Goal: Task Accomplishment & Management: Manage account settings

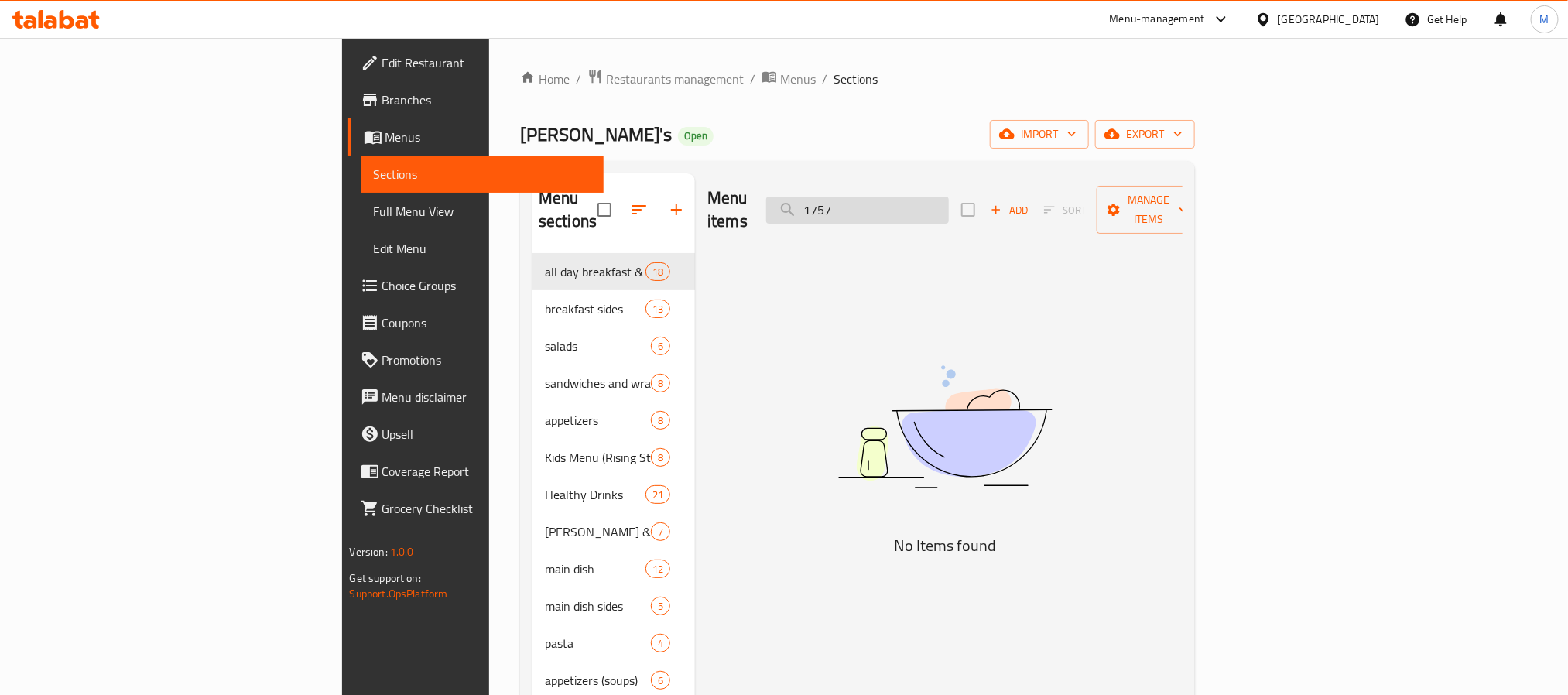
click at [949, 202] on input "1757" at bounding box center [857, 210] width 182 height 27
paste input "Grilled Sea Bass Fish"
type input "Grilled Sea Bass Fish"
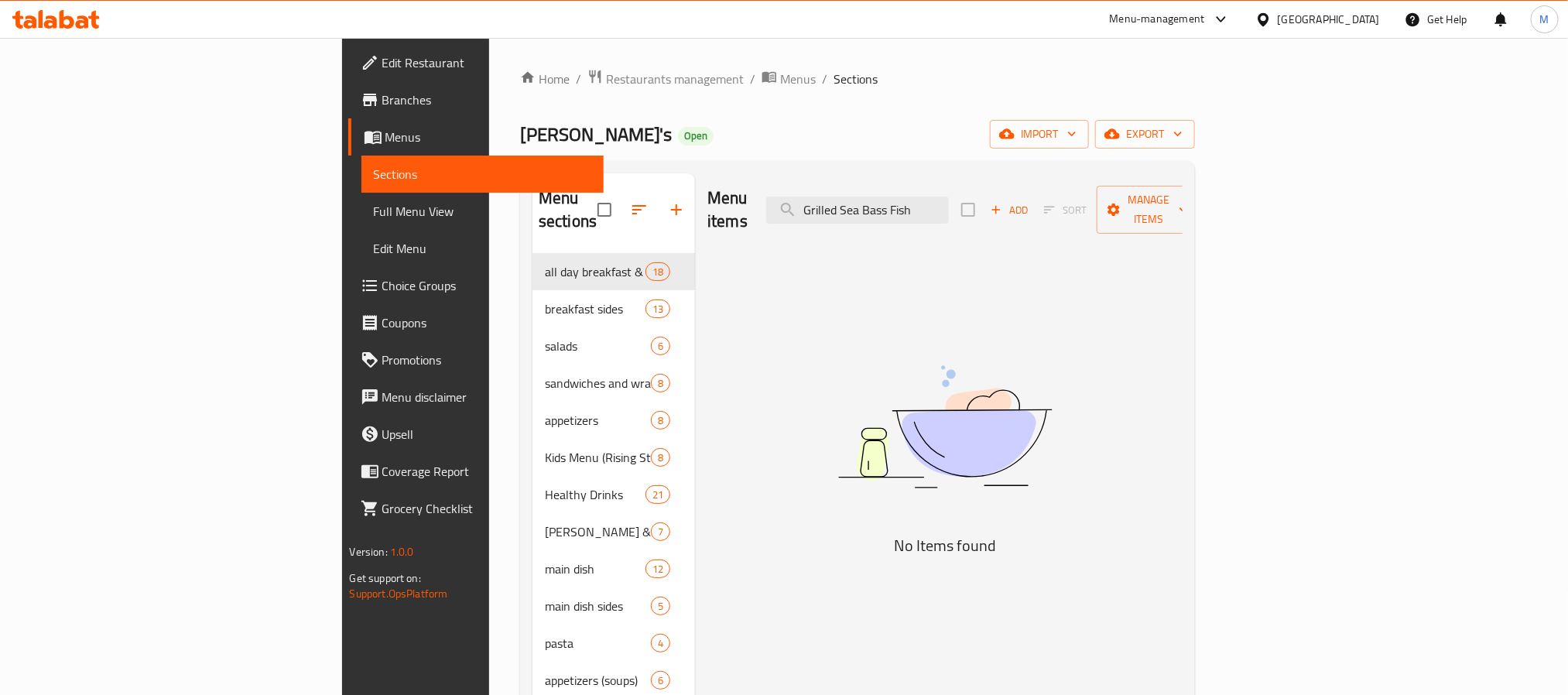
click at [938, 95] on div "Home / Restaurants management / Menus / Sections Bert's Open import export Menu…" at bounding box center [857, 474] width 675 height 811
click at [949, 205] on input "Grilled Sea Bass Fish" at bounding box center [857, 210] width 182 height 27
click at [949, 197] on input "Grilled Sea Bass Fish" at bounding box center [857, 210] width 182 height 27
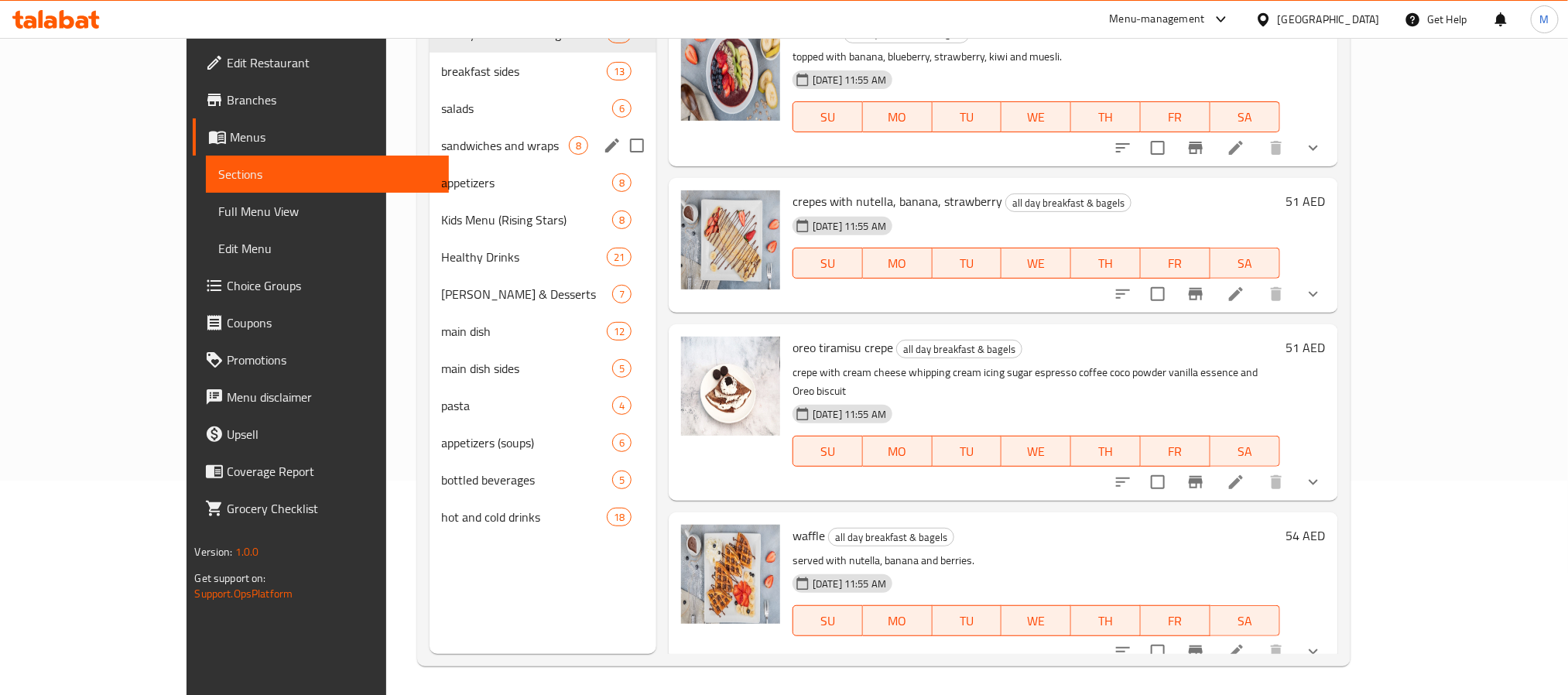
scroll to position [216, 0]
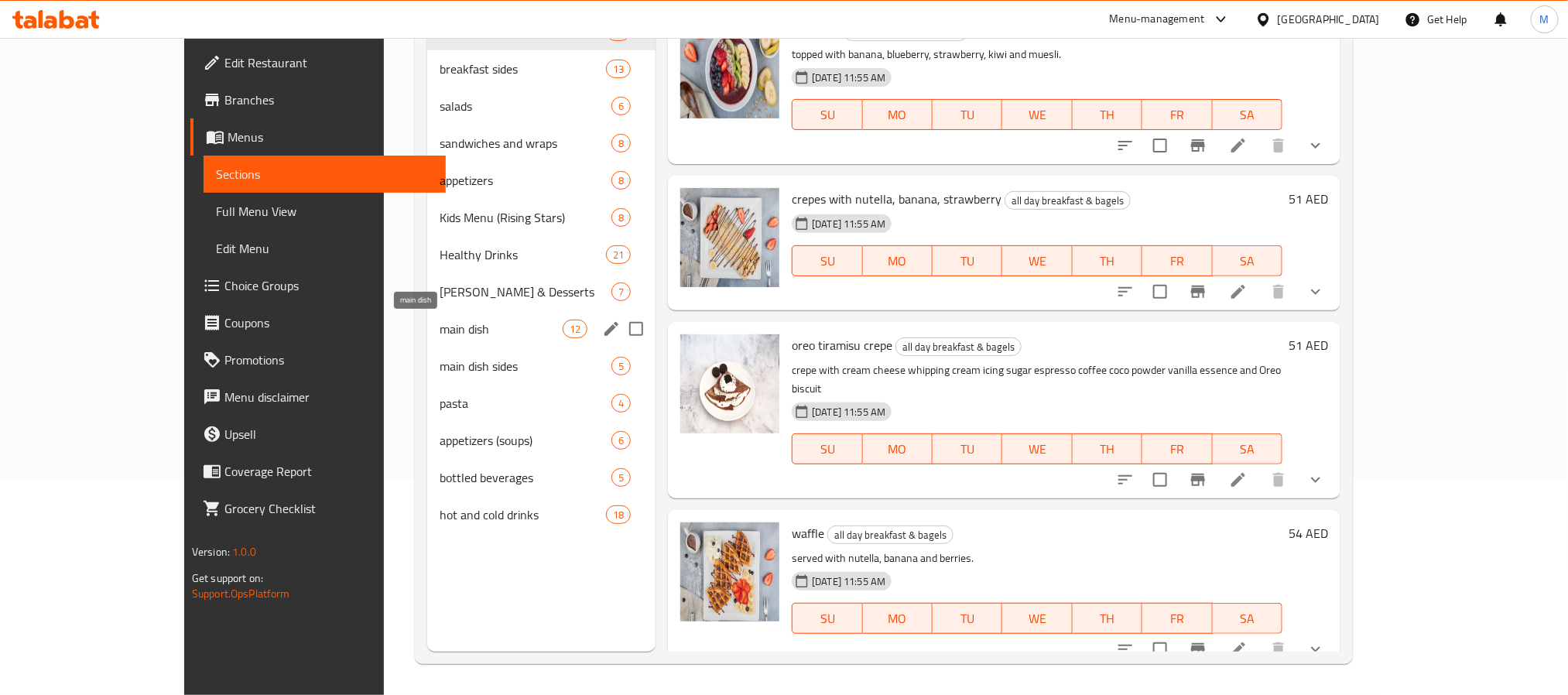
click at [439, 333] on span "main dish" at bounding box center [500, 329] width 123 height 18
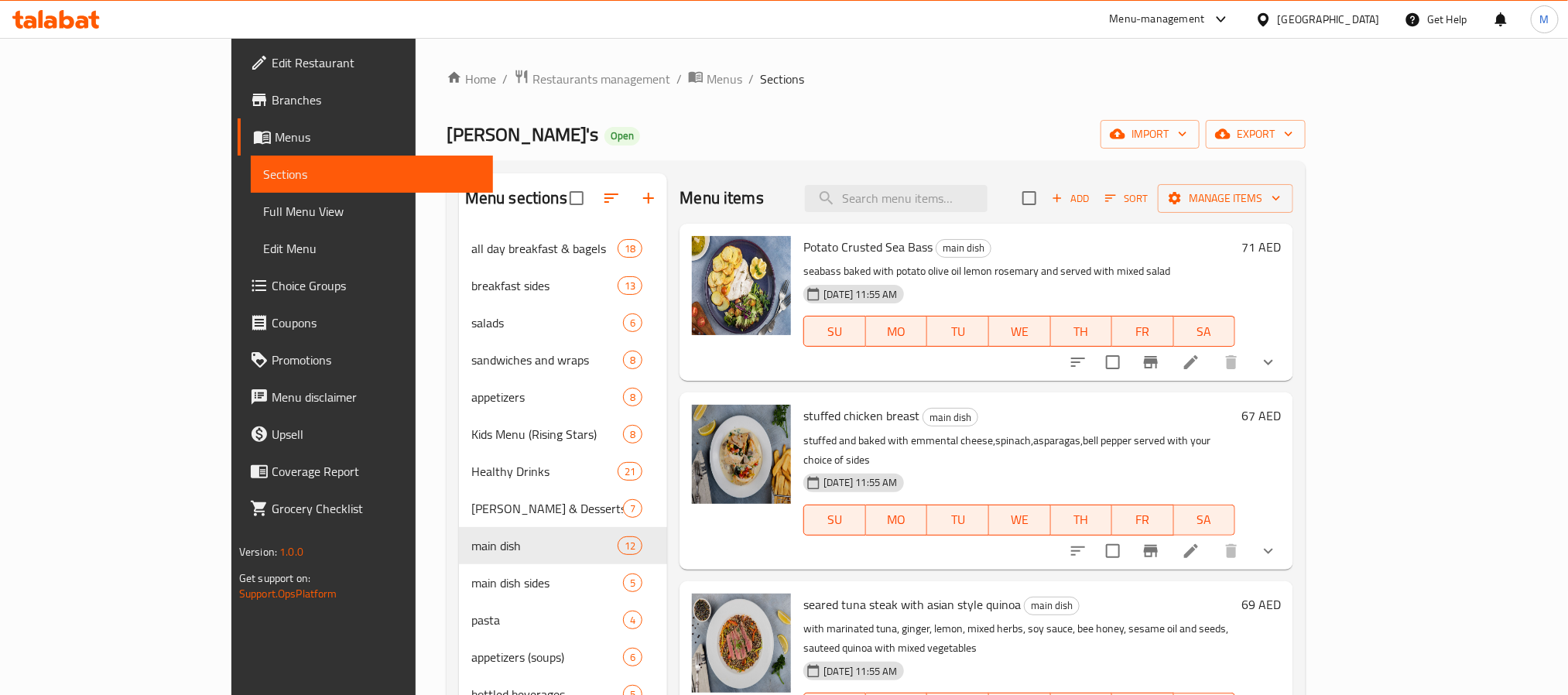
click at [1117, 261] on div "Potato Crusted Sea Bass main dish seabass baked with potato olive oil lemon ros…" at bounding box center [1019, 301] width 444 height 144
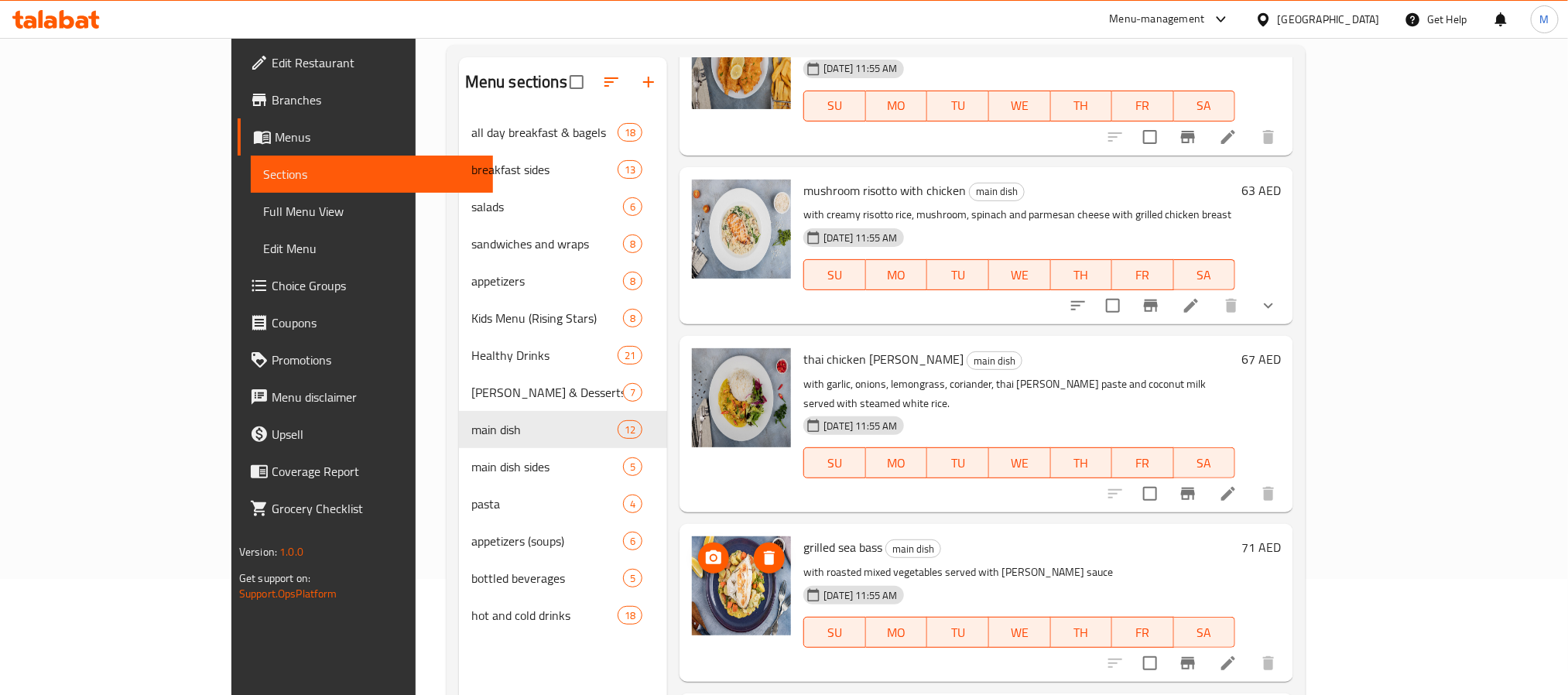
scroll to position [216, 0]
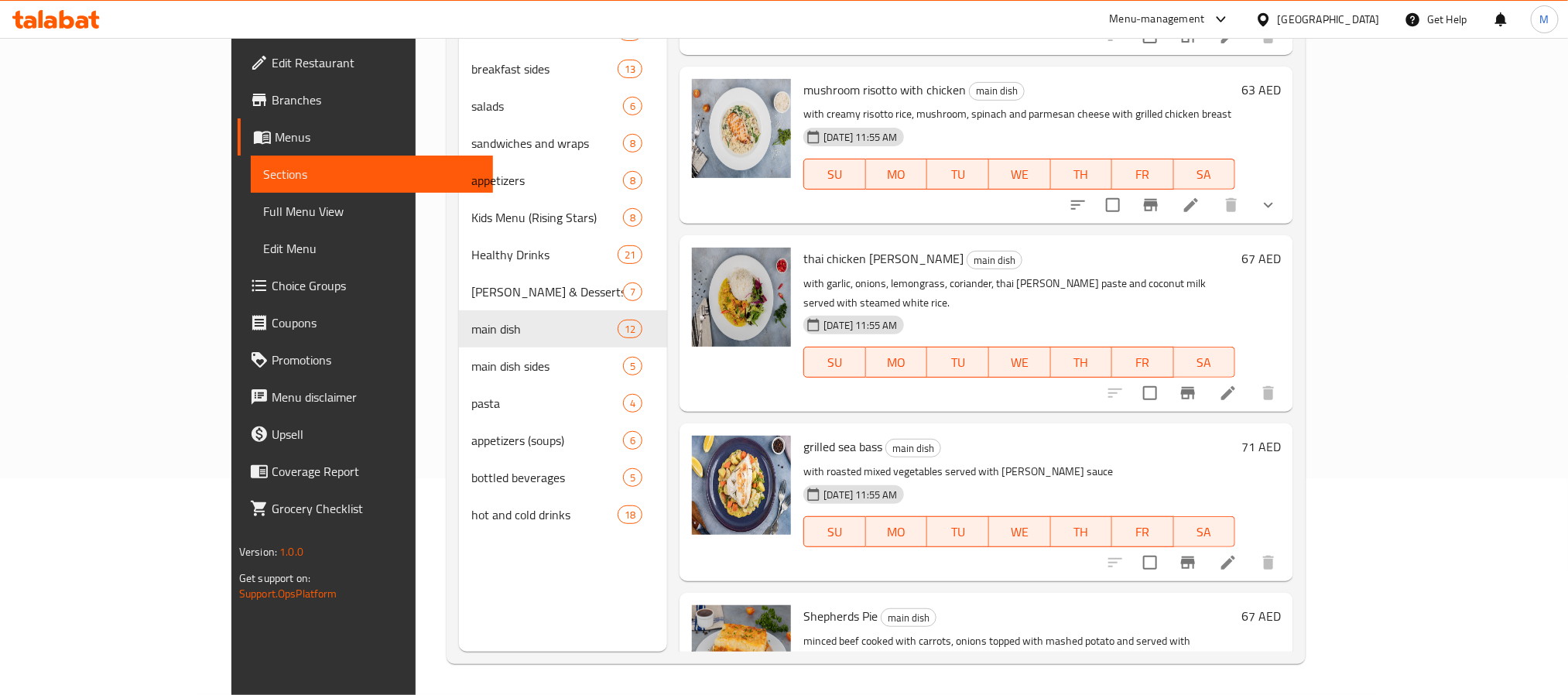
click at [1250, 548] on li at bounding box center [1228, 562] width 43 height 28
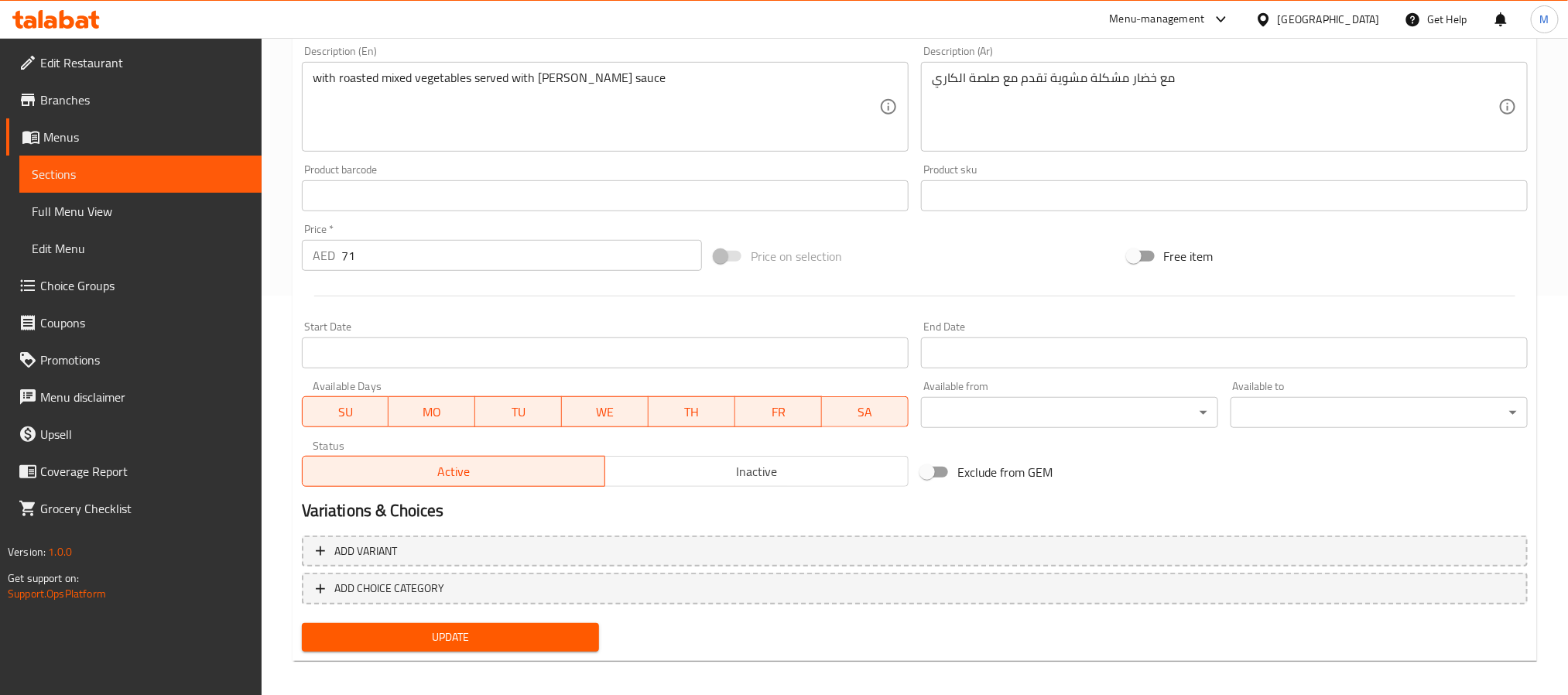
scroll to position [407, 0]
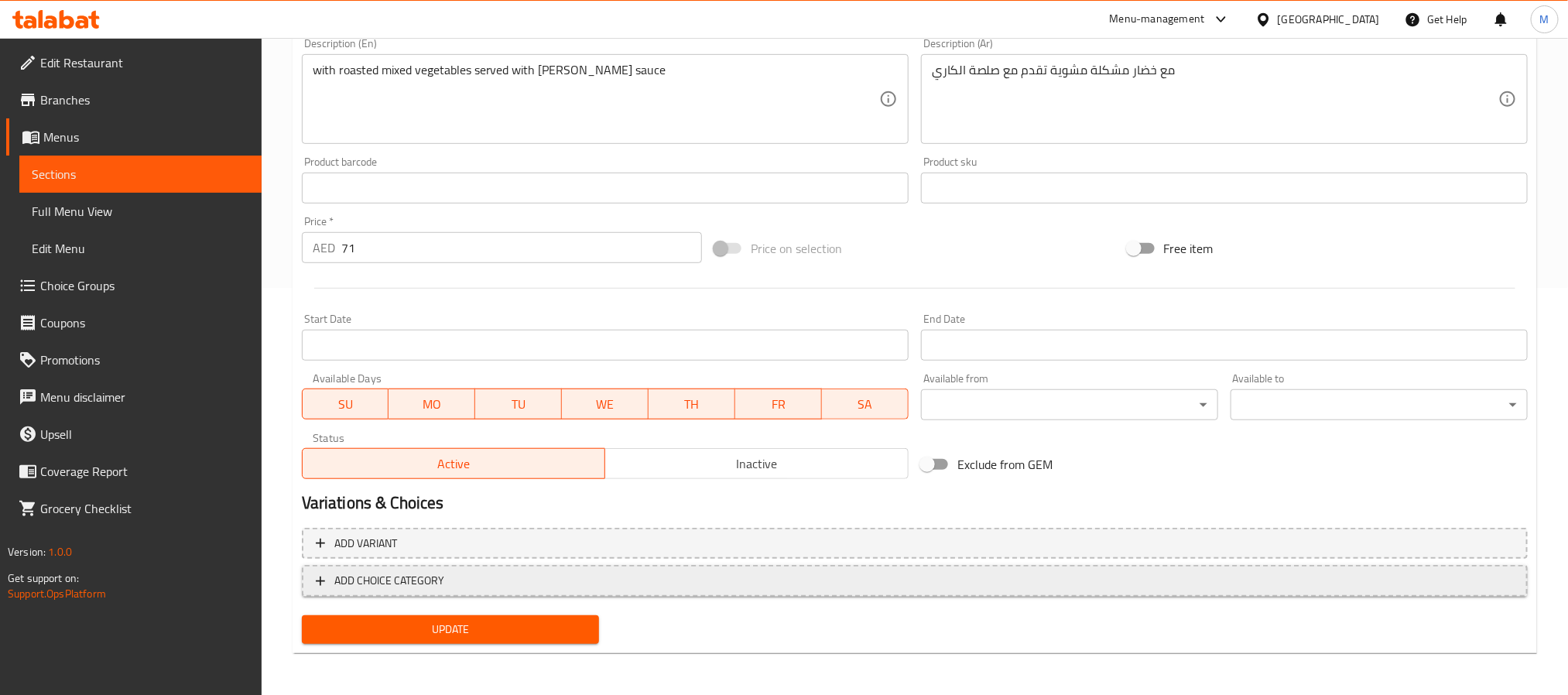
click at [856, 571] on span "ADD CHOICE CATEGORY" at bounding box center [914, 580] width 1198 height 19
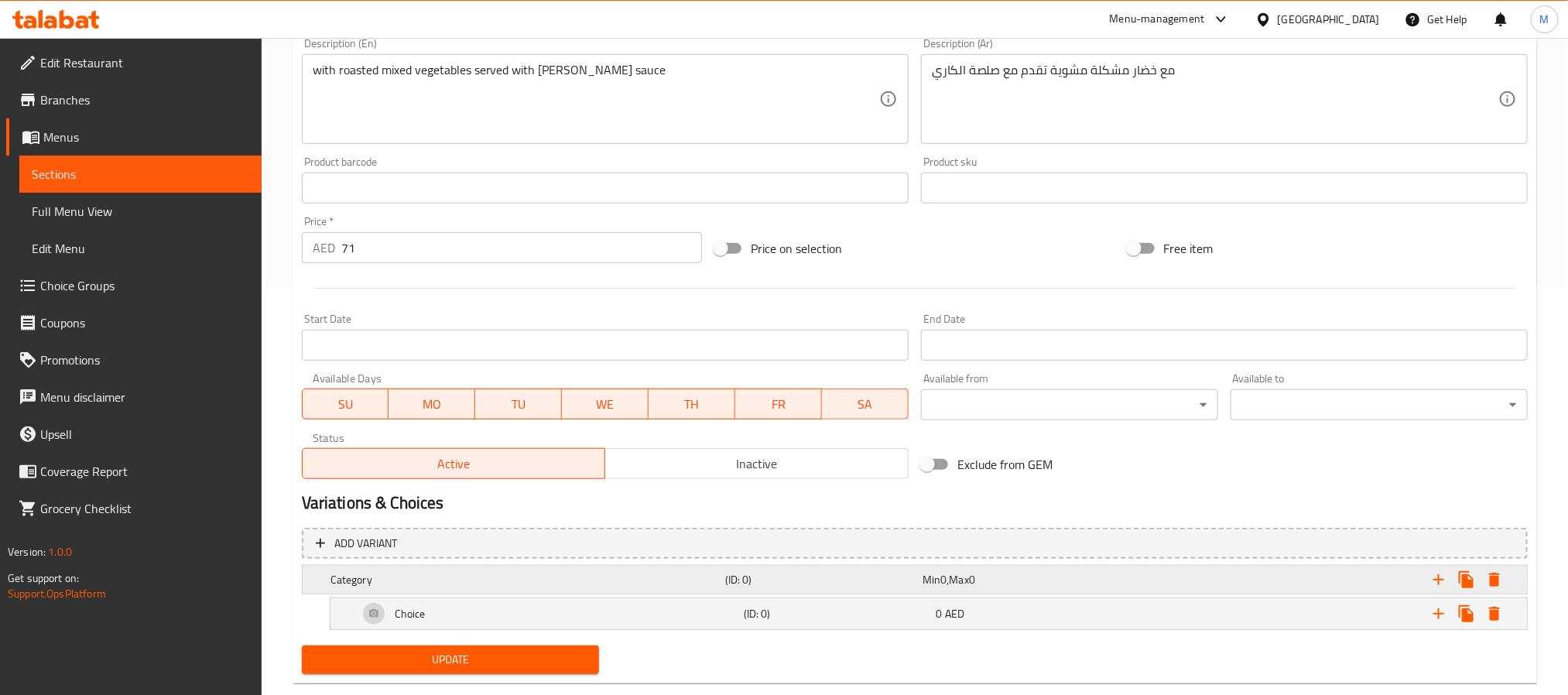
scroll to position [439, 0]
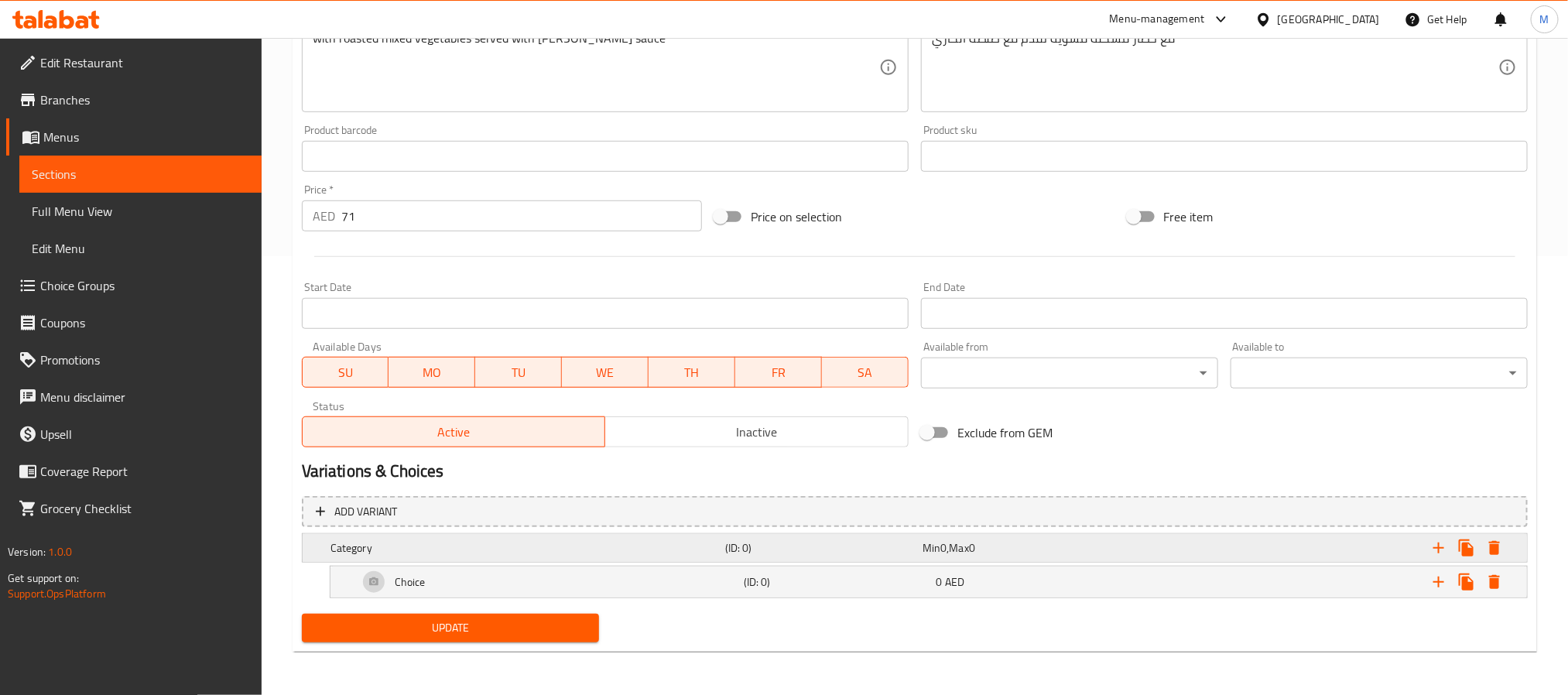
click at [1085, 548] on div "Min 0 , Max 0" at bounding box center [1017, 547] width 191 height 16
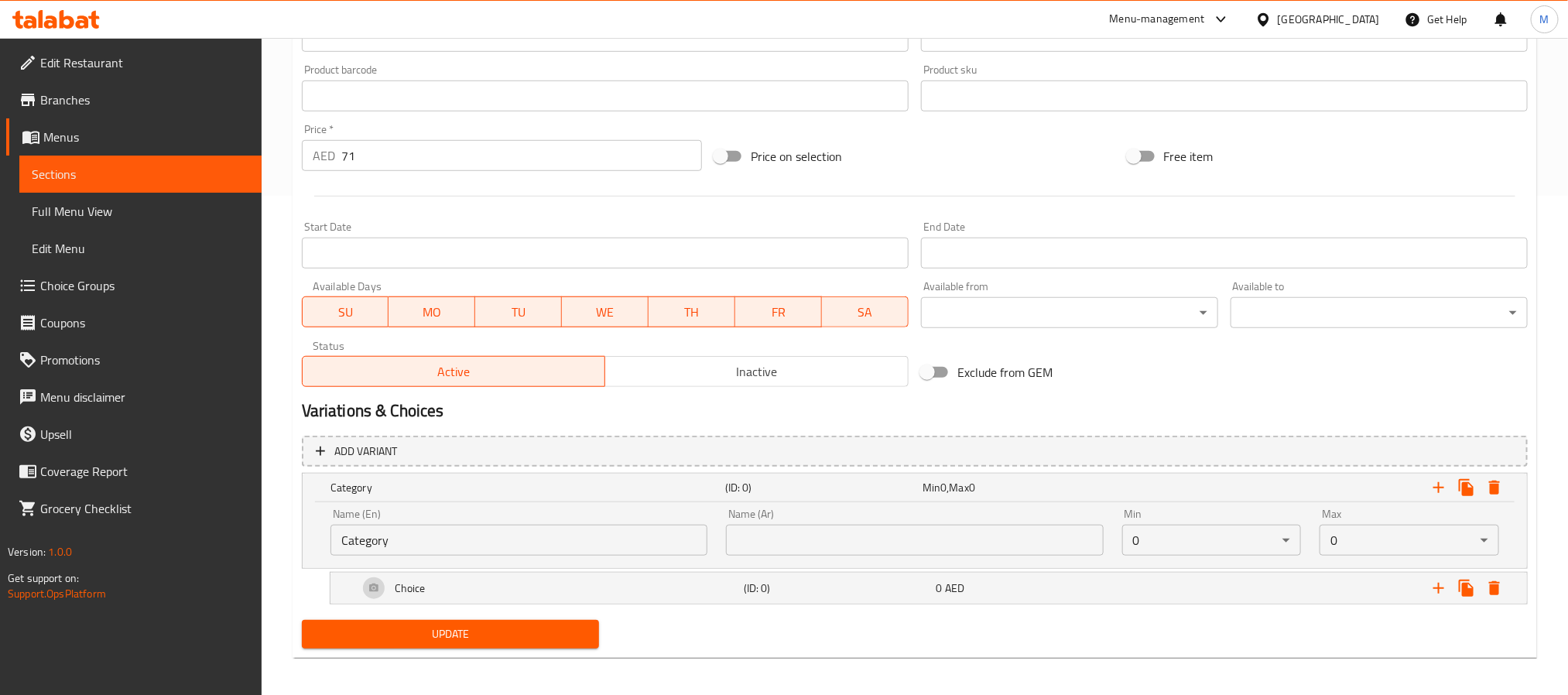
scroll to position [506, 0]
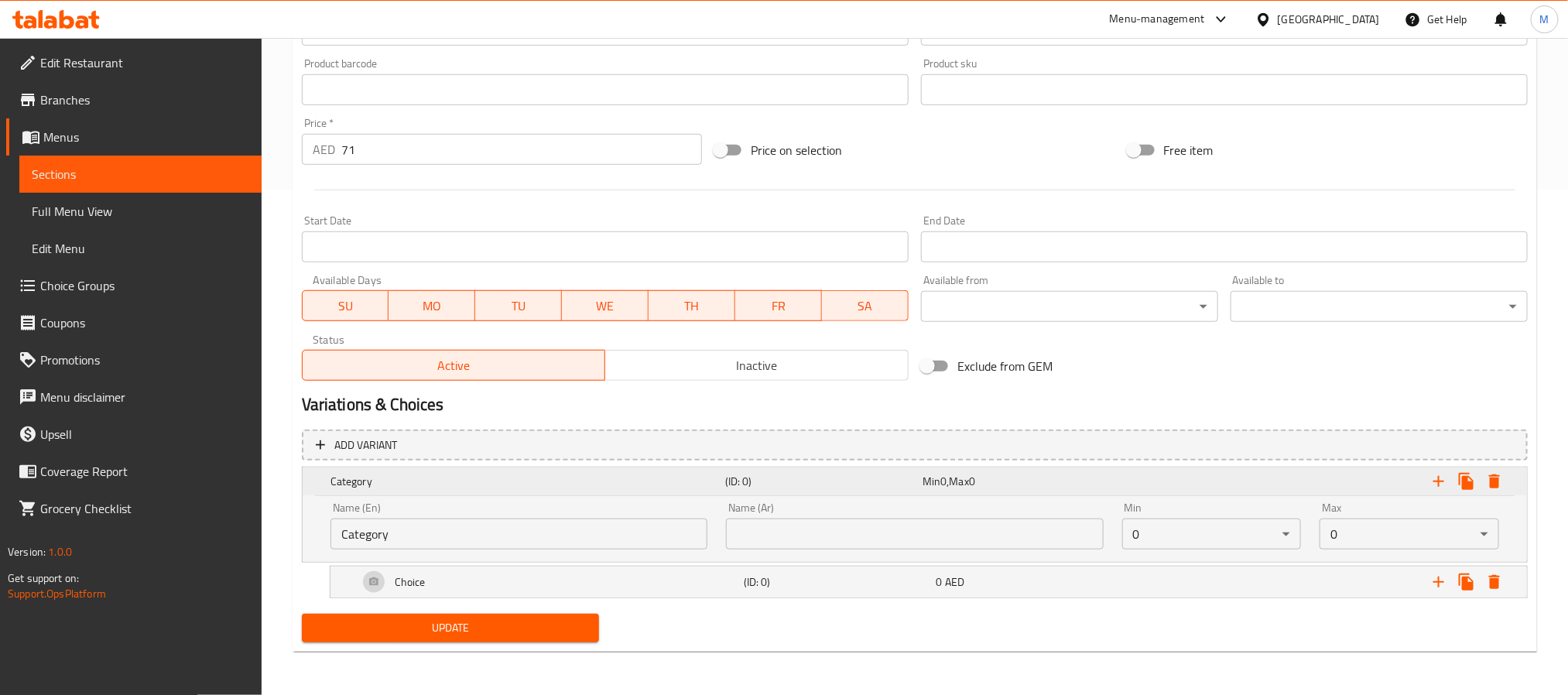
click at [846, 480] on h5 "(ID: 0)" at bounding box center [820, 481] width 191 height 16
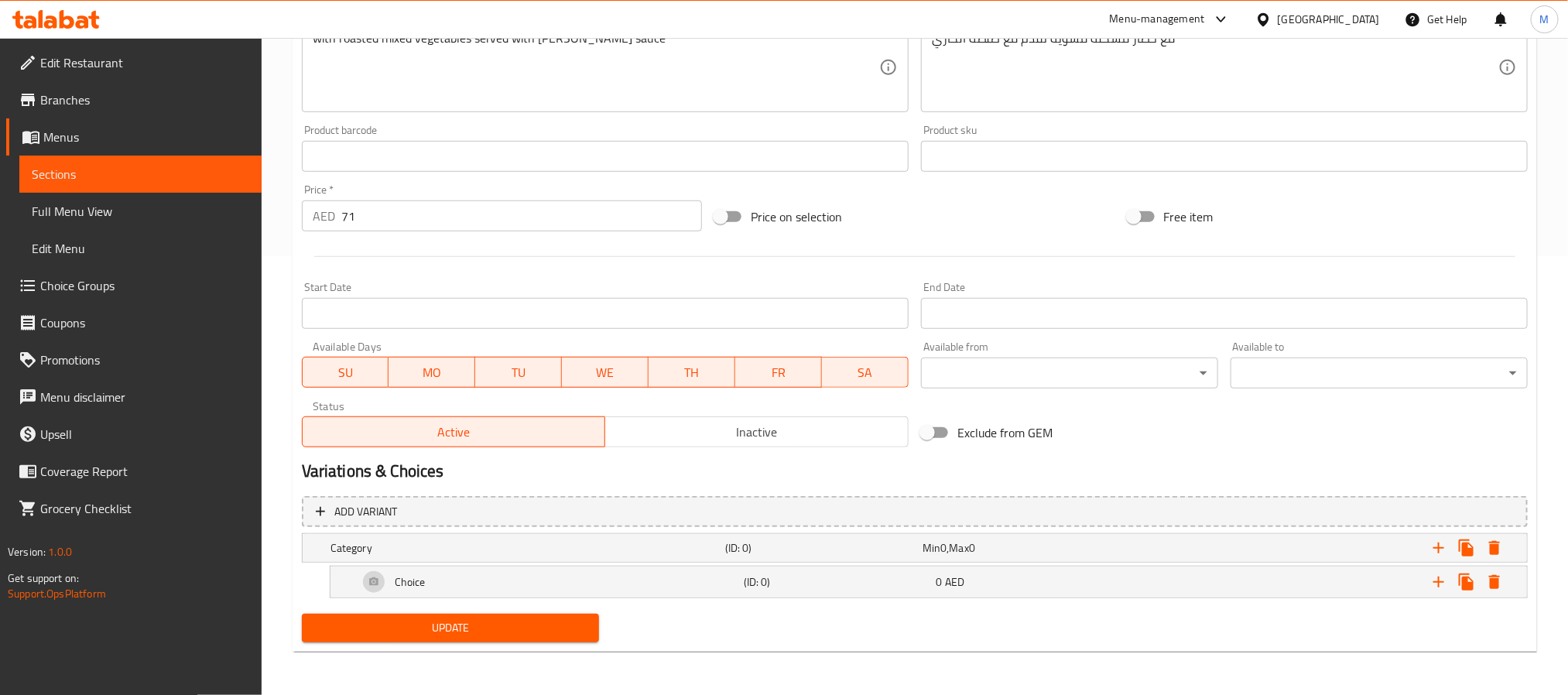
scroll to position [439, 0]
click at [1433, 548] on icon "Expand" at bounding box center [1438, 547] width 18 height 18
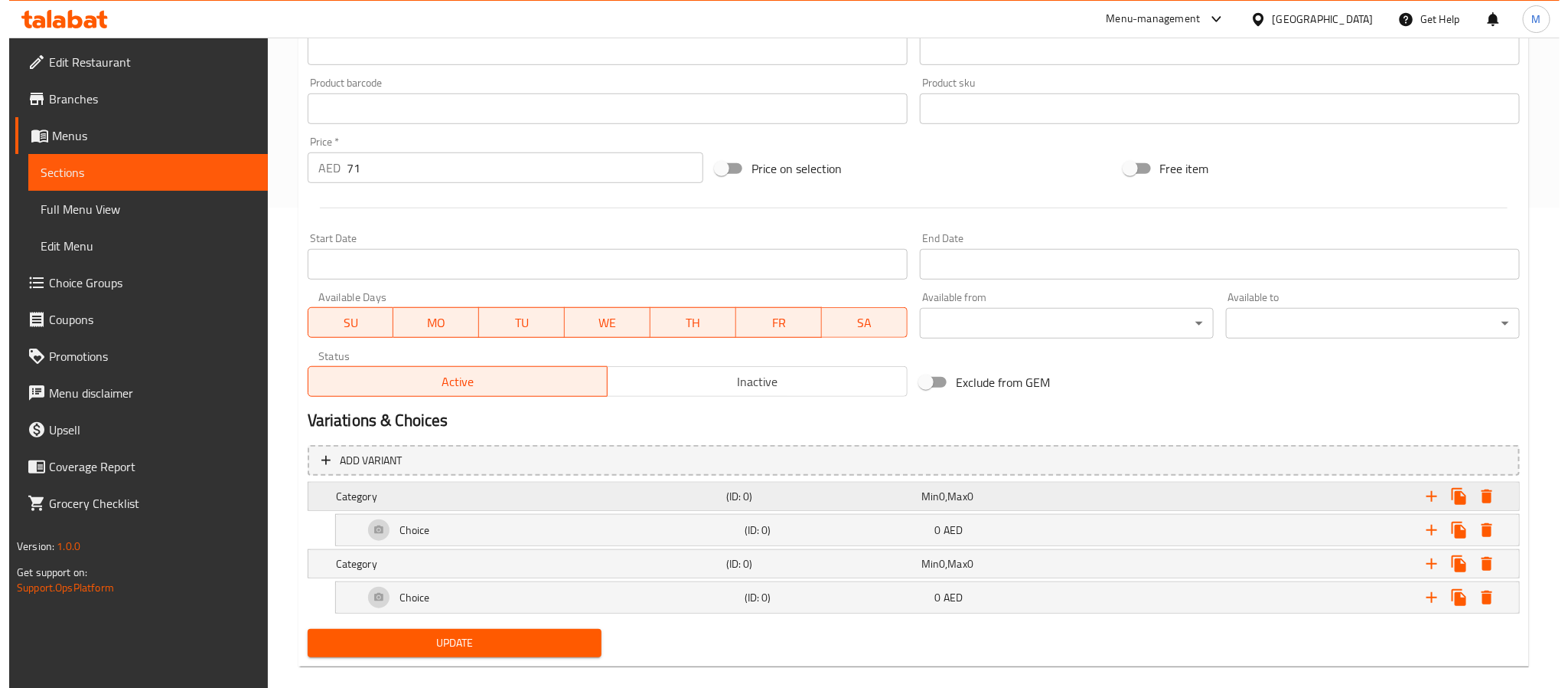
scroll to position [504, 0]
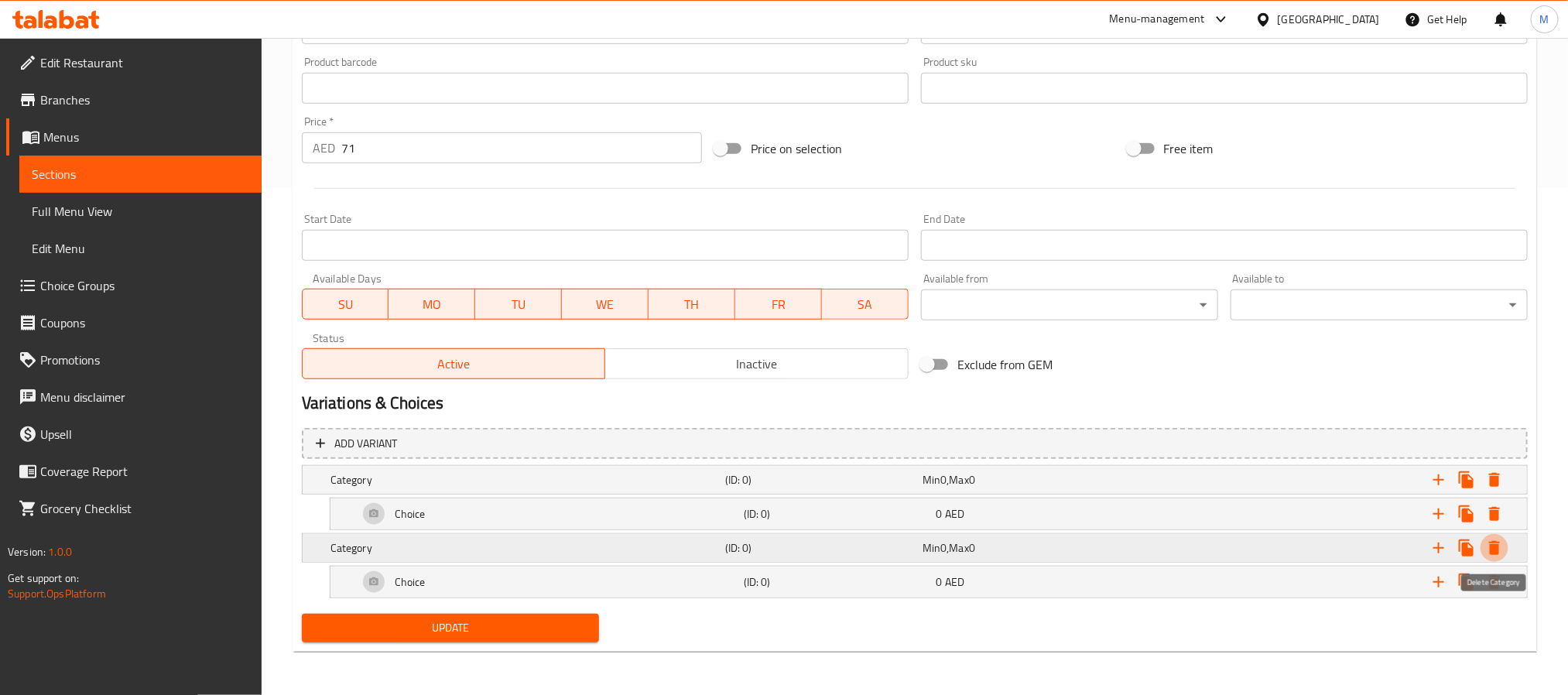
click at [1493, 548] on icon "Expand" at bounding box center [1494, 547] width 11 height 14
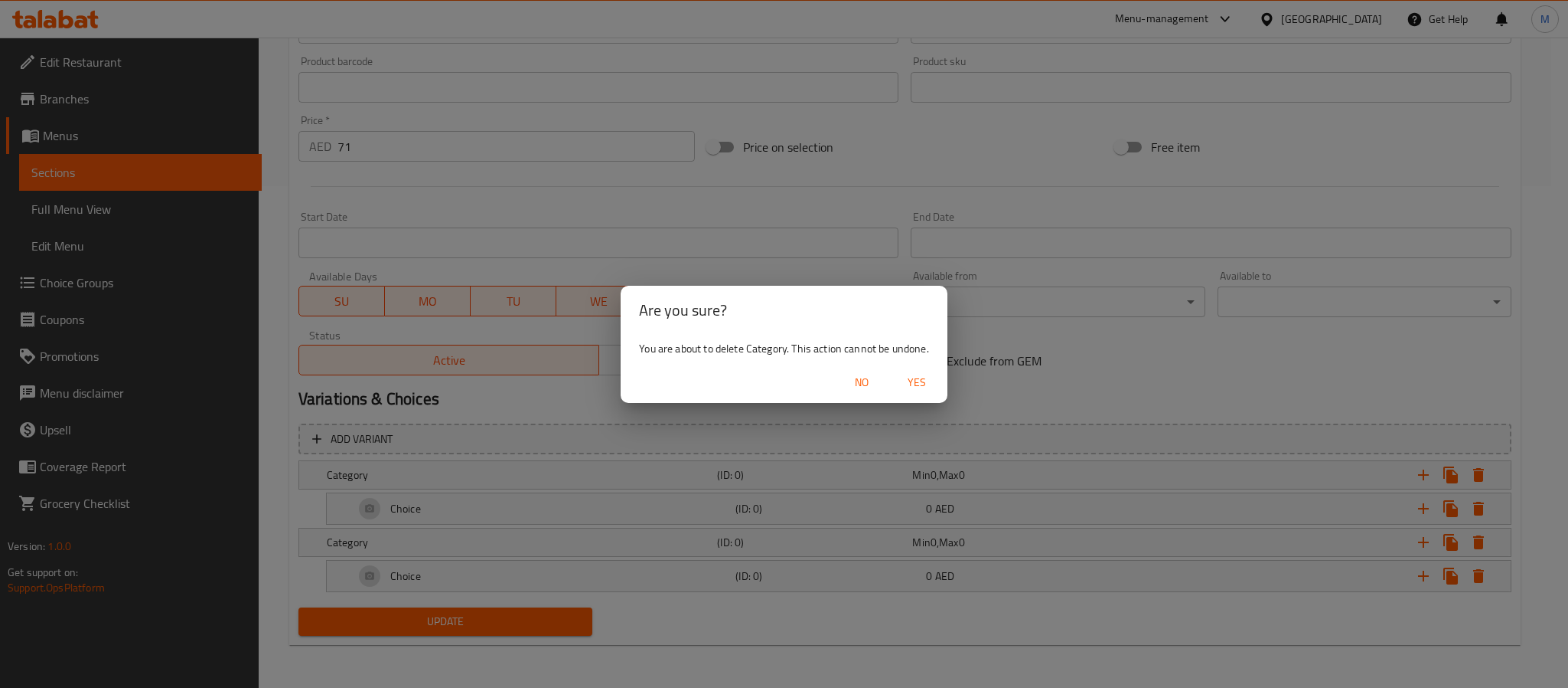
click at [923, 377] on span "Yes" at bounding box center [916, 382] width 37 height 19
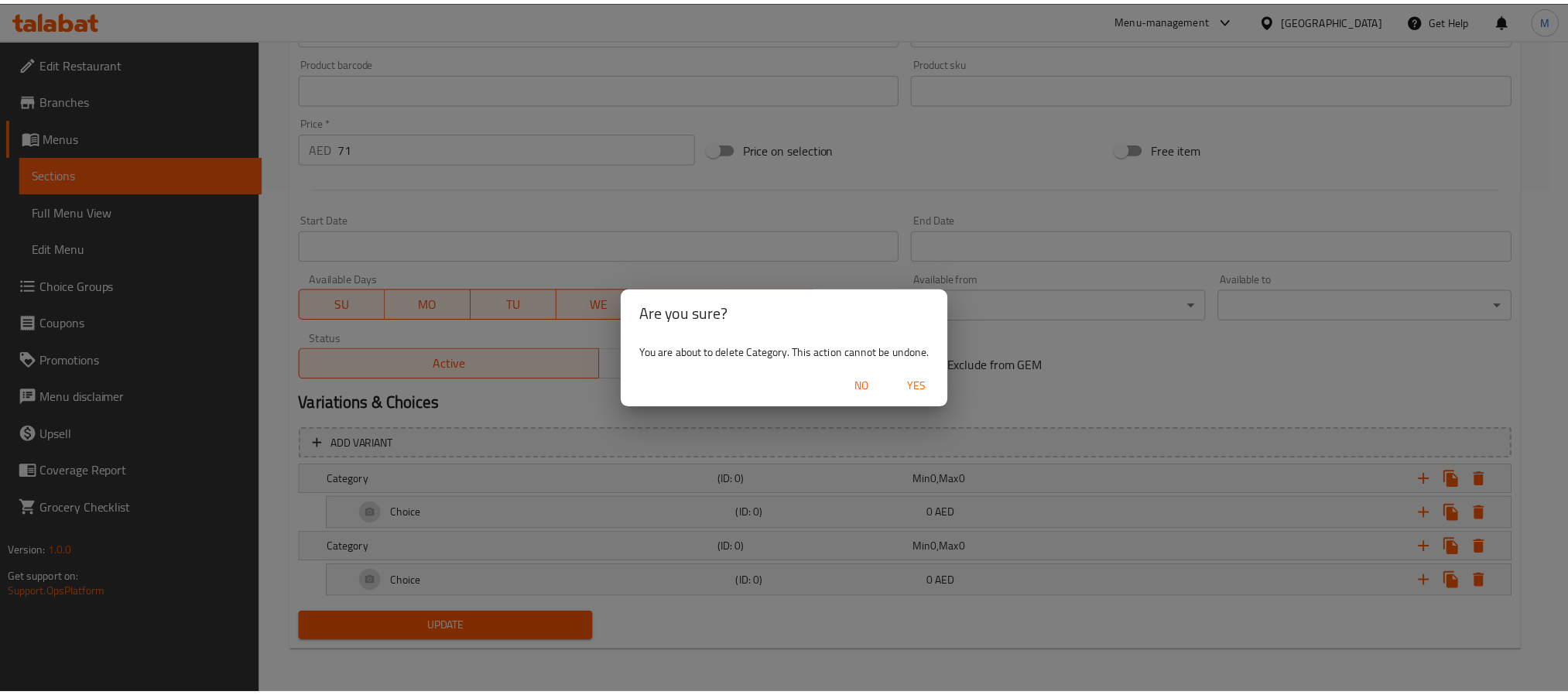
scroll to position [439, 0]
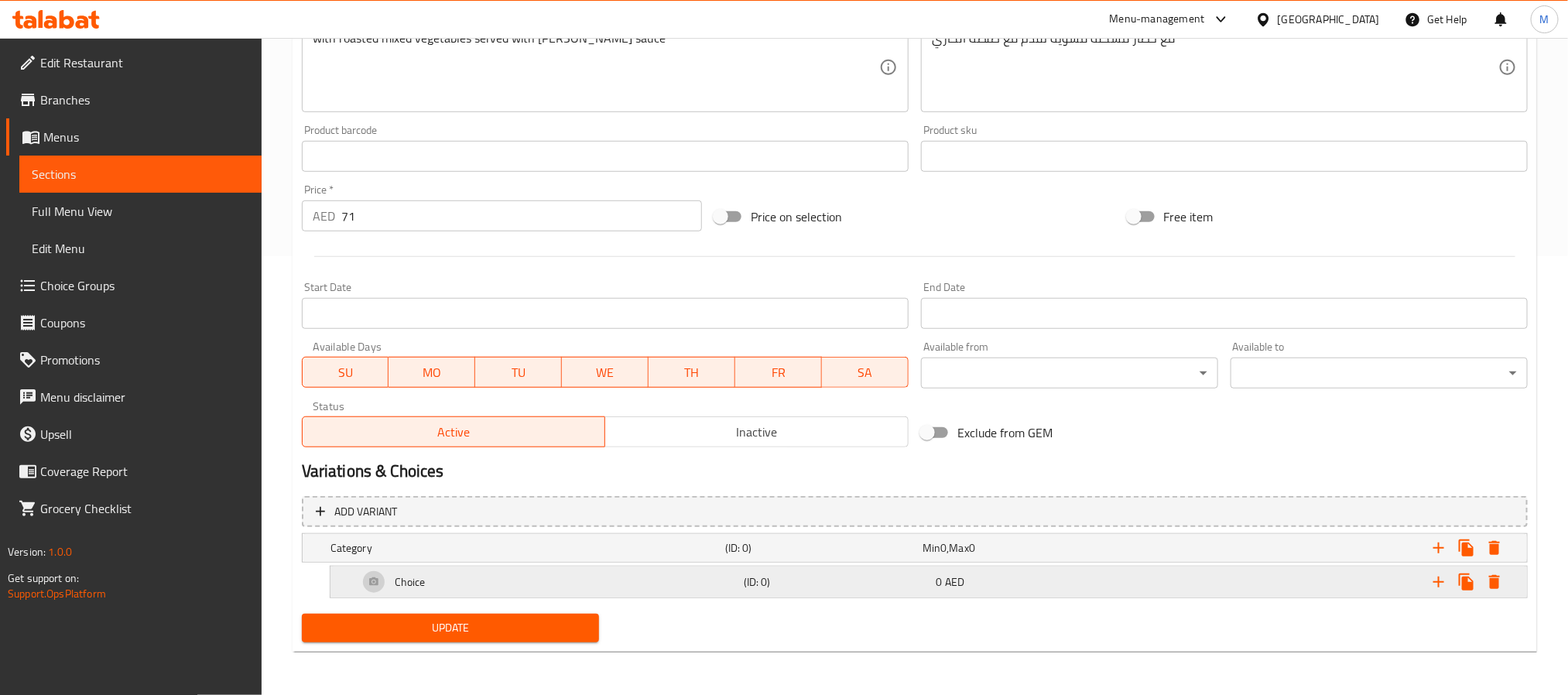
click at [802, 585] on h5 "(ID: 0)" at bounding box center [837, 581] width 187 height 16
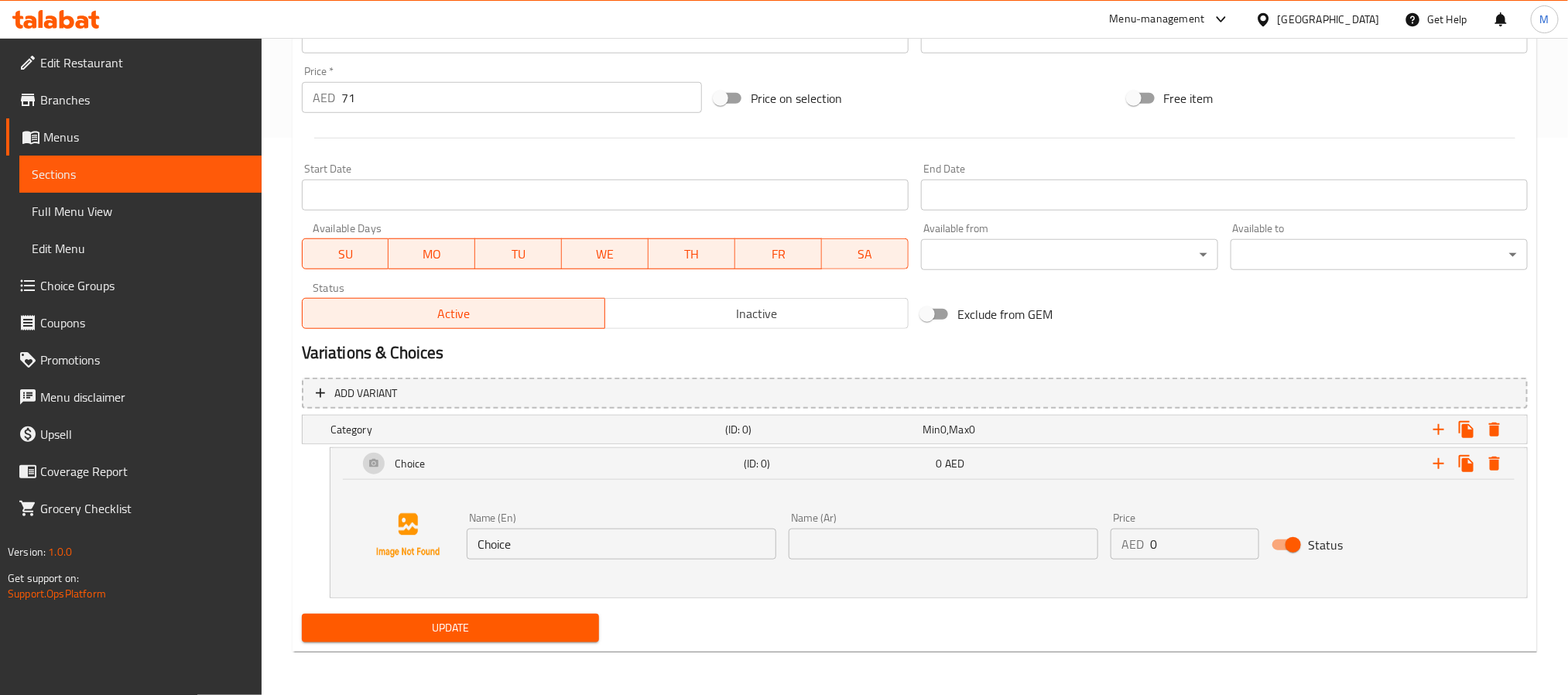
scroll to position [558, 0]
click at [817, 429] on h5 "(ID: 0)" at bounding box center [820, 429] width 191 height 16
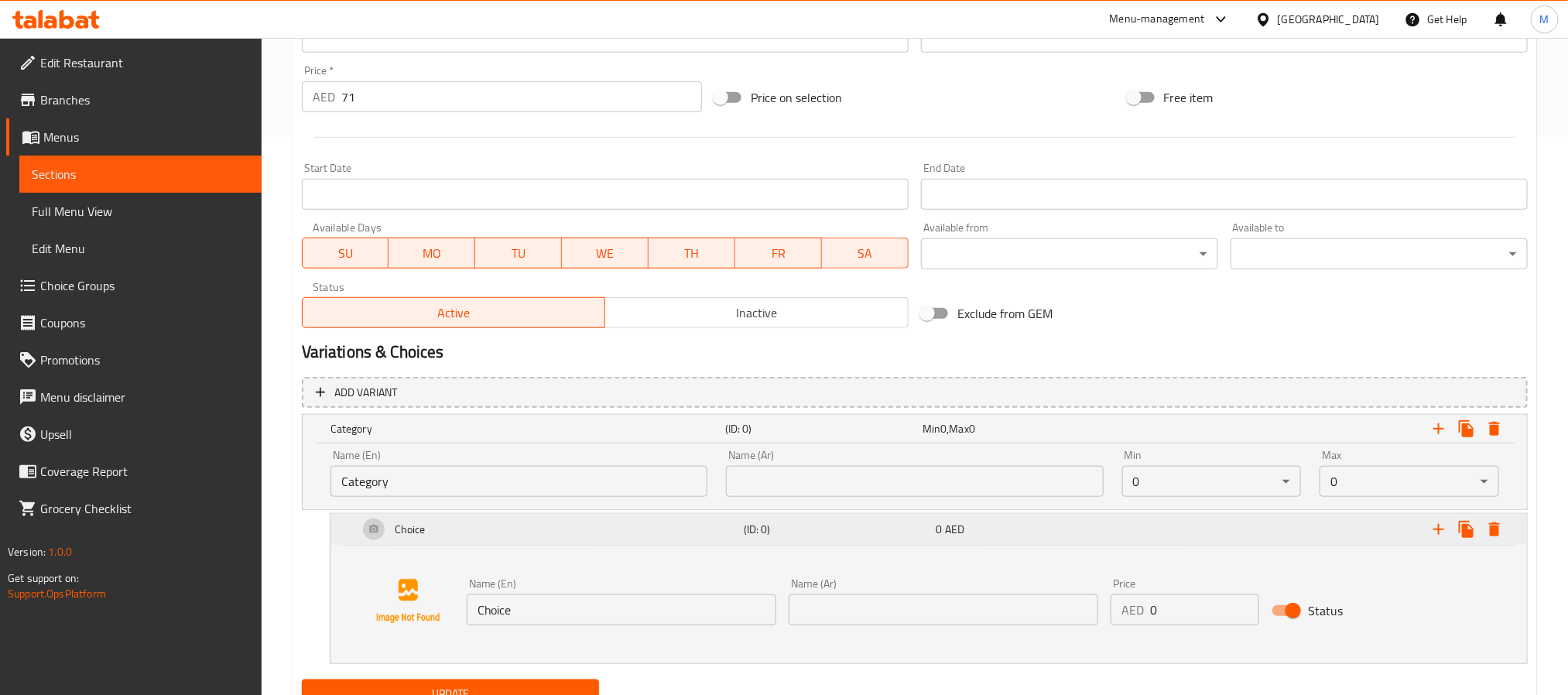
scroll to position [624, 0]
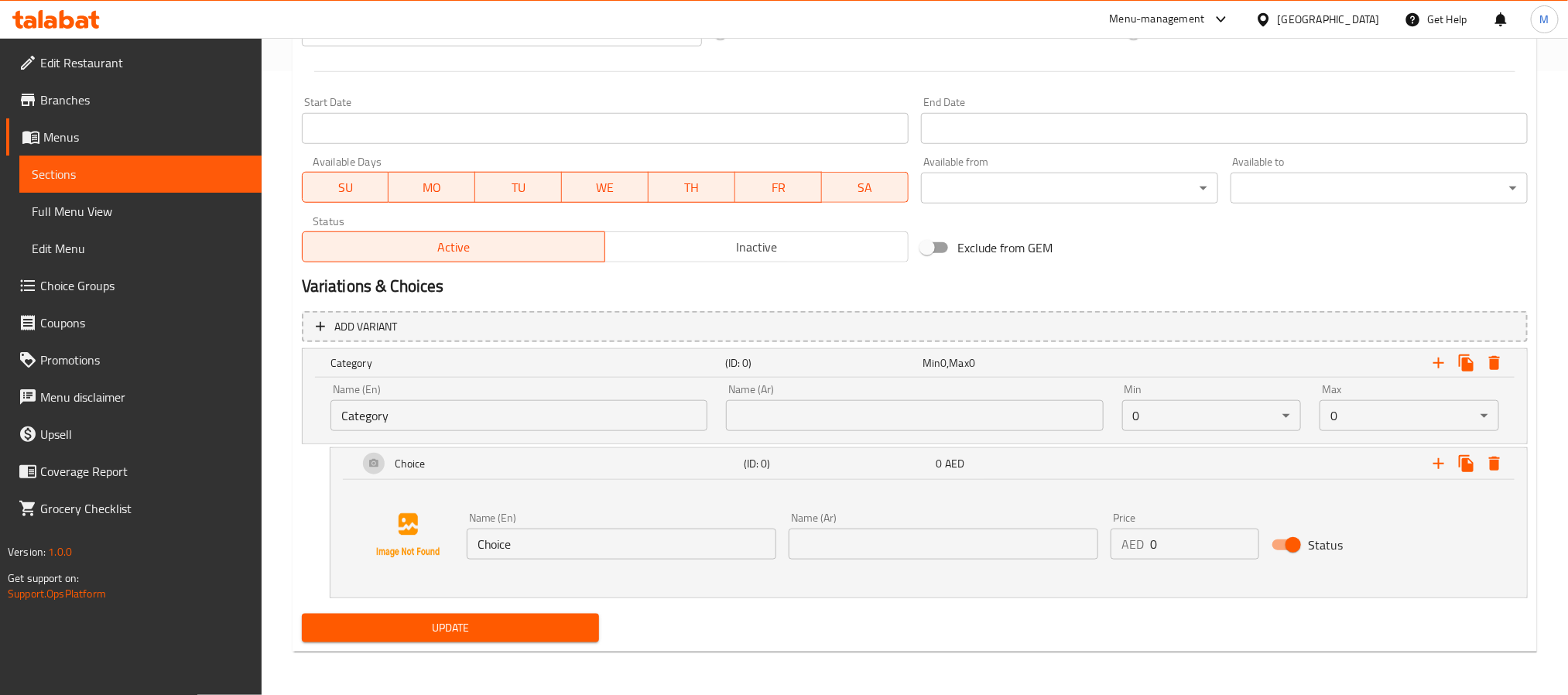
click at [532, 418] on input "Category" at bounding box center [519, 415] width 377 height 31
paste input "hoose your side dish:"
type input "Choose your side dish:"
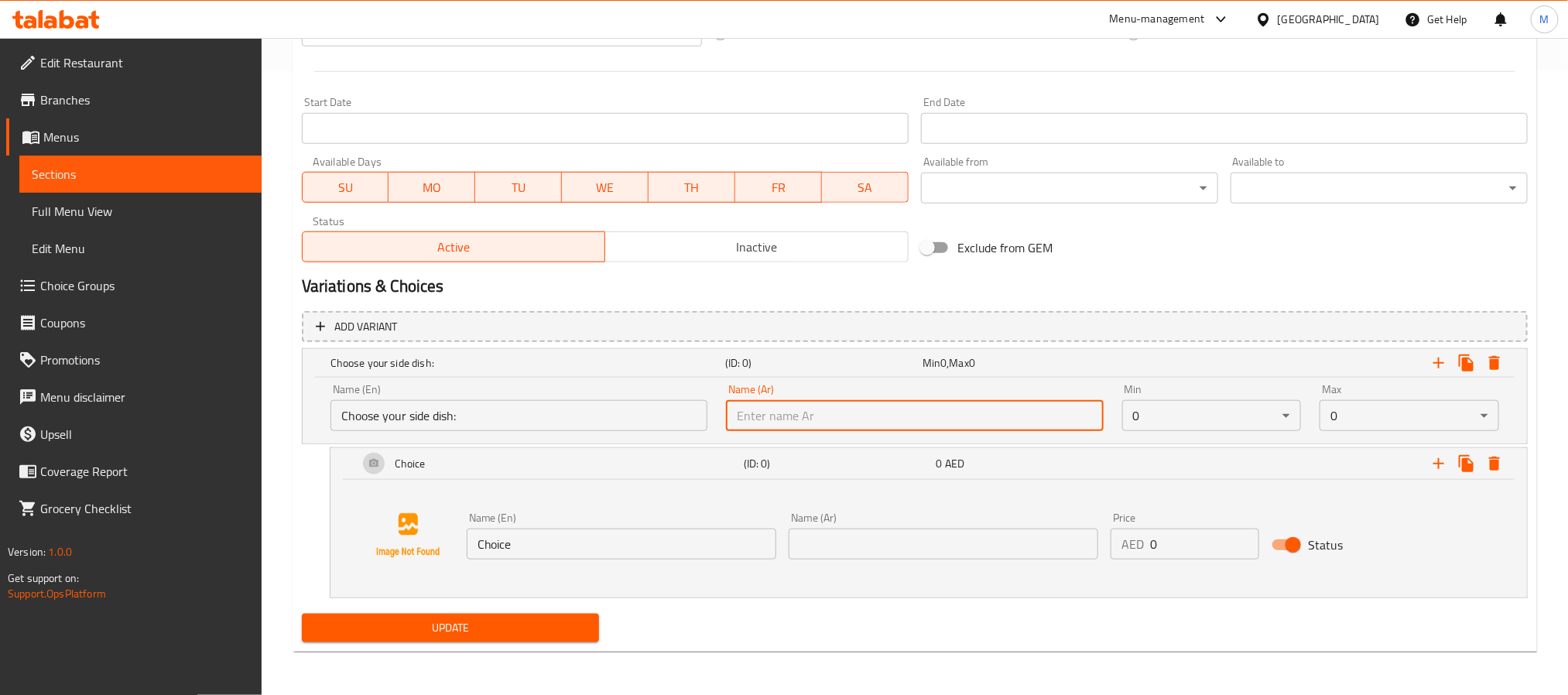
click at [1019, 412] on input "text" at bounding box center [914, 415] width 377 height 31
paste input "اختر الطبق الجانبي الخاص بك:"
type input "اختر الطبق الجانبي الخاص بك:"
click at [1145, 251] on div "Exclude from GEM" at bounding box center [1121, 248] width 413 height 42
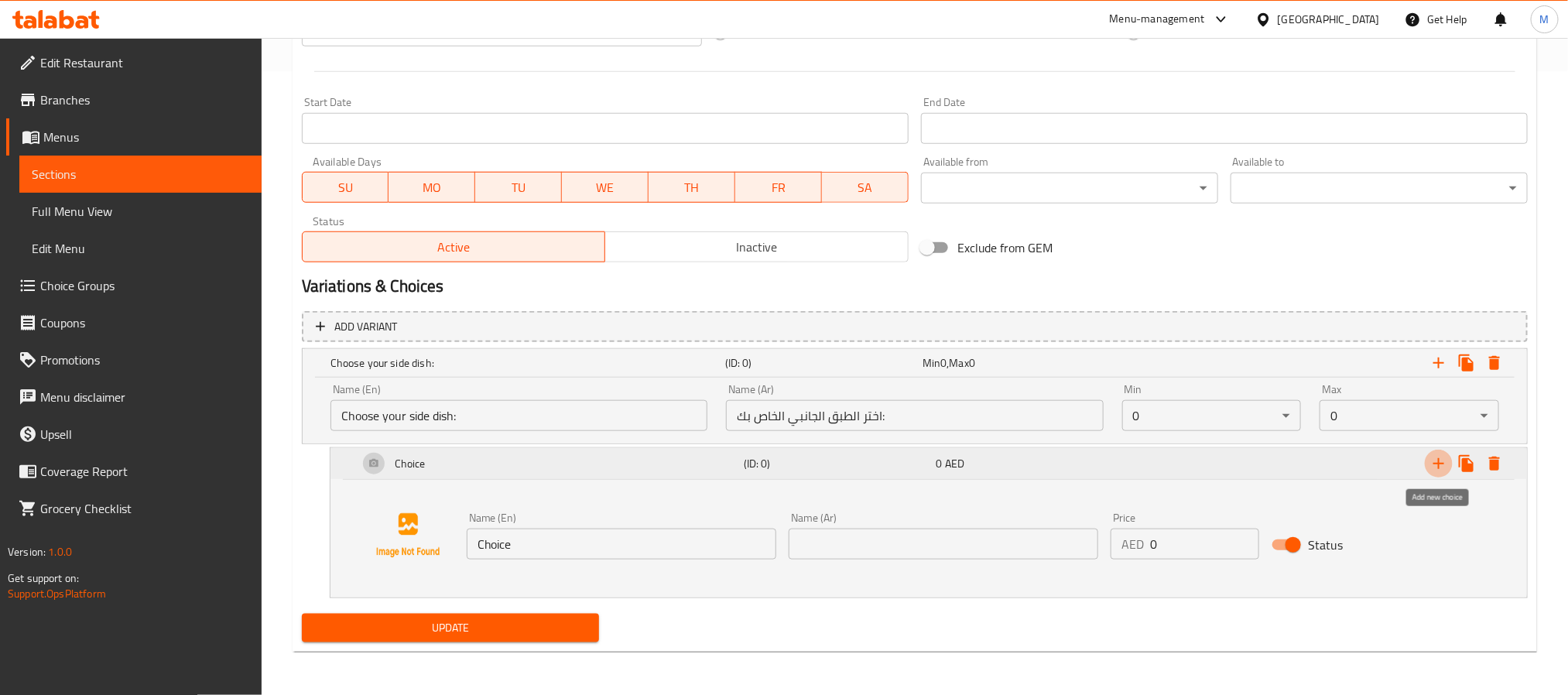
click at [1439, 464] on icon "Expand" at bounding box center [1438, 463] width 11 height 11
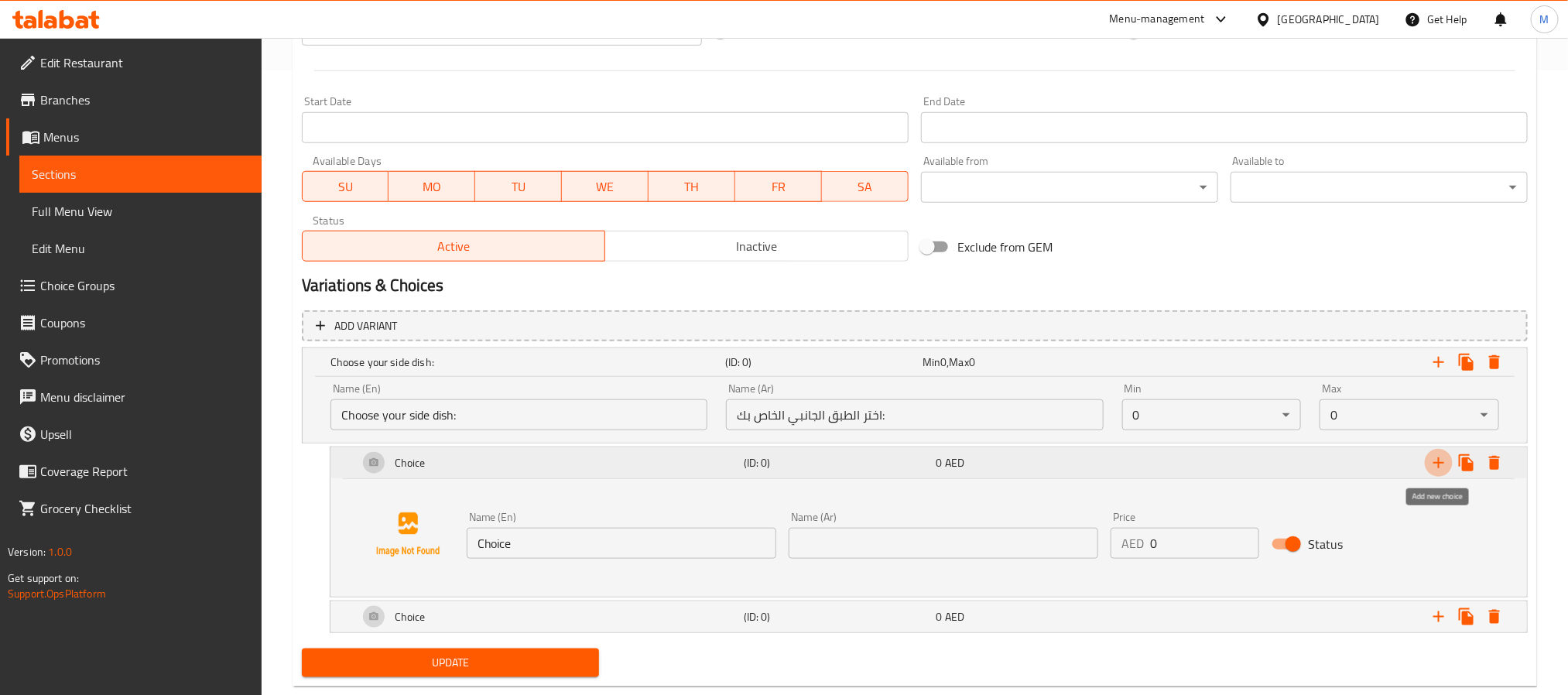
click at [1439, 464] on icon "Expand" at bounding box center [1438, 462] width 11 height 11
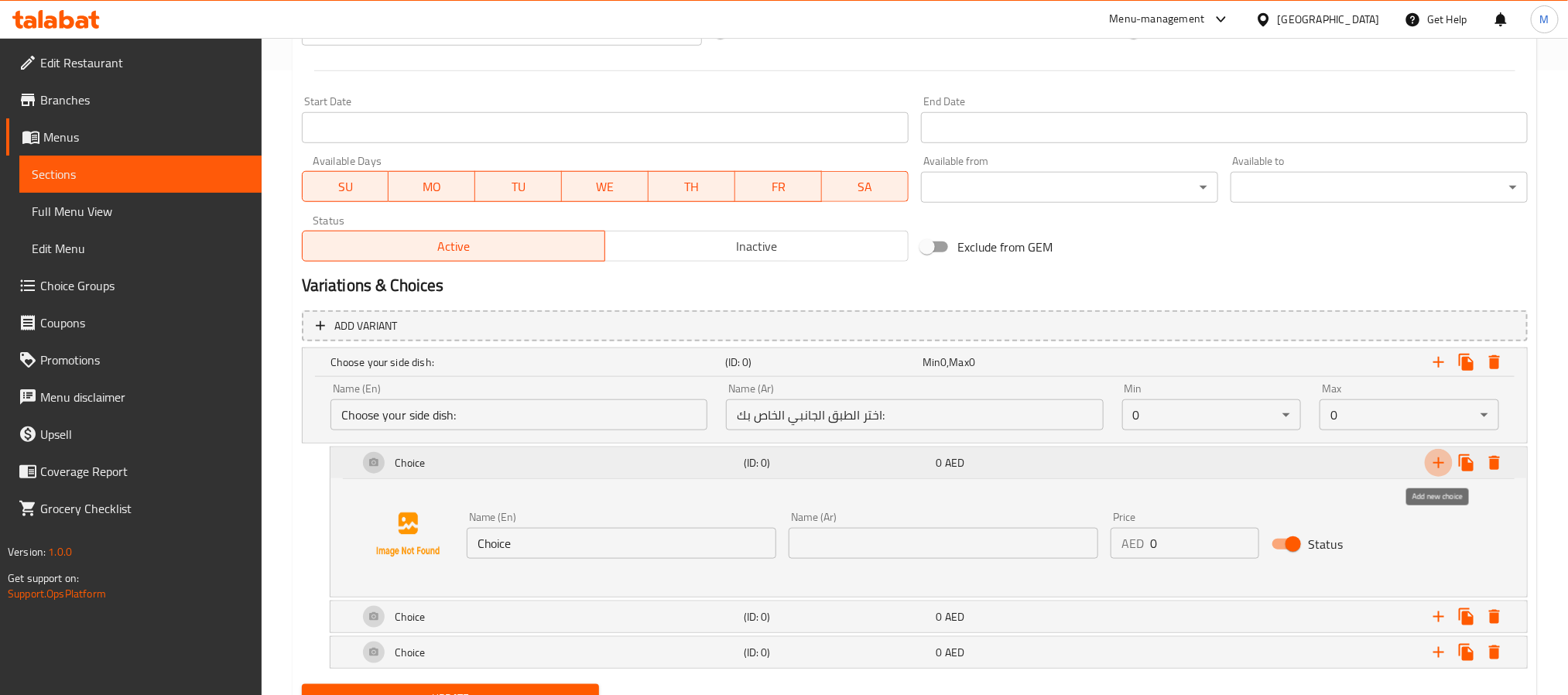
click at [1439, 464] on icon "Expand" at bounding box center [1438, 462] width 11 height 11
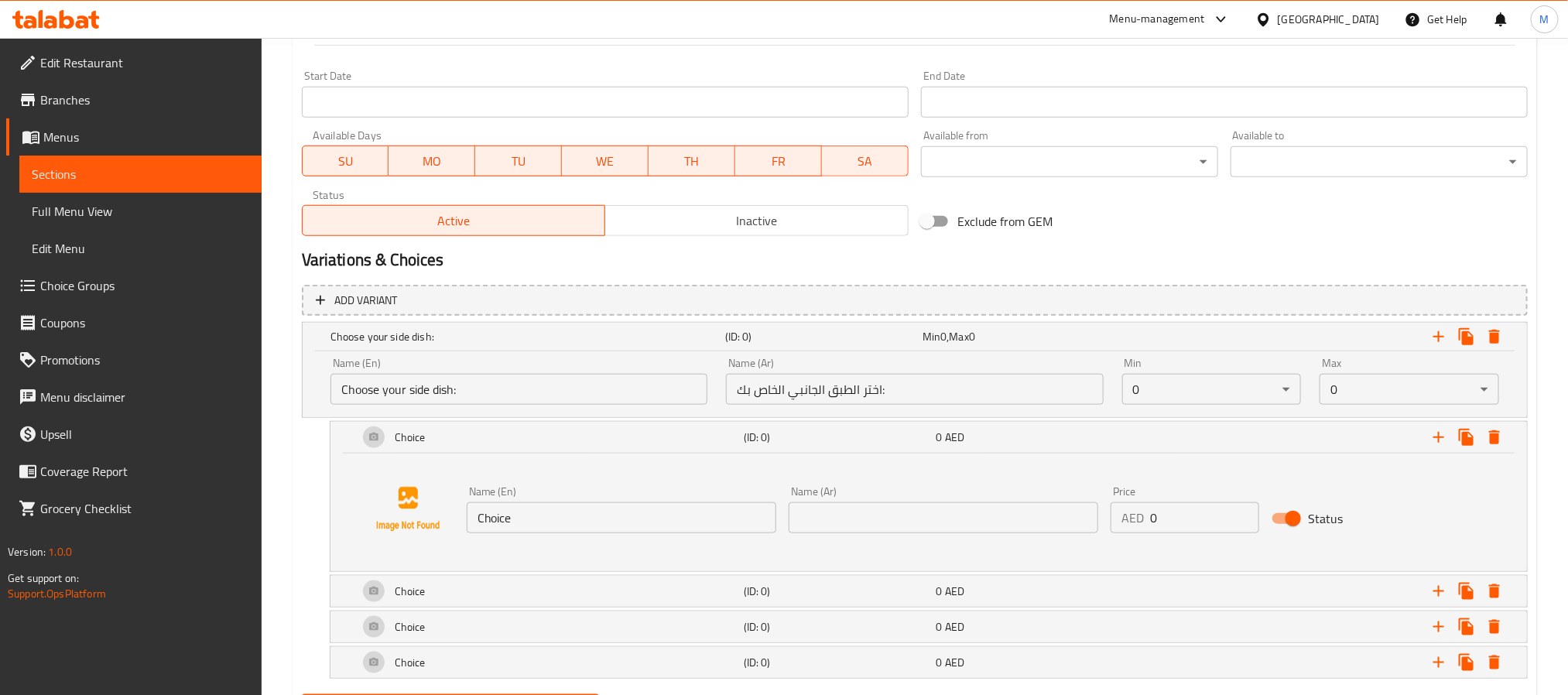
scroll to position [733, 0]
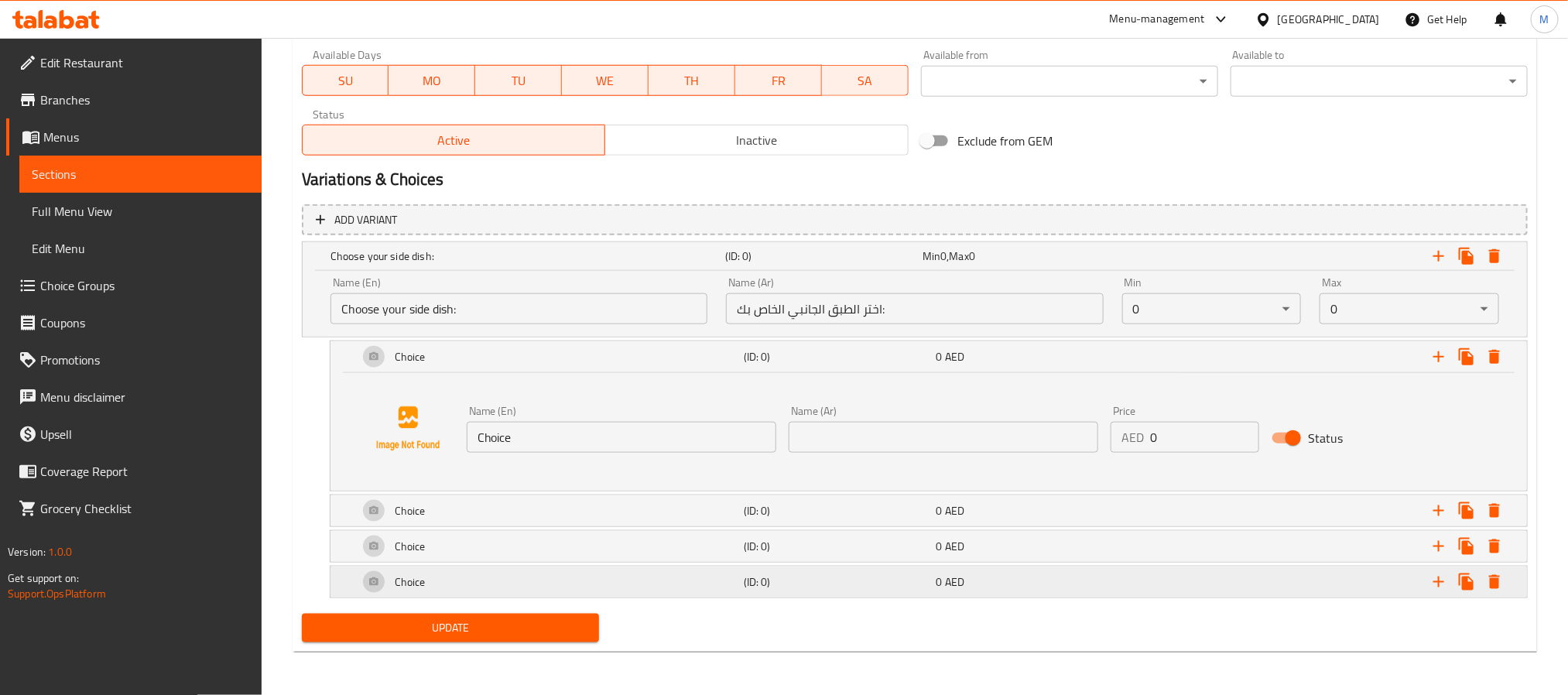
drag, startPoint x: 873, startPoint y: 604, endPoint x: 865, endPoint y: 574, distance: 31.0
click at [866, 595] on div "Add variant Choose your side dish: (ID: 0) Min 0 , Max 0 Name (En) Choose your …" at bounding box center [915, 403] width 1239 height 410
click at [865, 574] on h5 "(ID: 0)" at bounding box center [837, 581] width 187 height 16
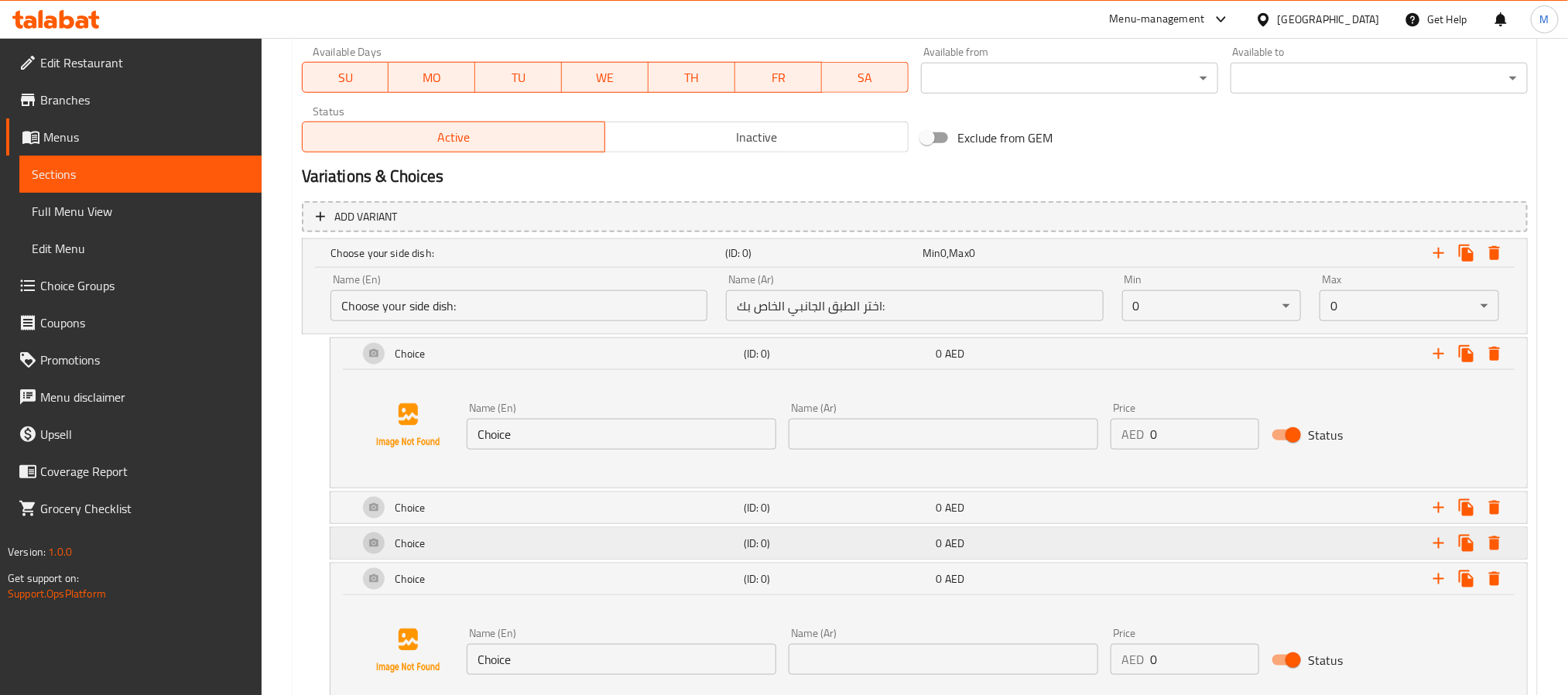
click at [865, 554] on div "(ID: 0)" at bounding box center [836, 543] width 192 height 21
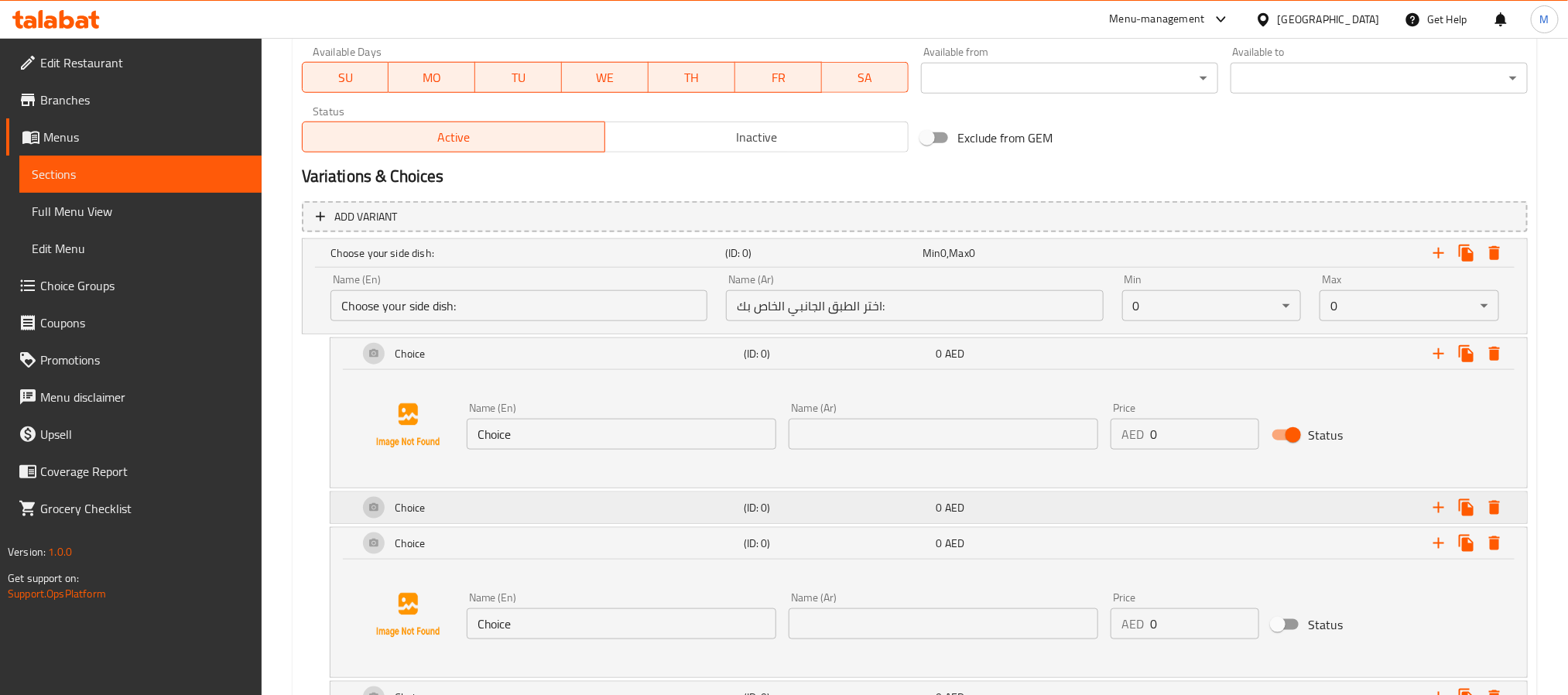
click at [876, 518] on div "(ID: 0)" at bounding box center [836, 508] width 192 height 21
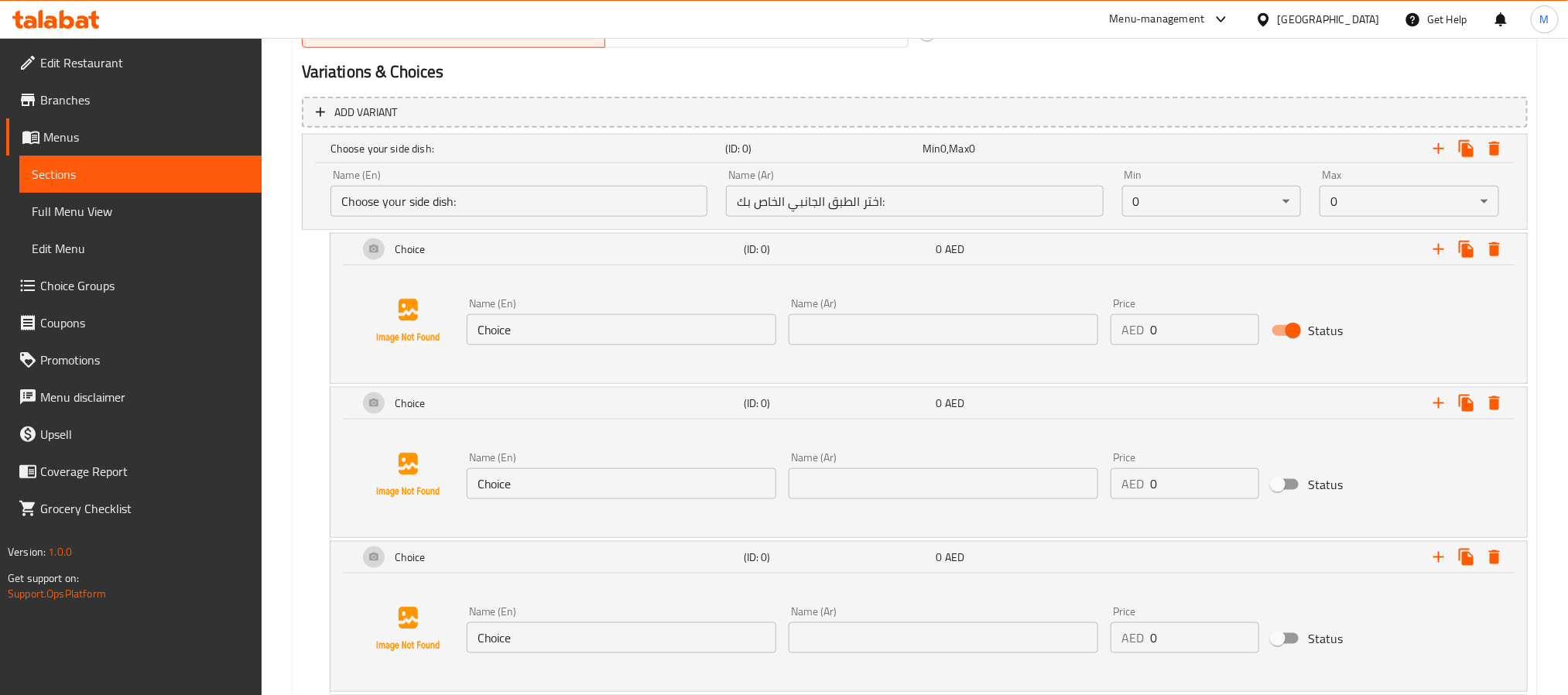
scroll to position [966, 0]
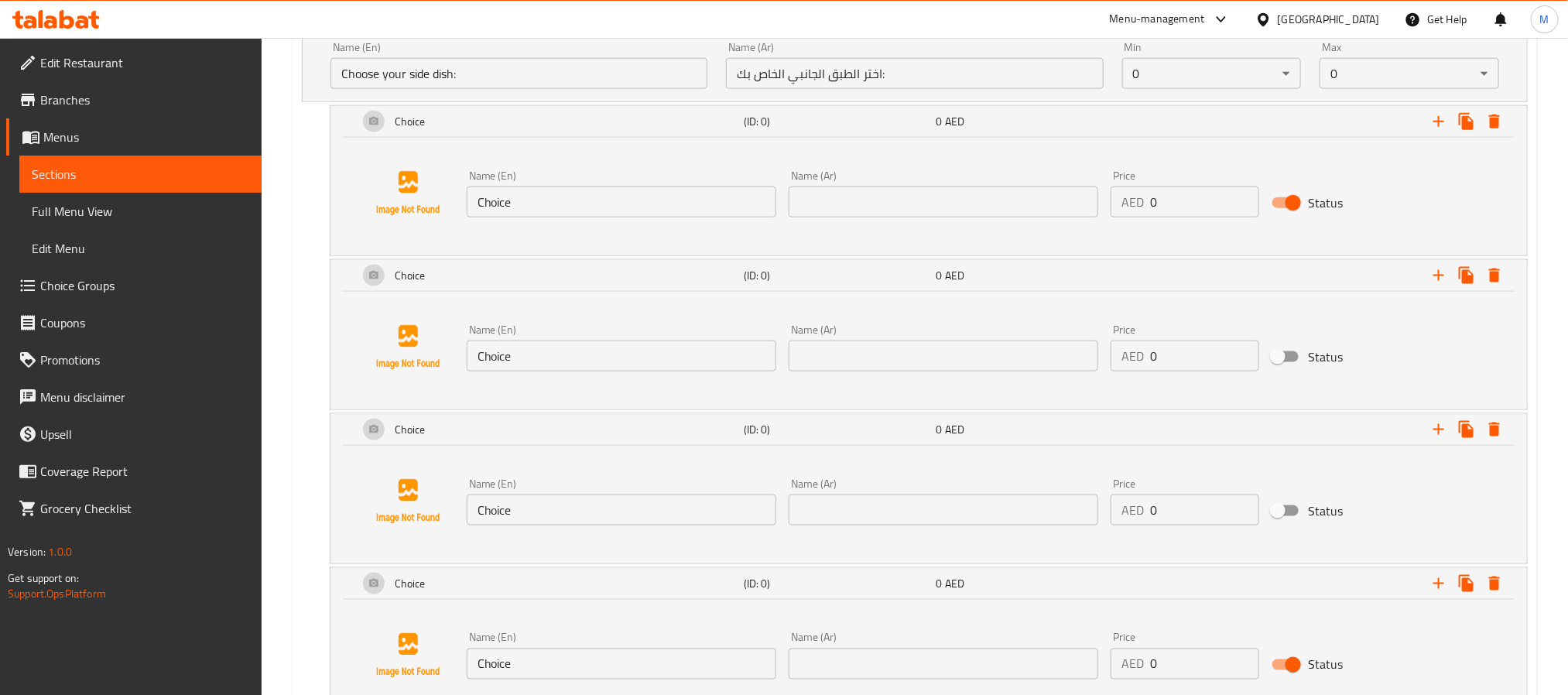
click at [683, 187] on input "Choice" at bounding box center [621, 201] width 310 height 31
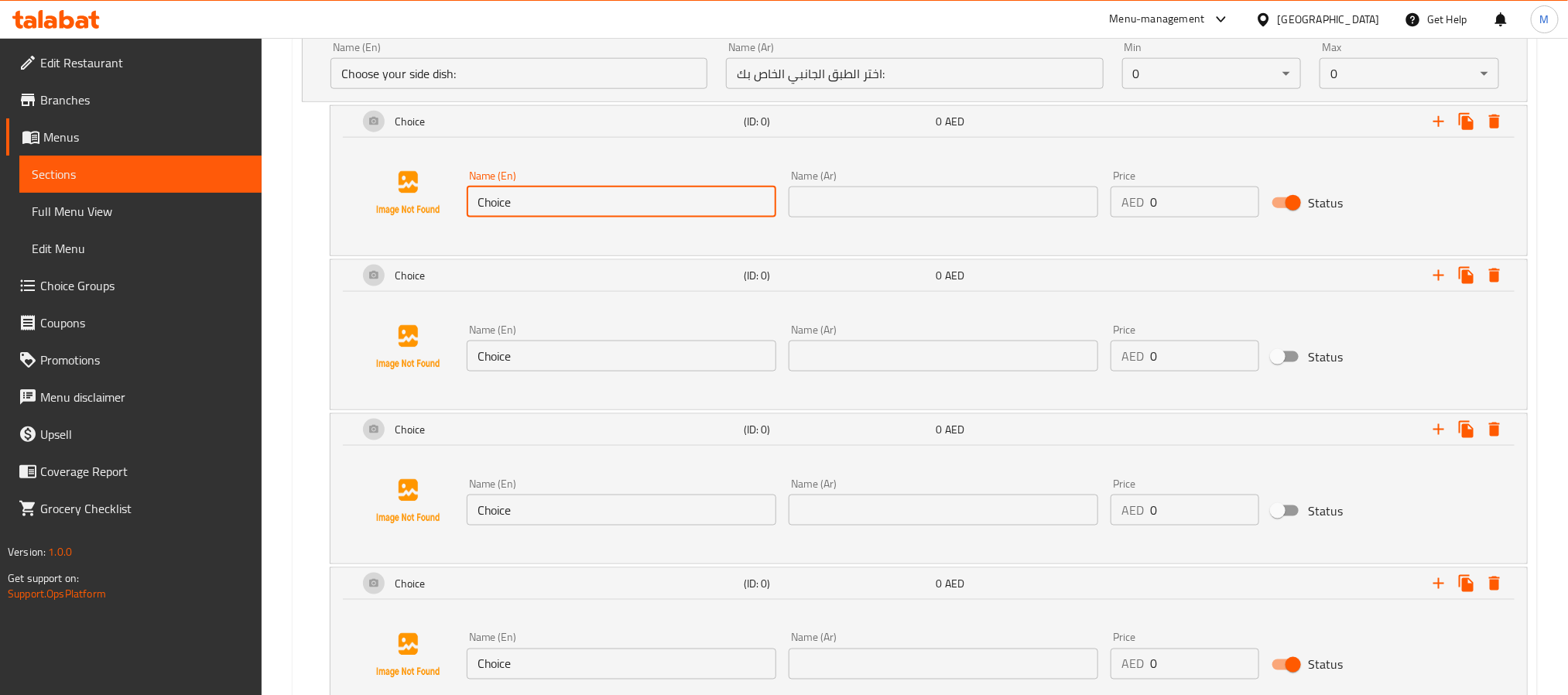
click at [683, 187] on input "Choice" at bounding box center [621, 201] width 310 height 31
paste input "Mashed Potato"
type input "Mashed Potato"
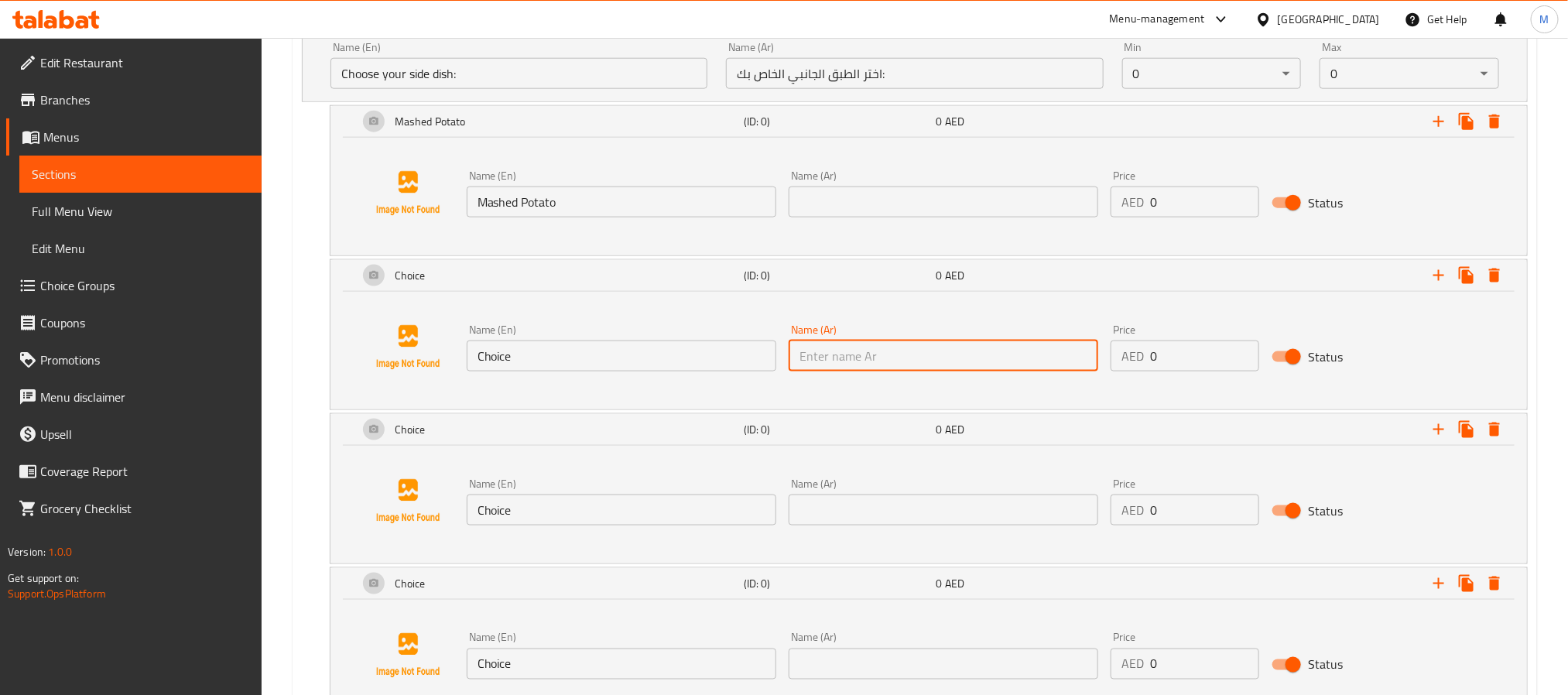
click at [994, 346] on input "text" at bounding box center [943, 355] width 310 height 31
paste input "بطاطا مهروسة"
type input "بطاطا مهروسة"
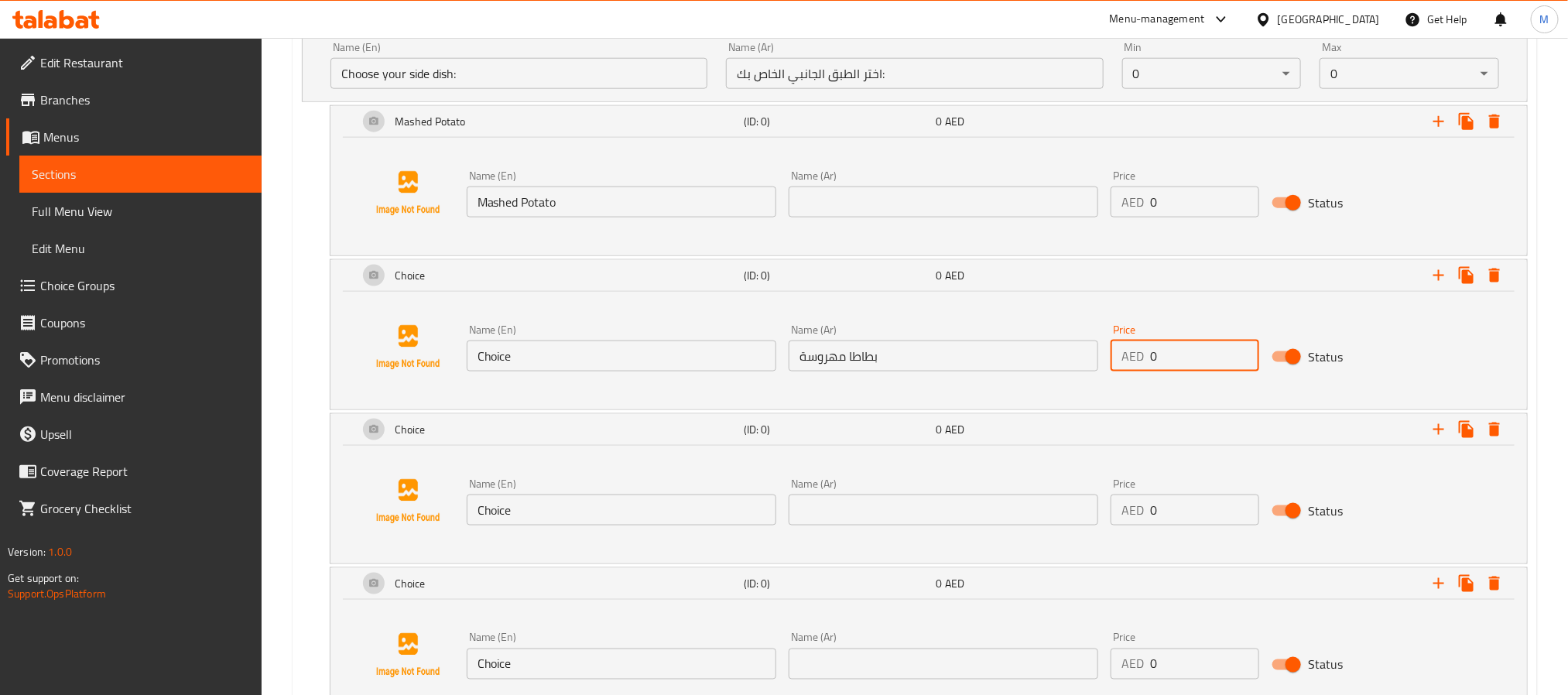
click at [1177, 344] on input "0" at bounding box center [1205, 355] width 109 height 31
click at [1176, 344] on input "0" at bounding box center [1205, 355] width 109 height 31
paste input "2"
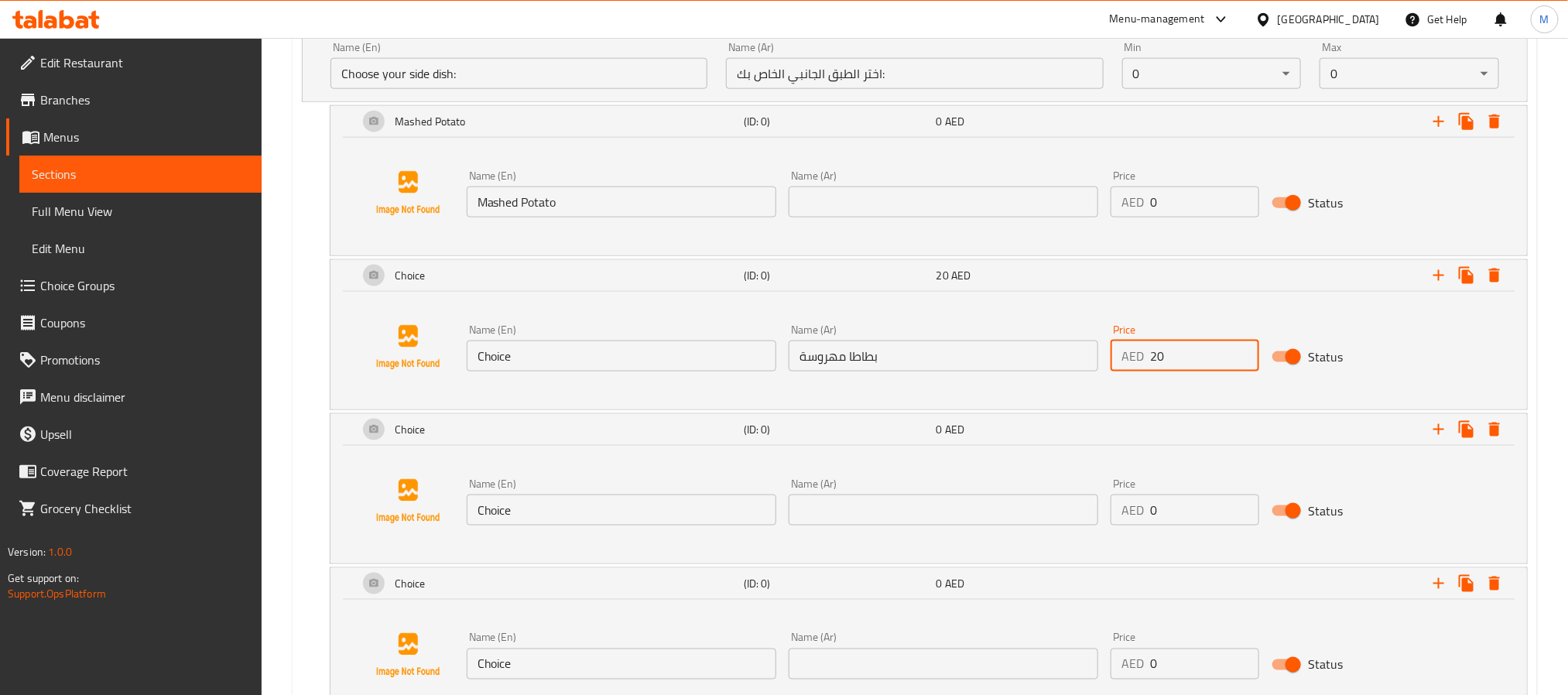
type input "20"
click at [613, 351] on input "Choice" at bounding box center [621, 355] width 310 height 31
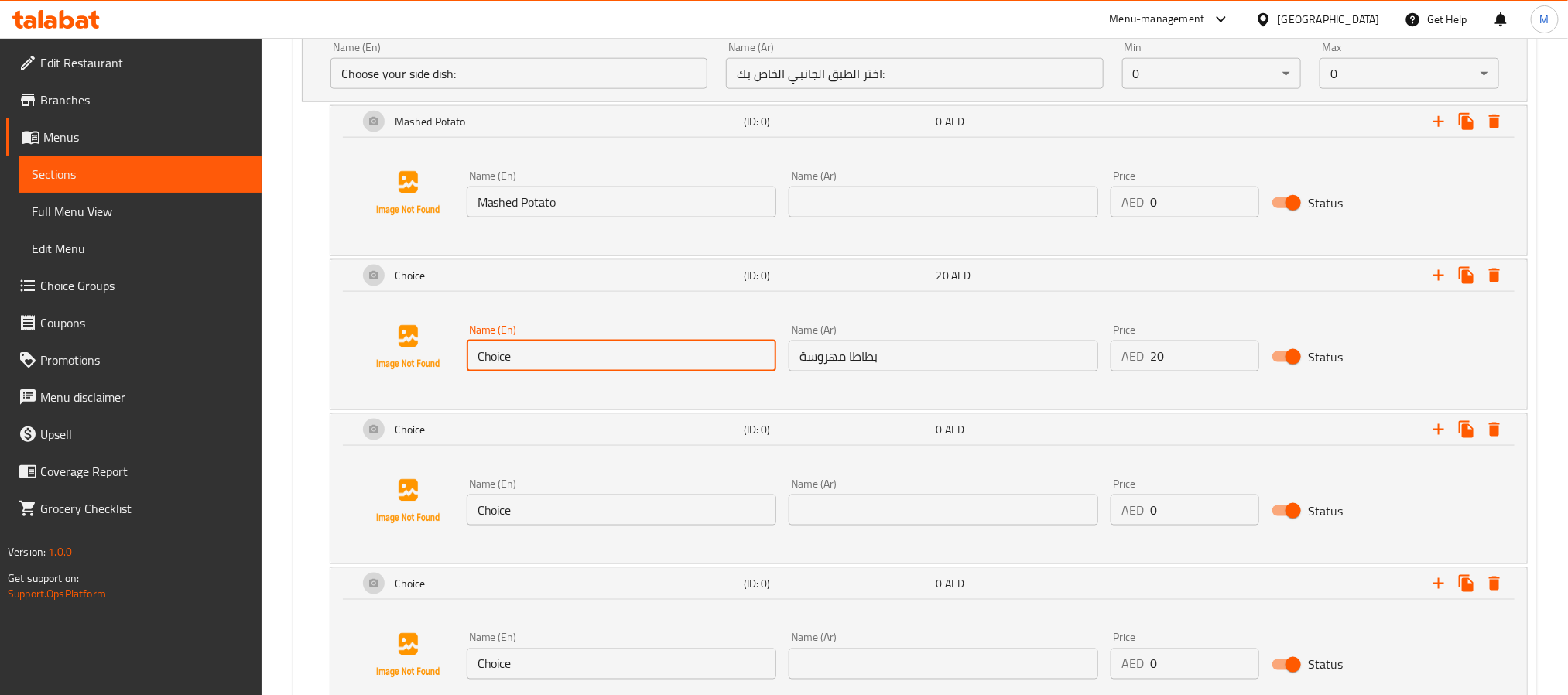
click at [613, 351] on input "Choice" at bounding box center [621, 355] width 310 height 31
paste input "Steamed White R"
type input "Steamed White Rice"
click at [1045, 349] on input "بطاطا مهروسة" at bounding box center [943, 355] width 310 height 31
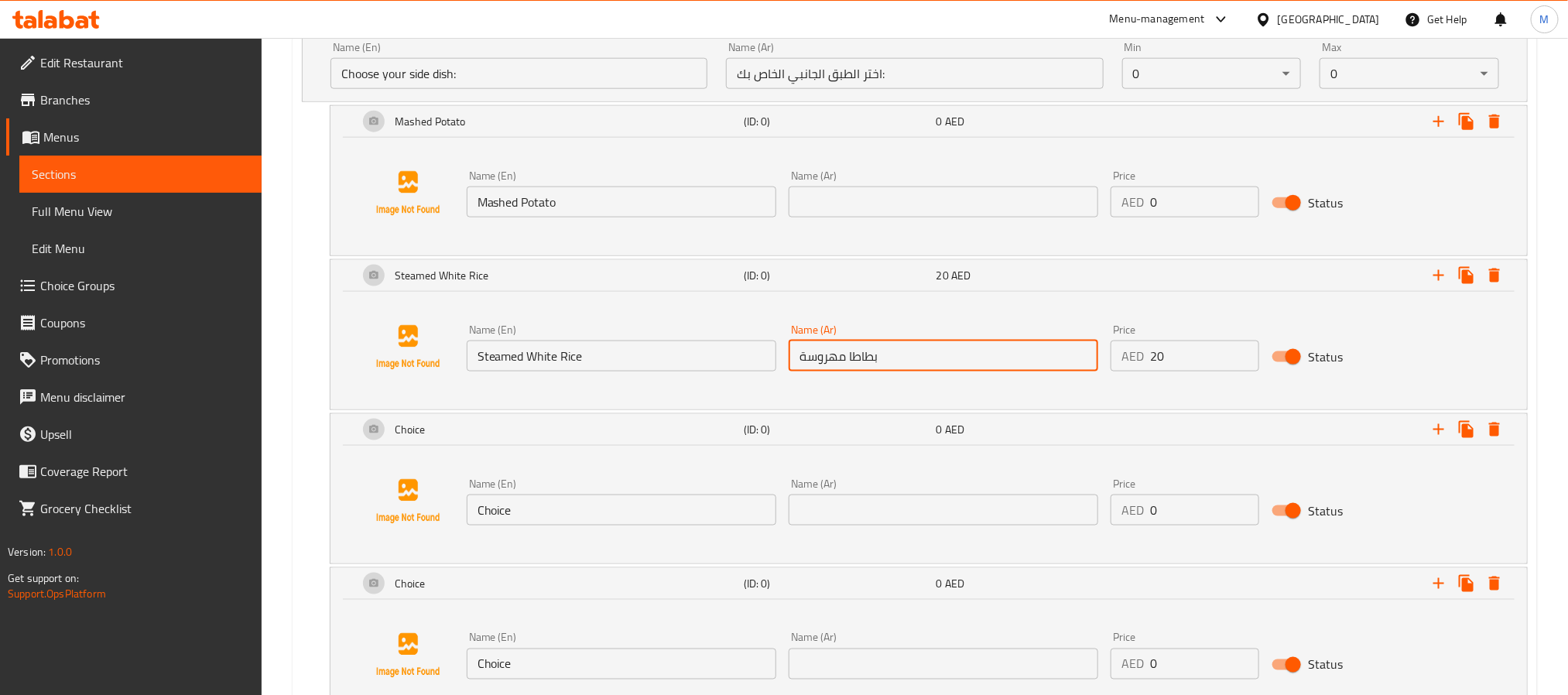
click at [1045, 349] on input "بطاطا مهروسة" at bounding box center [943, 355] width 310 height 31
click at [1045, 351] on input "بطاطا مهروسة" at bounding box center [943, 355] width 310 height 31
click at [861, 209] on input "text" at bounding box center [943, 201] width 310 height 31
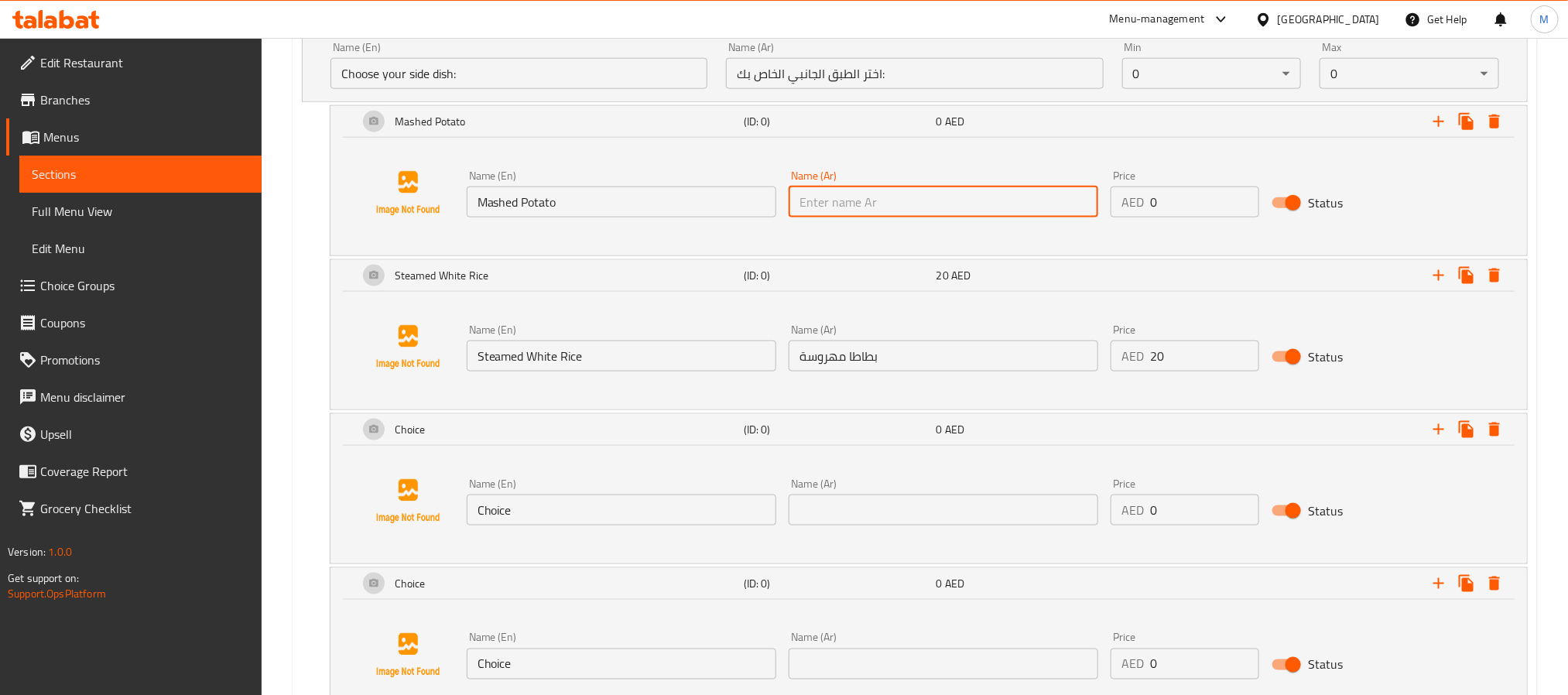
click at [856, 353] on input "بطاطا مهروسة" at bounding box center [943, 355] width 310 height 31
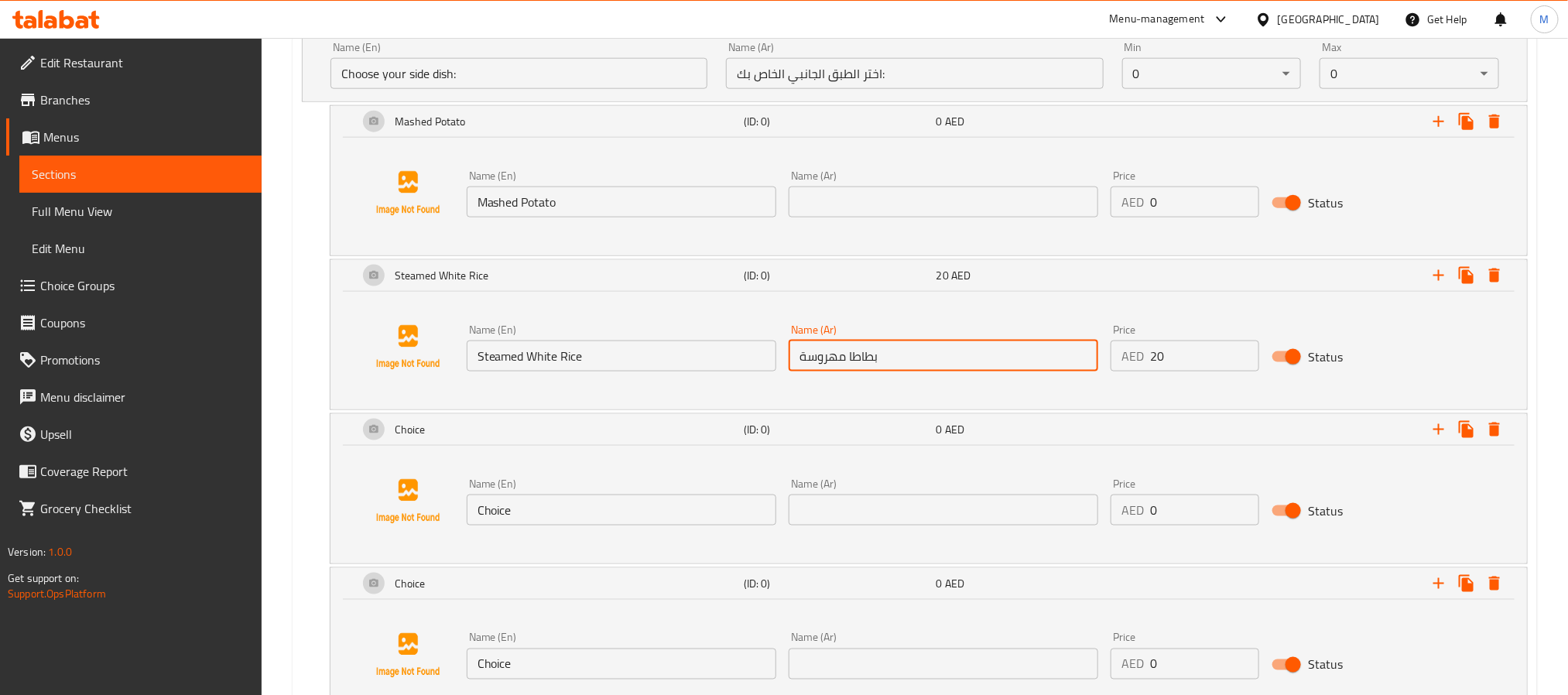
click at [856, 353] on input "بطاطا مهروسة" at bounding box center [943, 355] width 310 height 31
paste input "رز أبيض مطهو على البخار"
type input "أرز أبيض مطهو على البخار"
click at [604, 195] on input "Mashed Potato" at bounding box center [621, 201] width 310 height 31
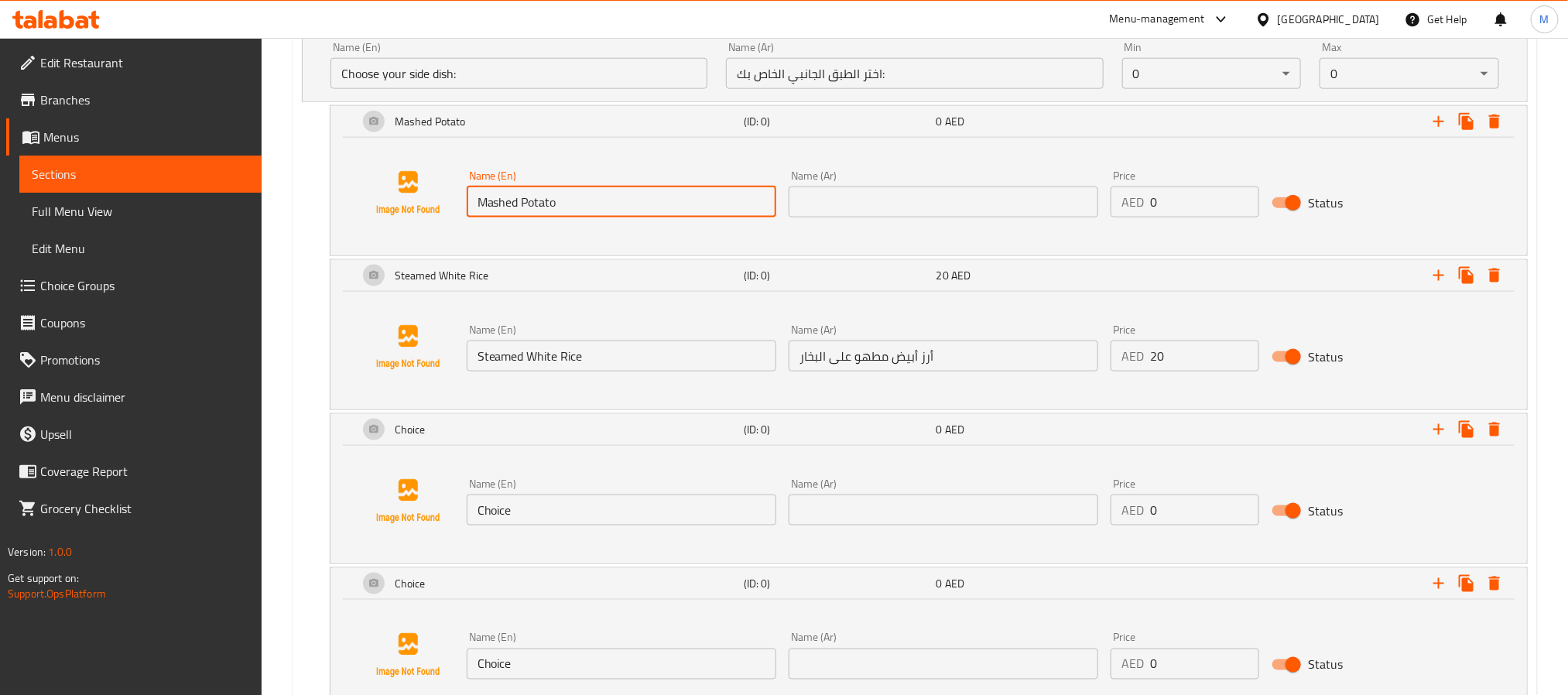
click at [604, 195] on input "Mashed Potato" at bounding box center [621, 201] width 310 height 31
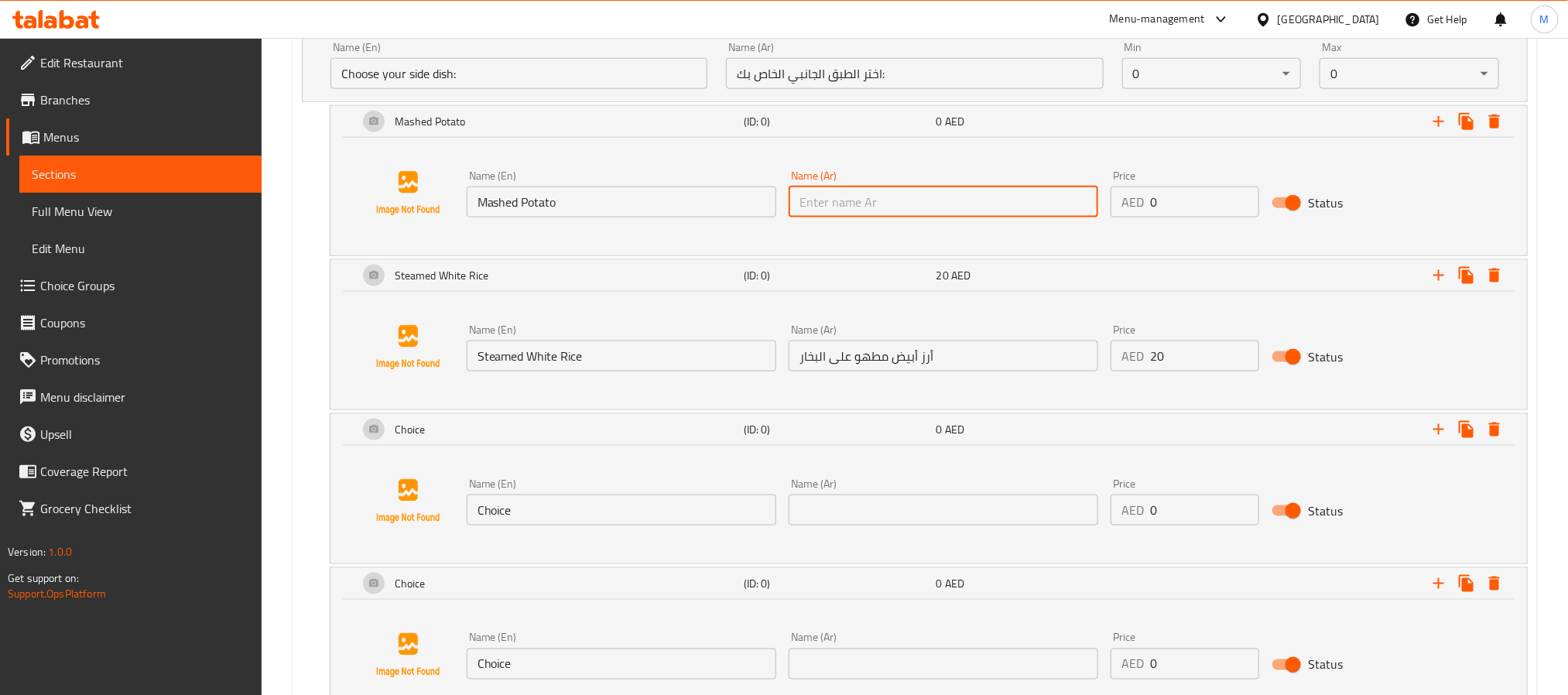
click at [973, 210] on input "text" at bounding box center [943, 201] width 310 height 31
paste input "بطاطا مهروسة"
type input "بطاطا مهروسة"
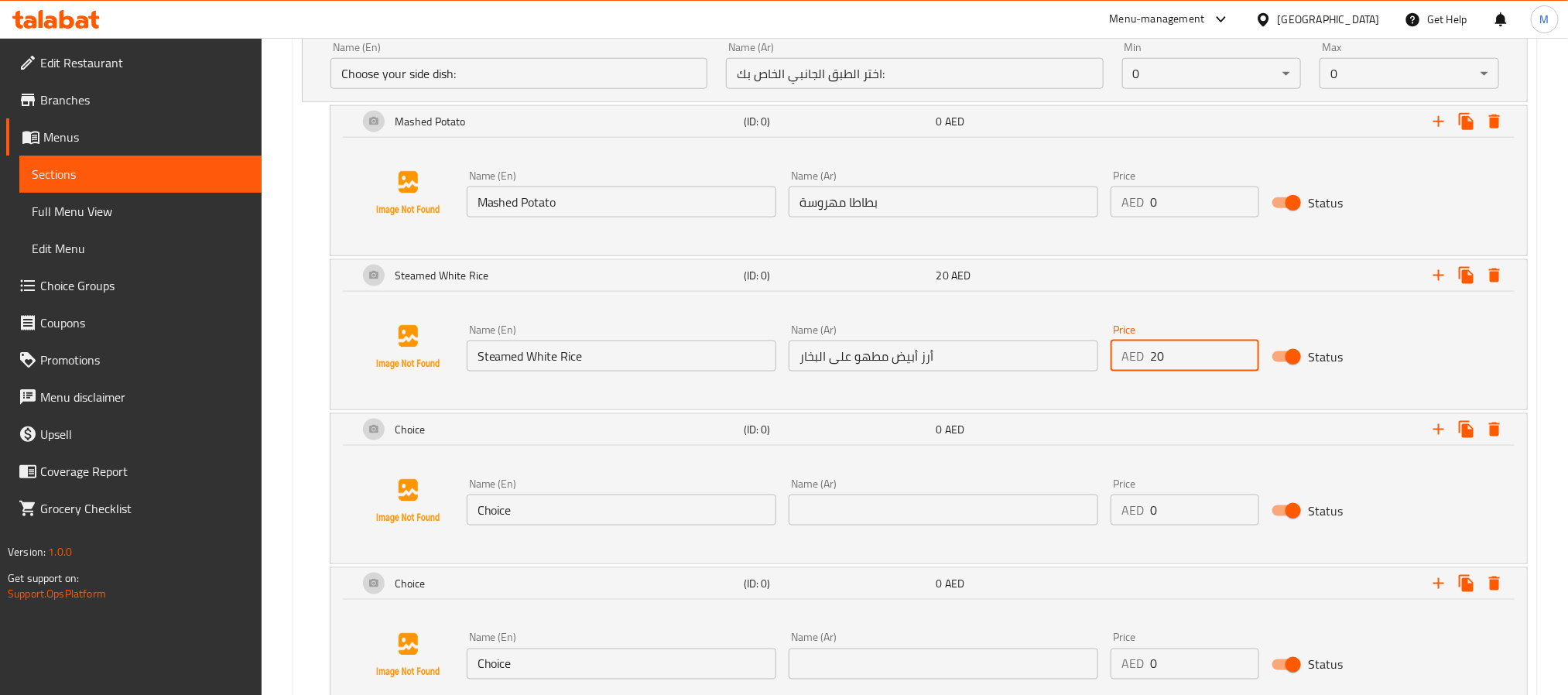
click at [1153, 353] on input "20" at bounding box center [1205, 355] width 109 height 31
click at [1168, 202] on input "0" at bounding box center [1205, 201] width 109 height 31
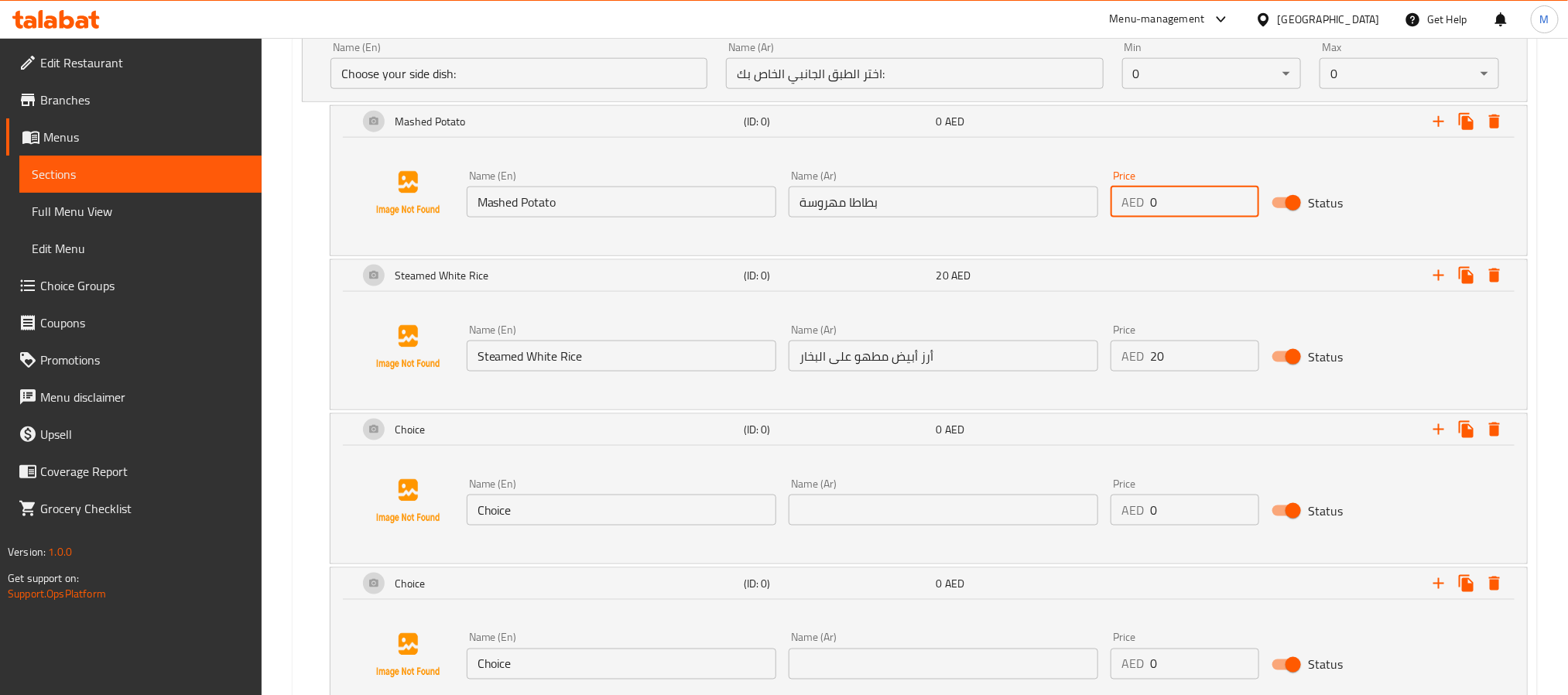
paste input "2"
type input "20"
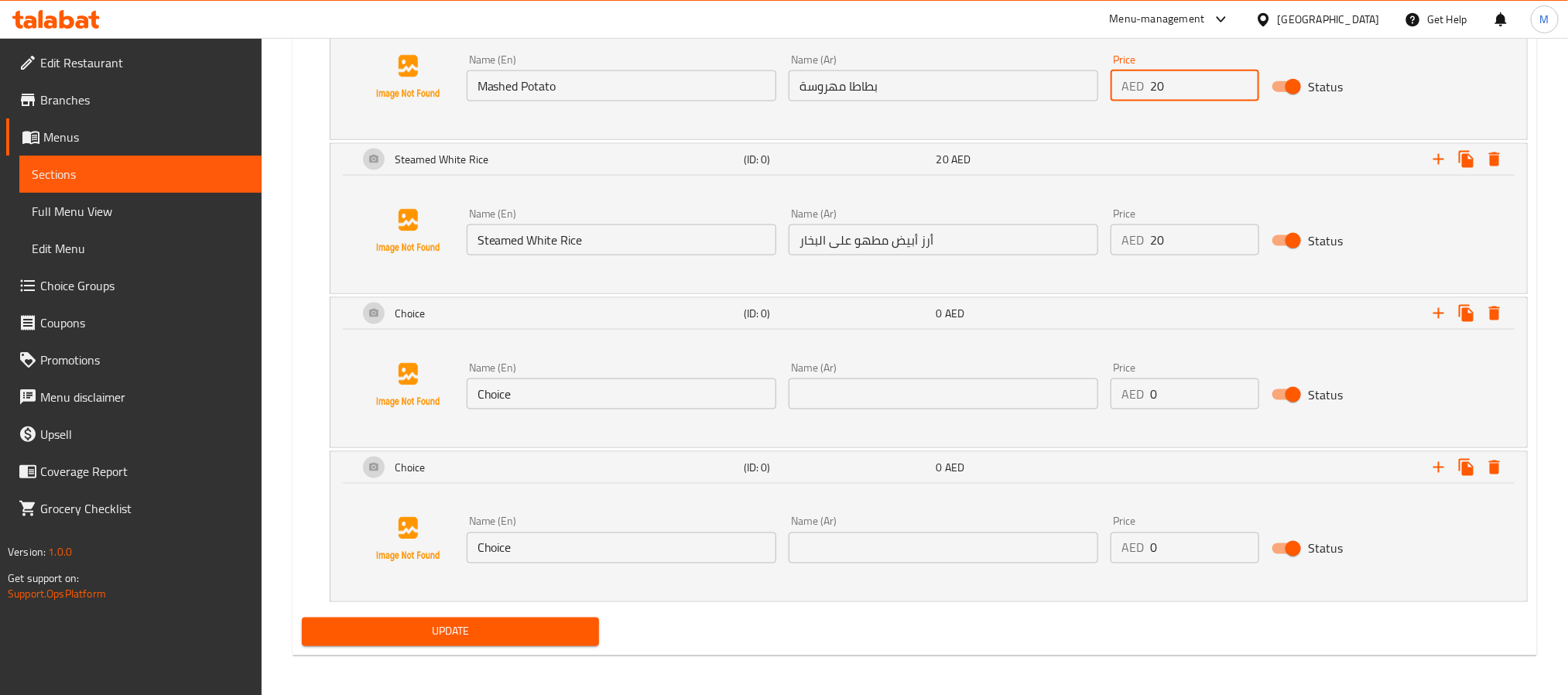
scroll to position [1089, 0]
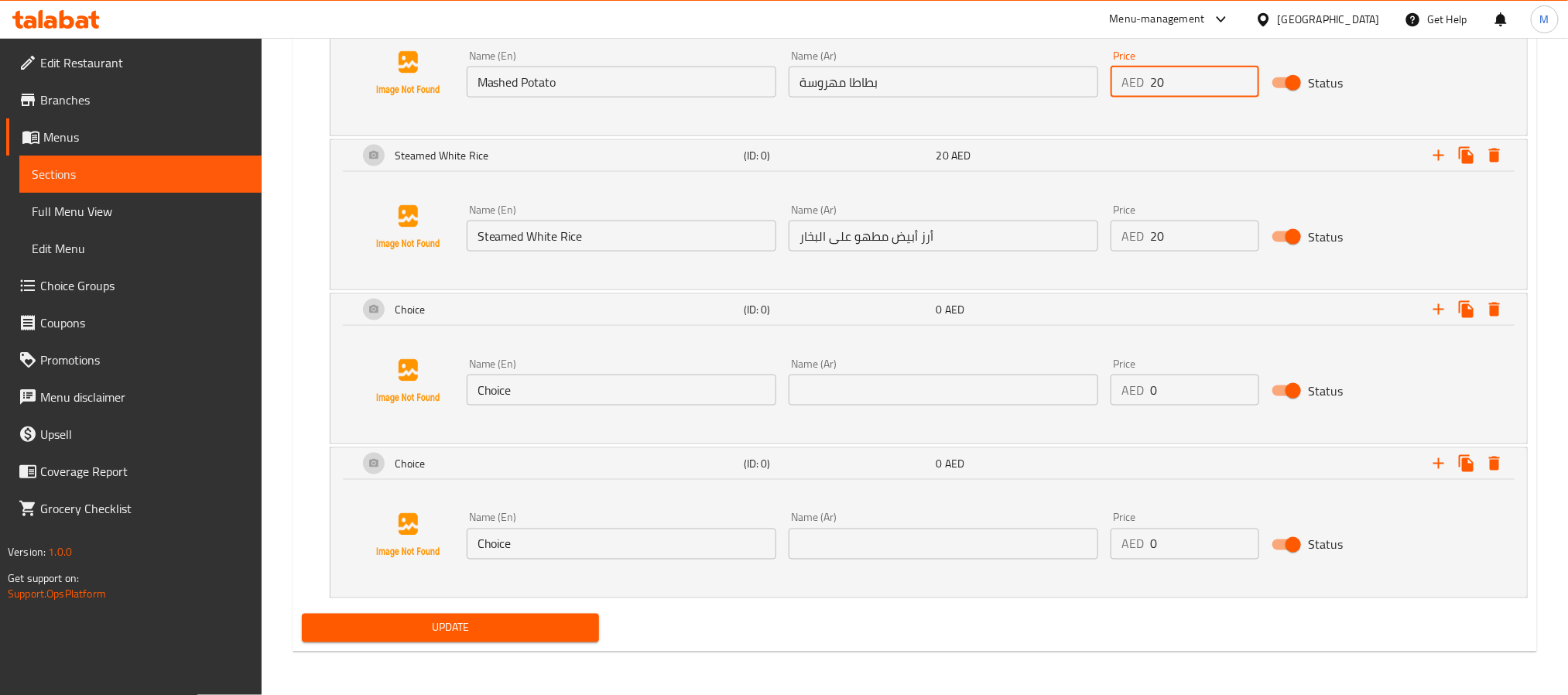
click at [623, 402] on input "Choice" at bounding box center [621, 390] width 310 height 31
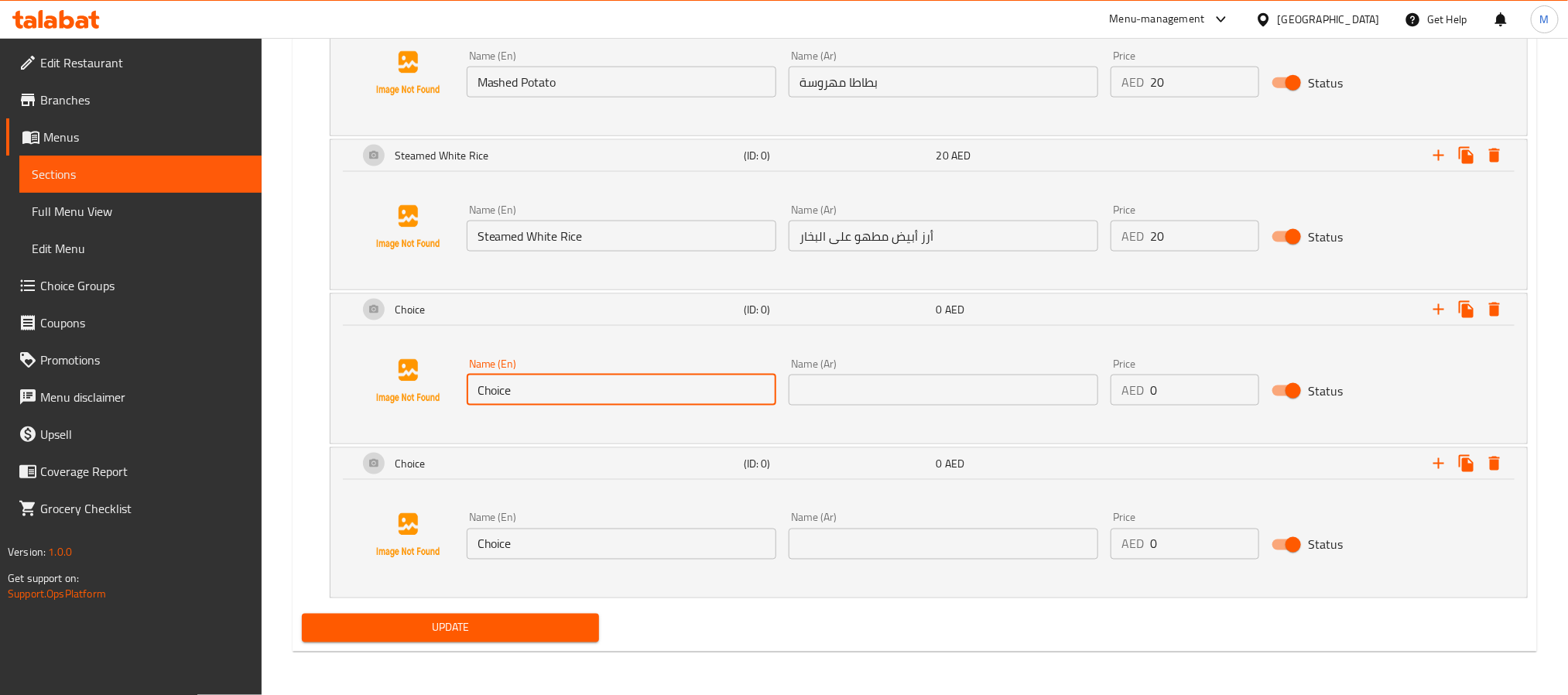
click at [623, 402] on input "Choice" at bounding box center [621, 390] width 310 height 31
paste input "Steamed Vegetabl"
type input "Steamed Vegetable"
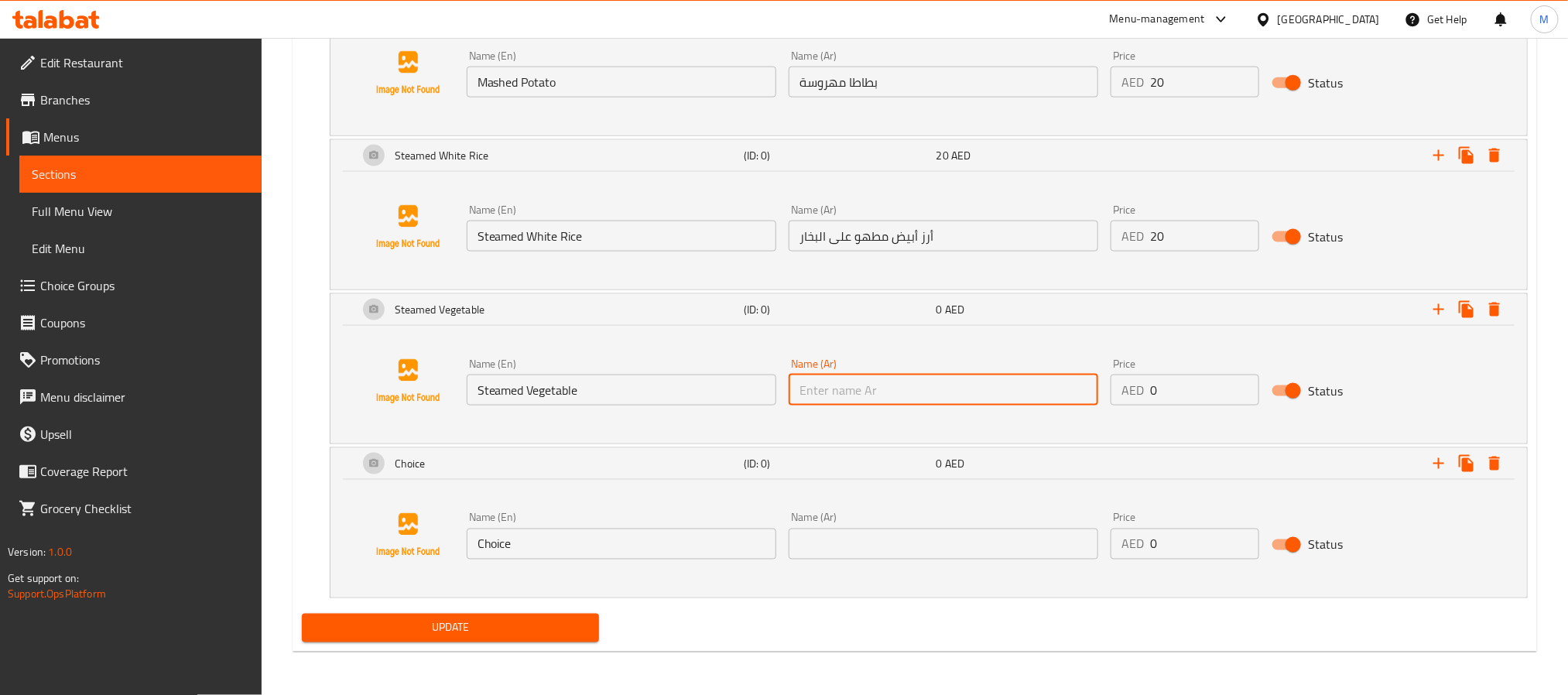
click at [990, 402] on input "text" at bounding box center [943, 390] width 310 height 31
paste input "الخضار على البخار"
type input "الخضار على البخار"
click at [1206, 392] on input "0" at bounding box center [1205, 390] width 109 height 31
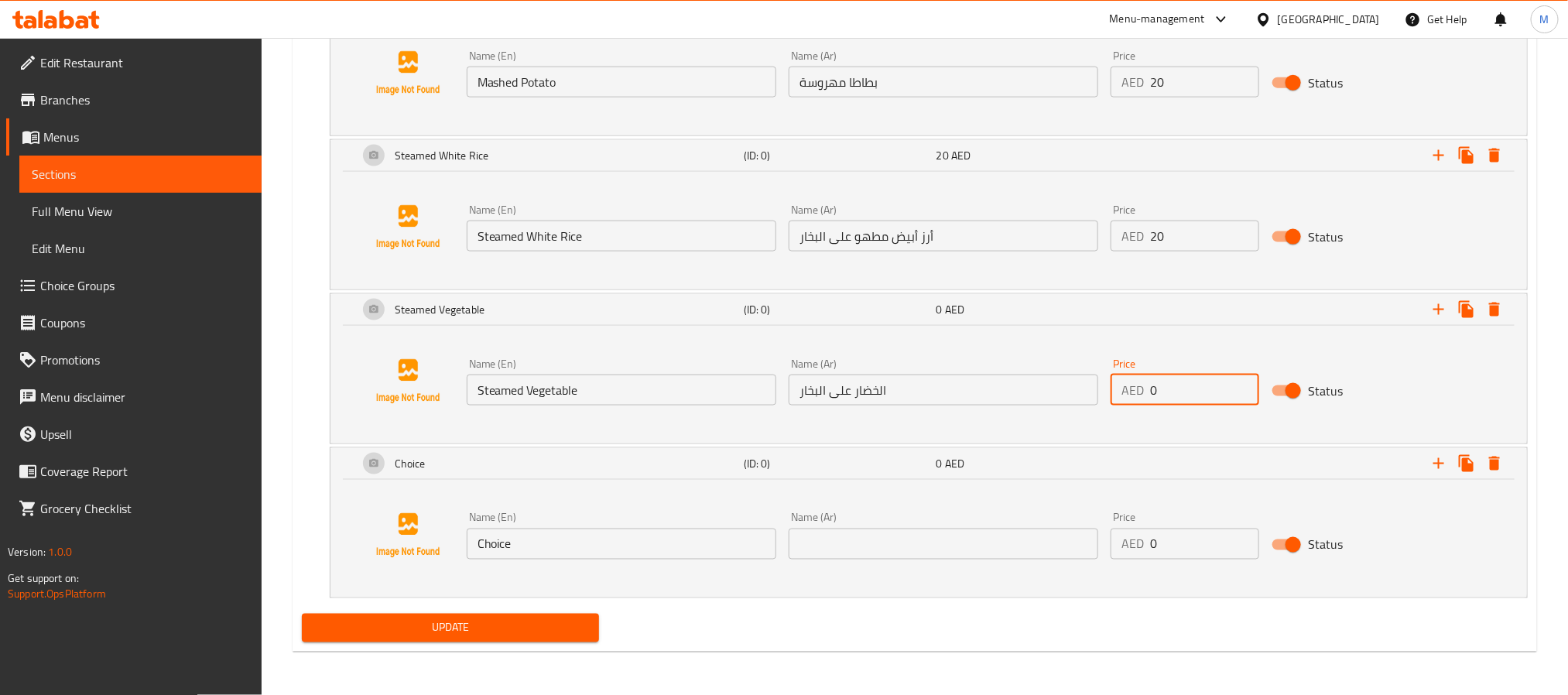
click at [1206, 392] on input "0" at bounding box center [1205, 390] width 109 height 31
paste input "23"
type input "23"
click at [620, 550] on input "Choice" at bounding box center [621, 543] width 310 height 31
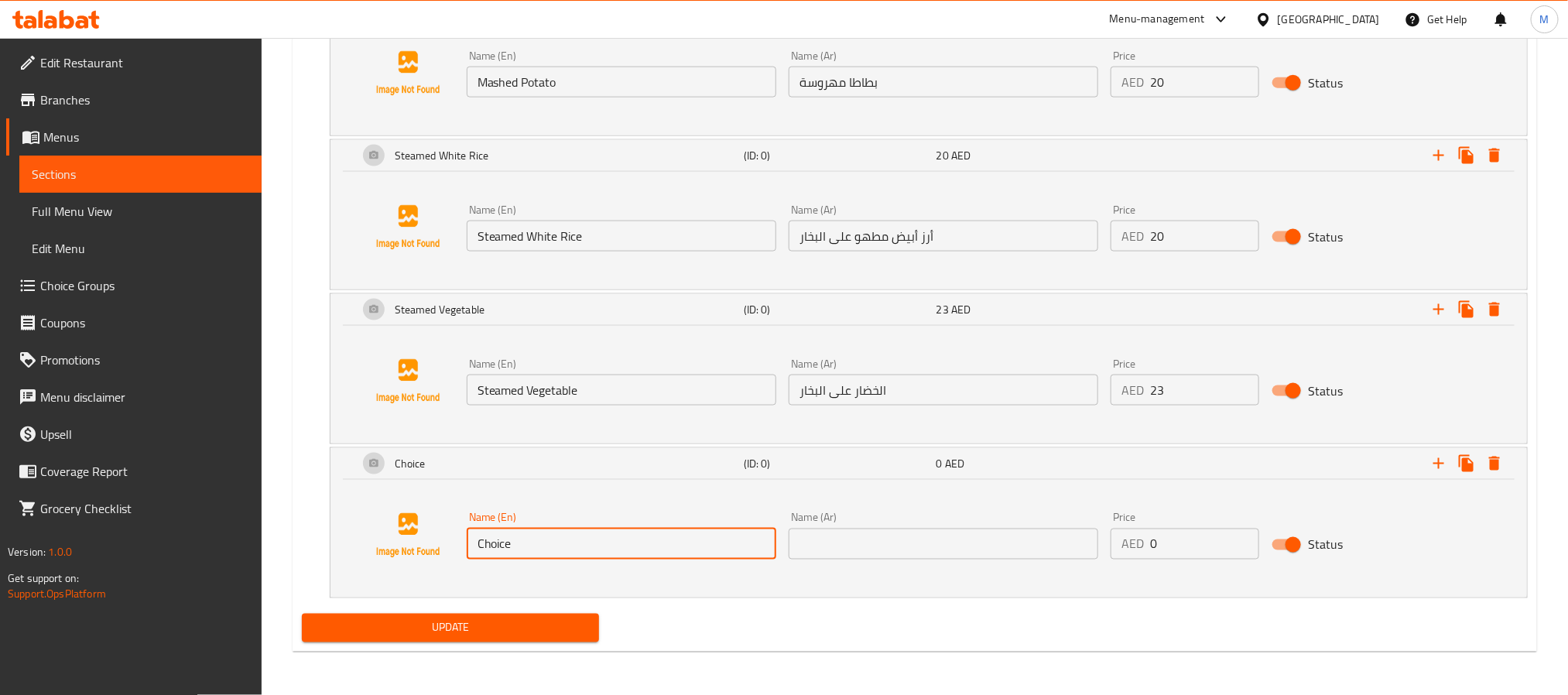
click at [620, 550] on input "Choice" at bounding box center [621, 543] width 310 height 31
paste input "Mixed Green Salad"
type input "Mixed Green Salad"
click at [983, 536] on input "text" at bounding box center [943, 543] width 310 height 31
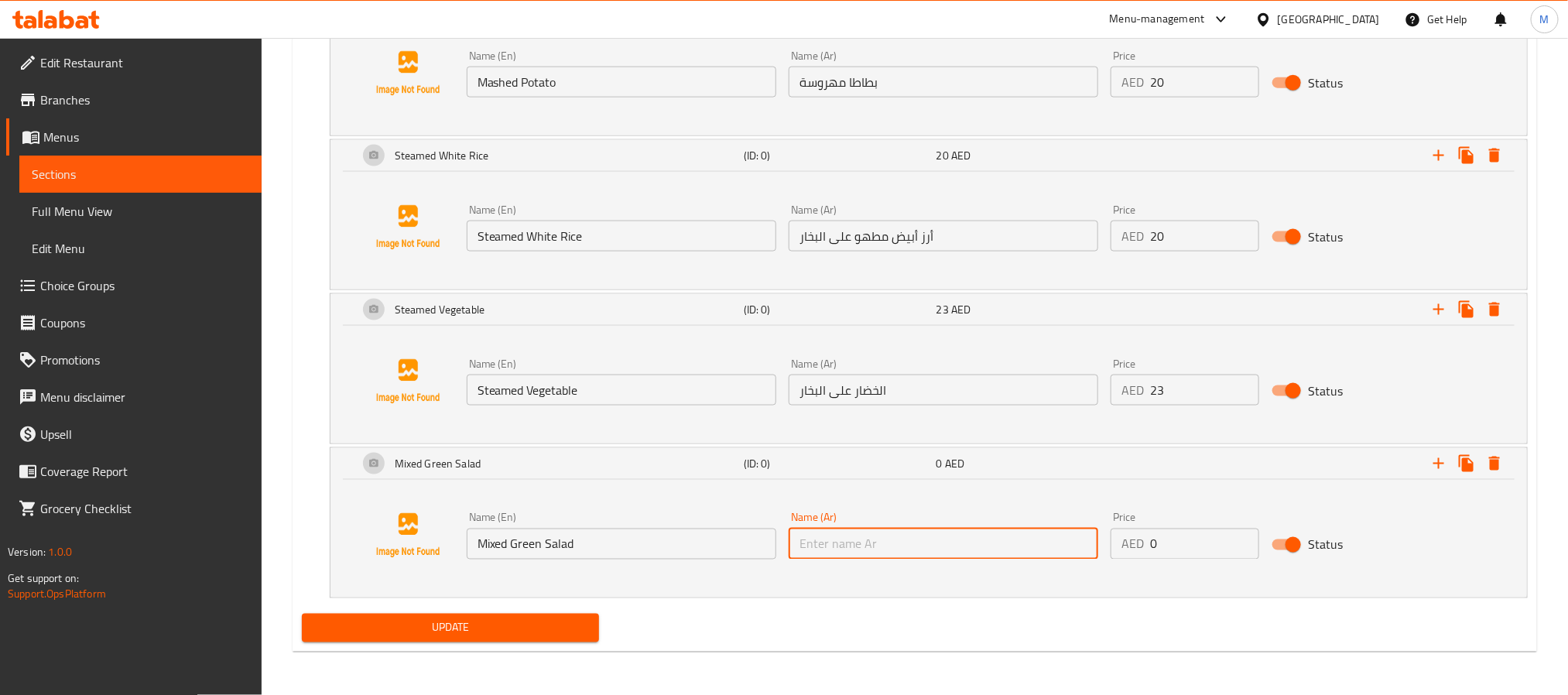
paste input "سلطة خضراء مشكلة"
type input "سلطة خضراء مشكلة"
click at [1173, 513] on div "Price AED 0 Price" at bounding box center [1185, 535] width 149 height 47
click at [1171, 552] on input "0" at bounding box center [1205, 543] width 109 height 31
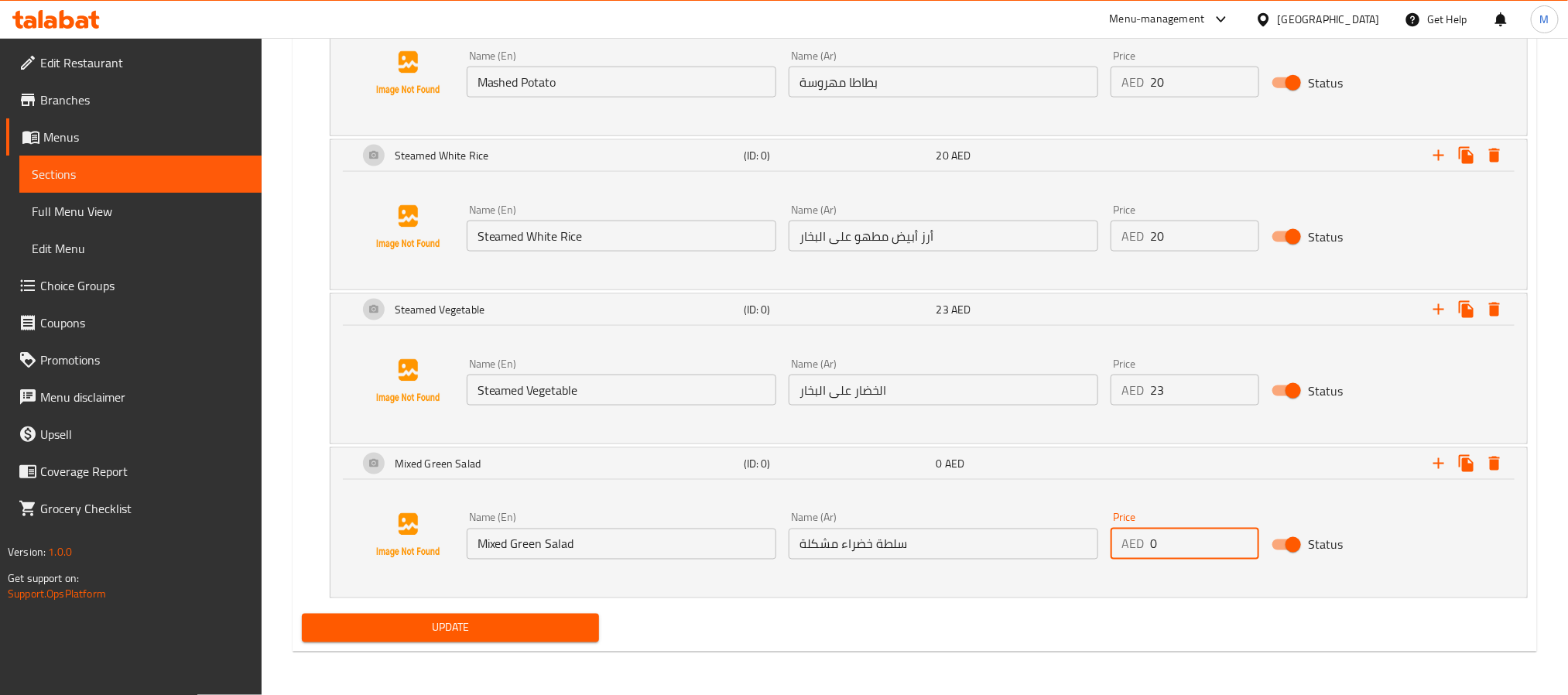
click at [1171, 552] on input "0" at bounding box center [1205, 543] width 109 height 31
paste input "23"
type input "23"
click at [1435, 467] on icon "Expand" at bounding box center [1438, 463] width 18 height 18
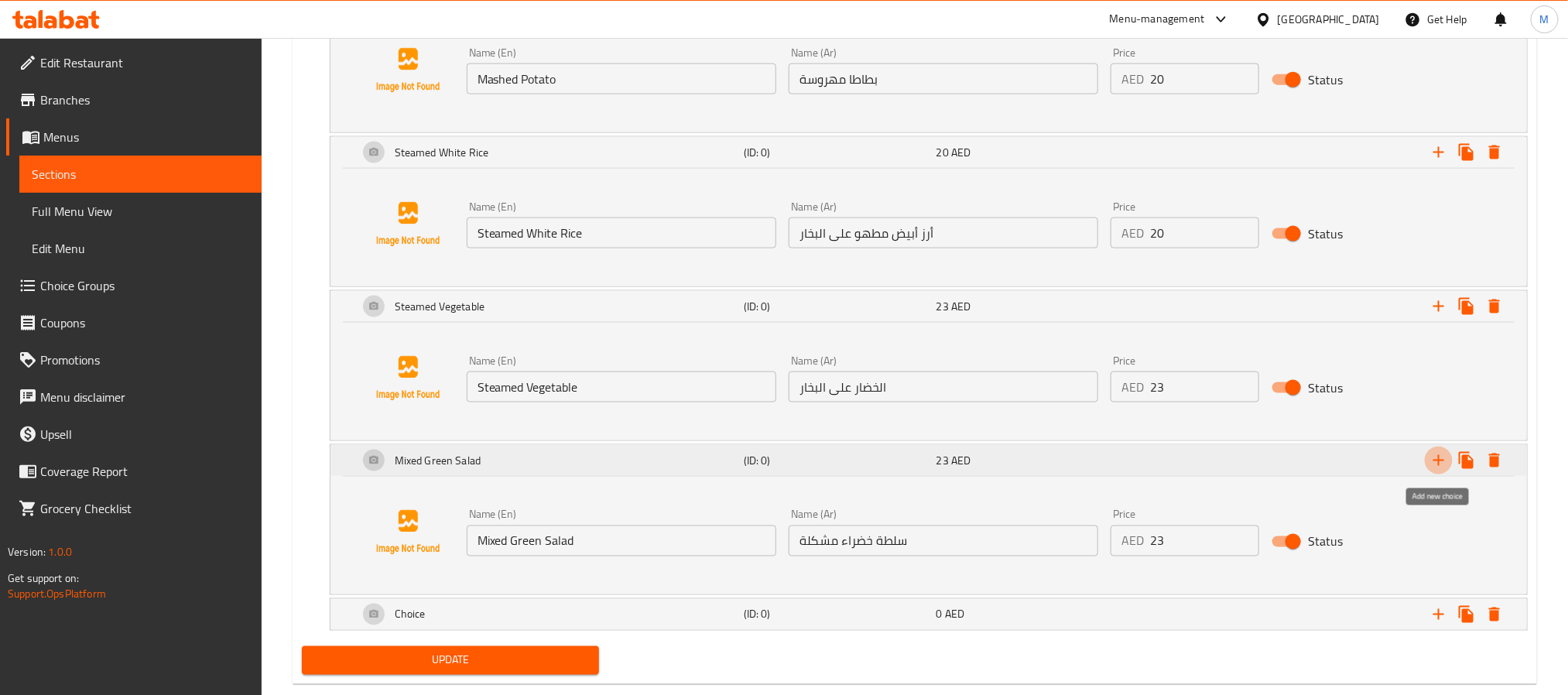
click at [1435, 467] on icon "Expand" at bounding box center [1438, 460] width 18 height 18
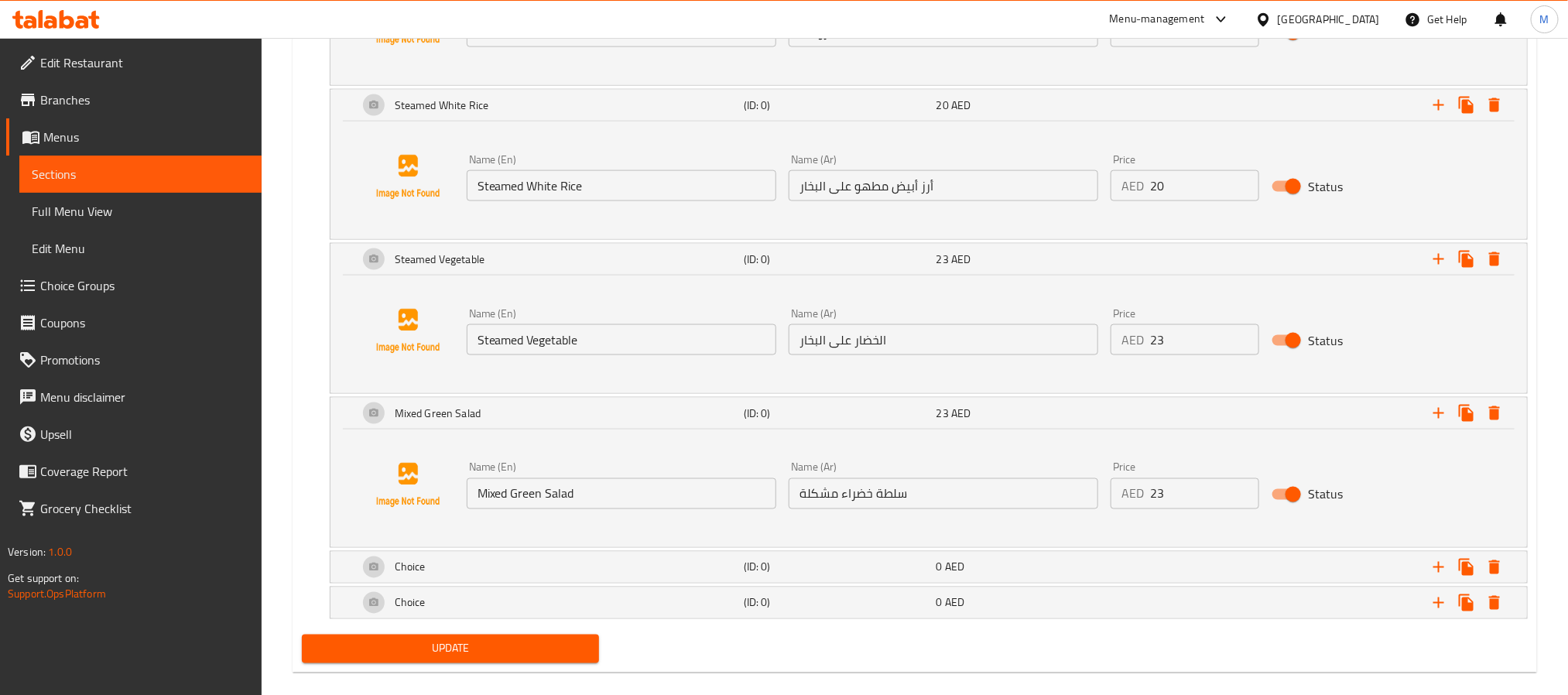
scroll to position [1161, 0]
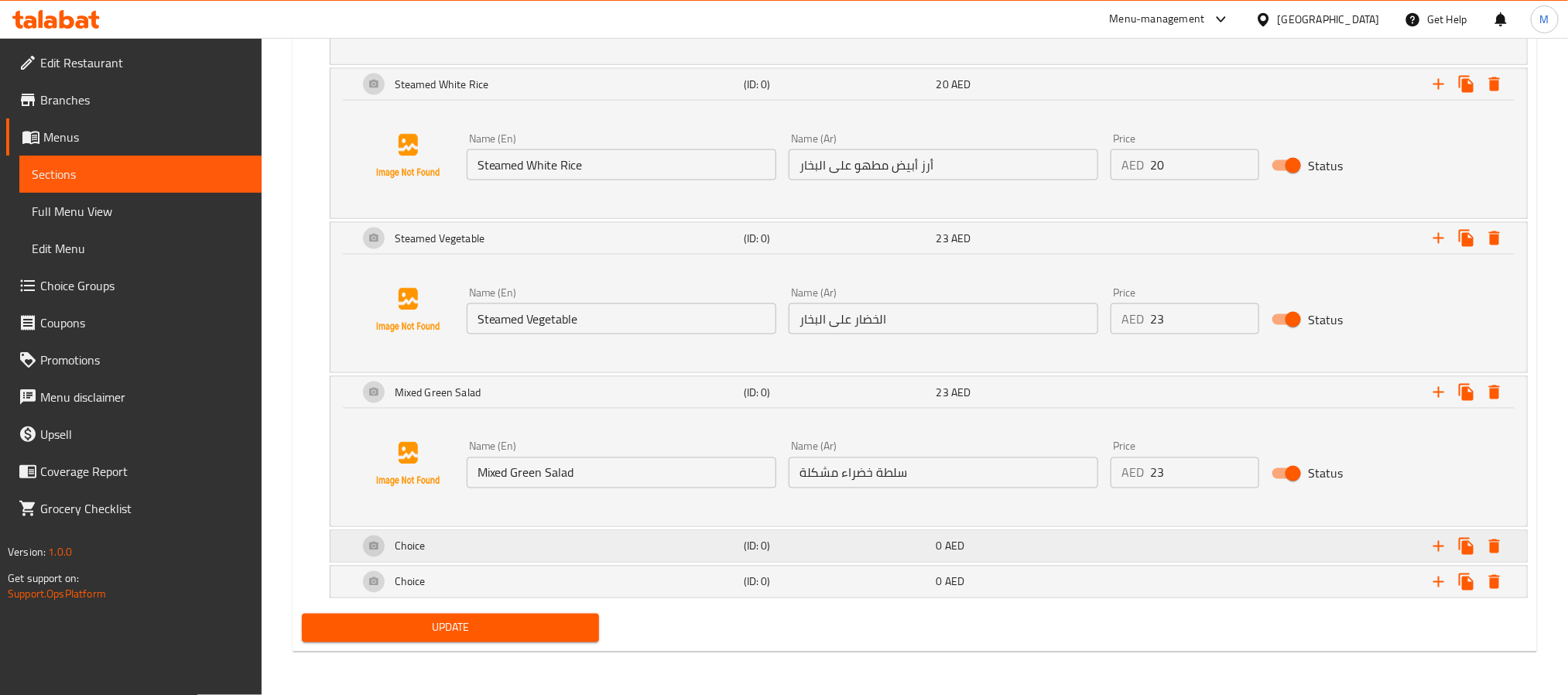
drag, startPoint x: 939, startPoint y: 581, endPoint x: 922, endPoint y: 553, distance: 32.8
click at [936, 580] on span "0" at bounding box center [939, 582] width 6 height 20
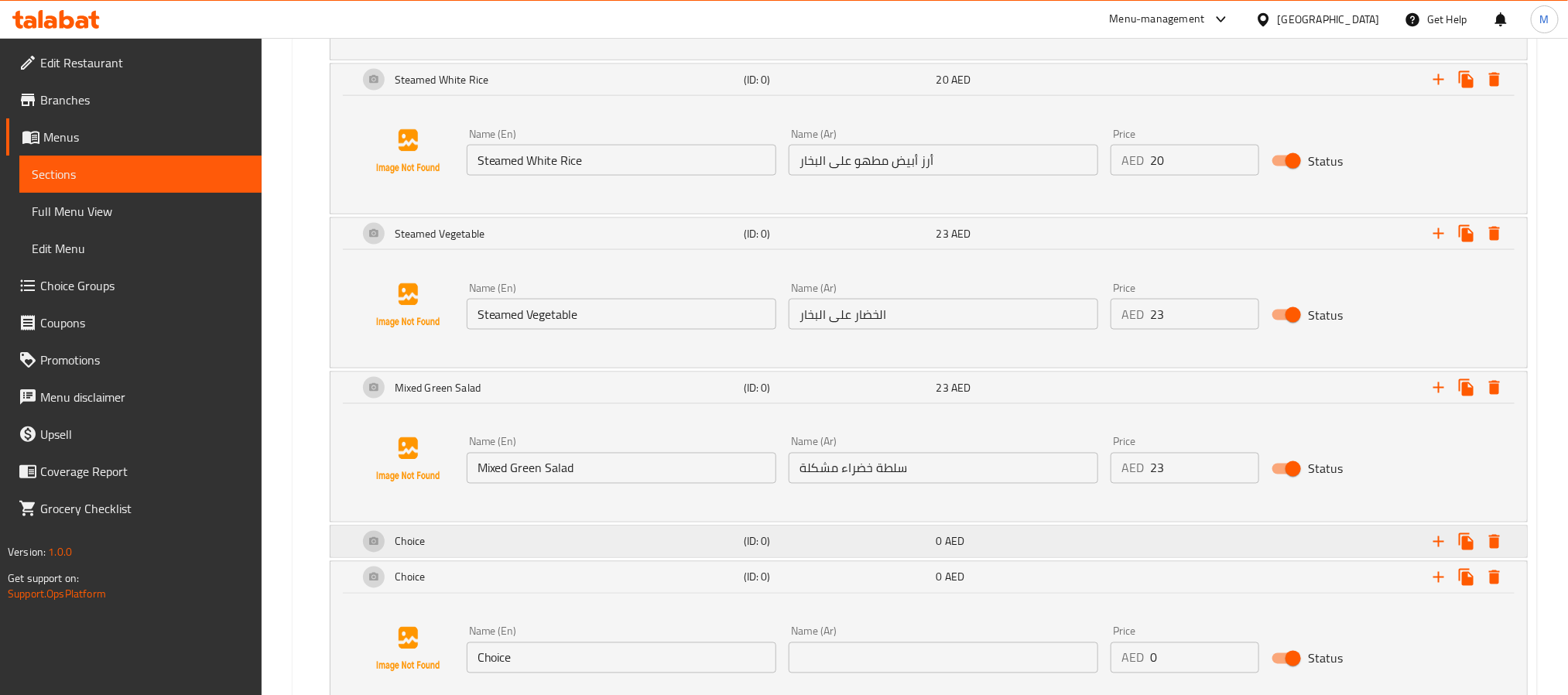
click at [920, 549] on h5 "(ID: 0)" at bounding box center [837, 541] width 187 height 16
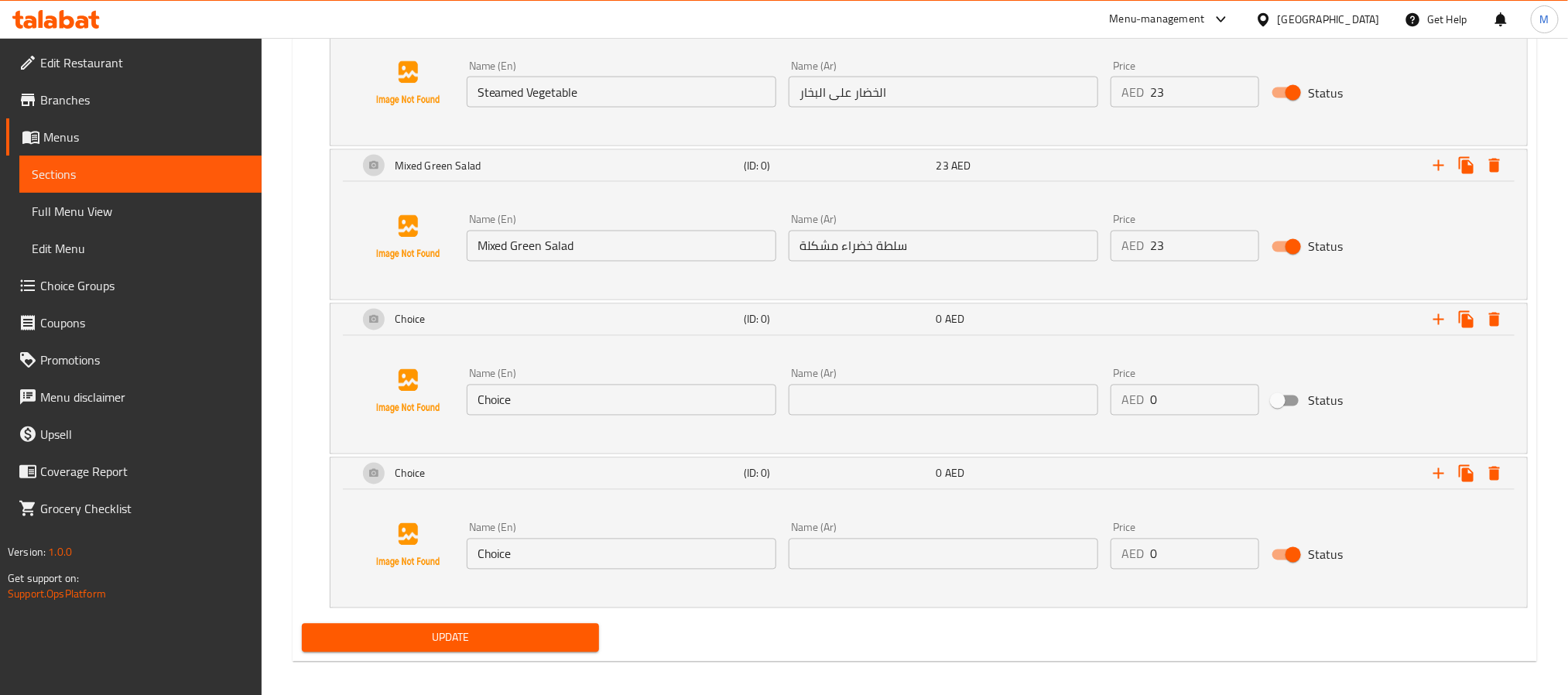
scroll to position [1398, 0]
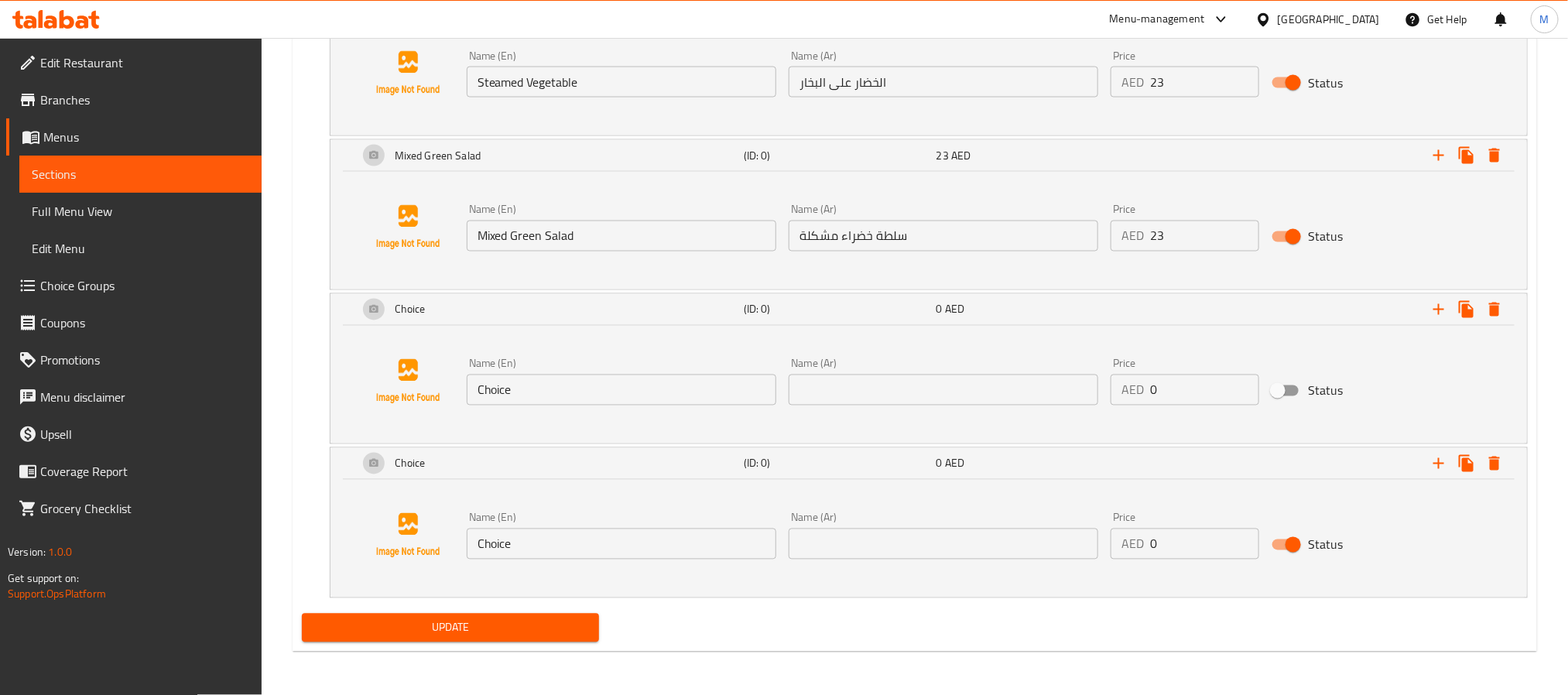
click at [661, 393] on input "Choice" at bounding box center [621, 390] width 310 height 31
paste input "French Fries"
type input "French Fries"
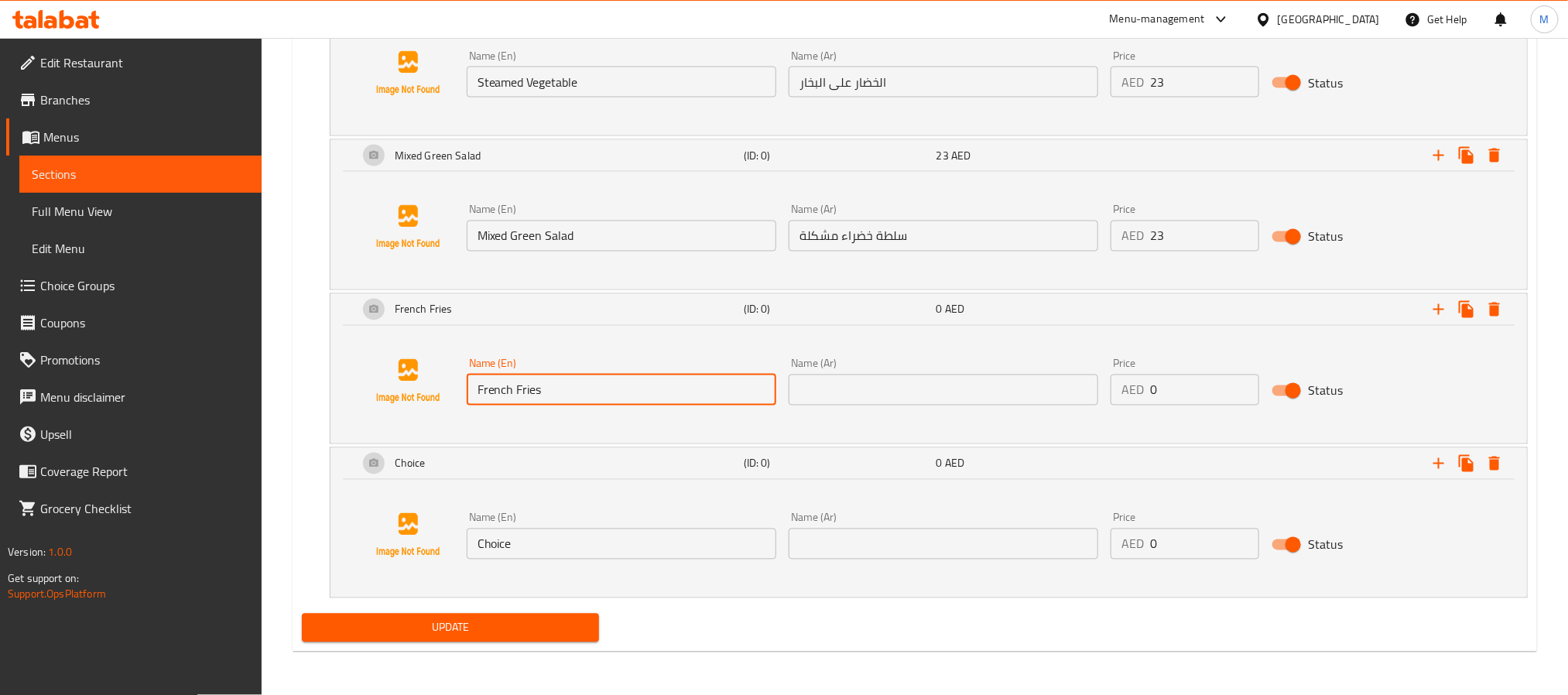
click at [1007, 388] on input "text" at bounding box center [943, 390] width 310 height 31
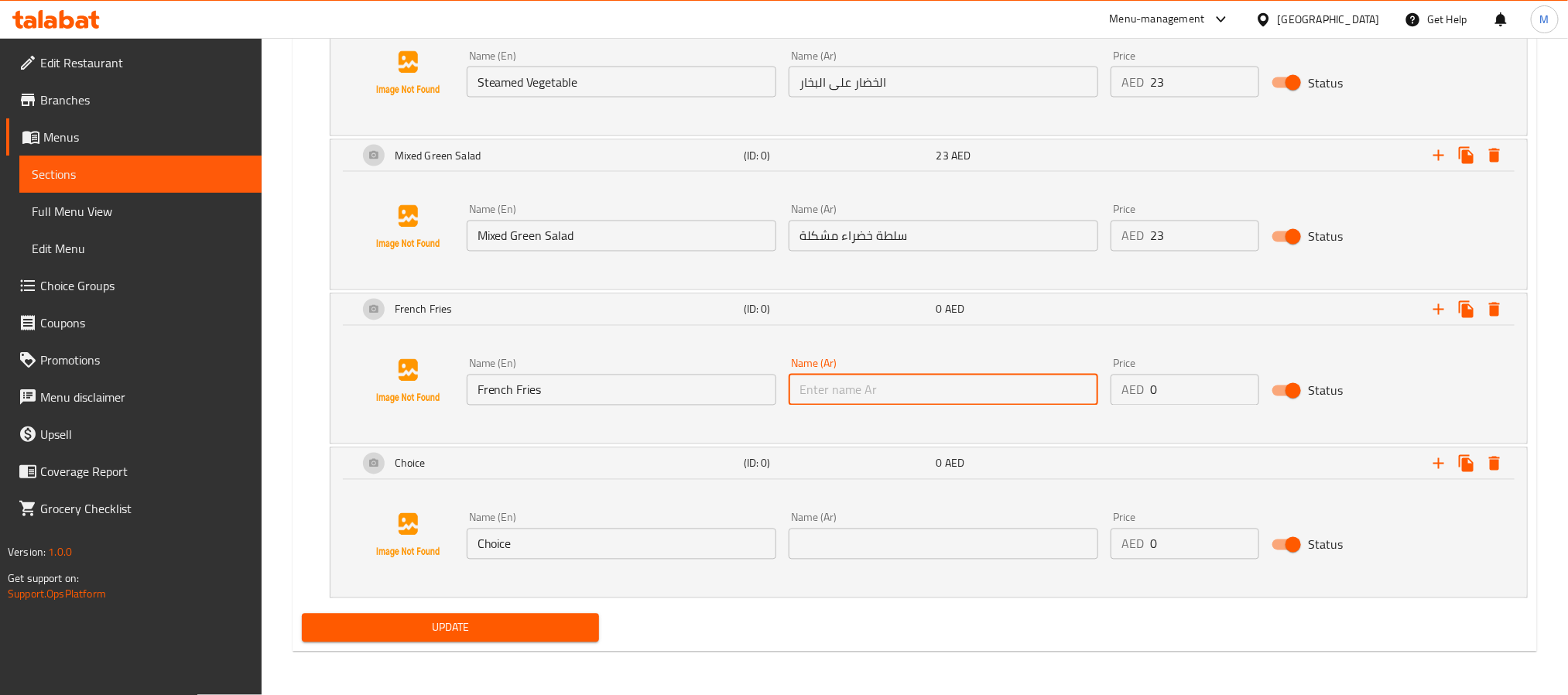
paste input "بطاطس مقلية"
type input "بطاطس مقلية"
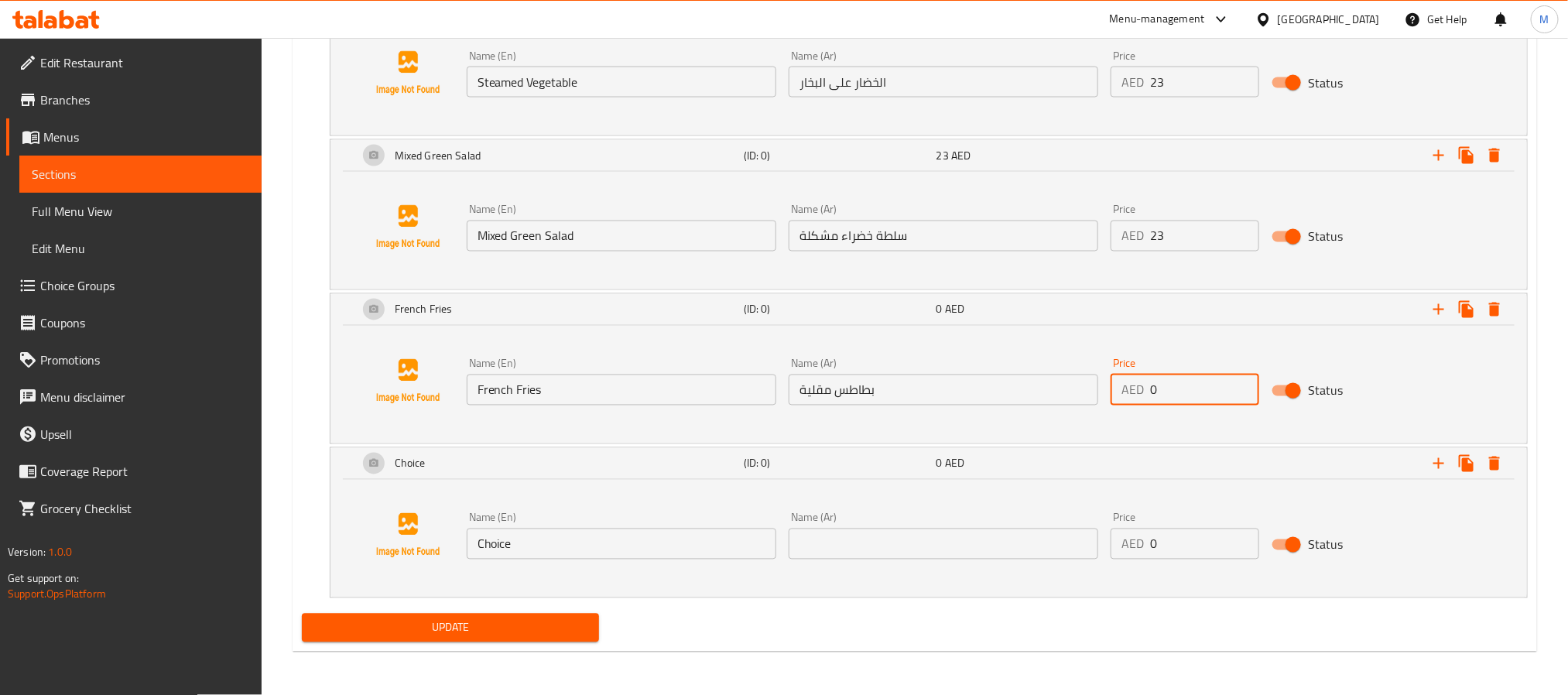
click at [1170, 398] on input "0" at bounding box center [1205, 390] width 109 height 31
paste input "19"
type input "19"
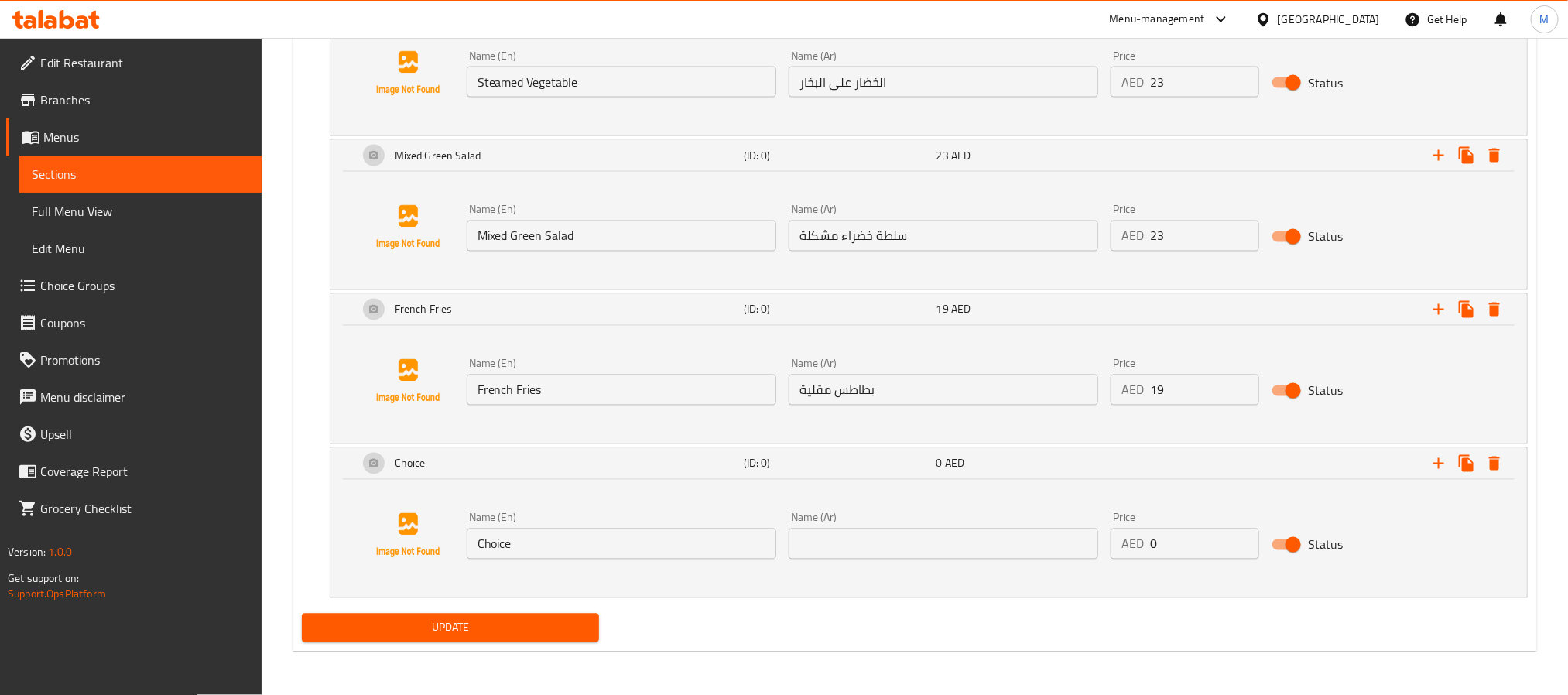
click at [661, 564] on div "Name (En) Choice Name (En)" at bounding box center [622, 536] width 322 height 59
click at [660, 553] on input "Choice" at bounding box center [621, 543] width 310 height 31
paste input "Sweet Potato Fries"
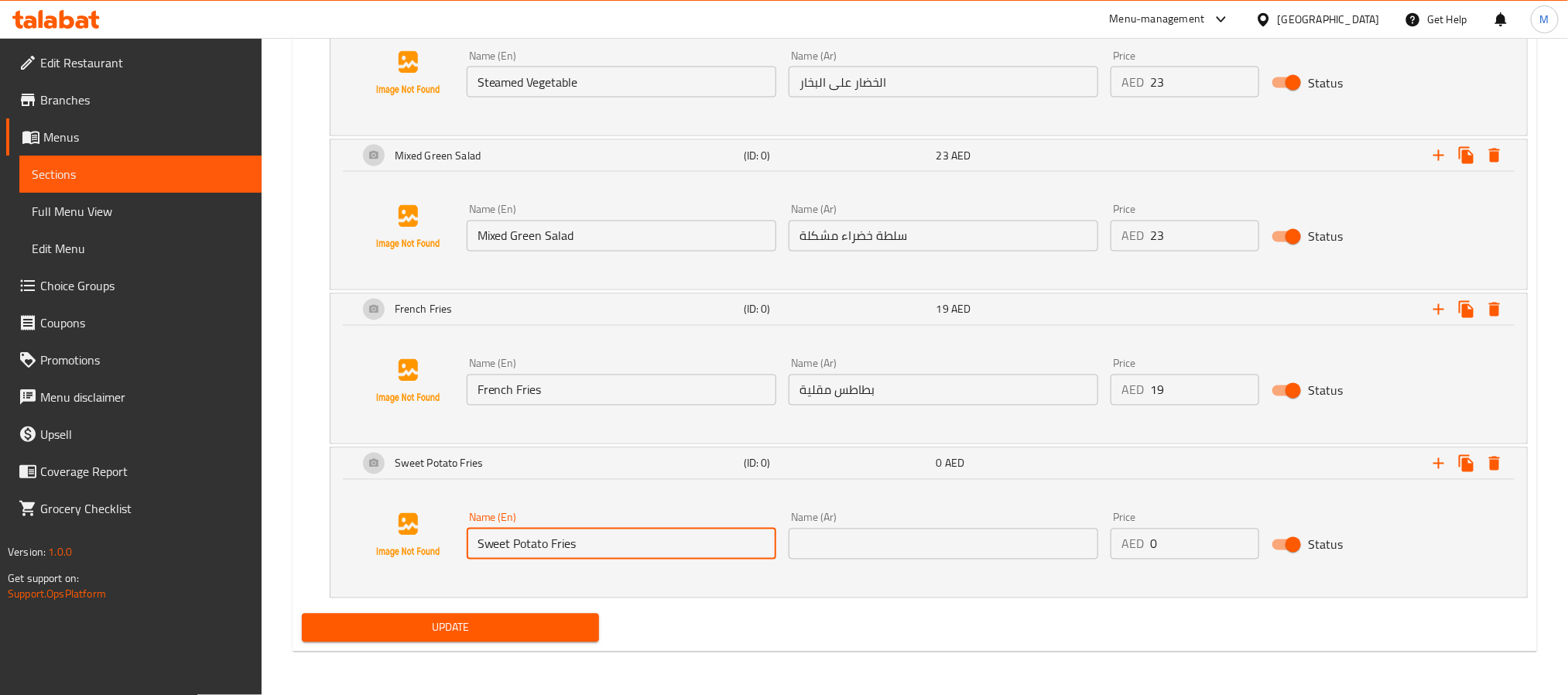
type input "Sweet Potato Fries"
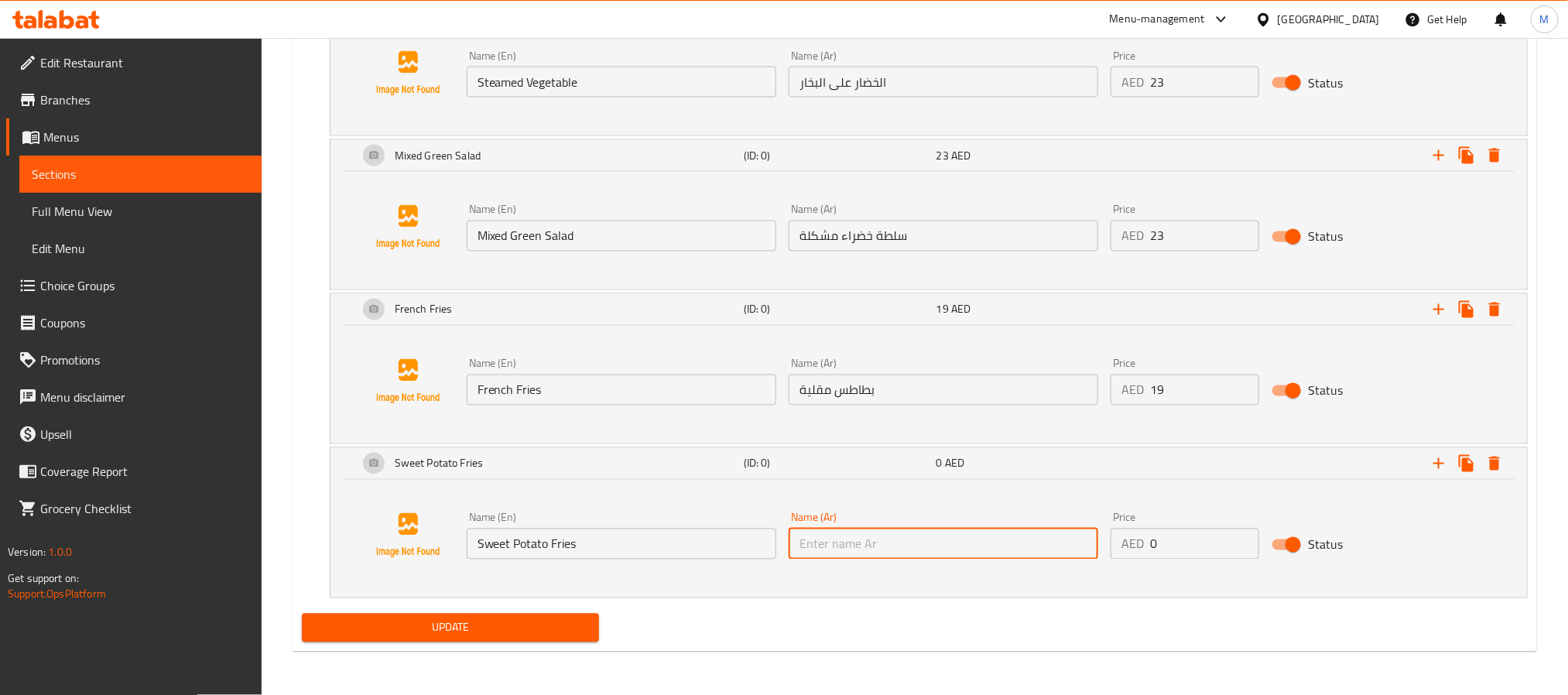
click at [1031, 544] on input "text" at bounding box center [943, 543] width 310 height 31
paste input "بطاطا حلوة مقلية"
type input "بطاطا حلوة مقلية"
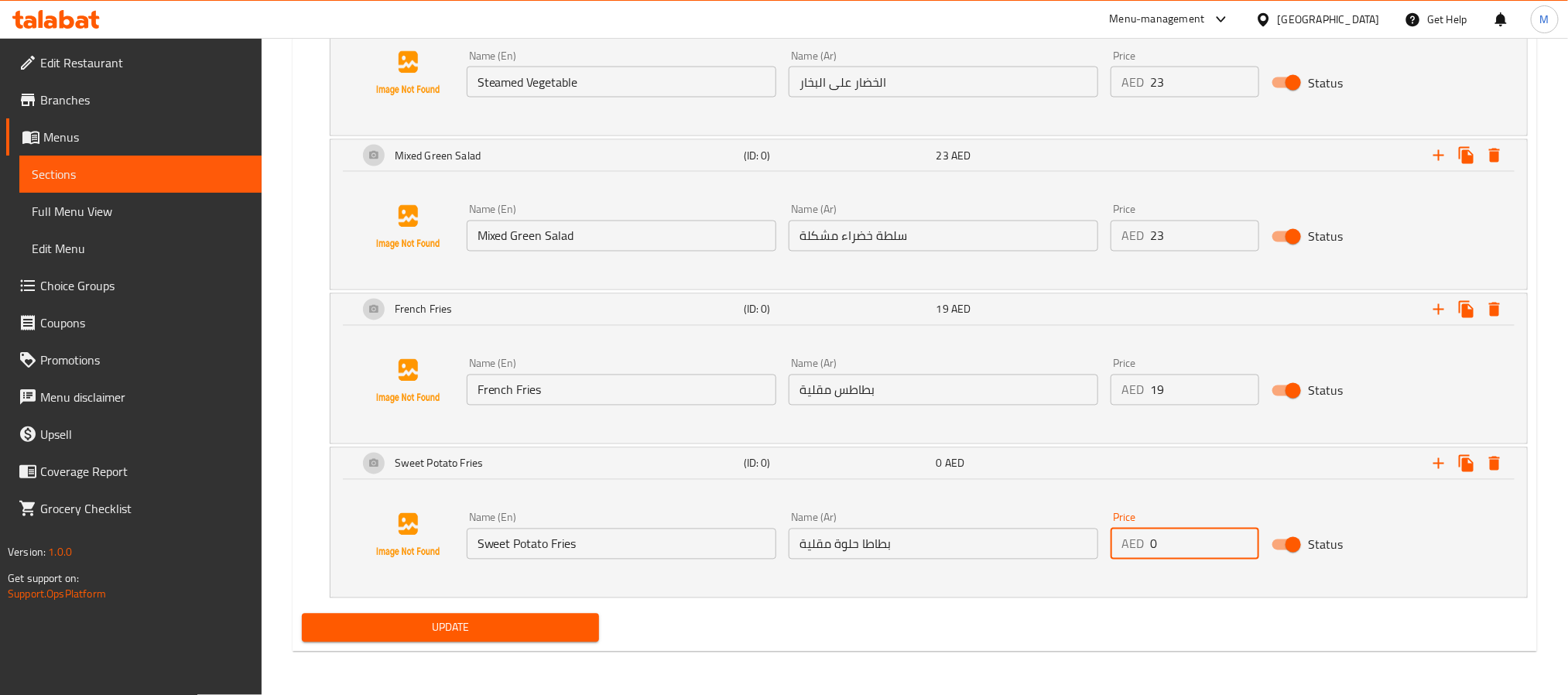
click at [1215, 550] on input "0" at bounding box center [1205, 543] width 109 height 31
paste input "25"
type input "25"
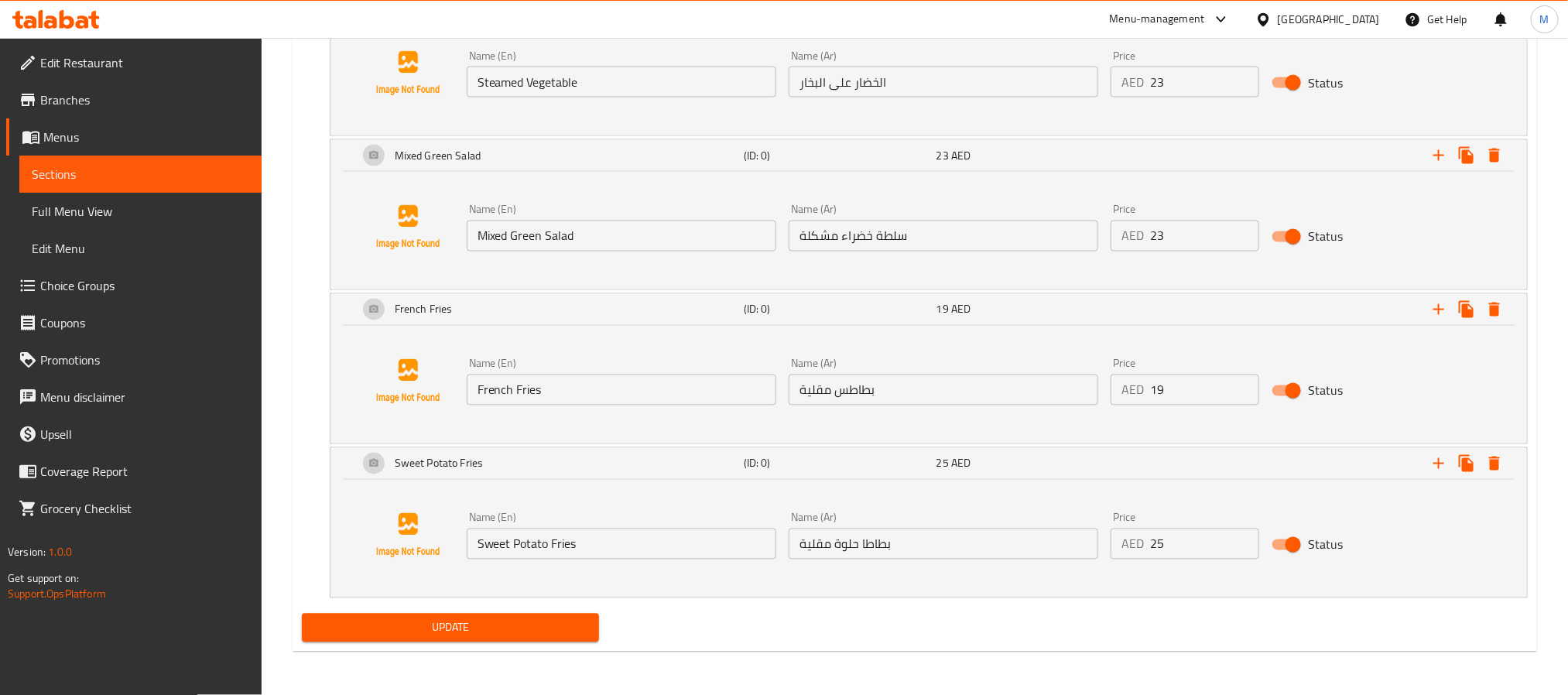
click at [1130, 621] on div "Update" at bounding box center [915, 628] width 1239 height 41
click at [808, 462] on h5 "(ID: 0)" at bounding box center [837, 463] width 187 height 16
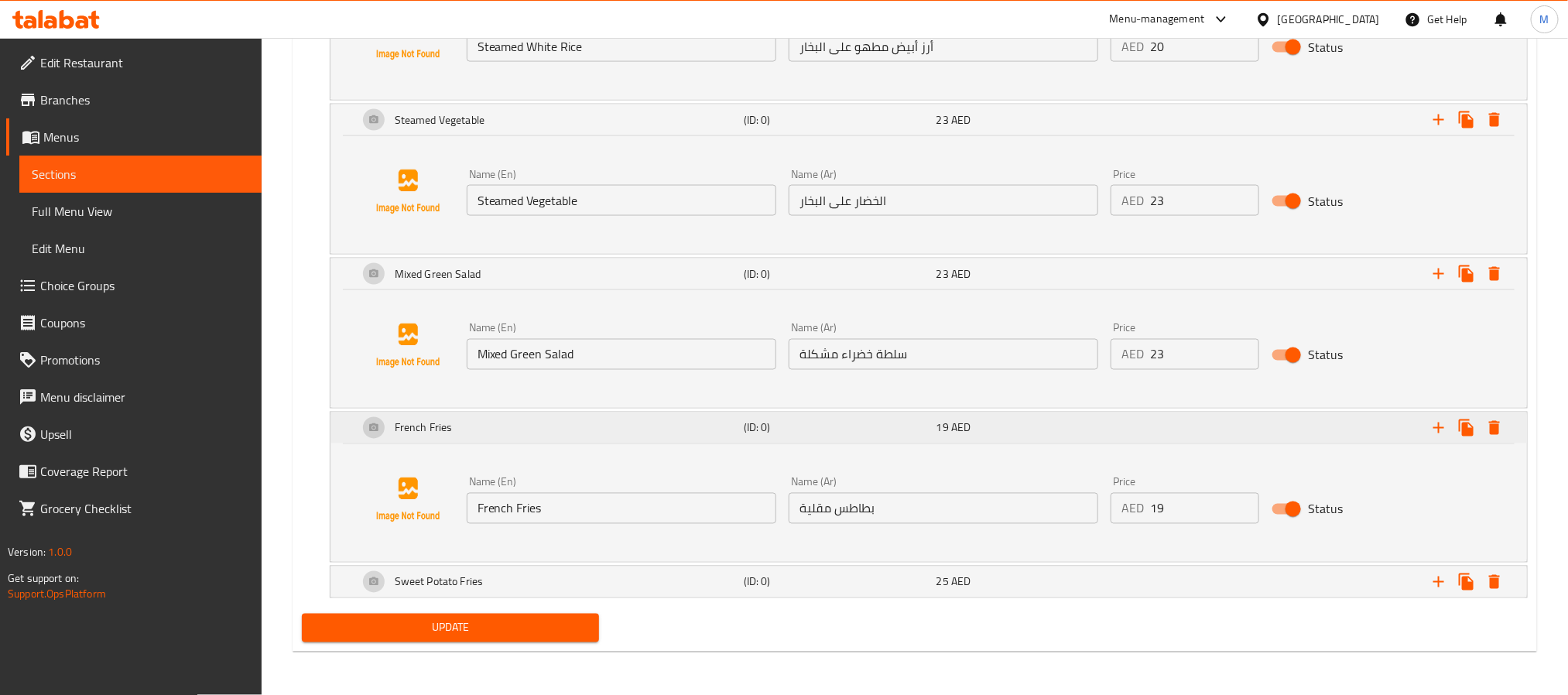
click at [804, 421] on h5 "(ID: 0)" at bounding box center [837, 428] width 187 height 16
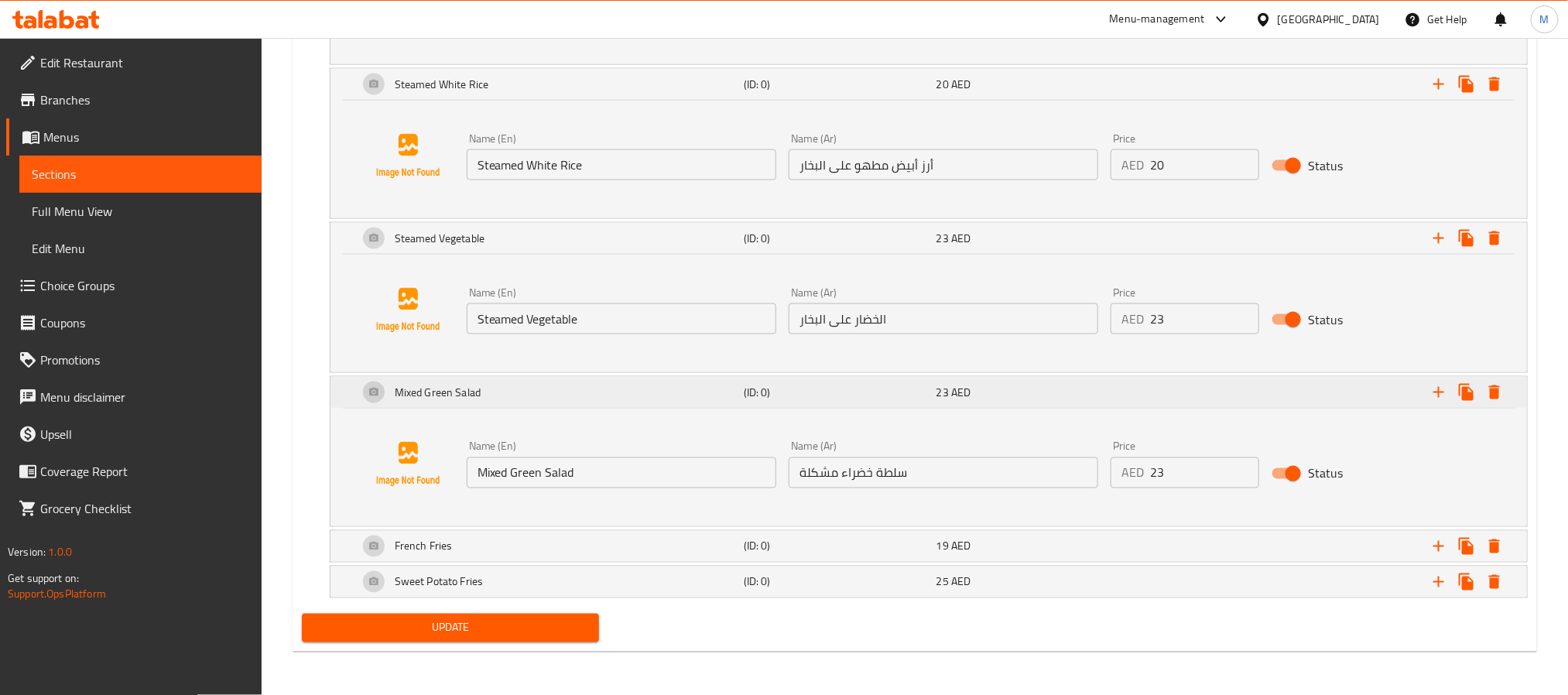
click at [806, 392] on h5 "(ID: 0)" at bounding box center [837, 392] width 187 height 16
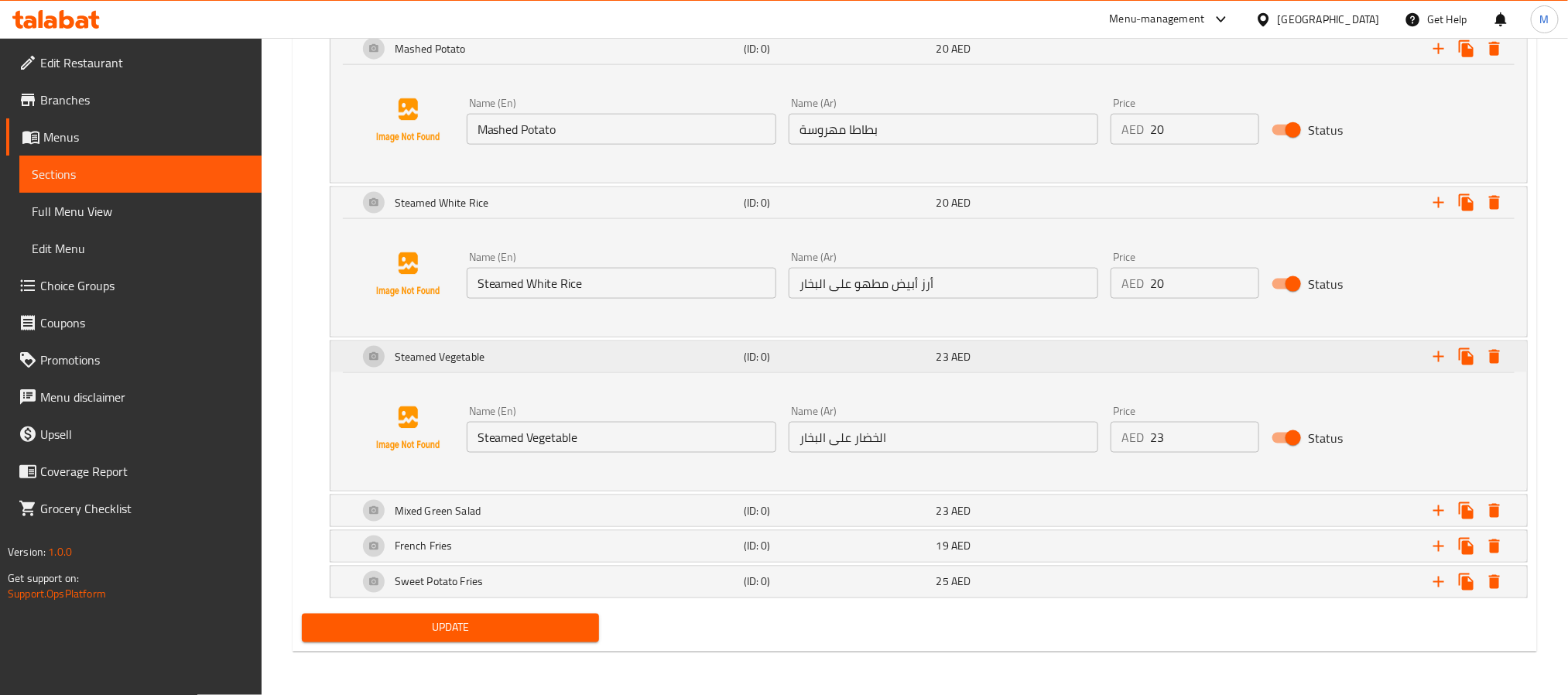
click at [787, 338] on div "Steamed Vegetable (ID: 0) 23 AED" at bounding box center [933, 357] width 1156 height 37
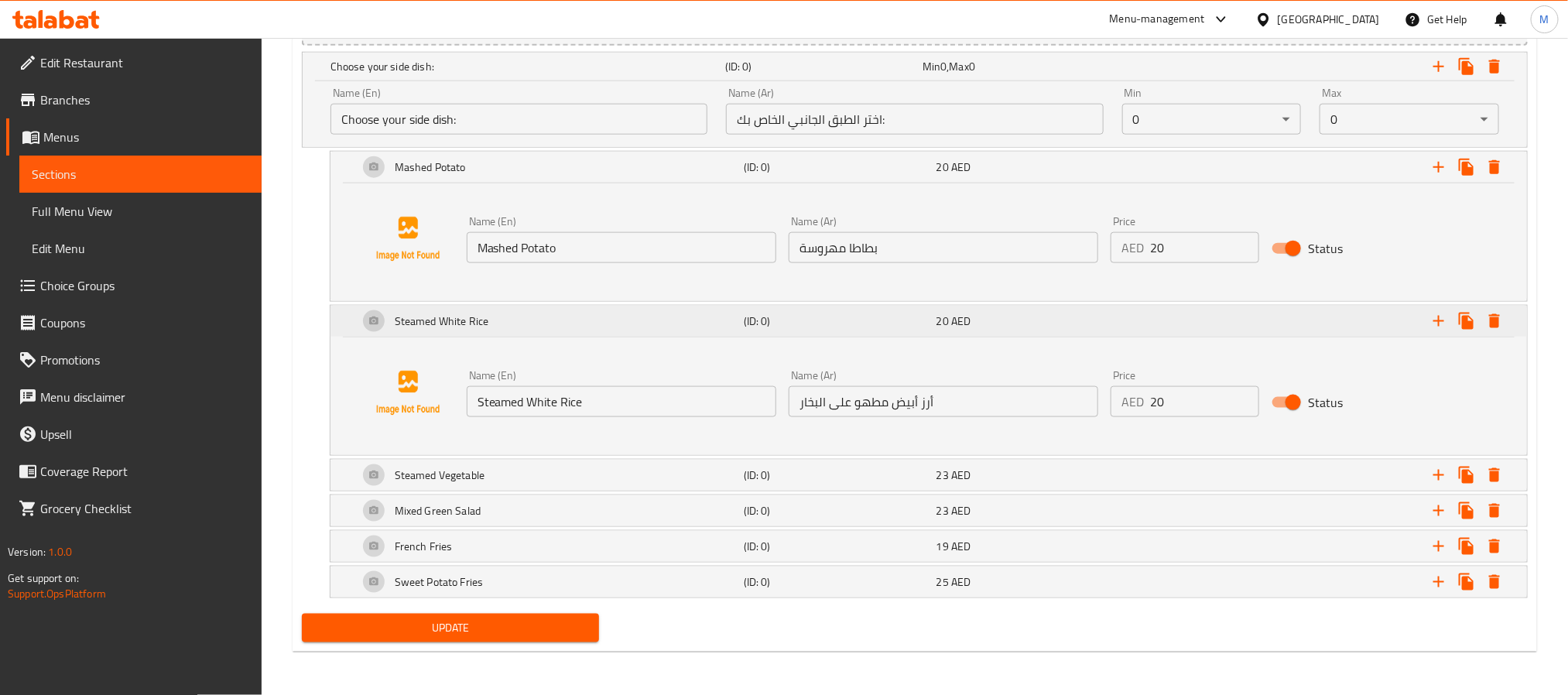
click at [775, 315] on h5 "(ID: 0)" at bounding box center [837, 321] width 187 height 16
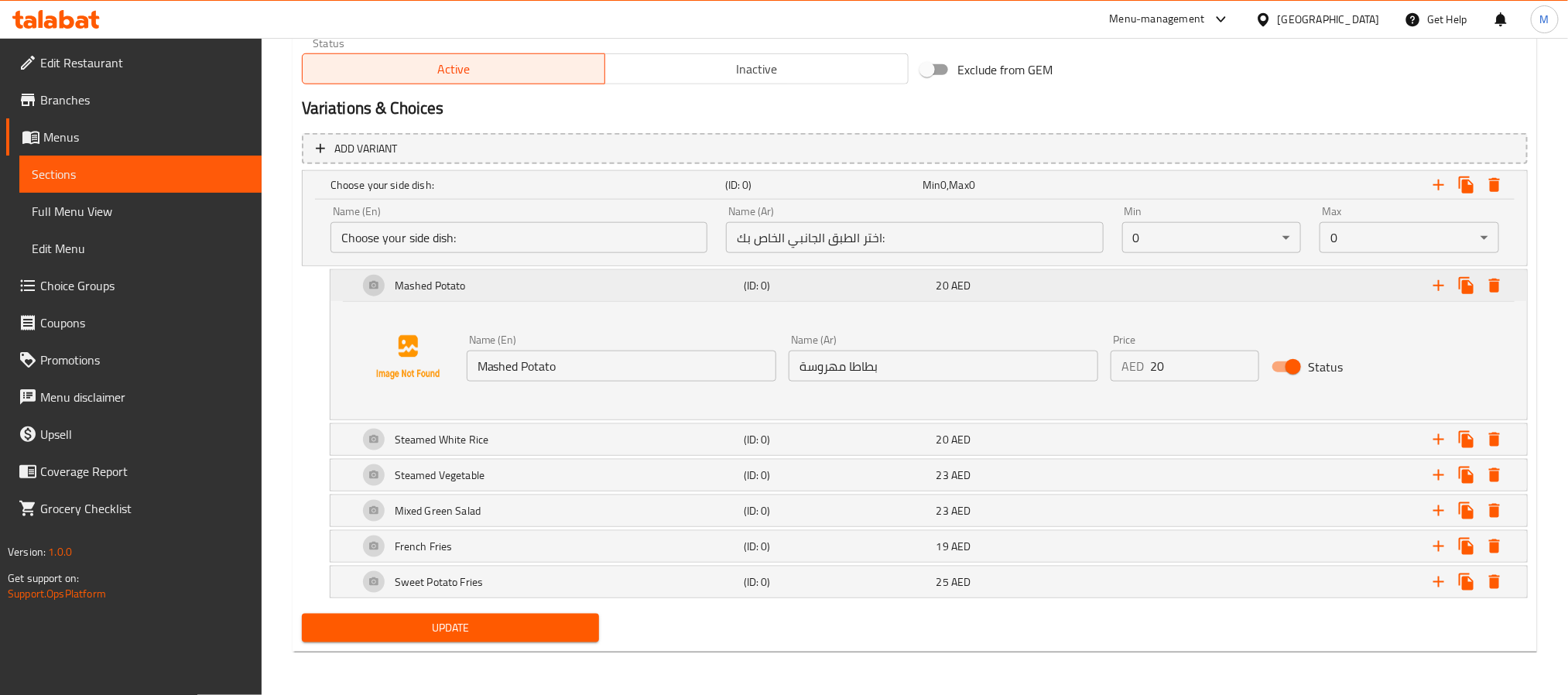
click at [762, 288] on h5 "(ID: 0)" at bounding box center [837, 285] width 187 height 16
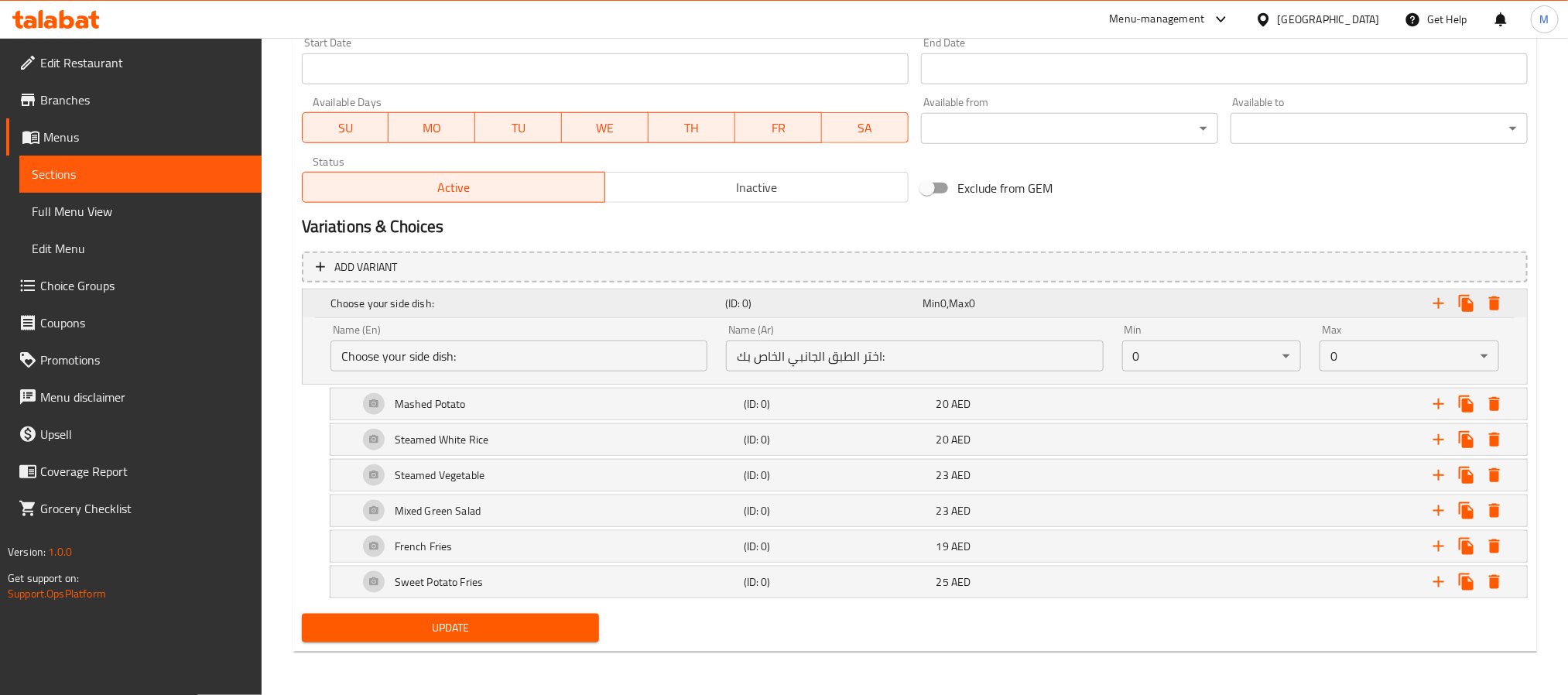
click at [771, 302] on h5 "(ID: 0)" at bounding box center [820, 303] width 191 height 16
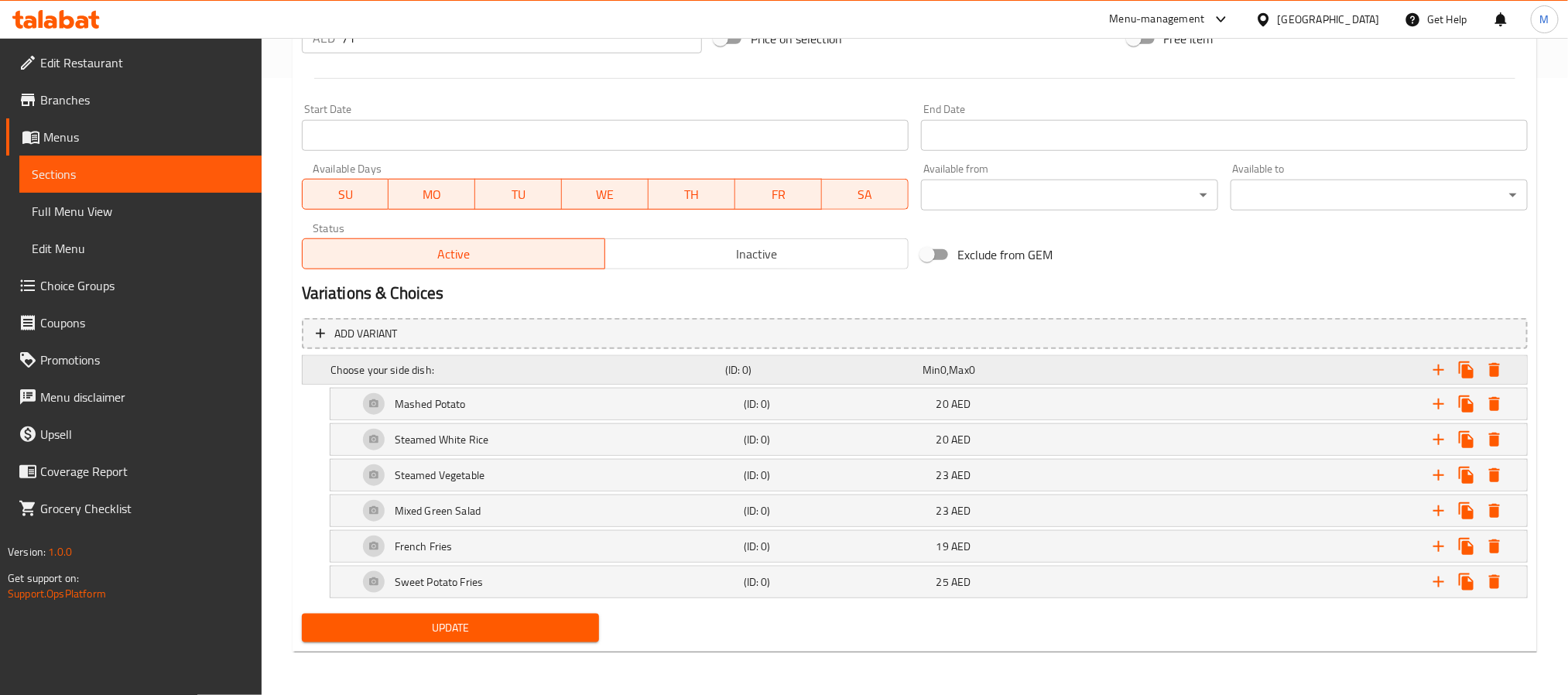
scroll to position [621, 0]
click at [1433, 367] on icon "Expand" at bounding box center [1438, 370] width 18 height 18
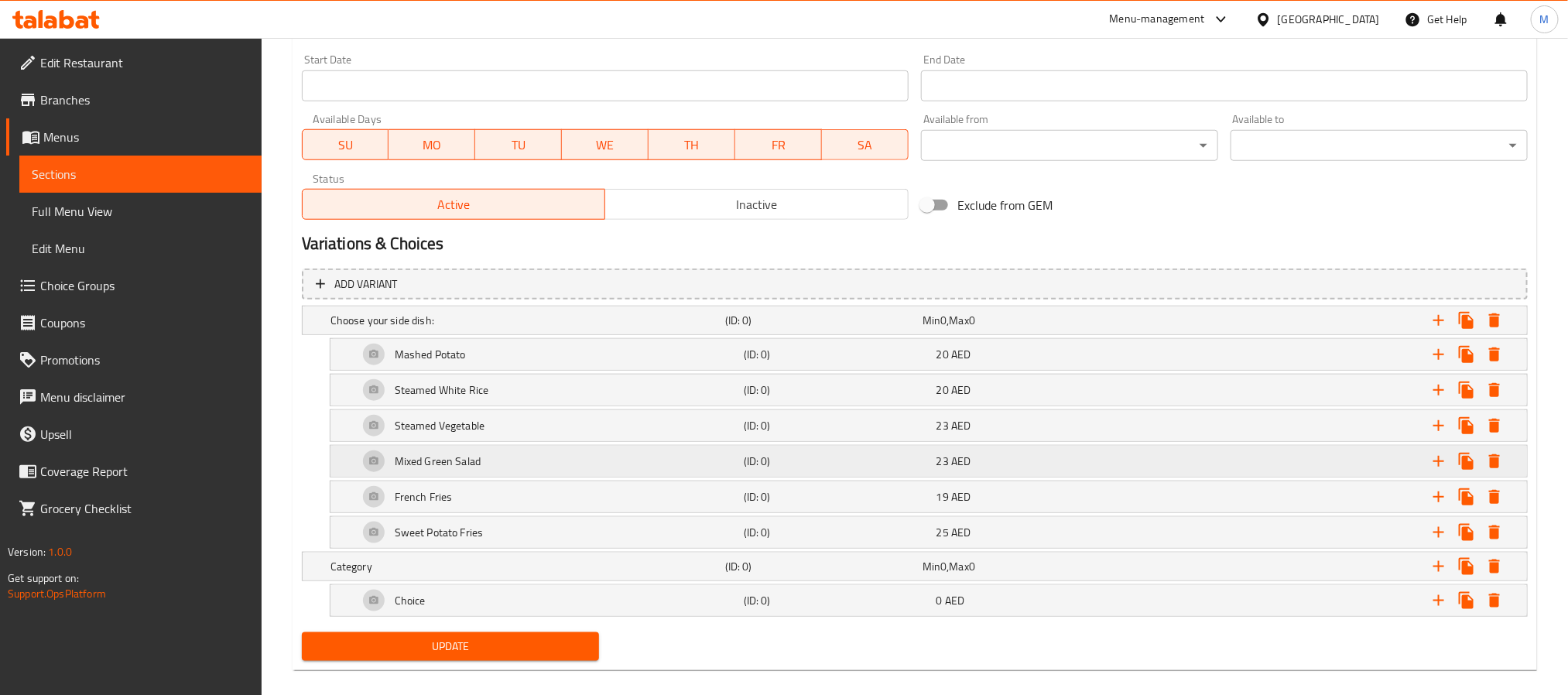
scroll to position [690, 0]
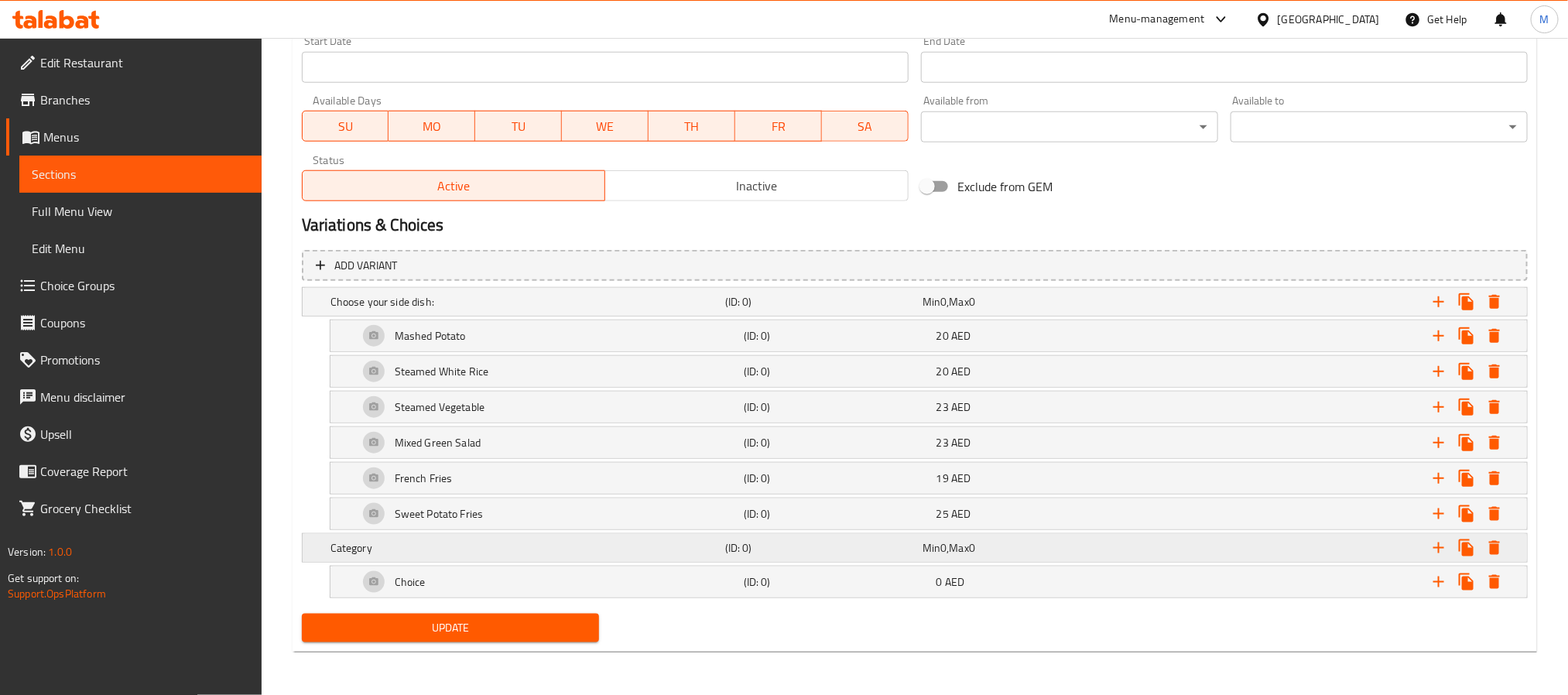
click at [713, 548] on h5 "Category" at bounding box center [524, 547] width 388 height 16
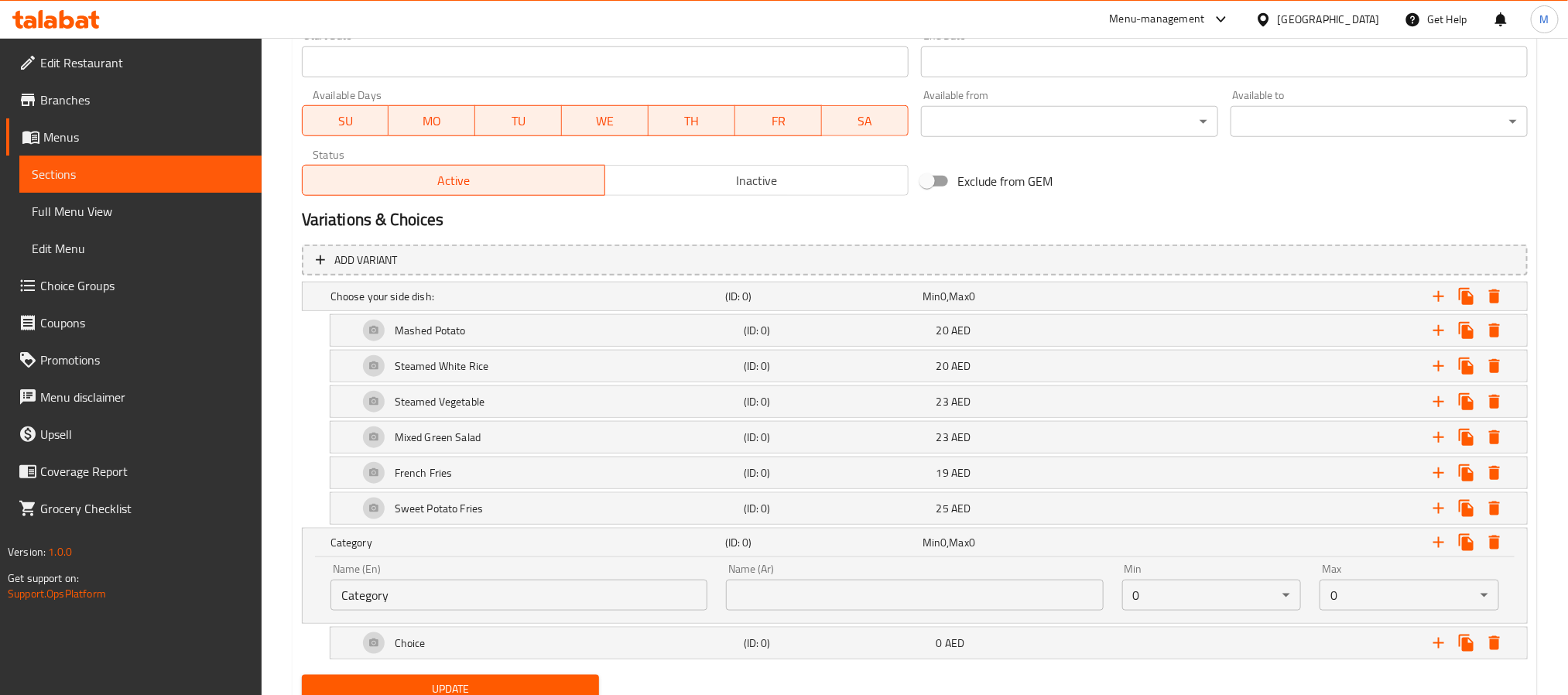
click at [611, 589] on input "Category" at bounding box center [519, 594] width 377 height 31
paste input "hoose your drink:"
type input "Choose your drink:"
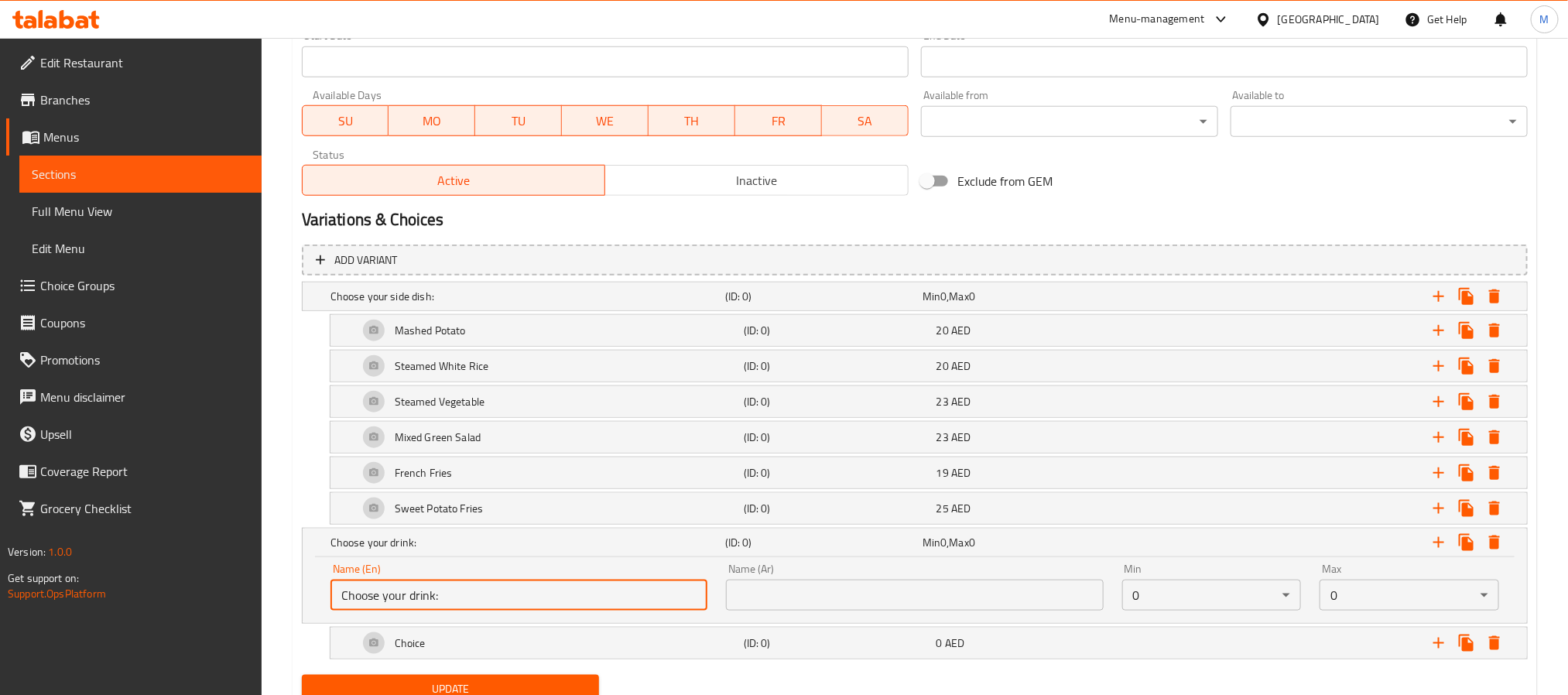
click at [997, 603] on input "text" at bounding box center [914, 594] width 377 height 31
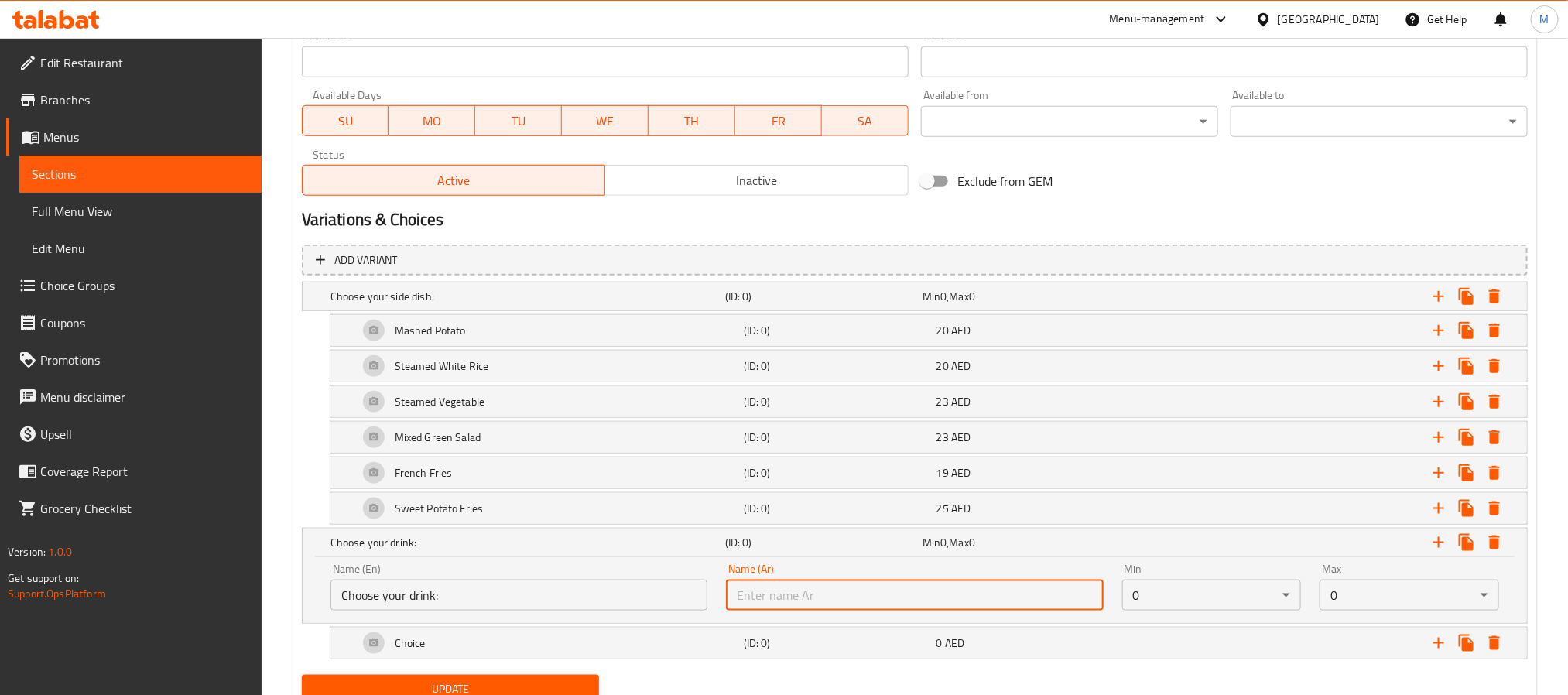
click at [997, 603] on input "text" at bounding box center [914, 594] width 377 height 31
paste input "[PERSON_NAME]:"
click at [997, 603] on input "text" at bounding box center [914, 594] width 377 height 31
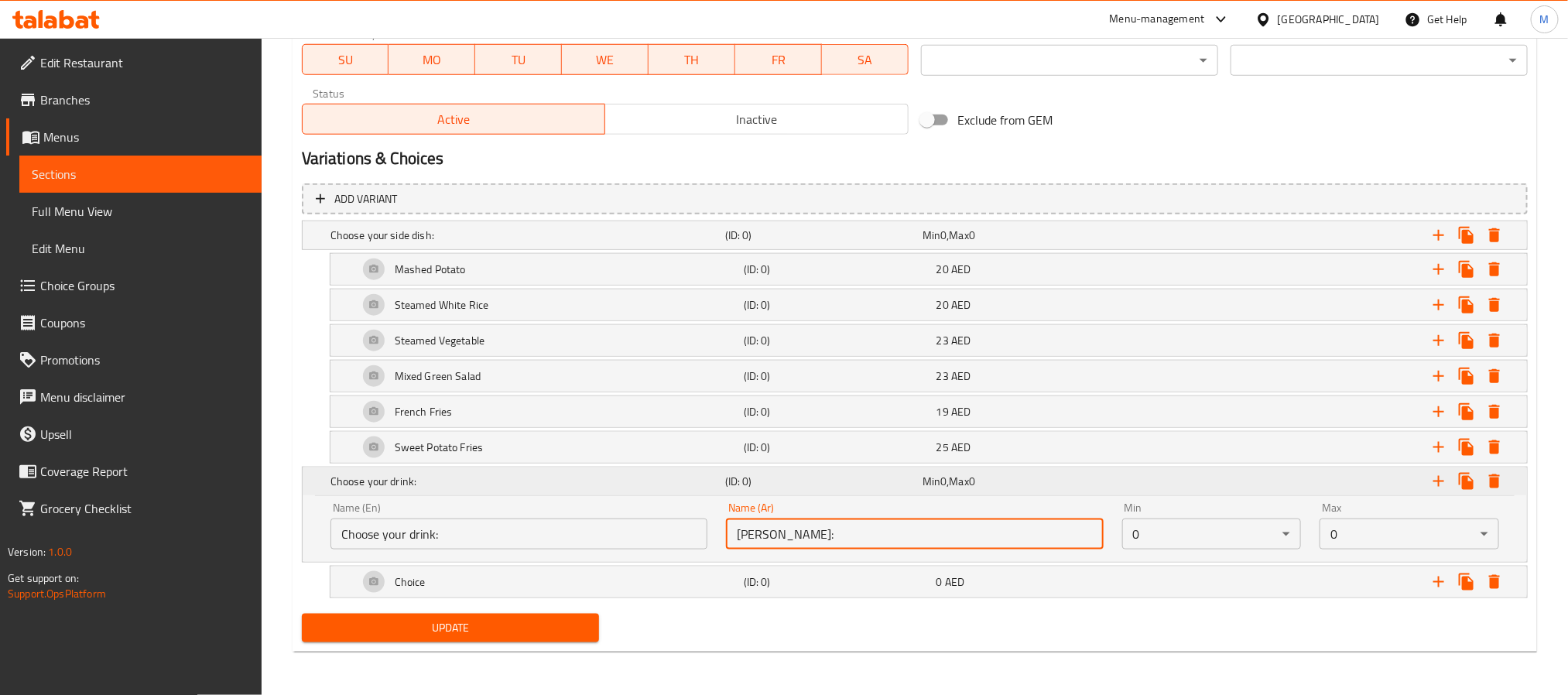
type input "[PERSON_NAME]:"
click at [636, 492] on div "Choose your drink: (ID: 0) Min 0 , Max 0" at bounding box center [919, 480] width 1184 height 34
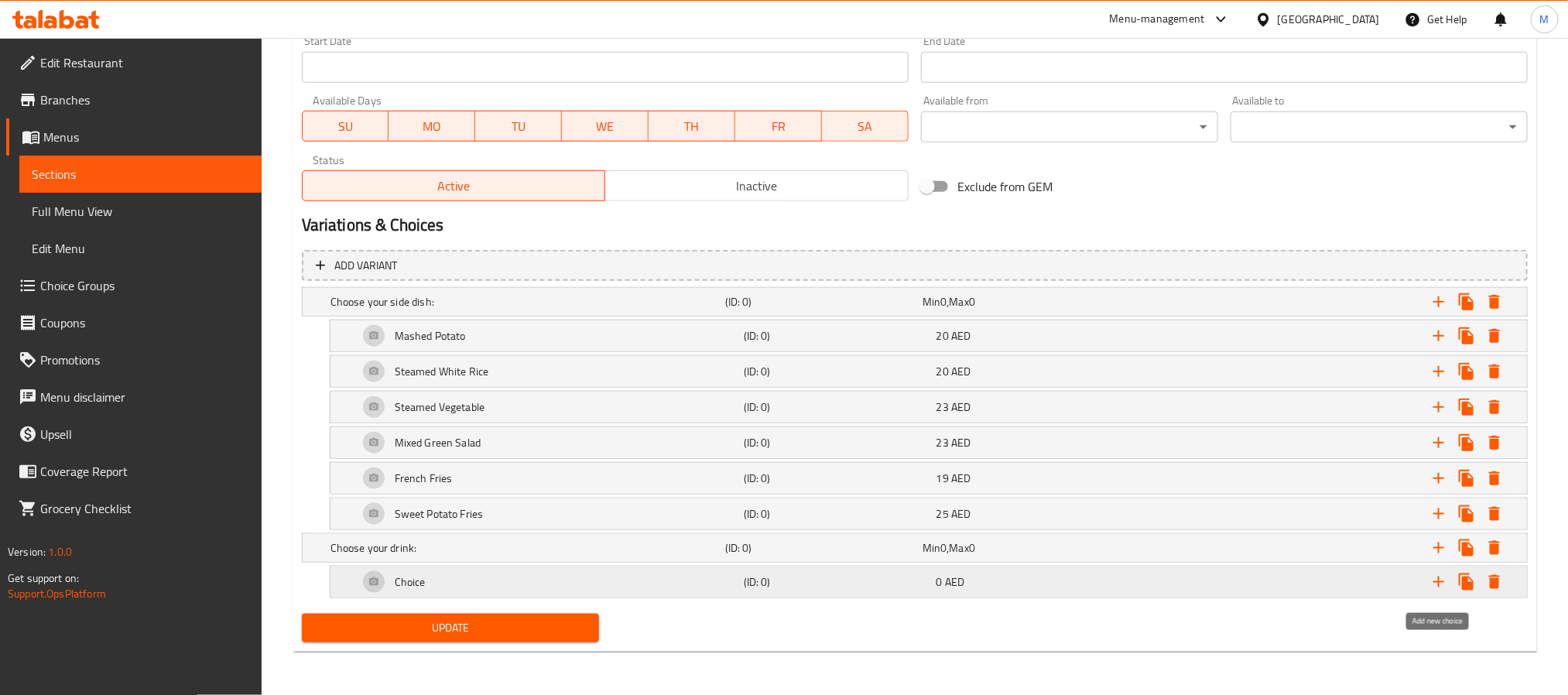
click at [1433, 583] on icon "Expand" at bounding box center [1438, 582] width 18 height 18
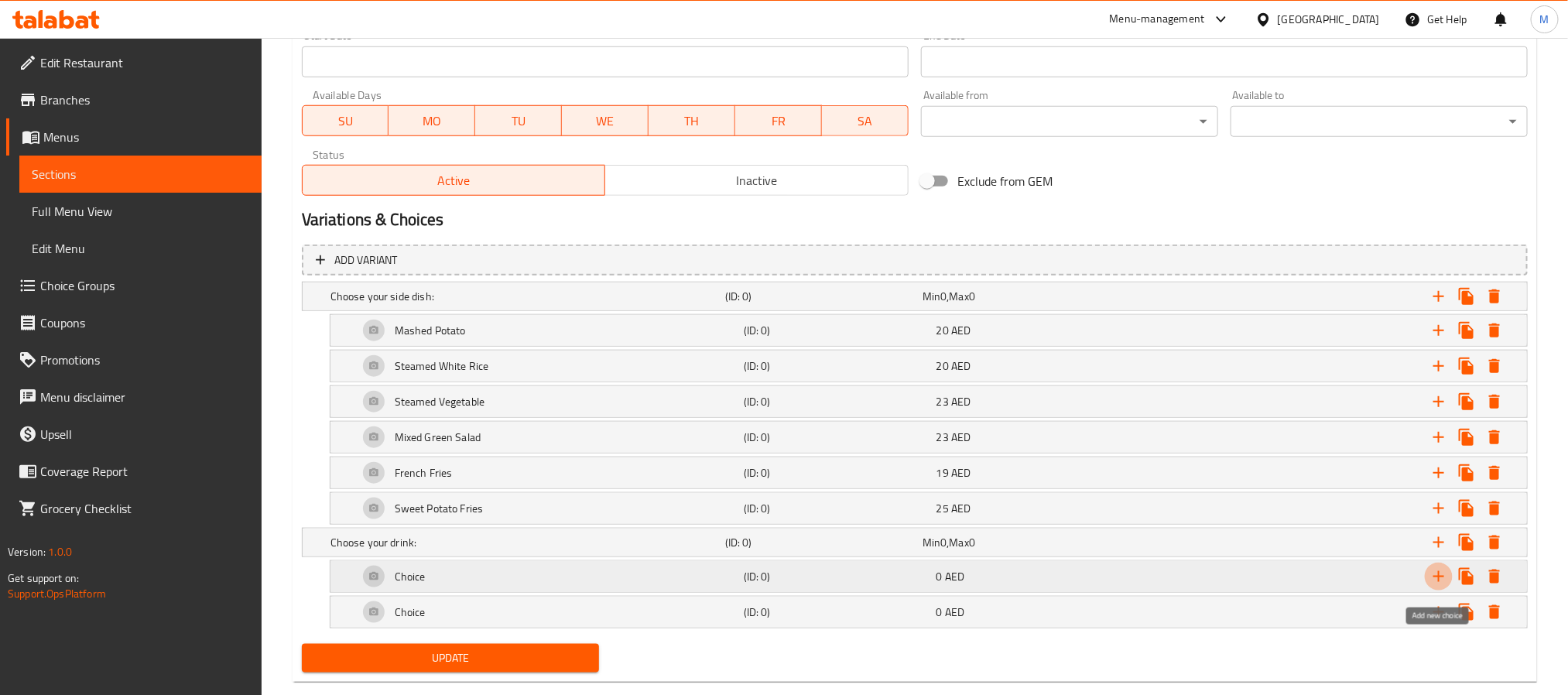
click at [1433, 582] on icon "Expand" at bounding box center [1438, 576] width 11 height 11
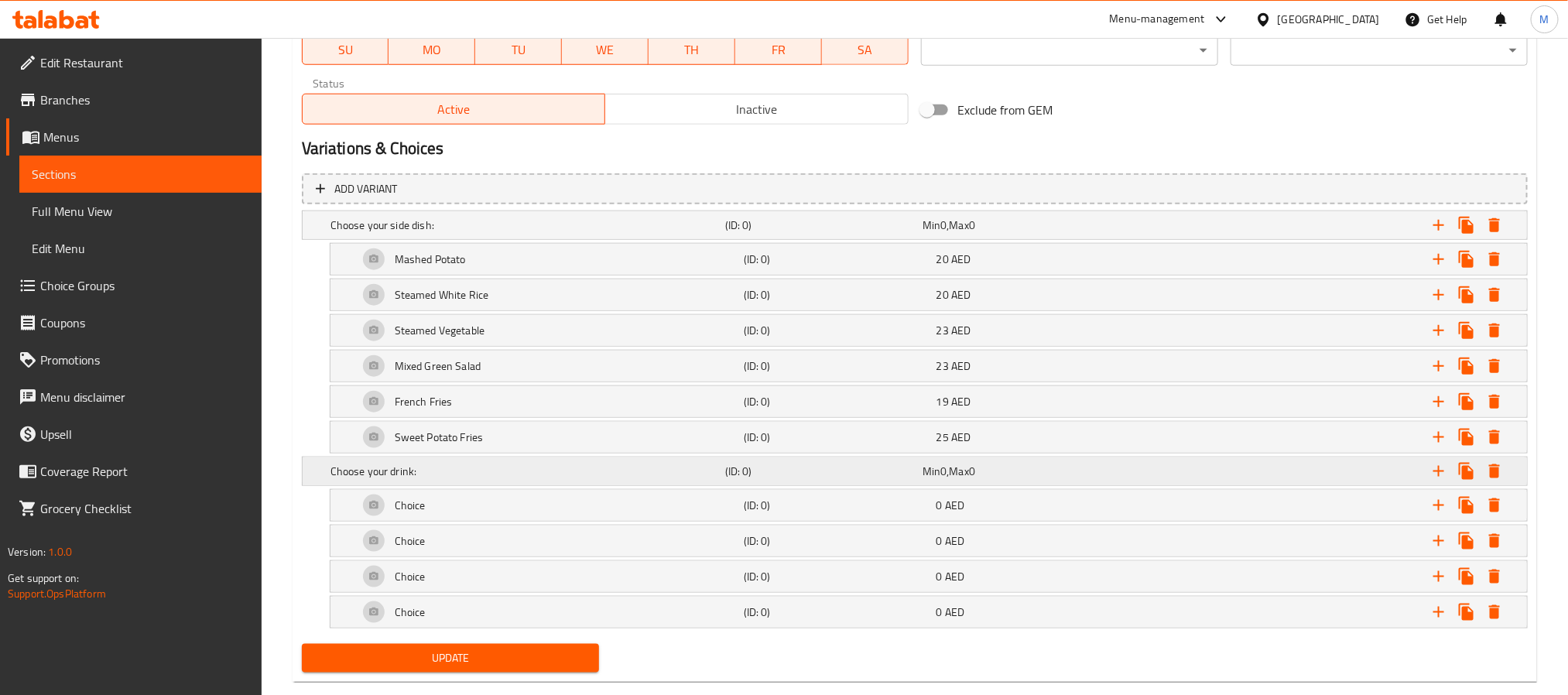
scroll to position [799, 0]
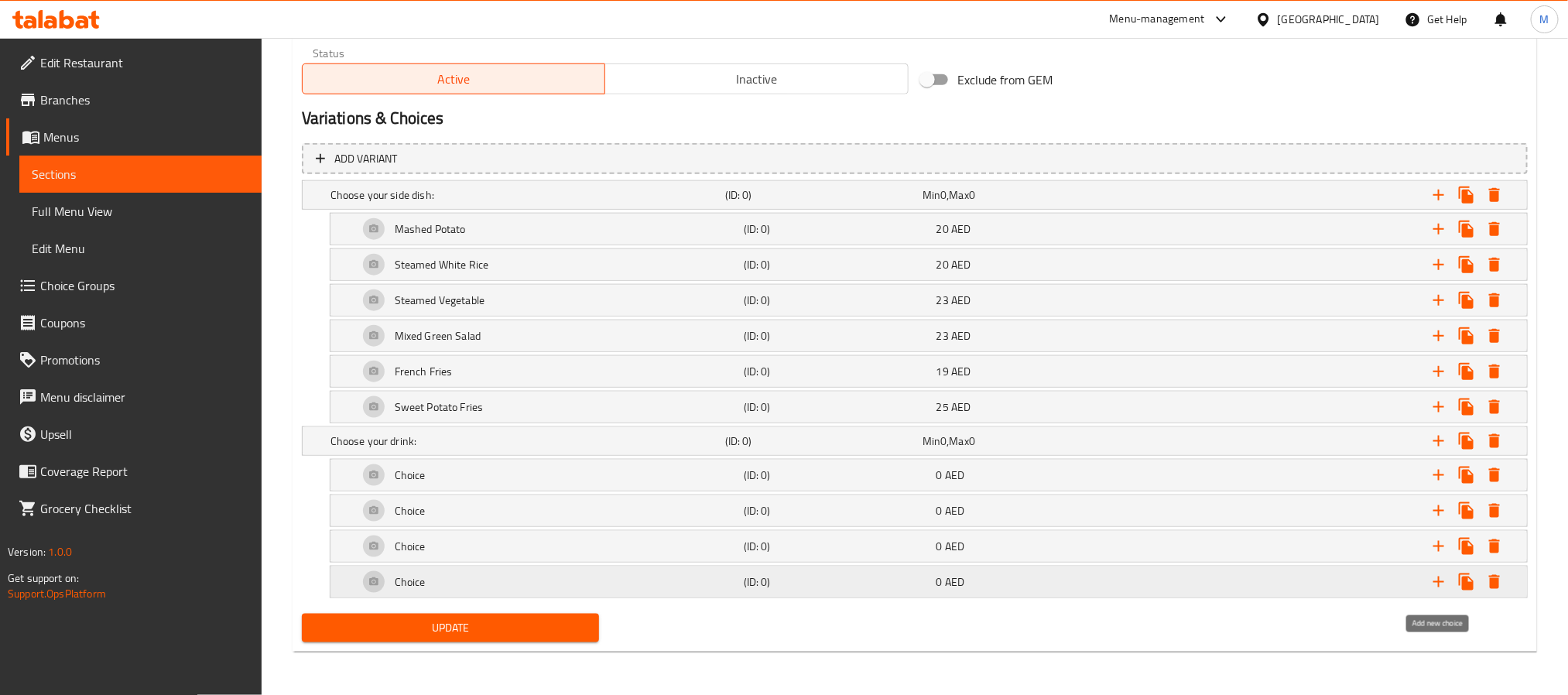
click at [1430, 584] on icon "Expand" at bounding box center [1438, 582] width 18 height 18
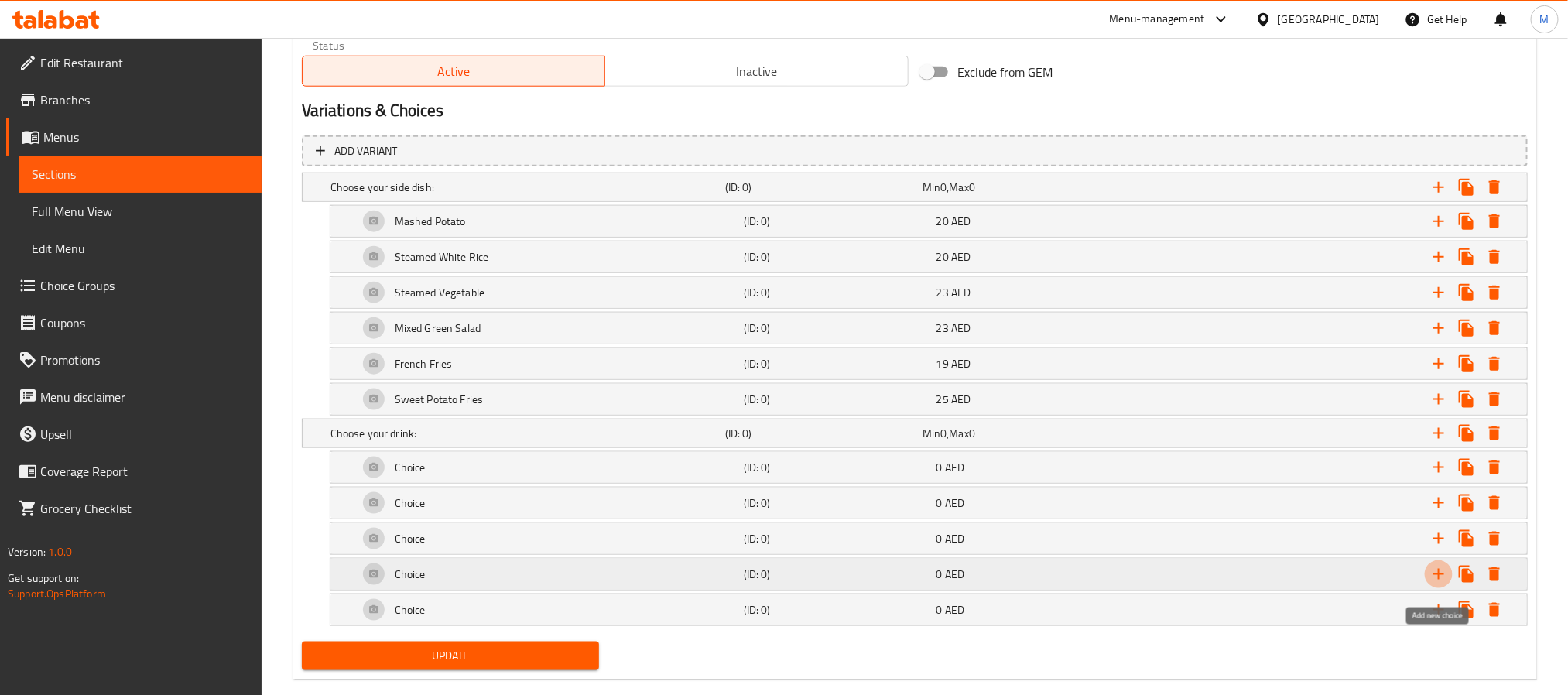
click at [1430, 584] on icon "Expand" at bounding box center [1438, 574] width 18 height 18
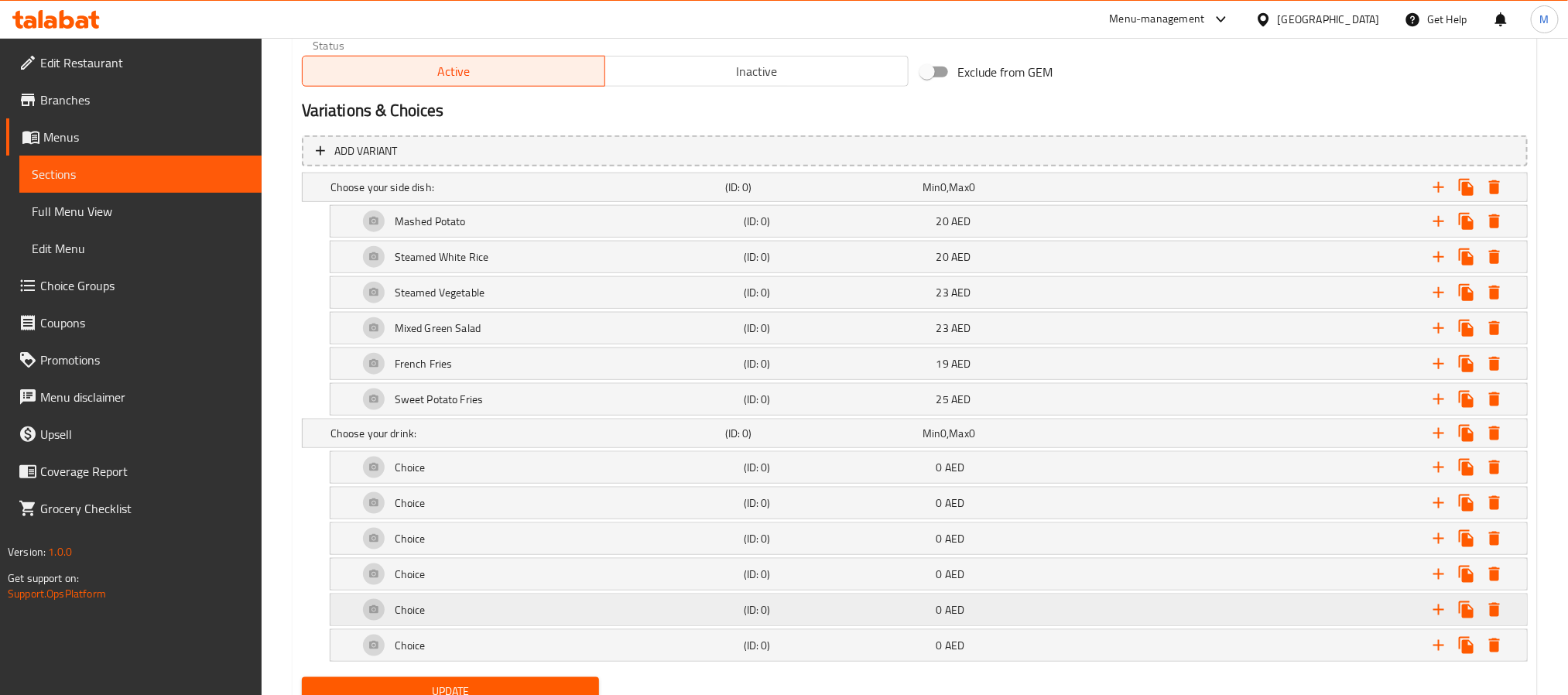
scroll to position [872, 0]
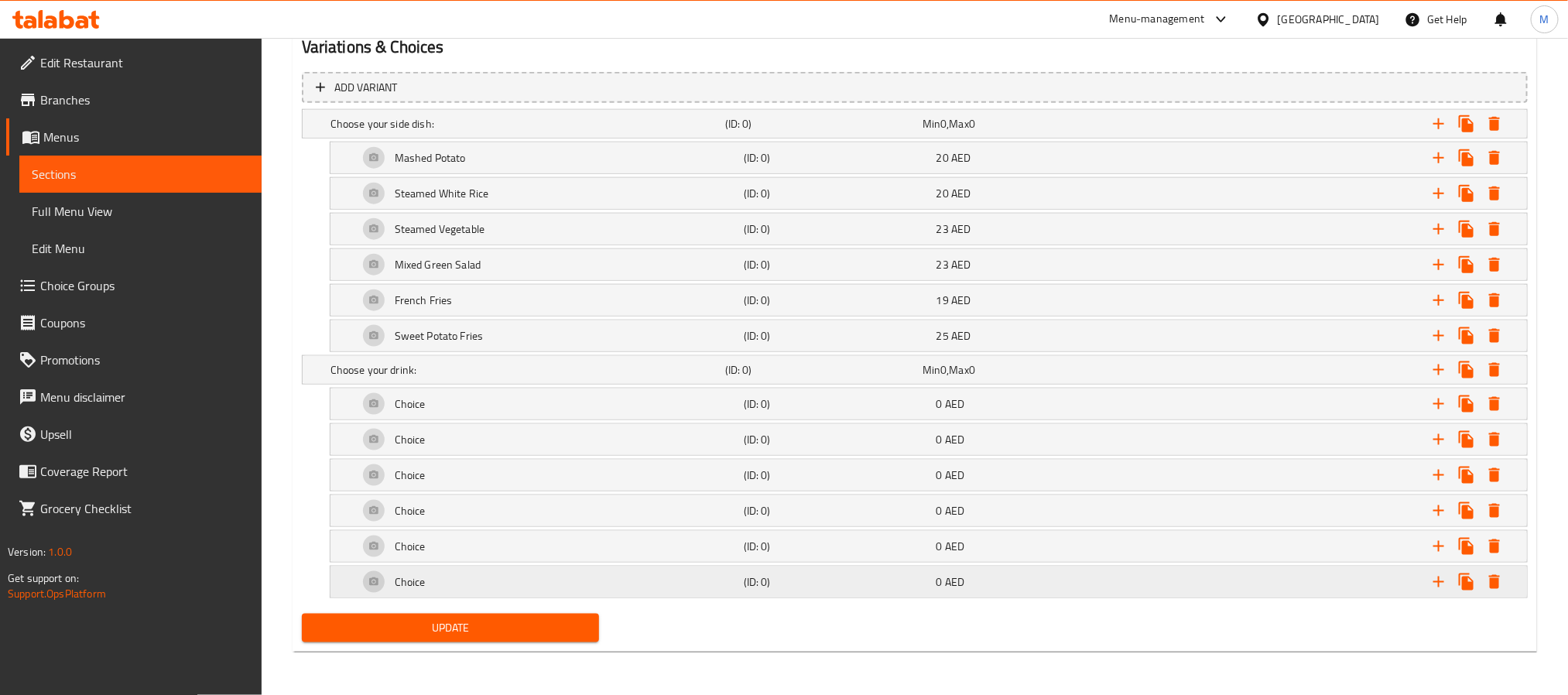
click at [836, 587] on h5 "(ID: 0)" at bounding box center [837, 581] width 187 height 16
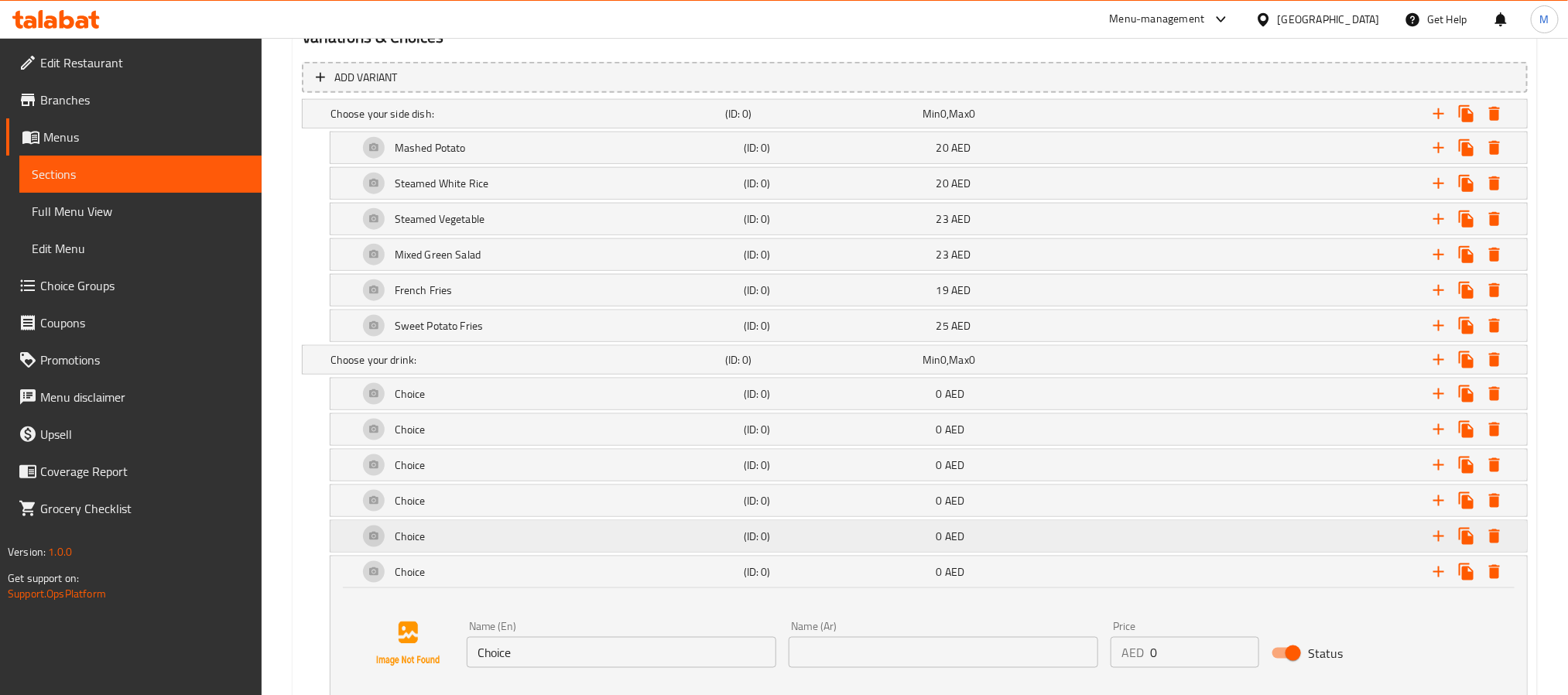
click at [827, 544] on h5 "(ID: 0)" at bounding box center [837, 536] width 187 height 16
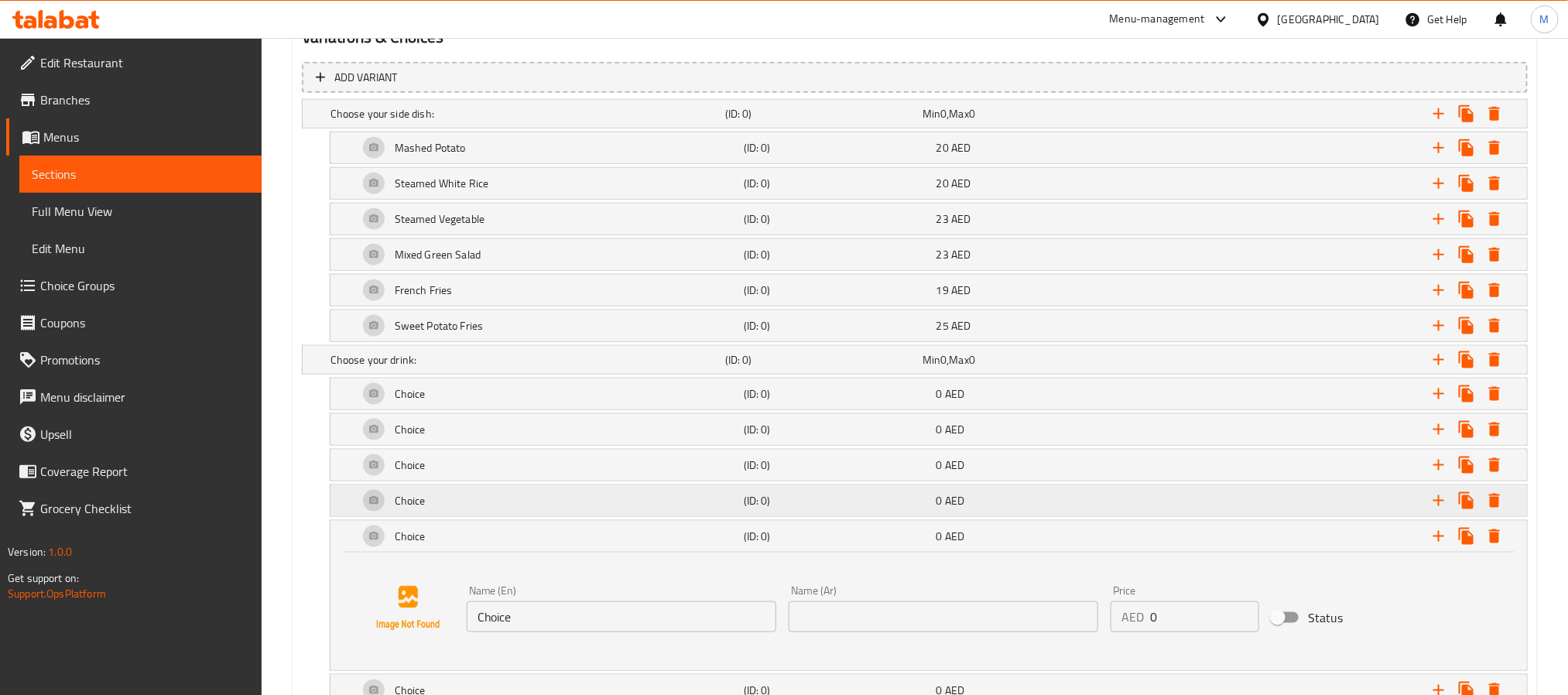
click at [827, 508] on h5 "(ID: 0)" at bounding box center [837, 500] width 187 height 16
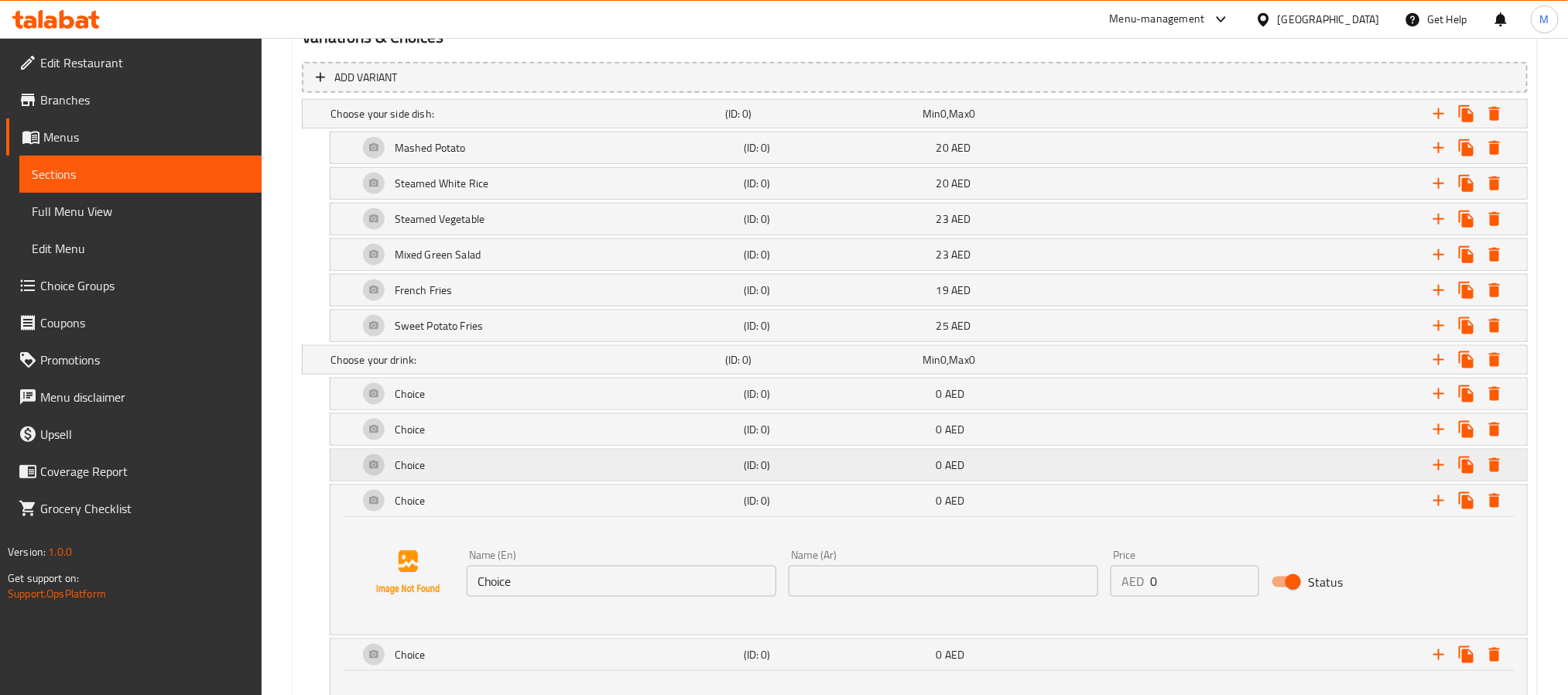
click at [822, 469] on h5 "(ID: 0)" at bounding box center [837, 465] width 187 height 16
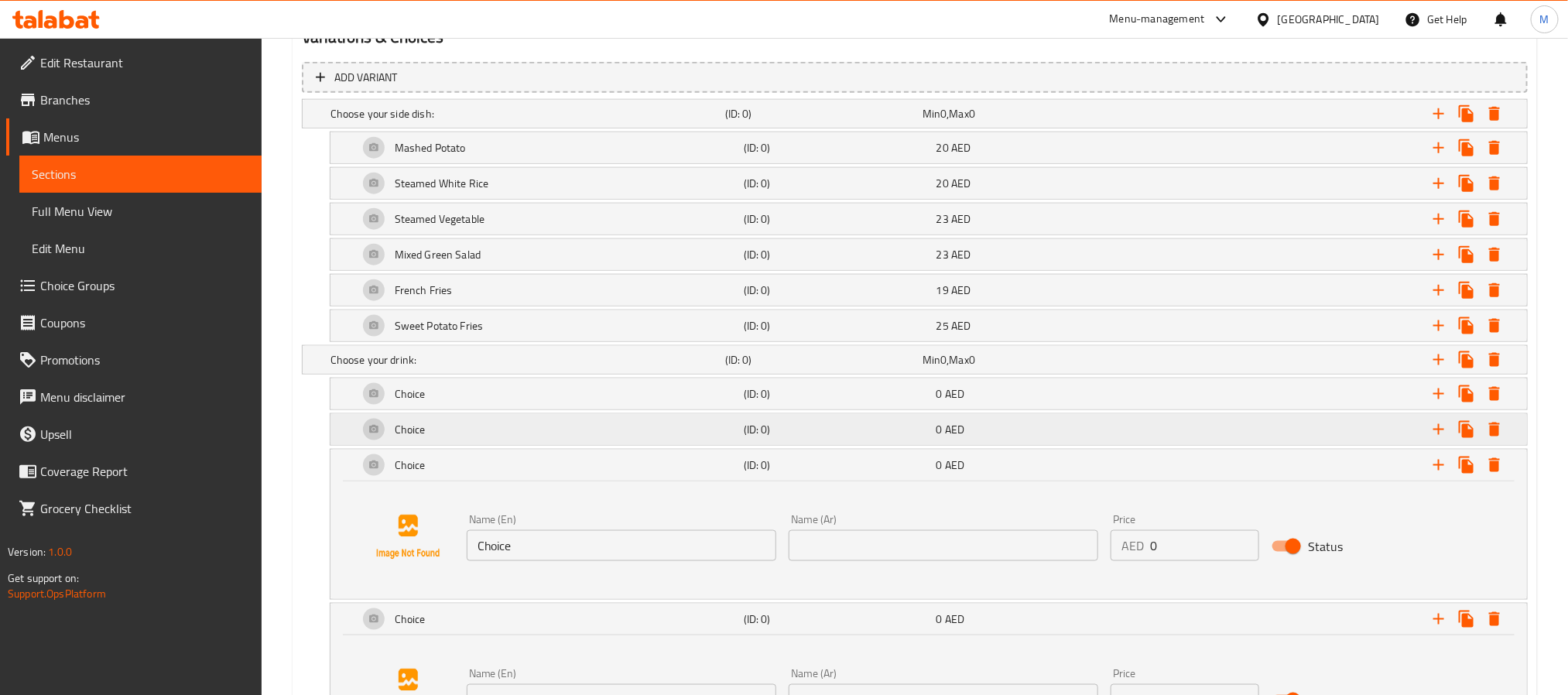
click at [817, 425] on div "(ID: 0)" at bounding box center [836, 429] width 192 height 21
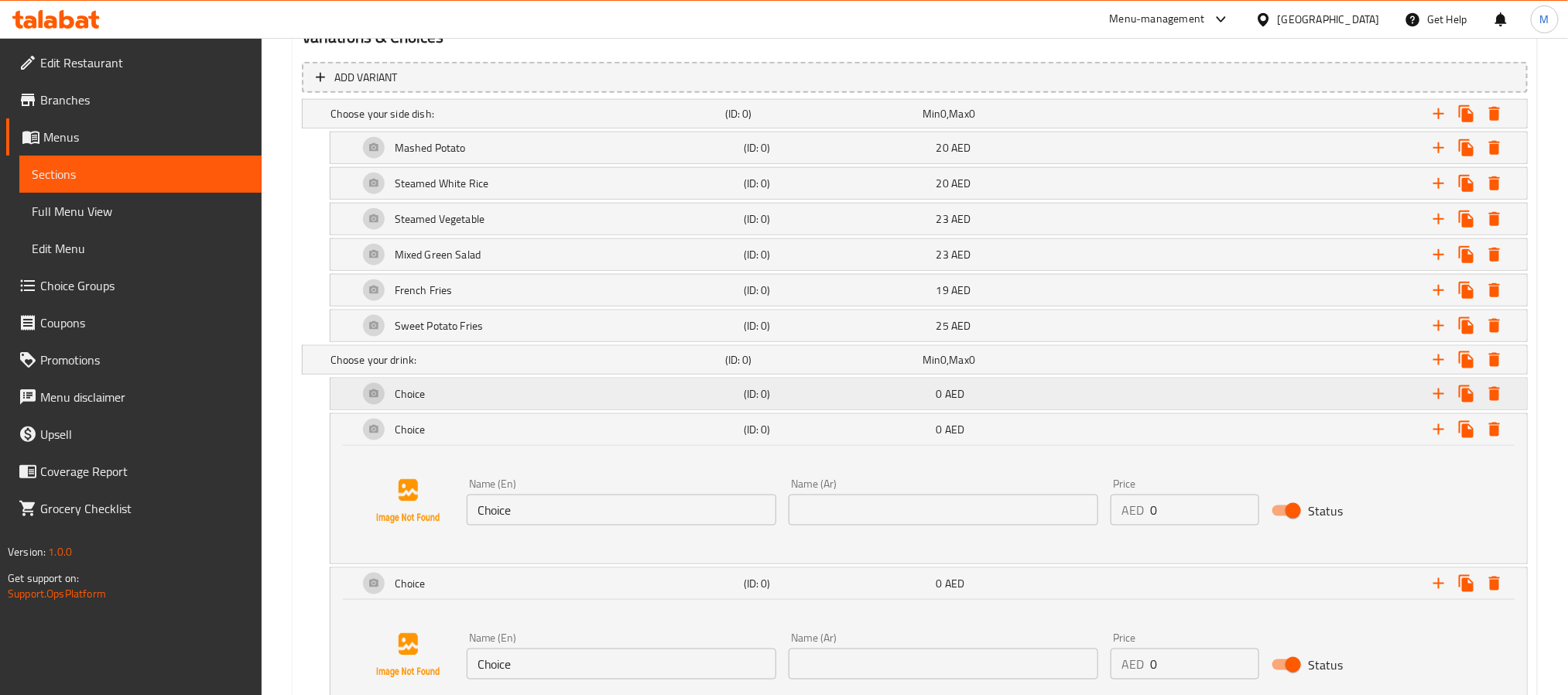
click at [804, 395] on h5 "(ID: 0)" at bounding box center [837, 394] width 187 height 16
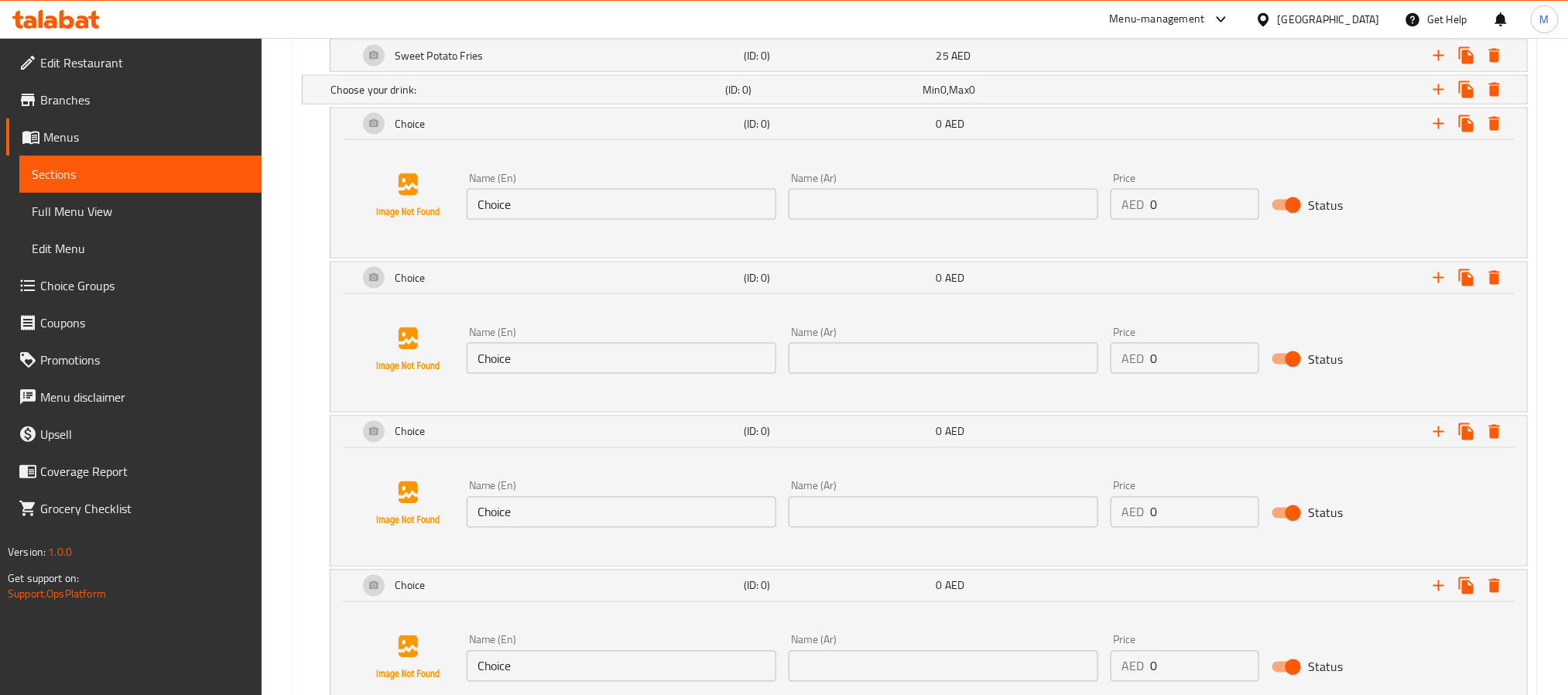
scroll to position [1104, 0]
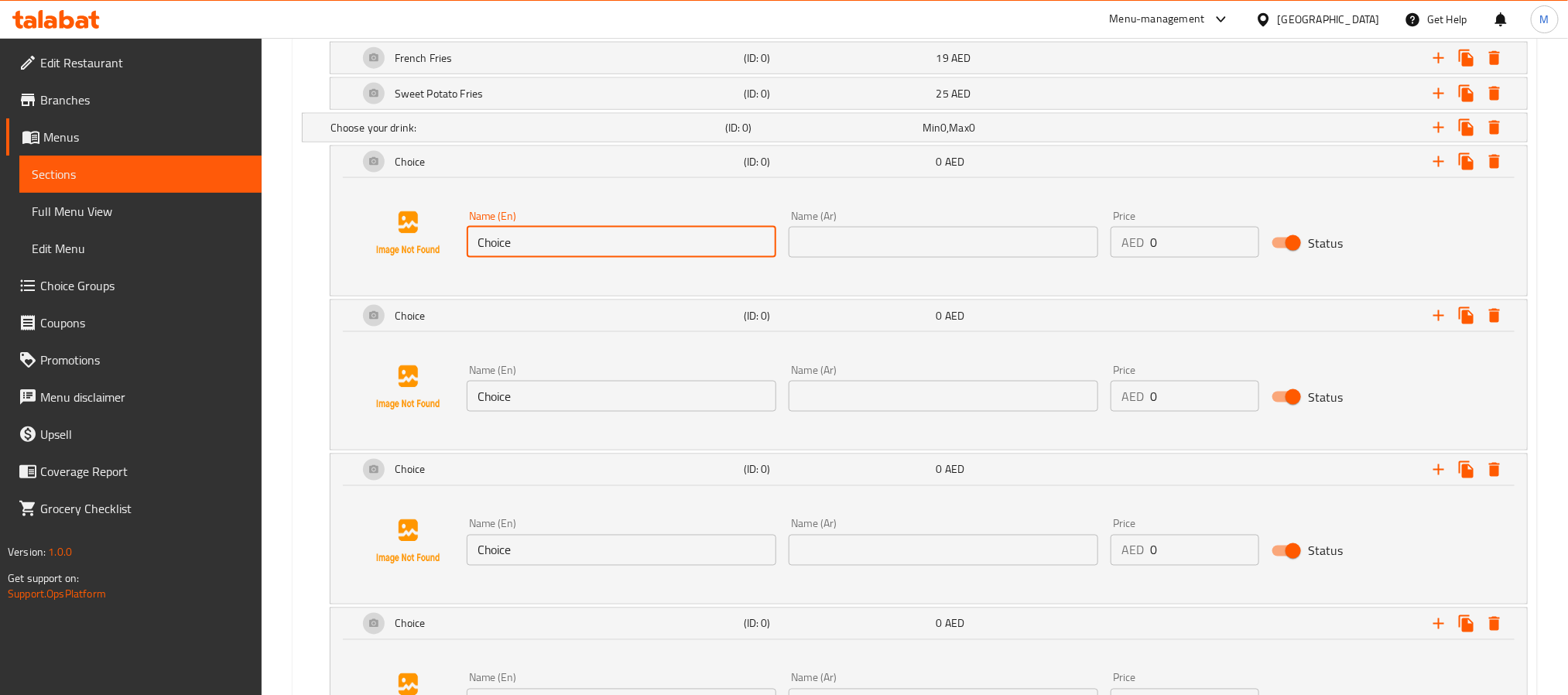
click at [664, 258] on input "Choice" at bounding box center [621, 242] width 310 height 31
paste input "Small Still Water (330 mL)"
type input "Small Still Water (330 mL)"
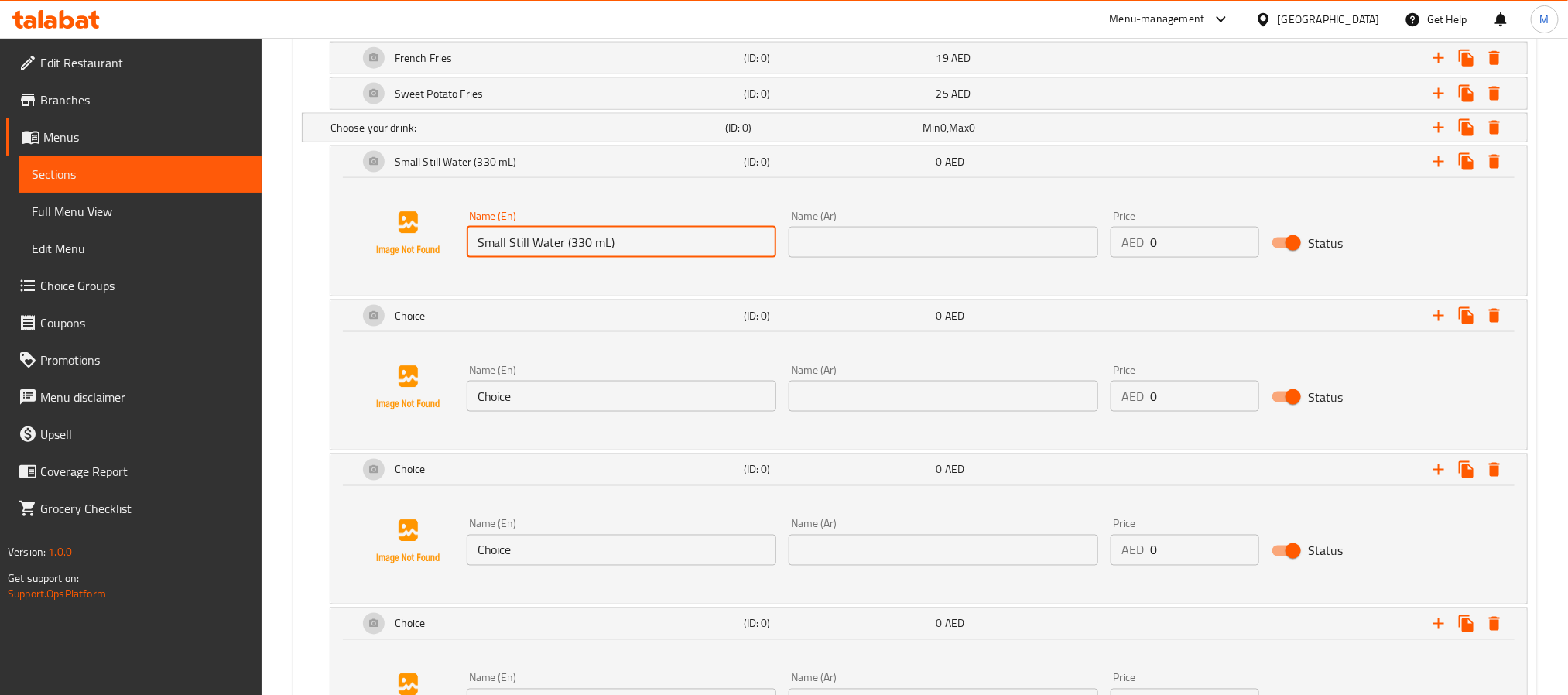
click at [1003, 258] on input "text" at bounding box center [943, 242] width 310 height 31
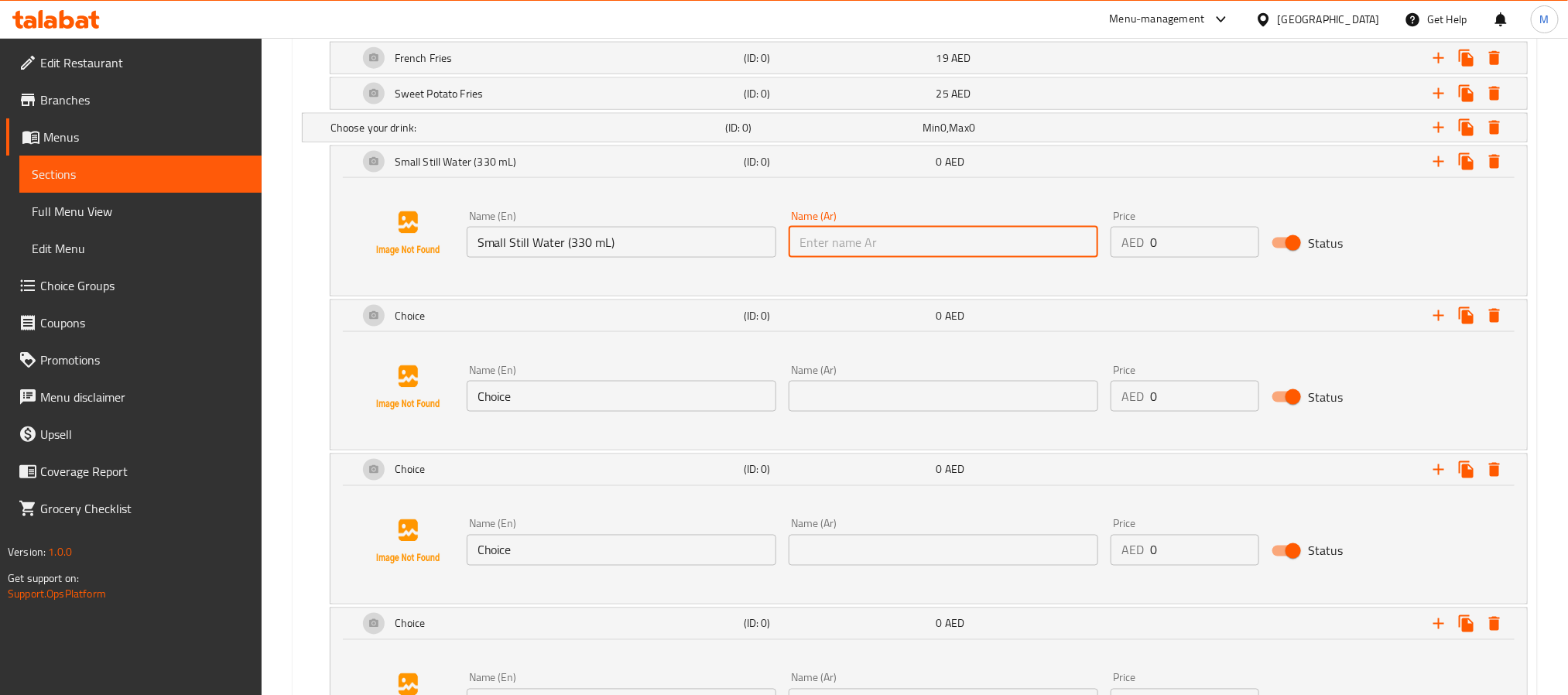
paste input "مياه معدنية صغيرة (330 مل)"
type input "مياه معدنية صغيرة (330 مل)"
click at [1202, 249] on input "0" at bounding box center [1205, 242] width 109 height 31
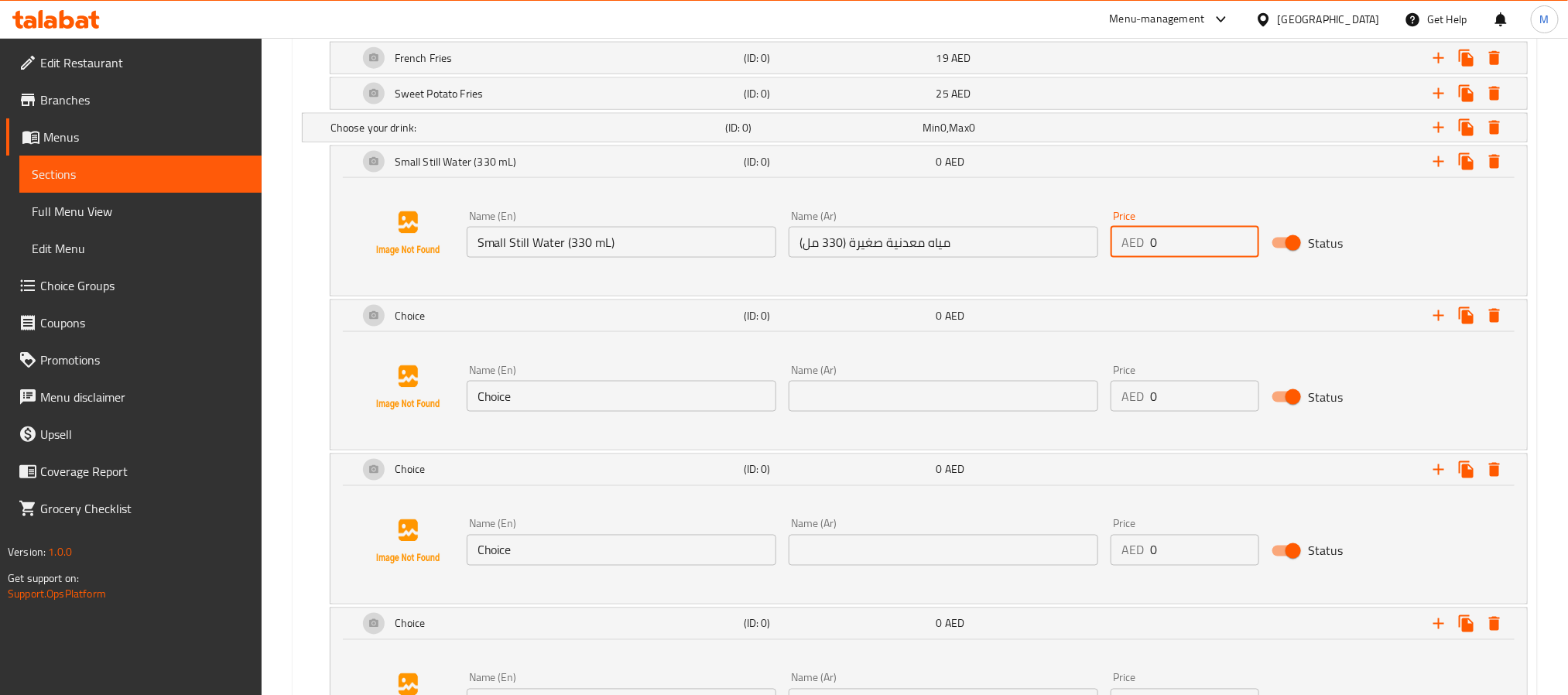
paste input "12"
click at [1202, 249] on input "0" at bounding box center [1205, 242] width 109 height 31
type input "12"
click at [613, 412] on input "Choice" at bounding box center [621, 395] width 310 height 31
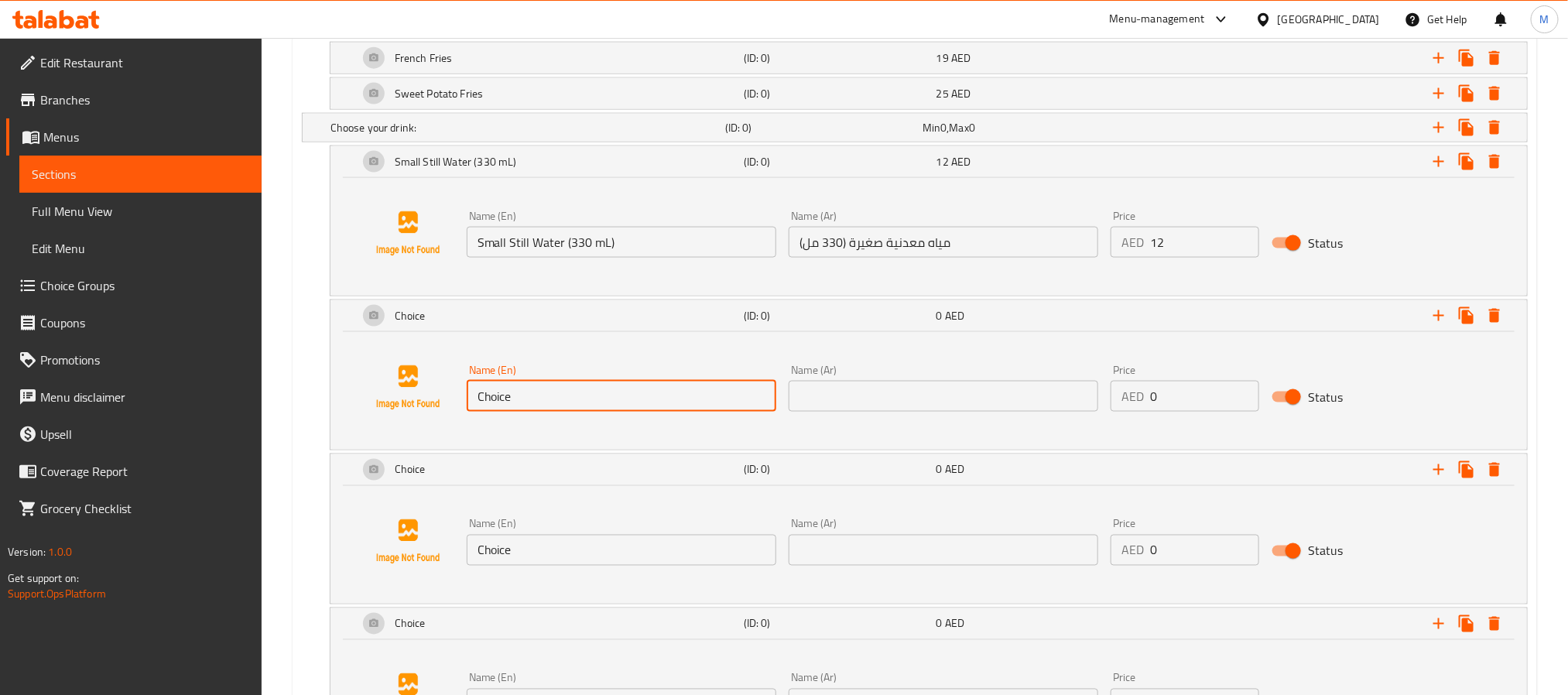
click at [613, 412] on input "Choice" at bounding box center [621, 395] width 310 height 31
paste input "Large Still Water (750 mL)"
type input "Large Still Water (750 mL)"
click at [1017, 411] on input "text" at bounding box center [943, 395] width 310 height 31
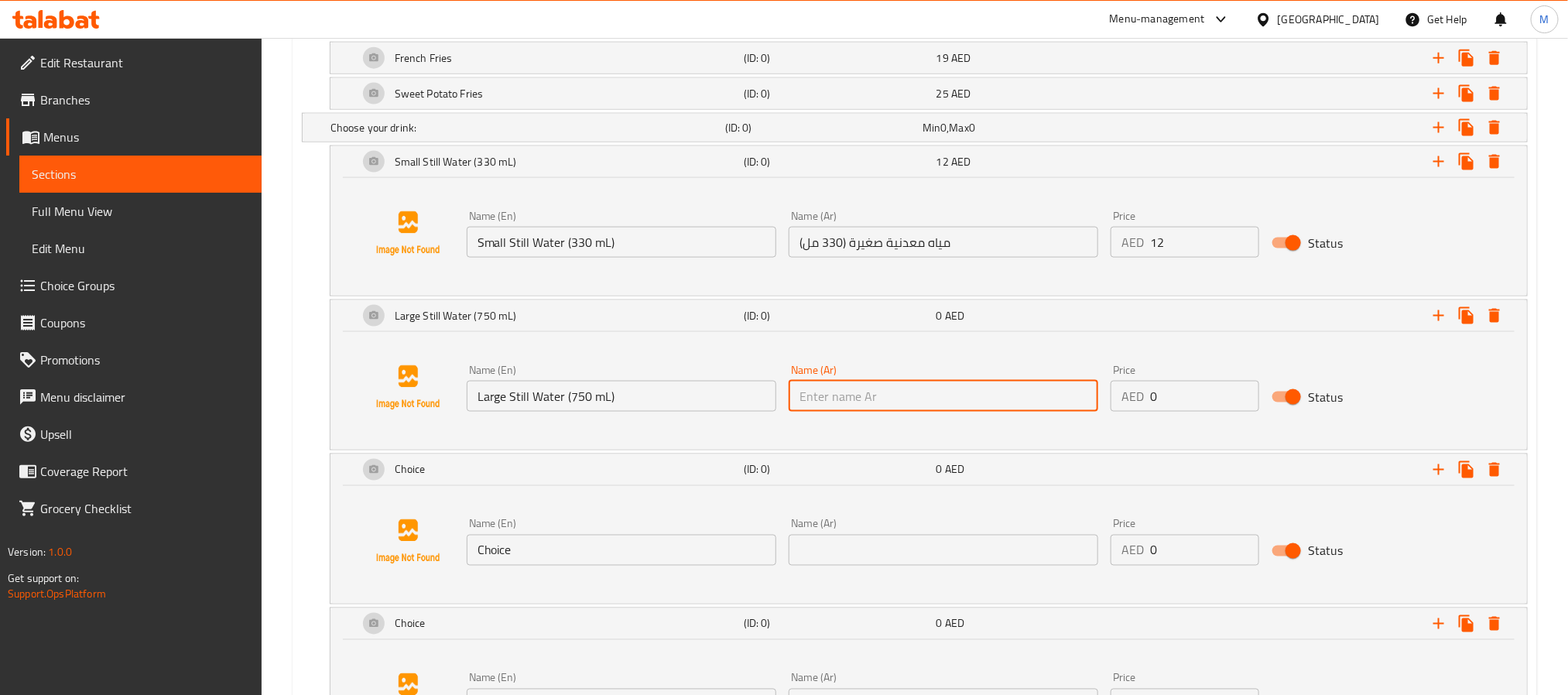
paste input "مياه معدنية كبيرة (750 مل)"
type input "مياه معدنية كبيرة (750 مل)"
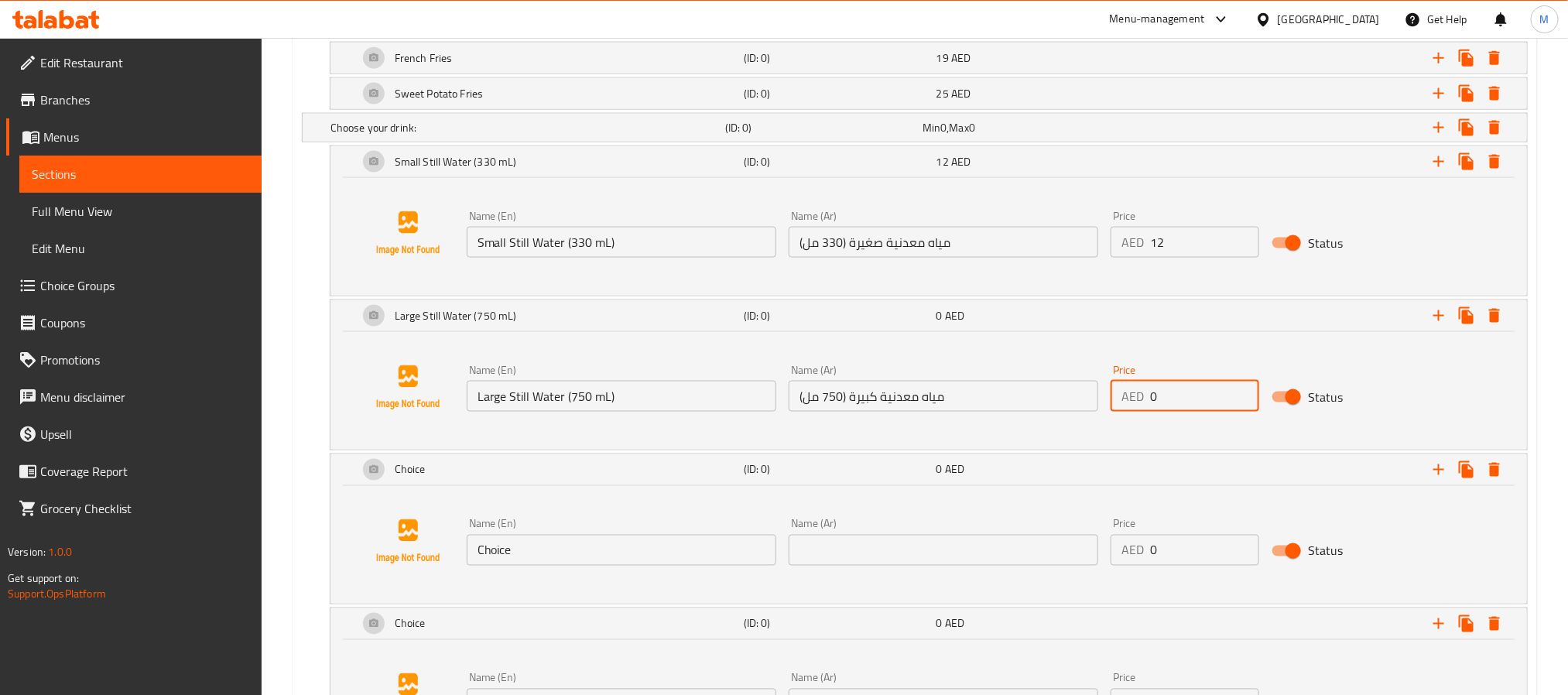
click at [1184, 400] on input "0" at bounding box center [1205, 395] width 109 height 31
click at [1184, 401] on input "0" at bounding box center [1205, 395] width 109 height 31
paste input "16"
click at [1182, 401] on input "0" at bounding box center [1205, 395] width 109 height 31
type input "16"
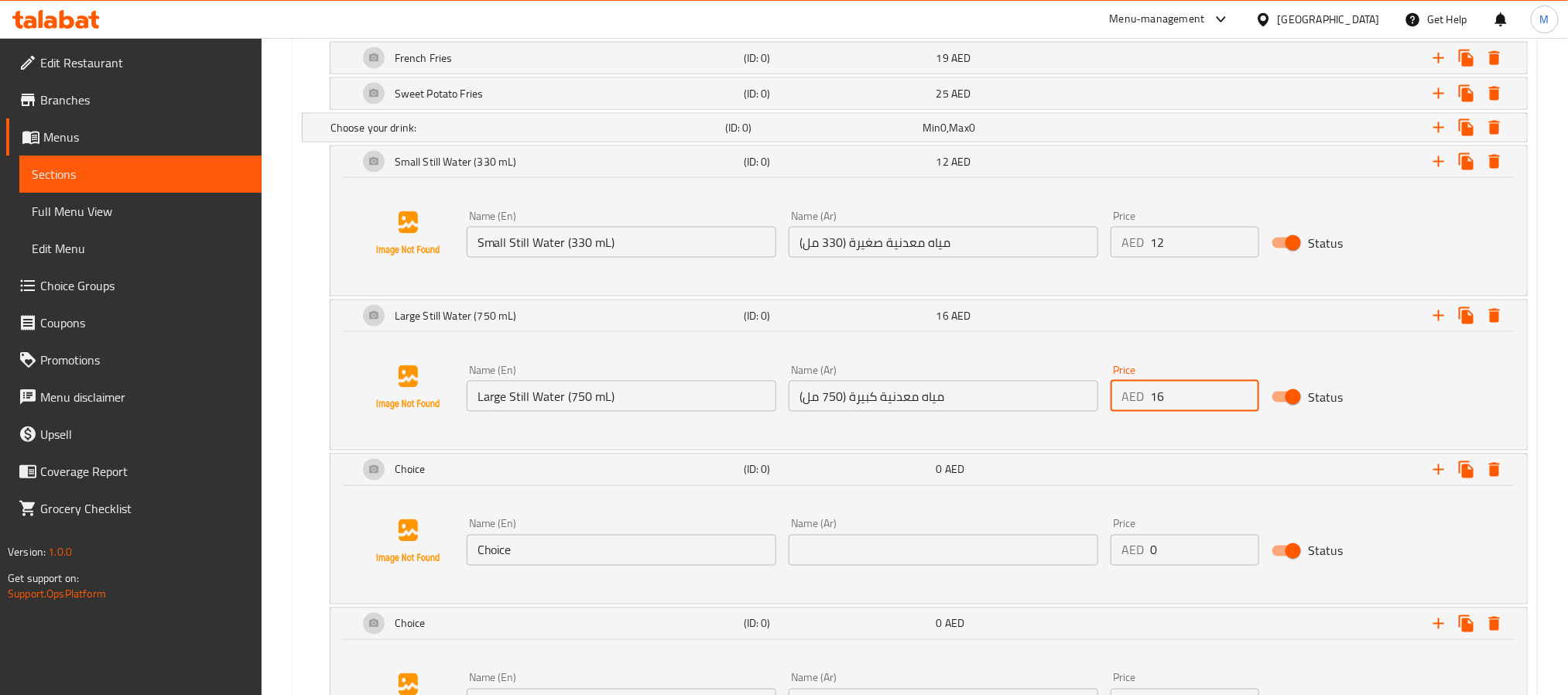
click at [579, 560] on input "Choice" at bounding box center [621, 550] width 310 height 31
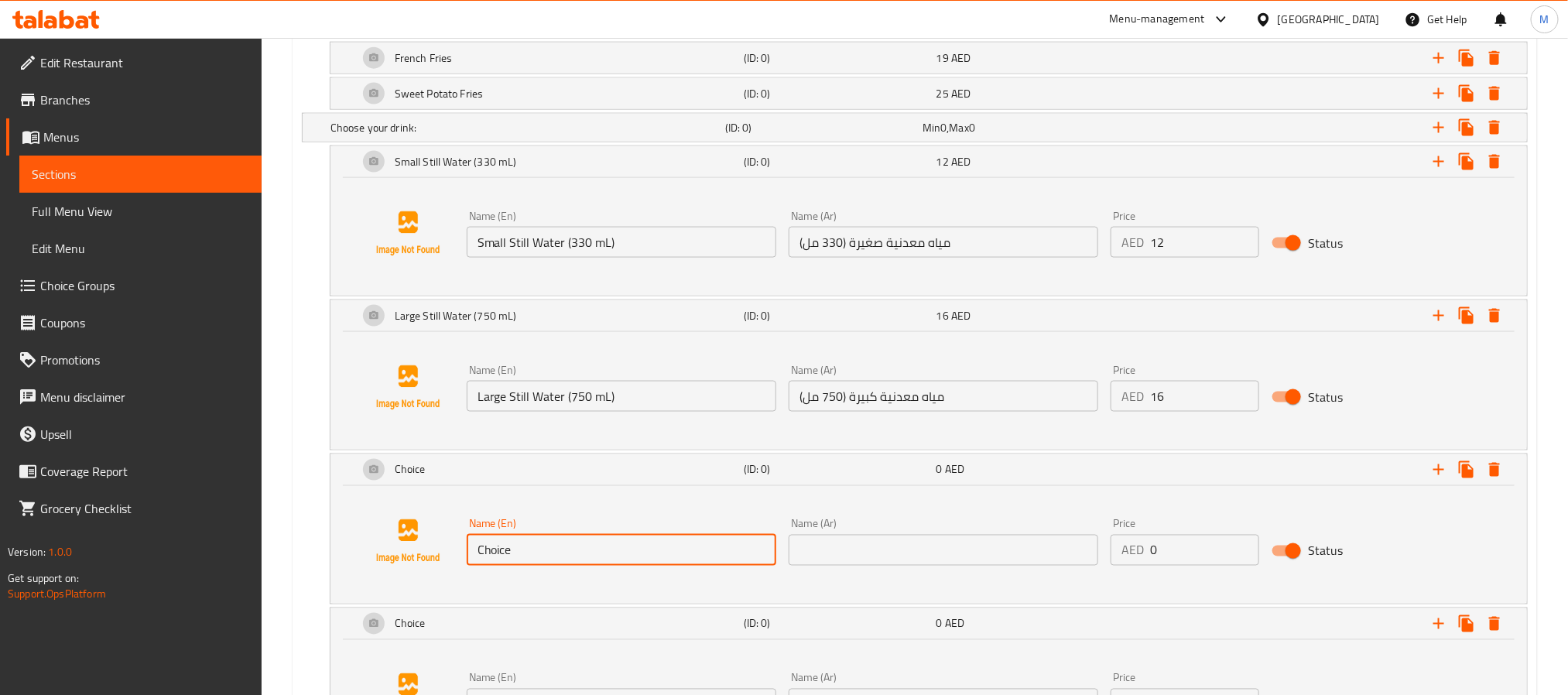
click at [579, 560] on input "Choice" at bounding box center [621, 550] width 310 height 31
click at [579, 558] on input "Choice" at bounding box center [621, 550] width 310 height 31
paste input "Small Sparkling Water (330 mL)"
type input "Small Sparkling Water (330 mL)"
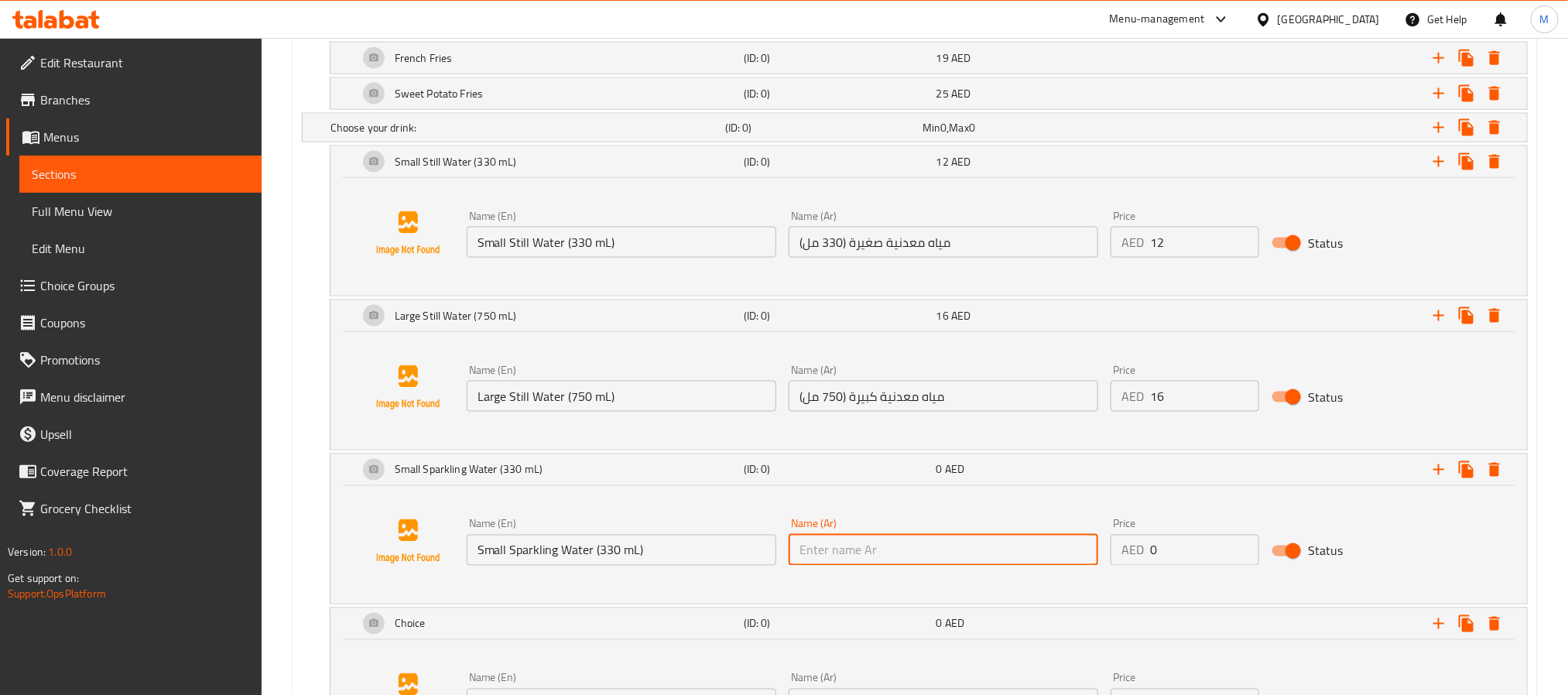
click at [980, 560] on input "text" at bounding box center [943, 550] width 310 height 31
paste input "مياه غازية صغيرة (330 مل)"
click at [980, 560] on input "text" at bounding box center [943, 550] width 310 height 31
type input "مياه غازية صغيرة (330 مل)"
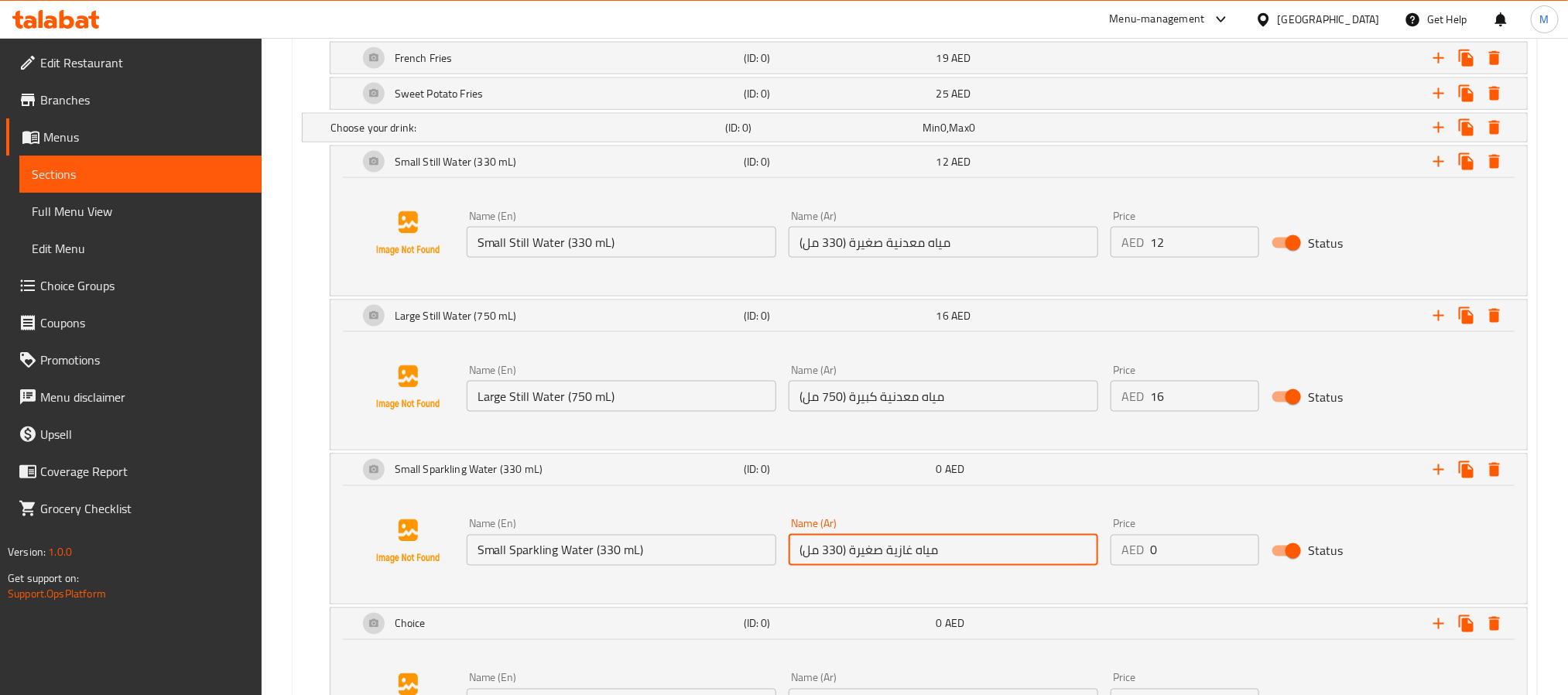
click at [1196, 546] on input "0" at bounding box center [1205, 550] width 109 height 31
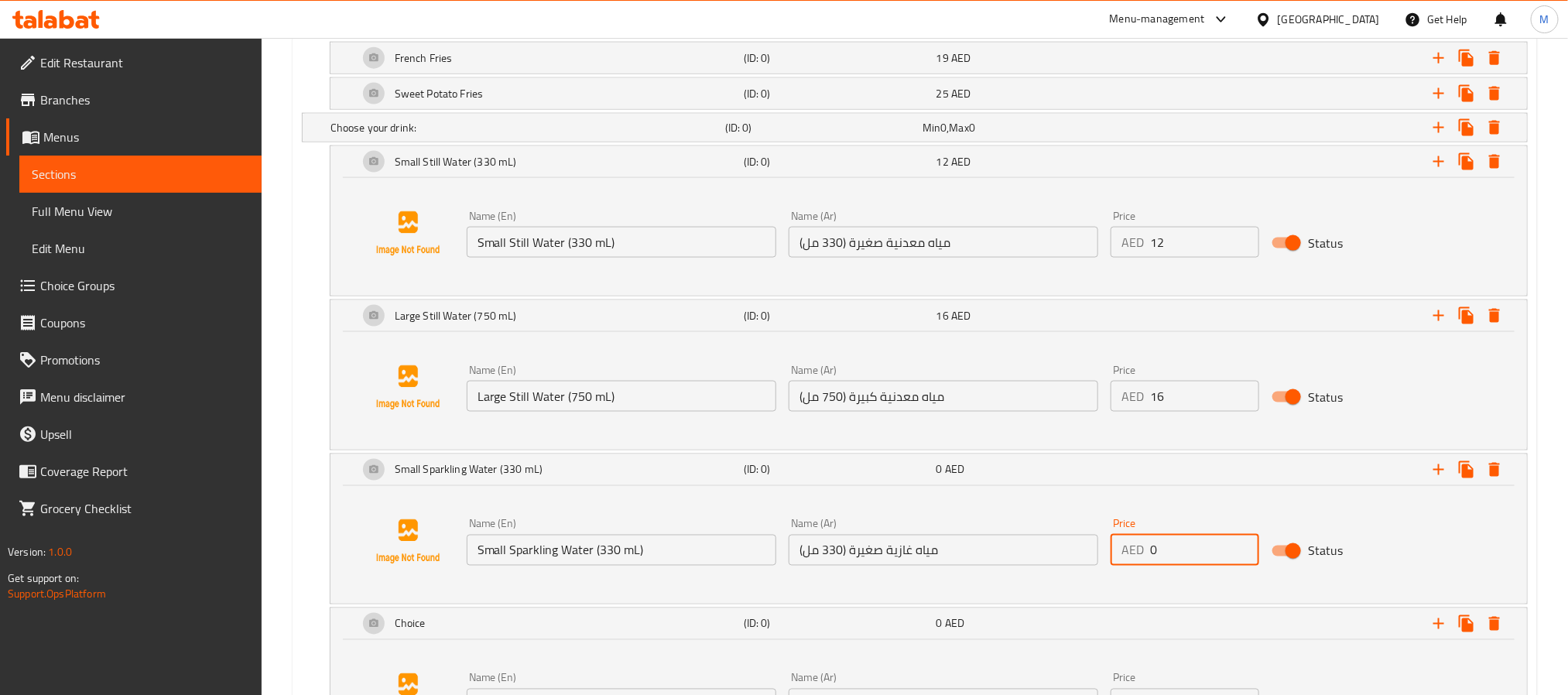
click at [1196, 546] on input "0" at bounding box center [1205, 550] width 109 height 31
paste input "14"
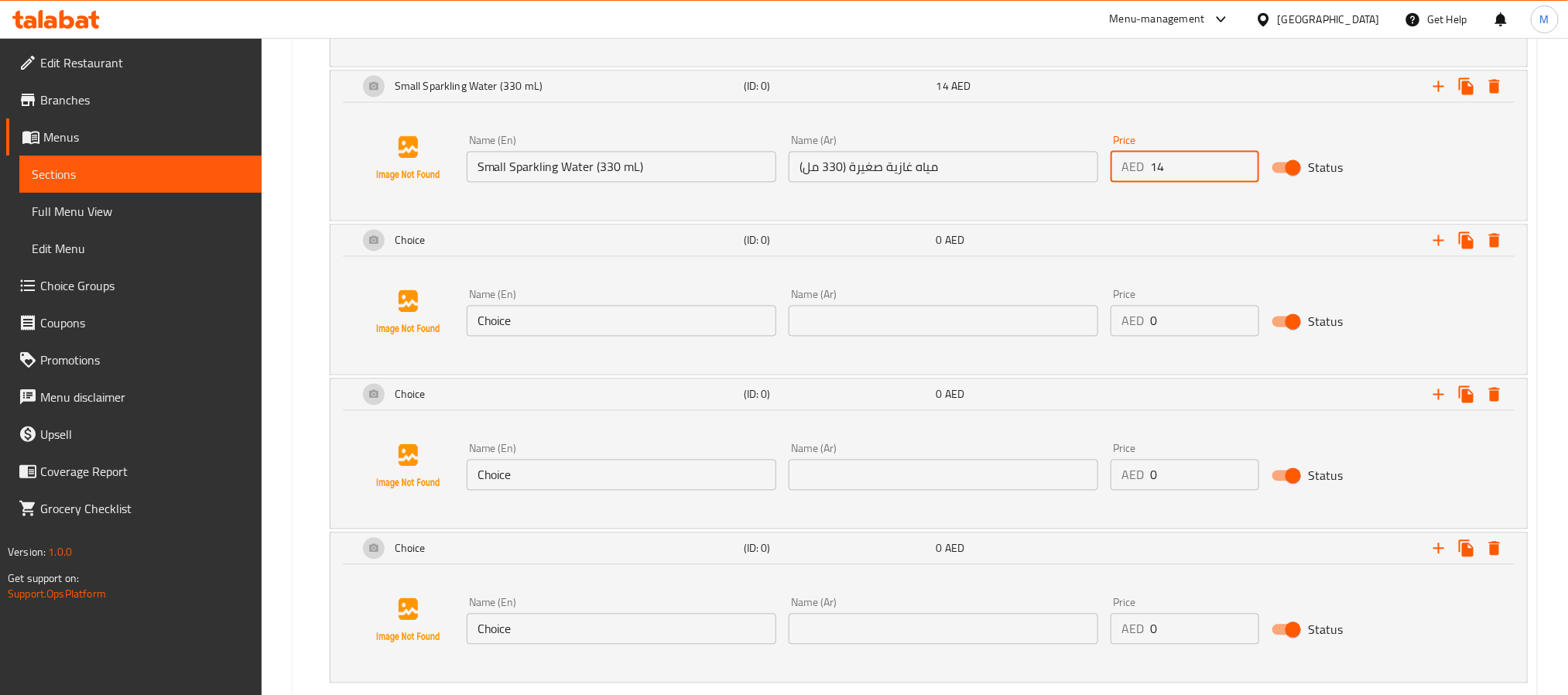
scroll to position [1583, 0]
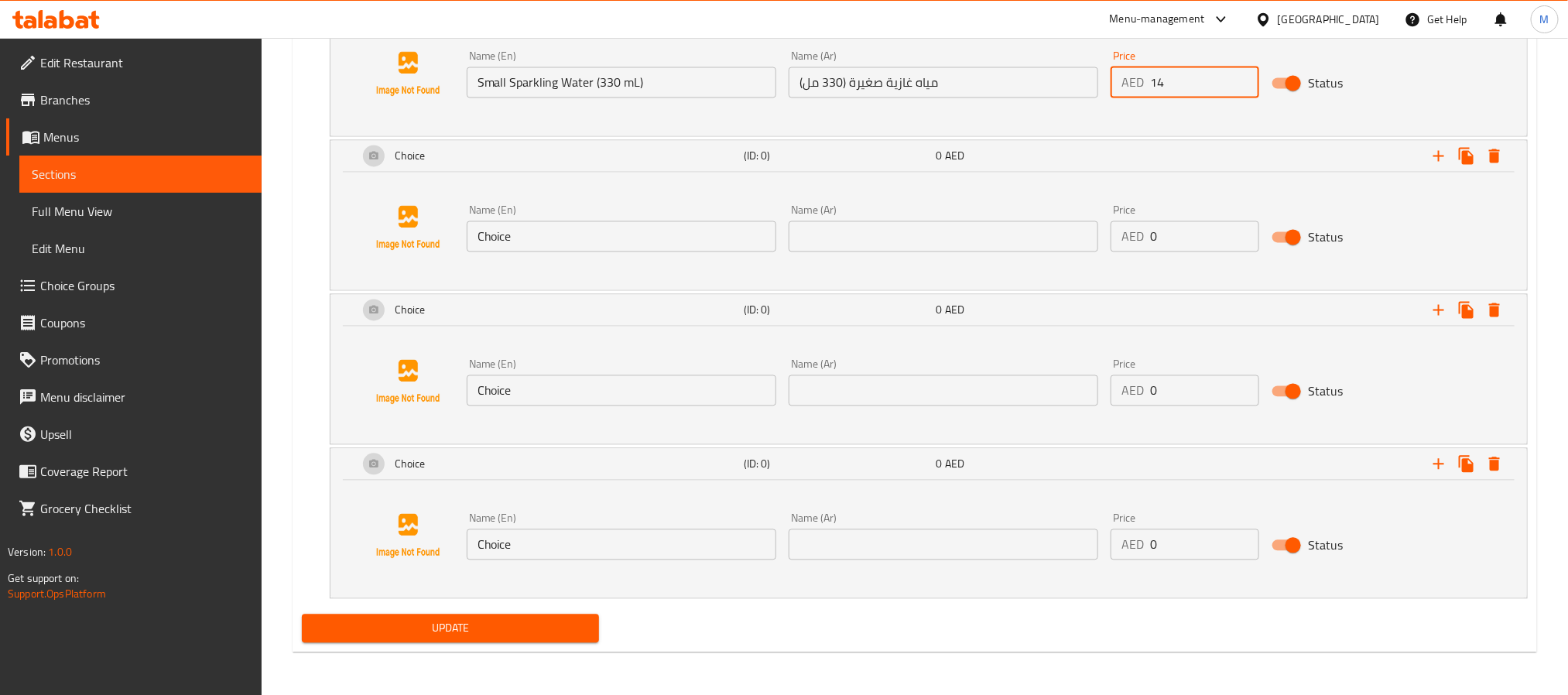
type input "14"
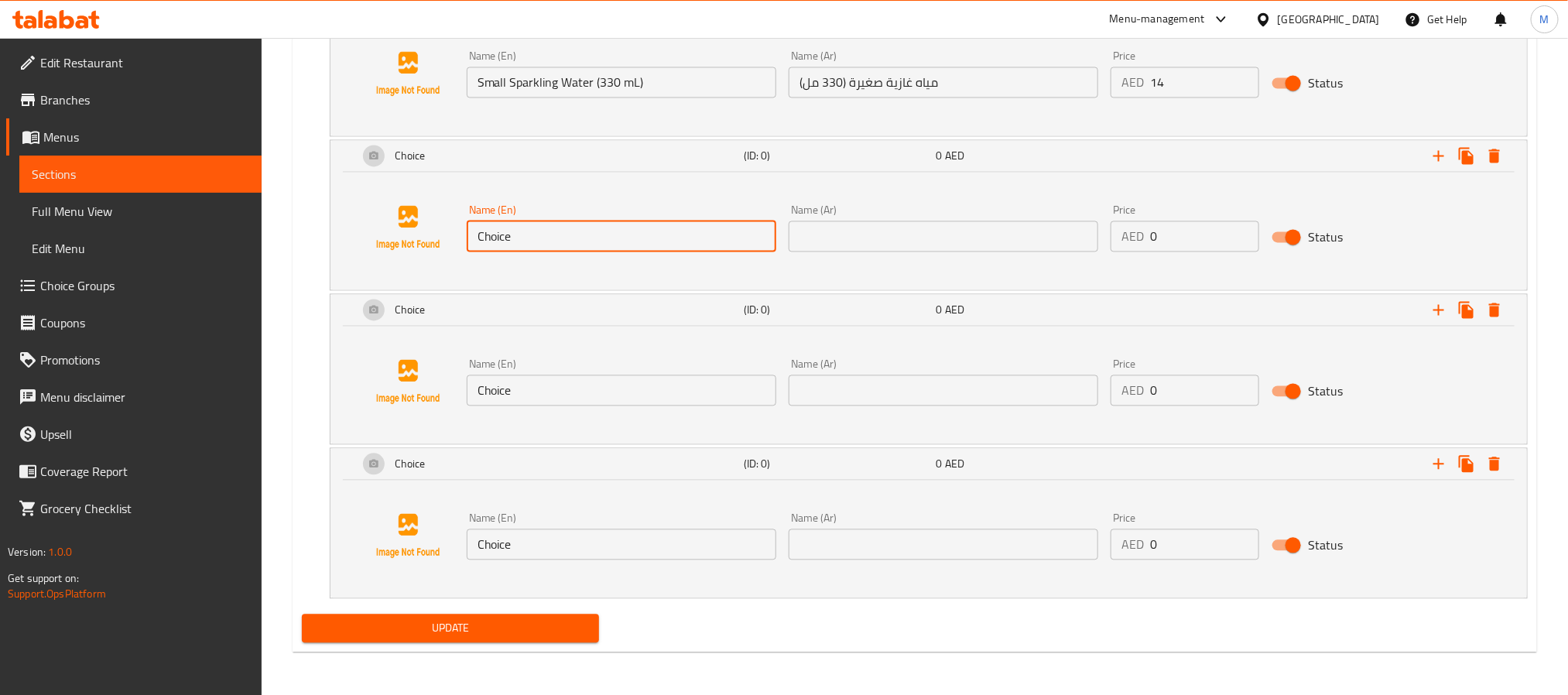
click at [566, 240] on input "Choice" at bounding box center [621, 235] width 310 height 31
paste input "Large Sparkling Water (750 mL)"
type input "Large Sparkling Water (750 mL)"
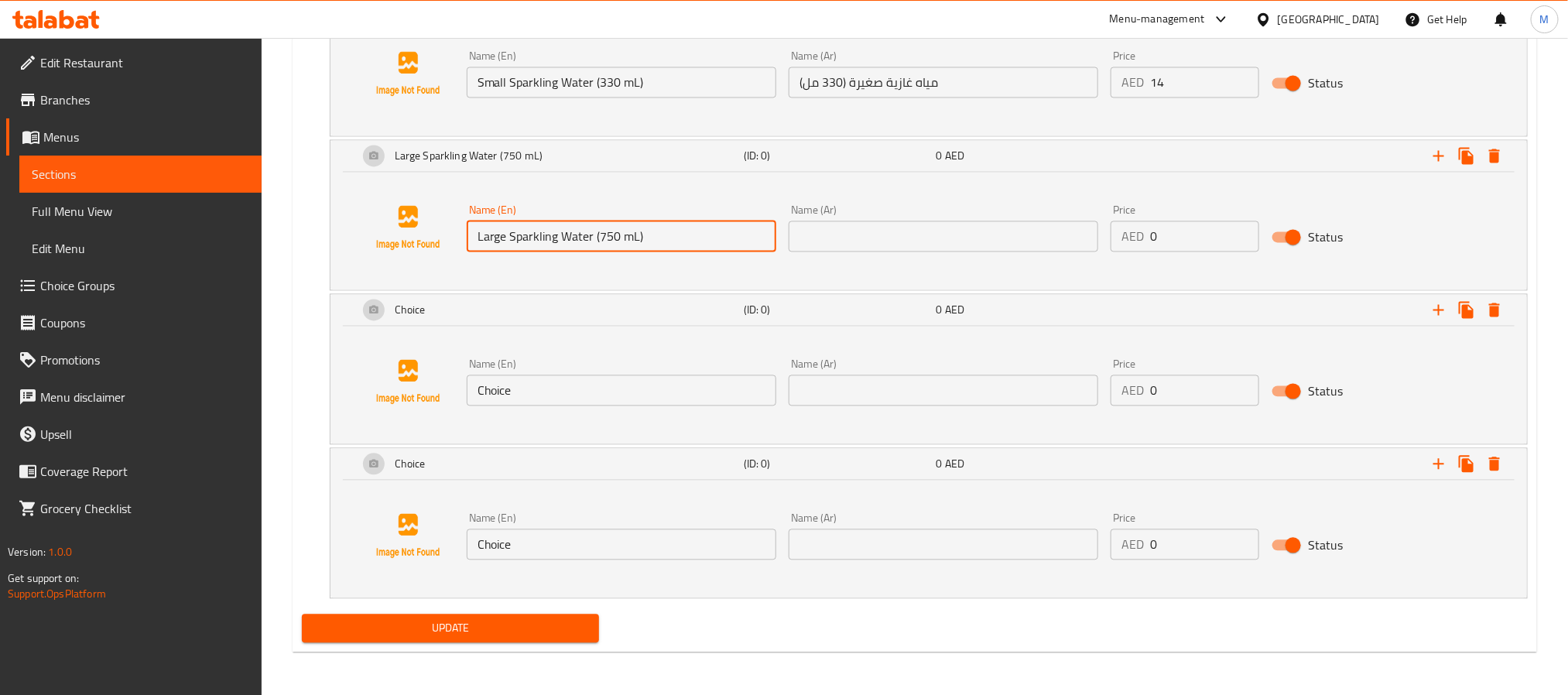
click at [950, 238] on input "text" at bounding box center [943, 235] width 310 height 31
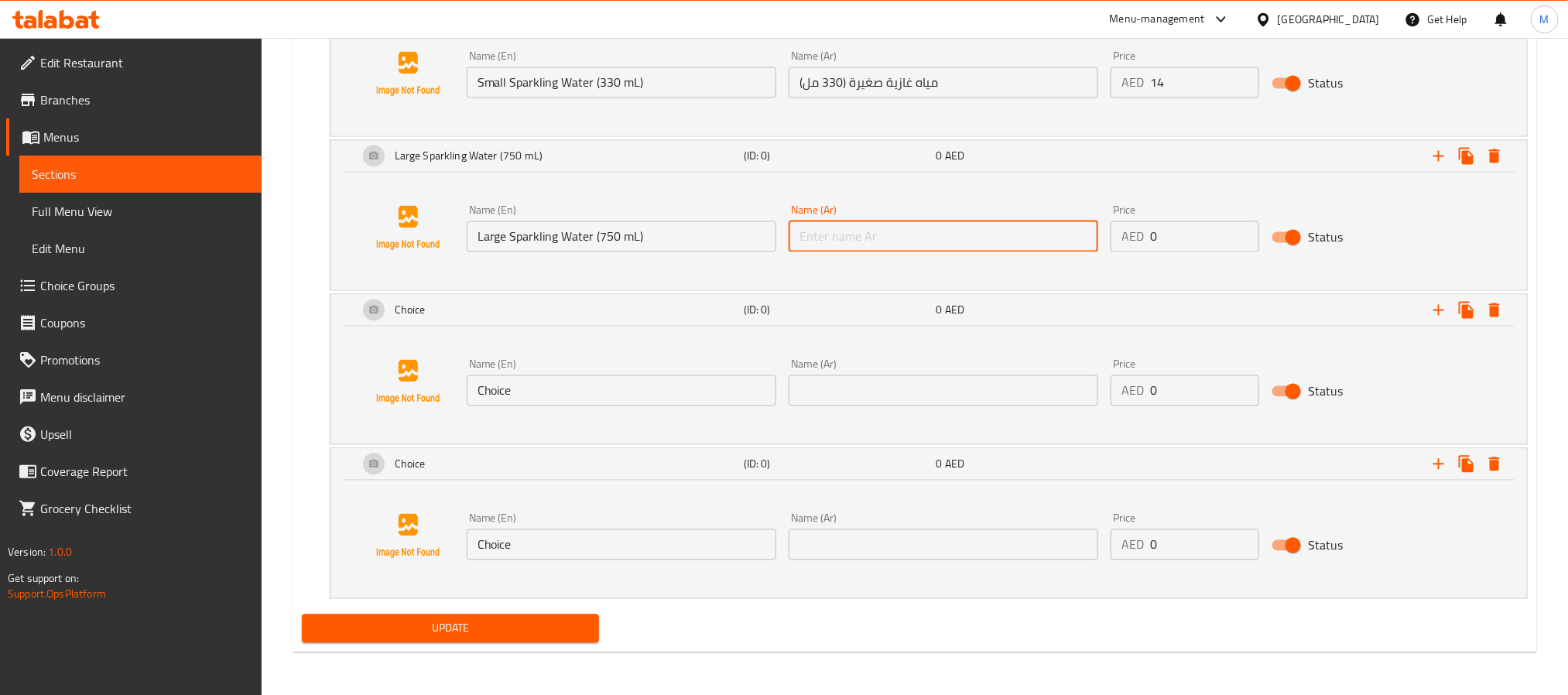
paste input "مياه غازية كبيرة (750 مل)"
type input "مياه غازية كبيرة (750 مل)"
click at [1194, 230] on input "0" at bounding box center [1205, 235] width 109 height 31
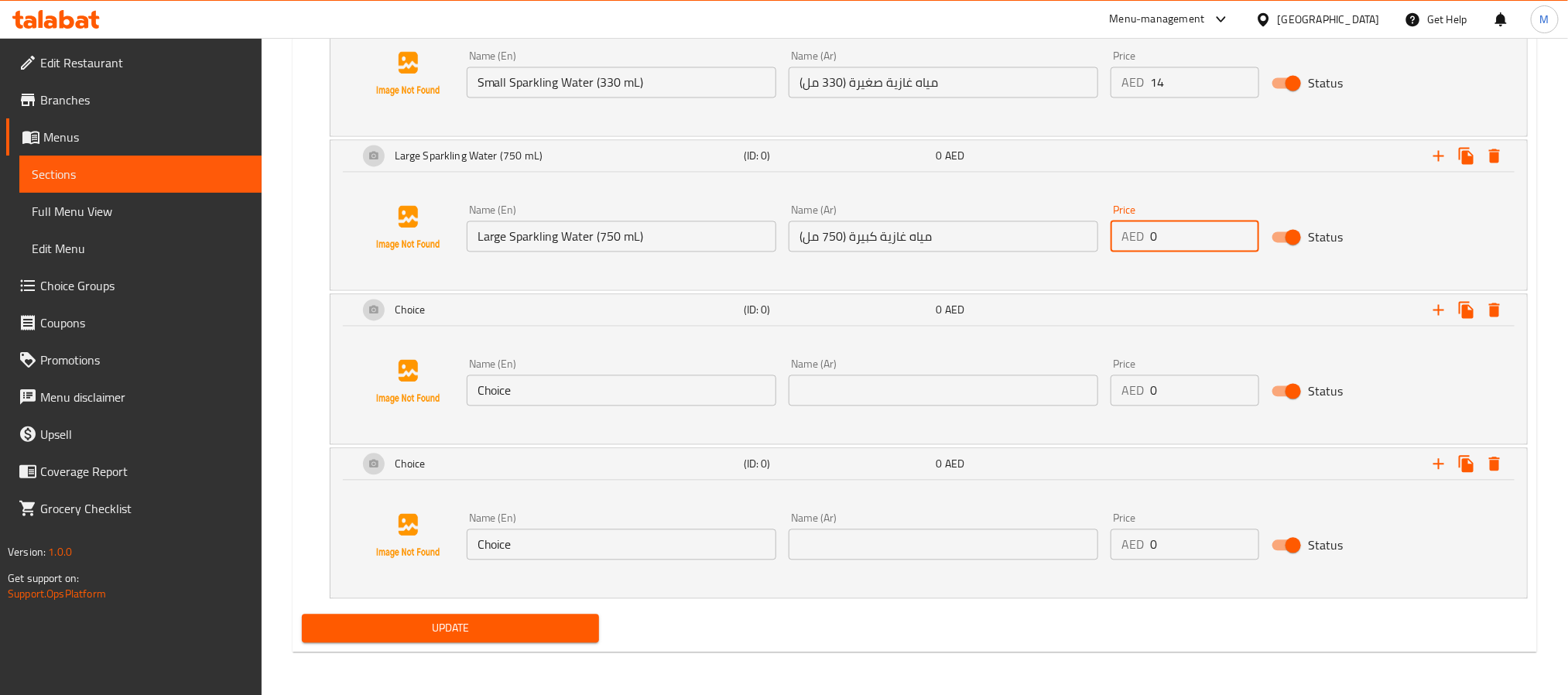
click at [1194, 230] on input "0" at bounding box center [1205, 235] width 109 height 31
paste input "21"
type input "21"
click at [713, 381] on input "Choice" at bounding box center [621, 390] width 310 height 31
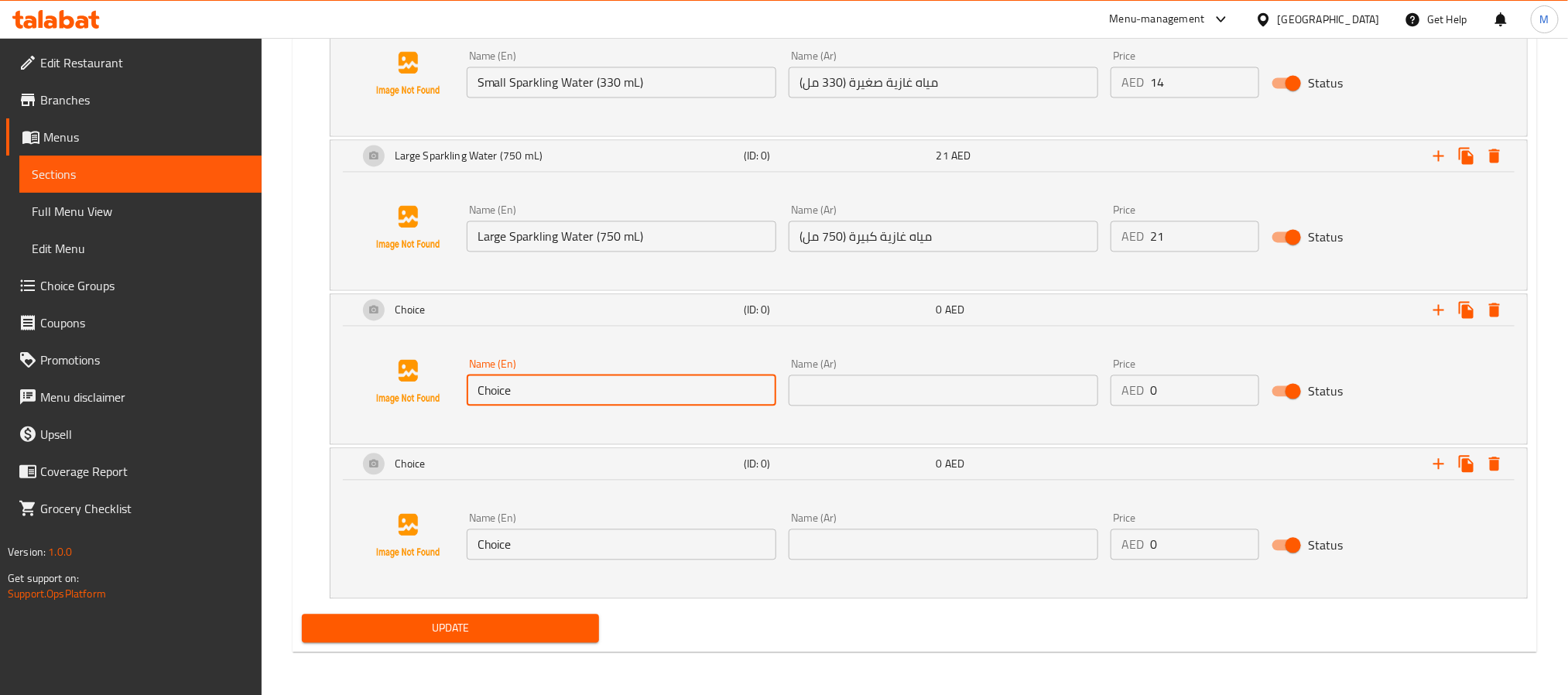
click at [713, 381] on input "Choice" at bounding box center [621, 390] width 310 height 31
paste input "oca-Cola"
click at [713, 381] on input "Choice" at bounding box center [621, 390] width 310 height 31
type input "Coca-Cola"
click at [998, 375] on input "text" at bounding box center [943, 390] width 310 height 31
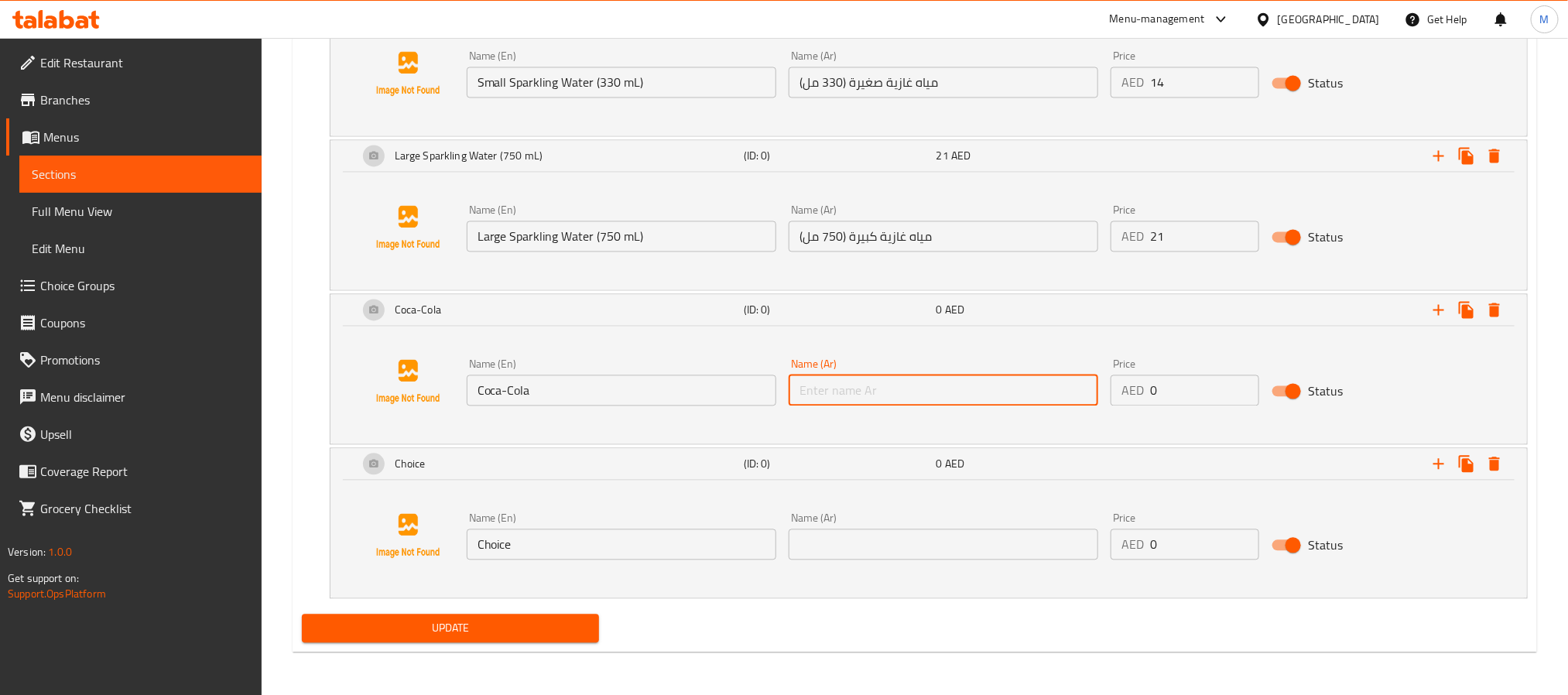
paste input "[PERSON_NAME]"
type input "[PERSON_NAME]"
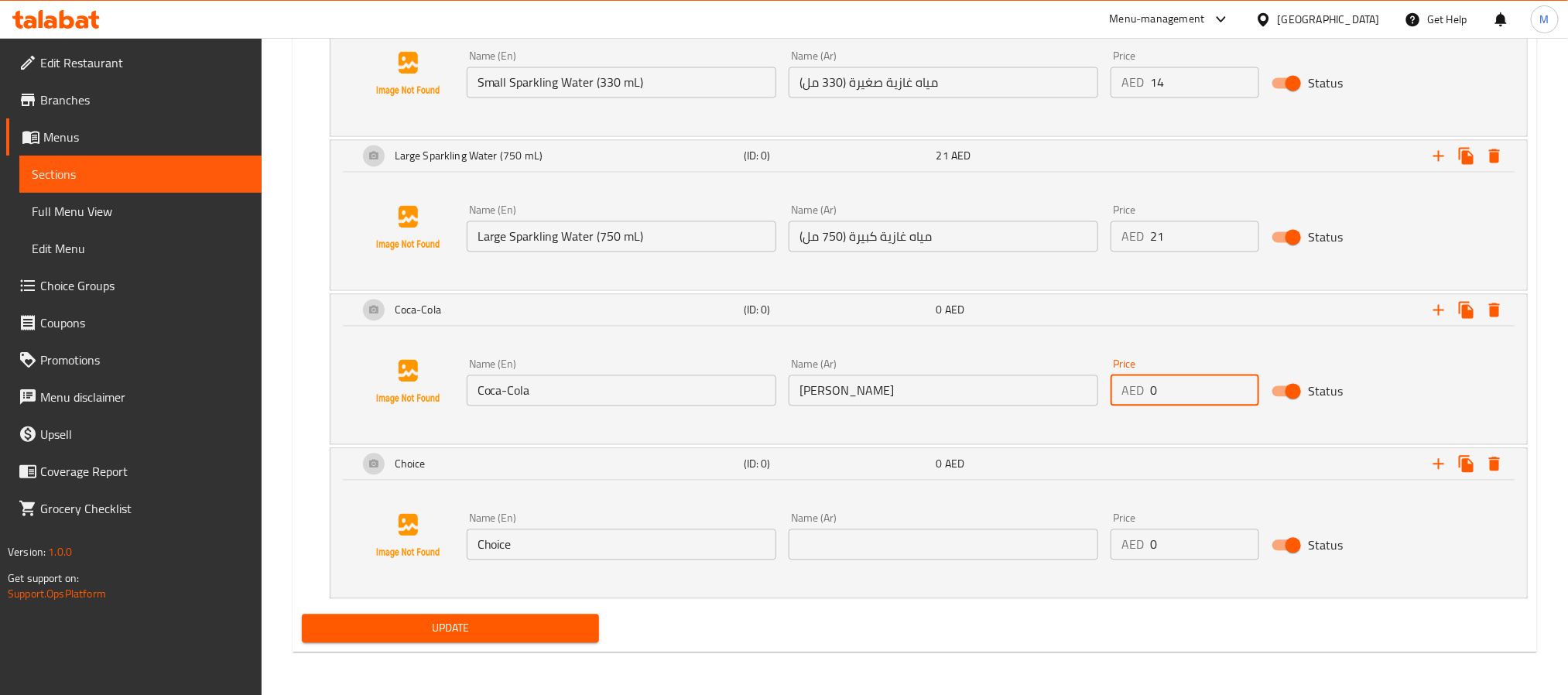
click at [1177, 395] on input "0" at bounding box center [1205, 390] width 109 height 31
paste input "13"
type input "13"
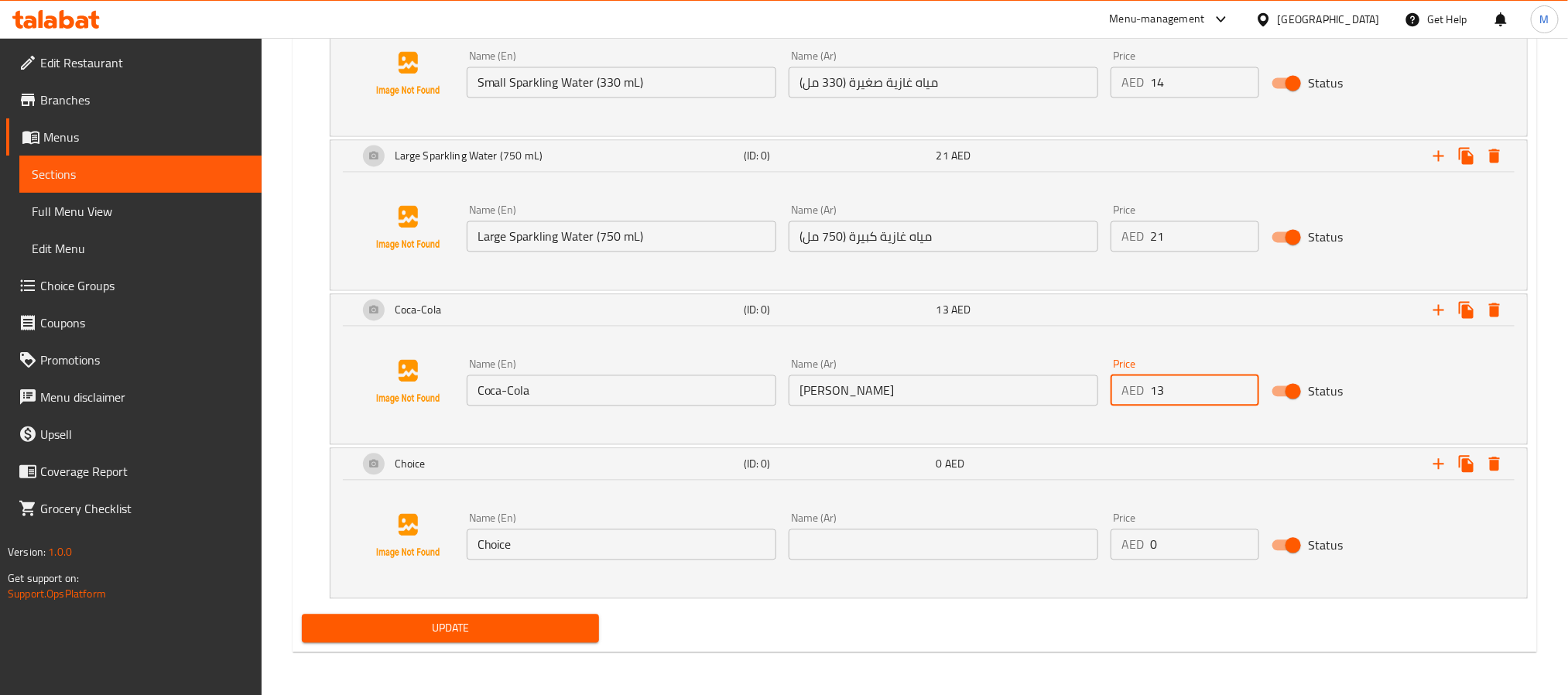
click at [662, 546] on input "Choice" at bounding box center [621, 543] width 310 height 31
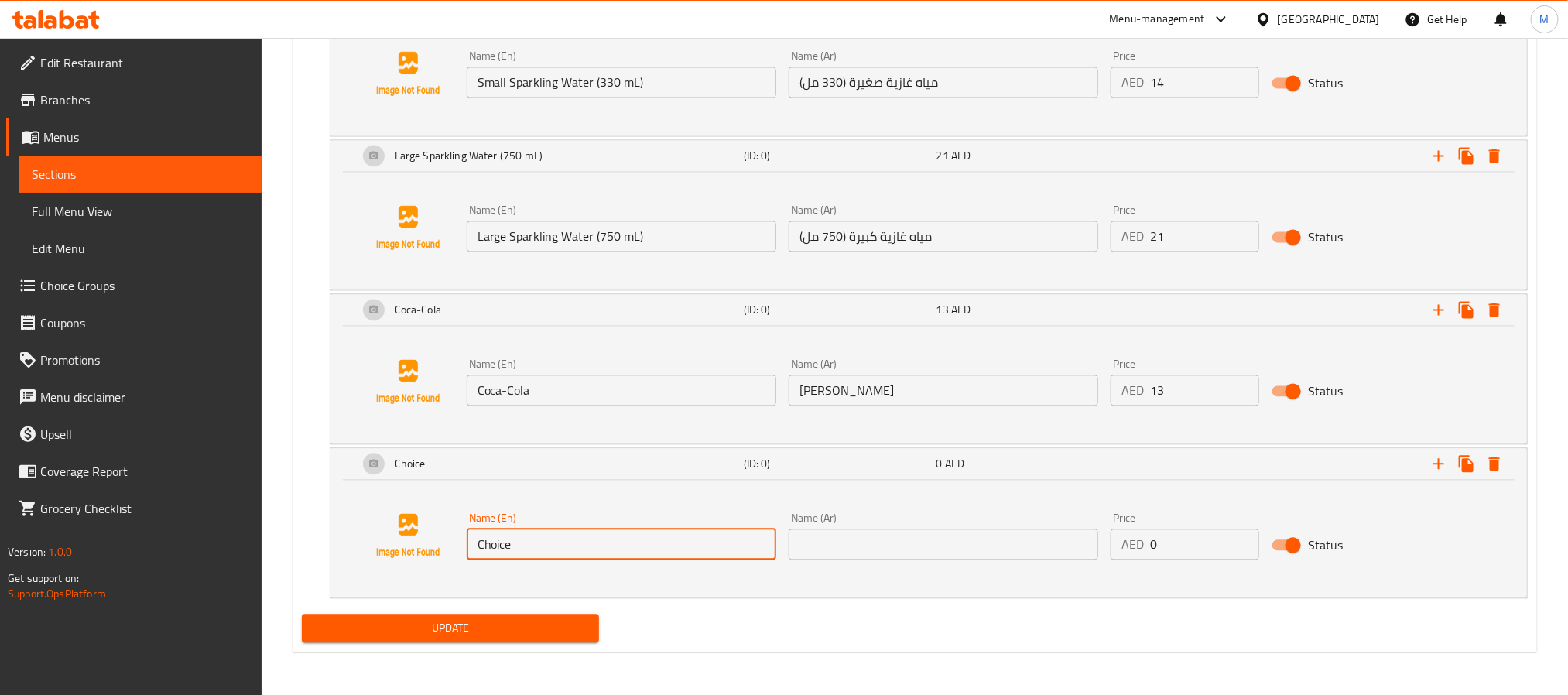
click at [662, 546] on input "Choice" at bounding box center [621, 543] width 310 height 31
paste input "Sprit"
type input "Sprite"
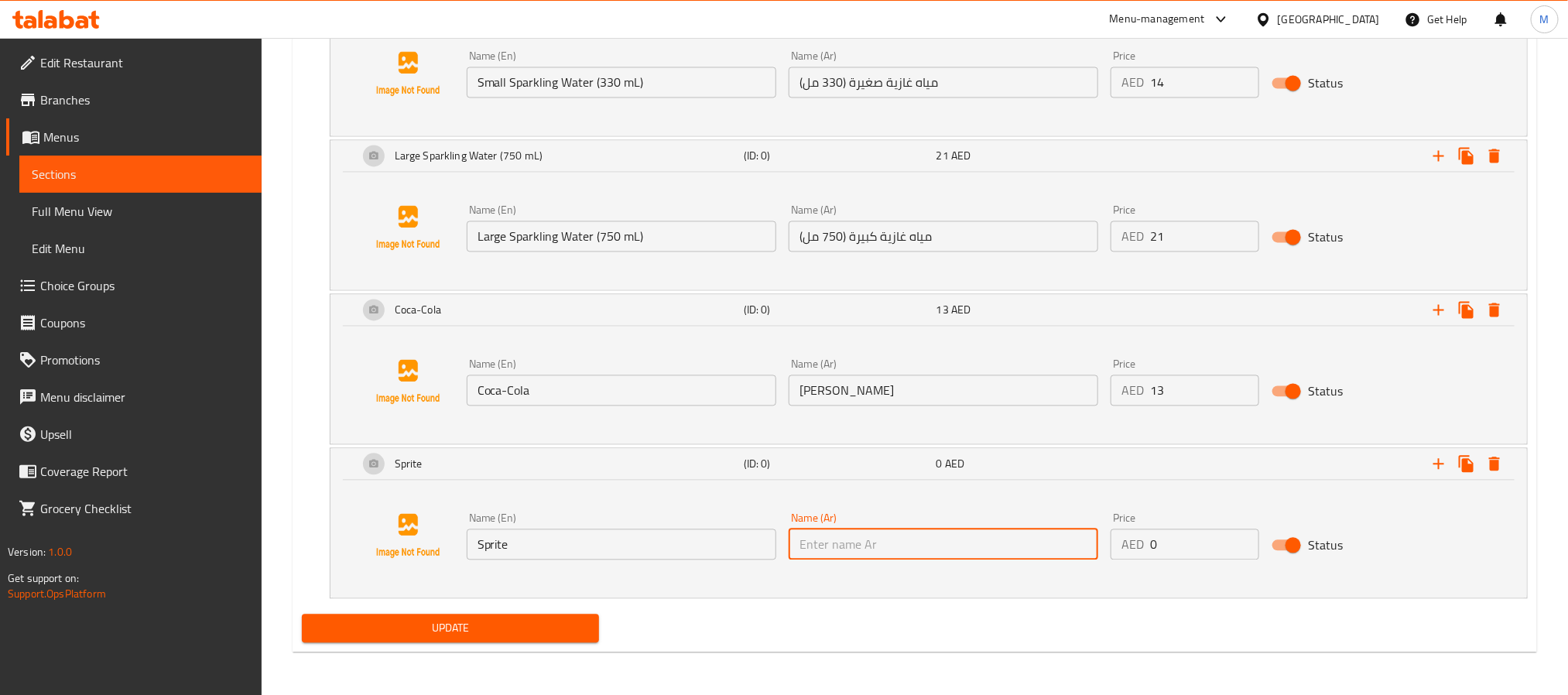
click at [1013, 529] on input "text" at bounding box center [943, 543] width 310 height 31
type input "سبريت"
click at [1180, 538] on input "0" at bounding box center [1205, 543] width 109 height 31
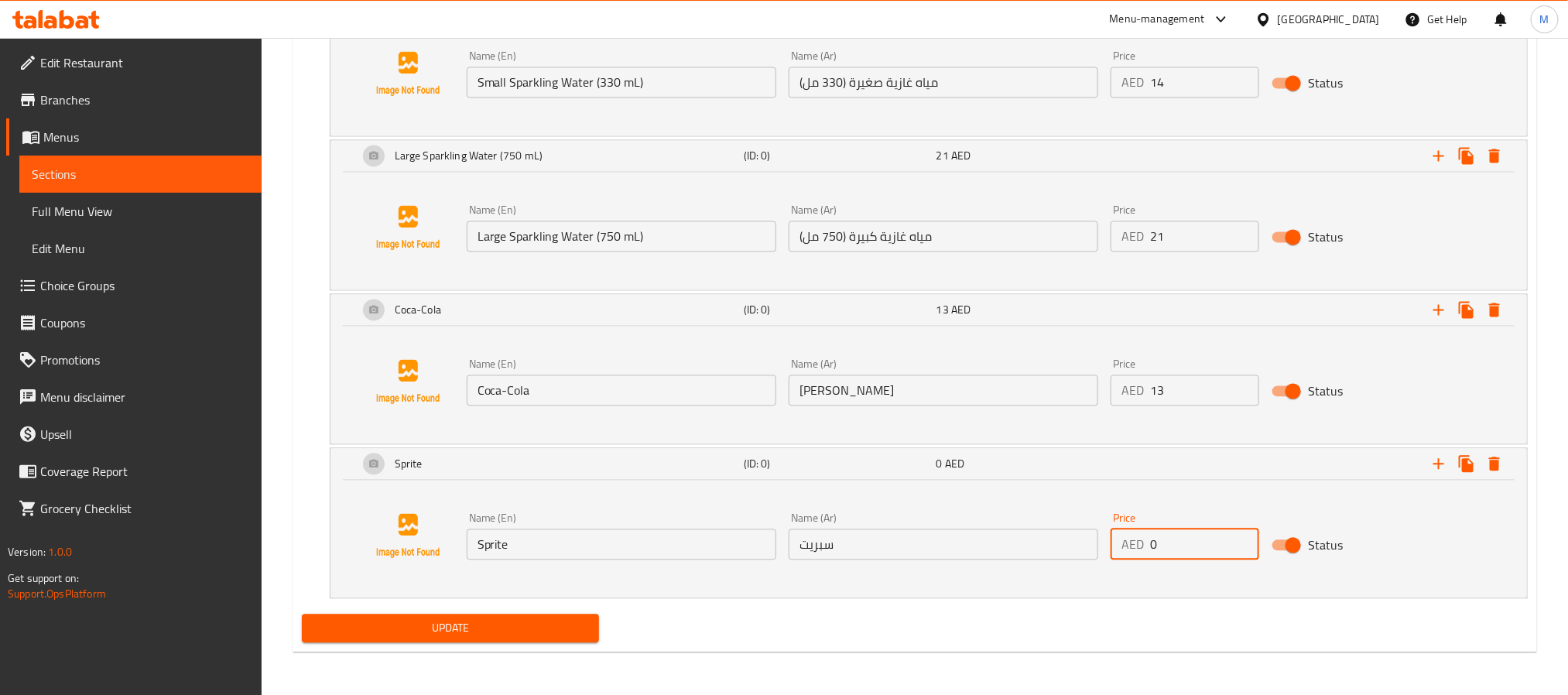
click at [1180, 538] on input "0" at bounding box center [1205, 543] width 109 height 31
paste input "13"
type input "13"
click at [827, 462] on h5 "(ID: 0)" at bounding box center [837, 463] width 187 height 16
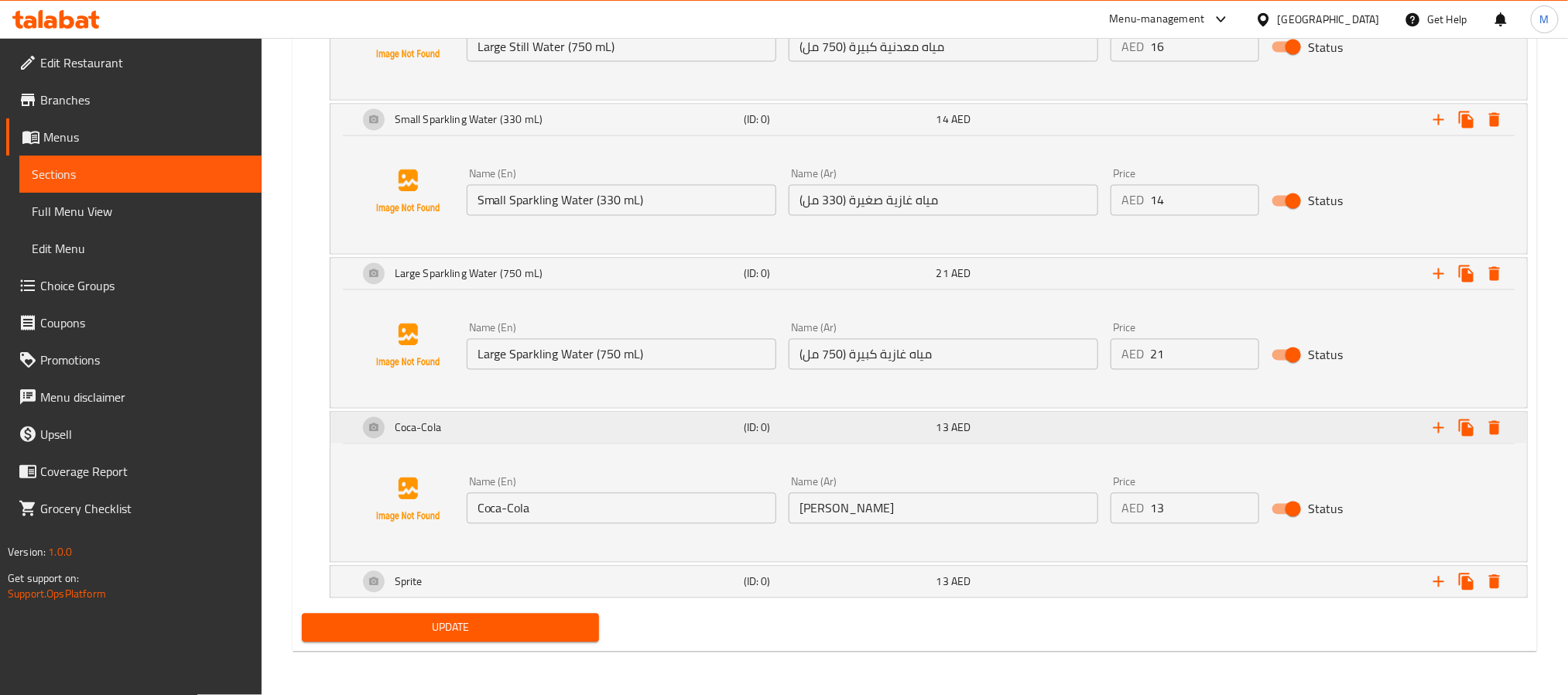
click at [769, 425] on h5 "(ID: 0)" at bounding box center [837, 428] width 187 height 16
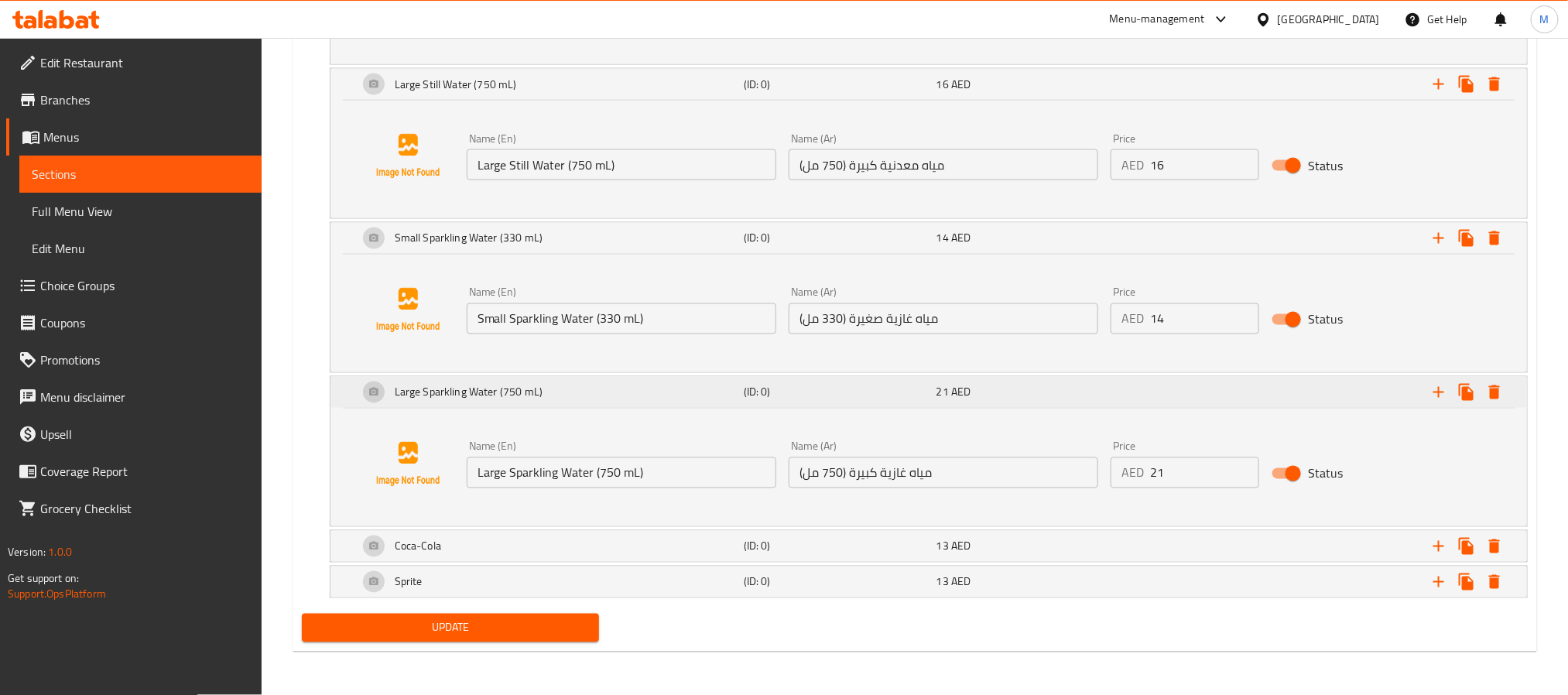
click at [751, 397] on h5 "(ID: 0)" at bounding box center [837, 392] width 187 height 16
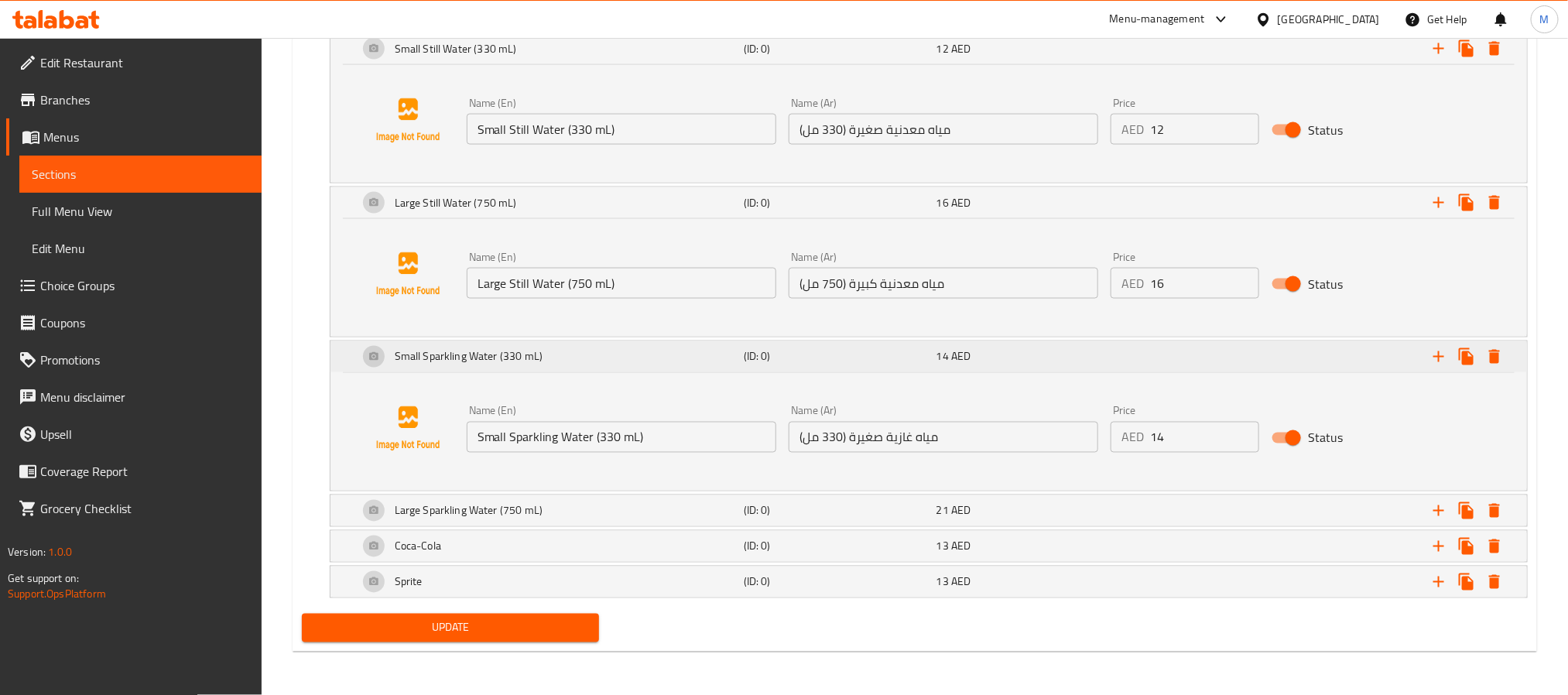
click at [744, 358] on h5 "(ID: 0)" at bounding box center [837, 357] width 187 height 16
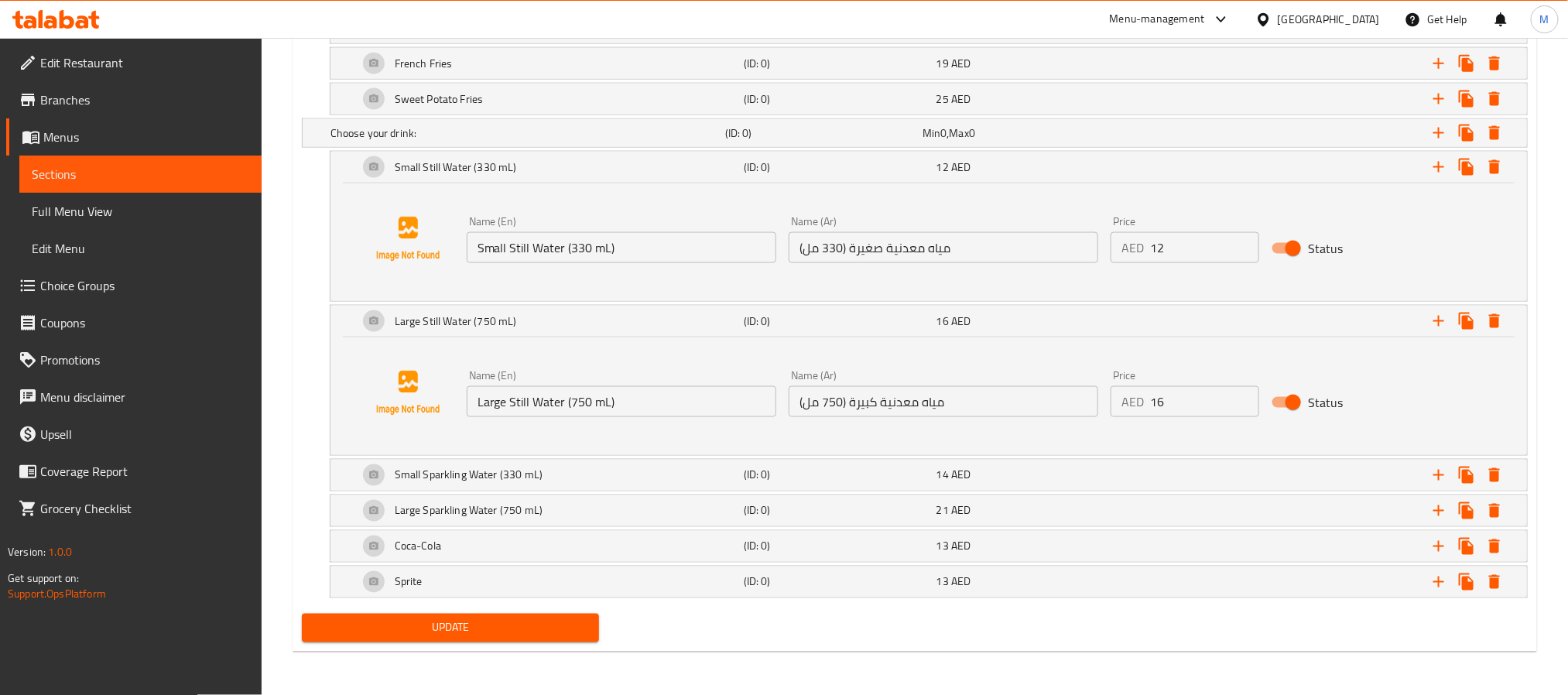
scroll to position [1109, 0]
click at [669, 312] on div "Large Still Water (750 mL)" at bounding box center [547, 320] width 386 height 37
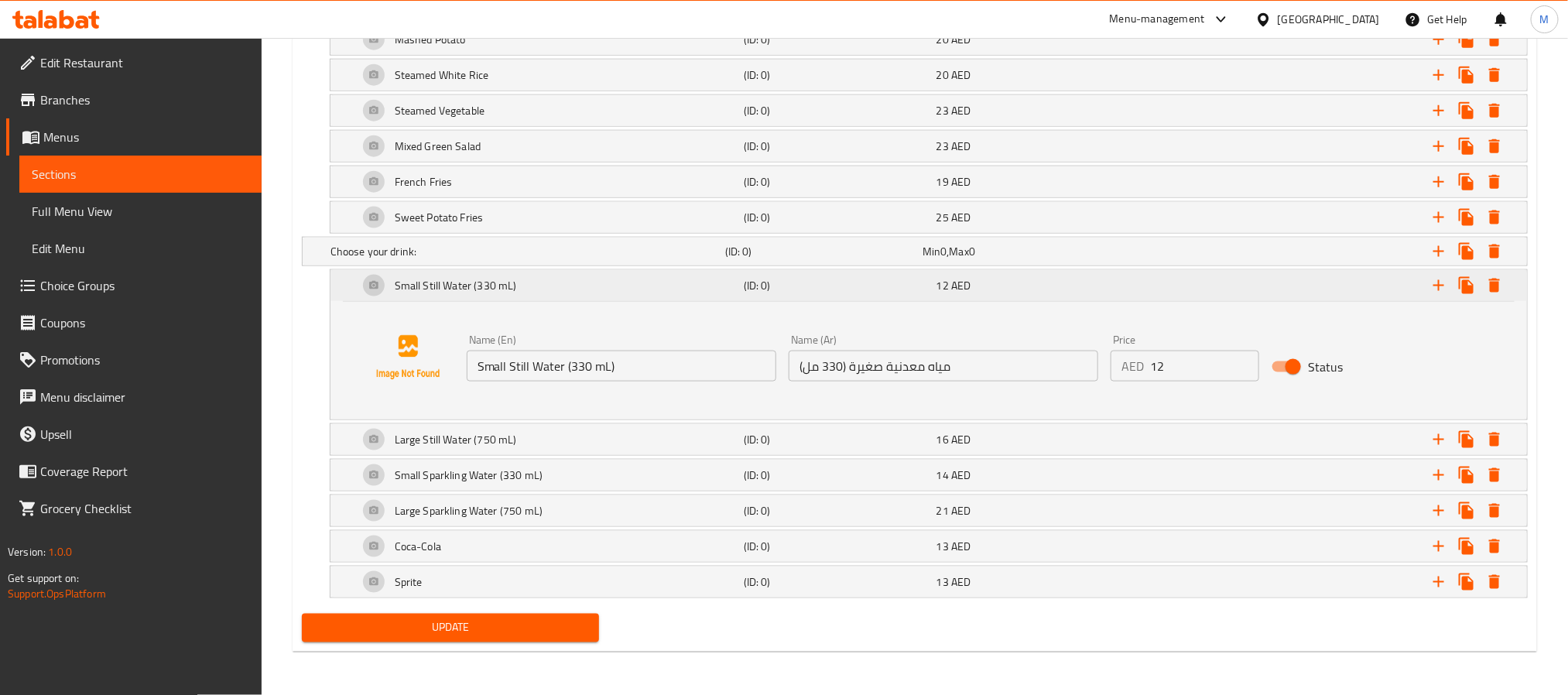
click at [688, 286] on div "Small Still Water (330 mL)" at bounding box center [547, 285] width 386 height 37
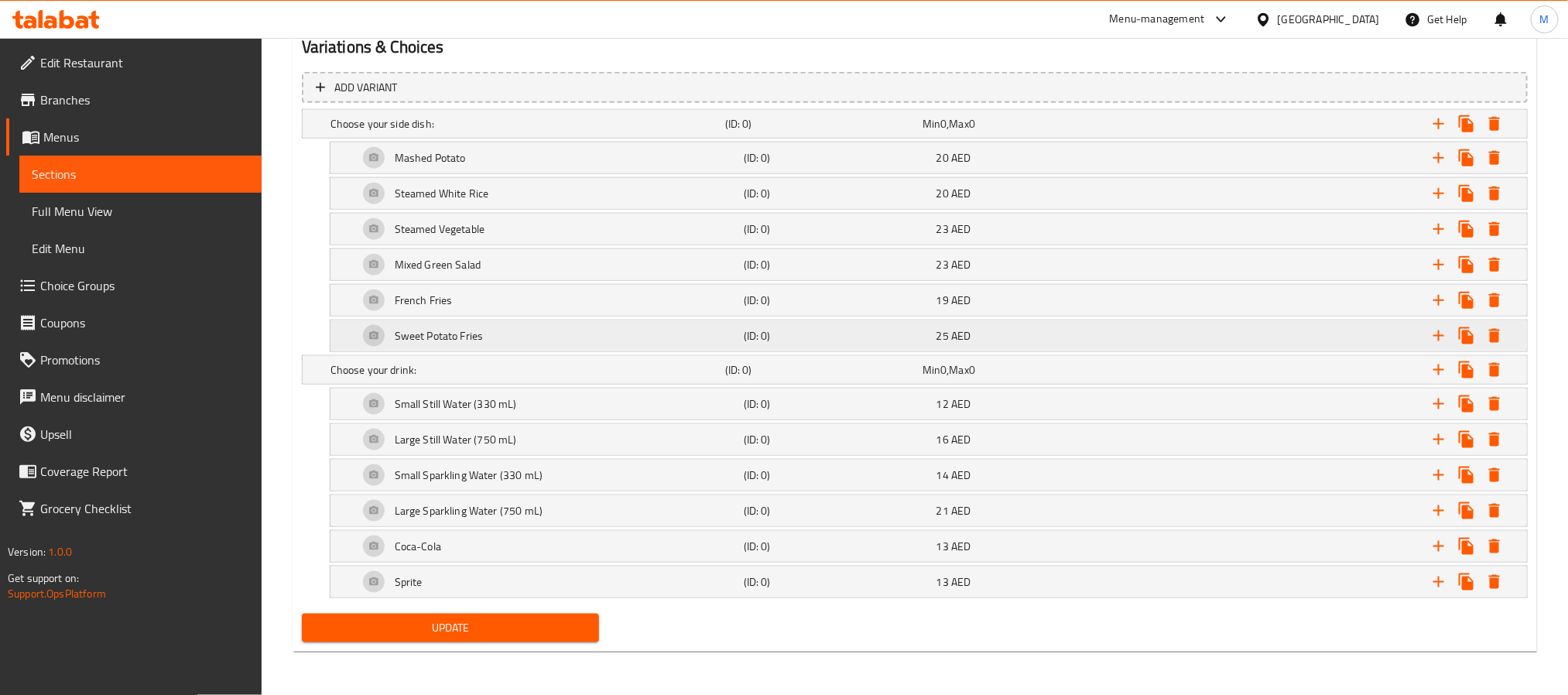
scroll to position [872, 0]
click at [643, 359] on div "Choose your drink:" at bounding box center [524, 370] width 395 height 21
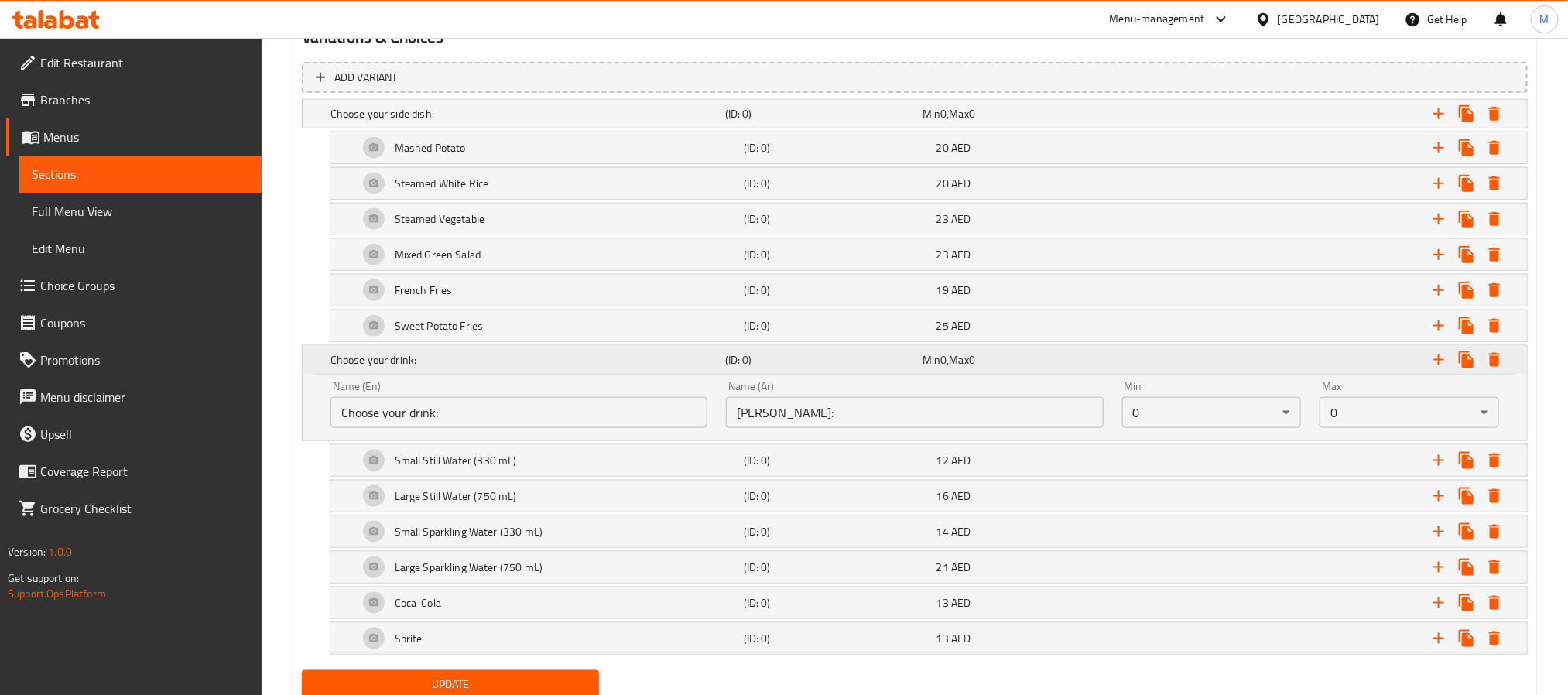
click at [643, 358] on h5 "Choose your drink:" at bounding box center [524, 359] width 388 height 16
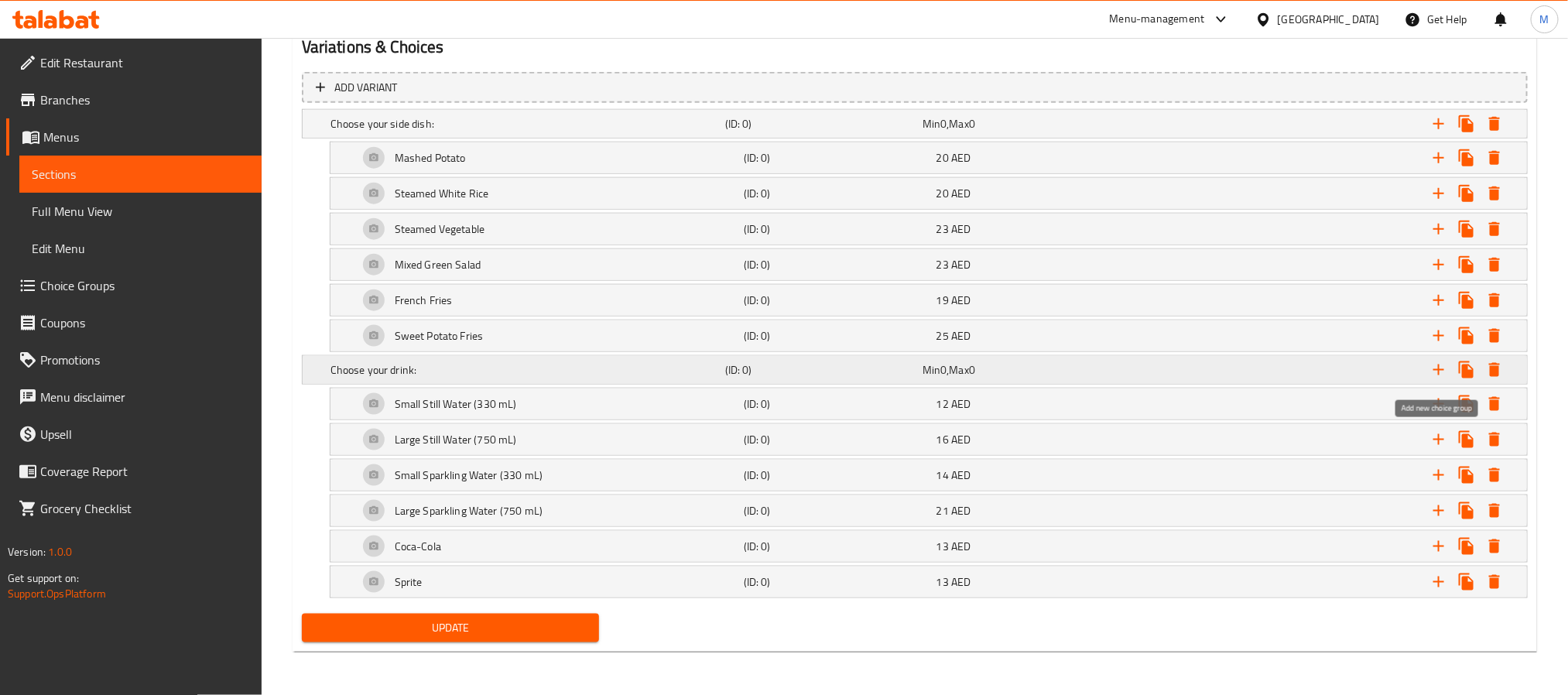
click at [1433, 366] on icon "Expand" at bounding box center [1438, 370] width 18 height 18
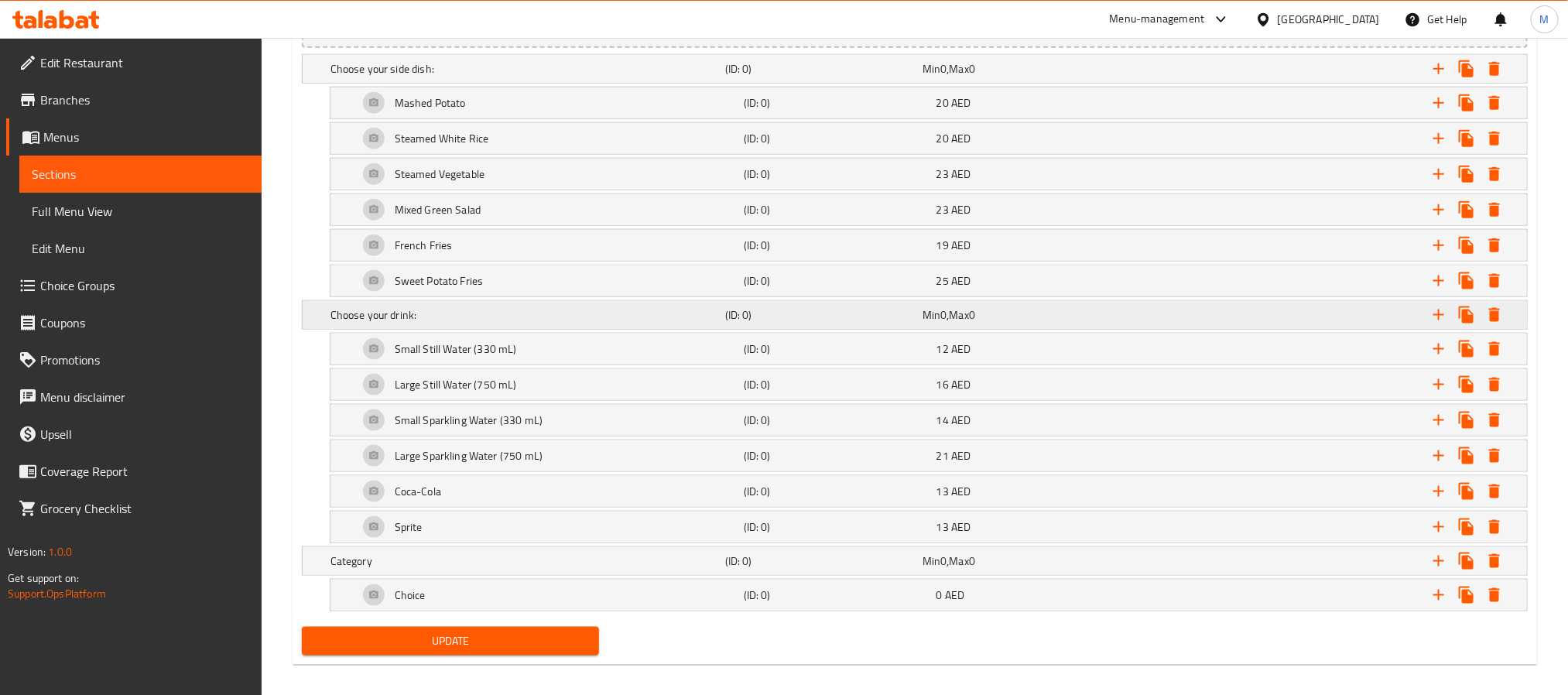
scroll to position [943, 0]
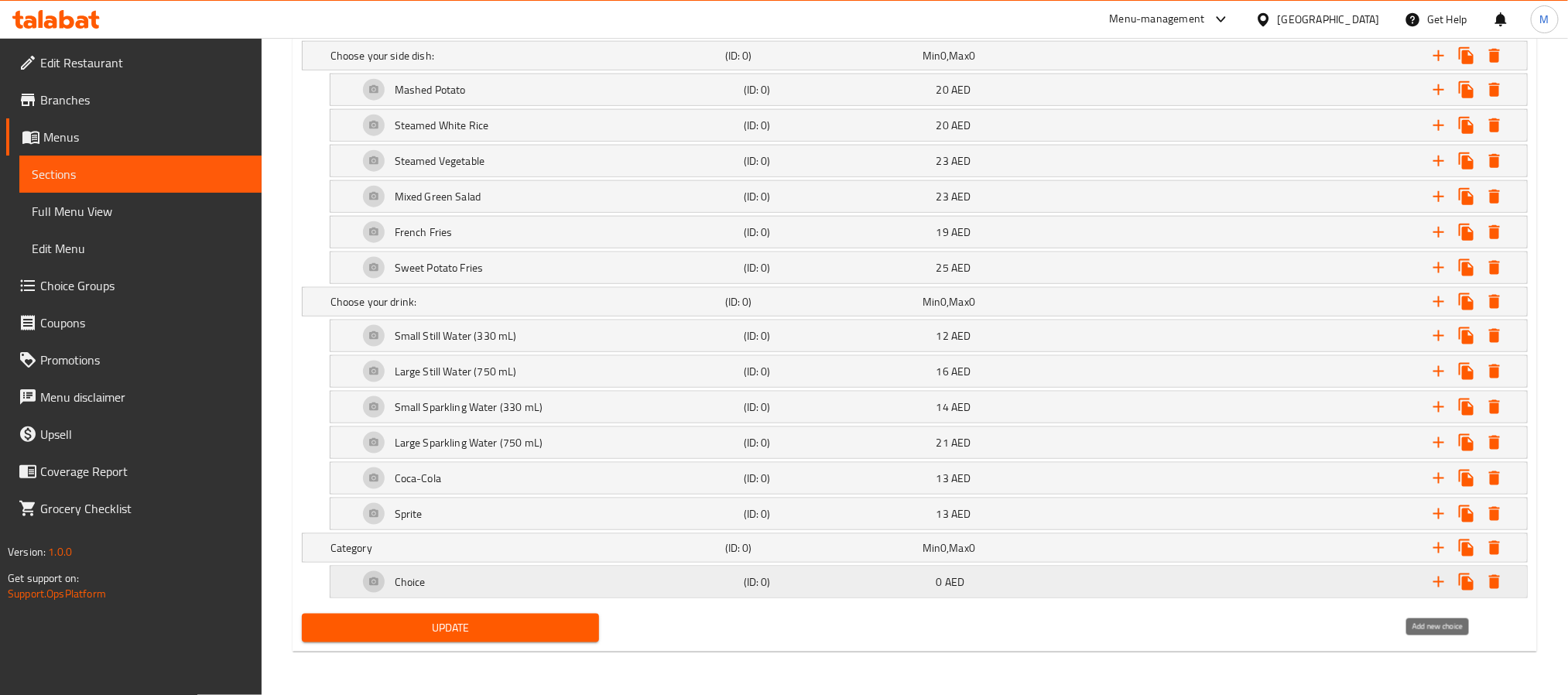
click at [1437, 583] on icon "Expand" at bounding box center [1438, 582] width 18 height 18
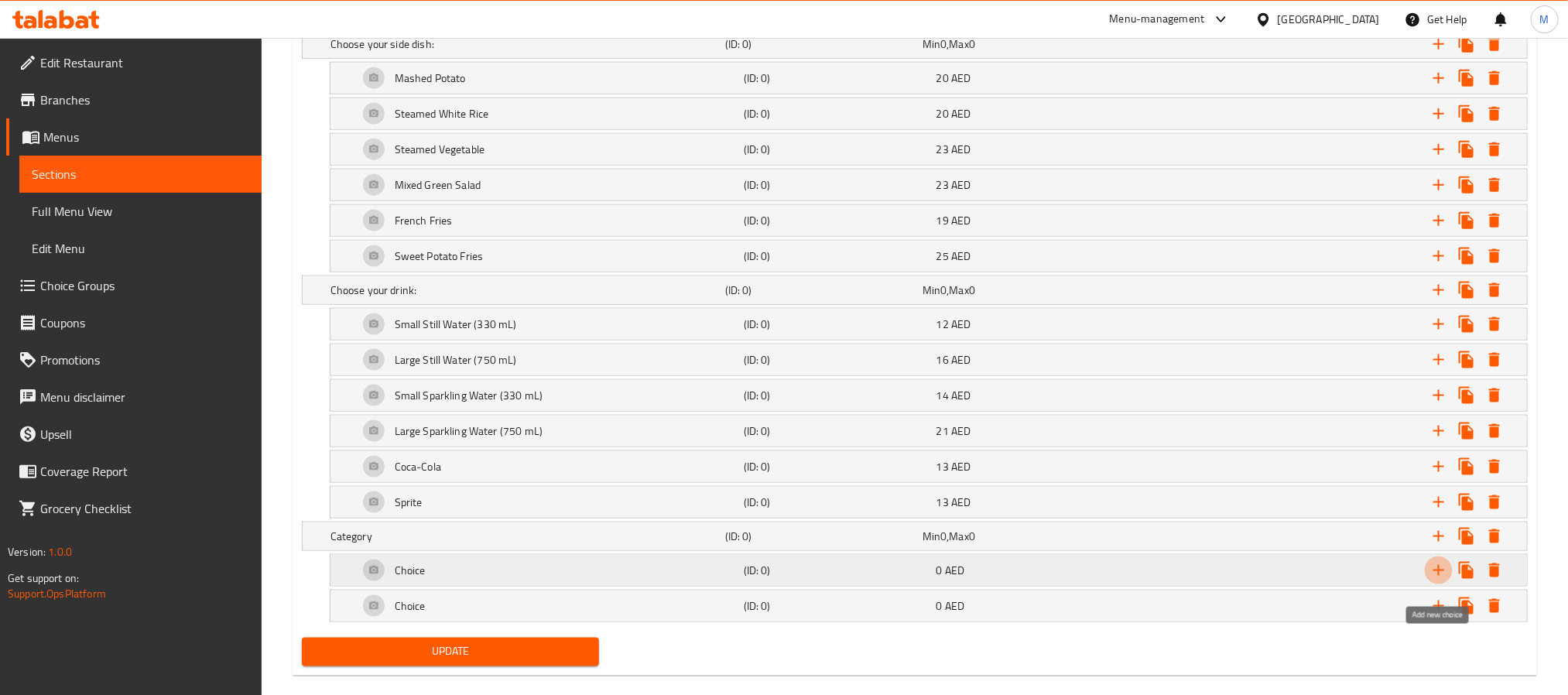
click at [1437, 579] on icon "Expand" at bounding box center [1438, 570] width 18 height 18
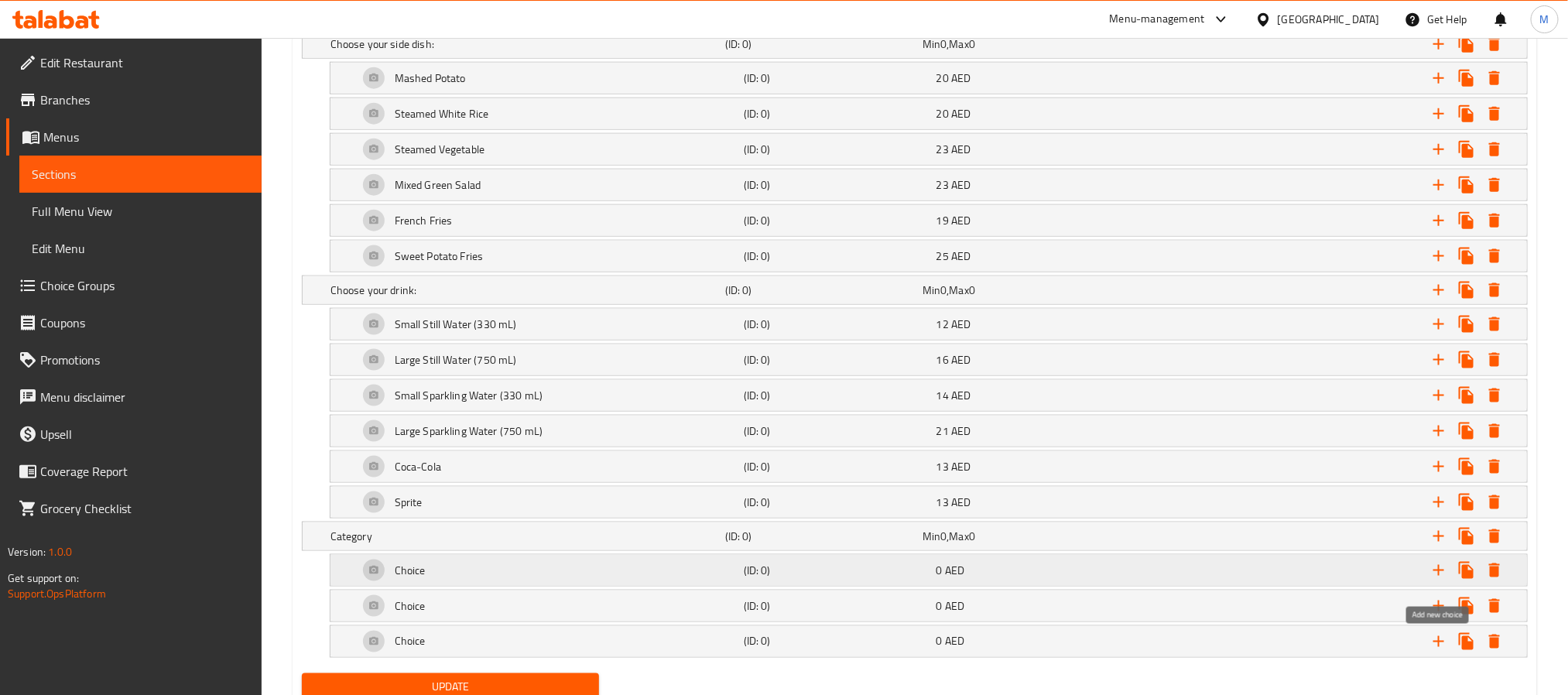
click at [1437, 579] on icon "Expand" at bounding box center [1438, 570] width 18 height 18
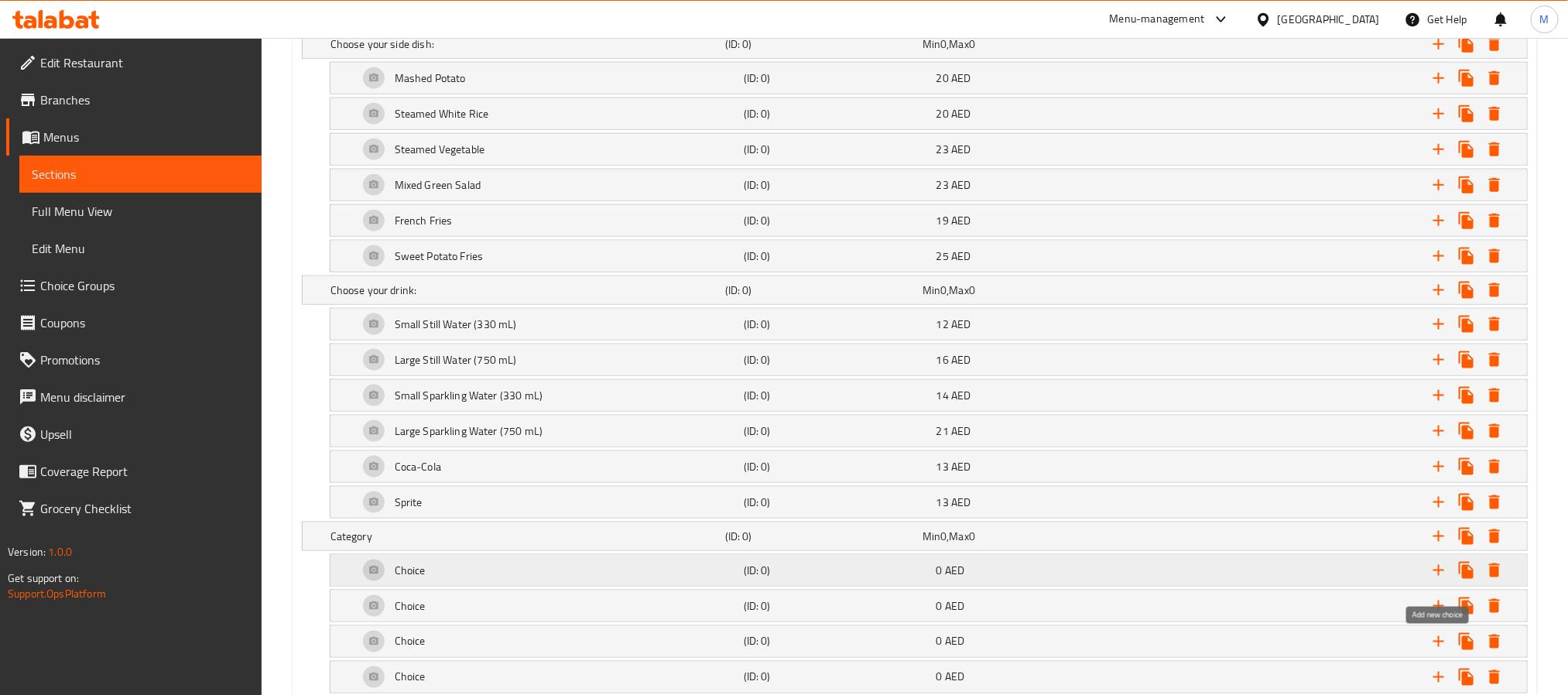
click at [1437, 579] on icon "Expand" at bounding box center [1438, 570] width 18 height 18
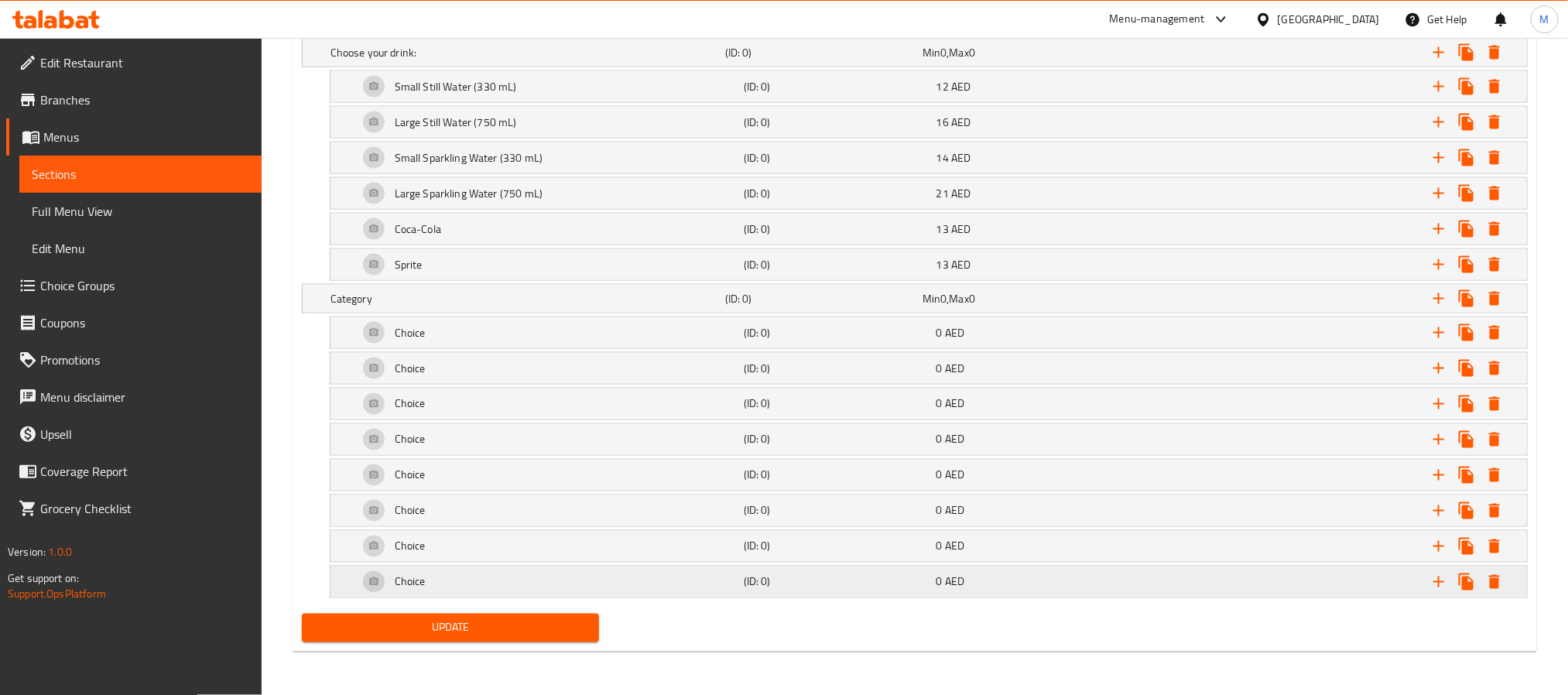
scroll to position [1196, 0]
click at [1437, 587] on icon "Expand" at bounding box center [1438, 582] width 18 height 18
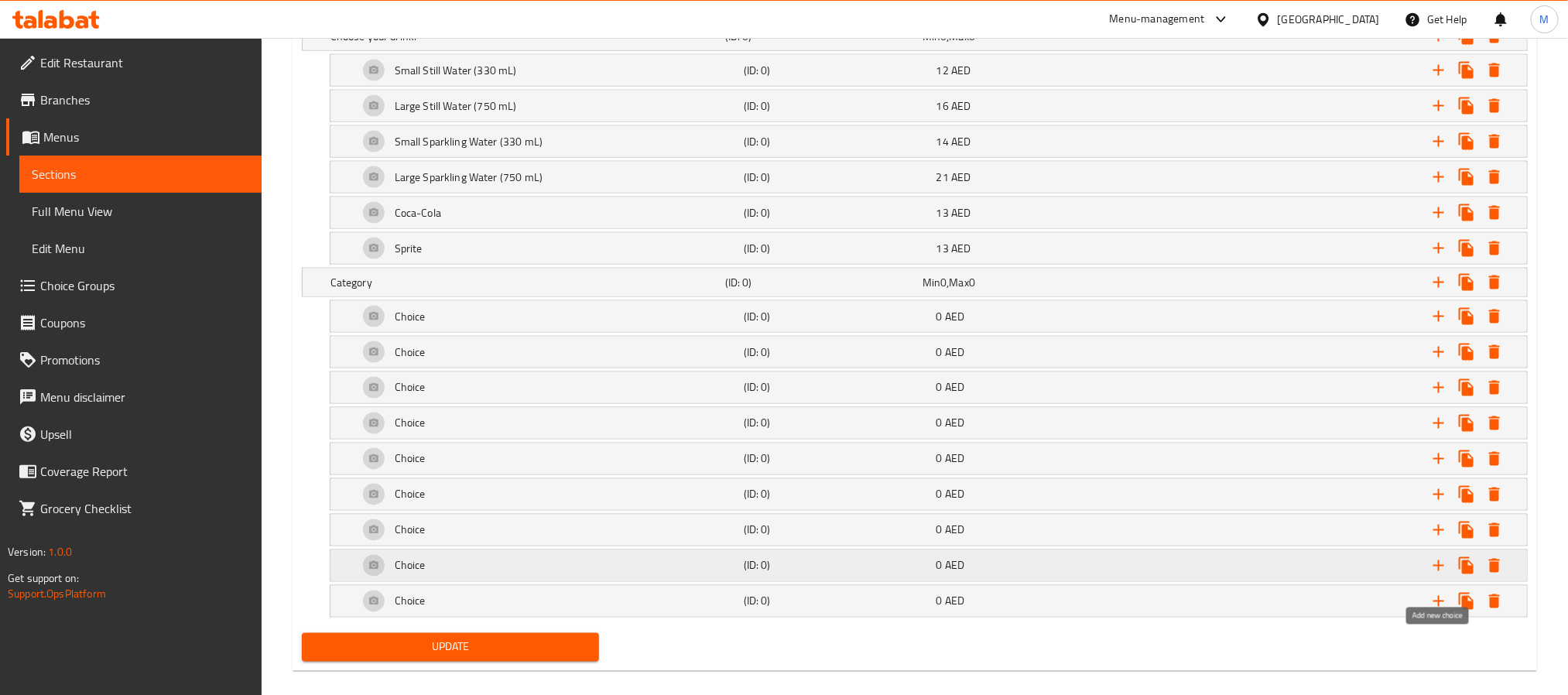
click at [1437, 574] on icon "Expand" at bounding box center [1438, 565] width 18 height 18
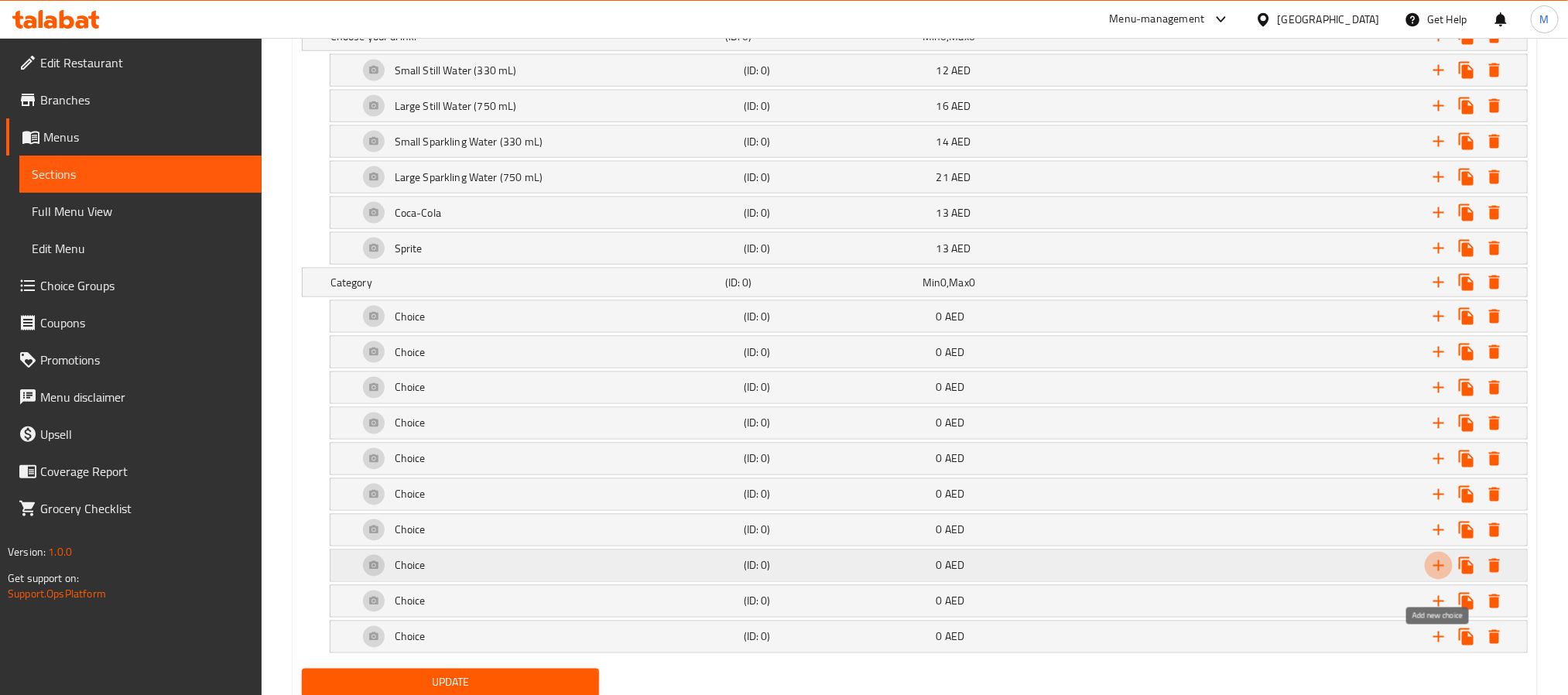
click at [1437, 574] on icon "Expand" at bounding box center [1438, 565] width 18 height 18
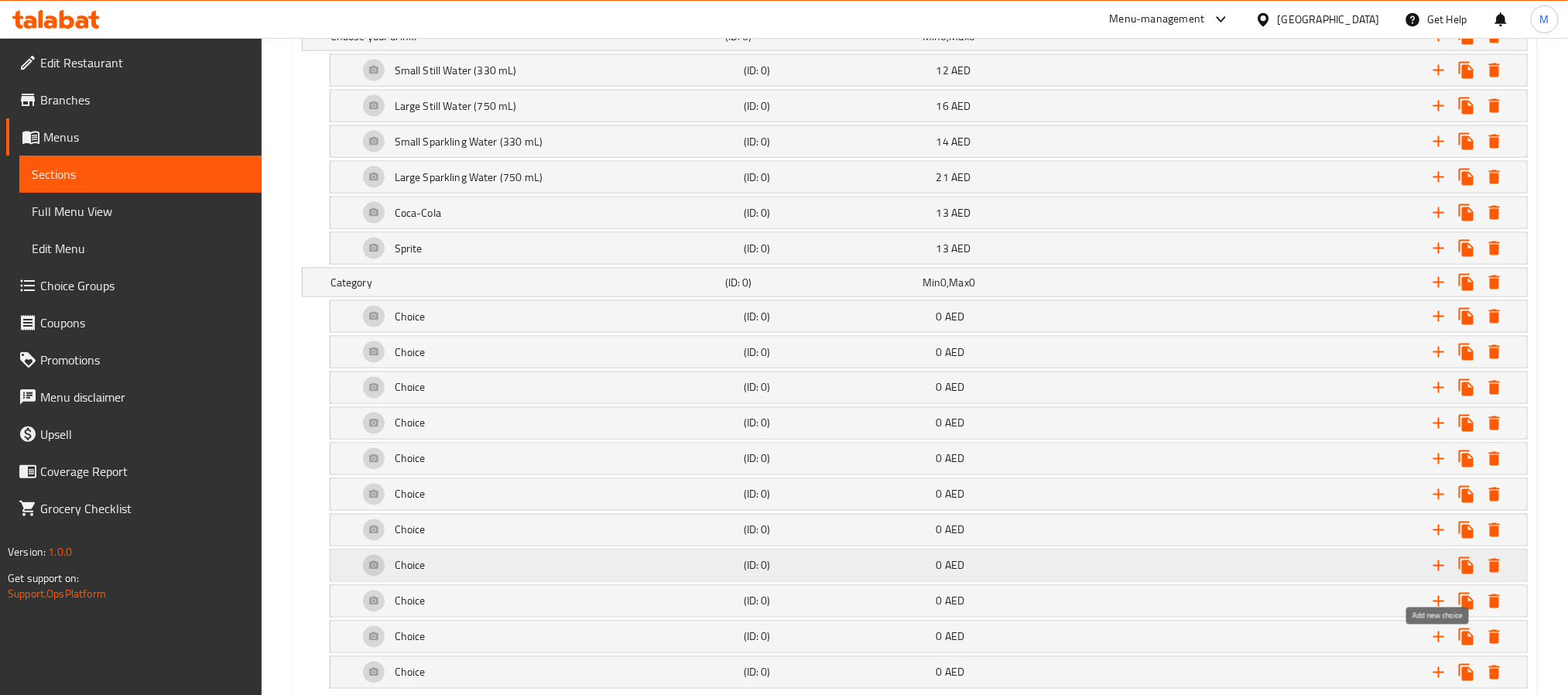
click at [1437, 574] on icon "Expand" at bounding box center [1438, 565] width 18 height 18
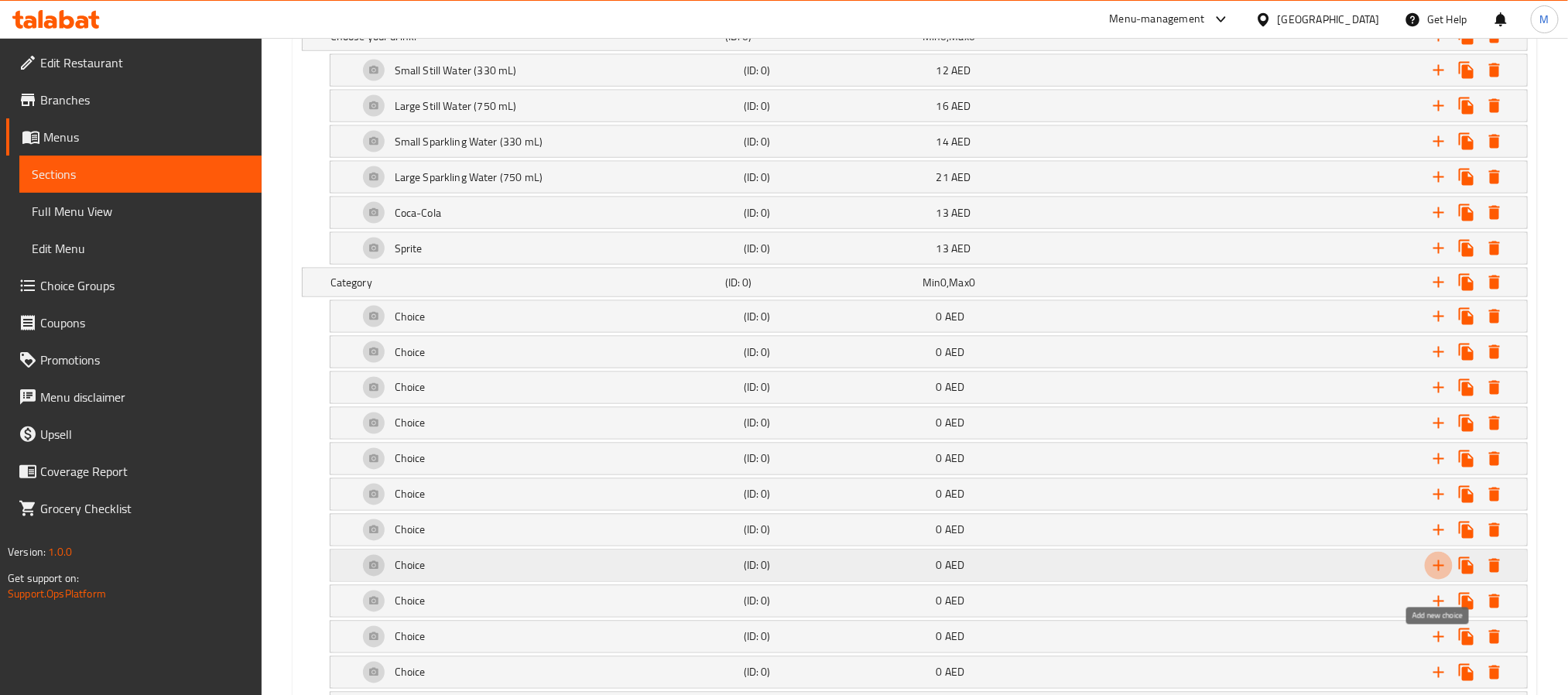
click at [1437, 574] on icon "Expand" at bounding box center [1438, 565] width 18 height 18
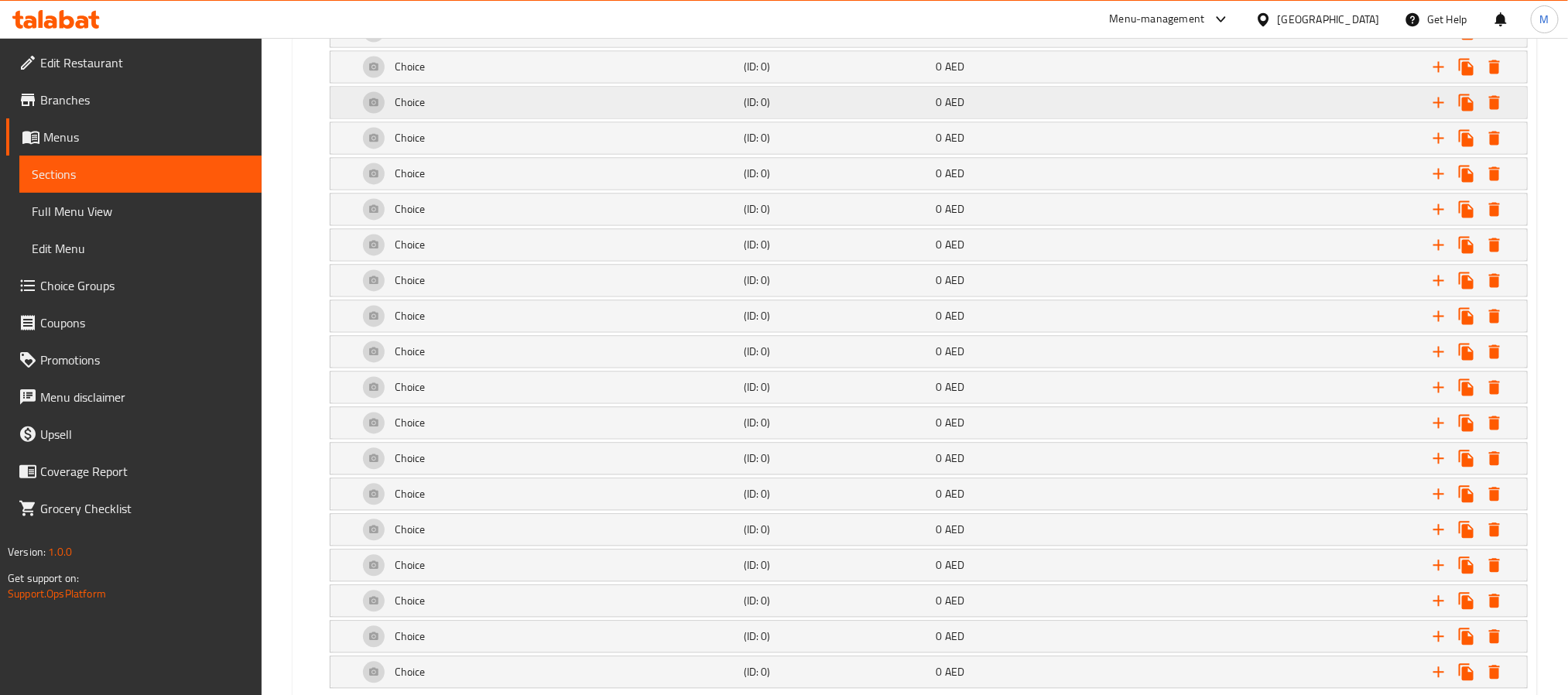
scroll to position [1400, 0]
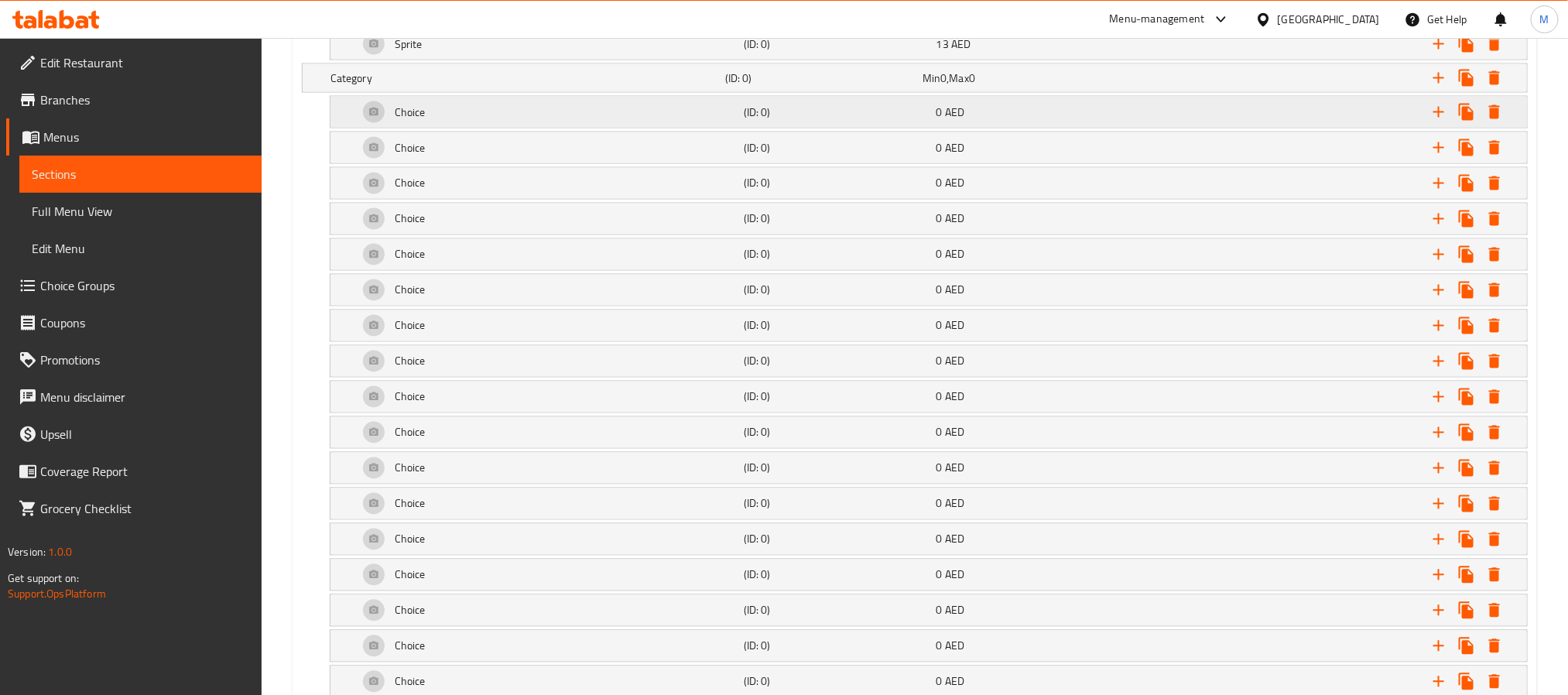
click at [530, 117] on div "Choice" at bounding box center [547, 111] width 386 height 37
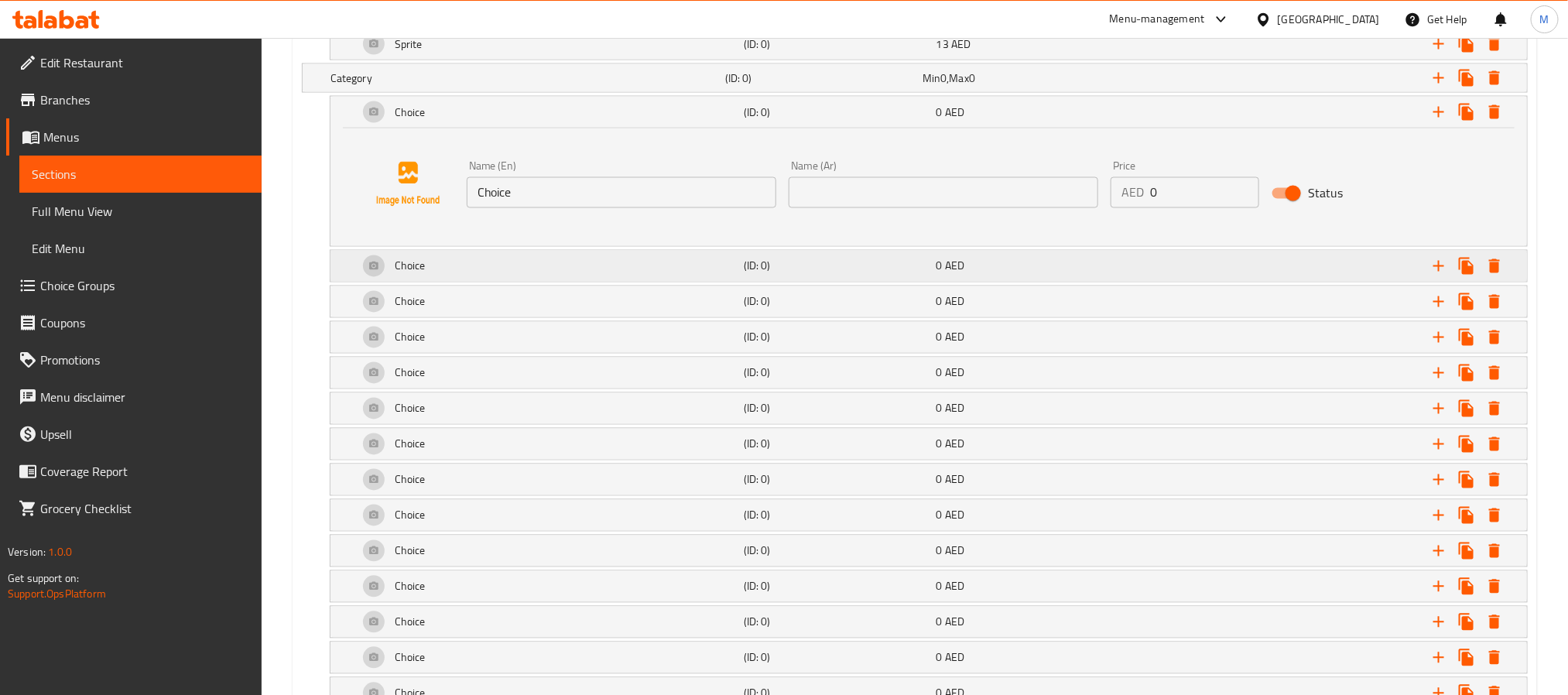
click at [539, 277] on div "Choice" at bounding box center [547, 266] width 386 height 37
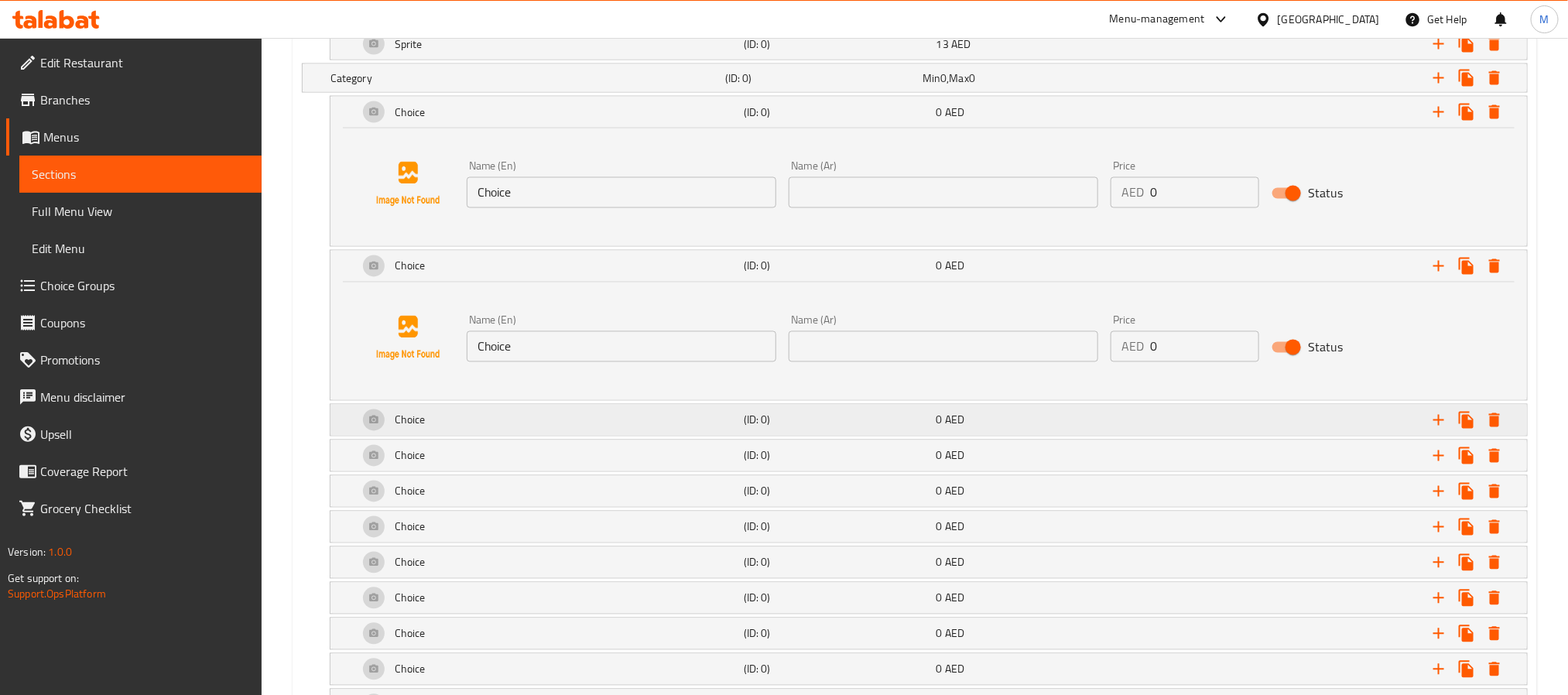
click at [561, 416] on div "Choice" at bounding box center [547, 419] width 386 height 37
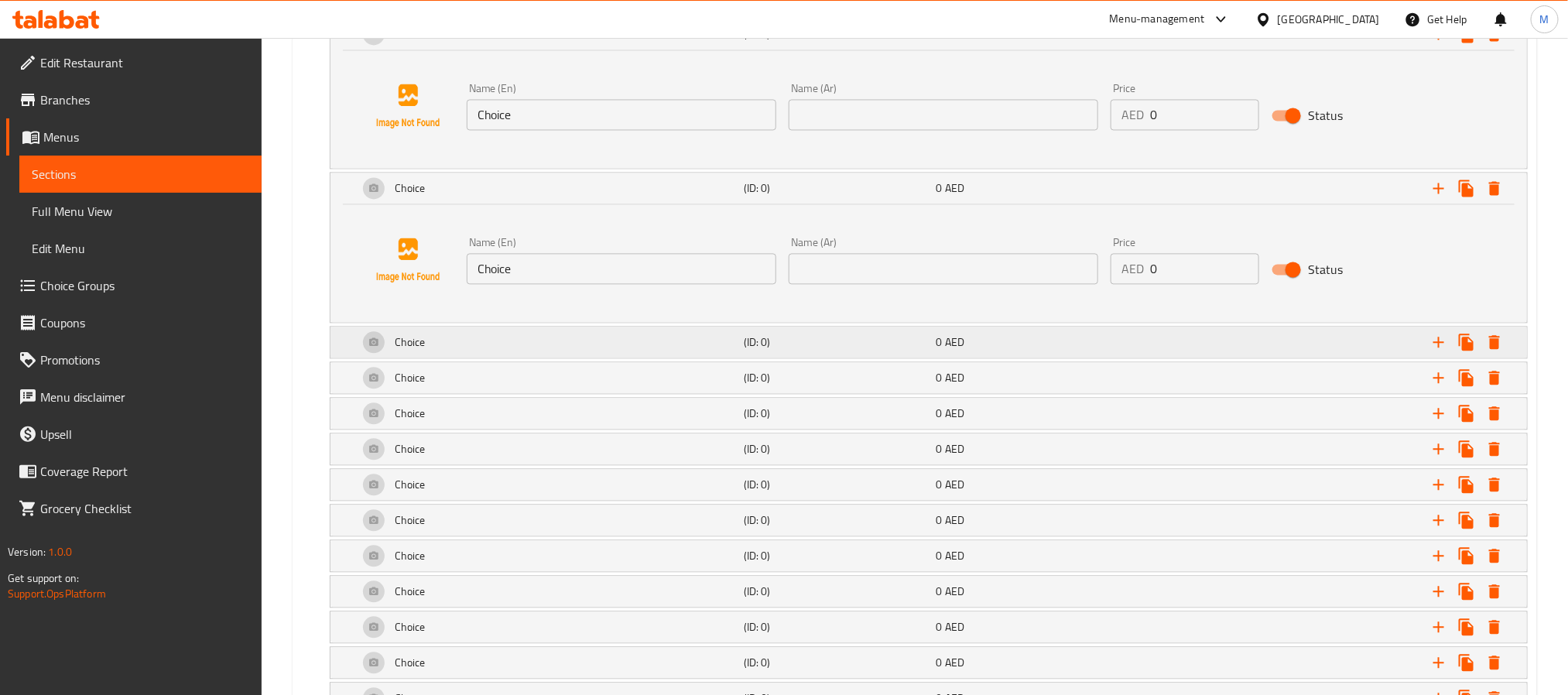
click at [560, 338] on div "Choice" at bounding box center [547, 342] width 386 height 37
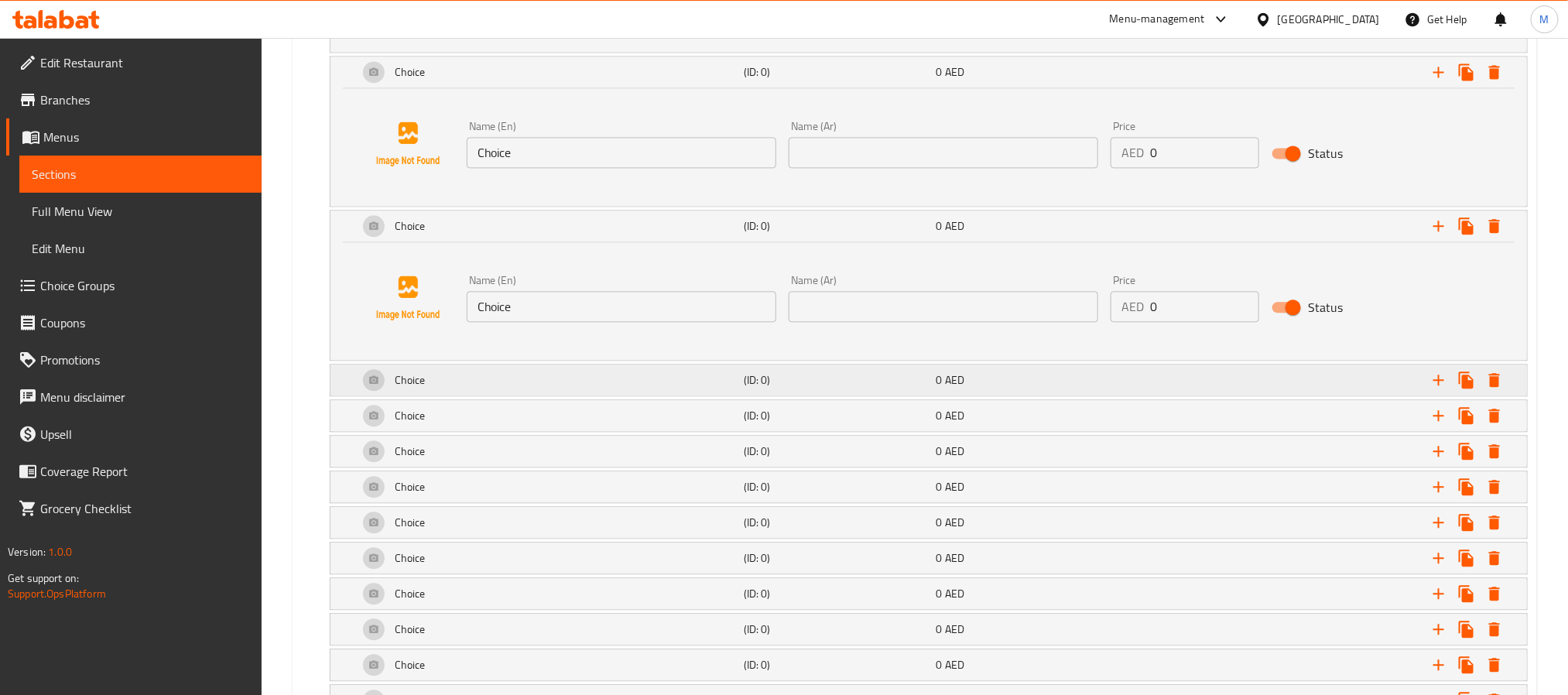
click at [551, 392] on div "Choice" at bounding box center [547, 380] width 386 height 37
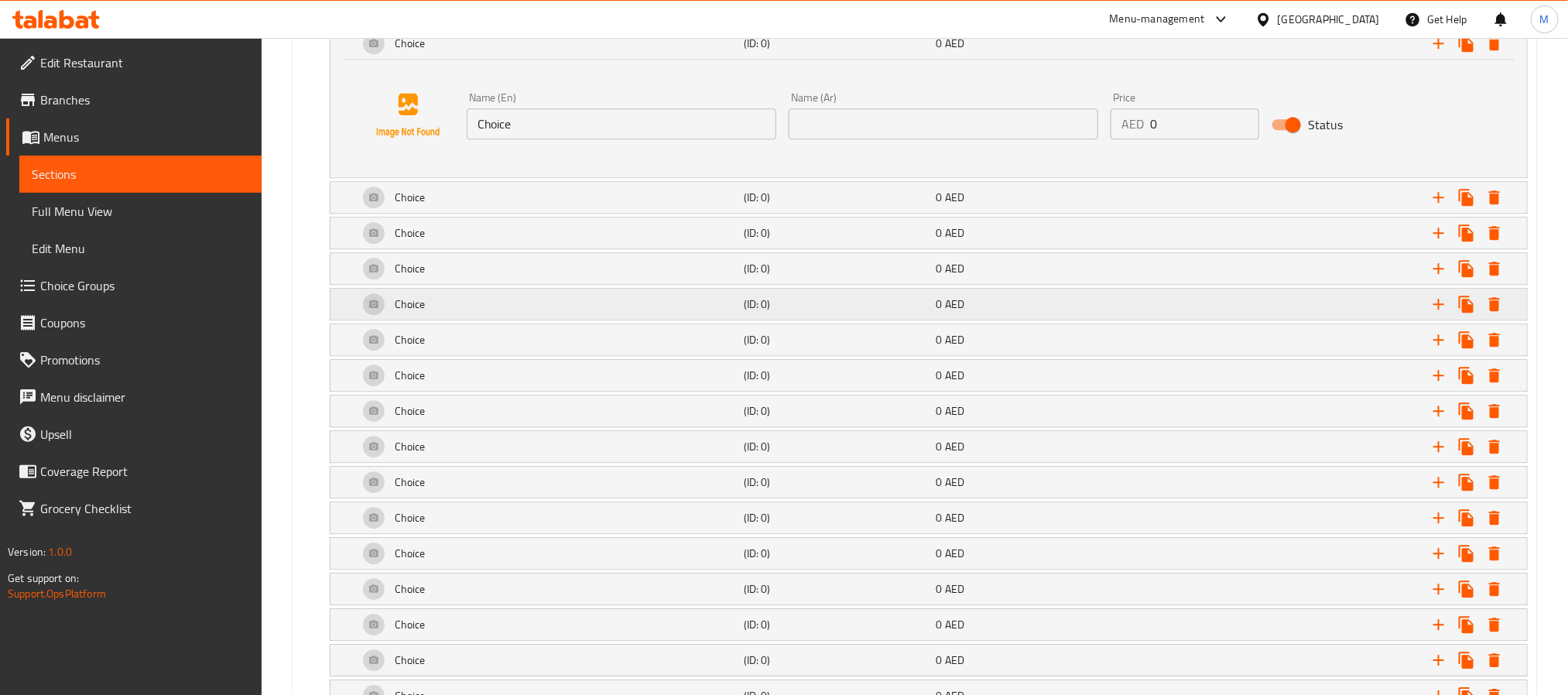
scroll to position [2097, 0]
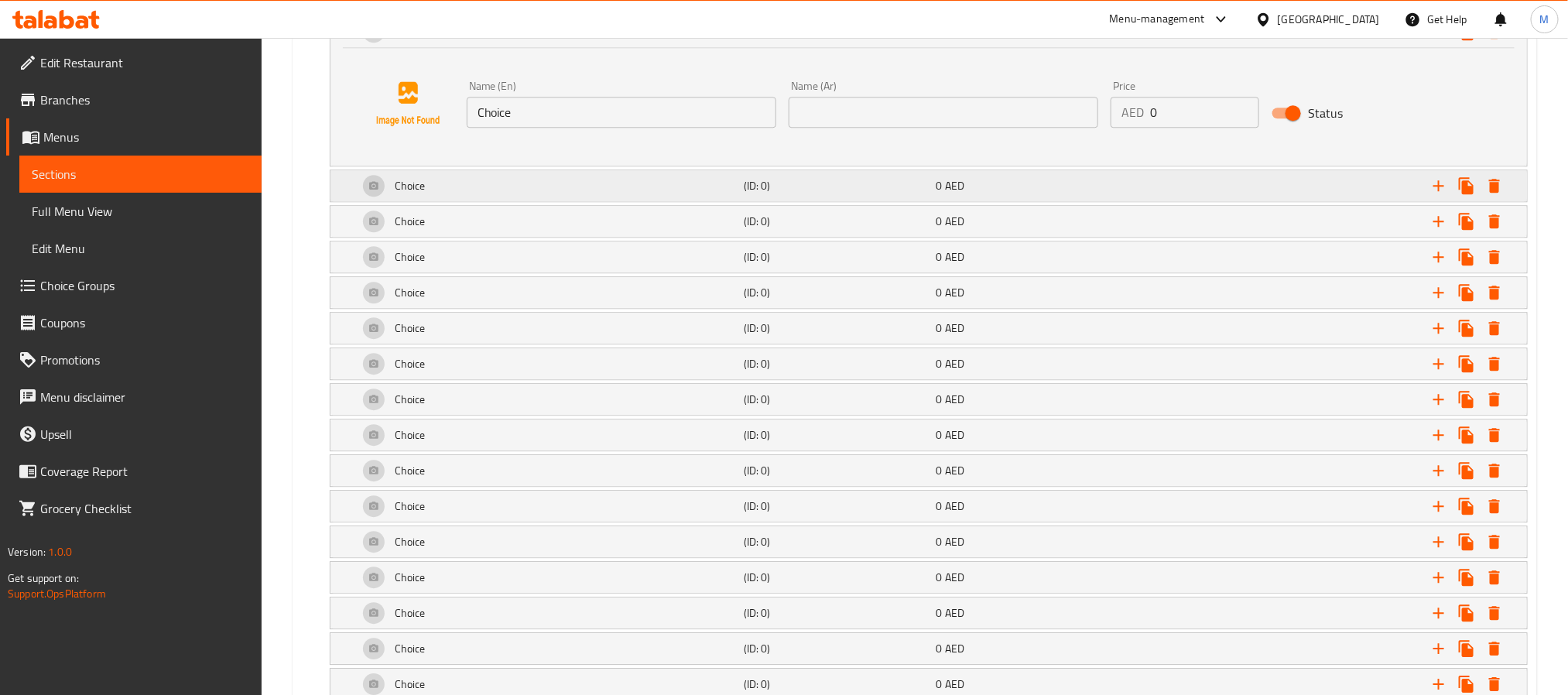
click at [547, 193] on div "Choice" at bounding box center [547, 185] width 386 height 37
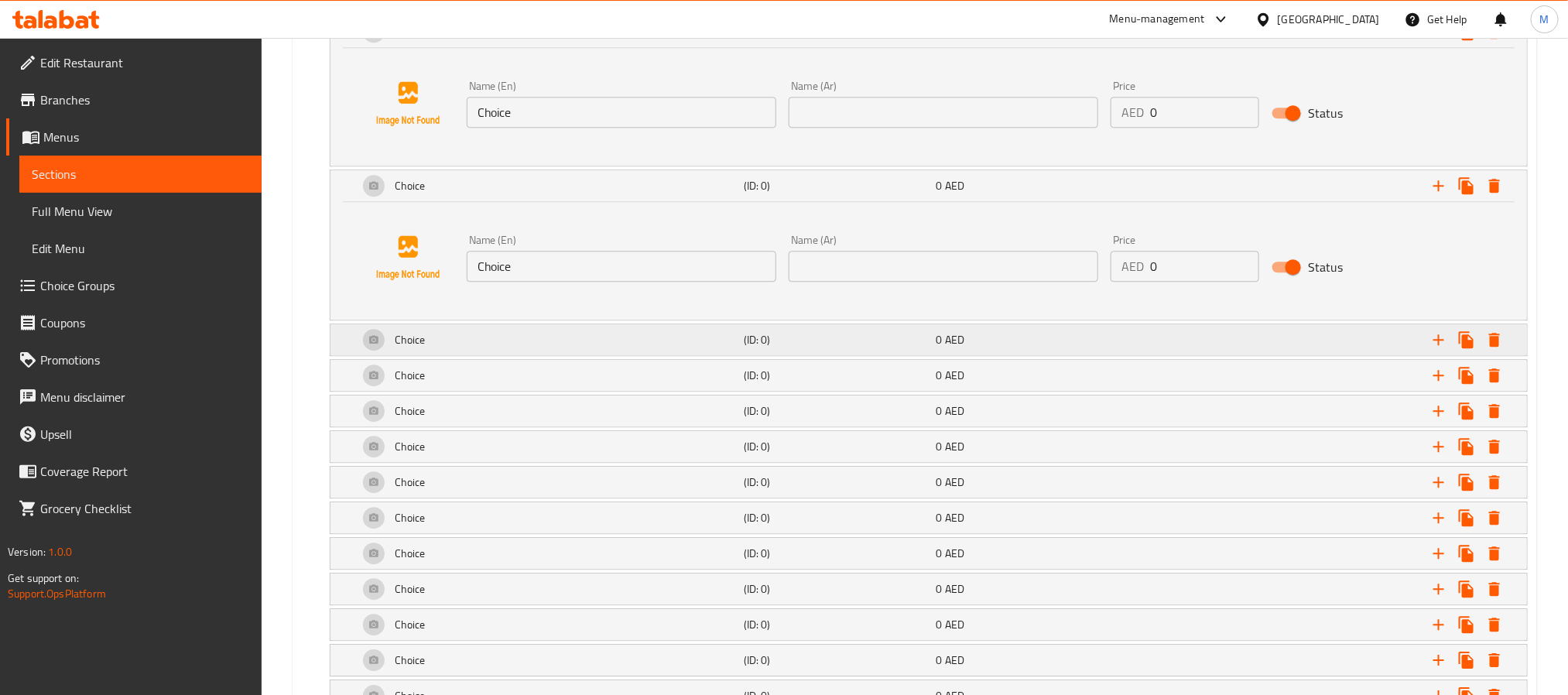
click at [542, 353] on div "Choice" at bounding box center [547, 339] width 386 height 37
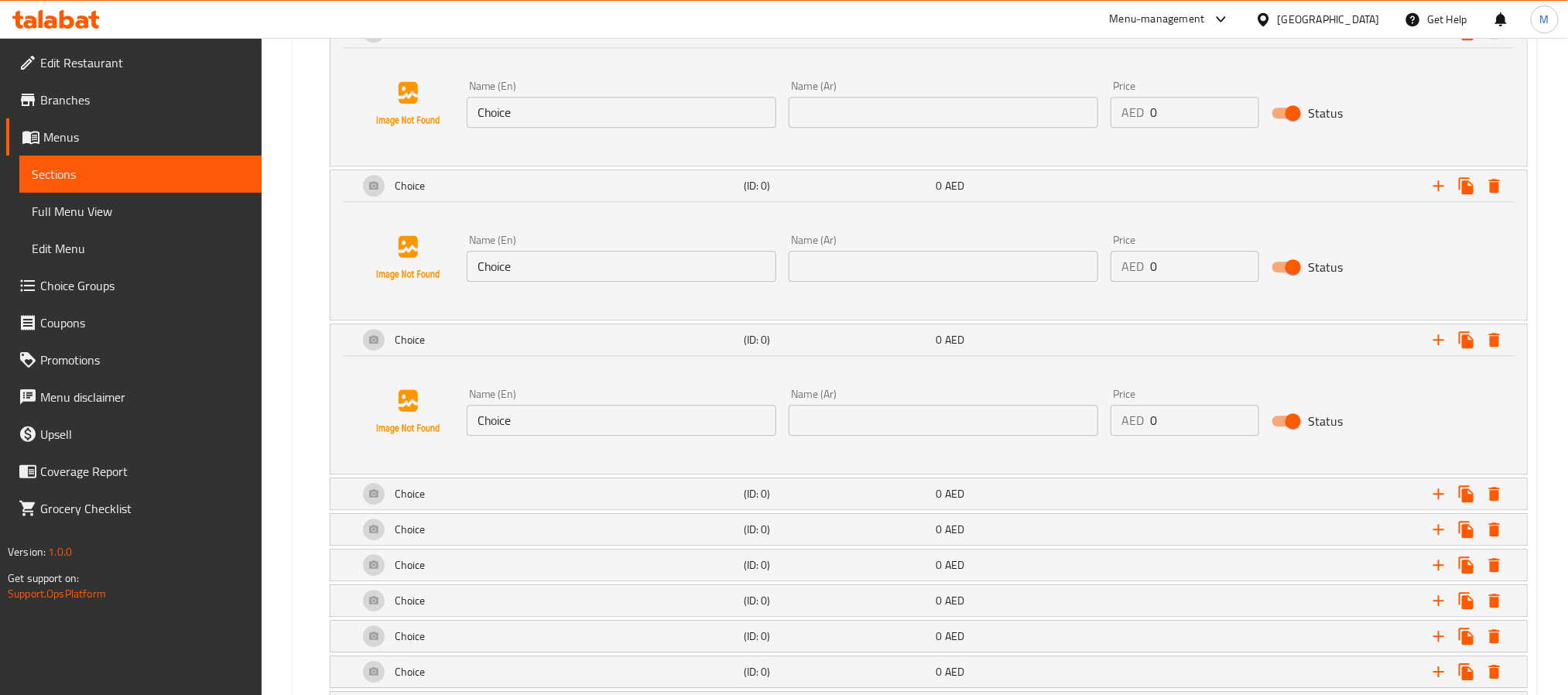
scroll to position [2328, 0]
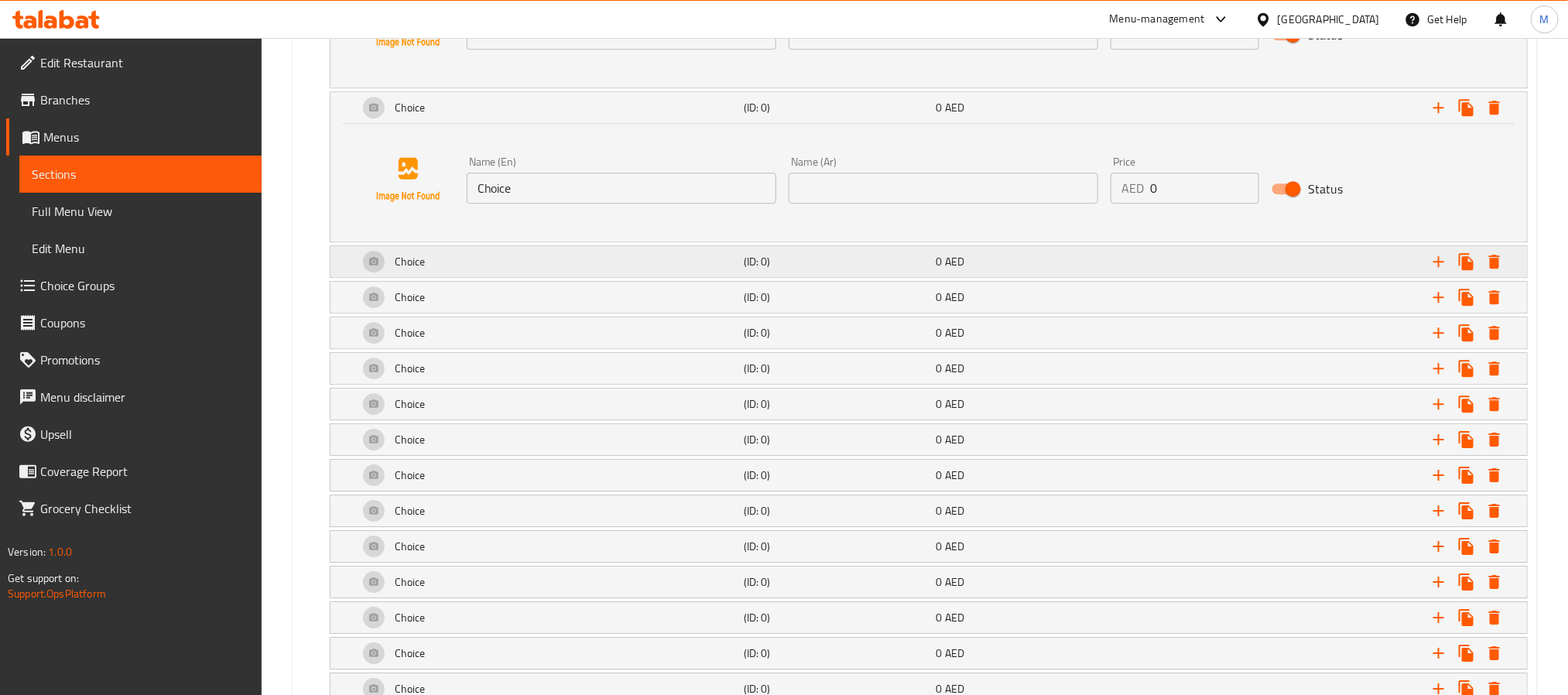
click at [521, 280] on div "Choice" at bounding box center [547, 261] width 386 height 37
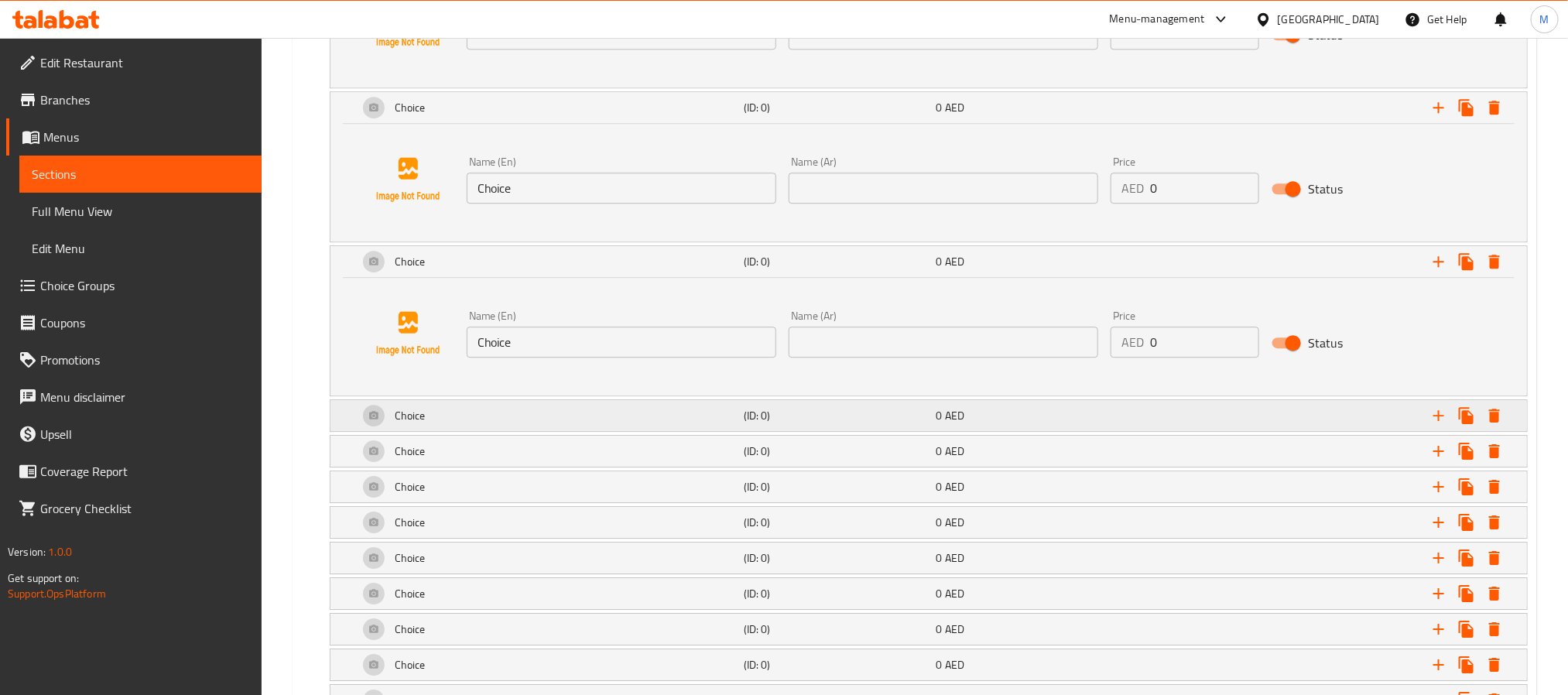
click at [537, 430] on div "Choice" at bounding box center [547, 415] width 386 height 37
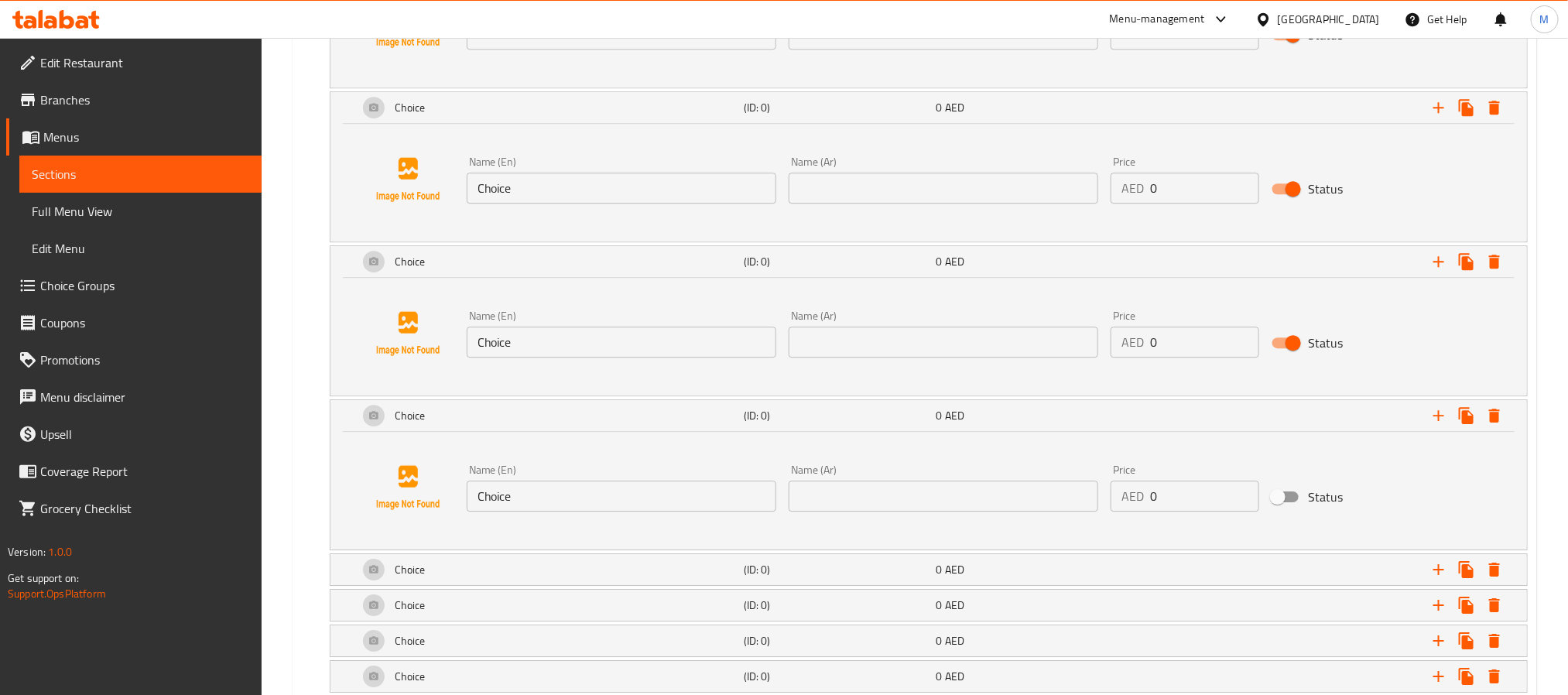
scroll to position [2697, 0]
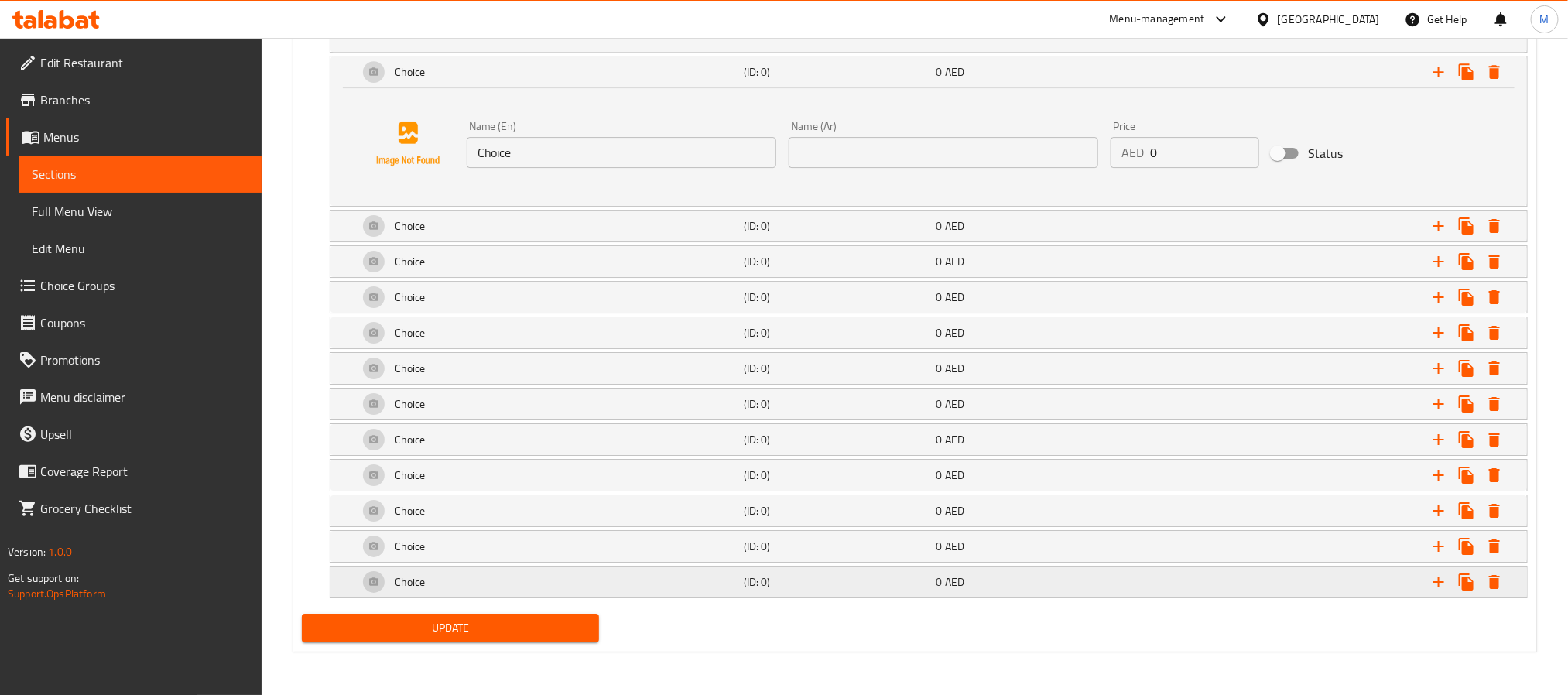
click at [611, 584] on div "Choice" at bounding box center [547, 581] width 386 height 37
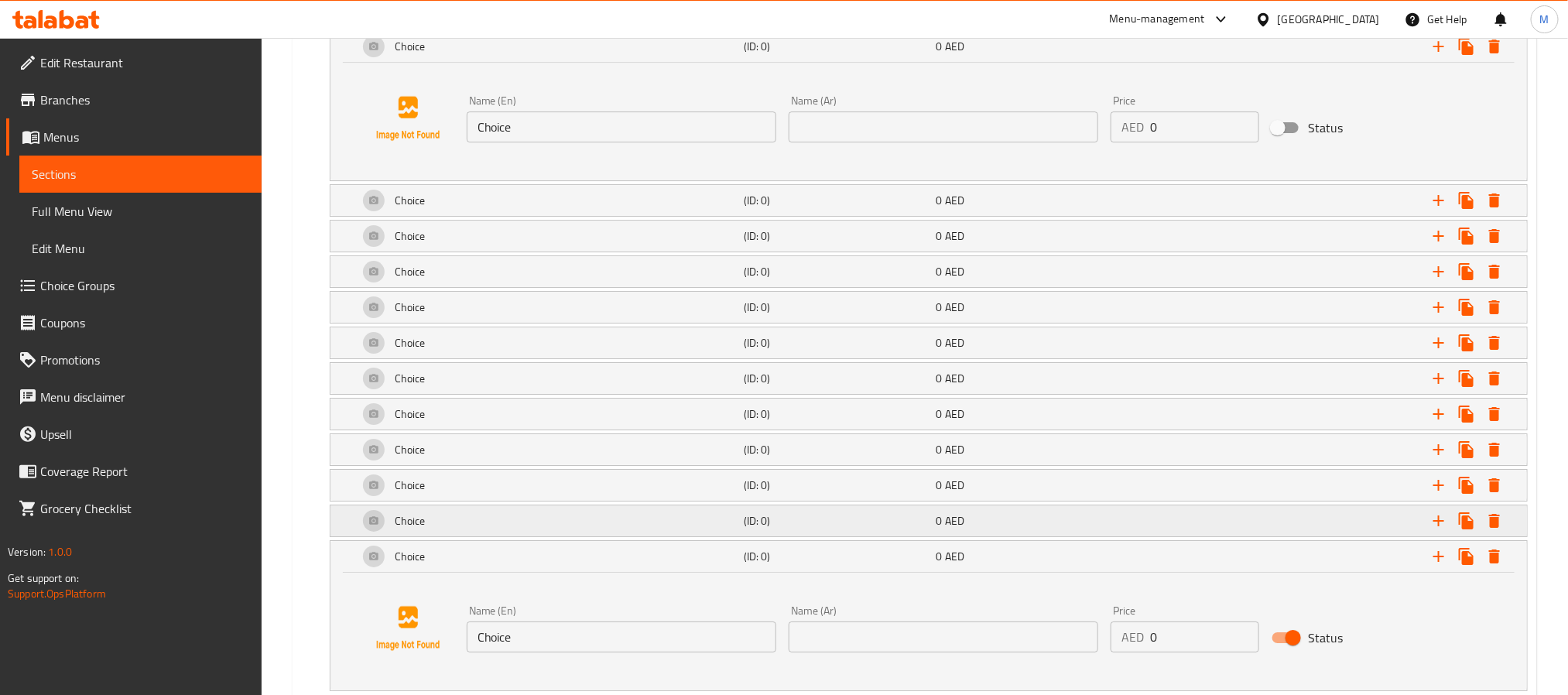
click at [599, 539] on div "Choice" at bounding box center [547, 520] width 386 height 37
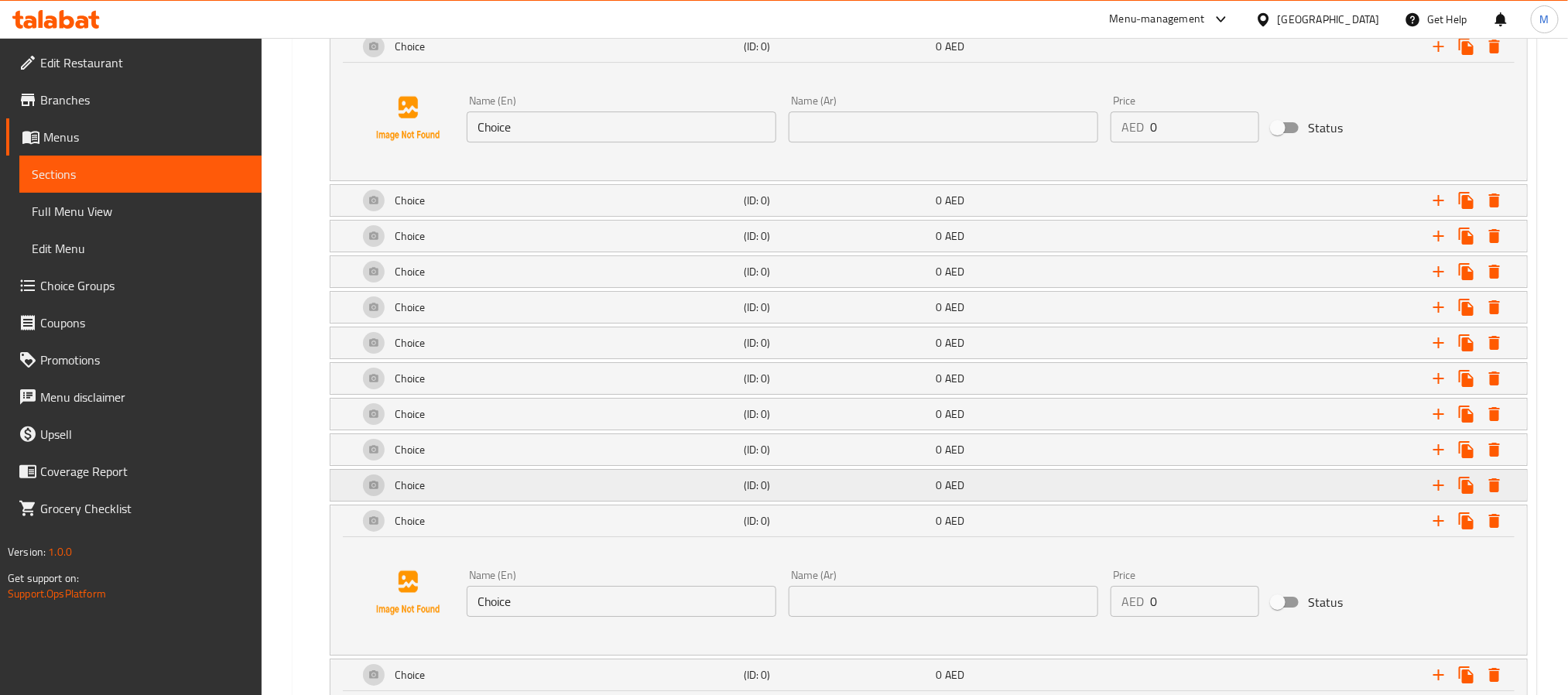
click at [599, 504] on div "Choice" at bounding box center [547, 485] width 386 height 37
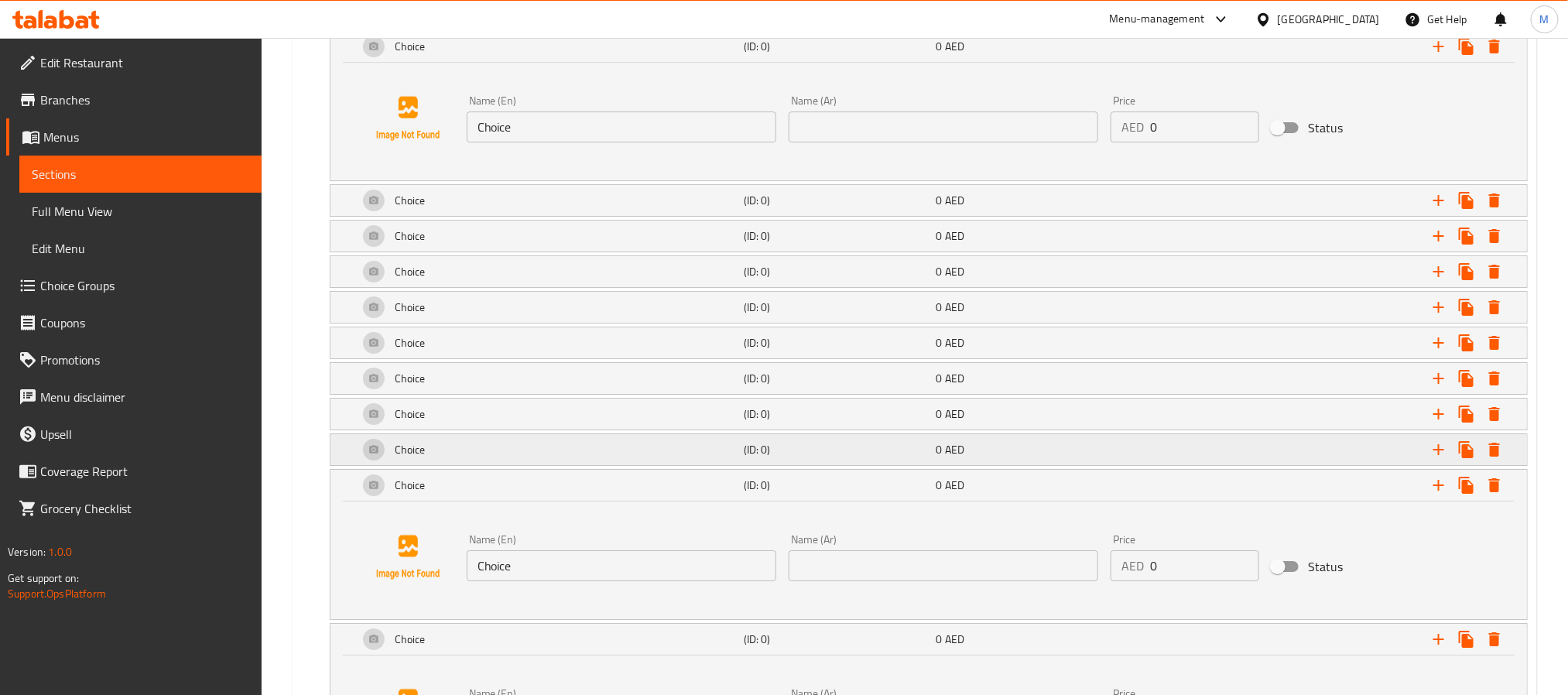
click at [599, 468] on div "Choice" at bounding box center [547, 449] width 386 height 37
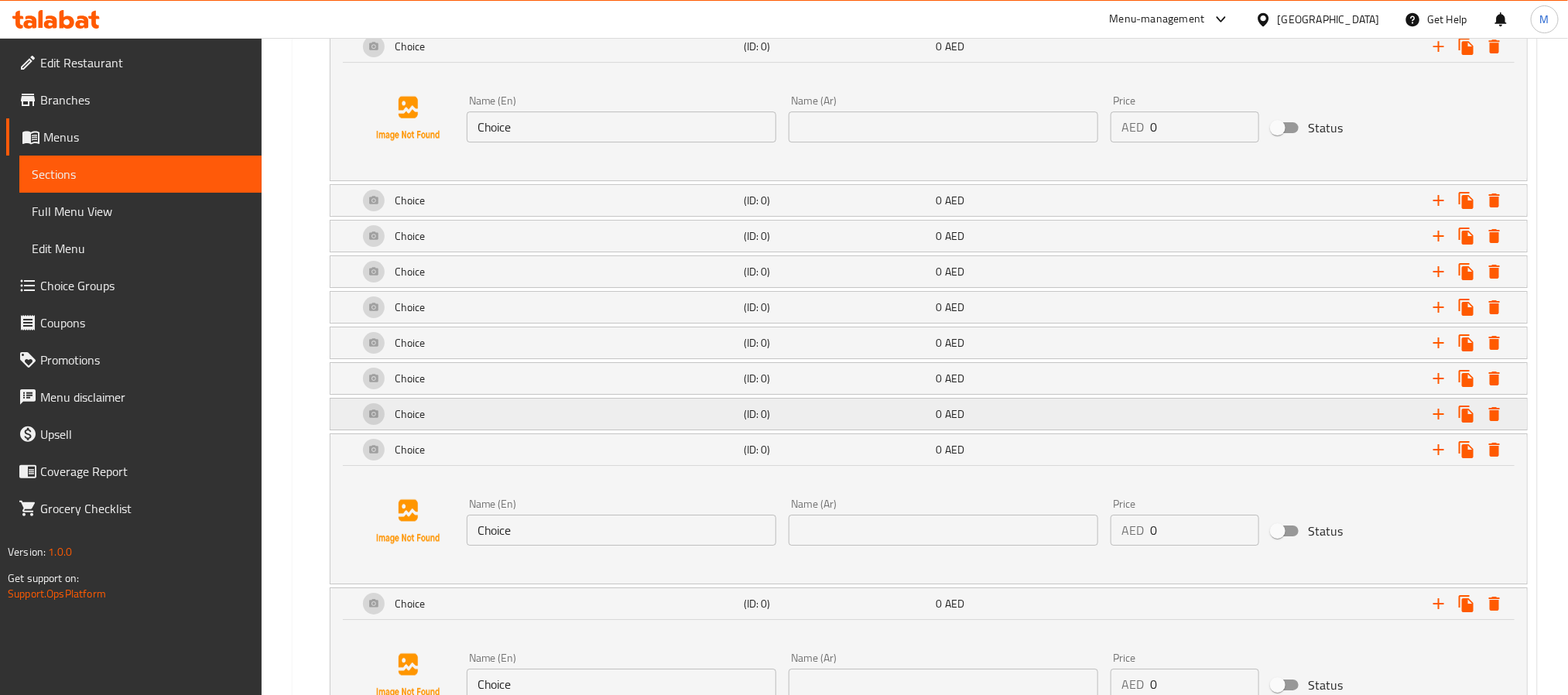
click at [604, 428] on div "Choice" at bounding box center [547, 414] width 386 height 37
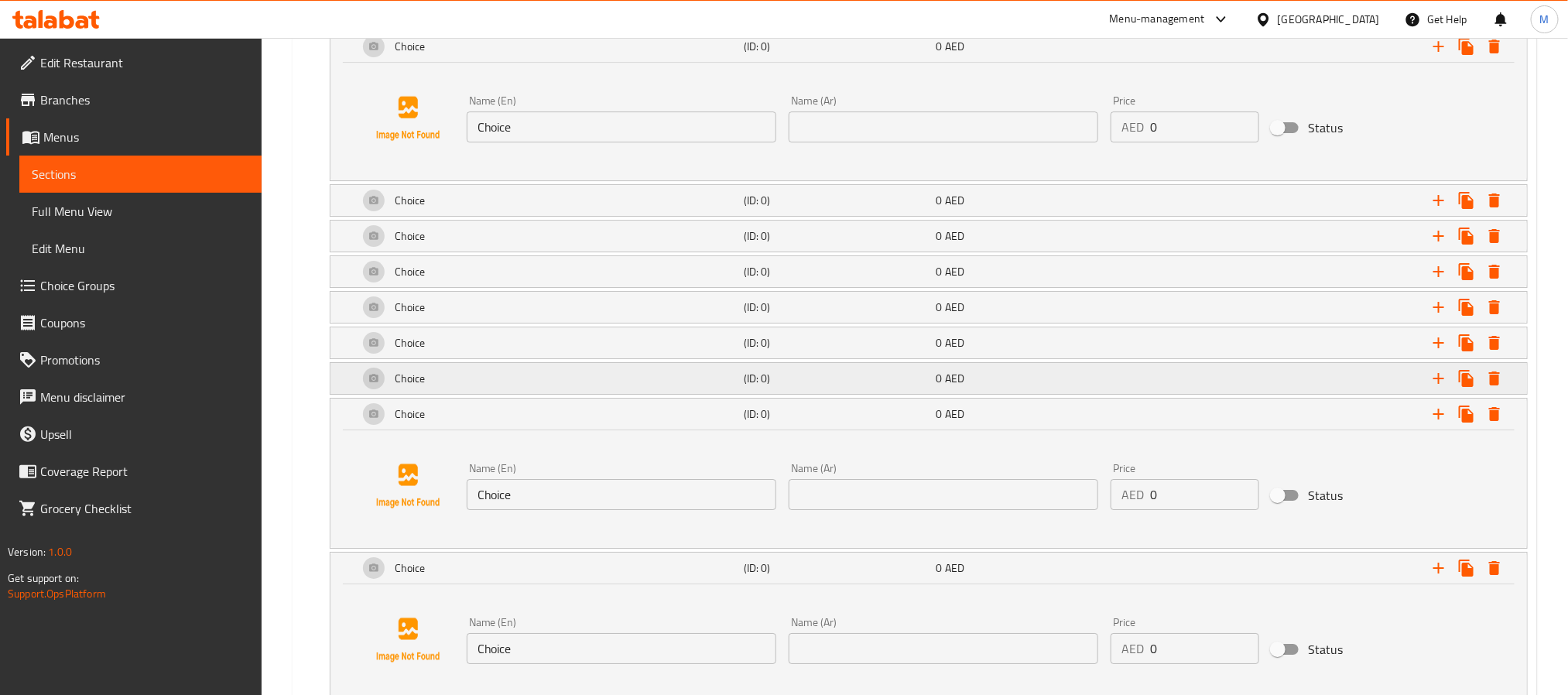
click at [606, 388] on div "Choice" at bounding box center [547, 378] width 386 height 37
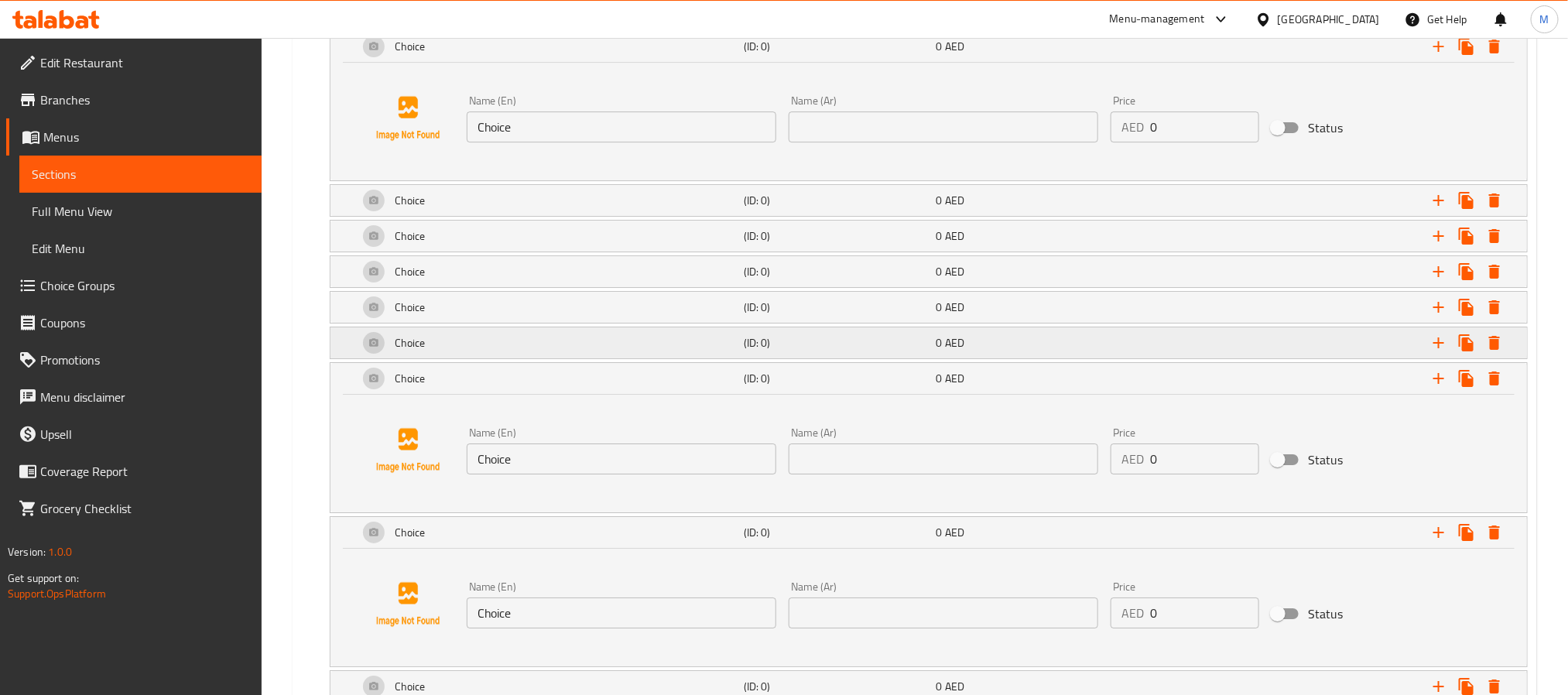
click at [609, 361] on div "Choice" at bounding box center [547, 343] width 386 height 37
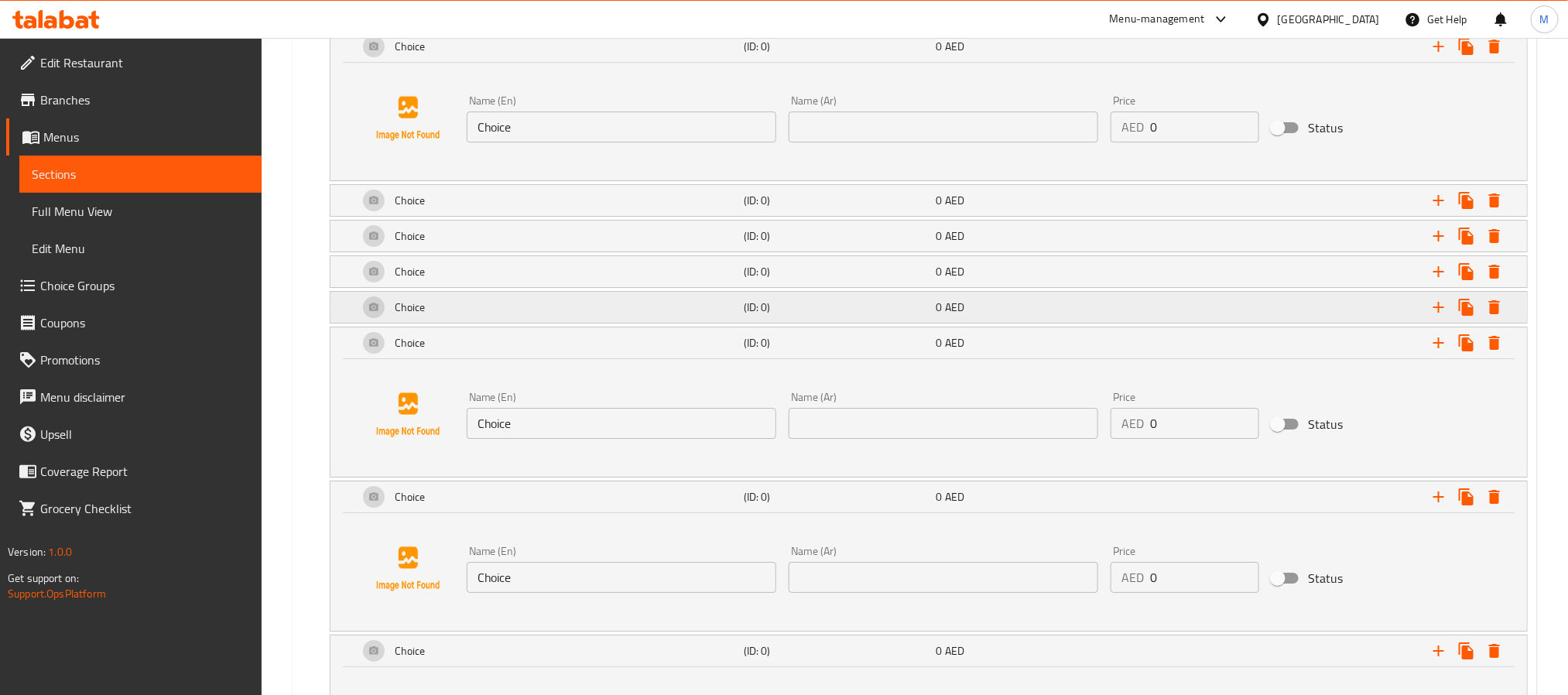
click at [599, 323] on div "Choice" at bounding box center [547, 307] width 386 height 37
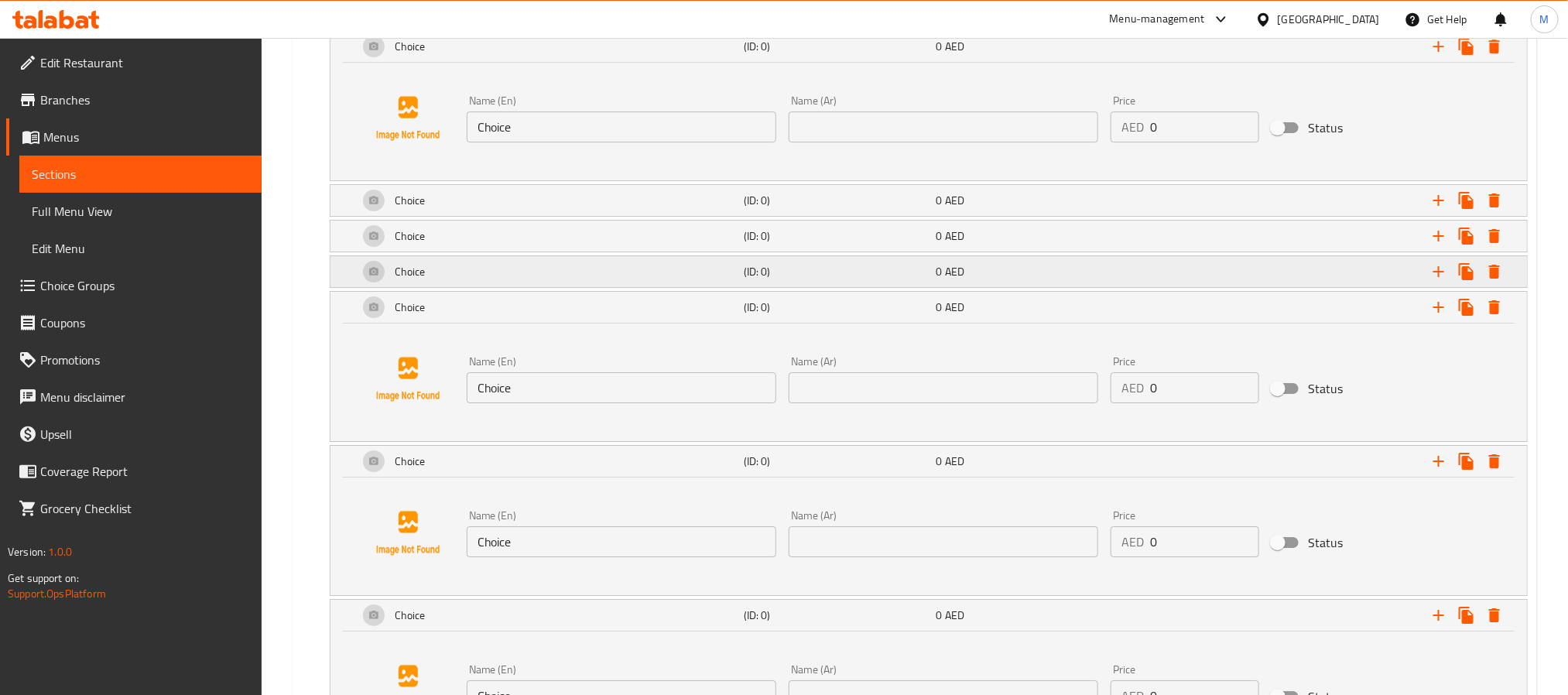
click at [585, 281] on div "Choice" at bounding box center [547, 271] width 386 height 37
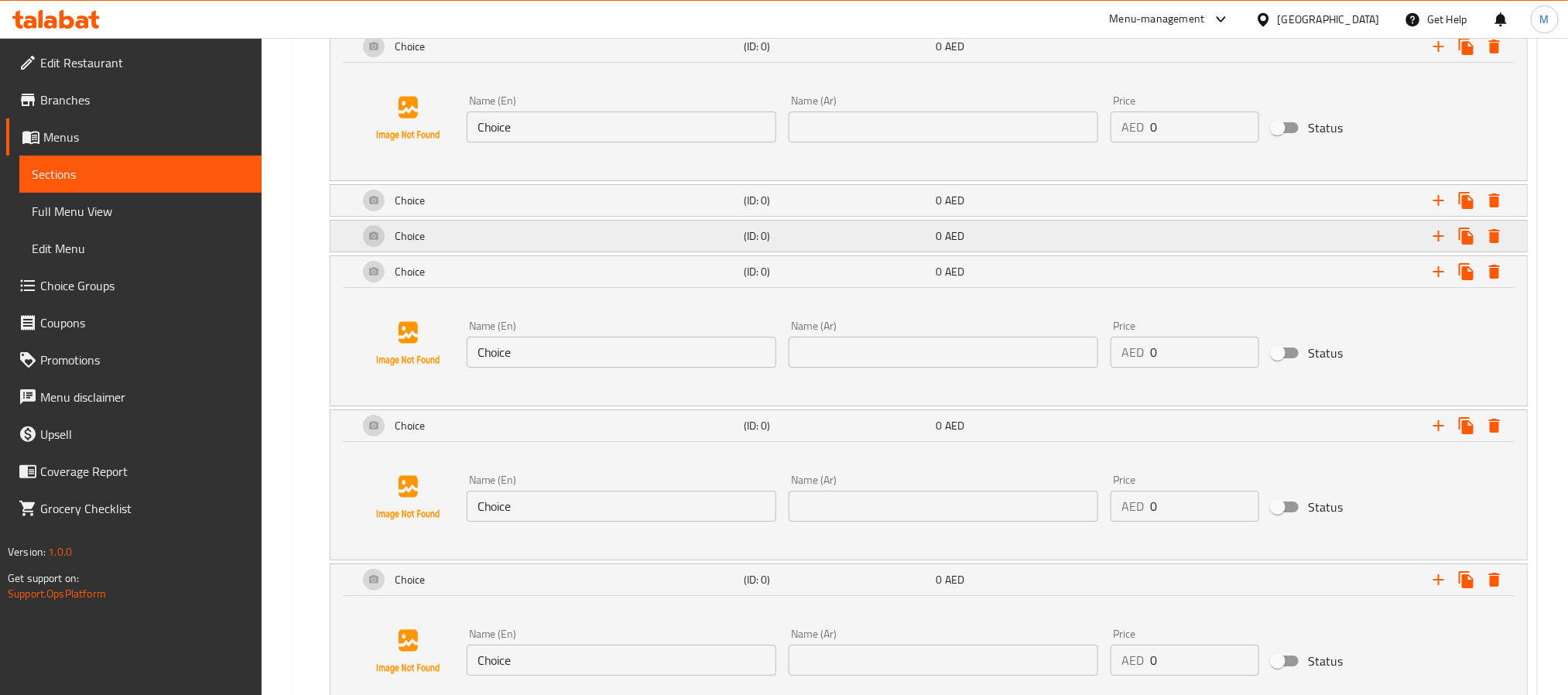
click at [584, 249] on div "Choice" at bounding box center [547, 235] width 386 height 37
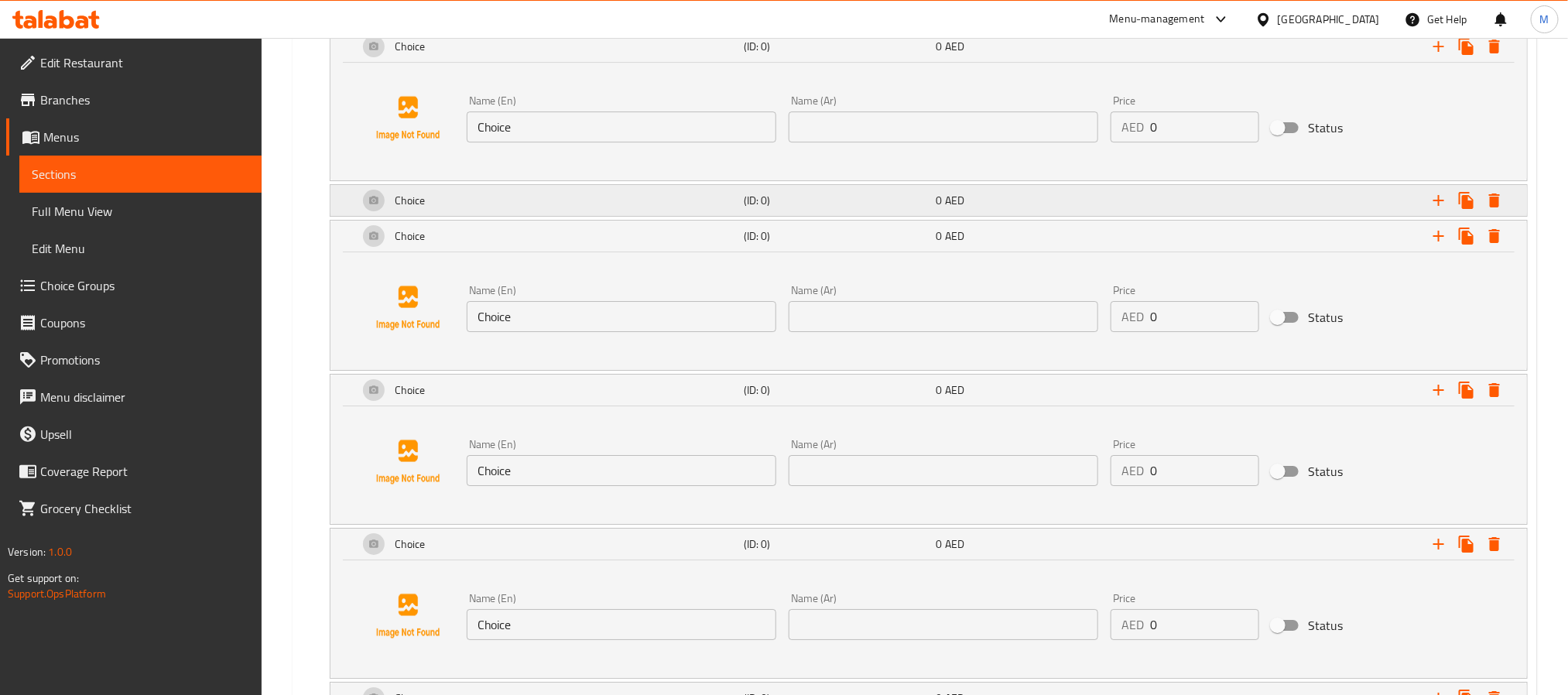
click at [579, 219] on div "Choice" at bounding box center [547, 200] width 386 height 37
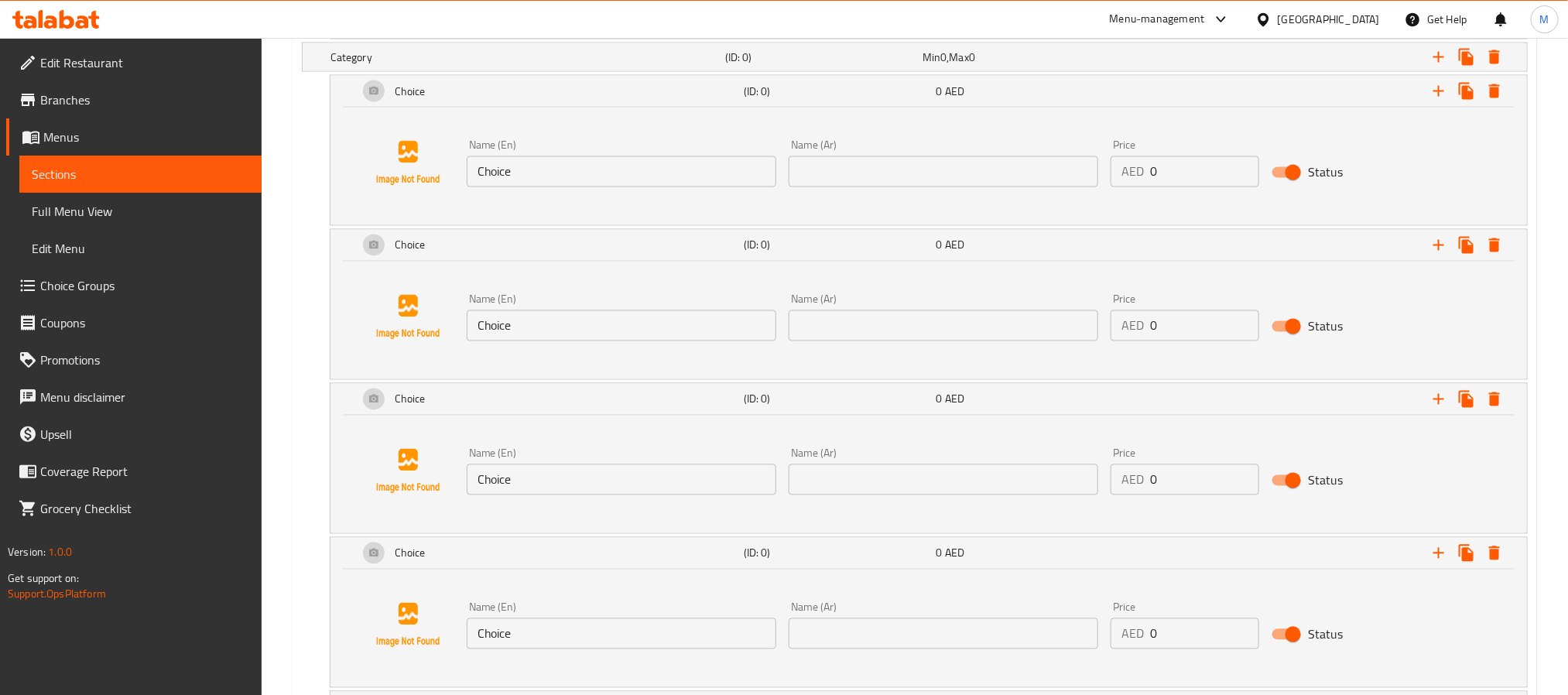
scroll to position [1305, 0]
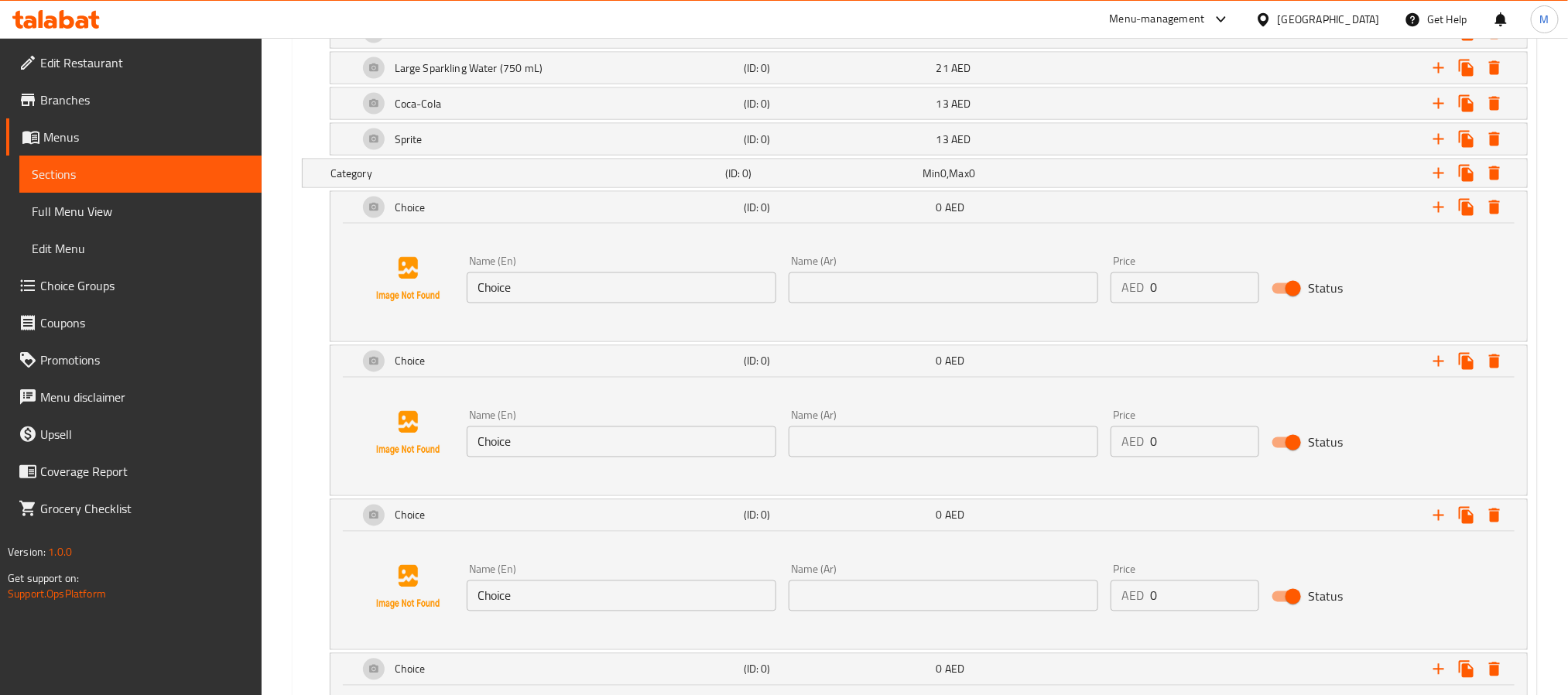
click at [604, 303] on input "Choice" at bounding box center [621, 287] width 310 height 31
paste input "Good Morning Smoothi"
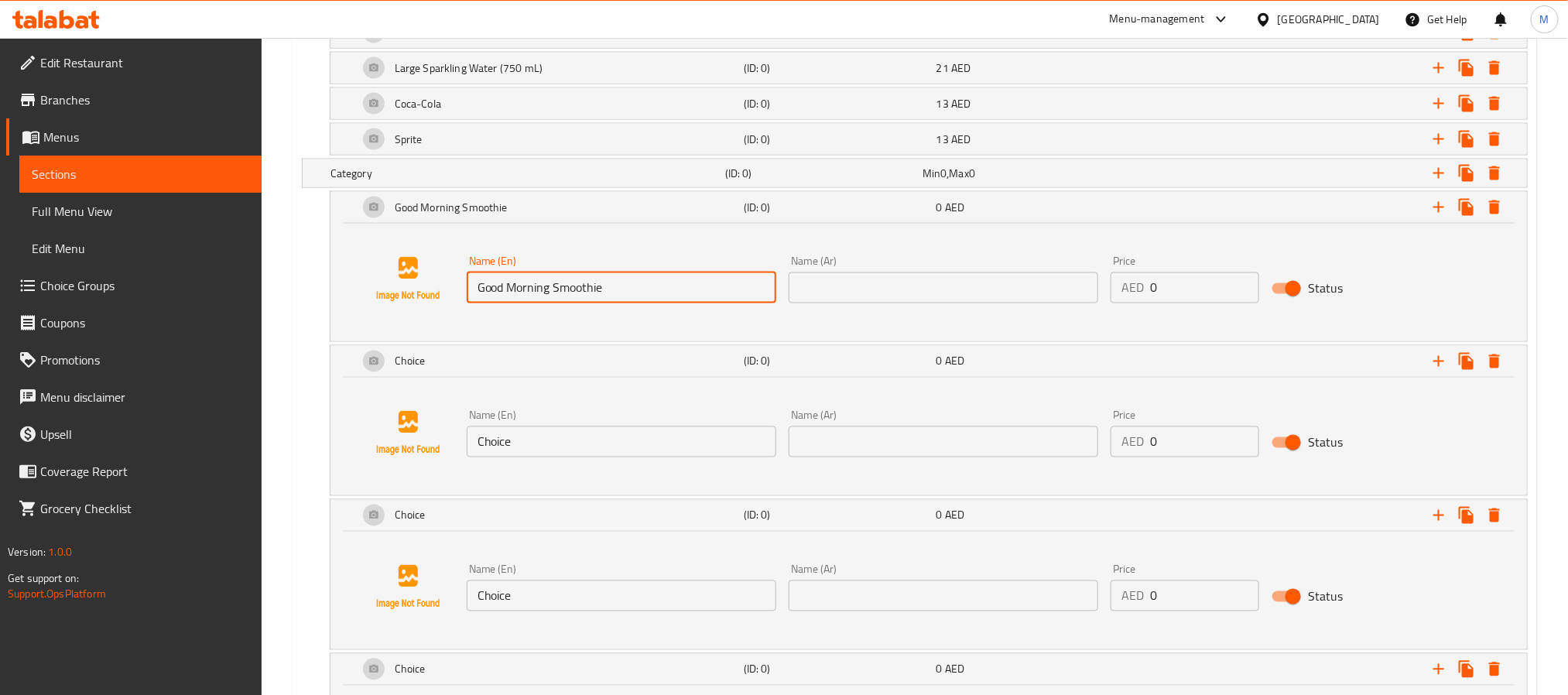
type input "Good Morning Smoothie"
click at [1034, 293] on input "text" at bounding box center [943, 287] width 310 height 31
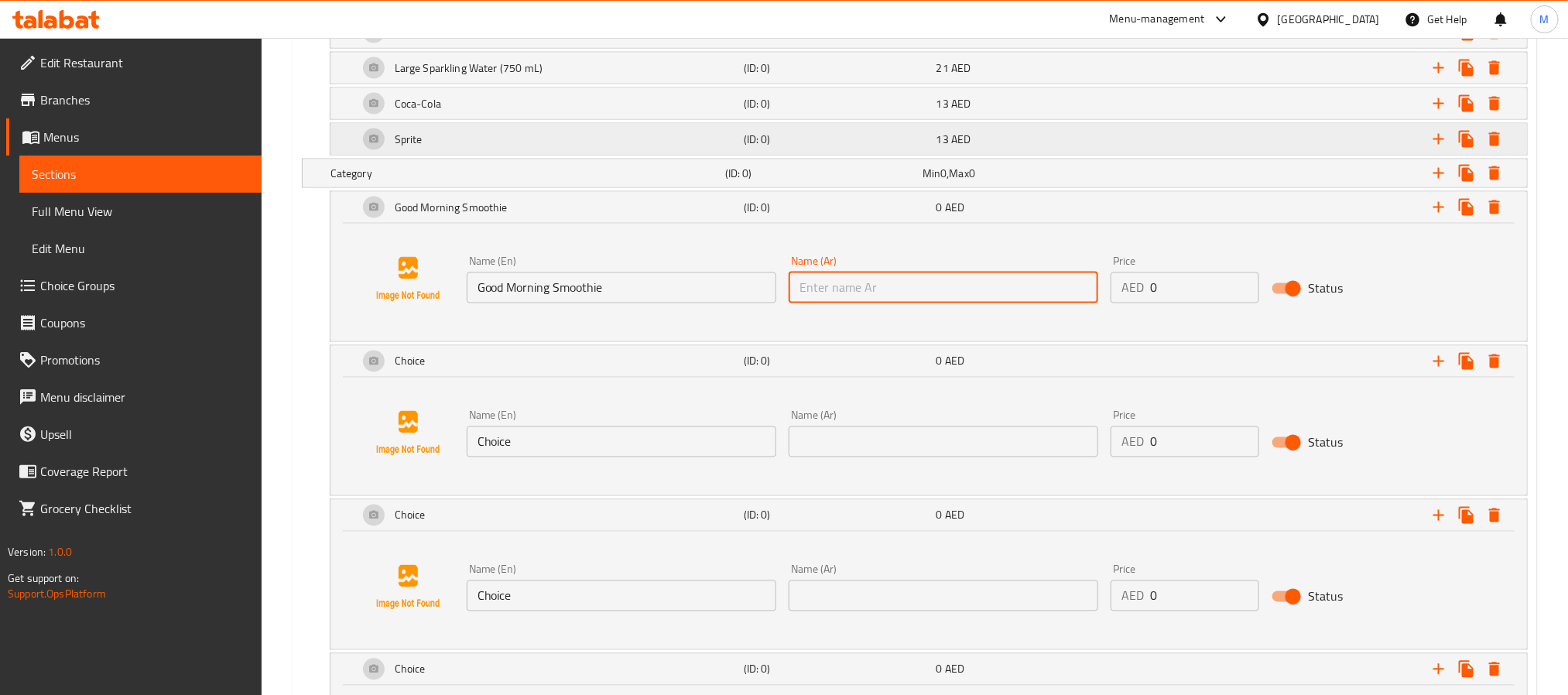
paste input "عصير صباح الخير"
type input "عصير صباح الخير"
click at [1182, 293] on input "0" at bounding box center [1205, 287] width 109 height 31
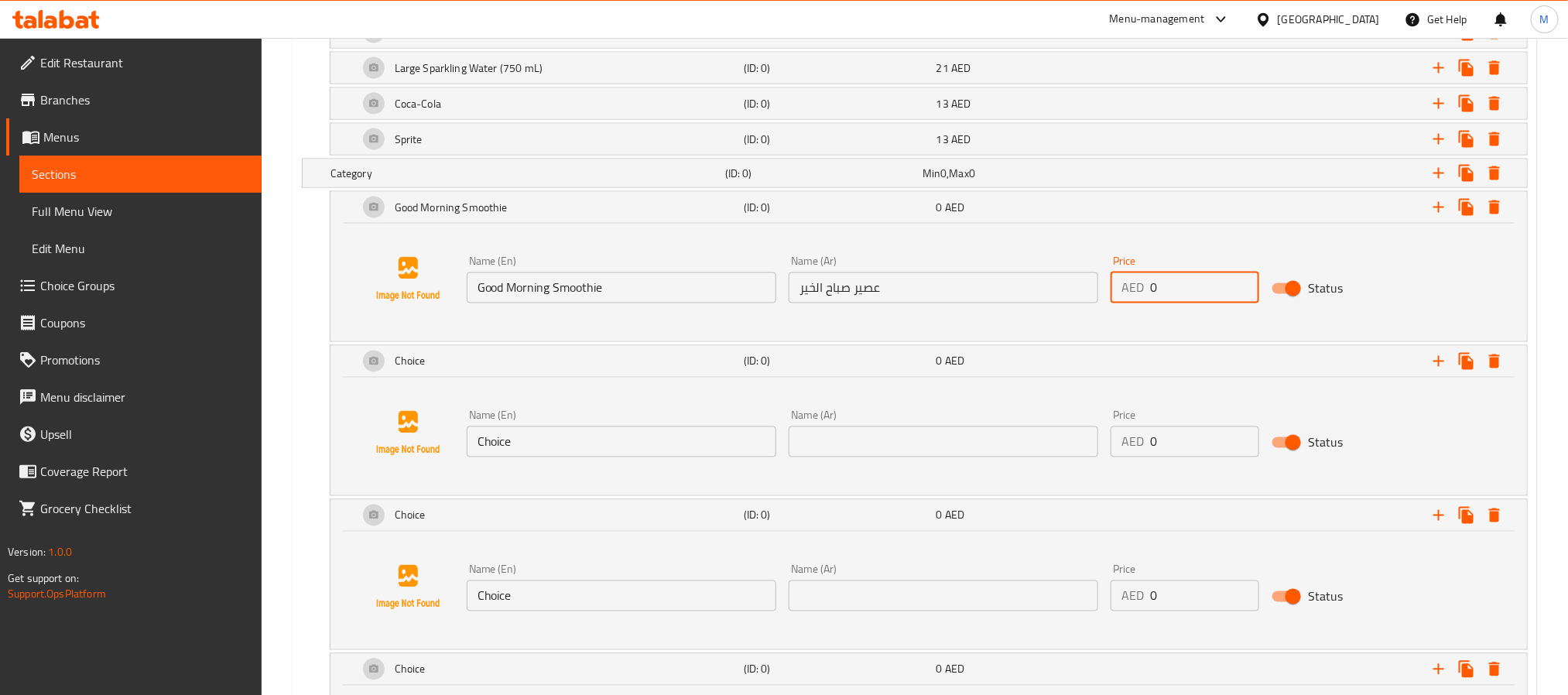
click at [1182, 293] on input "0" at bounding box center [1205, 287] width 109 height 31
paste input "31"
click at [1182, 293] on input "0" at bounding box center [1205, 287] width 109 height 31
type input "31"
click at [585, 447] on input "Choice" at bounding box center [621, 441] width 310 height 31
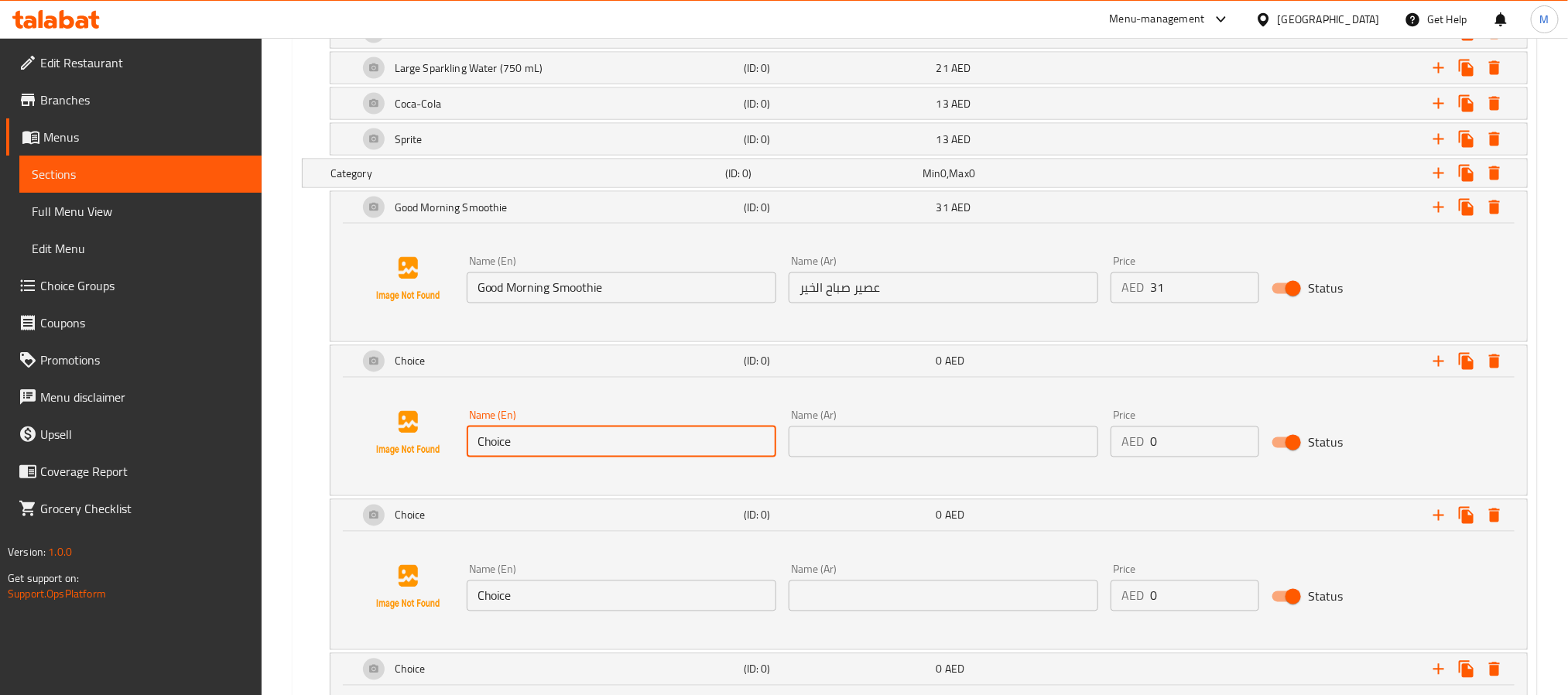
click at [585, 447] on input "Choice" at bounding box center [621, 441] width 310 height 31
paste input "Fresh Watermelon Ju"
type input "Fresh Watermelon Juice"
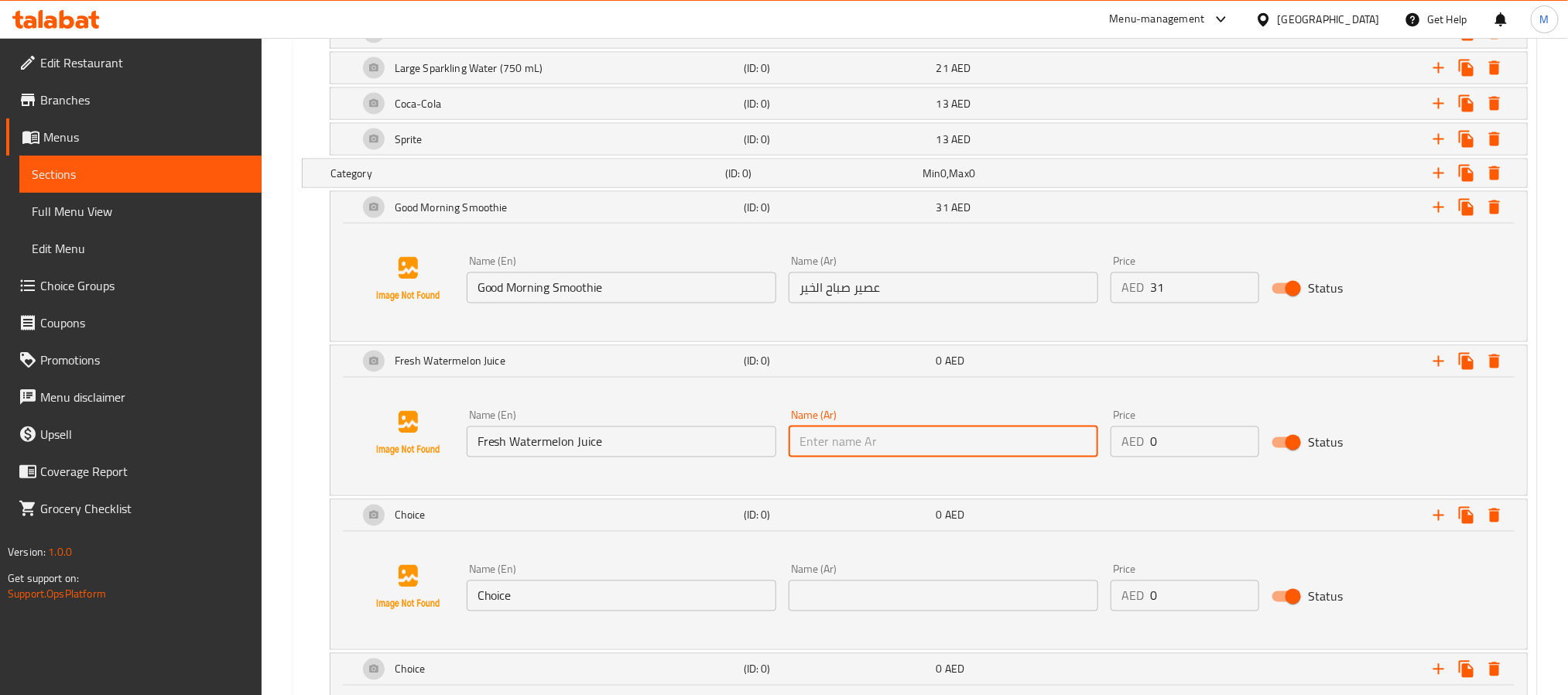
click at [1034, 457] on input "text" at bounding box center [943, 441] width 310 height 31
paste input "عصير البطيخ الطازج"
type input "عصير البطيخ الطازج"
click at [1196, 457] on input "0" at bounding box center [1205, 441] width 109 height 31
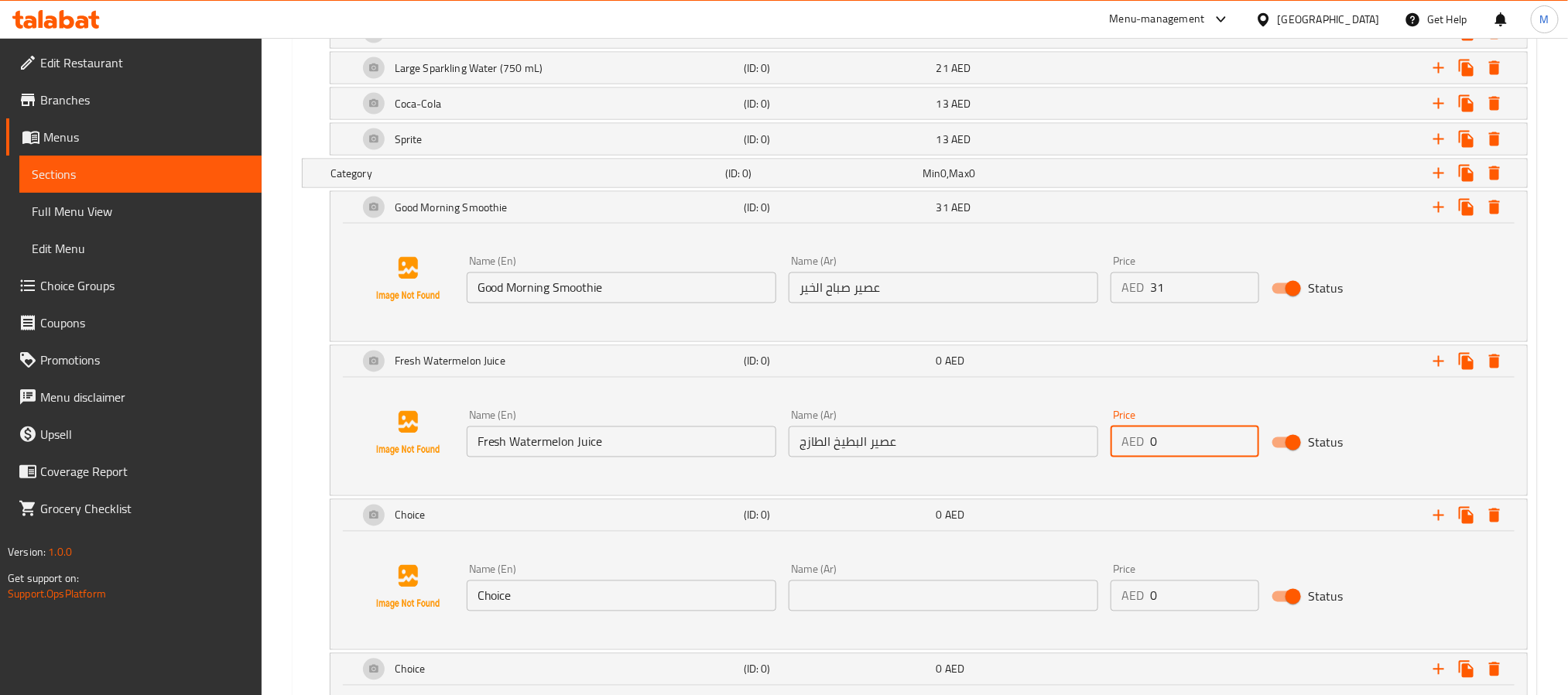
click at [1196, 457] on input "0" at bounding box center [1205, 441] width 109 height 31
paste input "31"
type input "31"
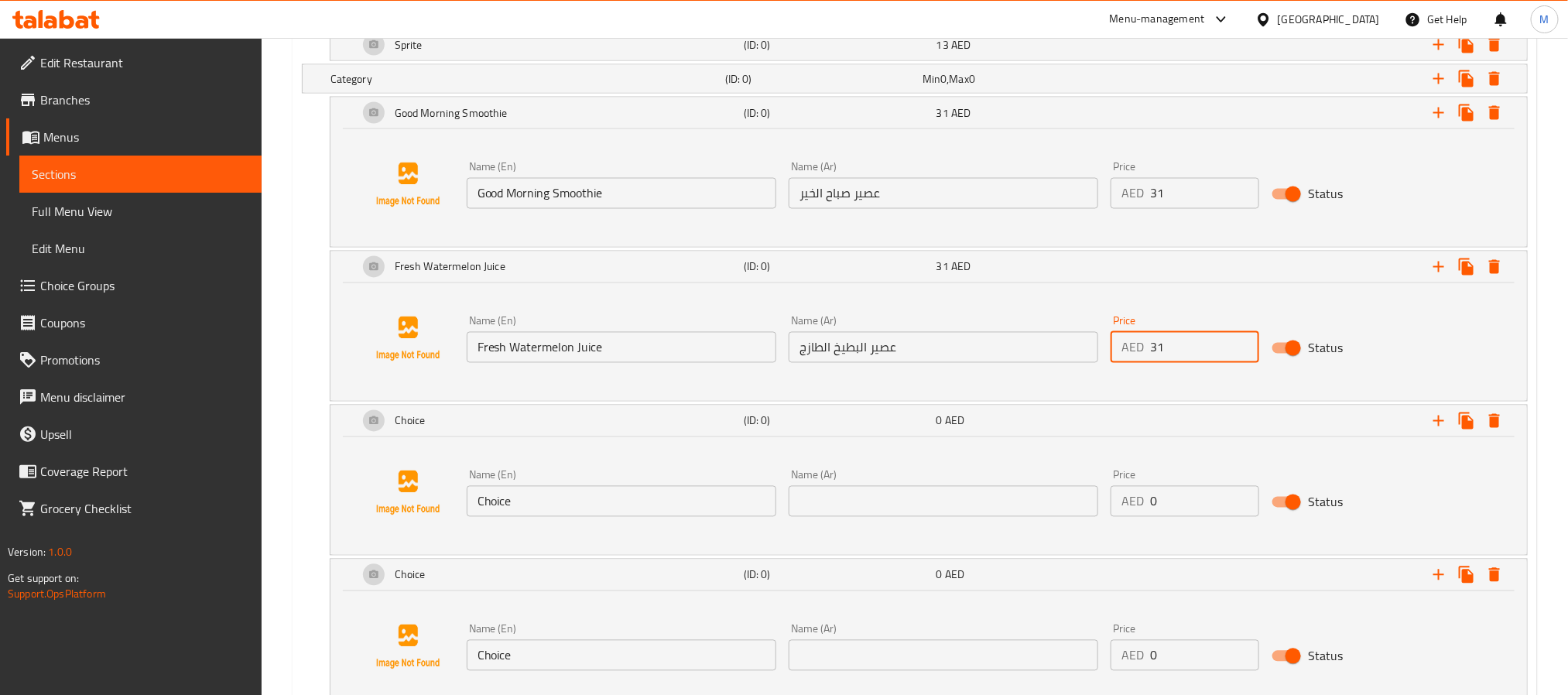
scroll to position [1537, 0]
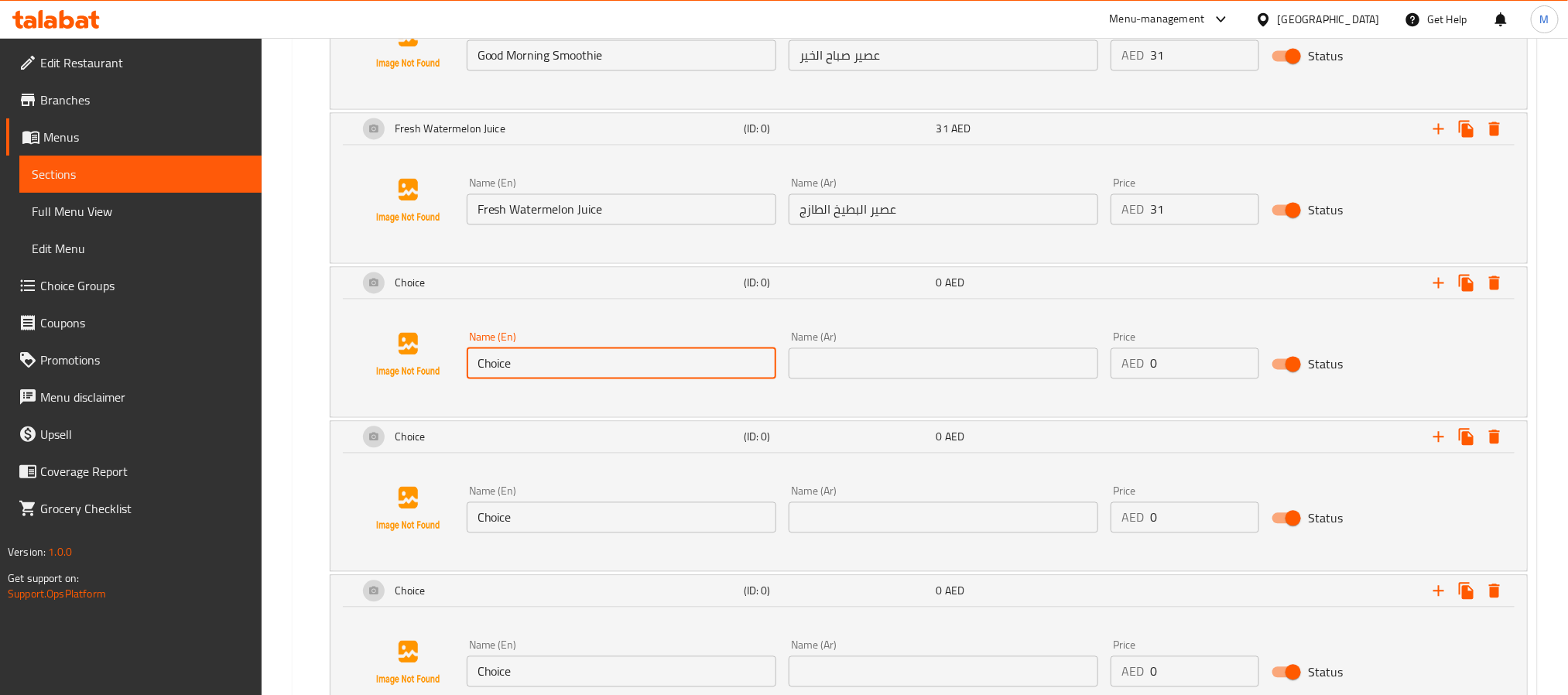
click at [642, 365] on input "Choice" at bounding box center [621, 363] width 310 height 31
paste input "Passion Fruit Mojito"
type input "Passion Fruit Mojito"
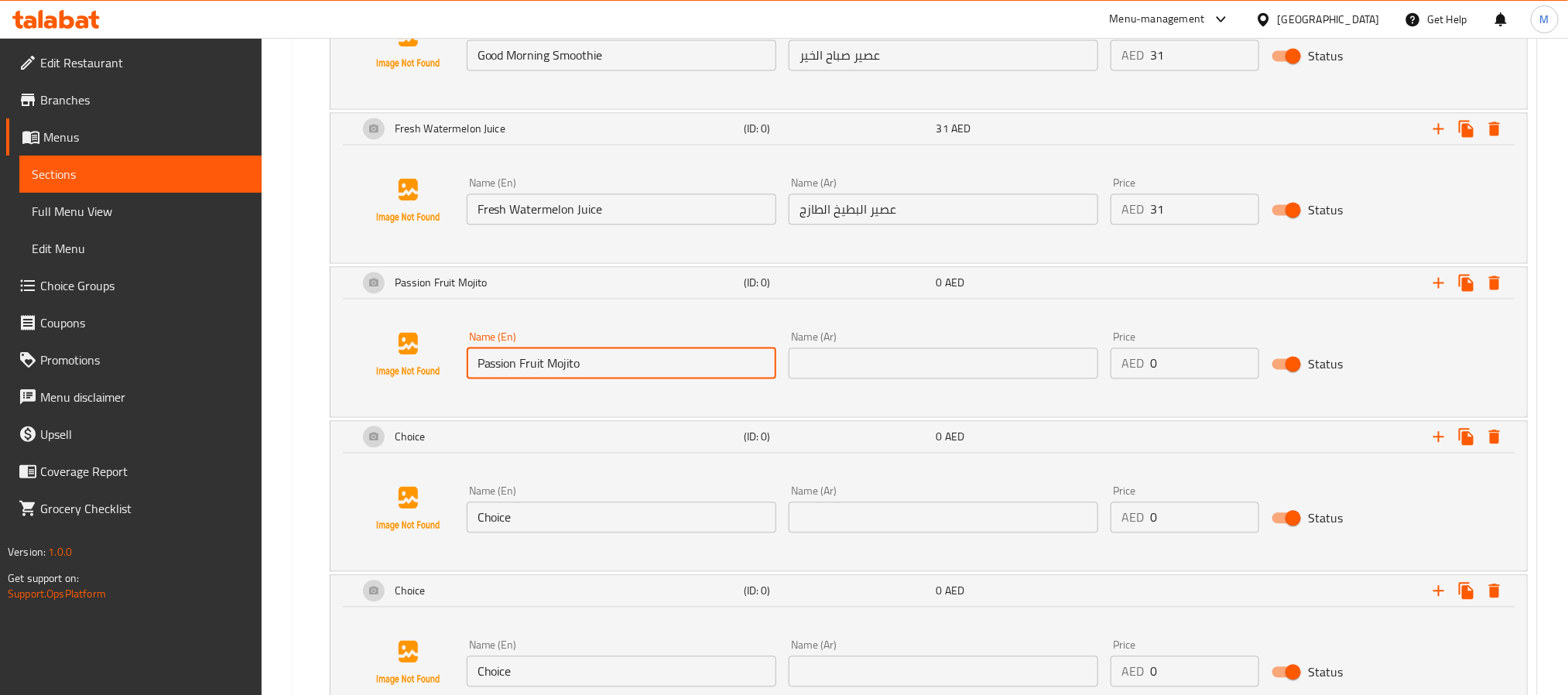
click at [982, 376] on input "text" at bounding box center [943, 363] width 310 height 31
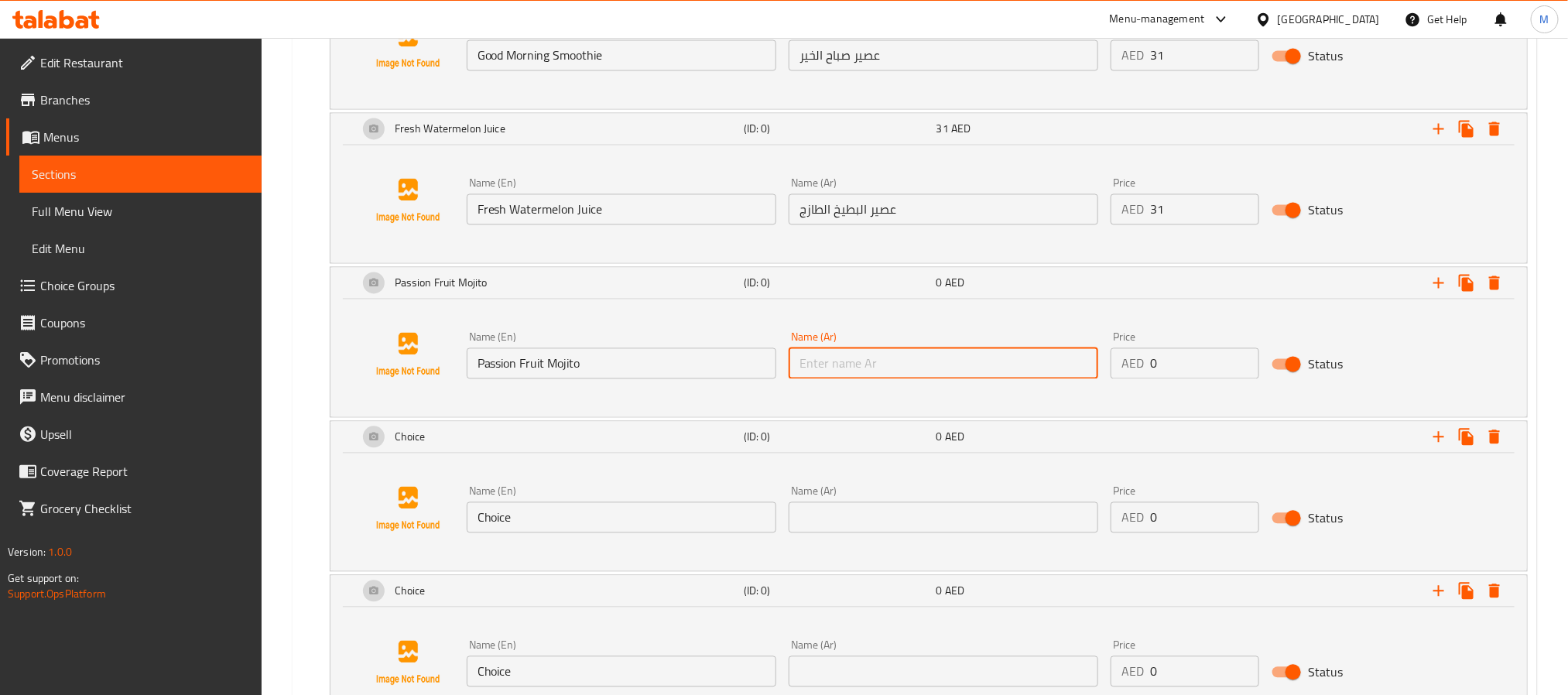
paste input "موهيتو فاكهة العاطفة"
type input "موهيتو فاكهة العاطفة"
click at [1180, 379] on input "0" at bounding box center [1205, 363] width 109 height 31
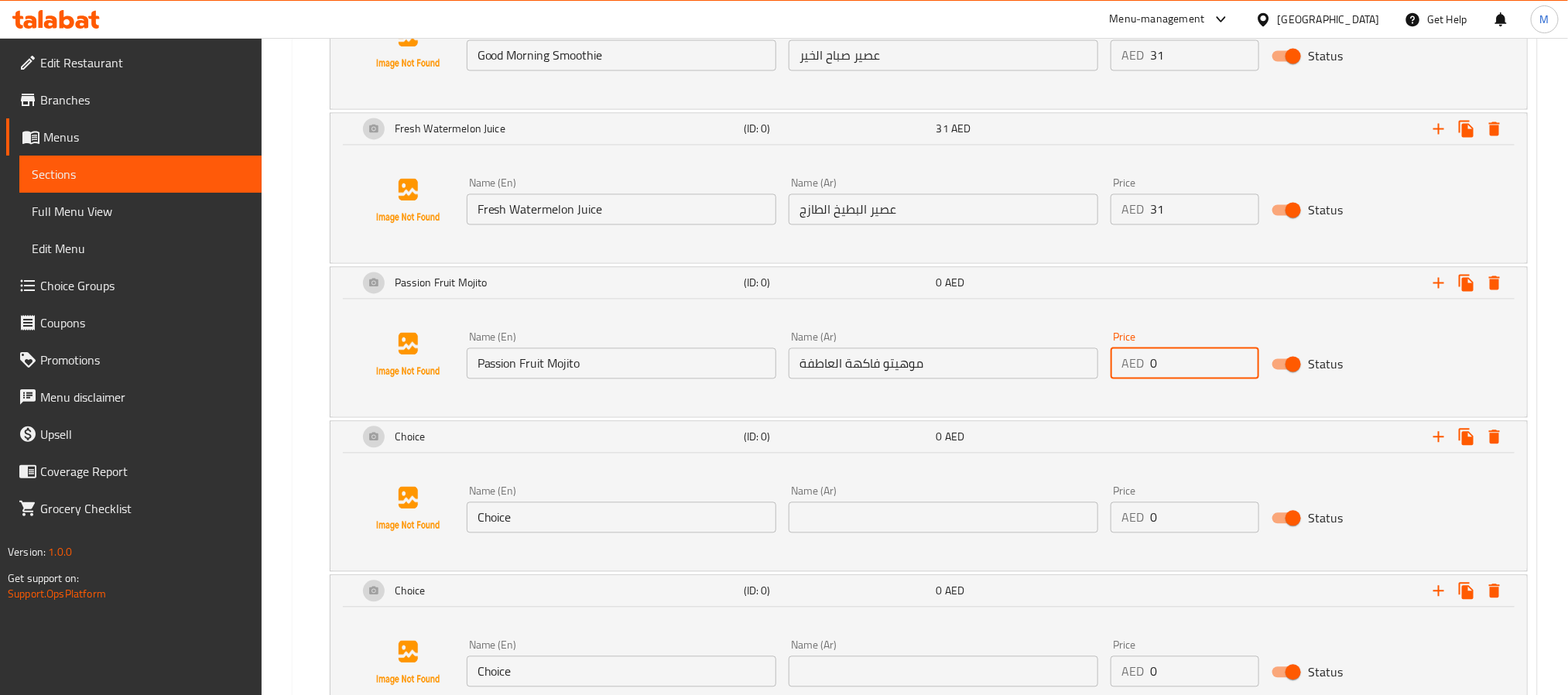
click at [1180, 379] on input "0" at bounding box center [1205, 363] width 109 height 31
paste input "31"
type input "31"
click at [871, 379] on input "موهيتو فاكهة العاطفة" at bounding box center [943, 363] width 310 height 31
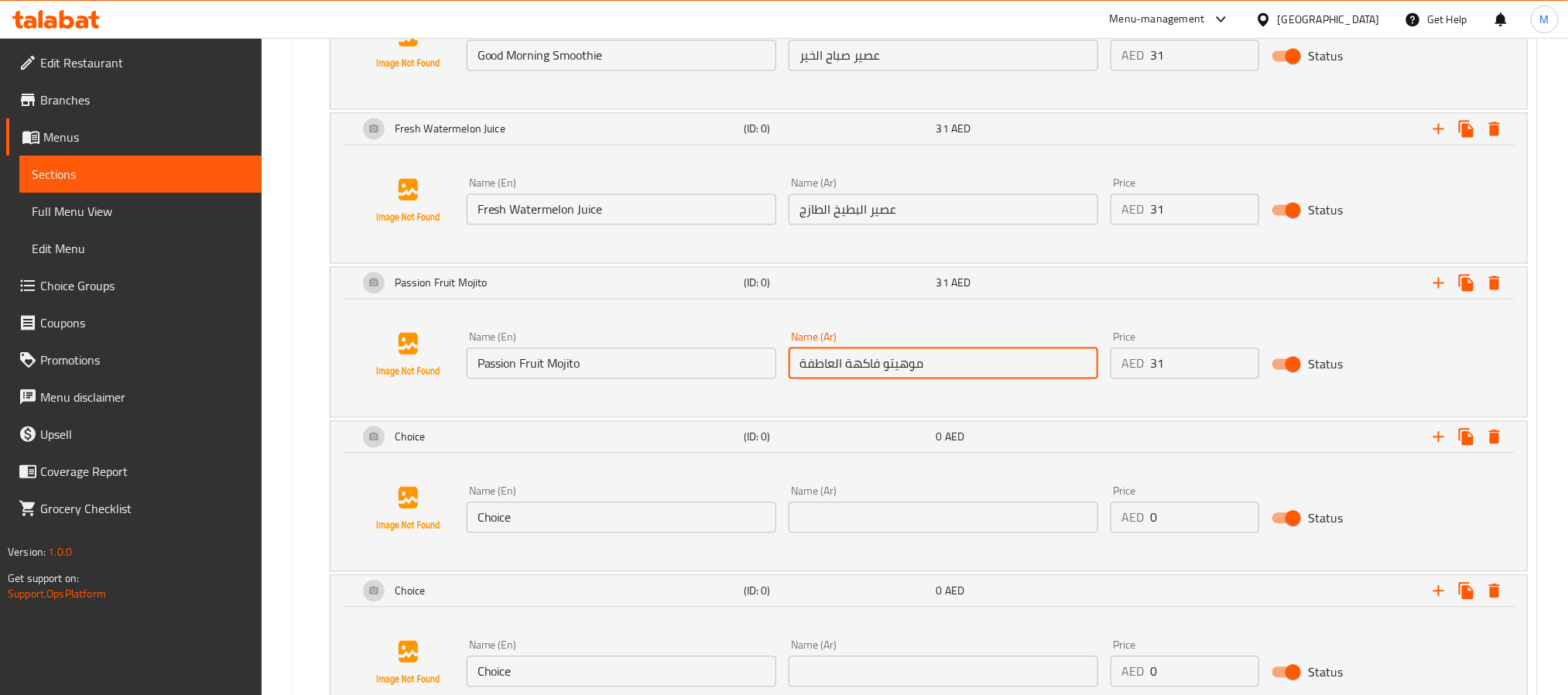
drag, startPoint x: 871, startPoint y: 381, endPoint x: 801, endPoint y: 378, distance: 70.1
click at [801, 378] on input "موهيتو فاكهة العاطفة" at bounding box center [943, 363] width 310 height 31
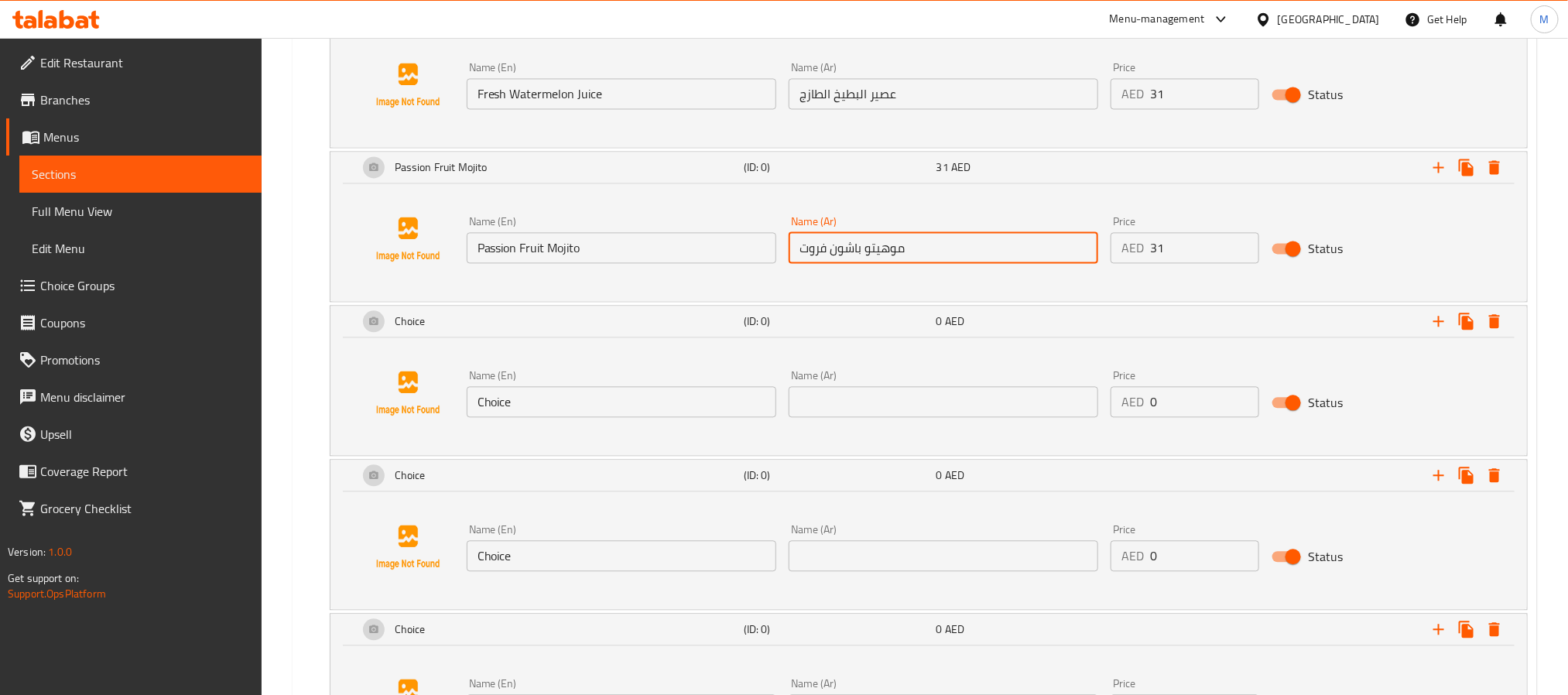
type input "موهيتو باشون فروت"
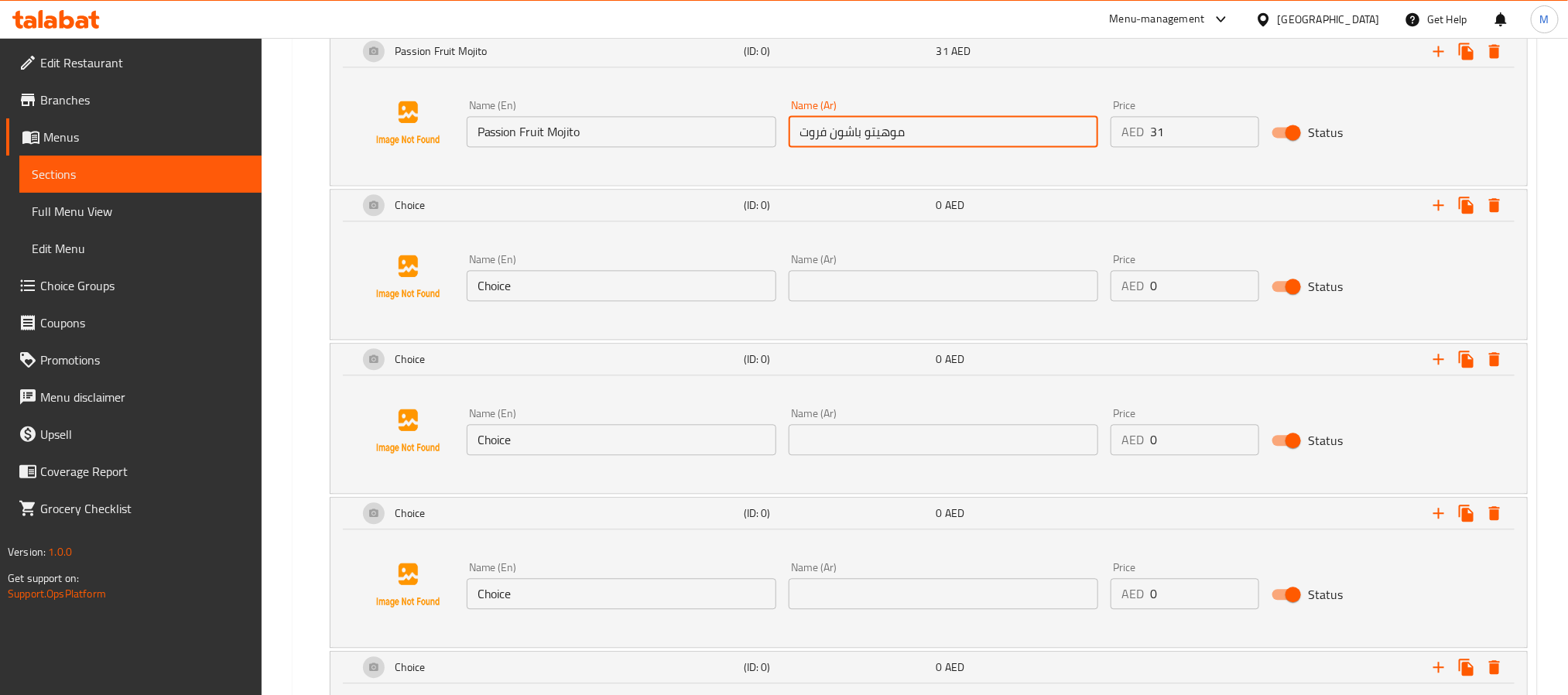
click at [607, 300] on input "Choice" at bounding box center [621, 285] width 310 height 31
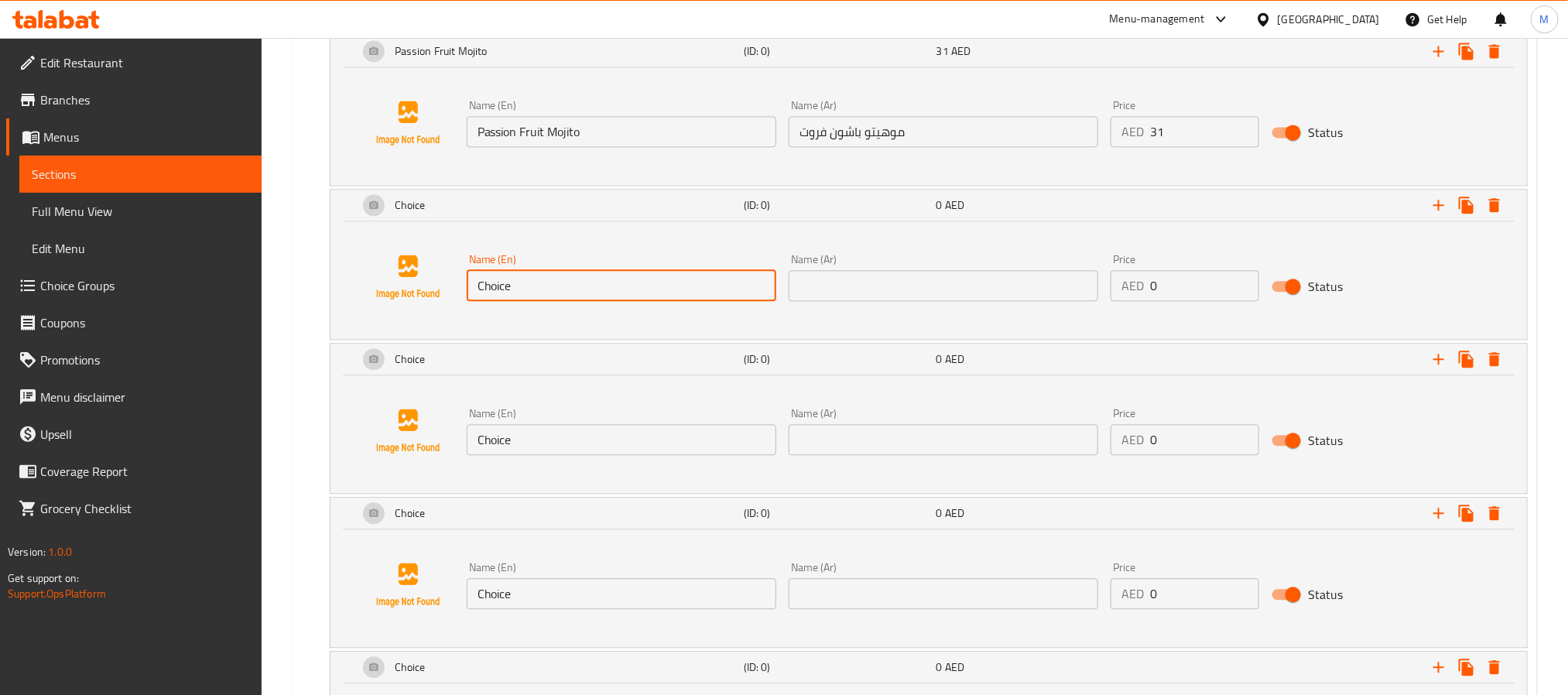
click at [607, 300] on input "Choice" at bounding box center [621, 285] width 310 height 31
paste input "Avocado Blueberry Smoothi"
type input "Avocado Blueberry Smoothie"
click at [1039, 291] on input "text" at bounding box center [943, 285] width 310 height 31
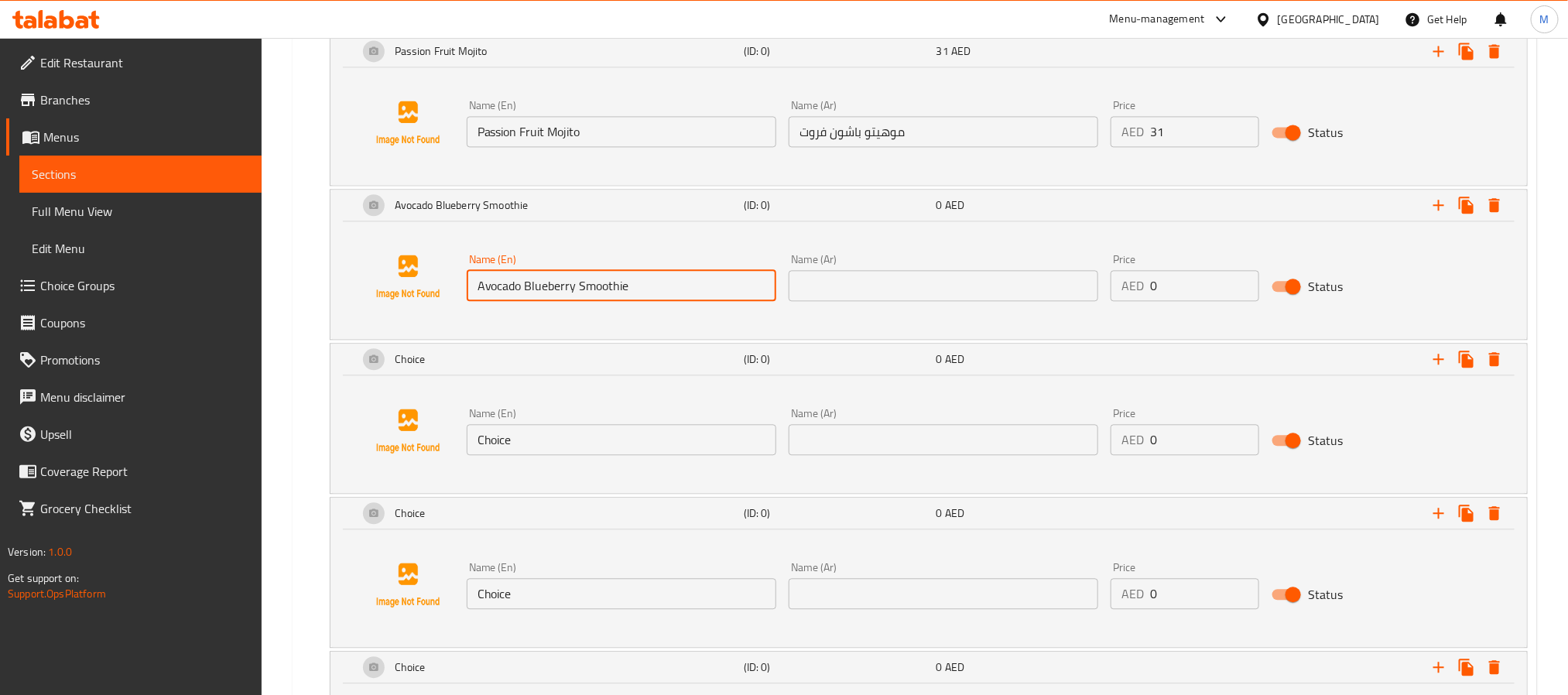
paste input "سموثي الأفوكادو والتوت الأزرق"
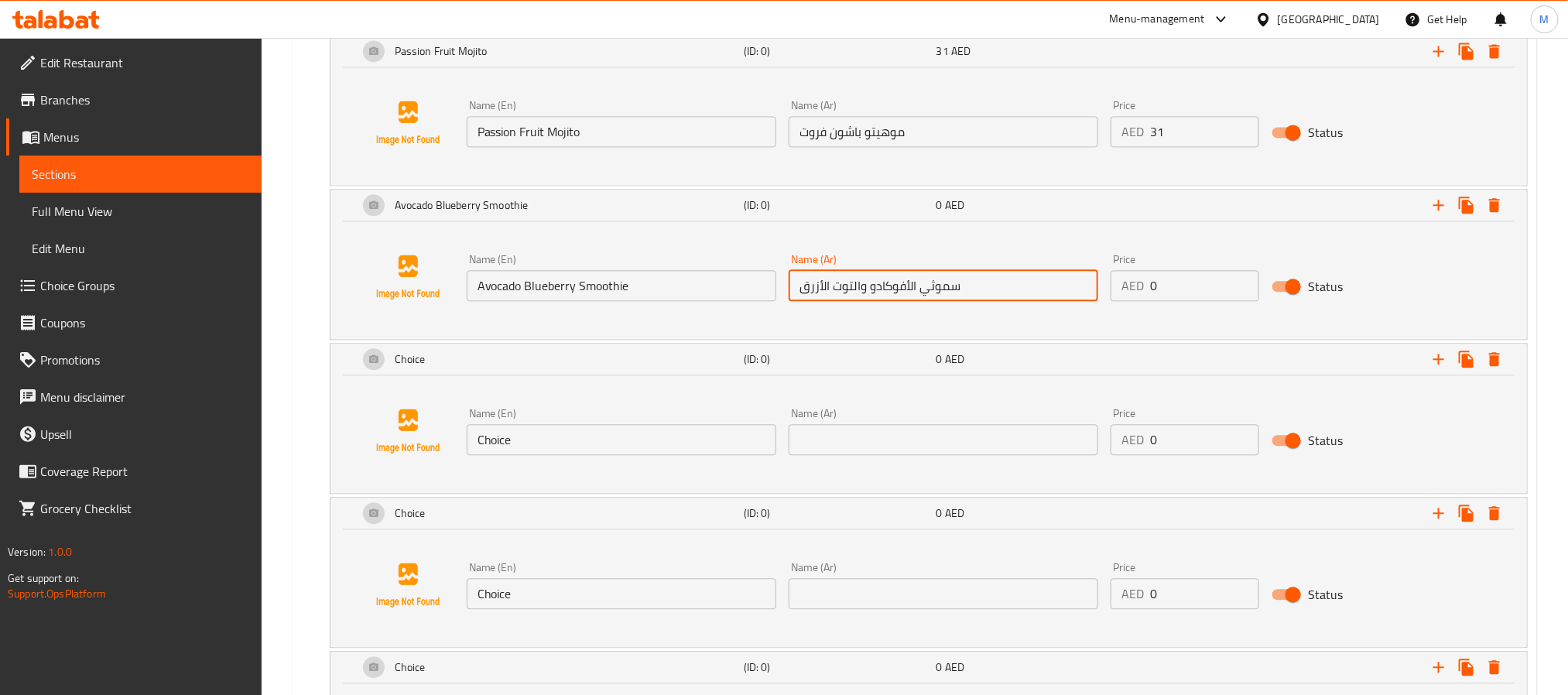
type input "سموثي الأفوكادو والتوت الأزرق"
click at [1175, 301] on input "0" at bounding box center [1205, 285] width 109 height 31
paste input "31"
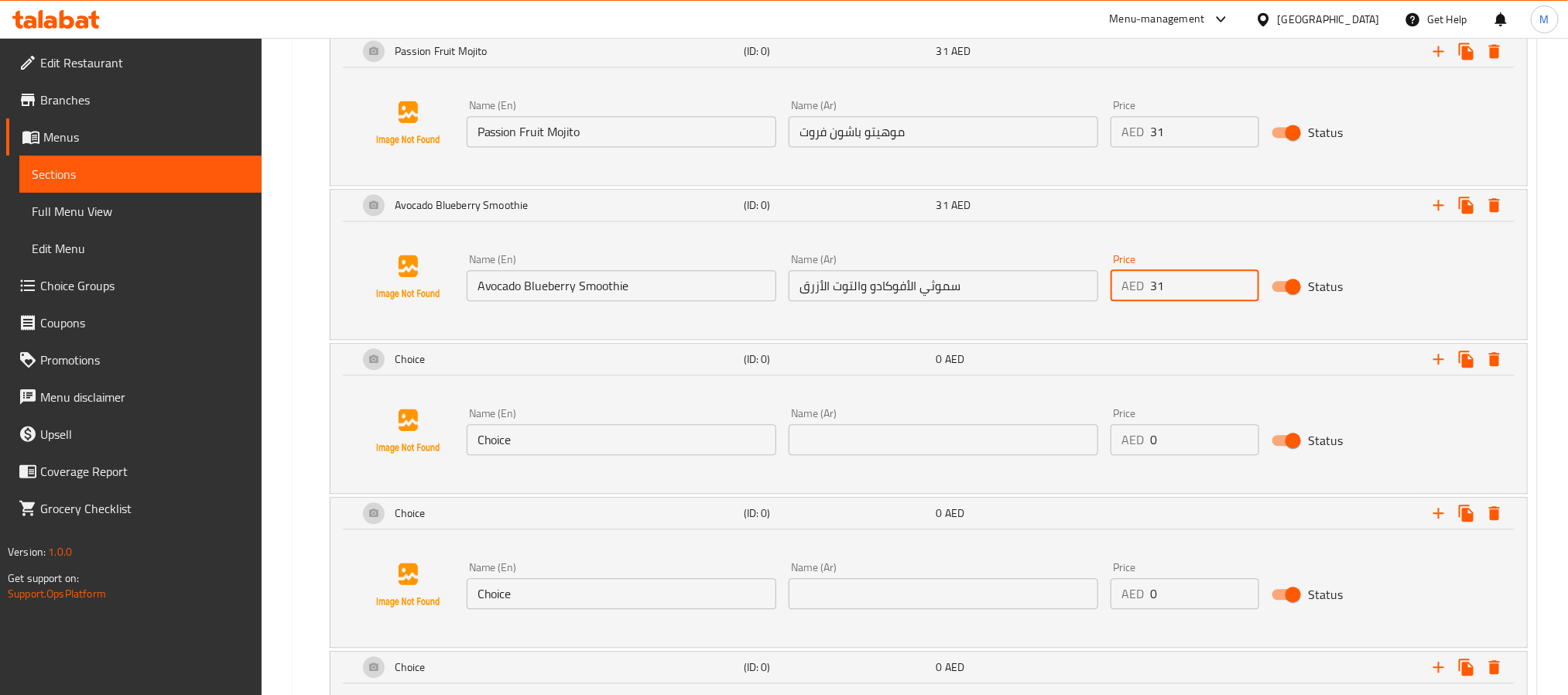
type input "31"
click at [587, 448] on input "Choice" at bounding box center [621, 439] width 310 height 31
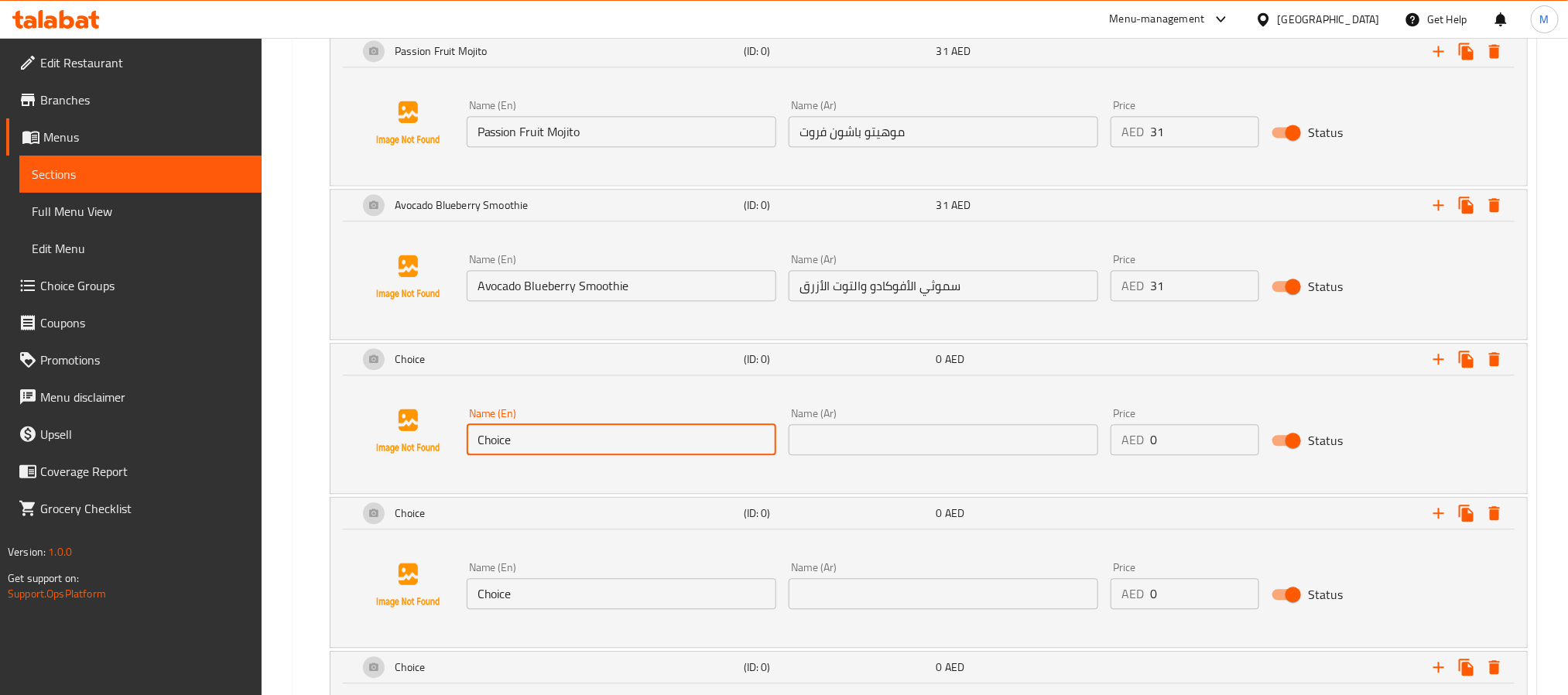
click at [587, 448] on input "Choice" at bounding box center [621, 439] width 310 height 31
paste input "Energizer"
type input "Energizer"
click at [999, 455] on input "text" at bounding box center [943, 439] width 310 height 31
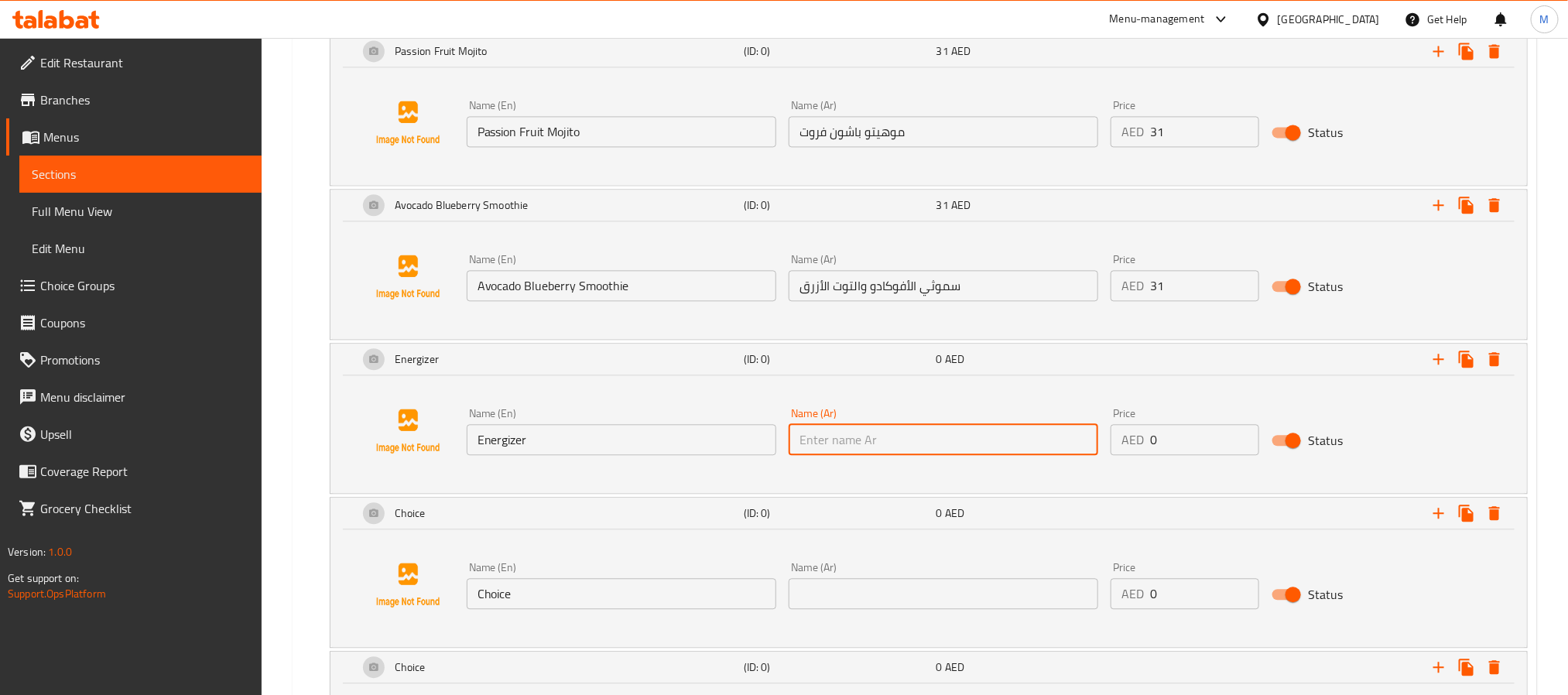
paste input "إنرجايزر"
type input "إنرجايزر"
click at [1180, 455] on input "0" at bounding box center [1205, 439] width 109 height 31
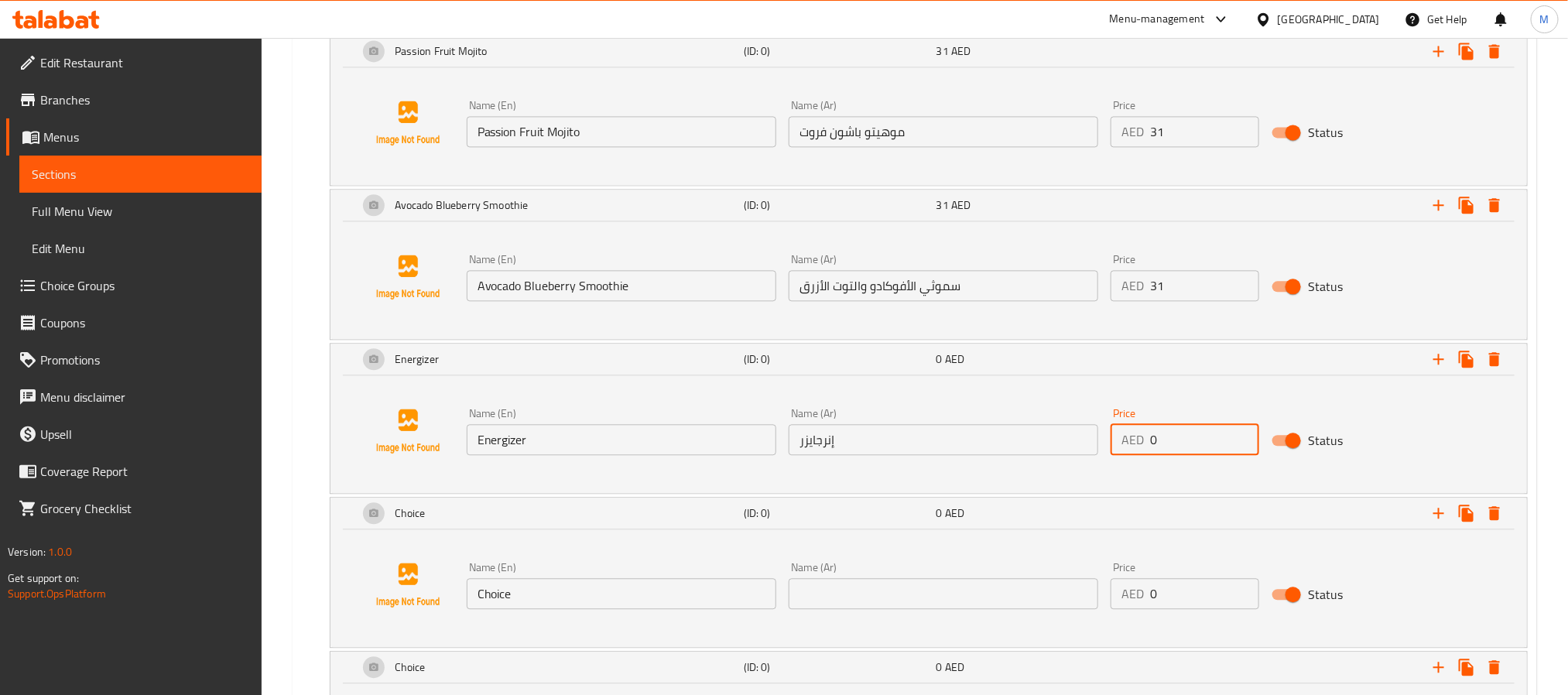
click at [1180, 455] on input "0" at bounding box center [1205, 439] width 109 height 31
paste input "31"
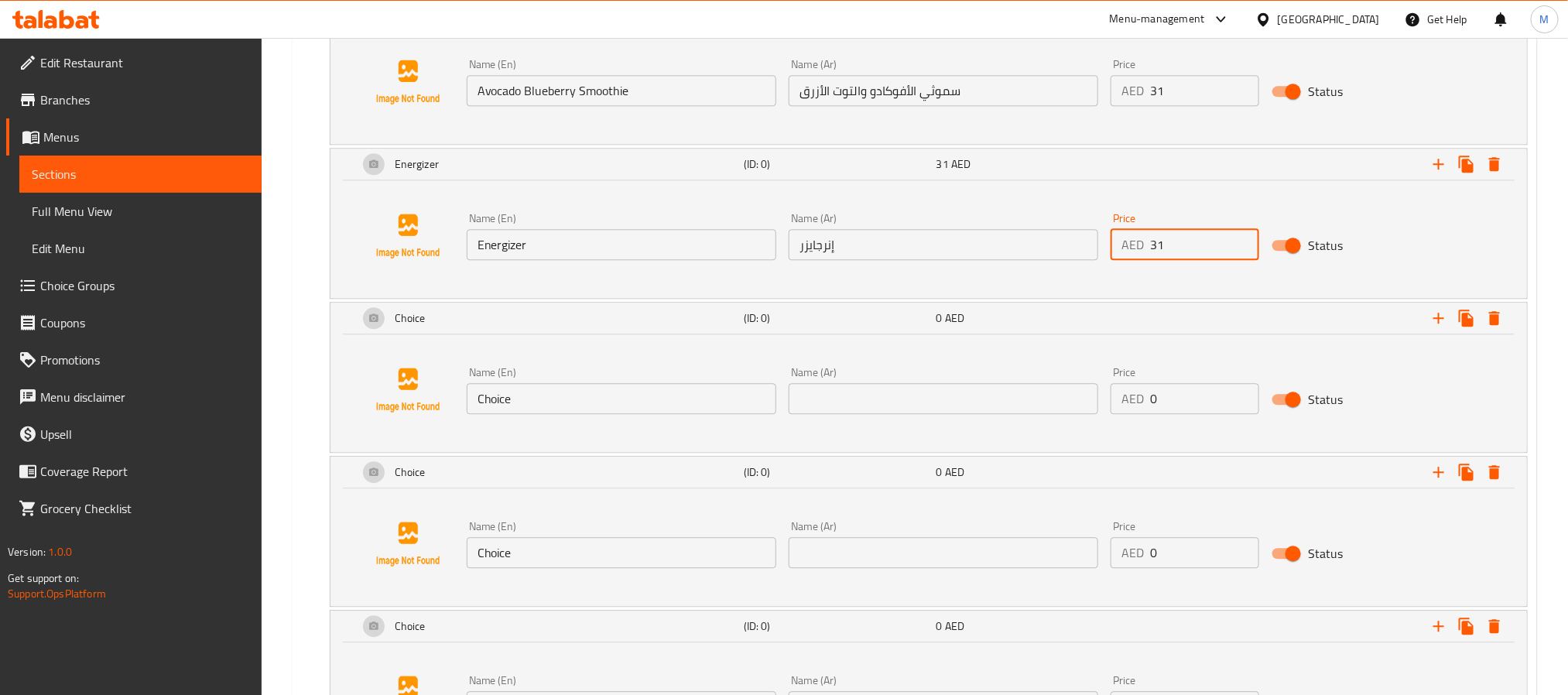
scroll to position [2117, 0]
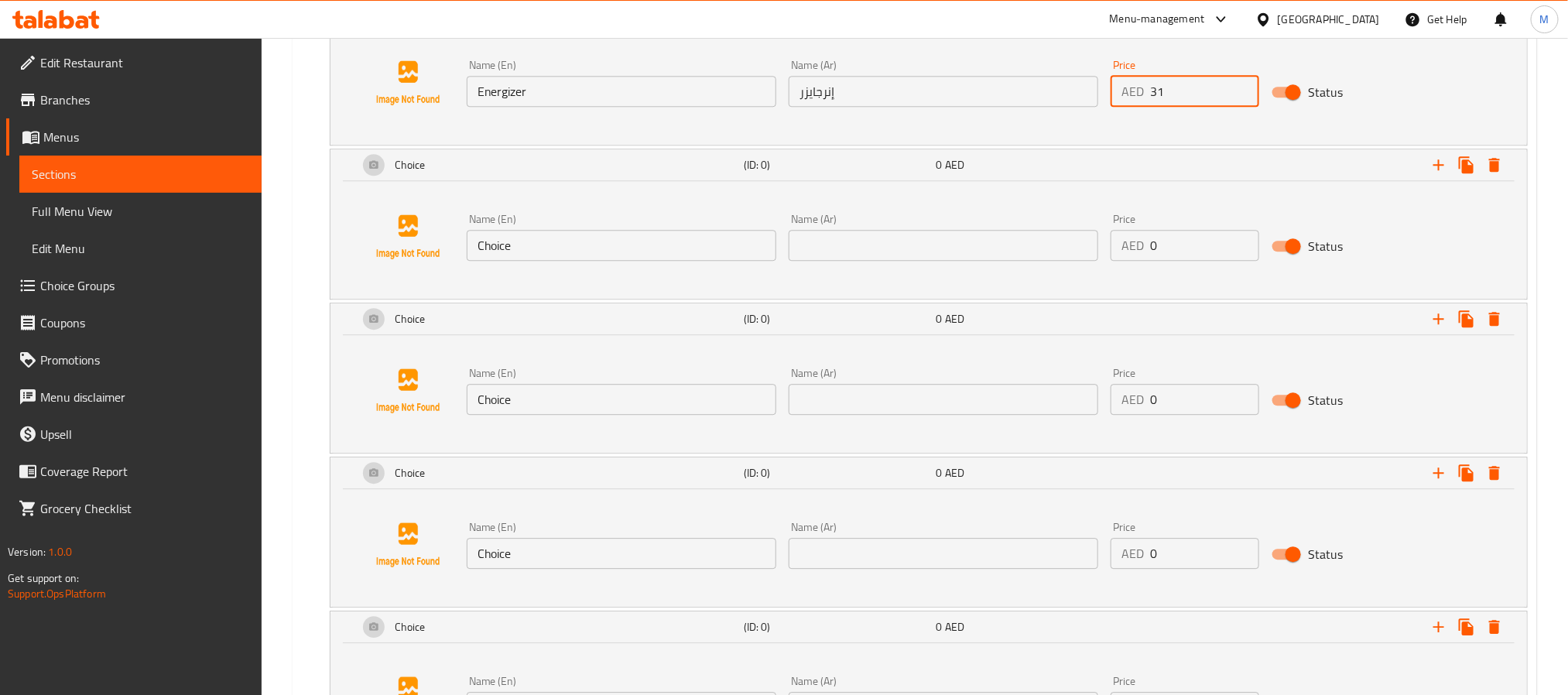
type input "31"
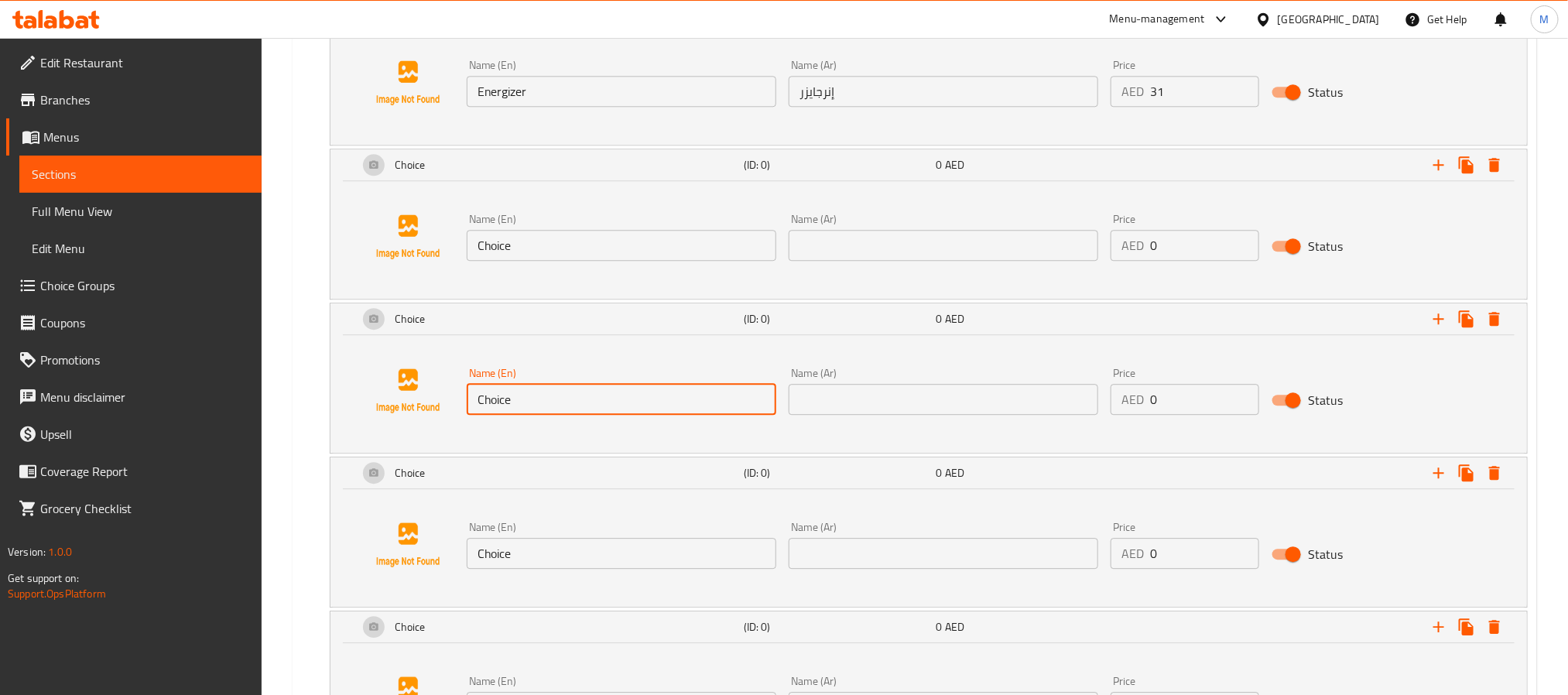
click at [646, 414] on input "Choice" at bounding box center [621, 399] width 310 height 31
paste input "Fresh Carrot Ju"
type input "Fresh Carrot Juice"
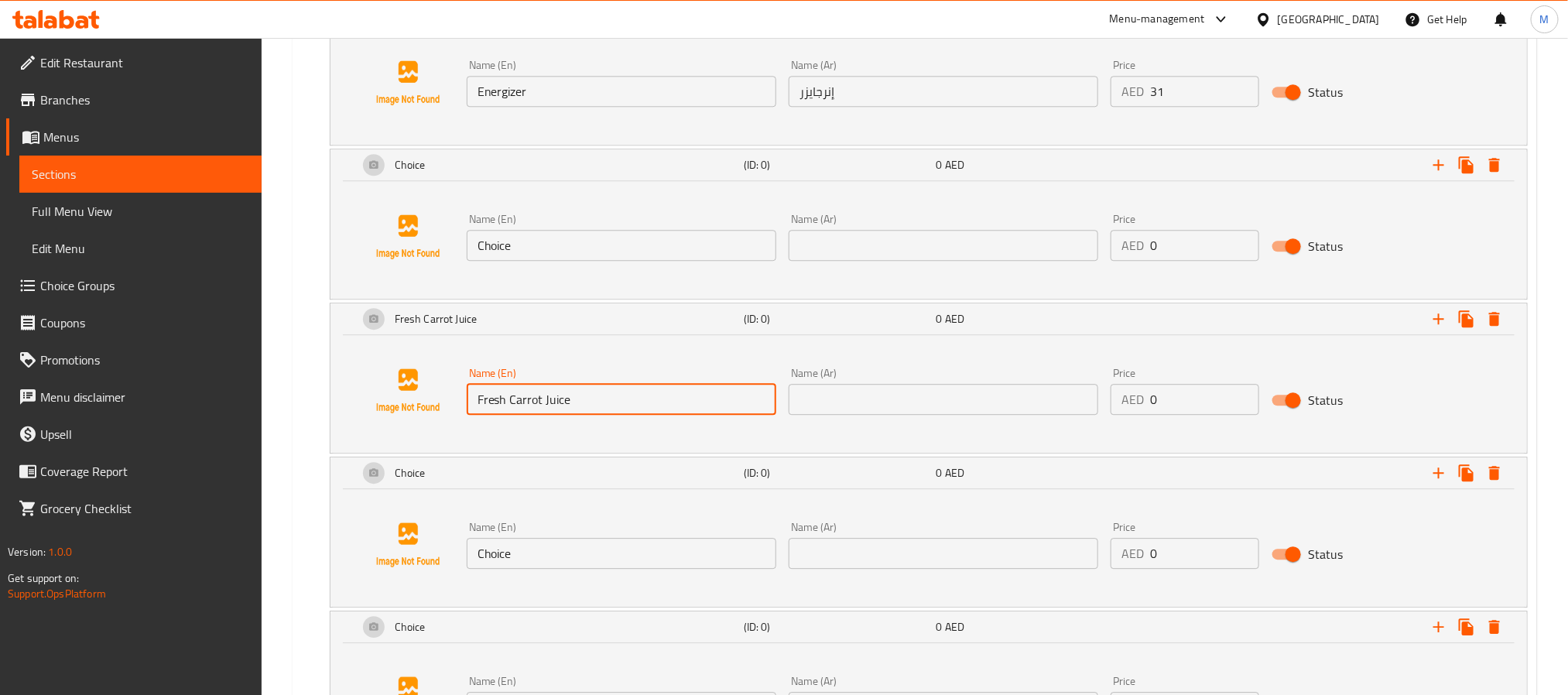
click at [993, 414] on input "text" at bounding box center [943, 399] width 310 height 31
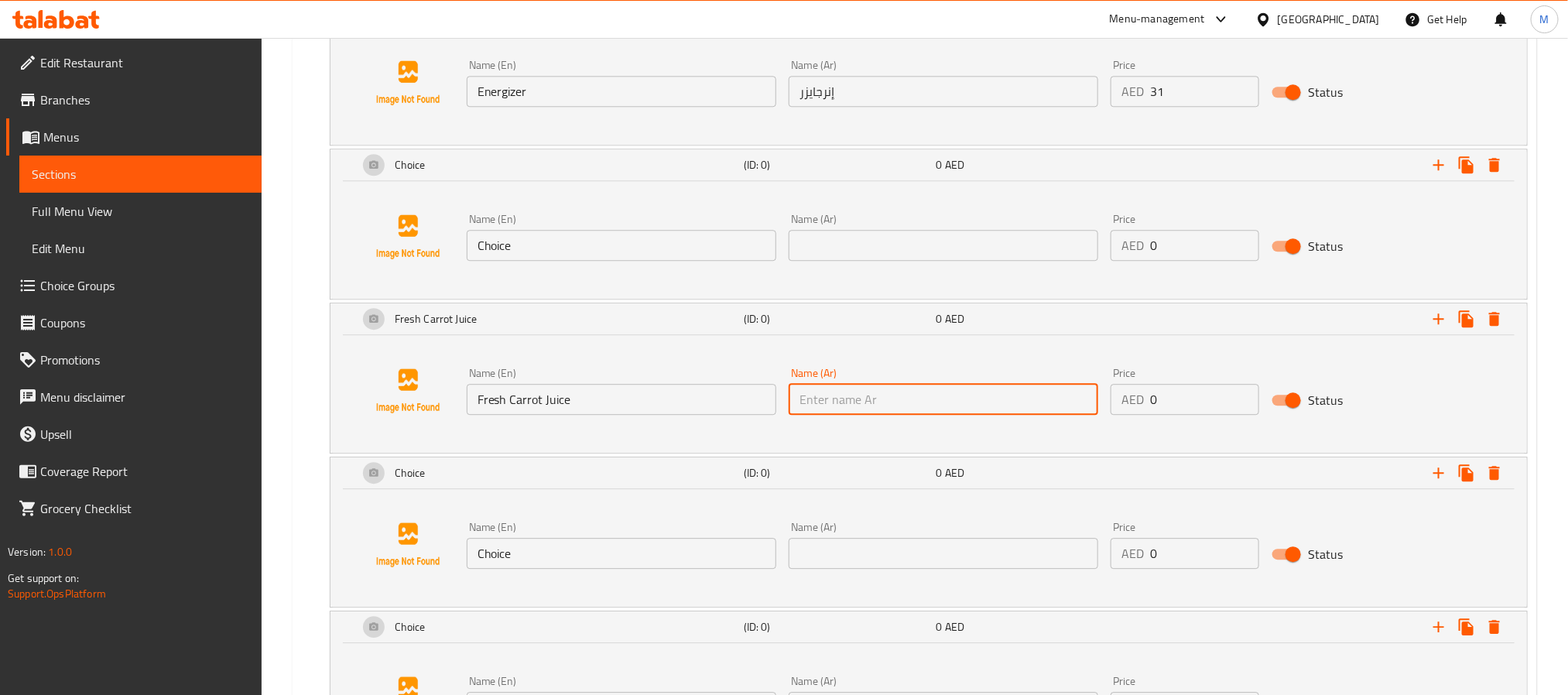
paste input "[PERSON_NAME]"
type input "[PERSON_NAME]"
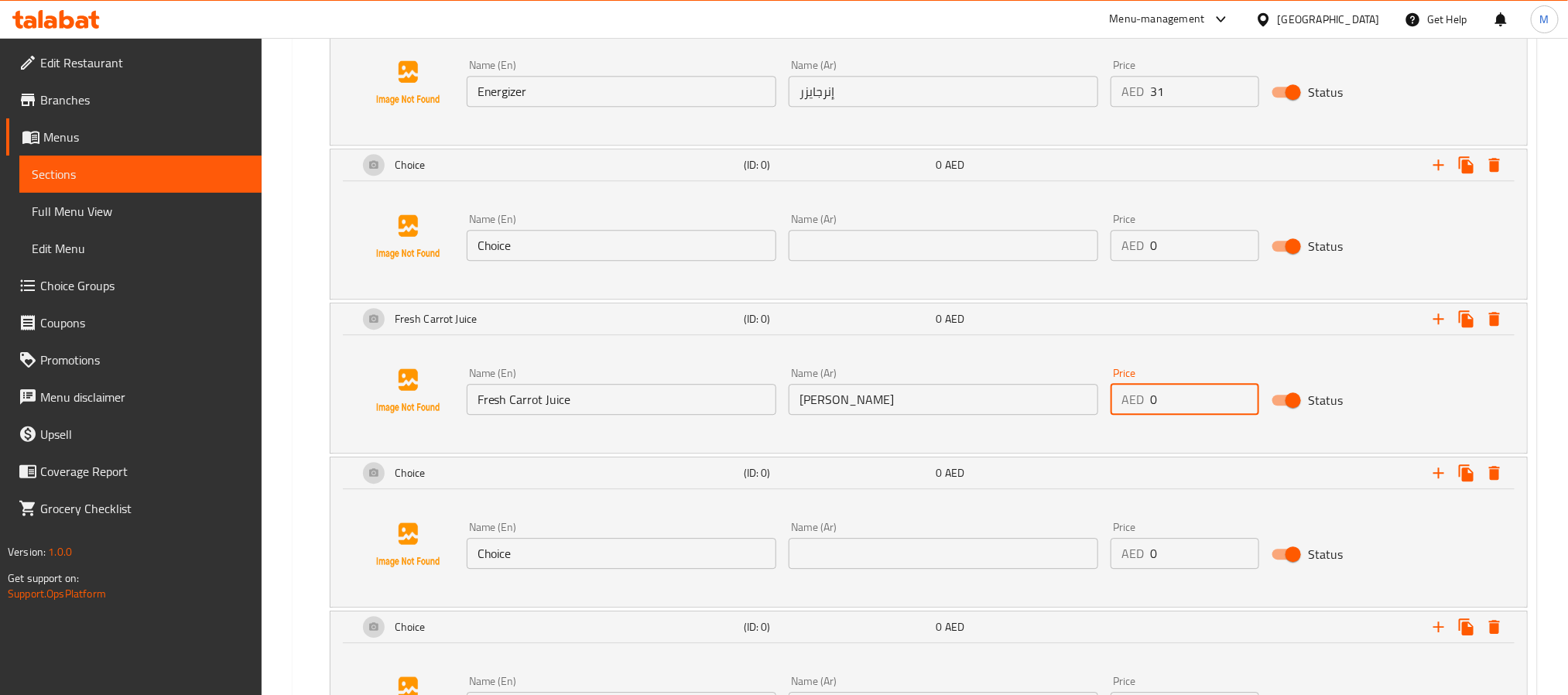
click at [1201, 414] on input "0" at bounding box center [1205, 399] width 109 height 31
paste input "31"
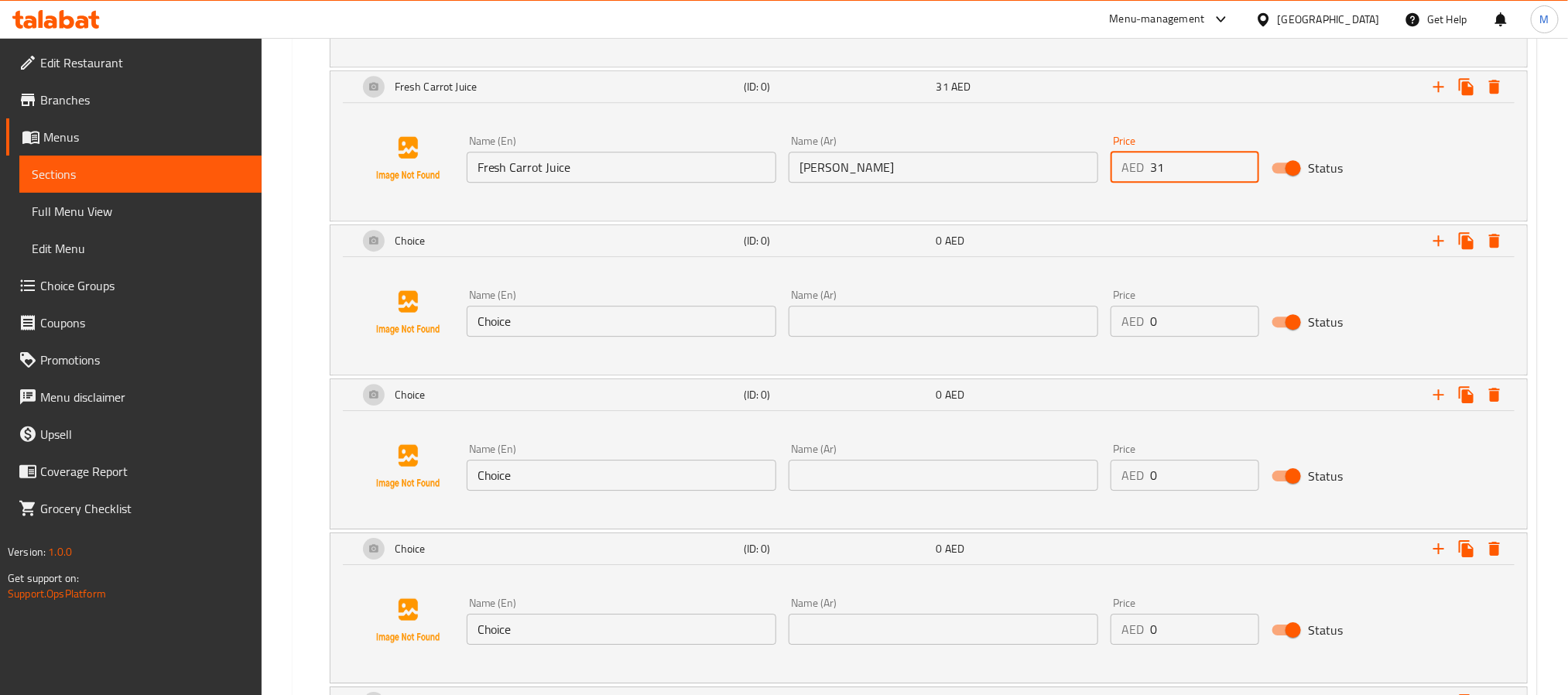
scroll to position [2466, 0]
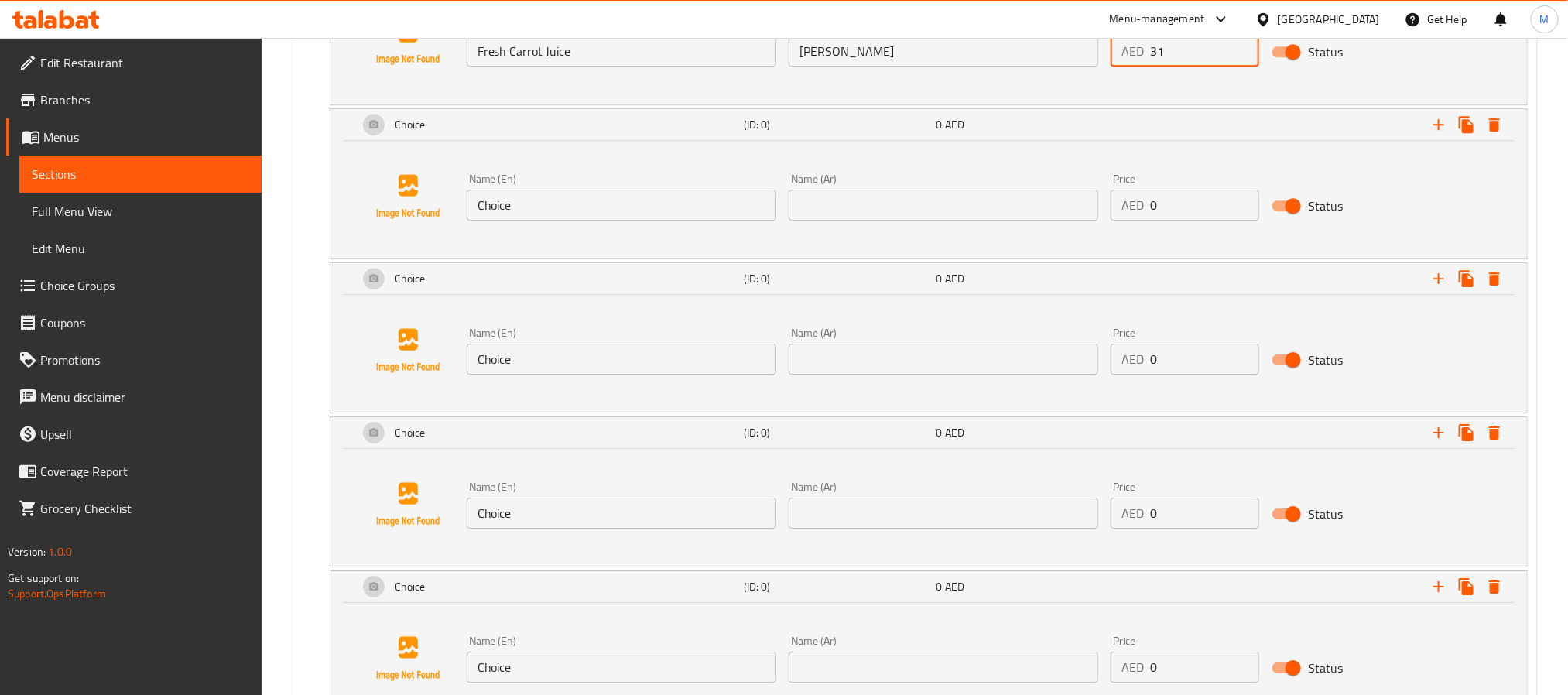
type input "31"
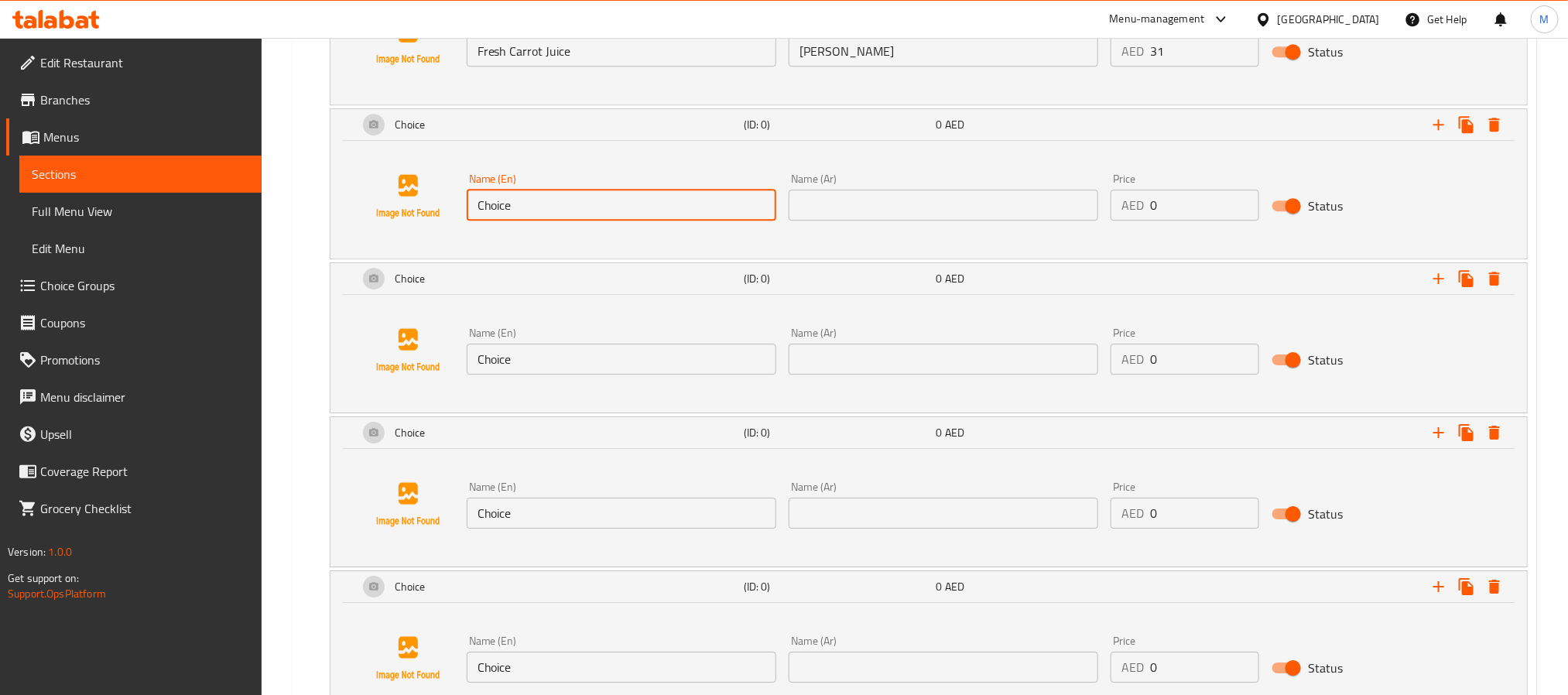
click at [636, 207] on input "Choice" at bounding box center [621, 205] width 310 height 31
paste input "Avocado Smoothi"
type input "Avocado Smoothie"
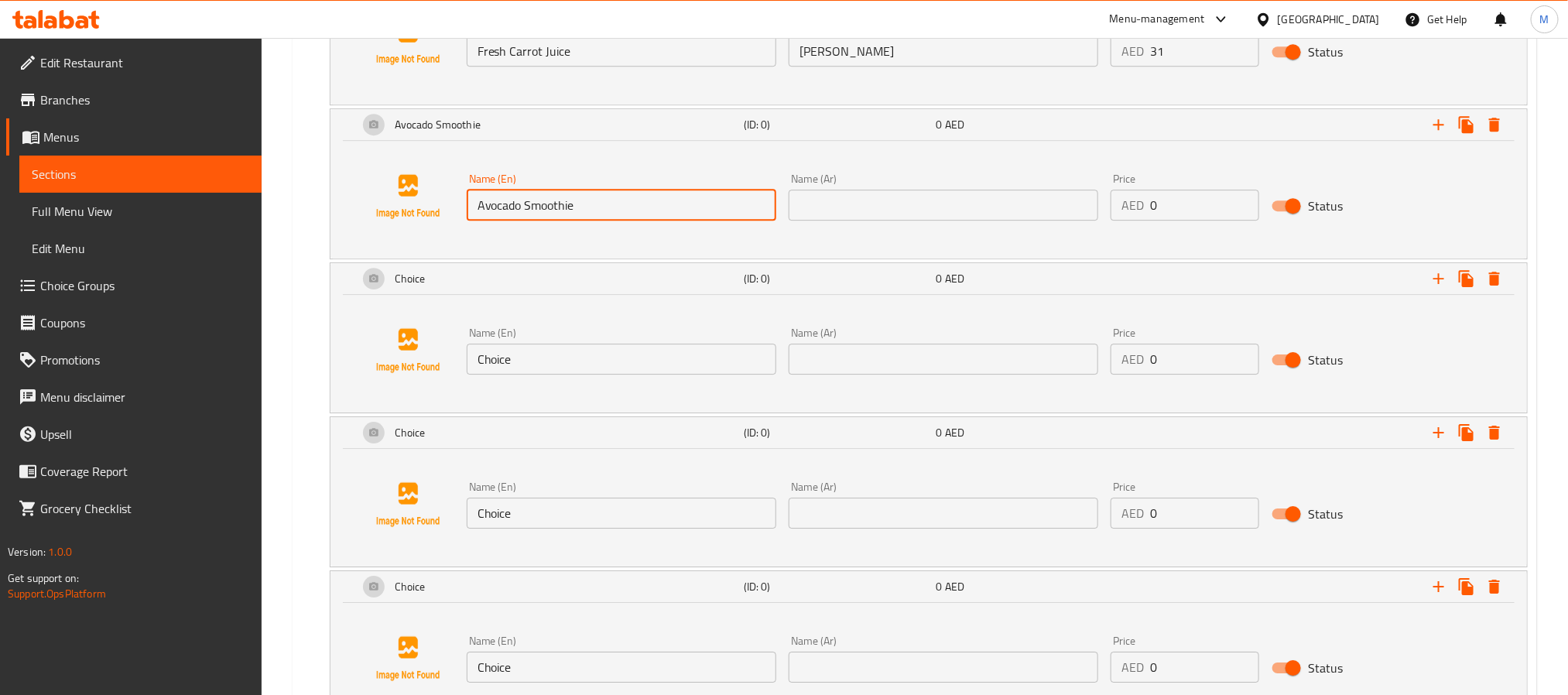
click at [1013, 220] on input "text" at bounding box center [943, 205] width 310 height 31
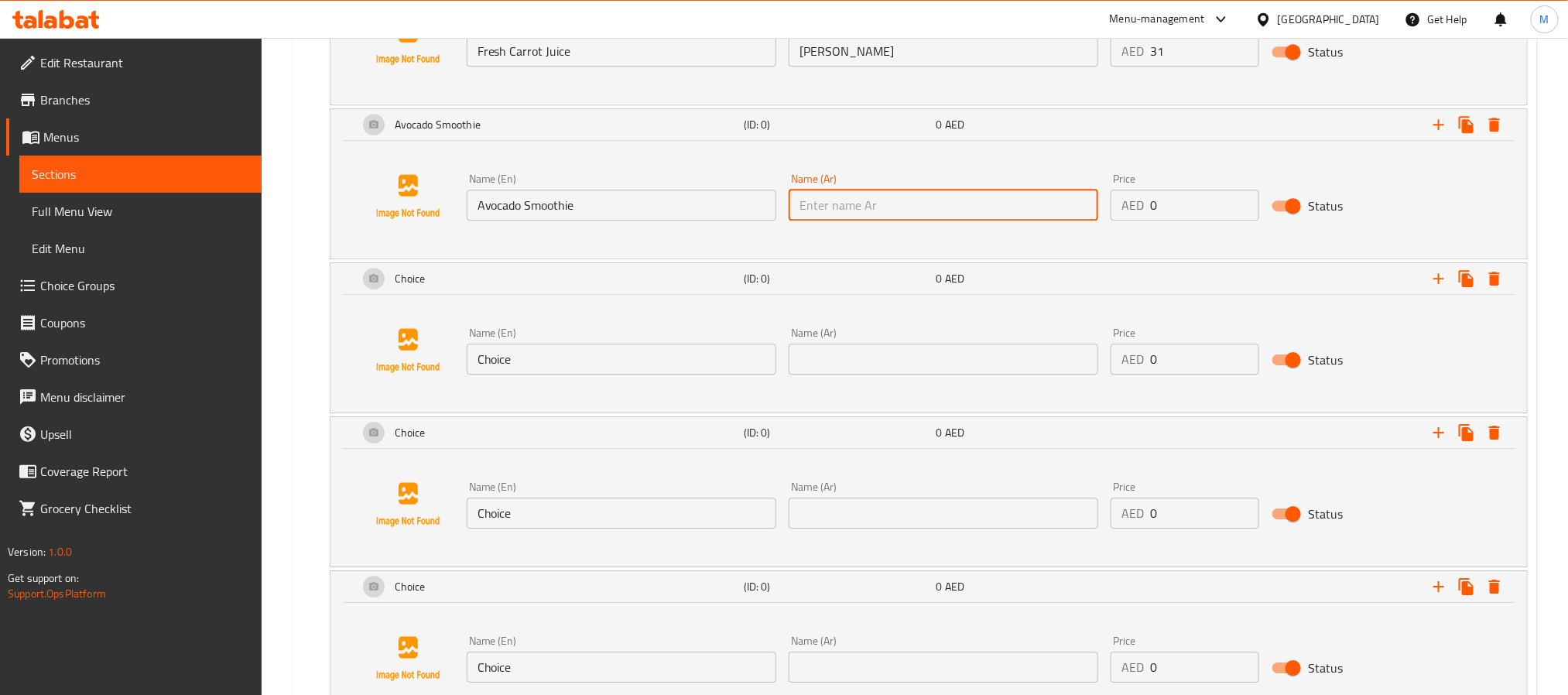
paste input "عصير الأفوكادو"
type input "عصير الأفوكادو"
click at [1185, 220] on input "0" at bounding box center [1205, 205] width 109 height 31
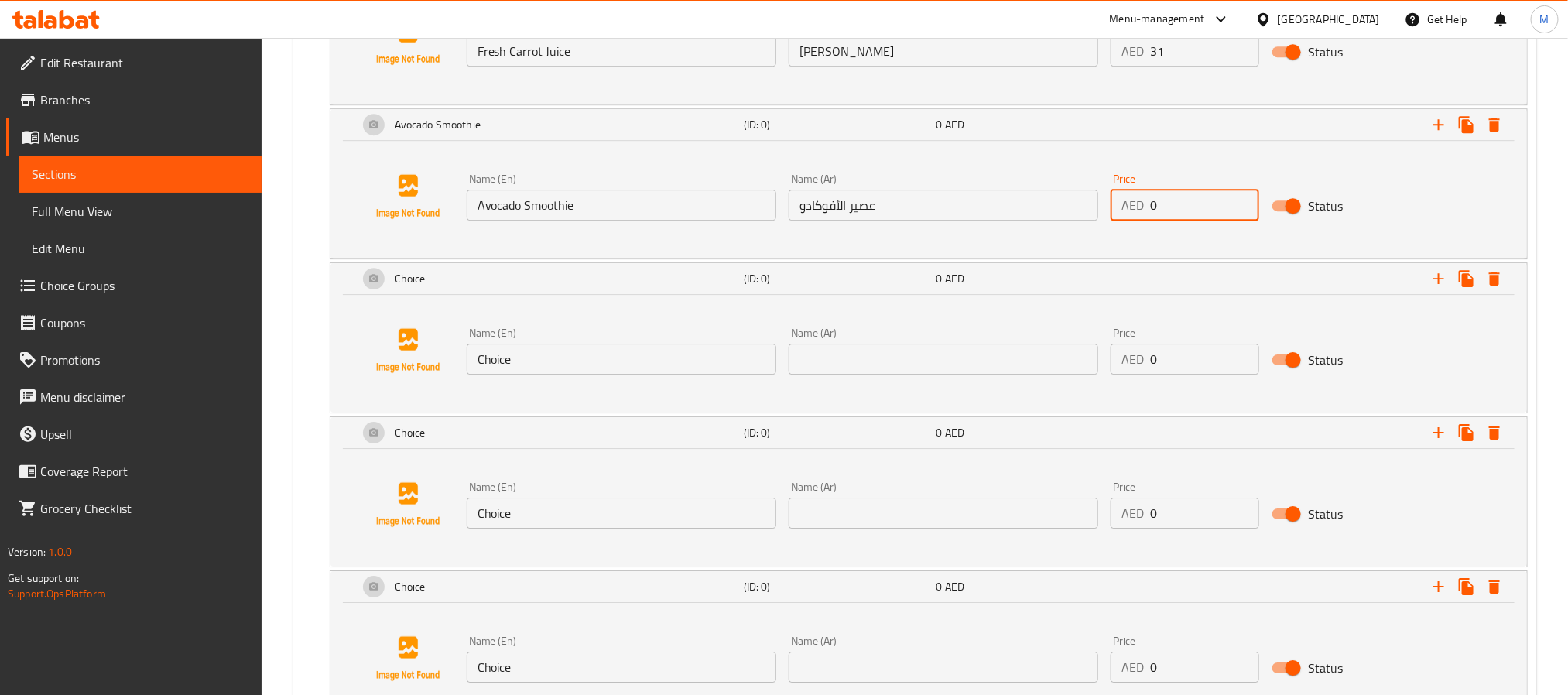
click at [1185, 220] on input "0" at bounding box center [1205, 205] width 109 height 31
type input "31"
click at [539, 375] on input "Choice" at bounding box center [621, 358] width 310 height 31
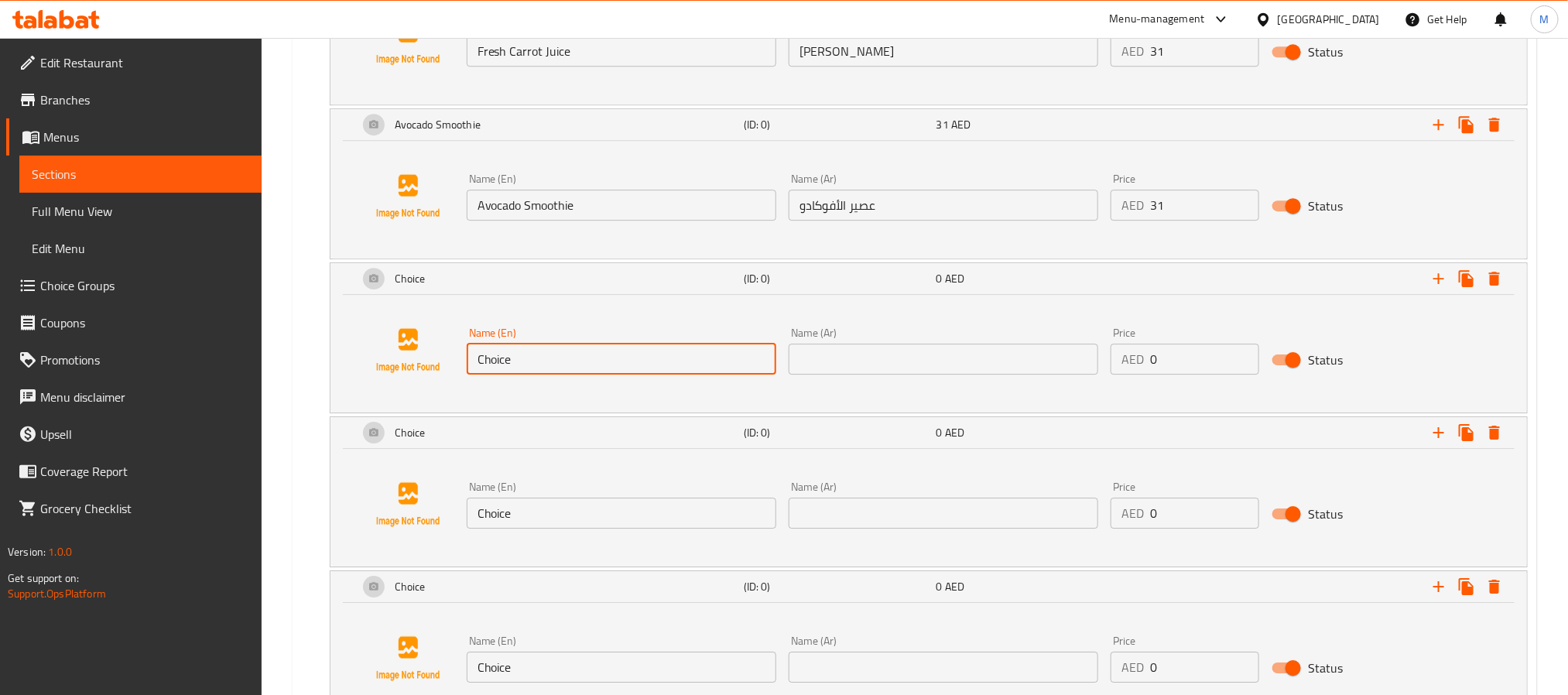
click at [539, 375] on input "Choice" at bounding box center [621, 358] width 310 height 31
paste input "Love Ju"
type input "Love Juice"
drag, startPoint x: 1059, startPoint y: 358, endPoint x: 1043, endPoint y: 372, distance: 21.3
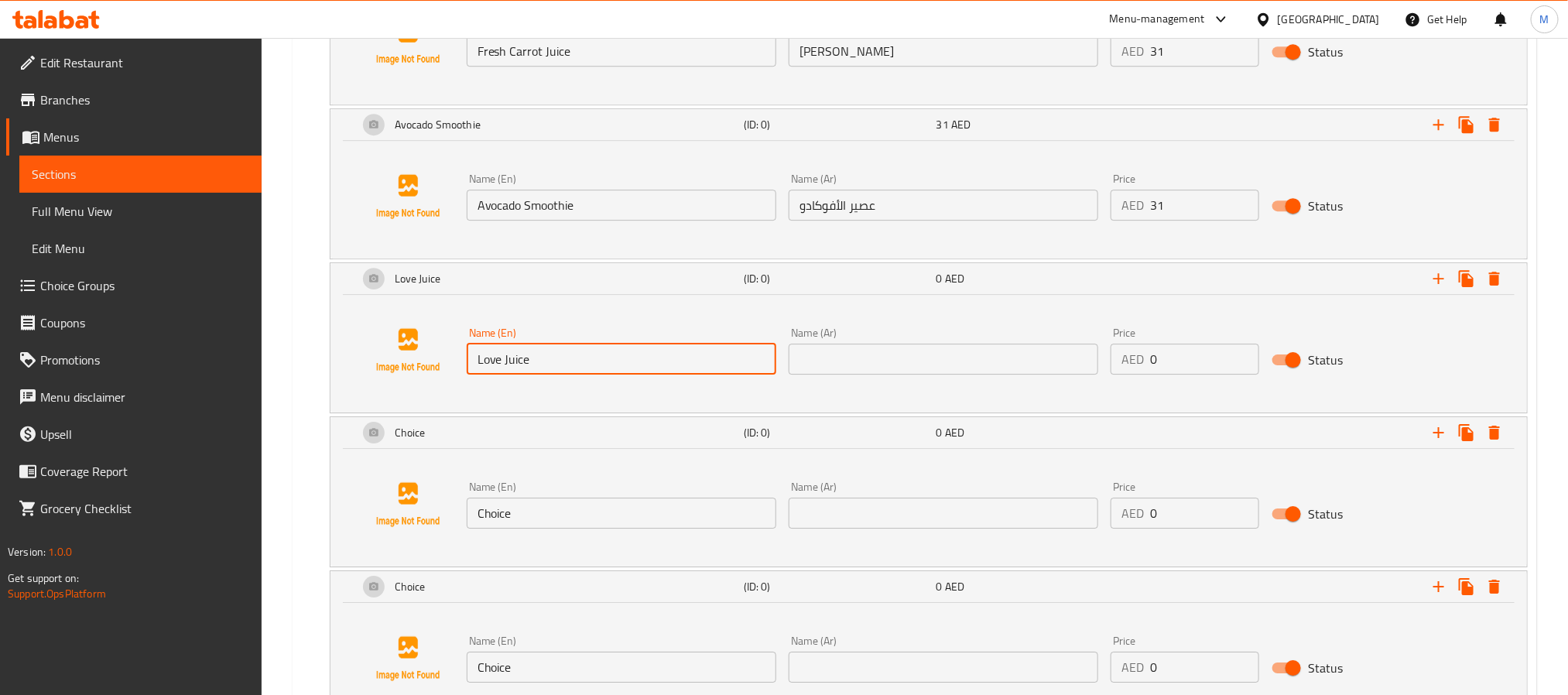
click at [1057, 360] on div "Name (Ar) Name (Ar)" at bounding box center [943, 350] width 310 height 47
click at [1043, 371] on input "text" at bounding box center [943, 358] width 310 height 31
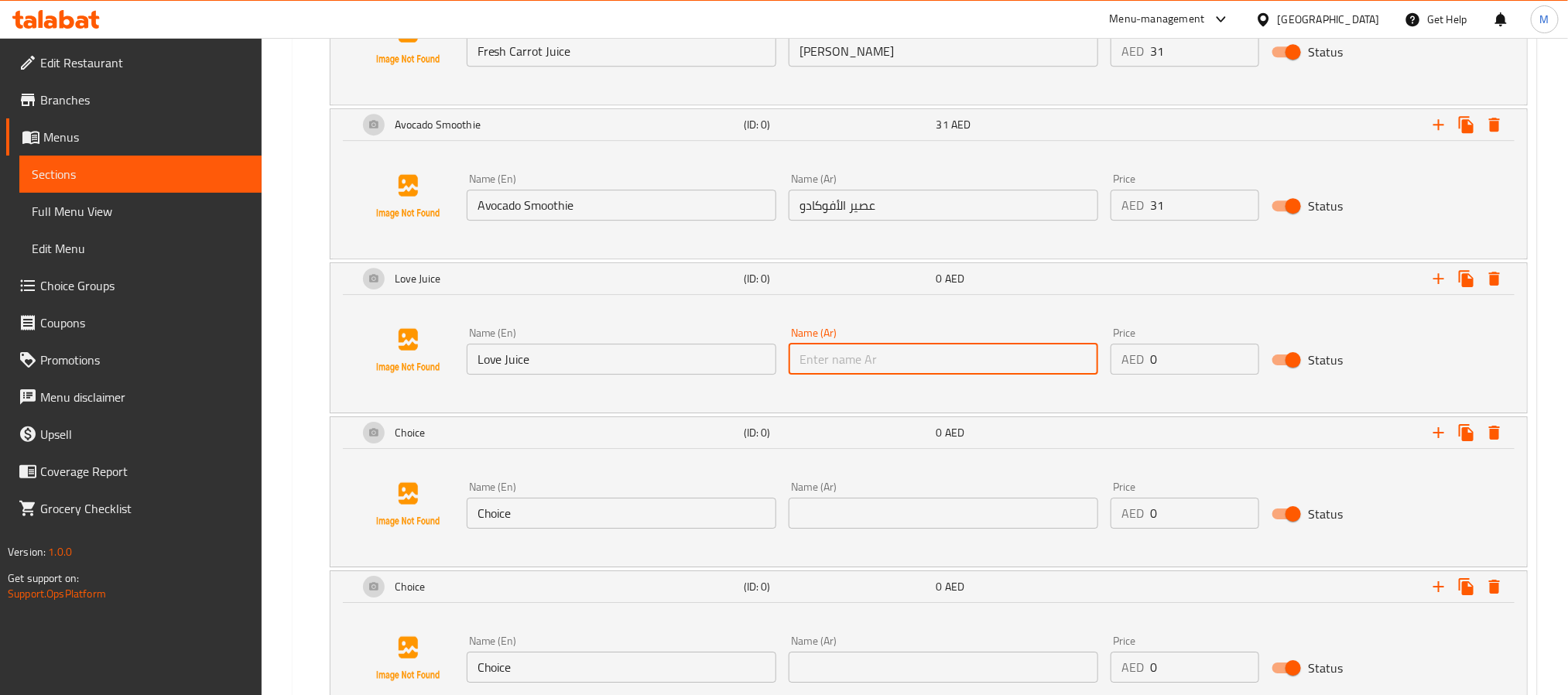
paste input "عصير الحب"
type input "عصير الحب"
click at [1201, 374] on input "0" at bounding box center [1205, 358] width 109 height 31
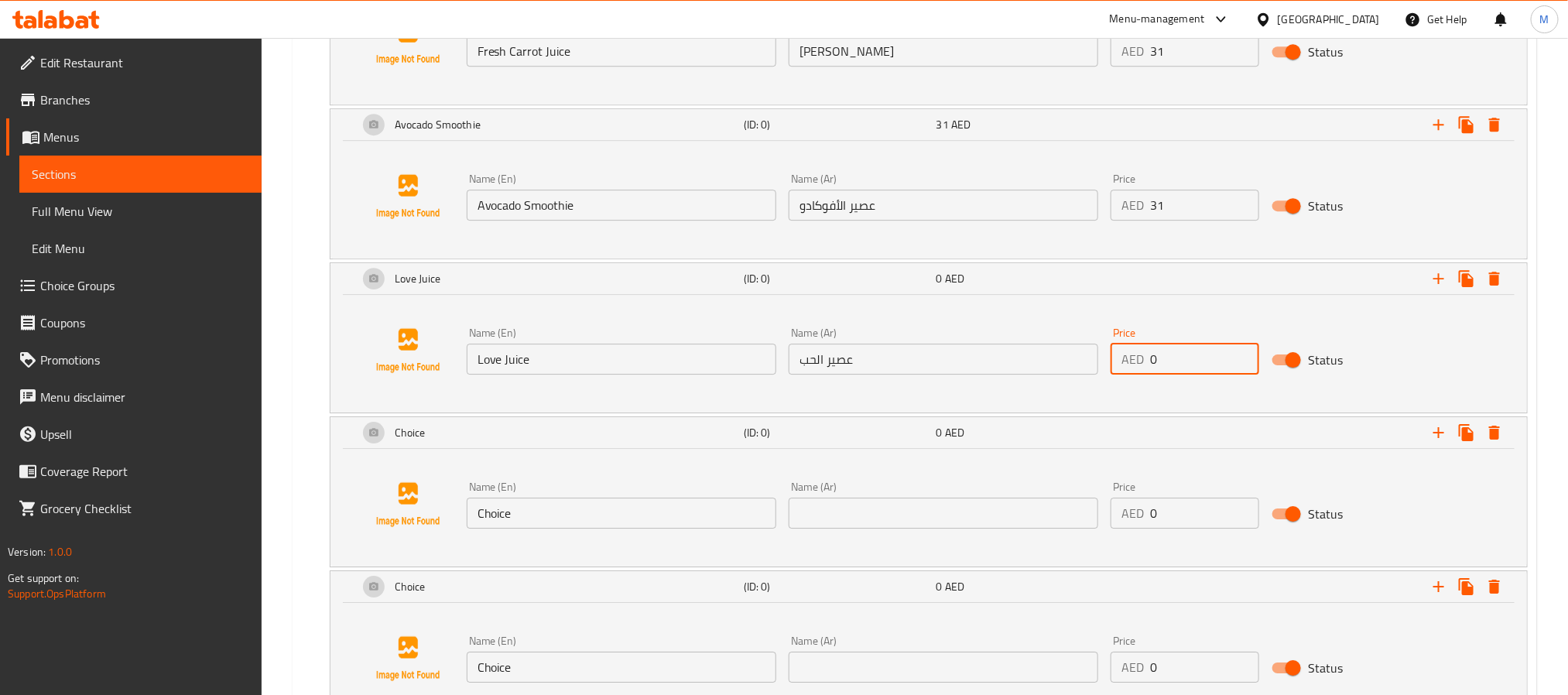
click at [1201, 374] on input "0" at bounding box center [1205, 358] width 109 height 31
type input "31"
click at [581, 528] on input "Choice" at bounding box center [621, 513] width 310 height 31
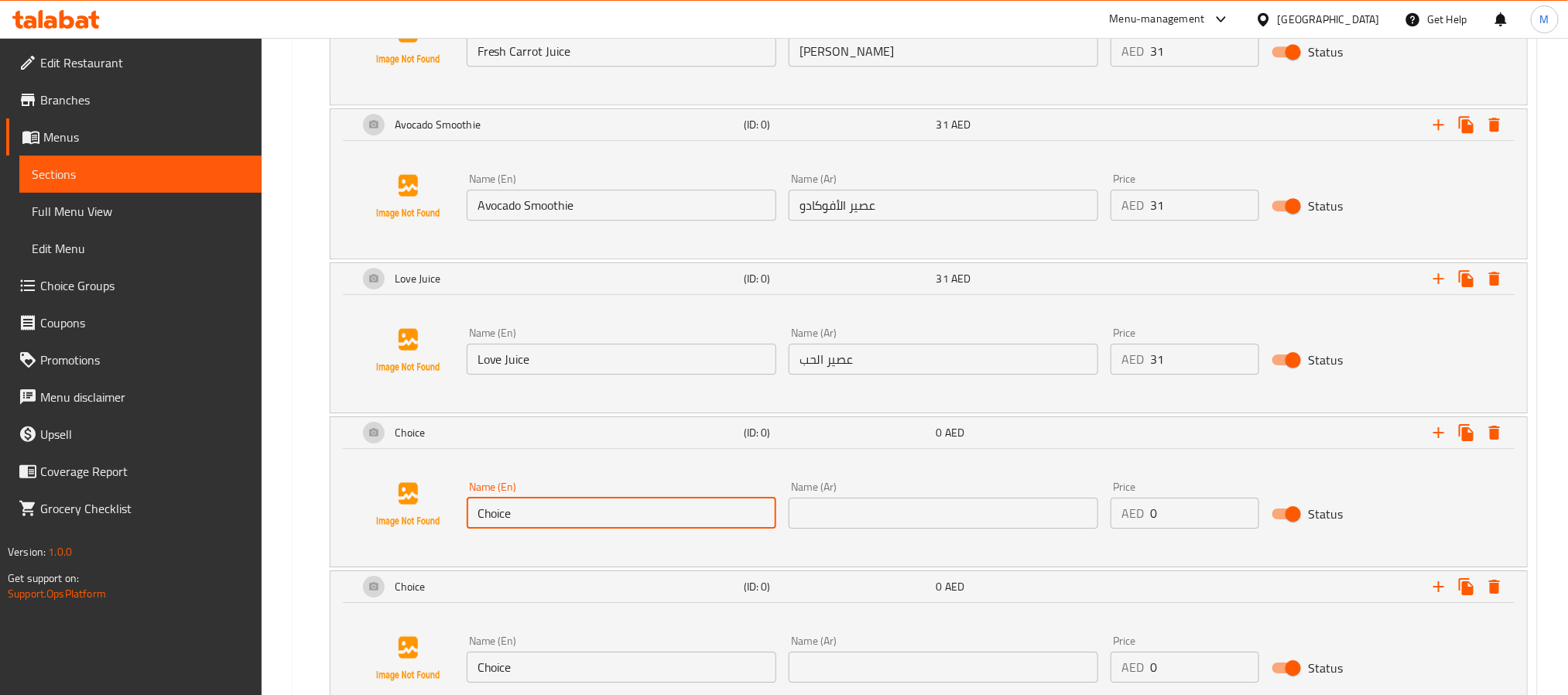
click at [581, 528] on input "Choice" at bounding box center [621, 513] width 310 height 31
paste input "Fresh Grapefruit Ju"
click at [581, 528] on input "Choice" at bounding box center [621, 513] width 310 height 31
type input "Fresh Grapefruit Juice"
click at [1005, 518] on input "text" at bounding box center [943, 513] width 310 height 31
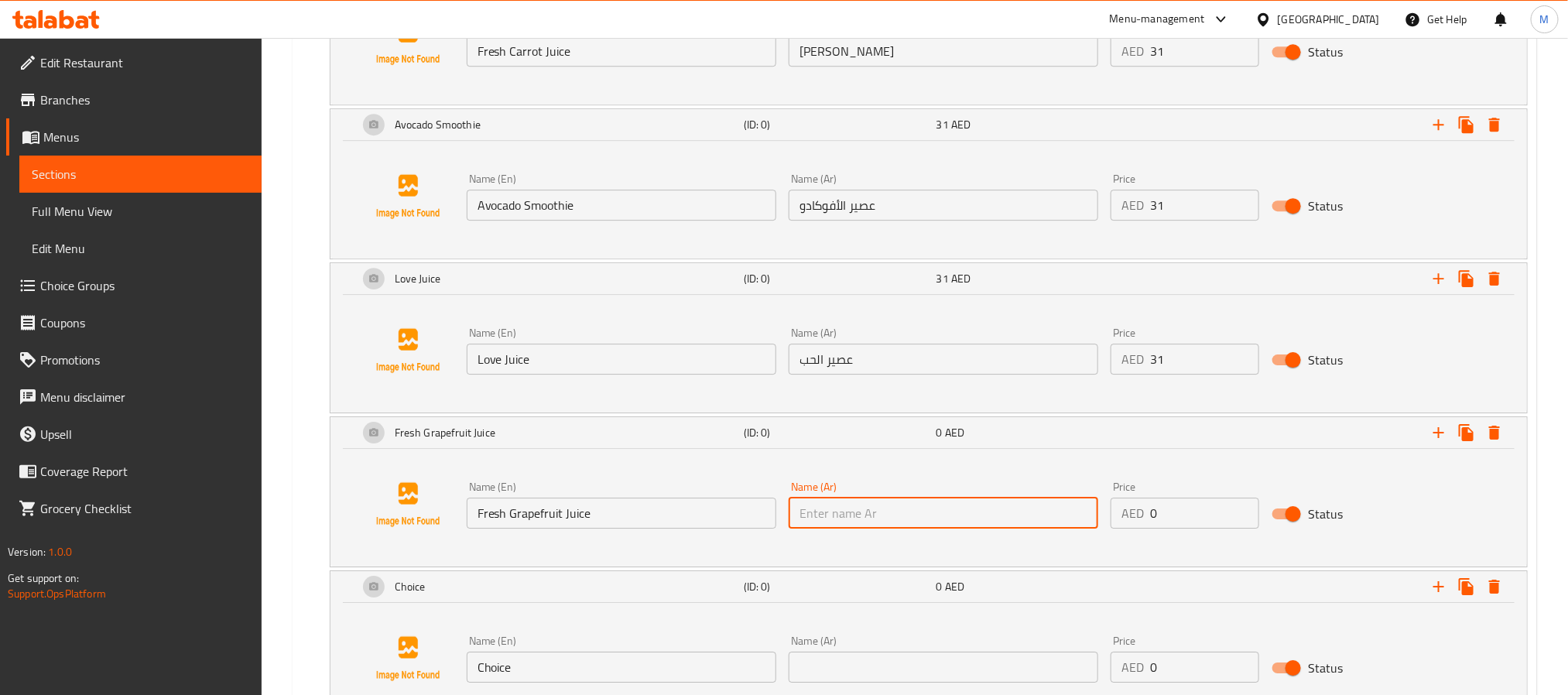
paste input "عصير جريب فروت طازج"
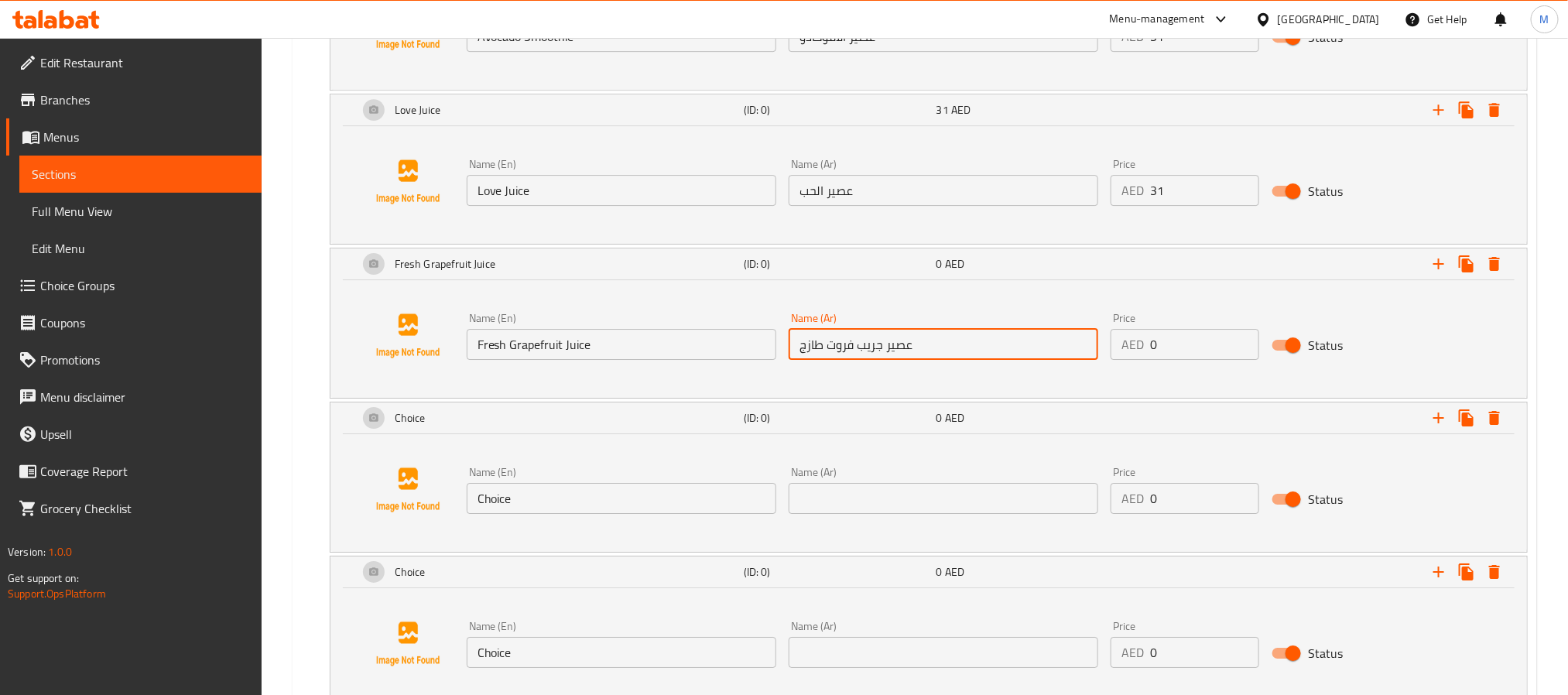
scroll to position [2697, 0]
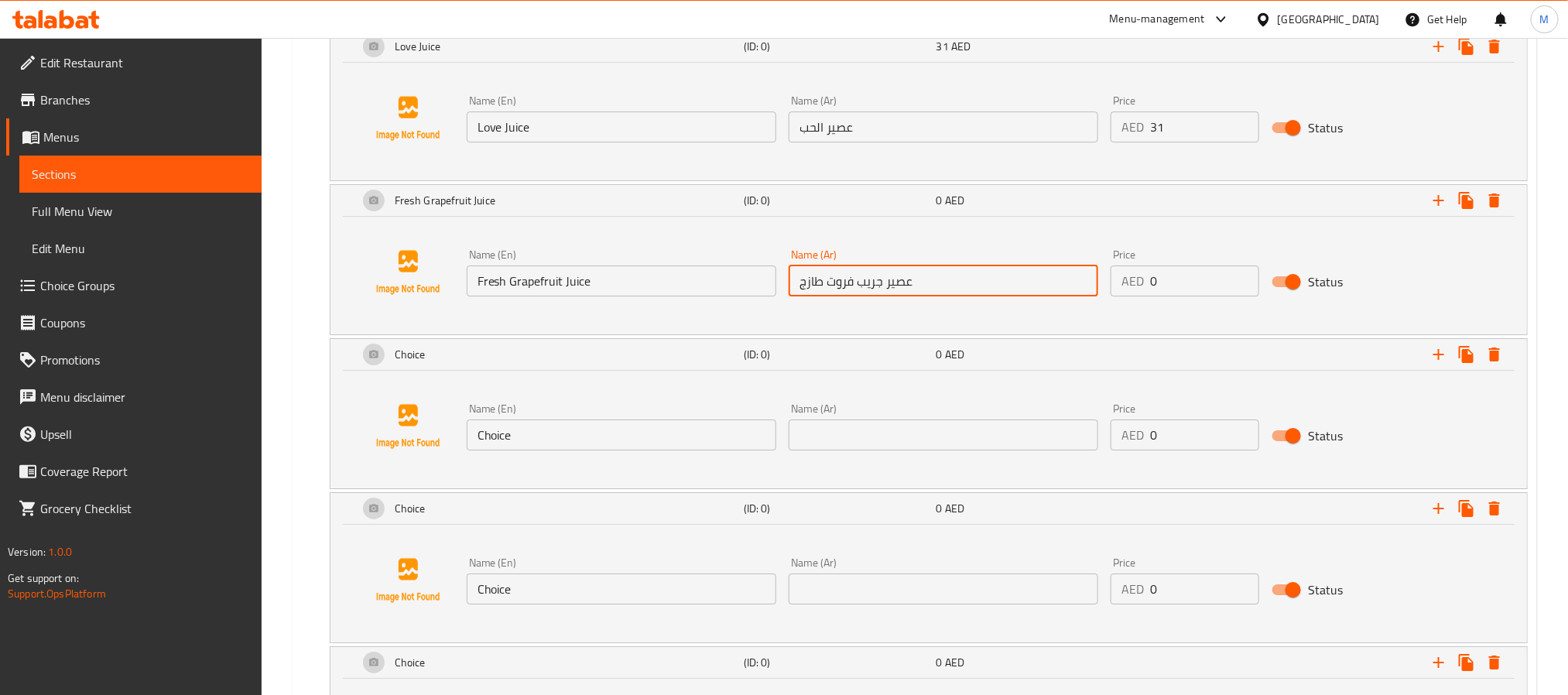
type input "عصير جريب فروت طازج"
click at [1213, 296] on input "0" at bounding box center [1205, 280] width 109 height 31
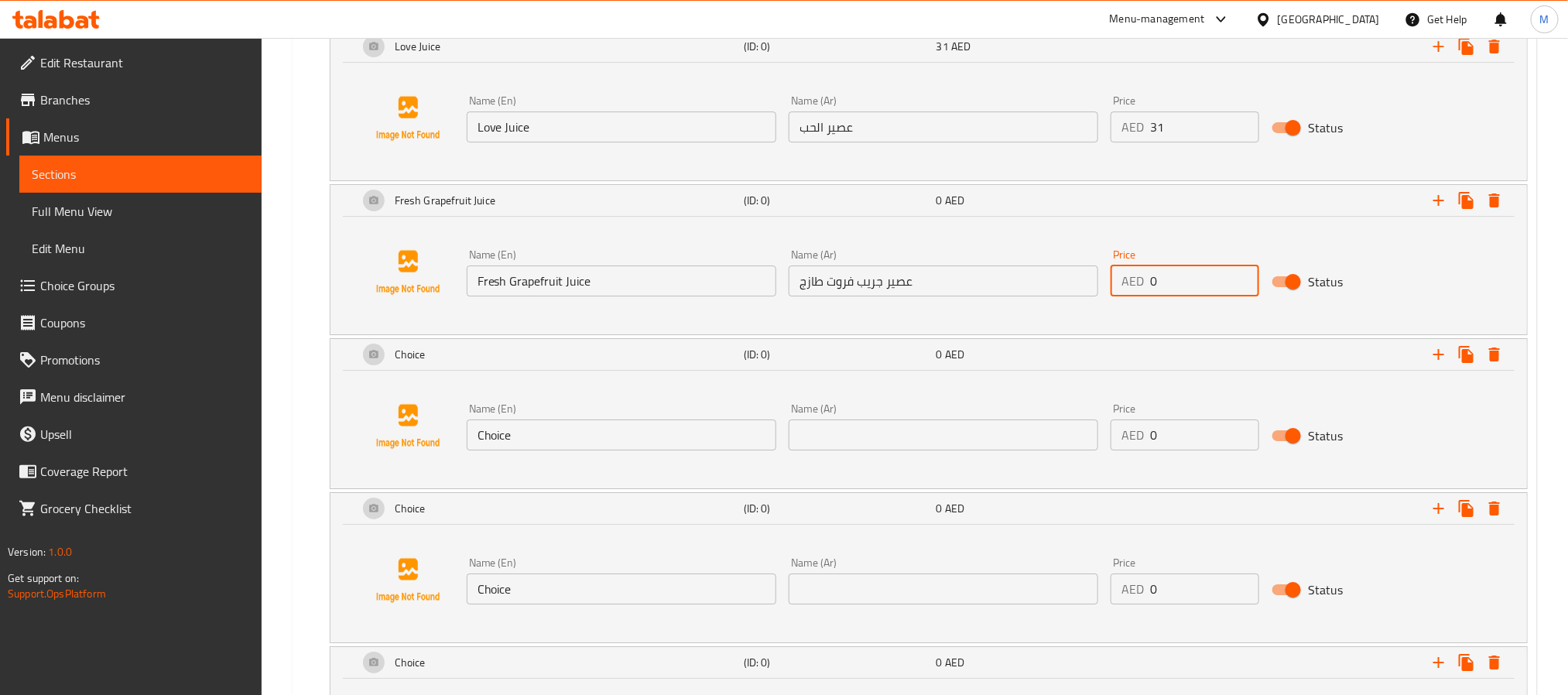
click at [1213, 296] on input "0" at bounding box center [1205, 280] width 109 height 31
type input "31"
click at [660, 450] on input "Choice" at bounding box center [621, 434] width 310 height 31
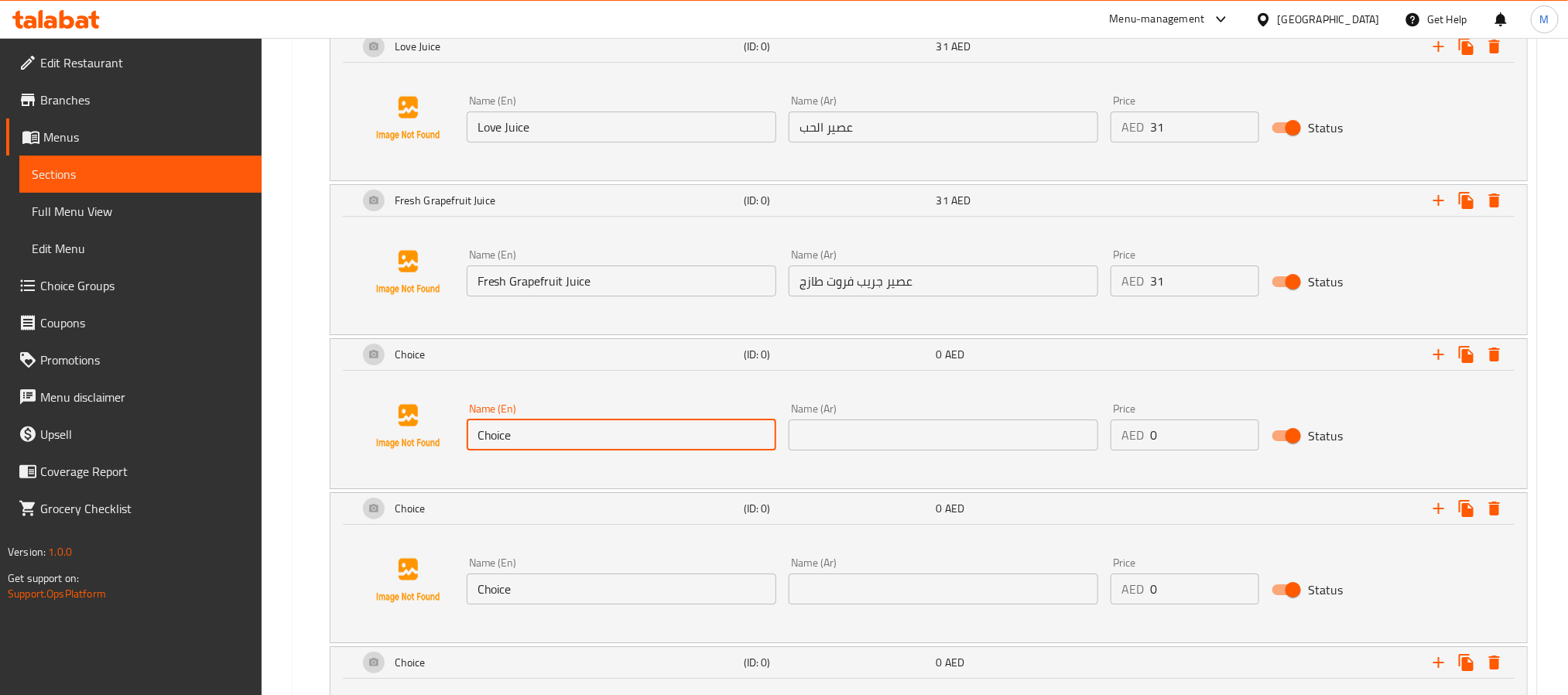
click at [660, 450] on input "Choice" at bounding box center [621, 434] width 310 height 31
paste input "Sunrise Smoothi"
type input "Sunrise Smoothie"
click at [1001, 450] on input "text" at bounding box center [943, 434] width 310 height 31
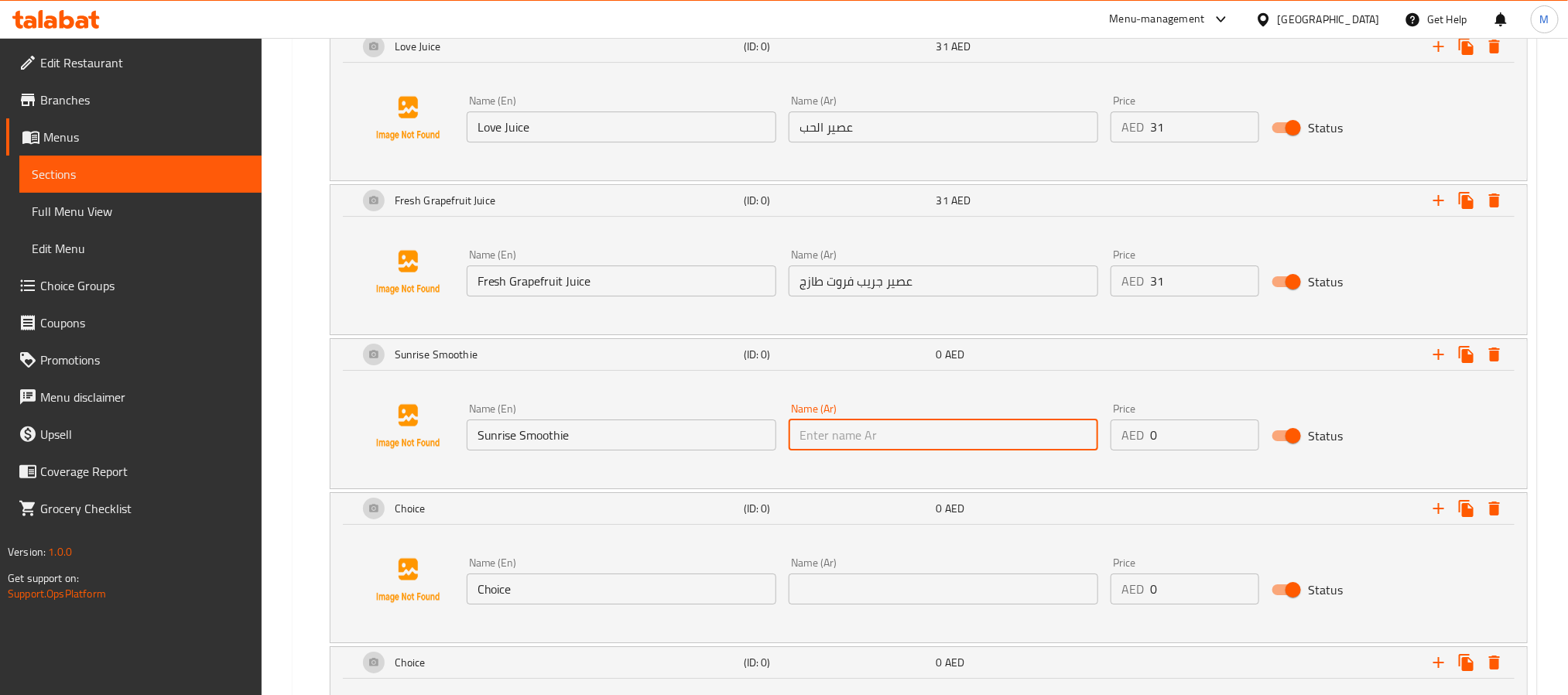
paste input "عصير شروق الشمس"
type input "عصير شروق الشمس"
click at [1207, 448] on input "0" at bounding box center [1205, 434] width 109 height 31
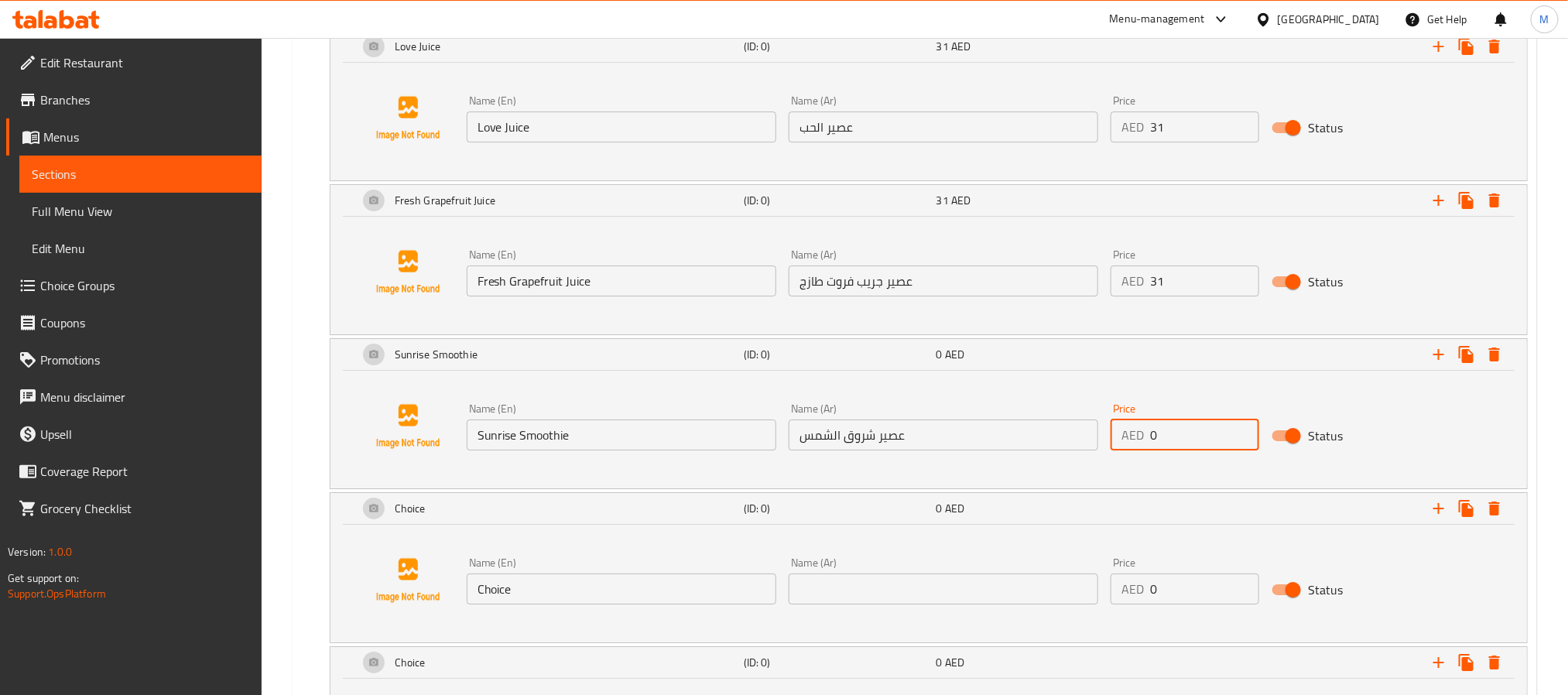
click at [1207, 448] on input "0" at bounding box center [1205, 434] width 109 height 31
type input "31"
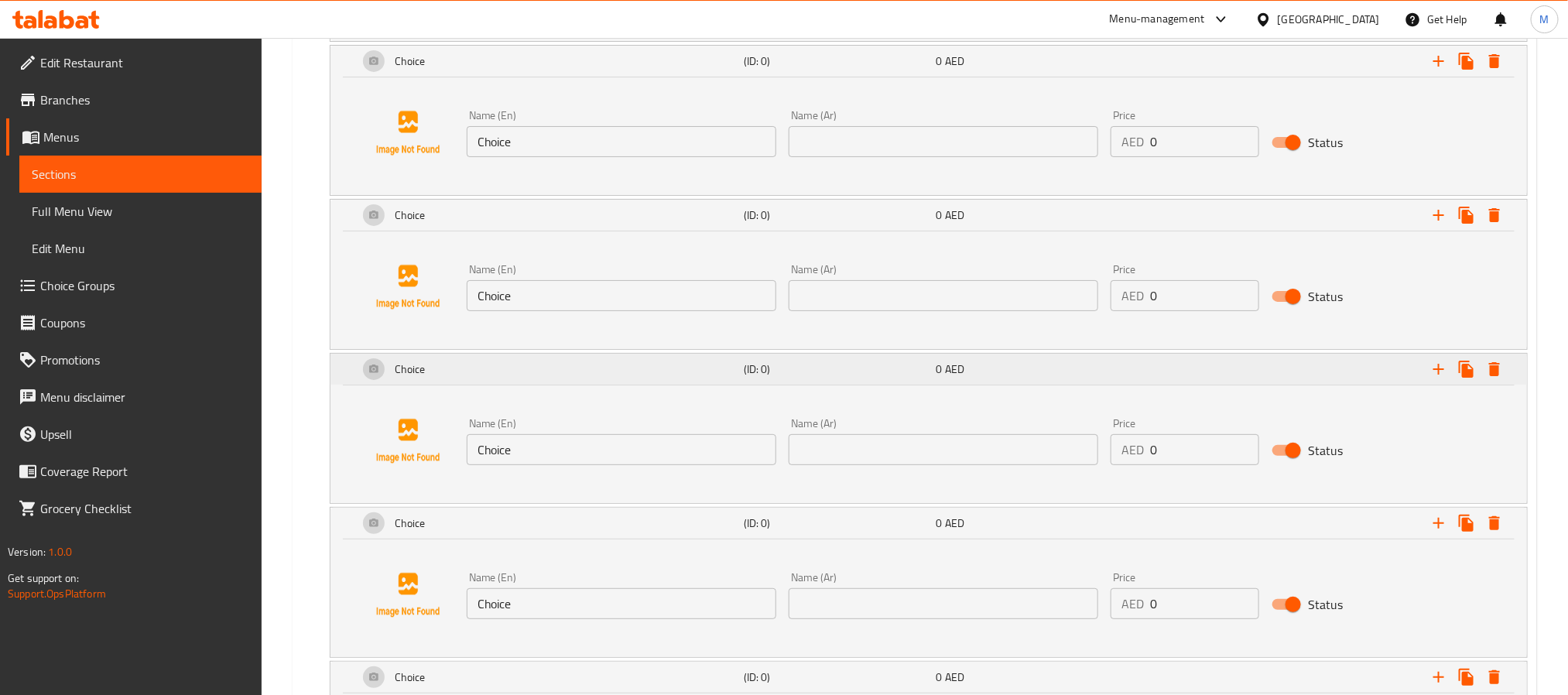
scroll to position [3161, 0]
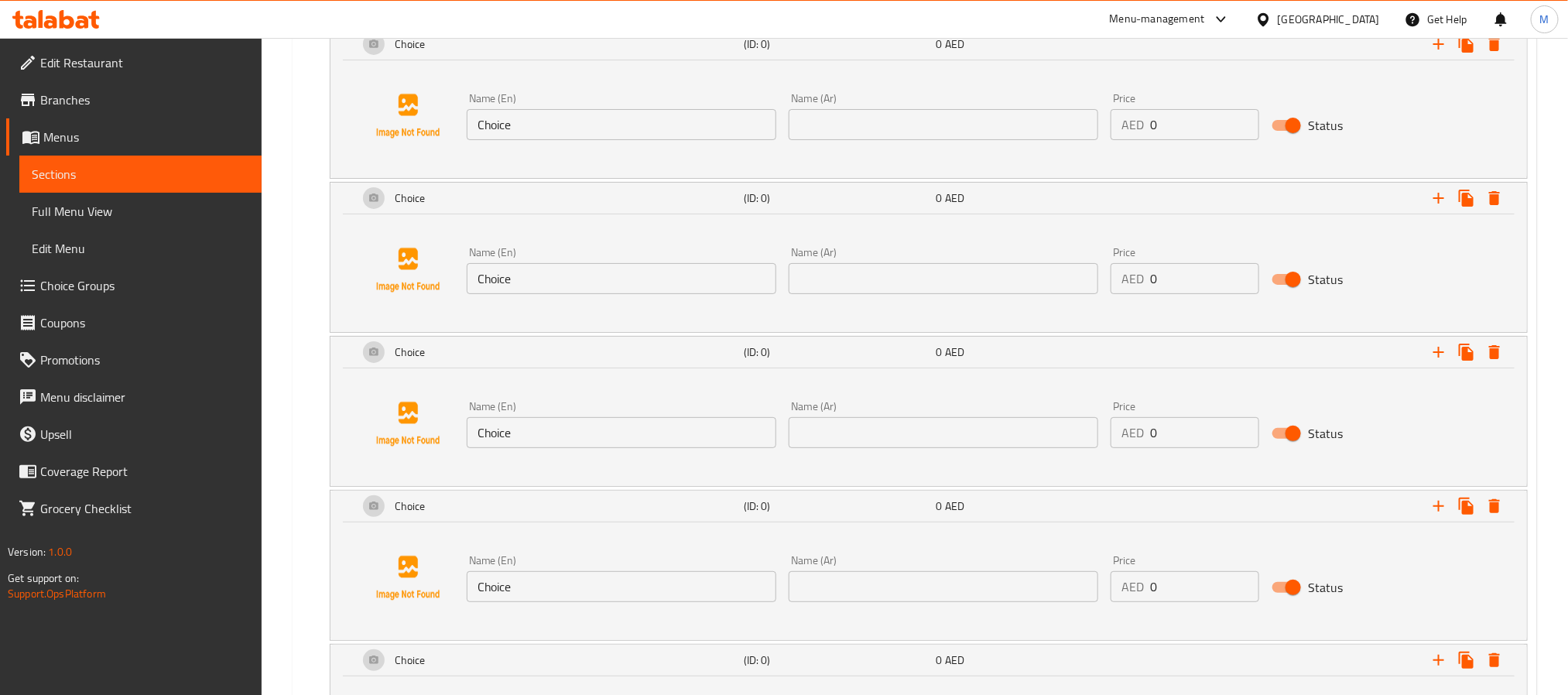
click at [628, 140] on input "Choice" at bounding box center [621, 124] width 310 height 31
paste input "Matcha Smoothi"
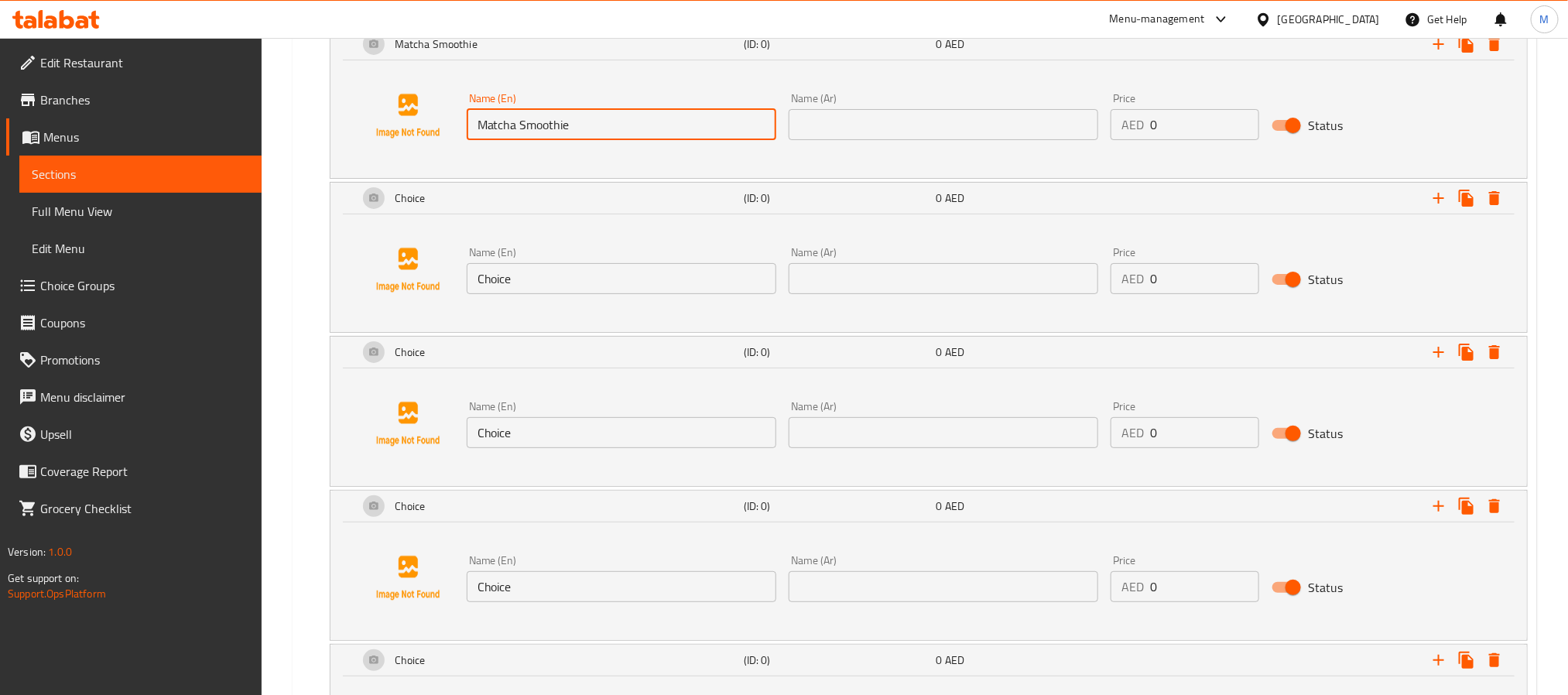
type input "Matcha Smoothie"
drag, startPoint x: 987, startPoint y: 158, endPoint x: 990, endPoint y: 142, distance: 16.3
click at [987, 146] on div "Name (Ar) Name (Ar)" at bounding box center [944, 116] width 322 height 59
click at [992, 138] on input "text" at bounding box center [943, 124] width 310 height 31
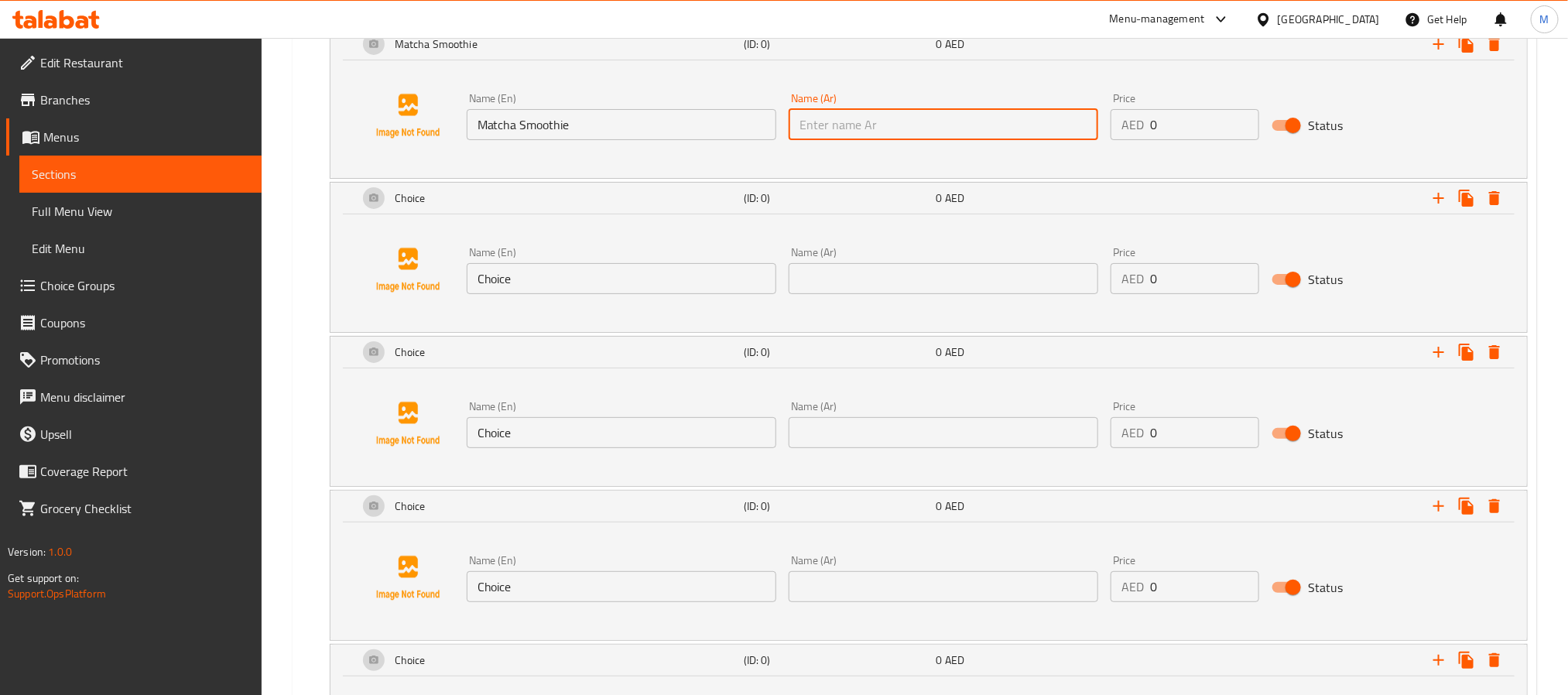
paste input "عصير ماتشا"
type input "عصير ماتشا"
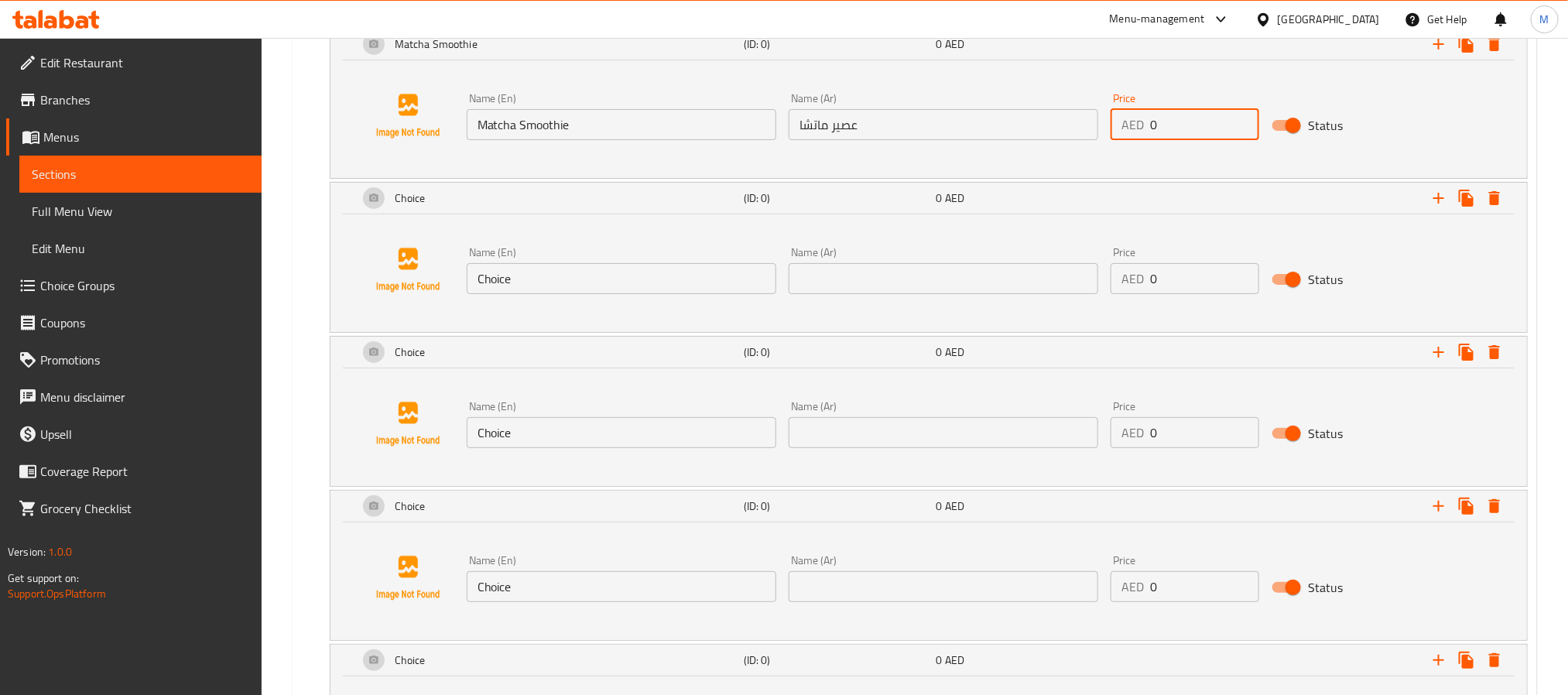
click at [1212, 139] on input "0" at bounding box center [1205, 124] width 109 height 31
paste input "26"
type input "26"
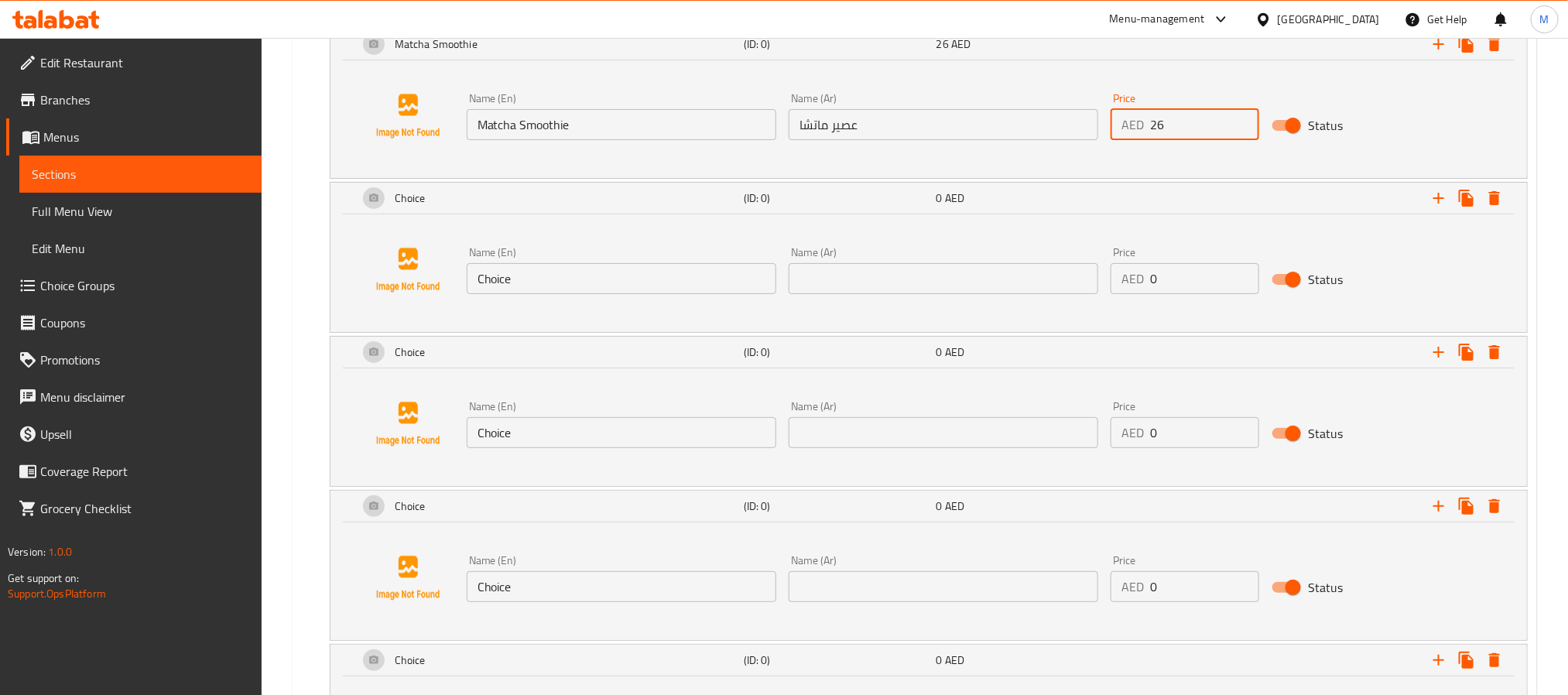
click at [592, 294] on input "Choice" at bounding box center [621, 278] width 310 height 31
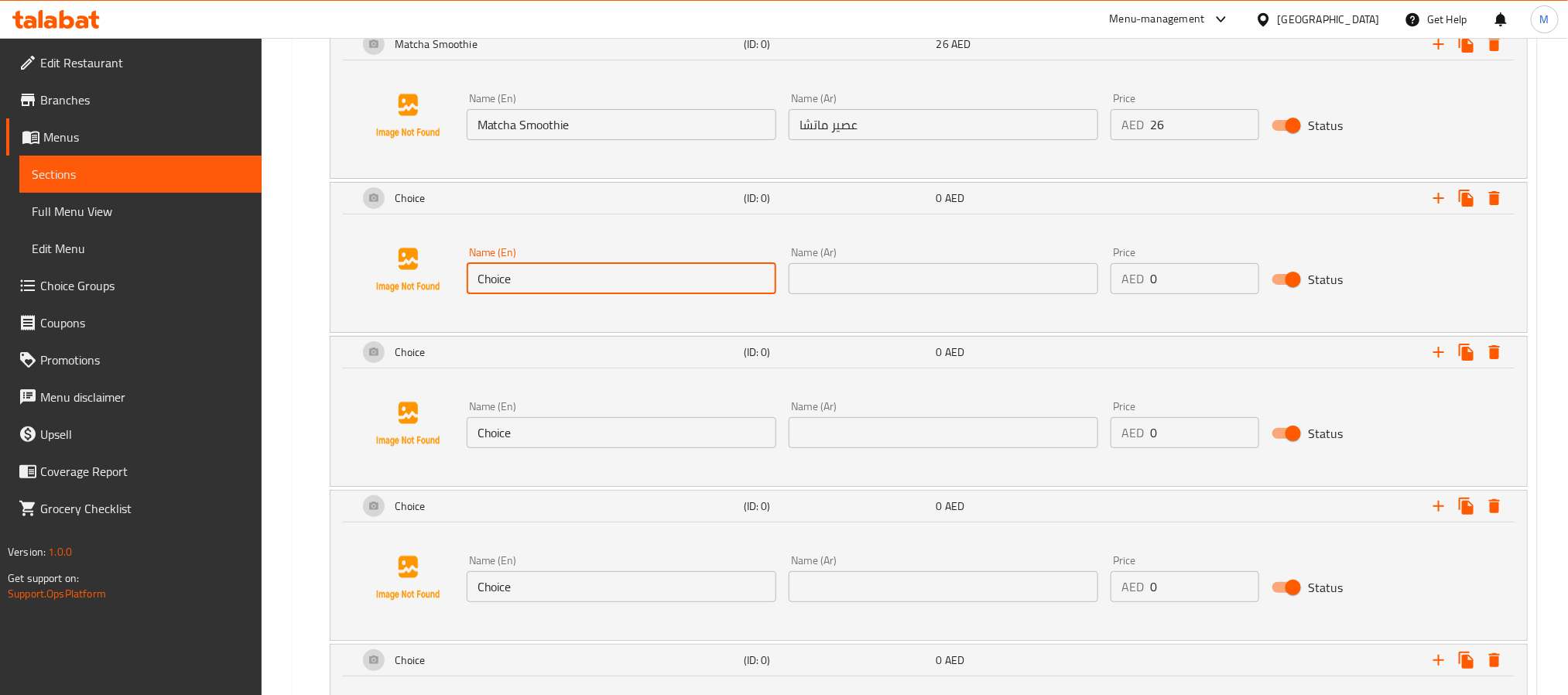
click at [592, 294] on input "Choice" at bounding box center [621, 278] width 310 height 31
paste input "Lemonade Ju"
type input "Lemonade Juice"
click at [997, 294] on input "text" at bounding box center [943, 278] width 310 height 31
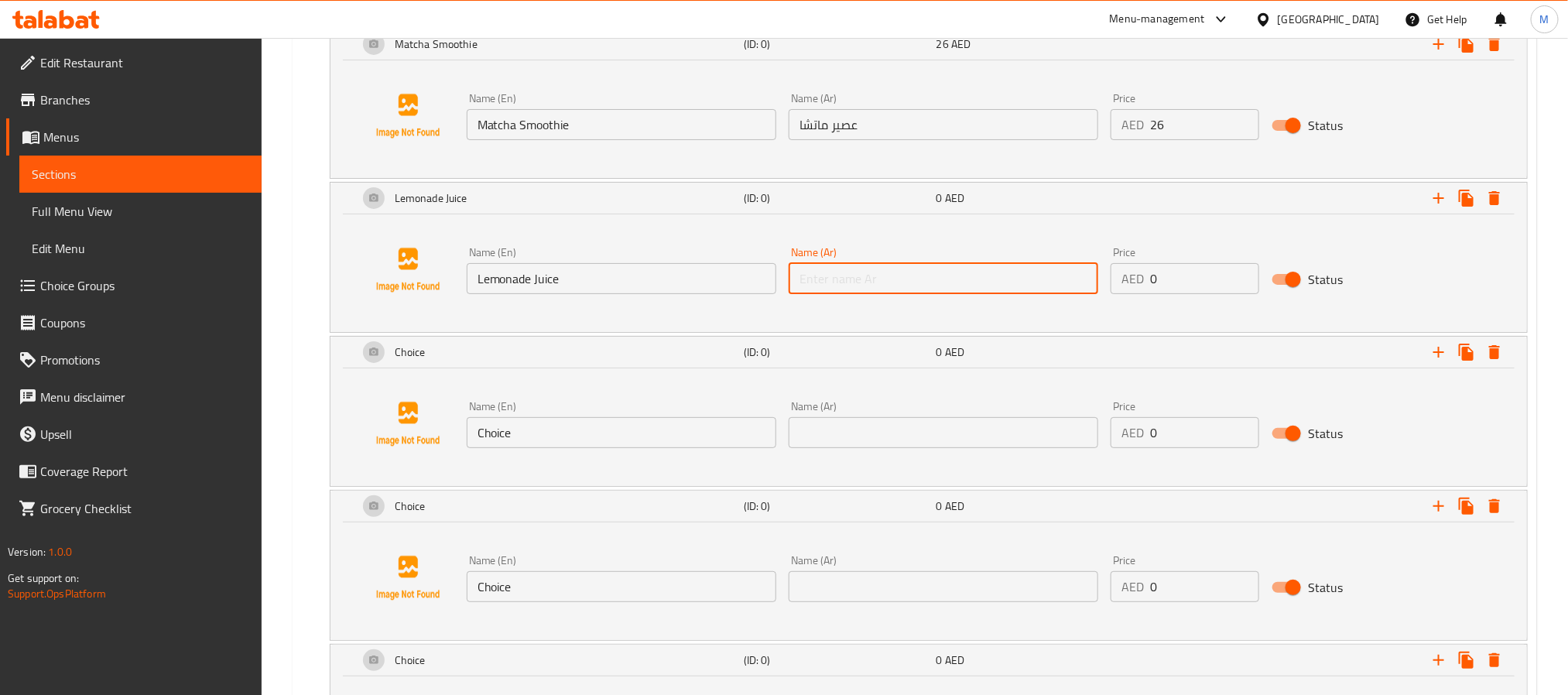
paste input "عصير ليموناضة"
type input "عصير ليموناضة"
click at [1196, 294] on input "0" at bounding box center [1205, 278] width 109 height 31
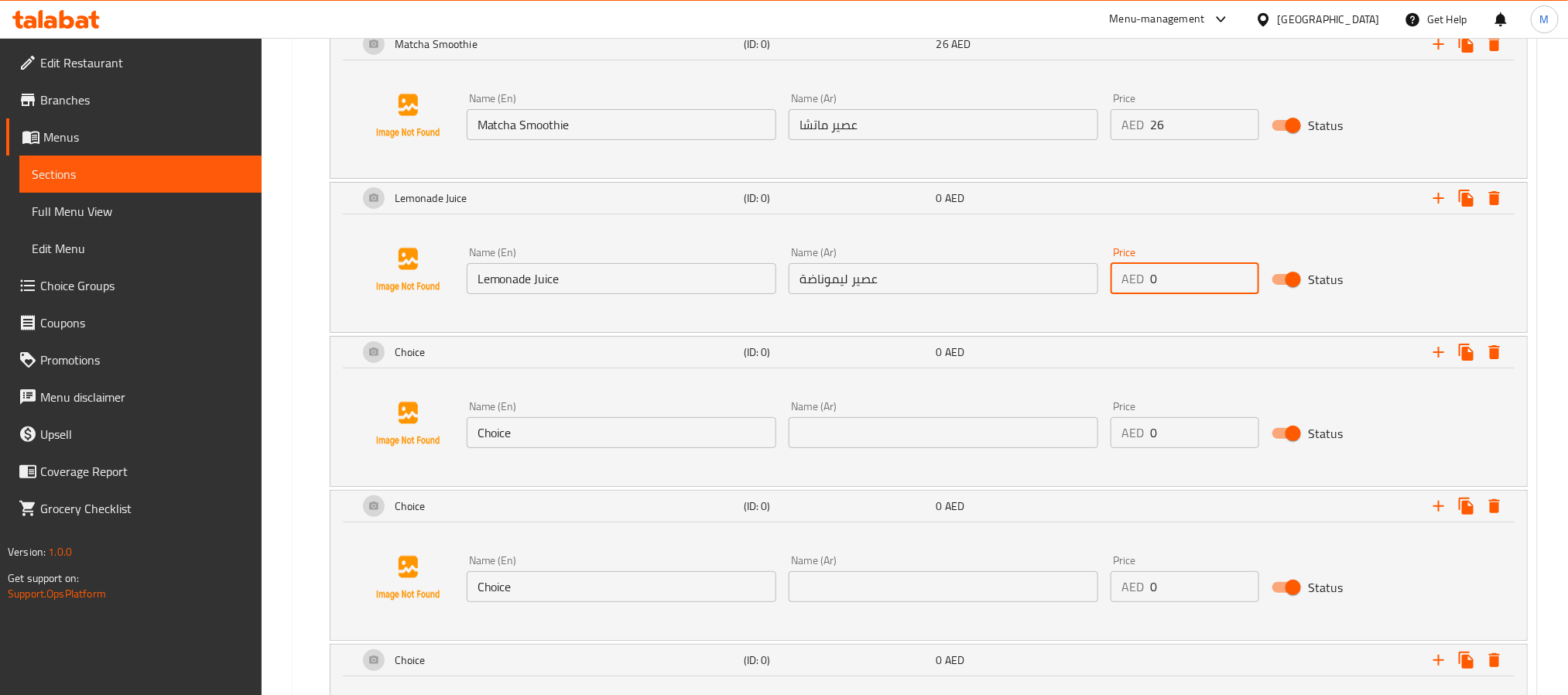
click at [1196, 294] on input "0" at bounding box center [1205, 278] width 109 height 31
paste input "26"
type input "26"
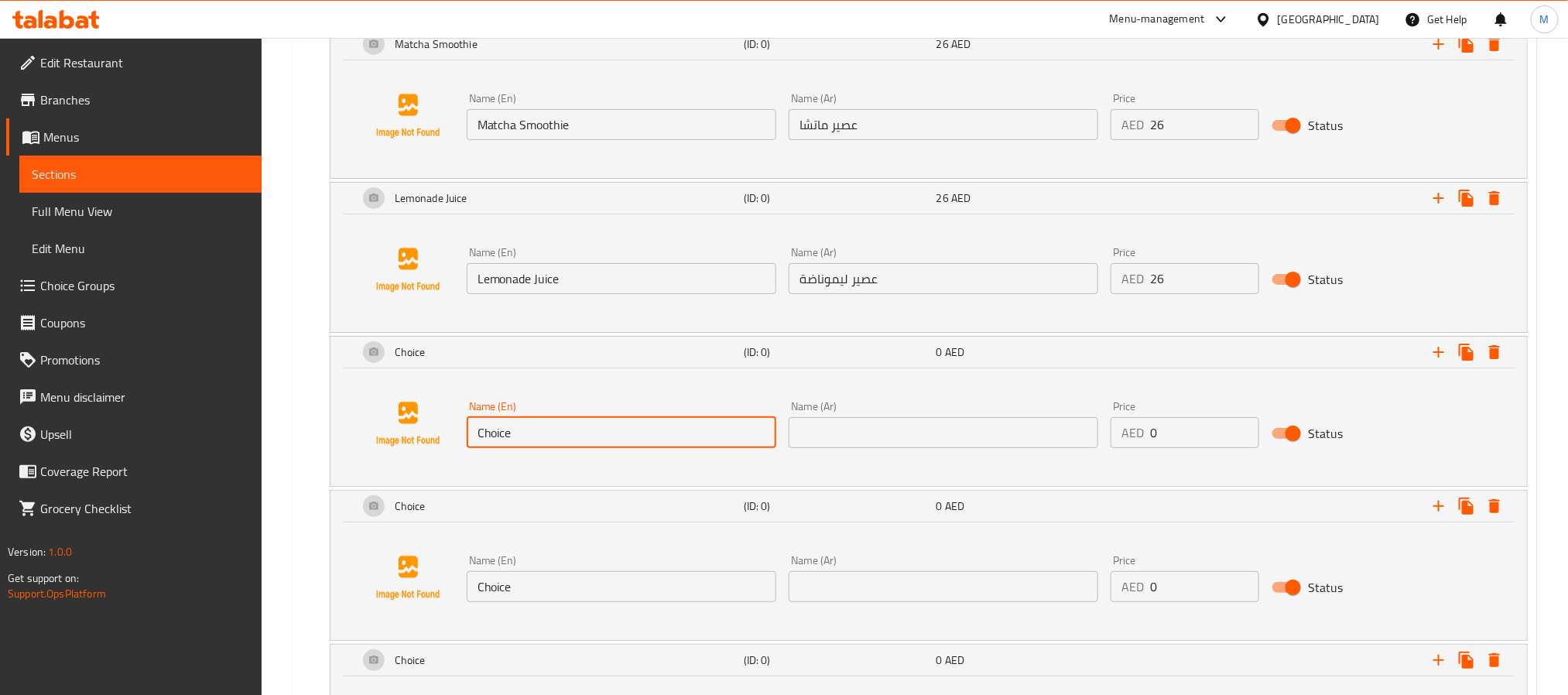
click at [553, 448] on input "Choice" at bounding box center [621, 432] width 310 height 31
paste input "Mango & Lychee Smoothi"
type input "Mango & Lychee Smoothie"
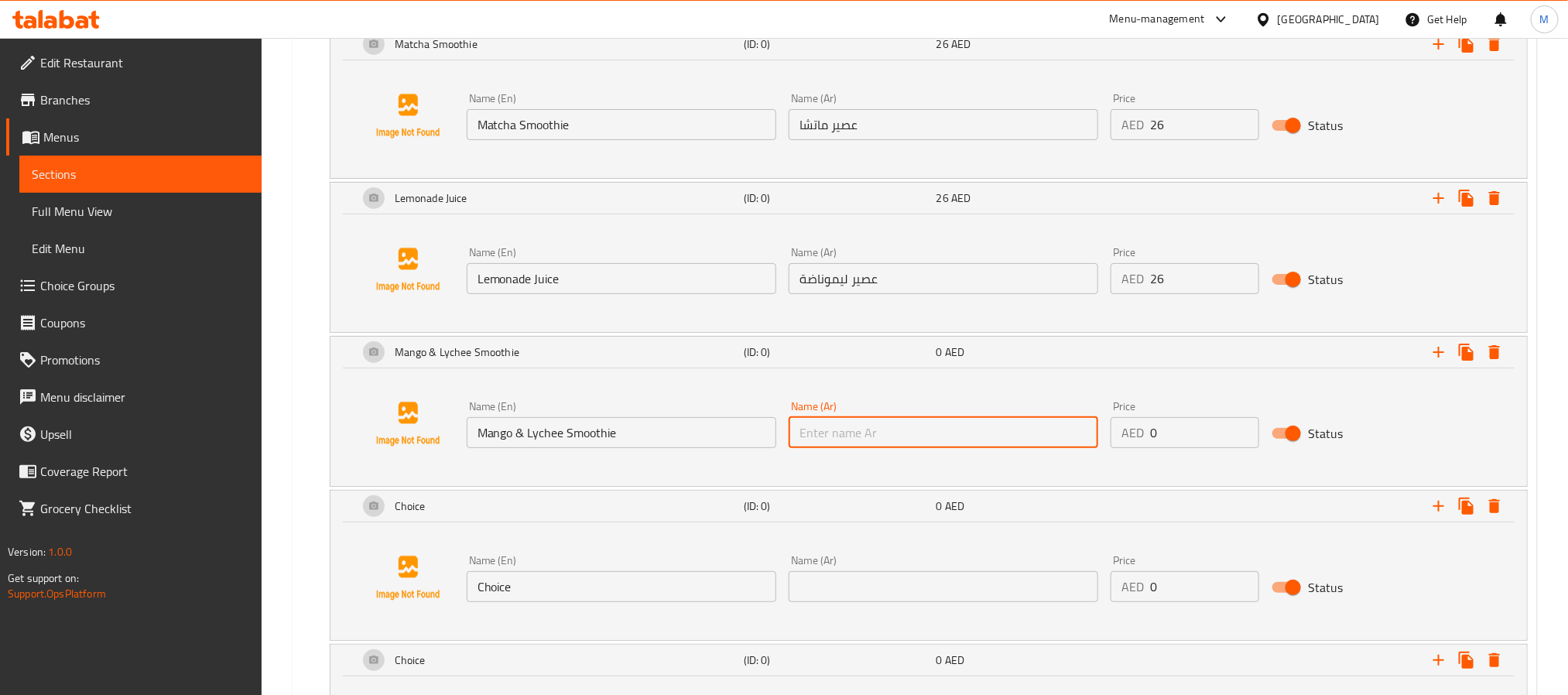
click at [1011, 448] on input "text" at bounding box center [943, 432] width 310 height 31
paste input "عصير [PERSON_NAME]"
type input "عصير [PERSON_NAME]"
click at [1172, 448] on input "0" at bounding box center [1205, 432] width 109 height 31
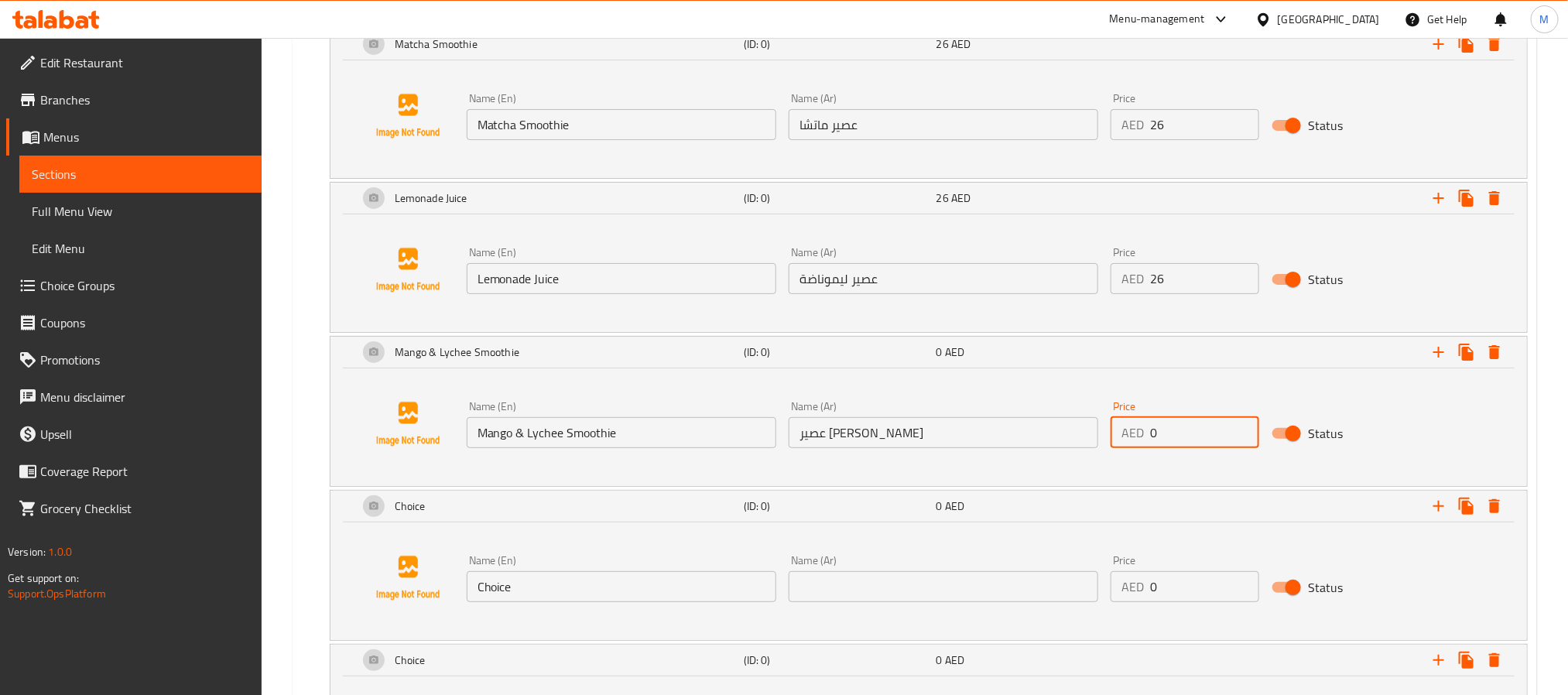
click at [1172, 448] on input "0" at bounding box center [1205, 432] width 109 height 31
click at [1171, 448] on input "0" at bounding box center [1205, 432] width 109 height 31
paste input "31"
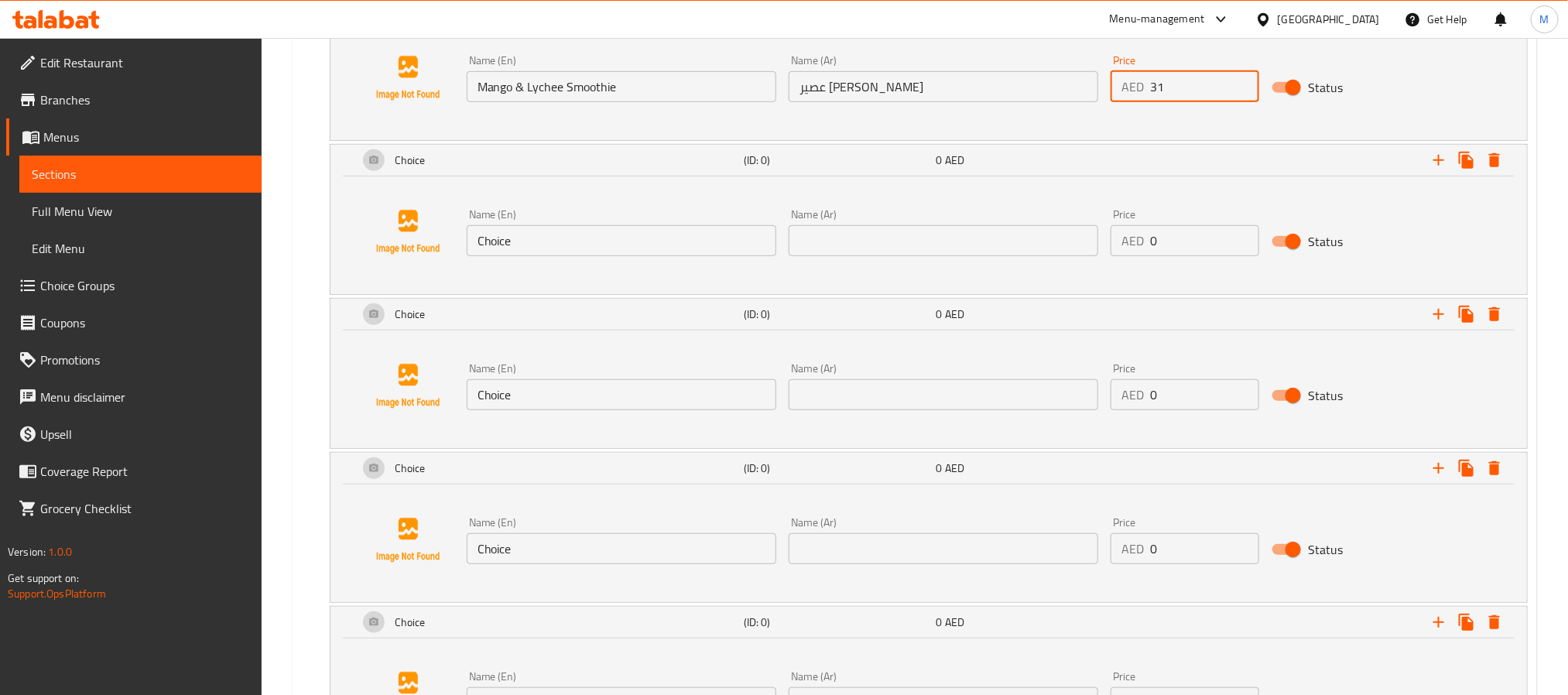
scroll to position [3510, 0]
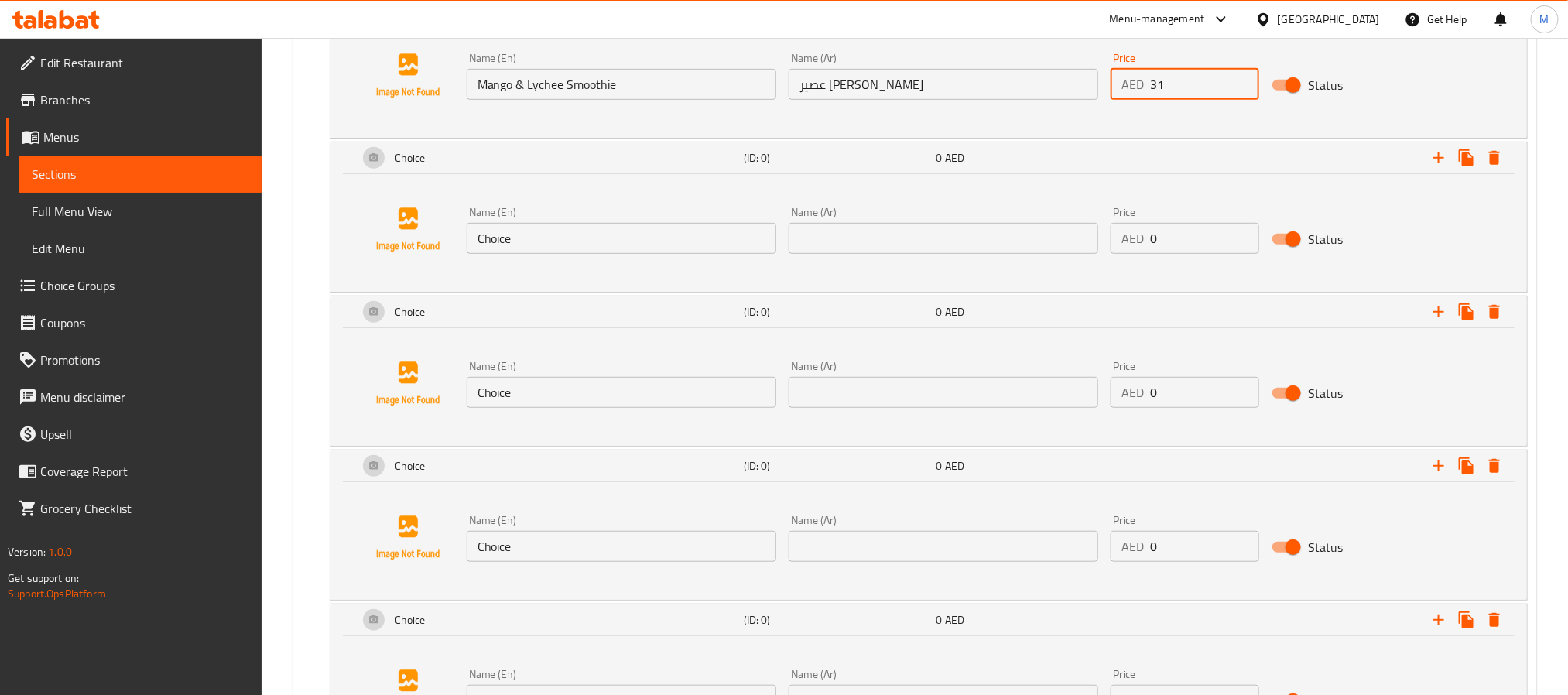
type input "31"
click at [1180, 253] on input "0" at bounding box center [1205, 238] width 109 height 31
paste input "31"
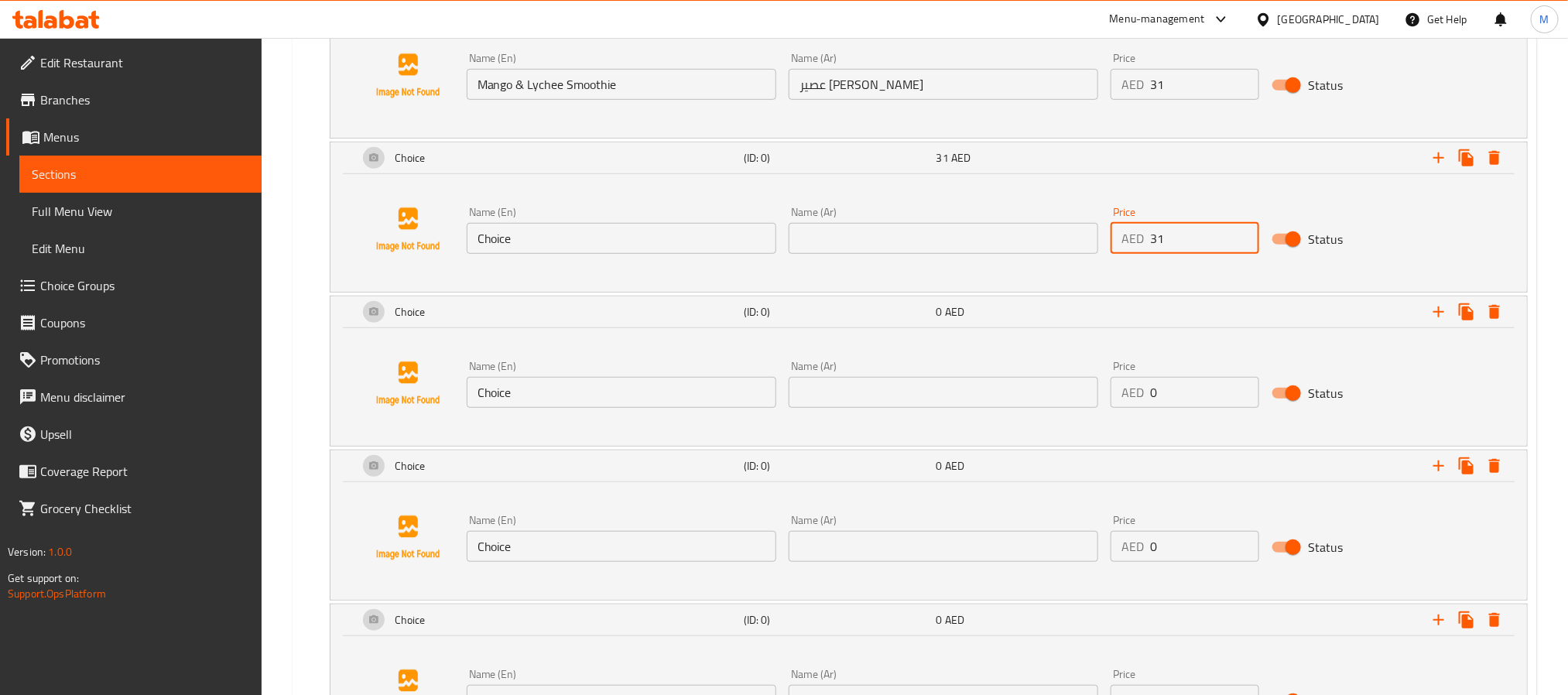
type input "31"
click at [590, 253] on input "Choice" at bounding box center [621, 238] width 310 height 31
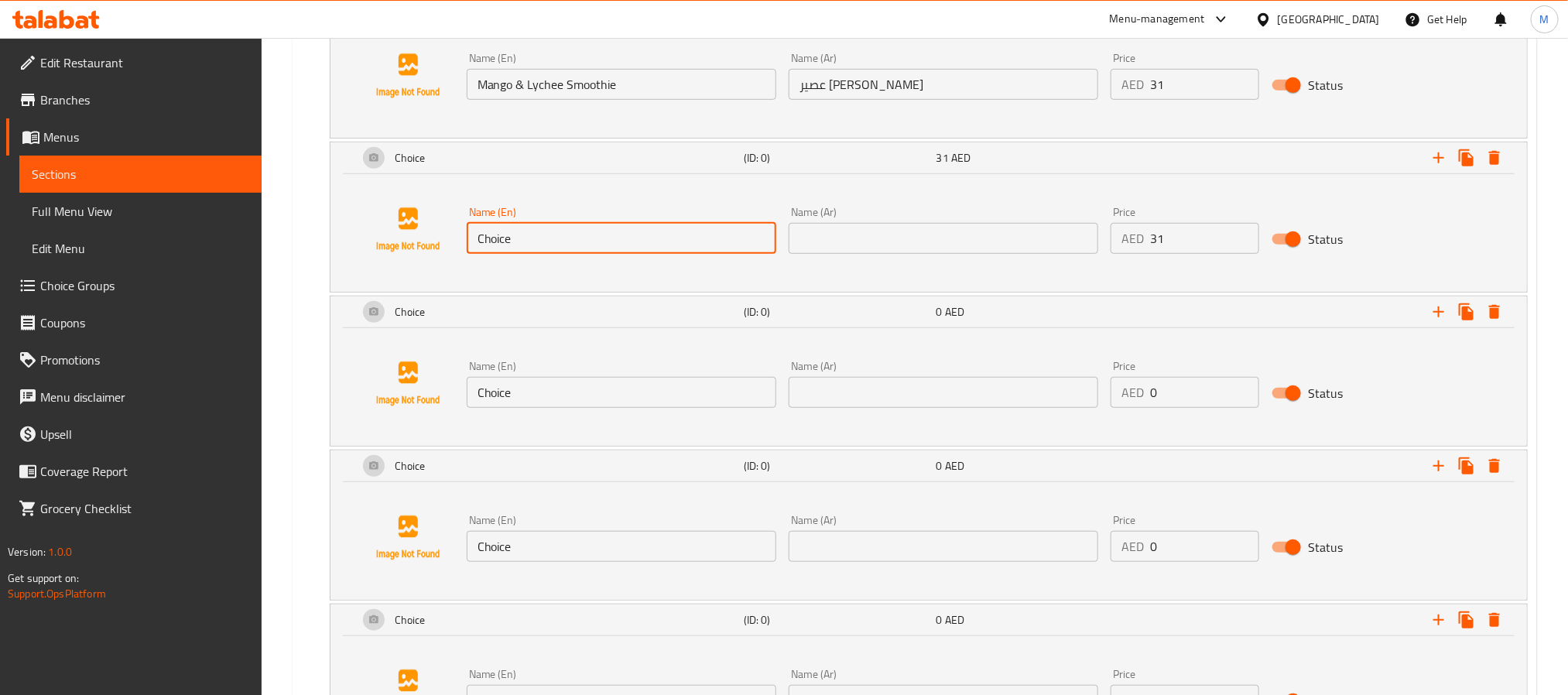
click at [590, 253] on input "Choice" at bounding box center [621, 238] width 310 height 31
paste input "Fresh Squeezed Orange Ju"
type input "Fresh Squeezed Orange Juice"
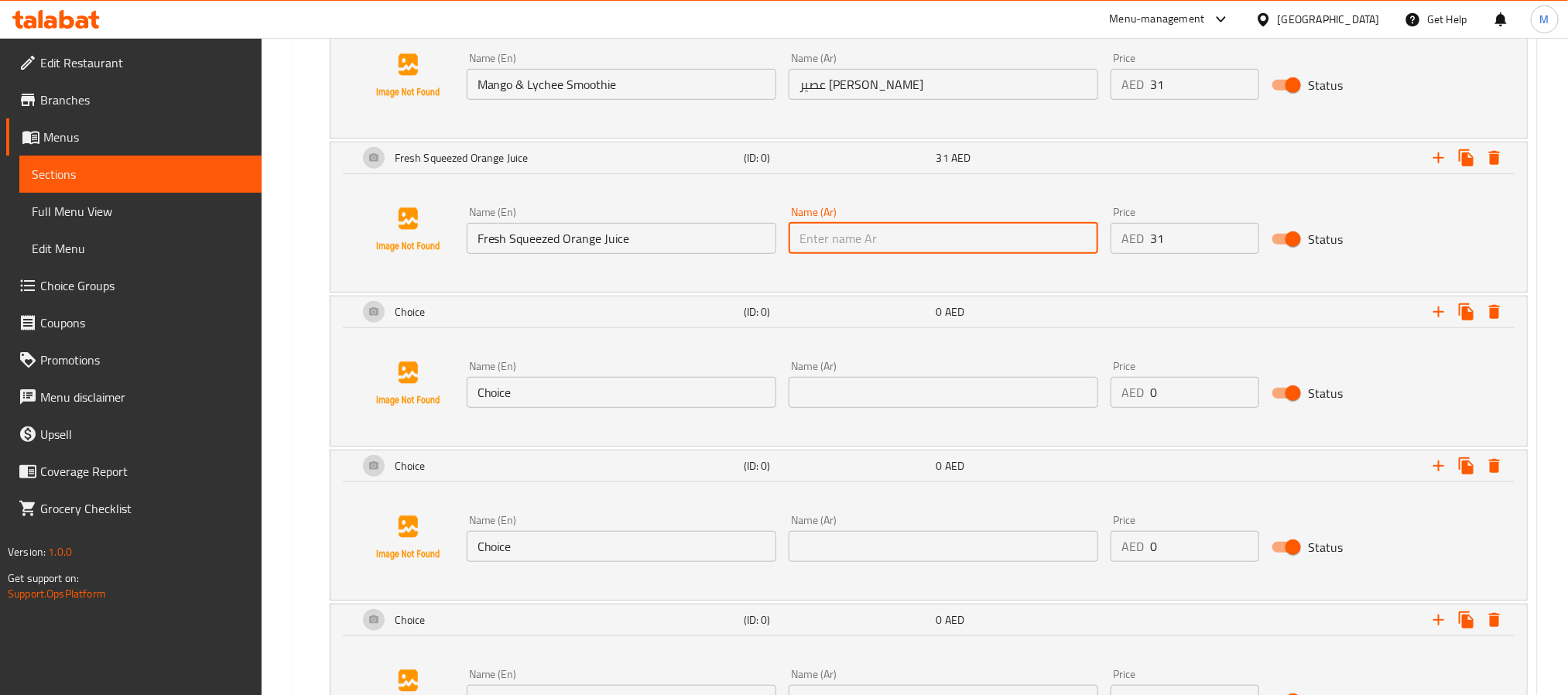
click at [941, 253] on input "text" at bounding box center [943, 238] width 310 height 31
paste input "عصير البرتقال الطازج"
type input "عصير البرتقال الطازج"
click at [674, 408] on input "Choice" at bounding box center [621, 391] width 310 height 31
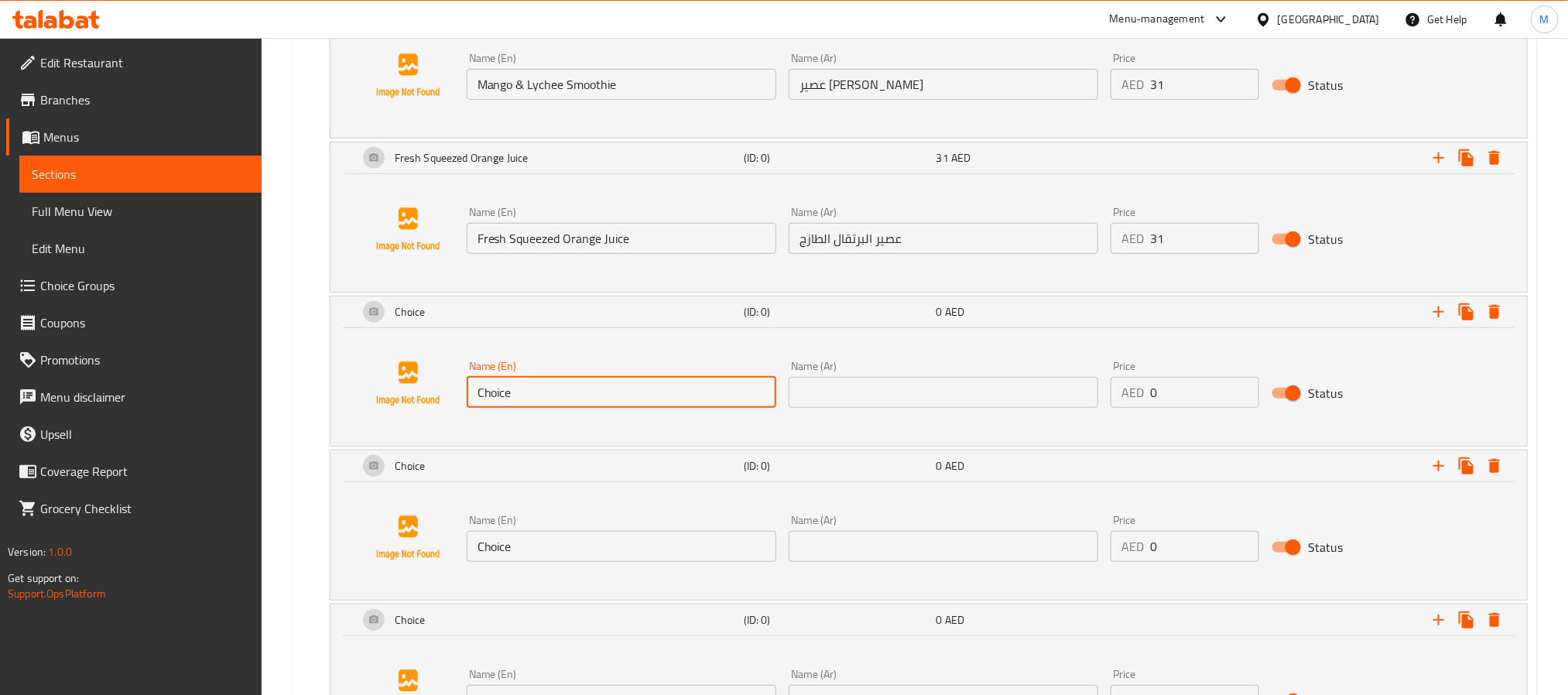
click at [674, 408] on input "Choice" at bounding box center [621, 391] width 310 height 31
click at [675, 408] on input "Choice" at bounding box center [621, 391] width 310 height 31
paste input "Banana & Dates Smoothi"
type input "Banana & Dates Smoothie"
click at [1002, 408] on input "text" at bounding box center [943, 391] width 310 height 31
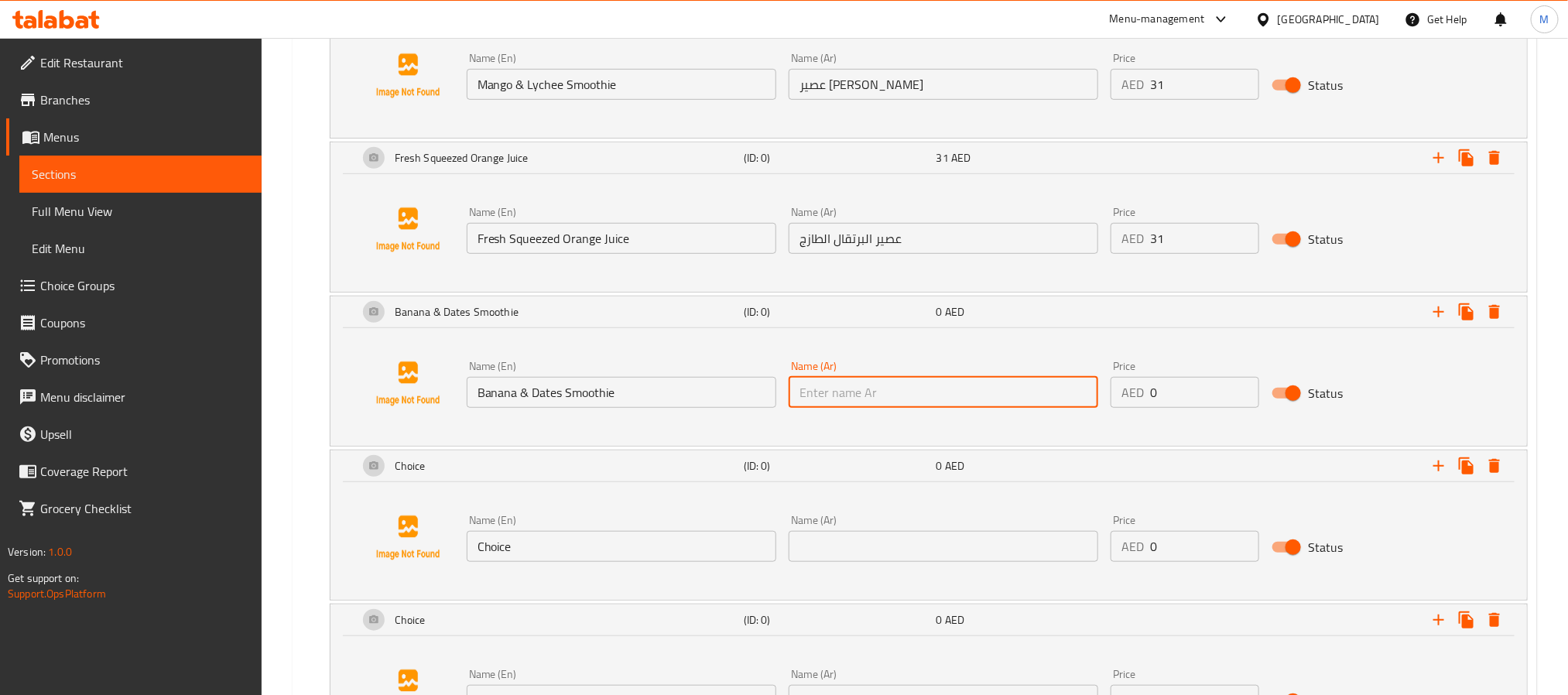
paste input "عصير الموز والتمر"
type input "عصير الموز والتمر"
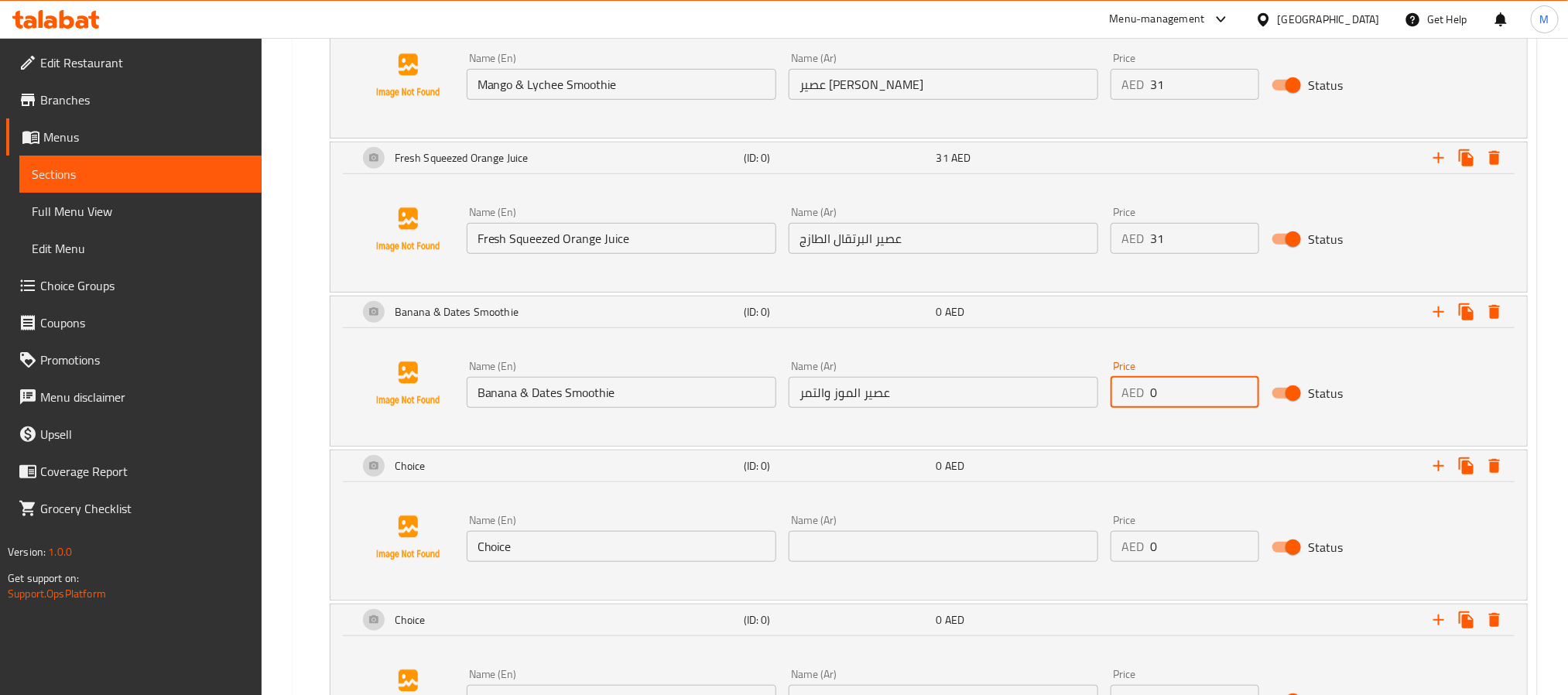
click at [1184, 408] on input "0" at bounding box center [1205, 391] width 109 height 31
paste input "31"
type input "31"
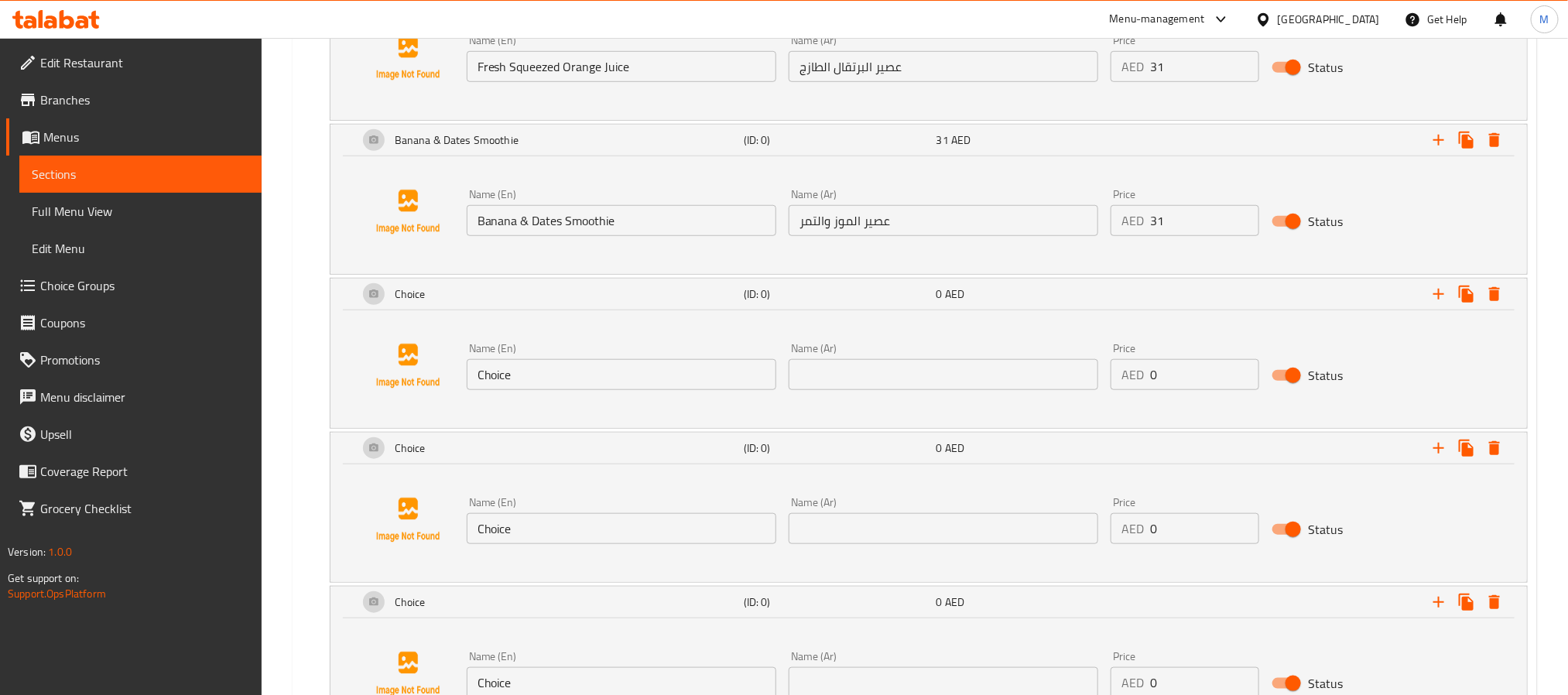
scroll to position [3742, 0]
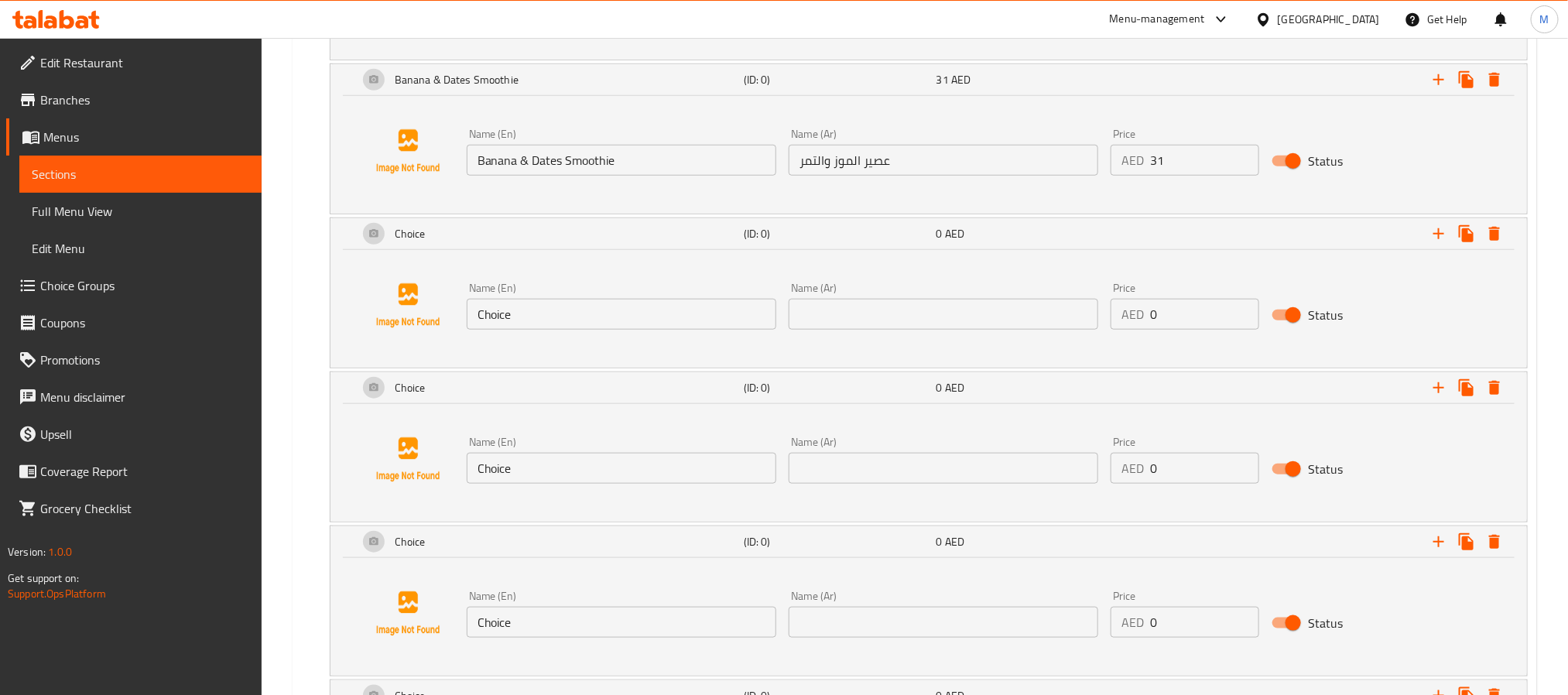
click at [676, 336] on div "Name (En) Choice Name (En)" at bounding box center [622, 306] width 322 height 59
click at [670, 329] on input "Choice" at bounding box center [621, 314] width 310 height 31
paste input "Green Machine Smoothi"
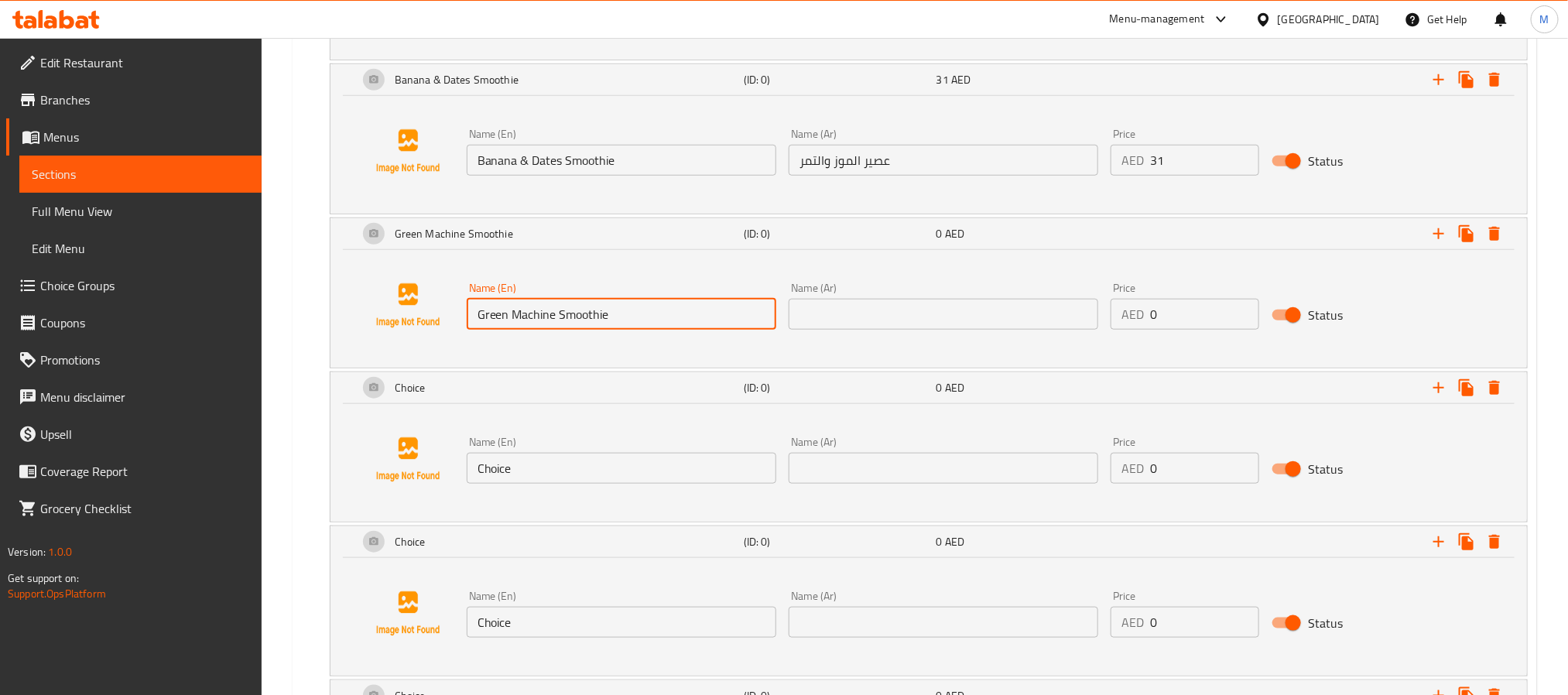
type input "Green Machine Smoothie"
click at [1026, 329] on input "text" at bounding box center [943, 314] width 310 height 31
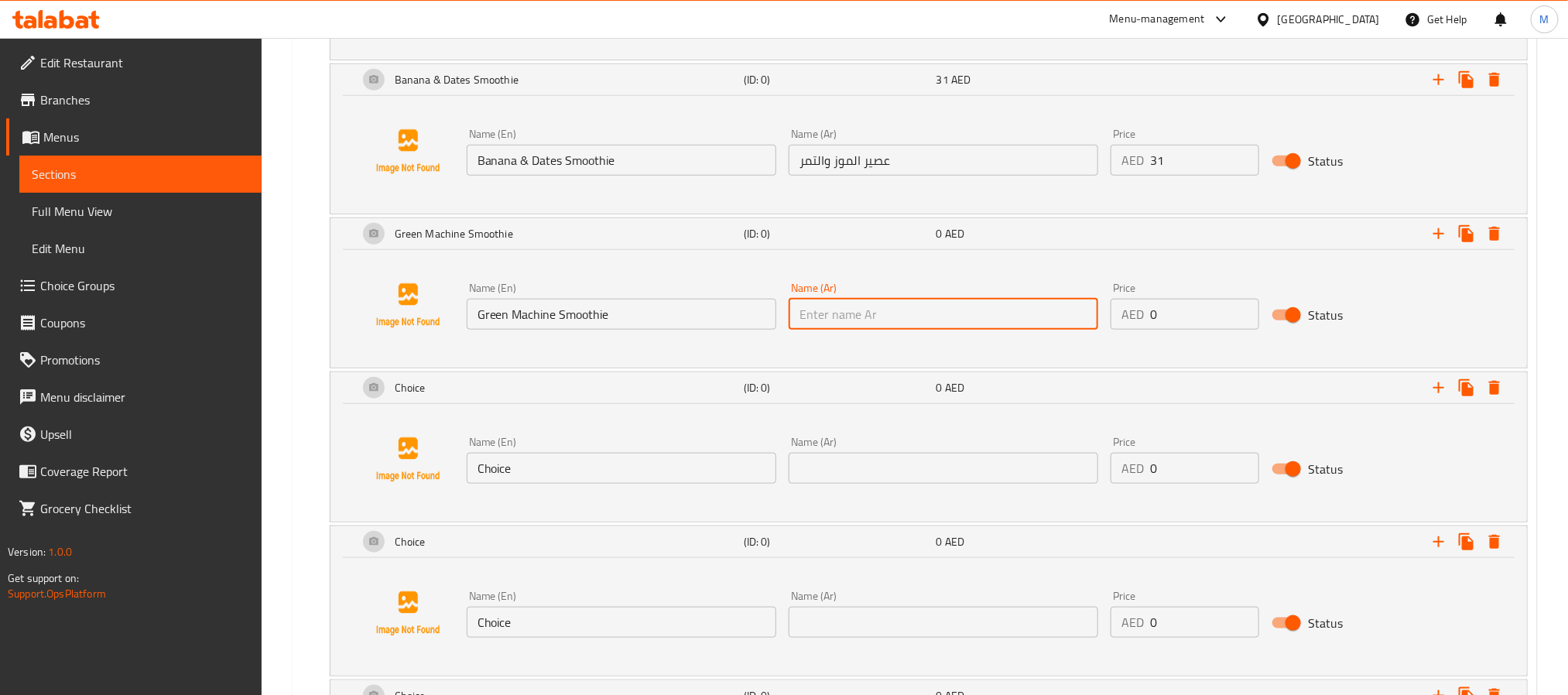
paste input "عصير الآلة الخضراء"
type input "عصير الآلة الخضراء"
click at [1168, 329] on input "0" at bounding box center [1205, 314] width 109 height 31
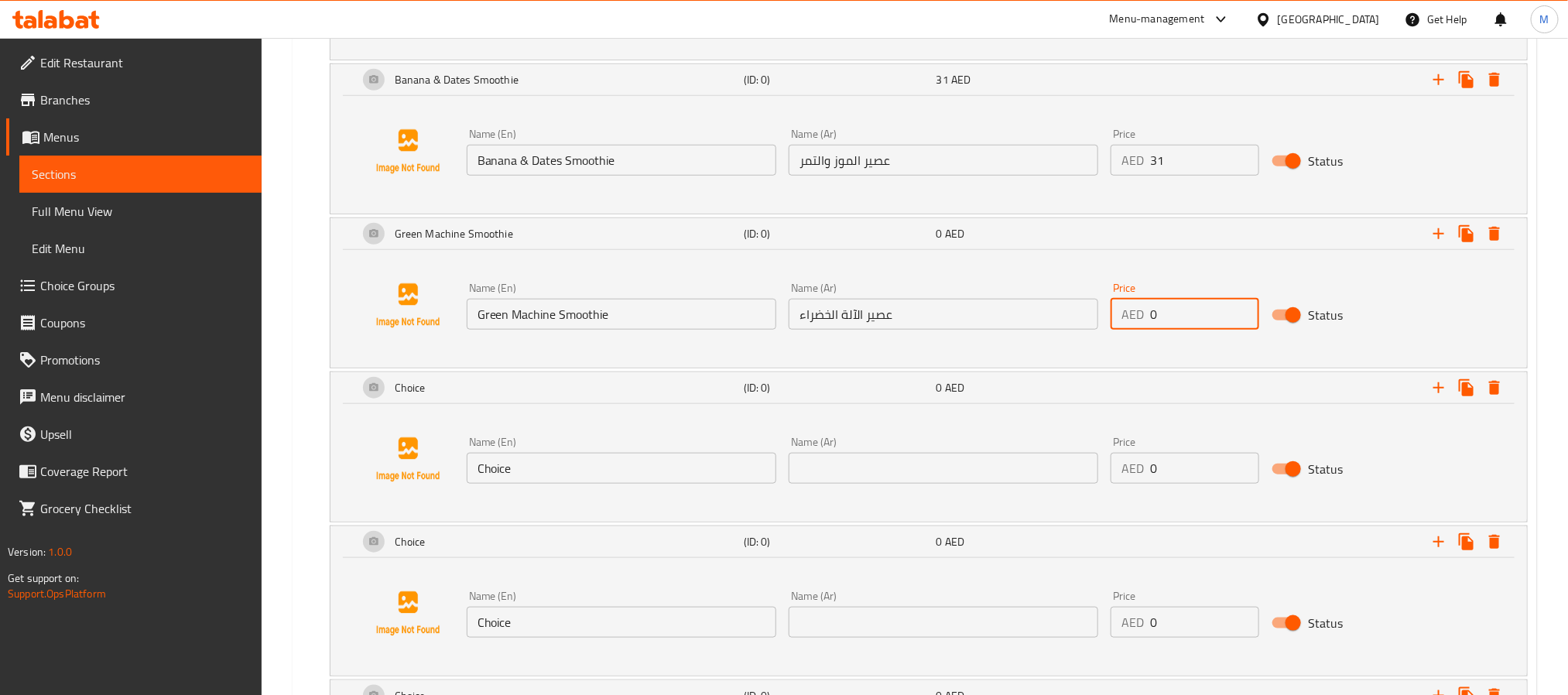
click at [1168, 329] on input "0" at bounding box center [1205, 314] width 109 height 31
paste input "31"
type input "31"
click at [595, 484] on input "Choice" at bounding box center [621, 467] width 310 height 31
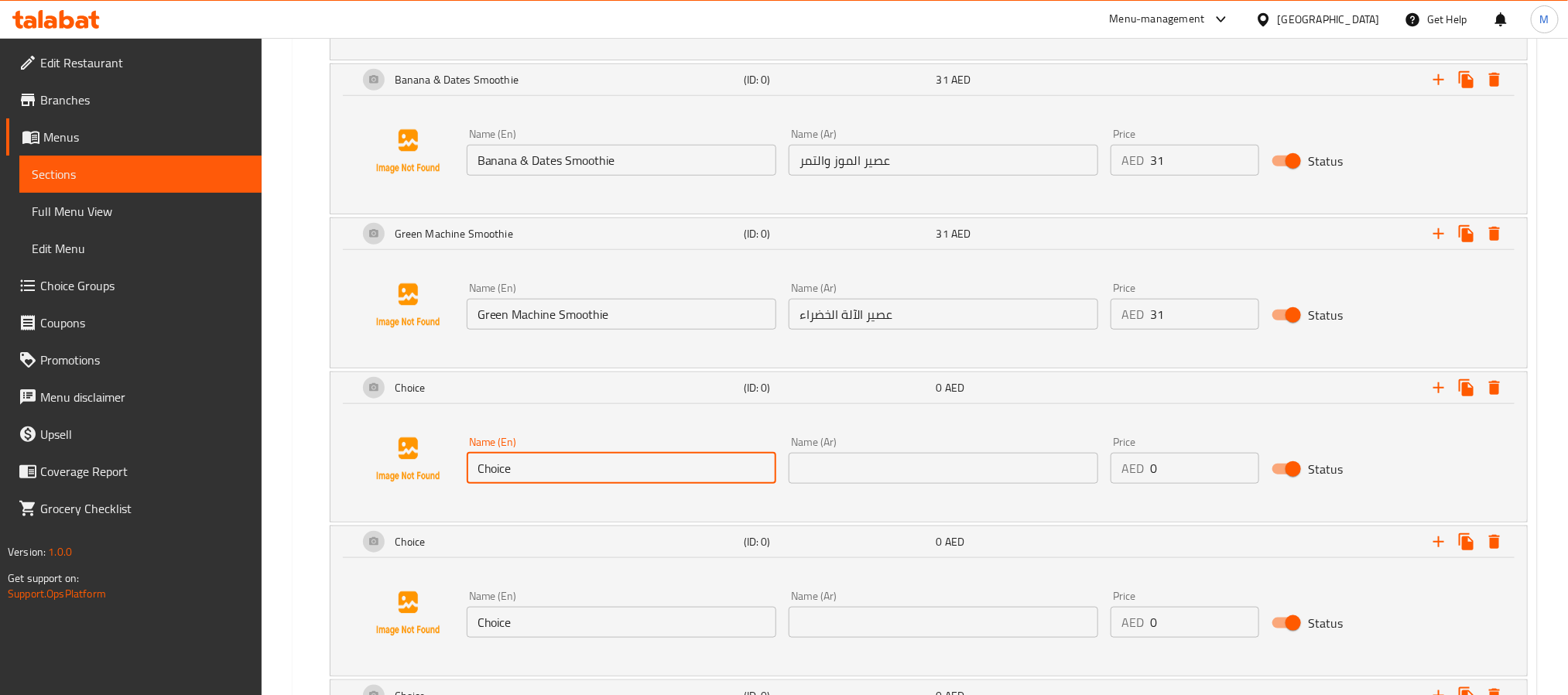
click at [595, 484] on input "Choice" at bounding box center [621, 467] width 310 height 31
paste input "Green Goddess"
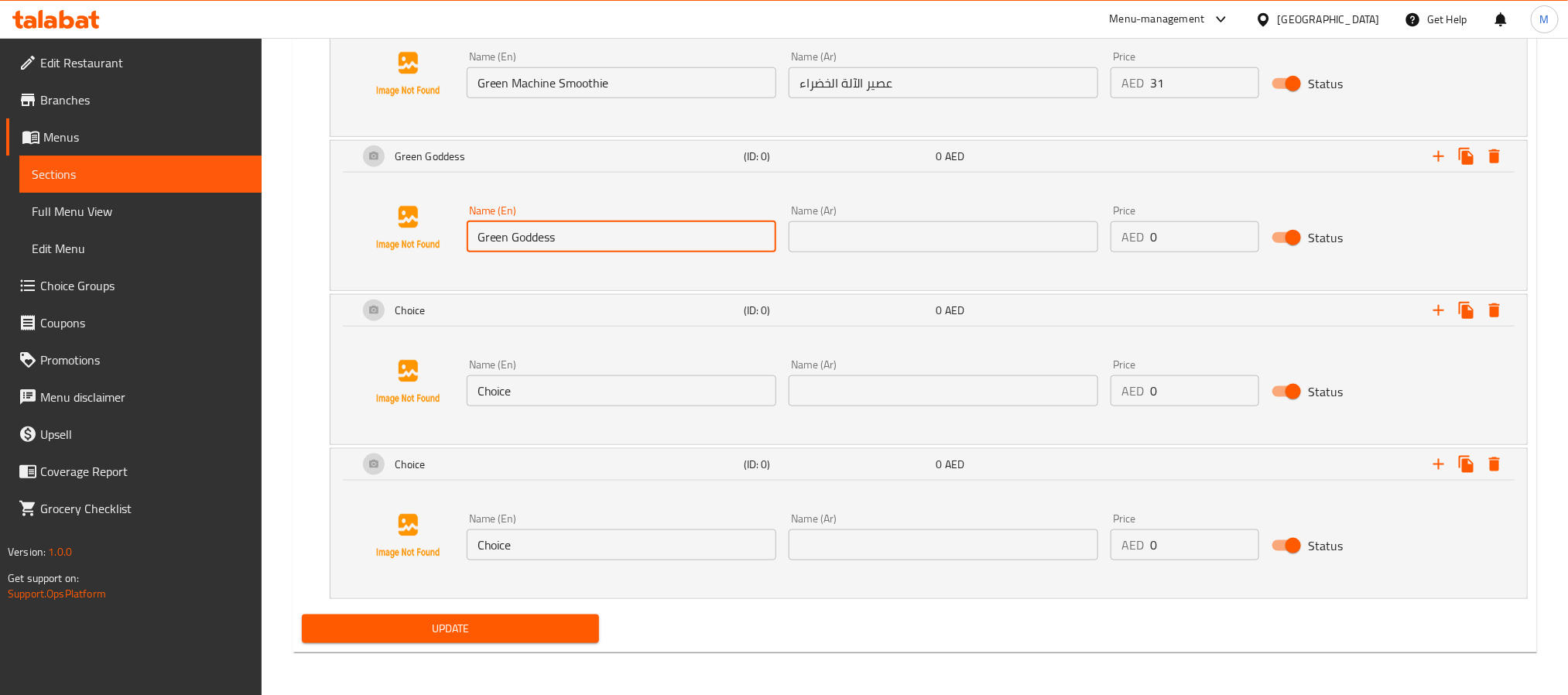
scroll to position [3974, 0]
type input "Green Goddess"
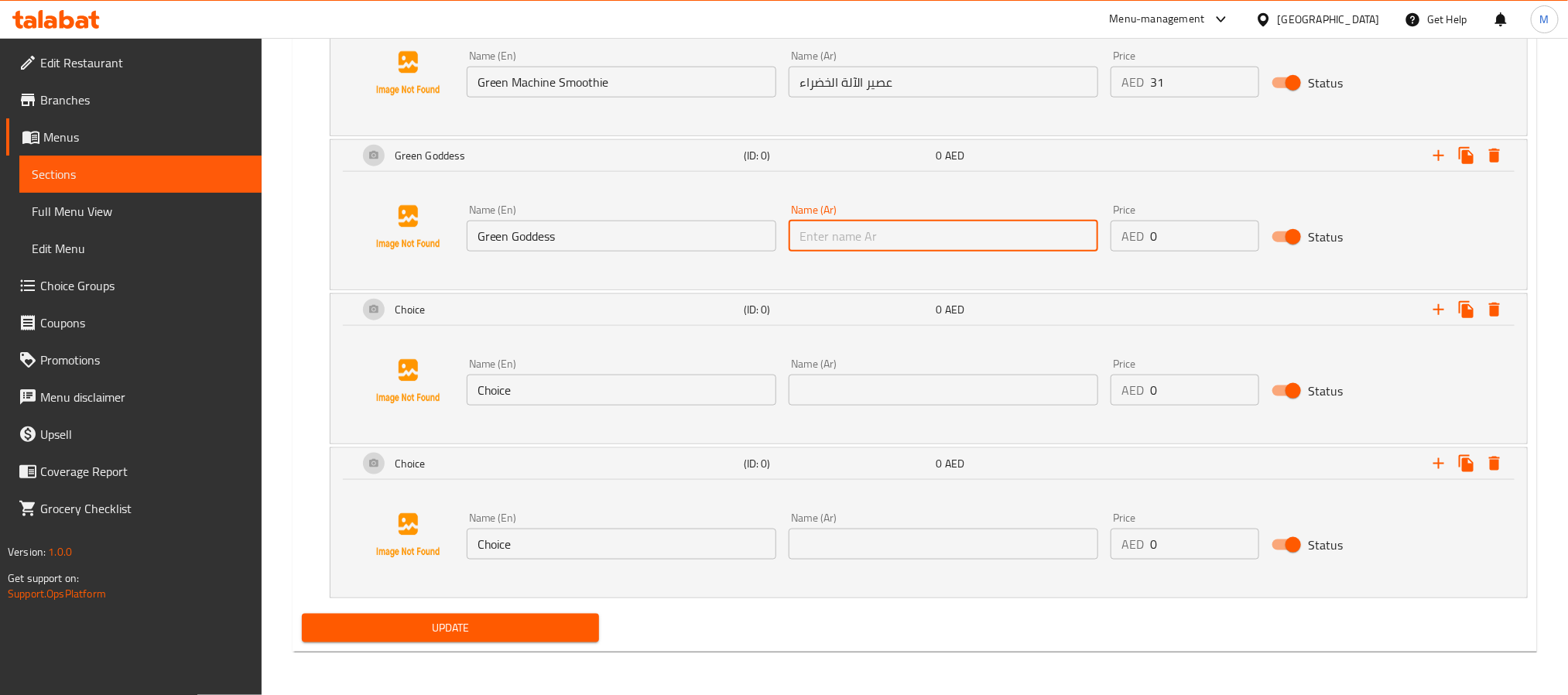
click at [1030, 252] on input "text" at bounding box center [943, 235] width 310 height 31
type input "جرين جادز"
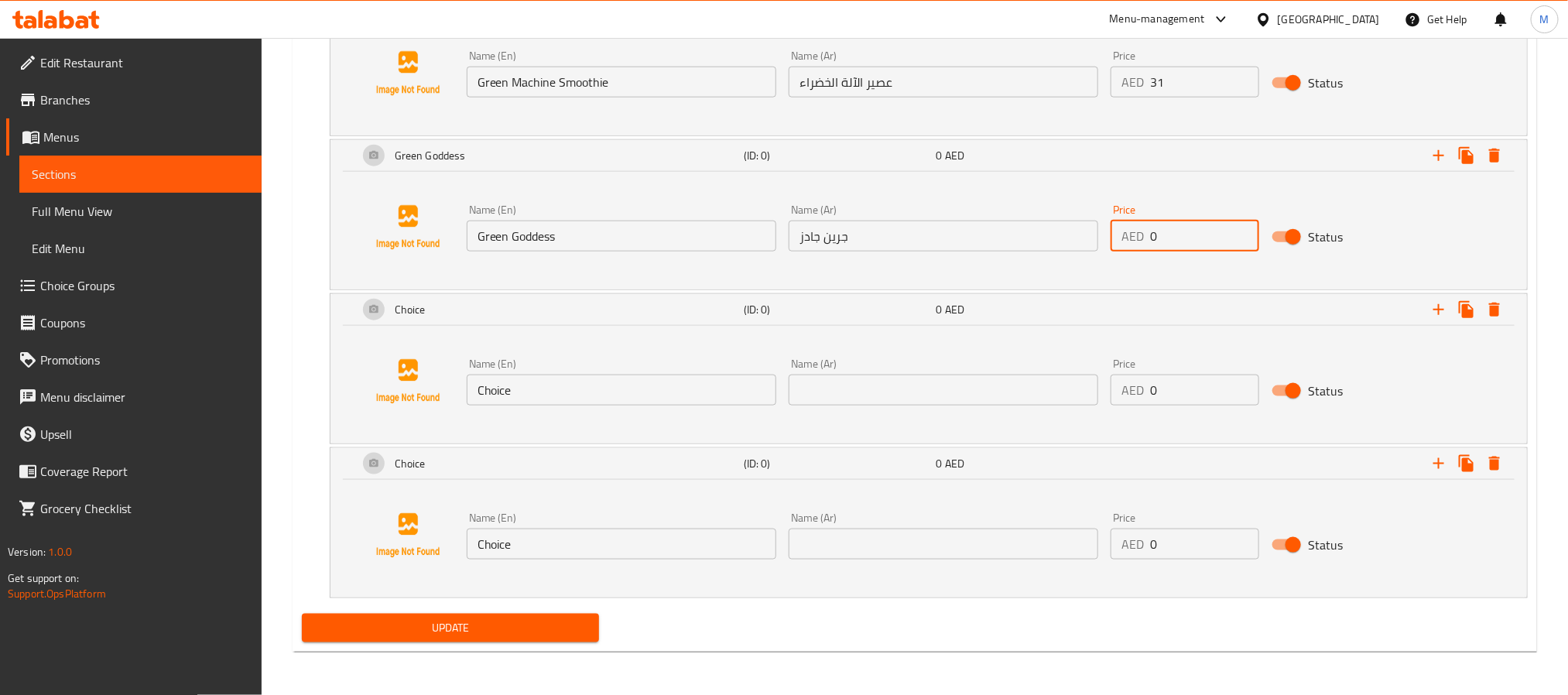
click at [1208, 252] on input "0" at bounding box center [1205, 235] width 109 height 31
paste input "31"
type input "31"
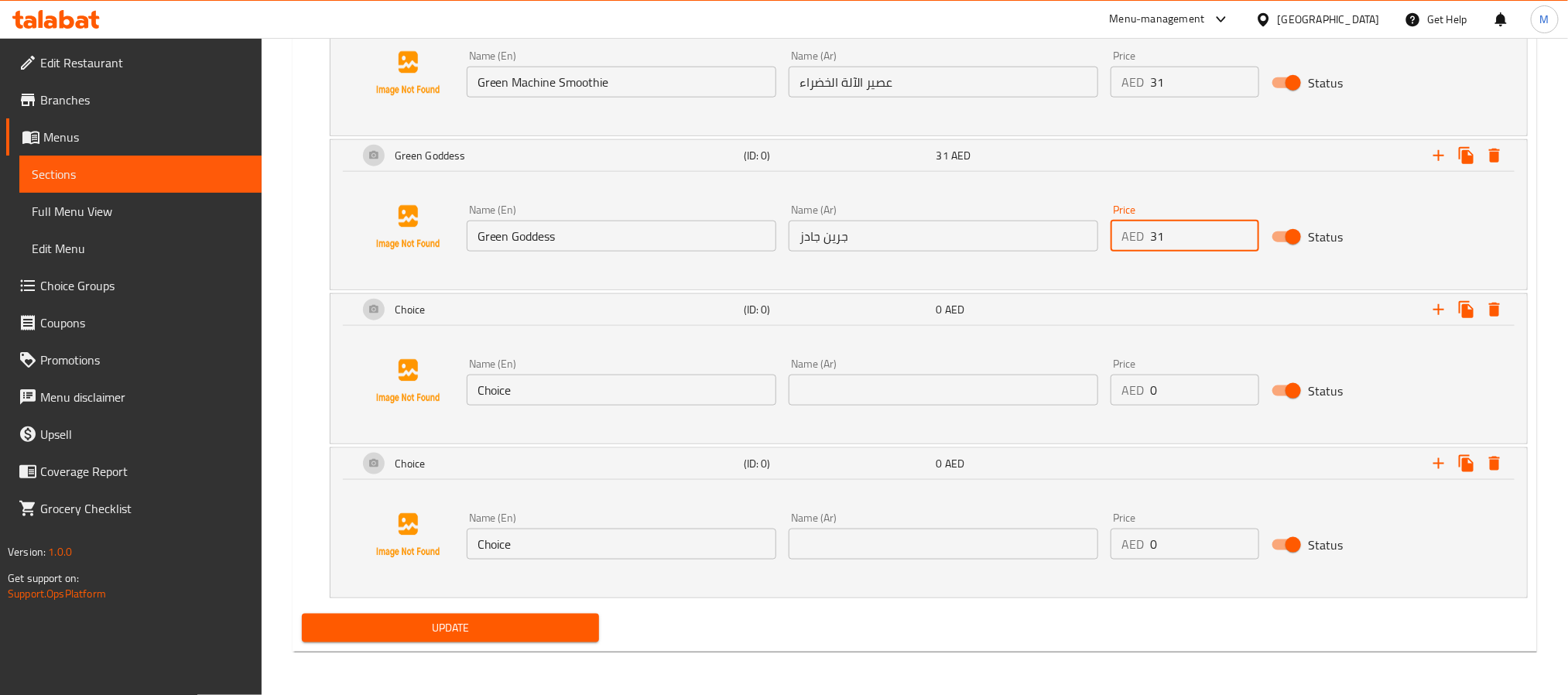
click at [613, 405] on input "Choice" at bounding box center [621, 390] width 310 height 31
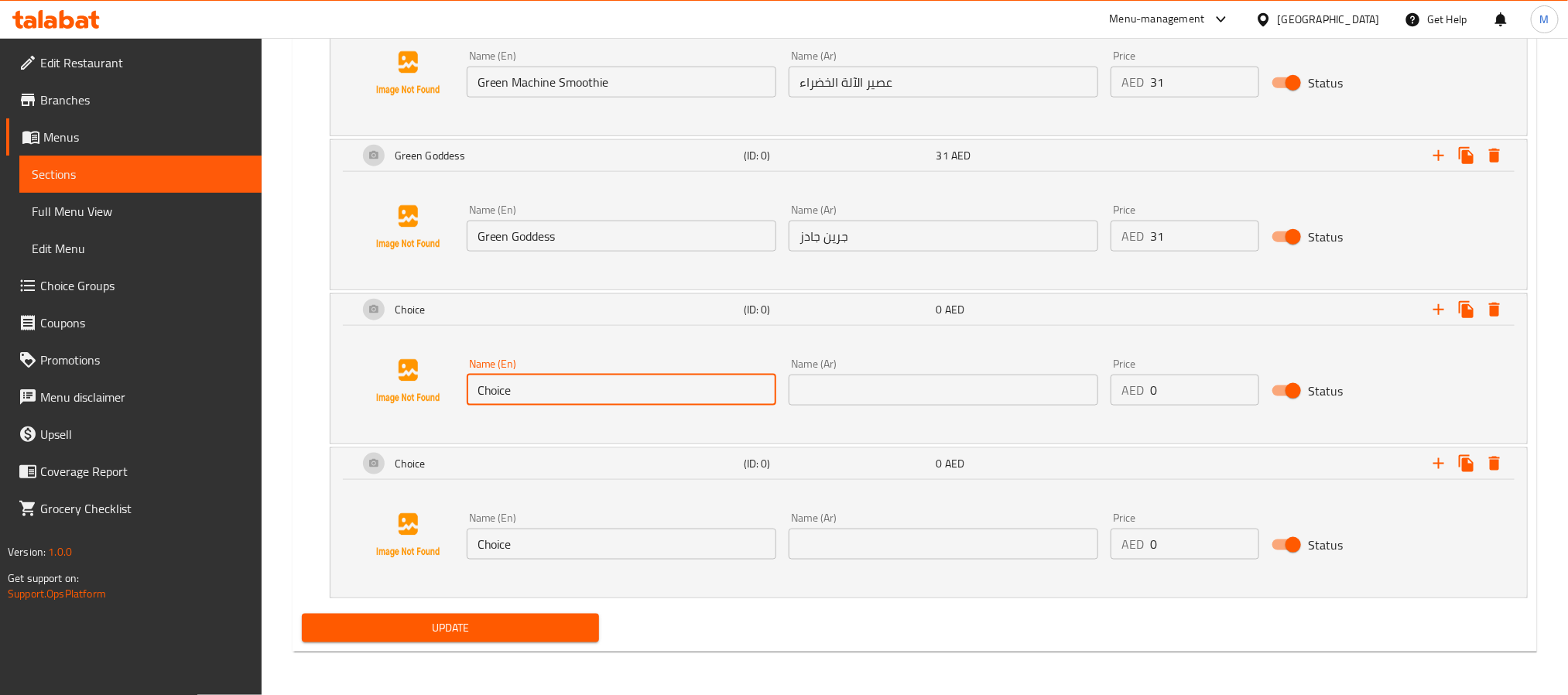
click at [613, 405] on input "Choice" at bounding box center [621, 390] width 310 height 31
paste input "Acai Smoothi"
type input "Acai Smoothie"
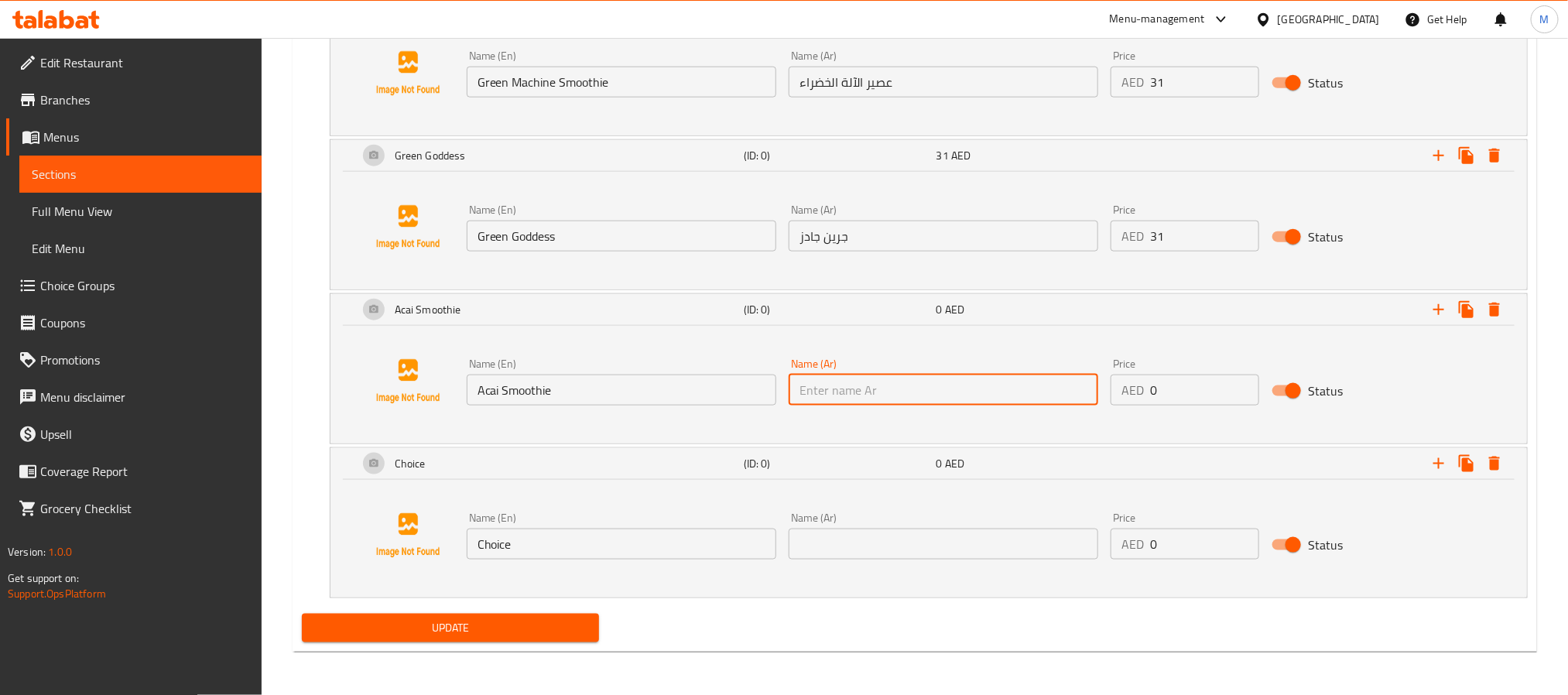
click at [1011, 404] on input "text" at bounding box center [943, 390] width 310 height 31
paste input "عصير أكاي"
type input "عصير أكاي"
click at [1190, 405] on input "0" at bounding box center [1205, 390] width 109 height 31
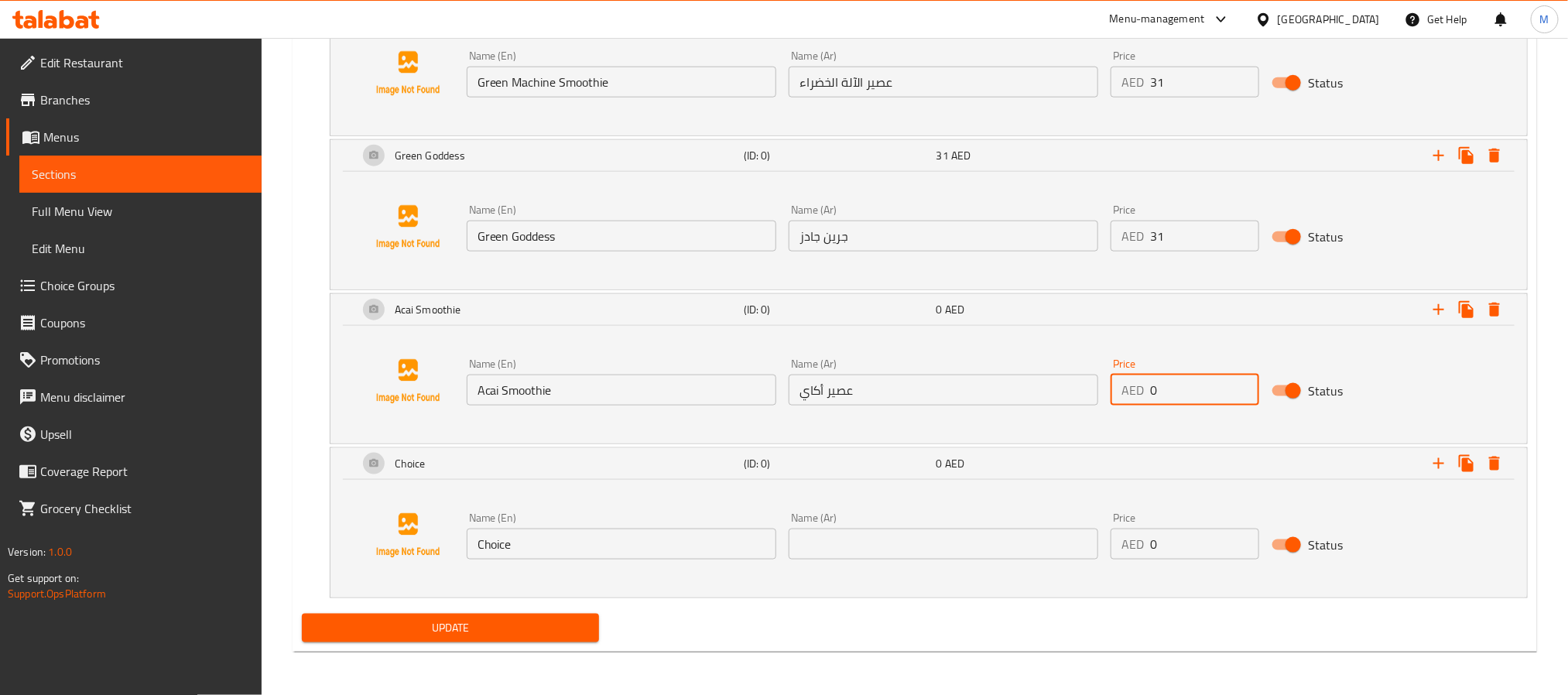
click at [1190, 405] on input "0" at bounding box center [1205, 390] width 109 height 31
paste input "31"
type input "31"
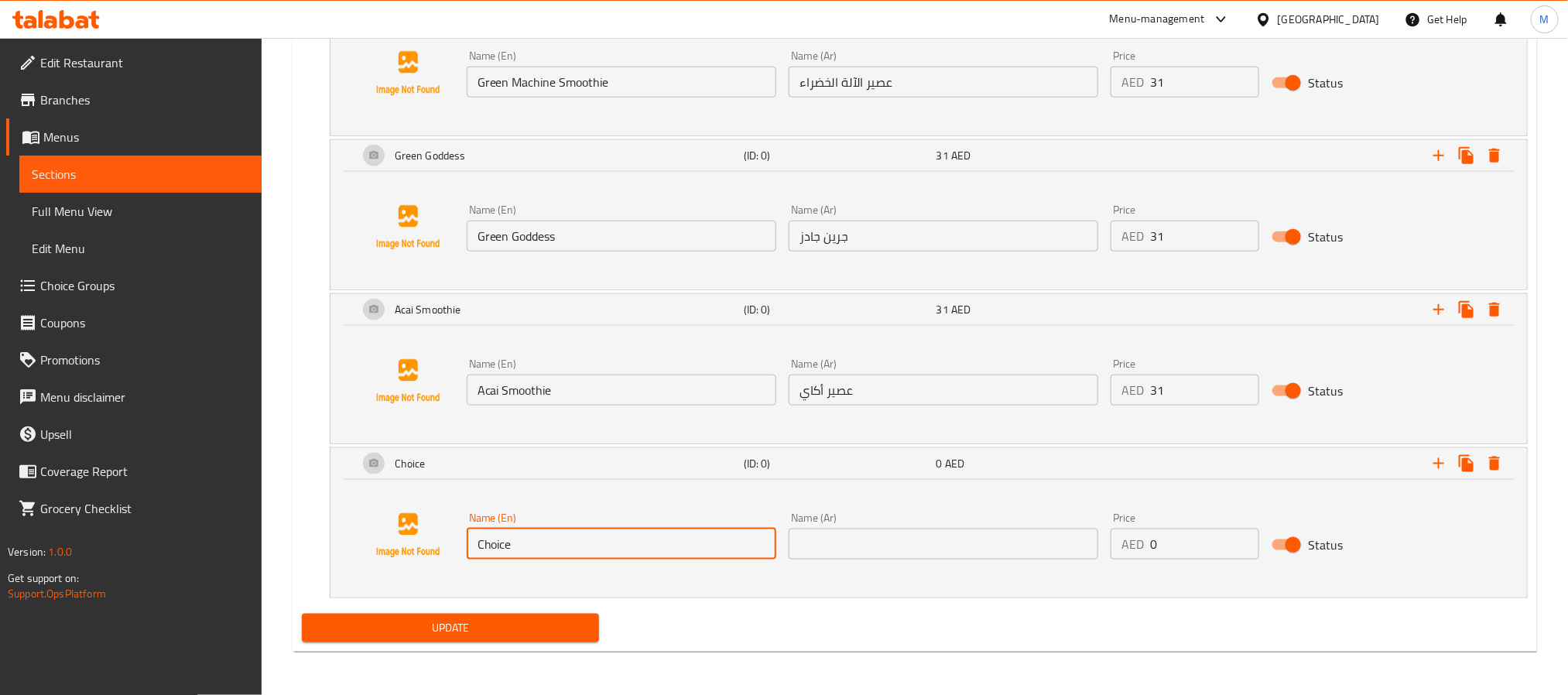
click at [671, 560] on input "Choice" at bounding box center [621, 543] width 310 height 31
paste input "Fresh Carrot & Orange Ju"
type input "Fresh Carrot & Orange Juice"
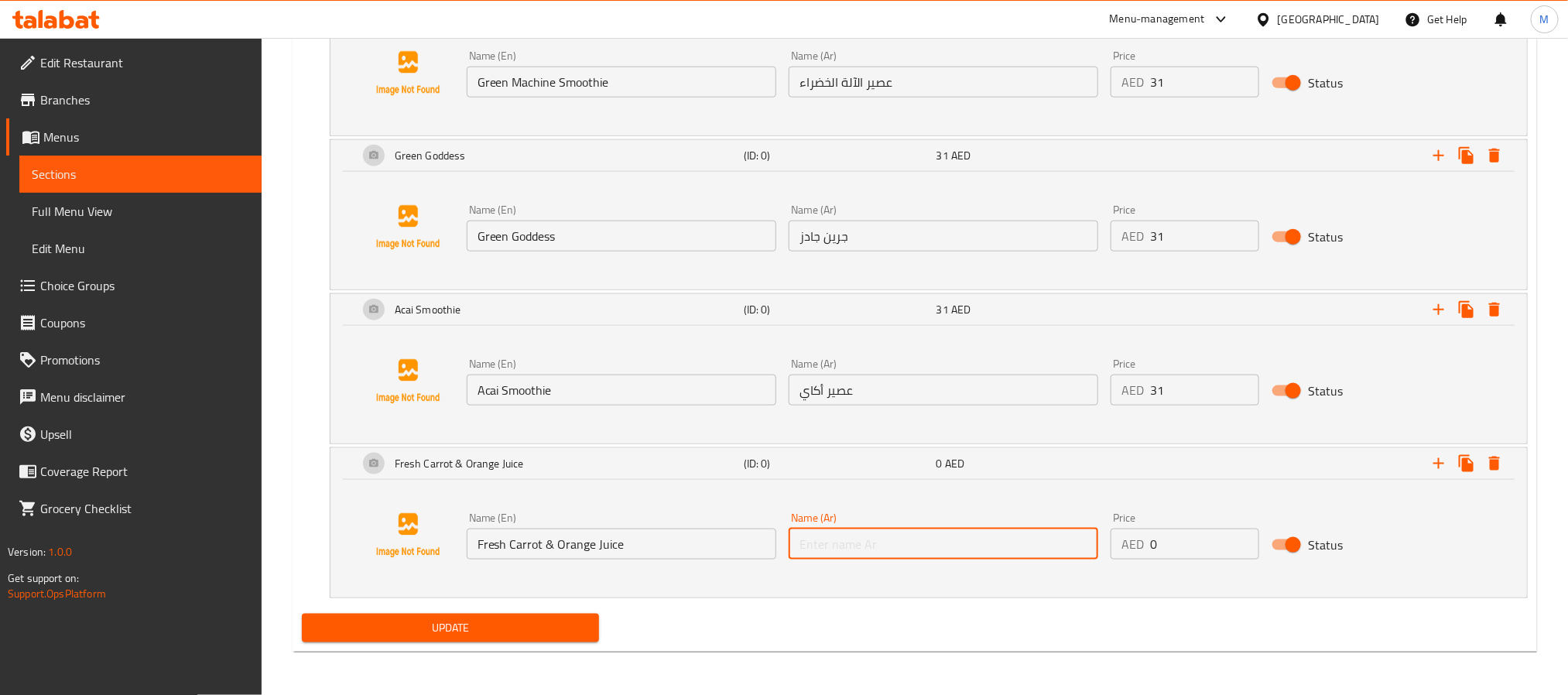
click at [978, 560] on input "text" at bounding box center [943, 543] width 310 height 31
paste input "[PERSON_NAME] والبرتقال الطازج"
type input "[PERSON_NAME] والبرتقال الطازج"
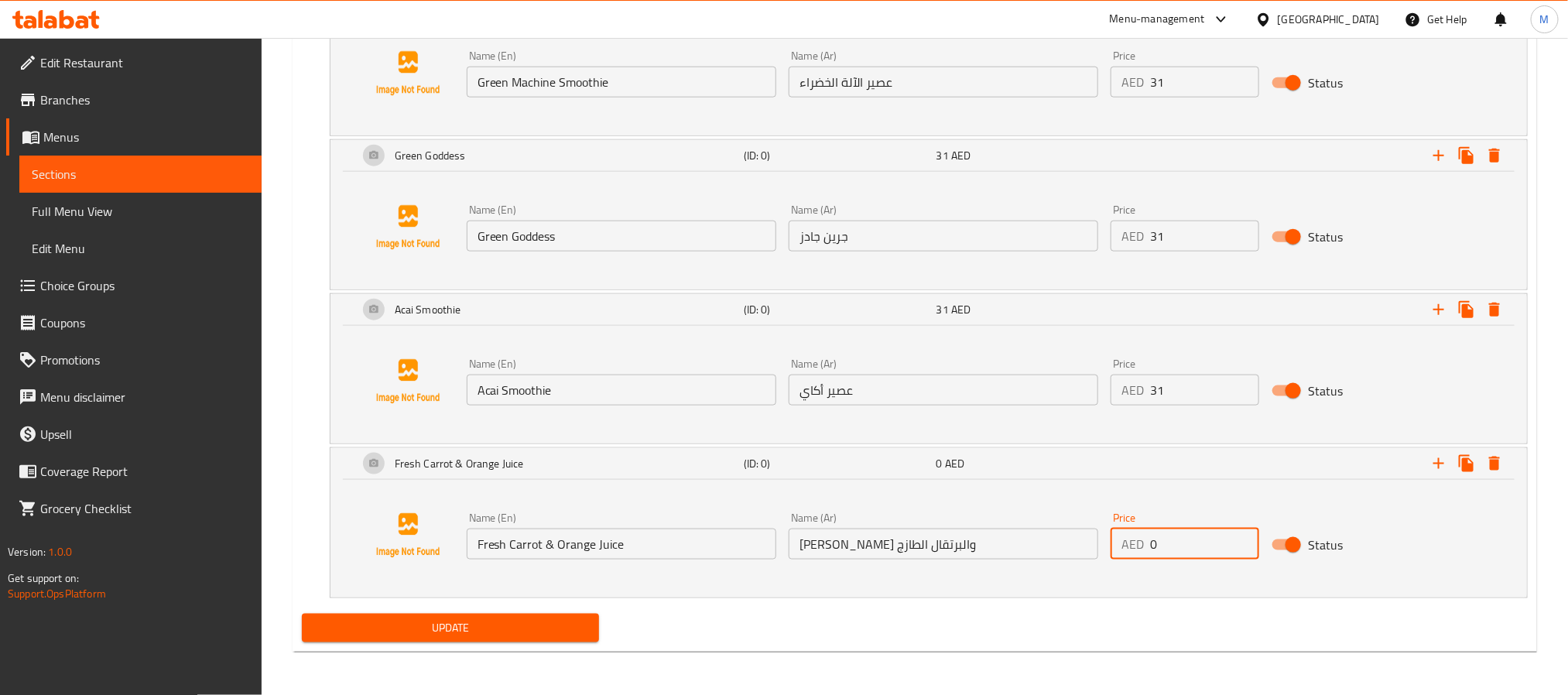
click at [1219, 560] on input "0" at bounding box center [1205, 543] width 109 height 31
paste input "31"
type input "31"
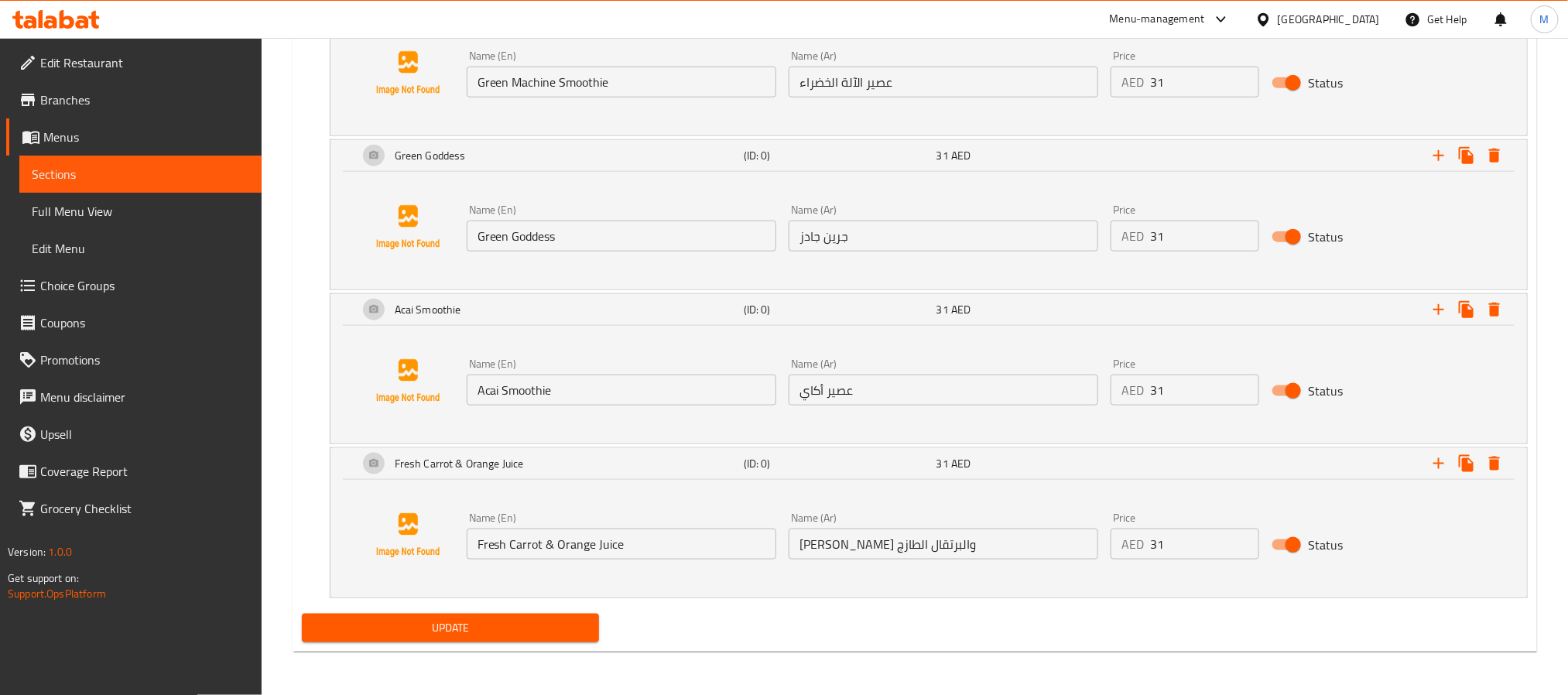
click at [1024, 594] on div "Name (En) Fresh Carrot & Orange Juice Name (En) Name (Ar) عصير الجزر والبرتقال …" at bounding box center [929, 535] width 1159 height 117
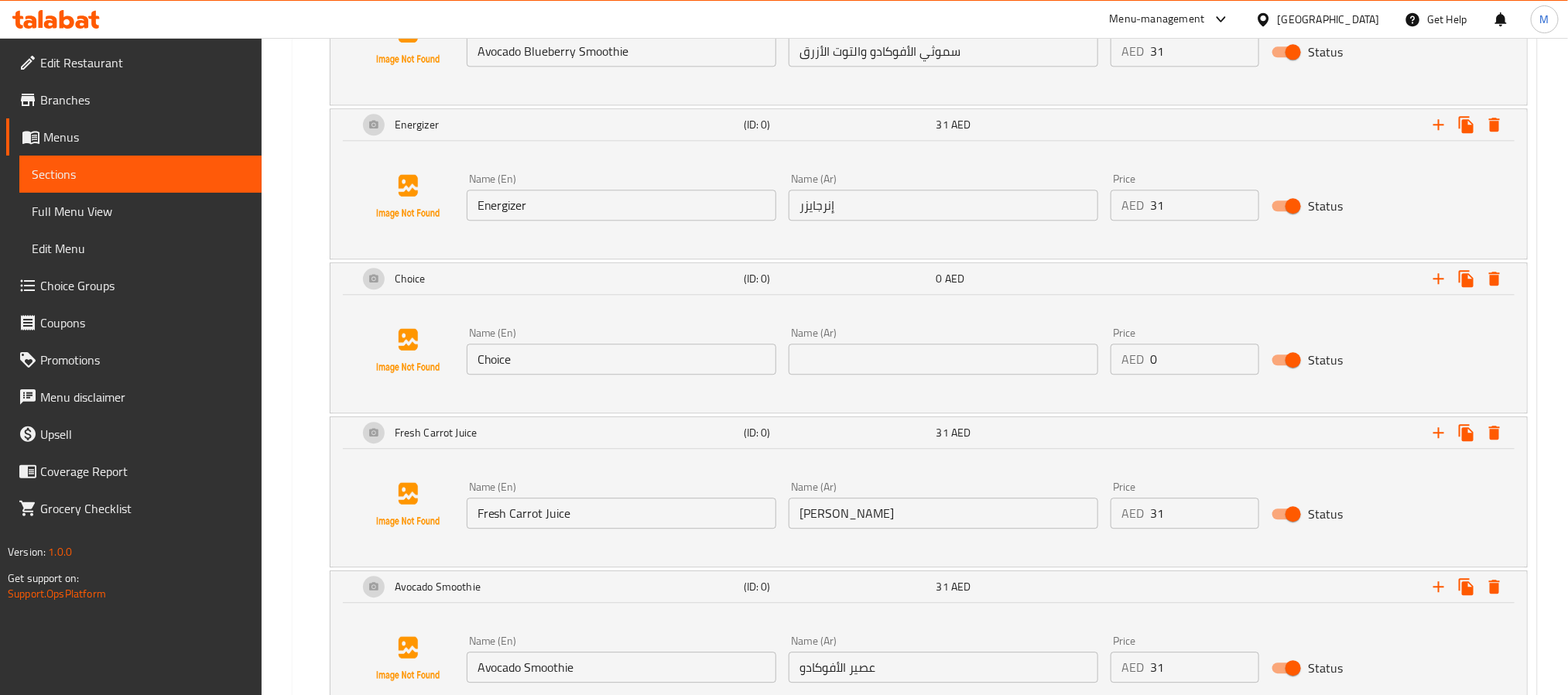
scroll to position [2002, 0]
click at [584, 376] on input "Choice" at bounding box center [621, 361] width 310 height 31
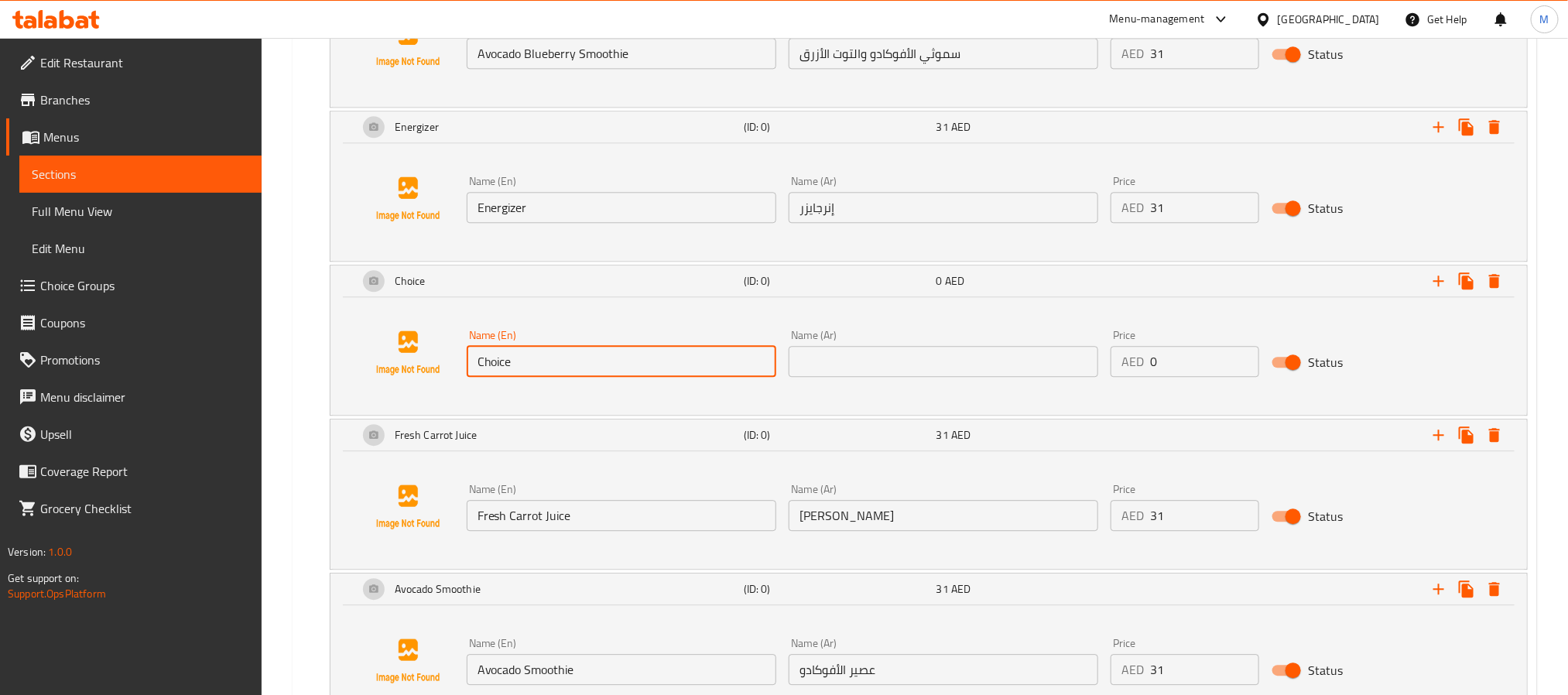
click at [584, 376] on input "Choice" at bounding box center [621, 361] width 310 height 31
paste input "Muscle Builder"
type input "Muscle Builder"
click at [950, 376] on input "text" at bounding box center [943, 361] width 310 height 31
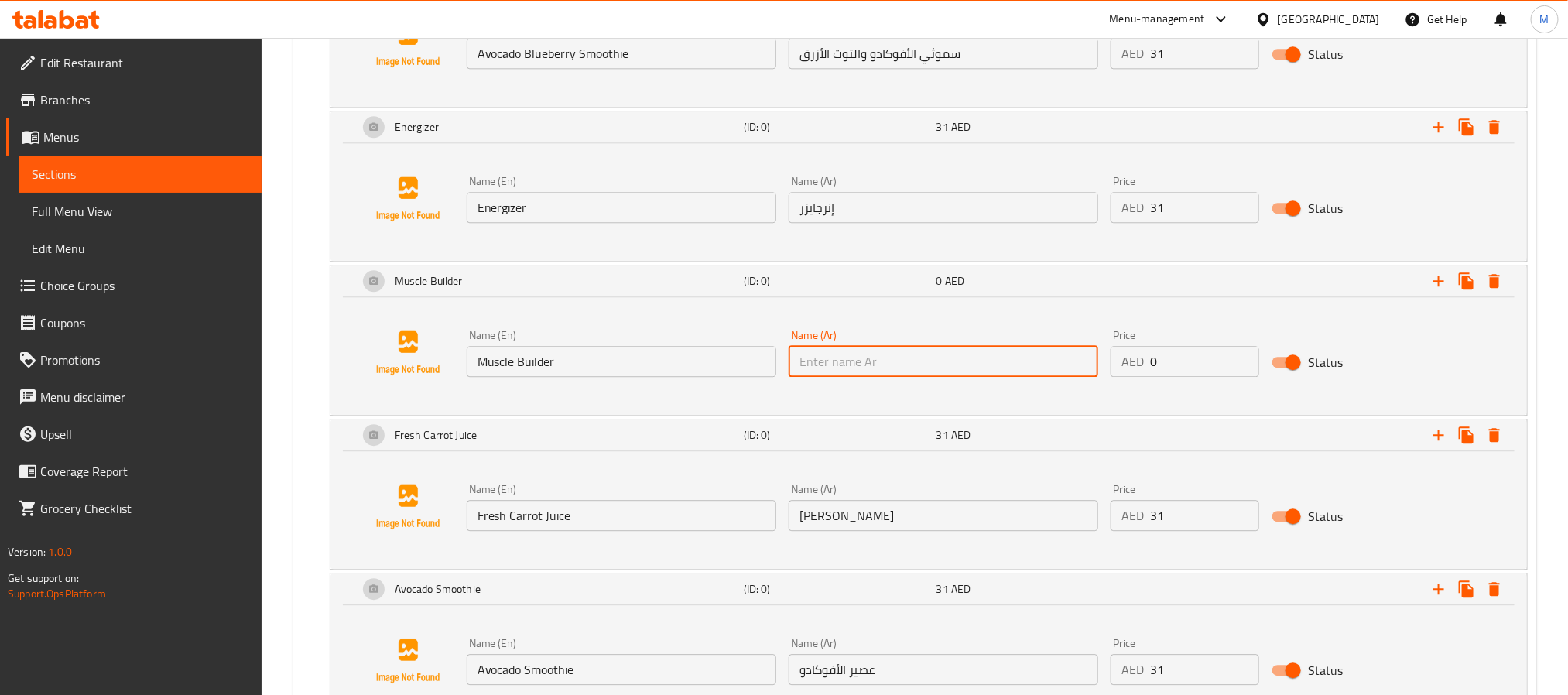
paste input "منشئ العضلات"
type input "منشئ العضلات"
click at [1213, 376] on input "0" at bounding box center [1205, 361] width 109 height 31
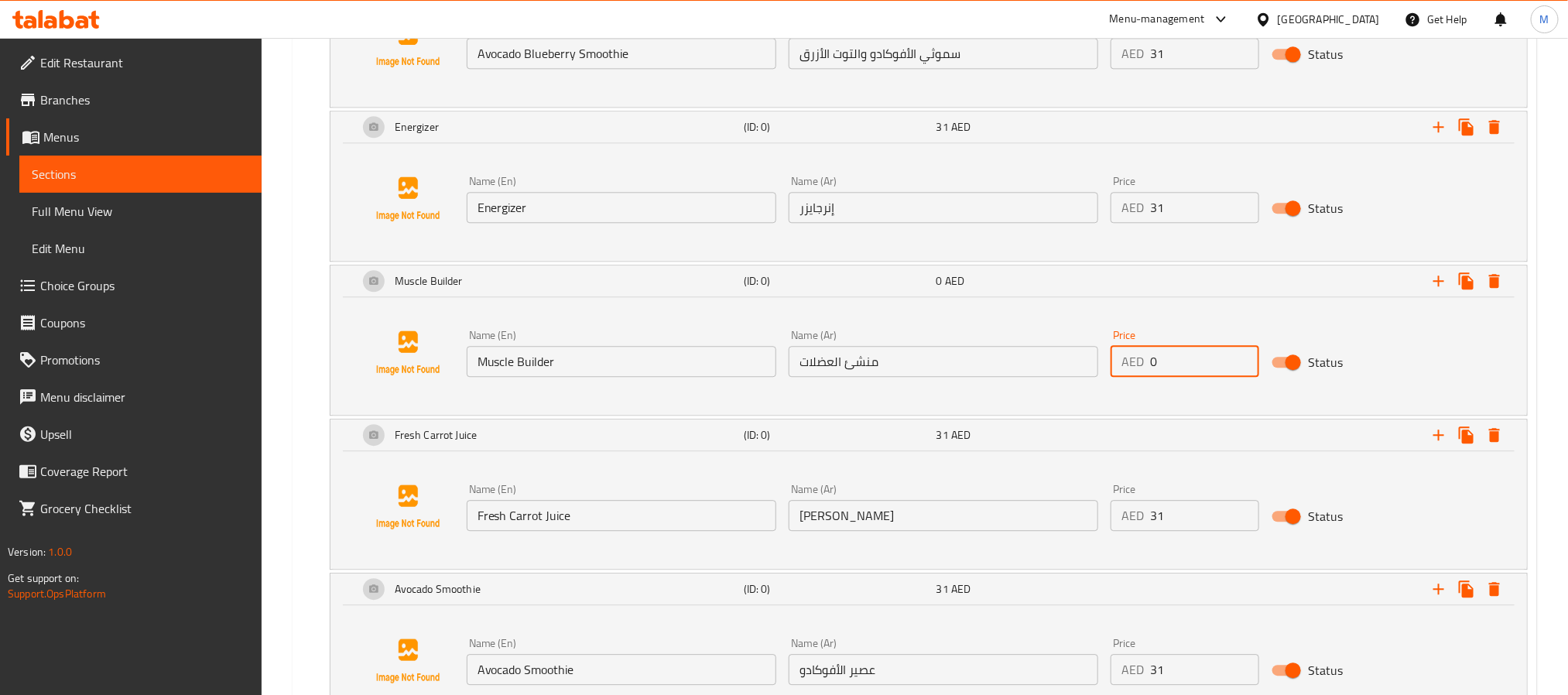
click at [1214, 376] on input "0" at bounding box center [1205, 361] width 109 height 31
click at [1215, 376] on input "0" at bounding box center [1205, 361] width 109 height 31
paste input "31"
type input "31"
click at [525, 451] on div "Fresh Carrot Juice" at bounding box center [547, 434] width 386 height 37
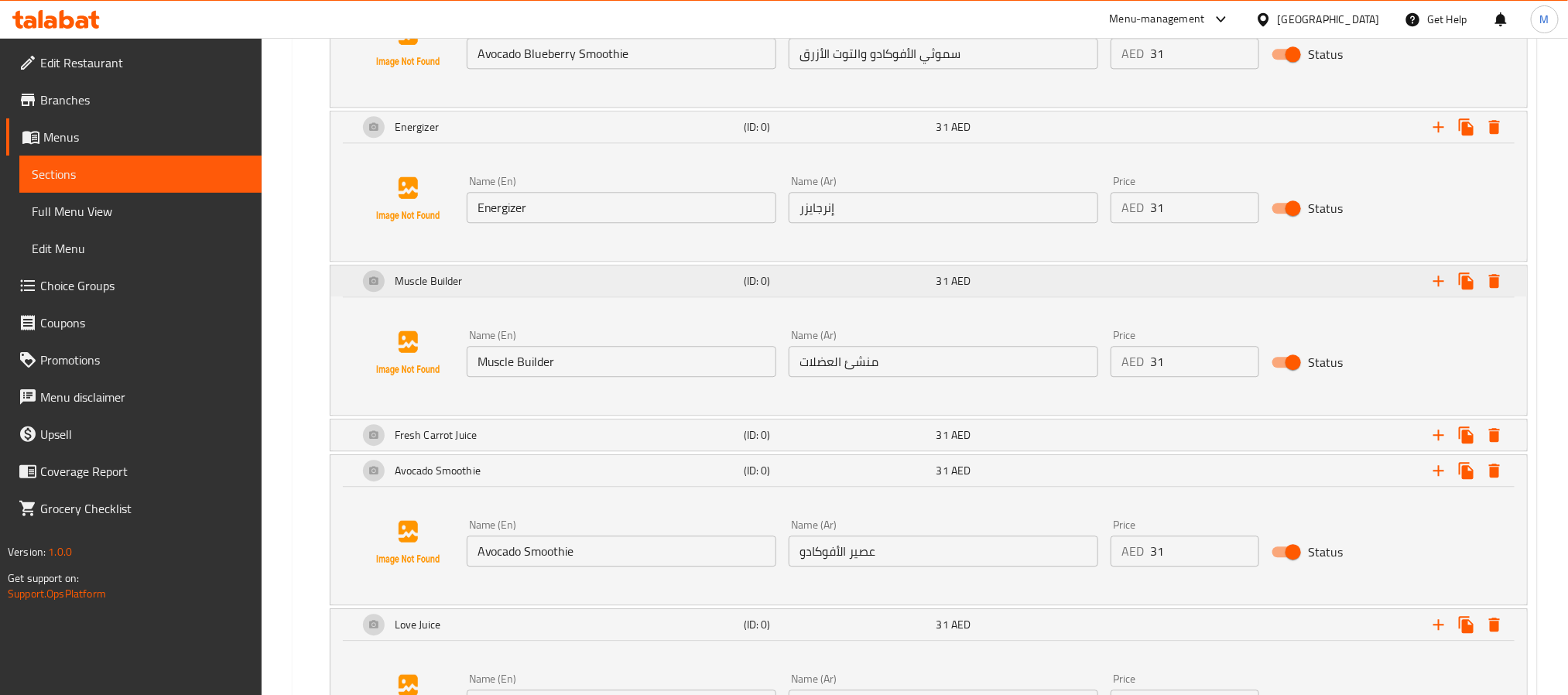
click at [486, 279] on div "Muscle Builder" at bounding box center [547, 281] width 386 height 37
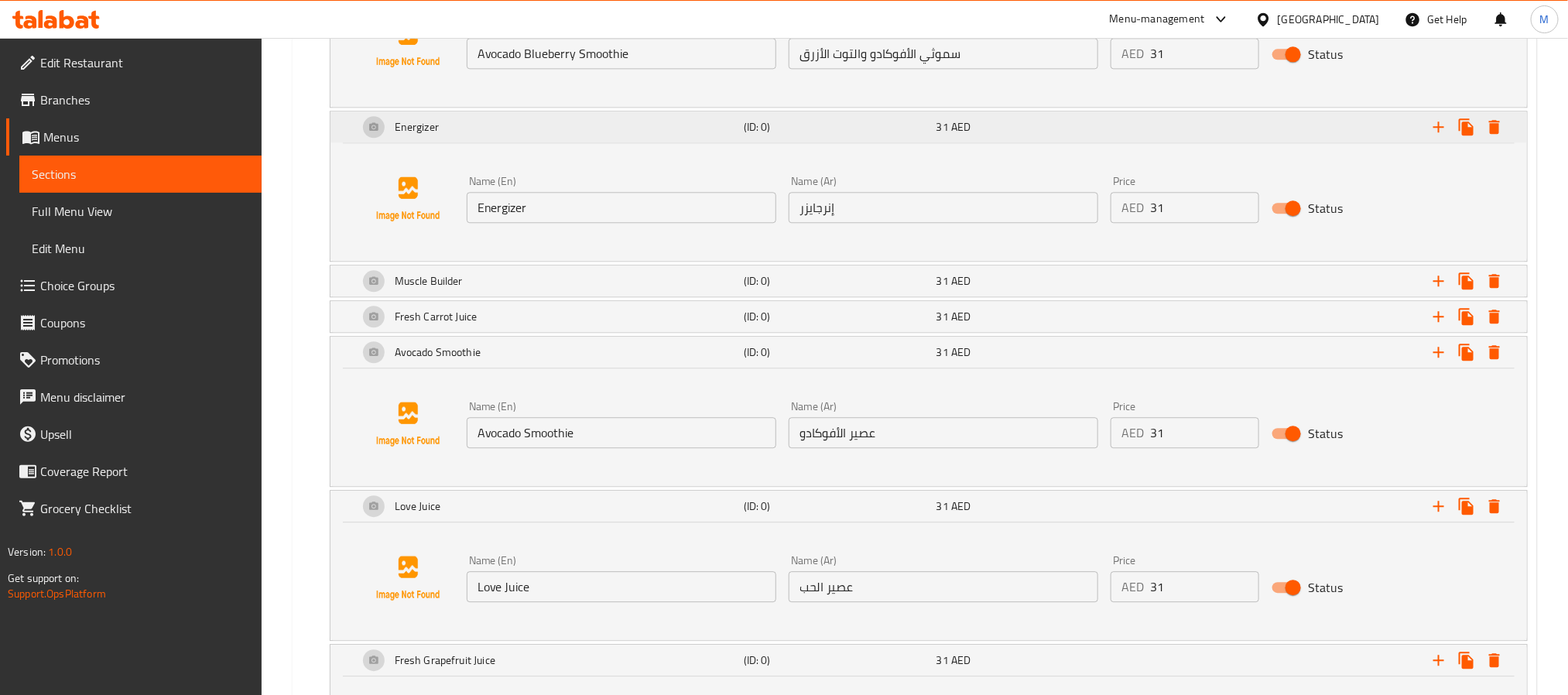
click at [481, 142] on div "Energizer" at bounding box center [547, 126] width 386 height 37
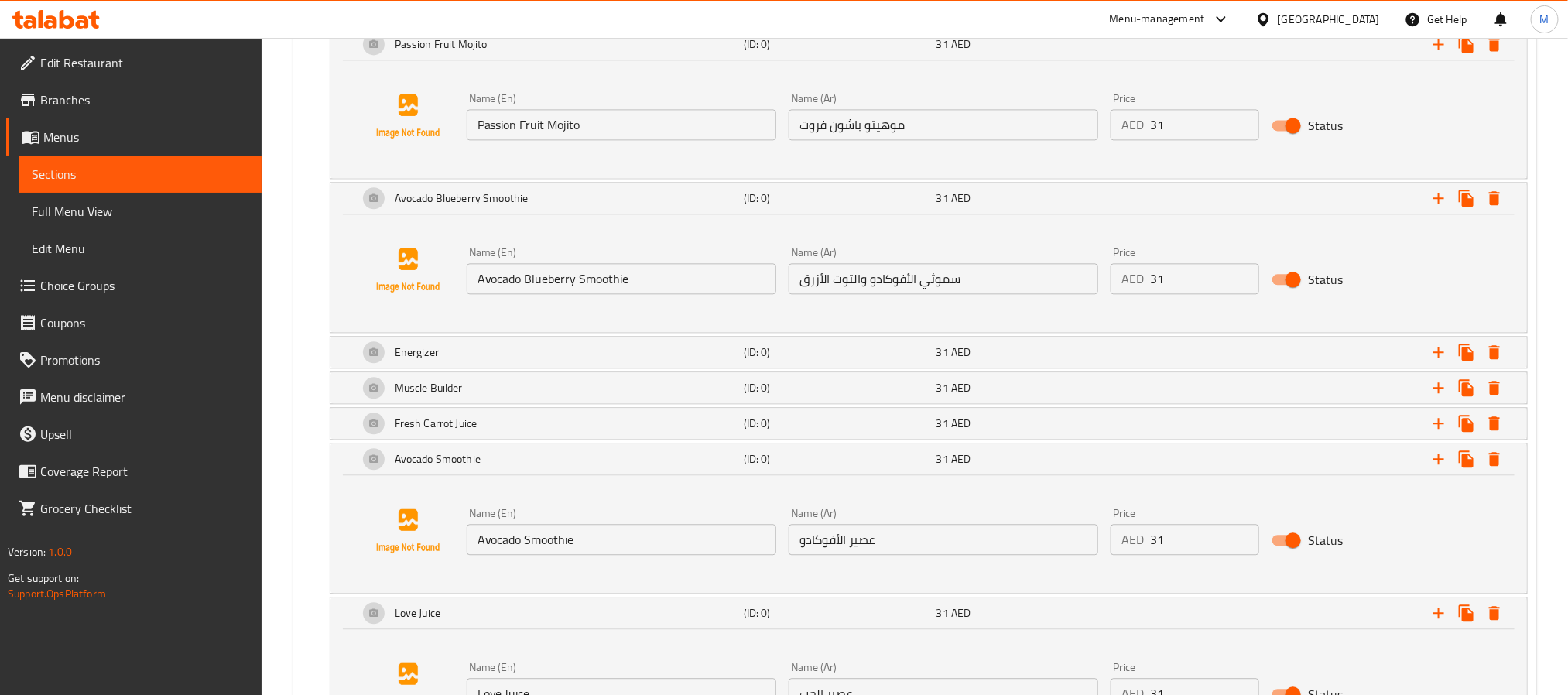
scroll to position [1769, 0]
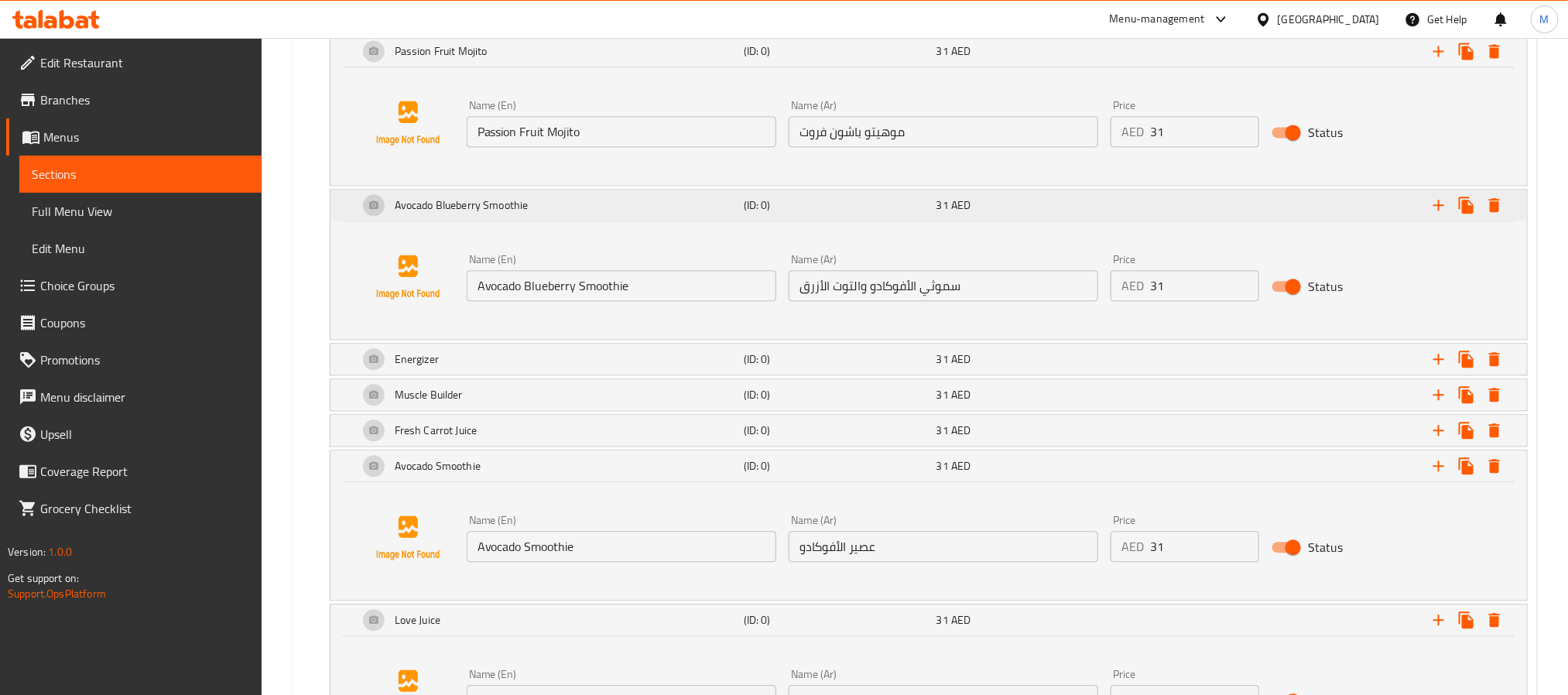
click at [478, 213] on h5 "Avocado Blueberry Smoothie" at bounding box center [462, 205] width 134 height 16
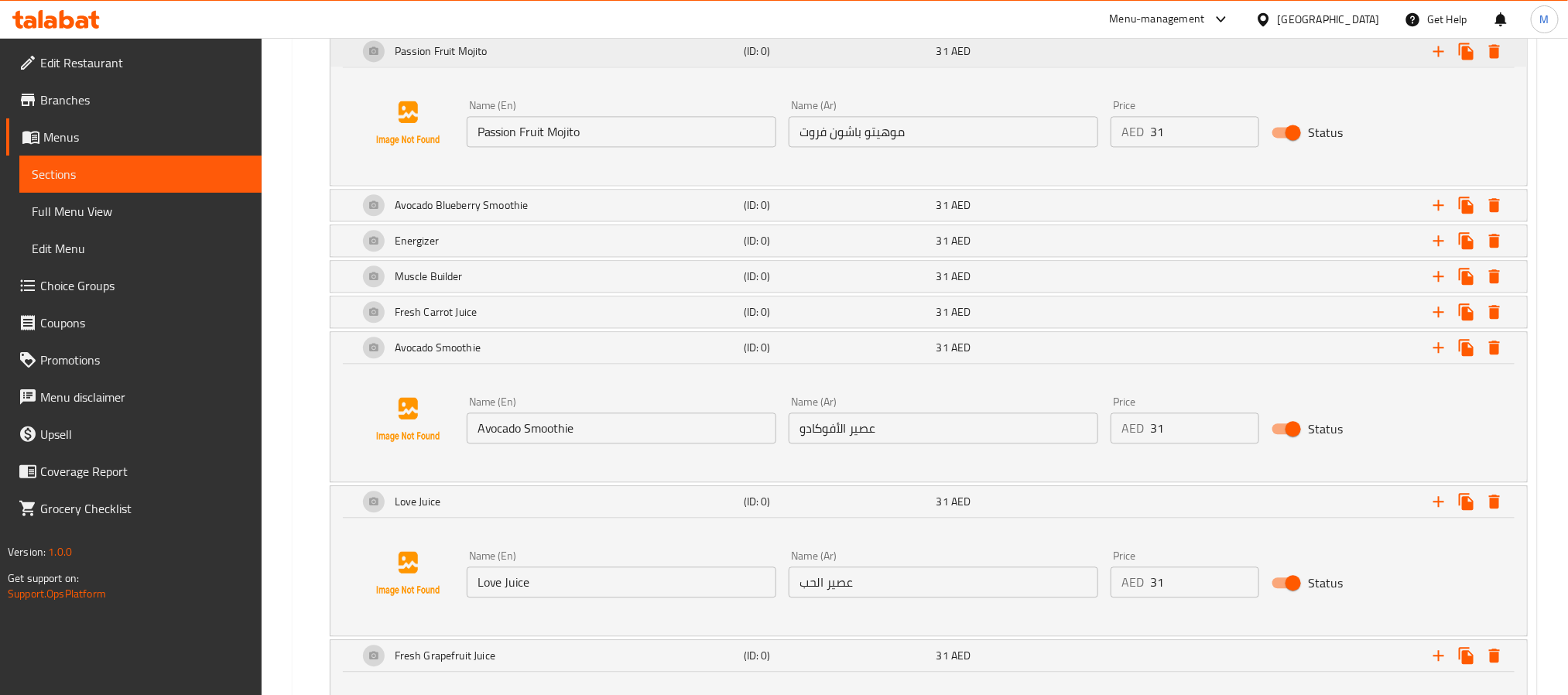
click at [481, 59] on h5 "Passion Fruit Mojito" at bounding box center [441, 50] width 92 height 16
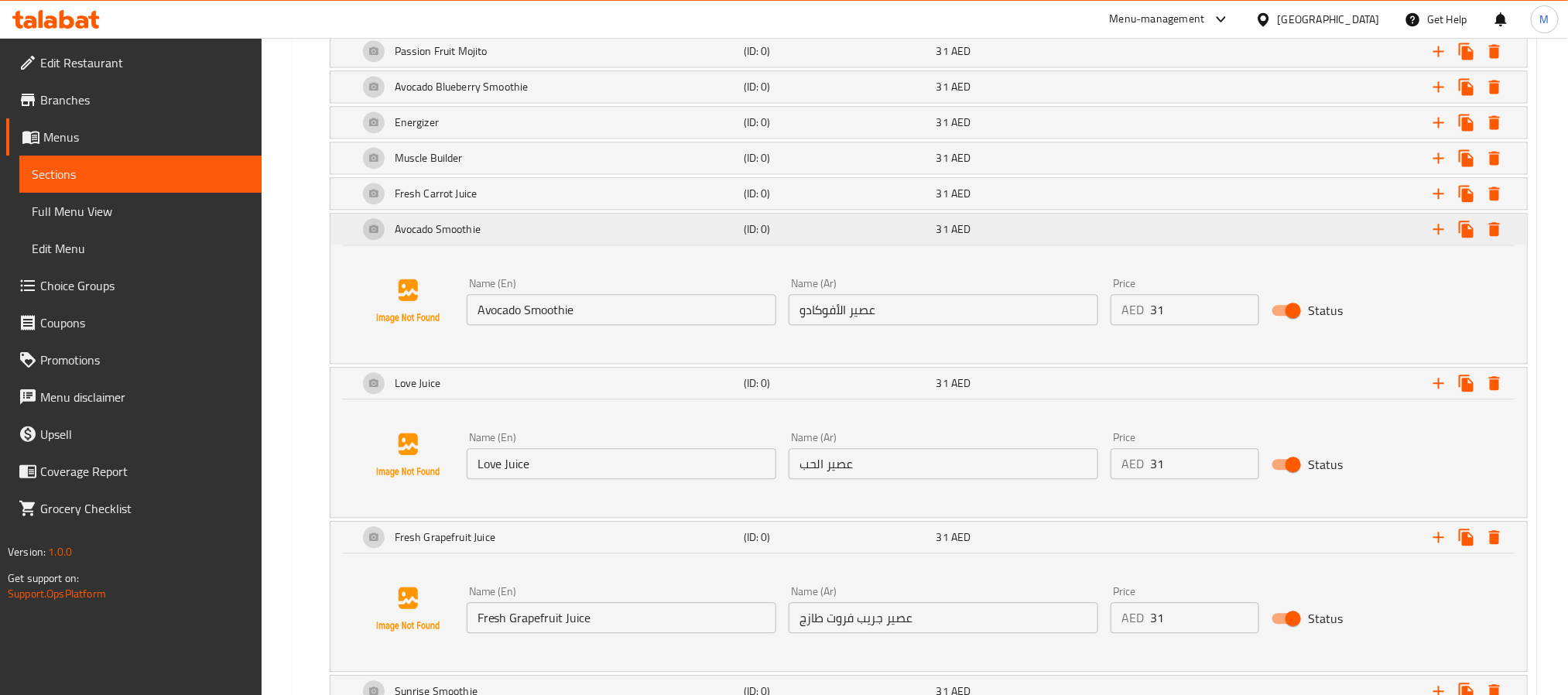
click at [470, 237] on h5 "Avocado Smoothie" at bounding box center [438, 229] width 86 height 16
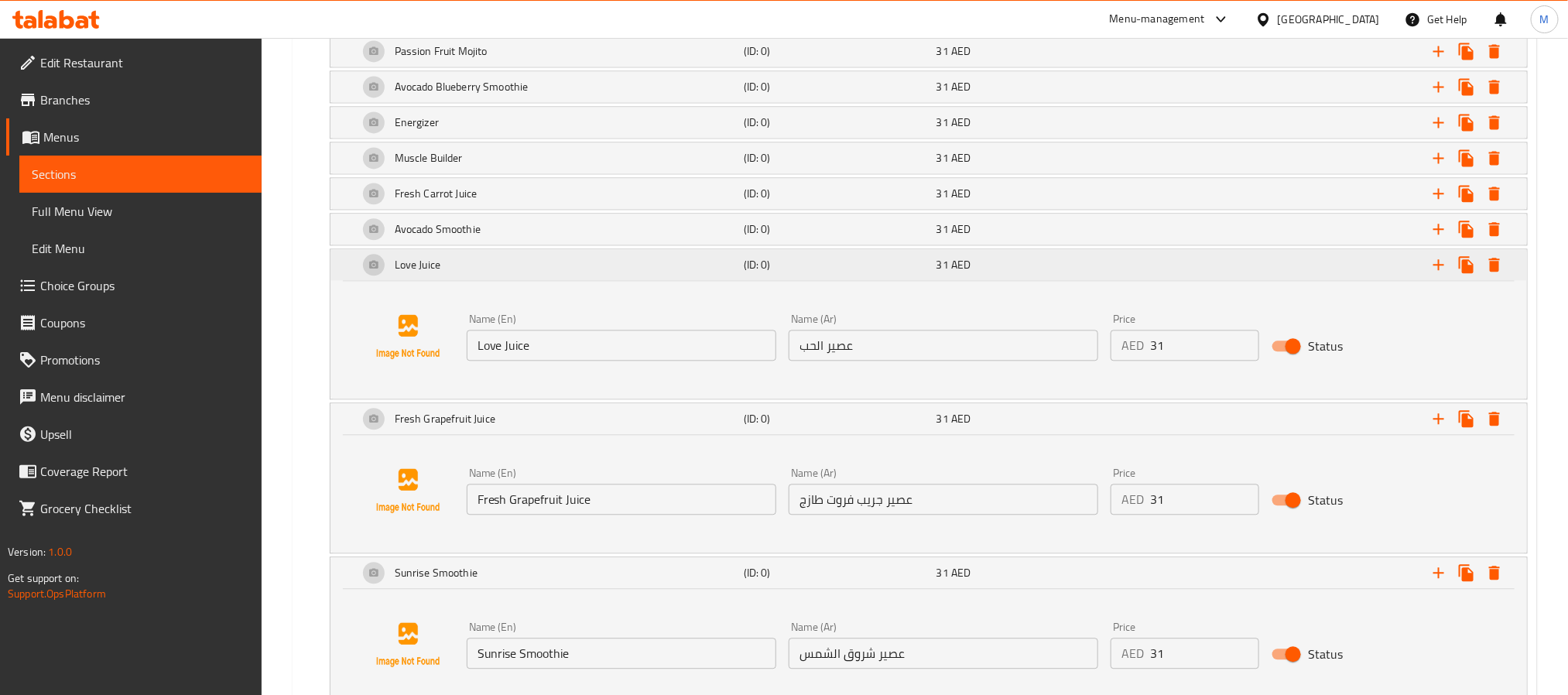
click at [519, 277] on div "Love Juice" at bounding box center [547, 264] width 386 height 37
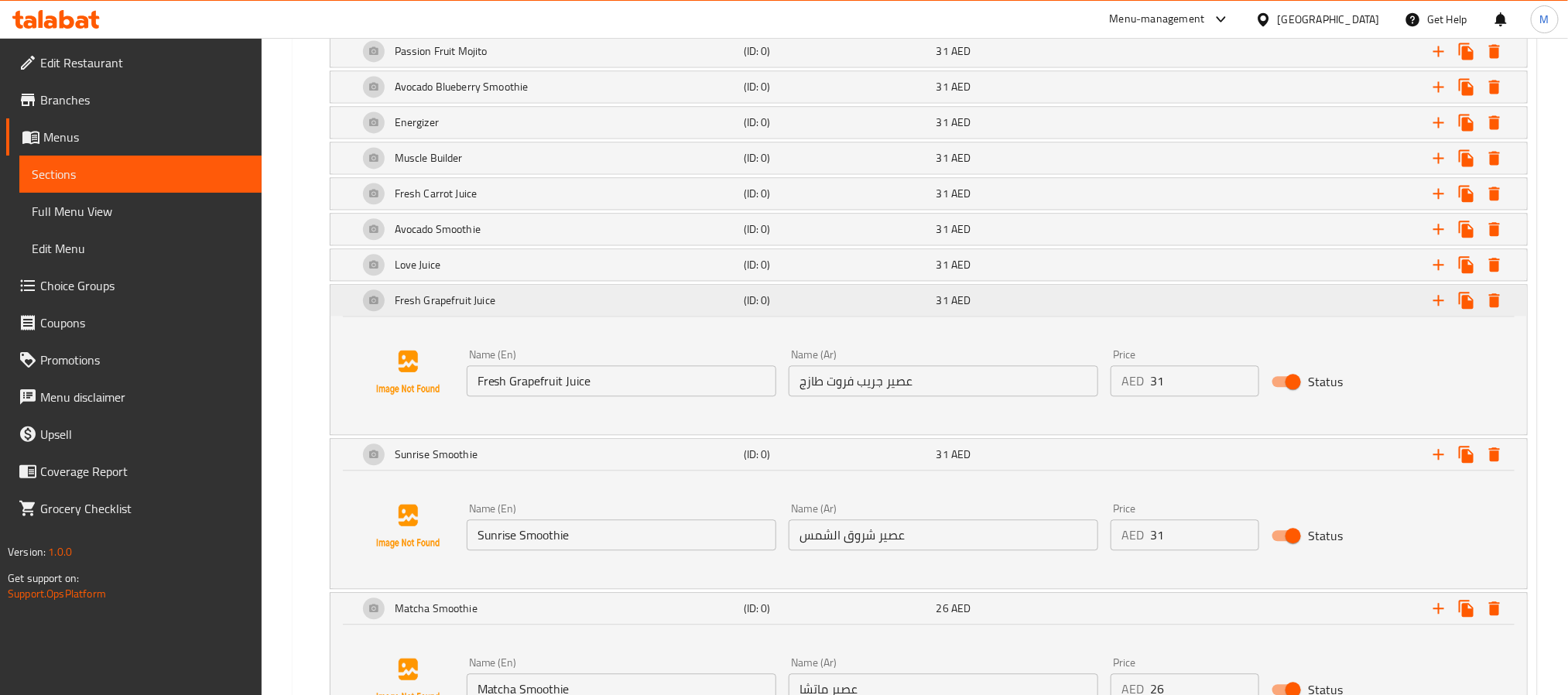
click at [520, 307] on div "Fresh Grapefruit Juice" at bounding box center [547, 300] width 386 height 37
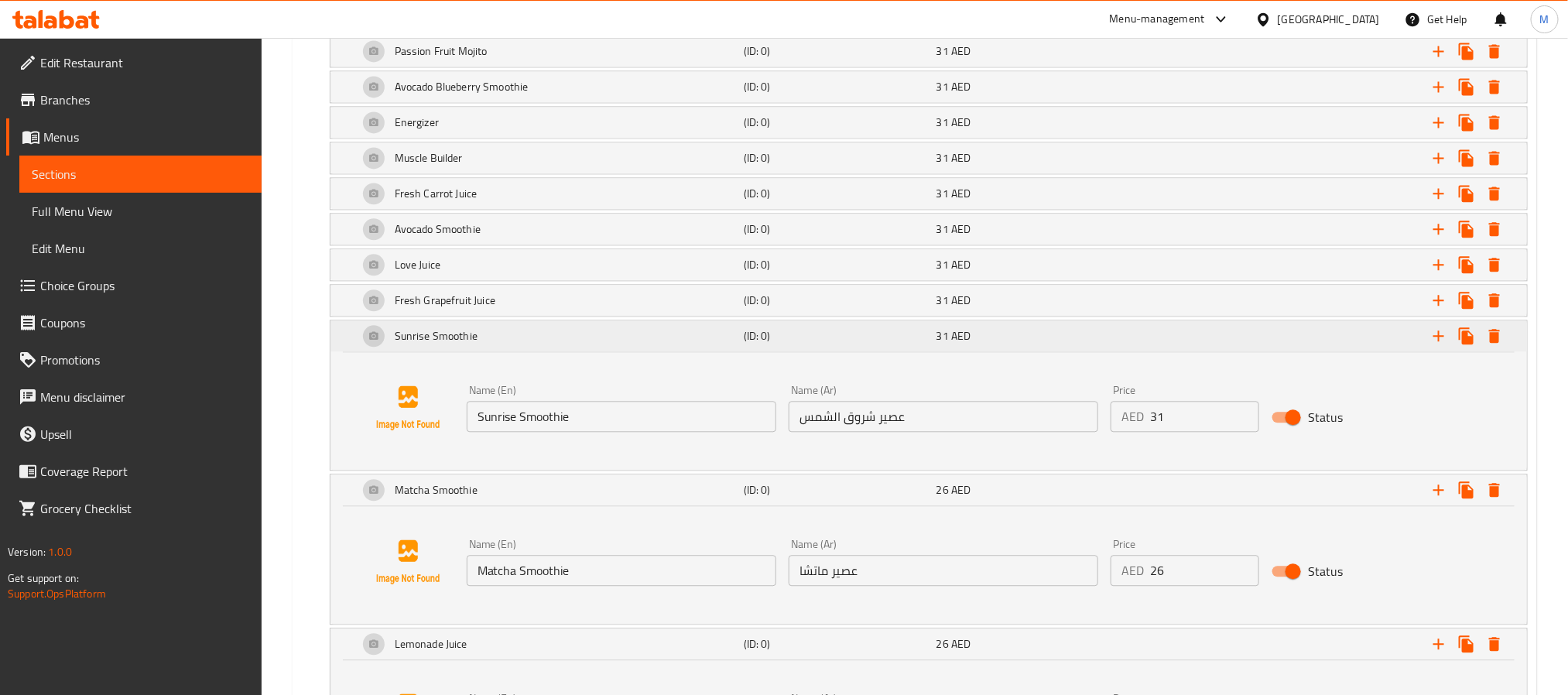
click at [438, 343] on h5 "Sunrise Smoothie" at bounding box center [436, 335] width 83 height 16
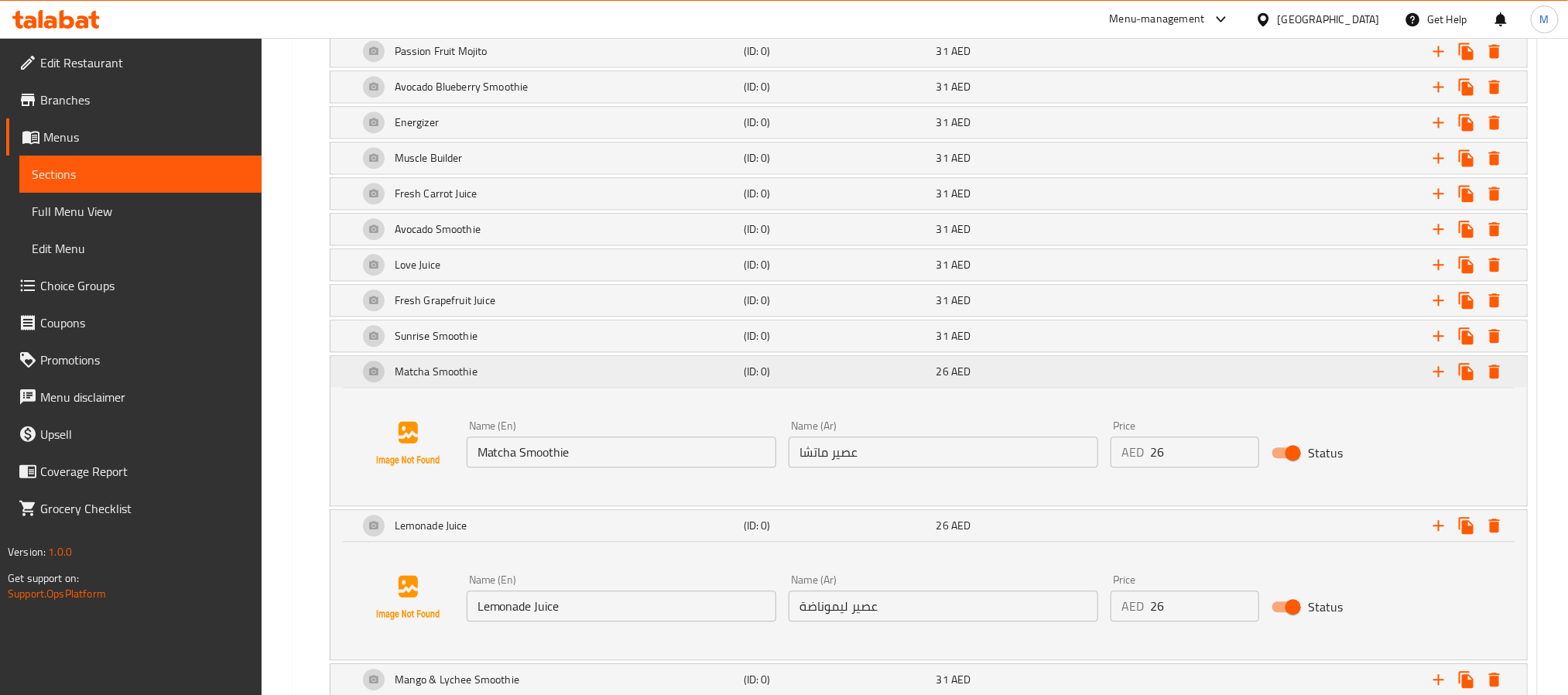
click at [523, 390] on div "Matcha Smoothie" at bounding box center [547, 371] width 386 height 37
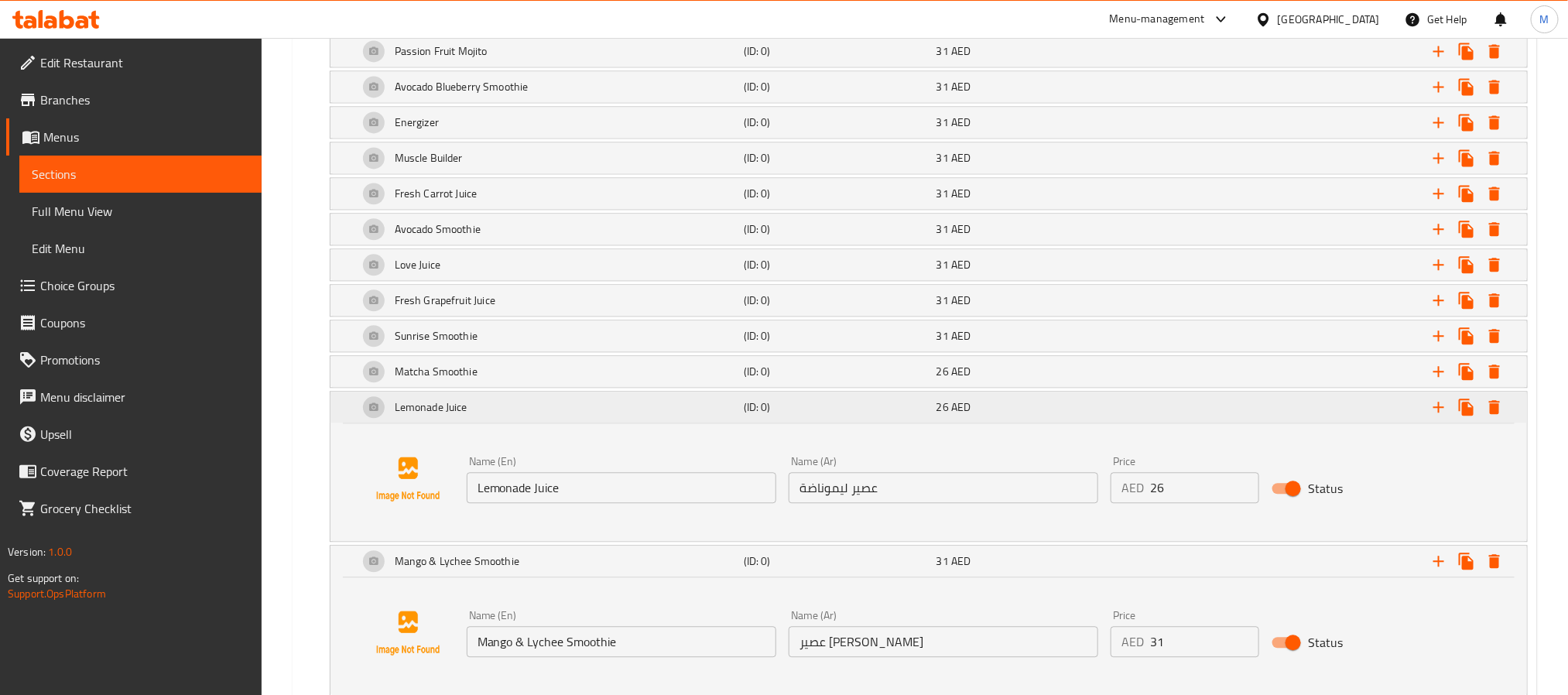
click at [529, 425] on div "Lemonade Juice" at bounding box center [547, 406] width 386 height 37
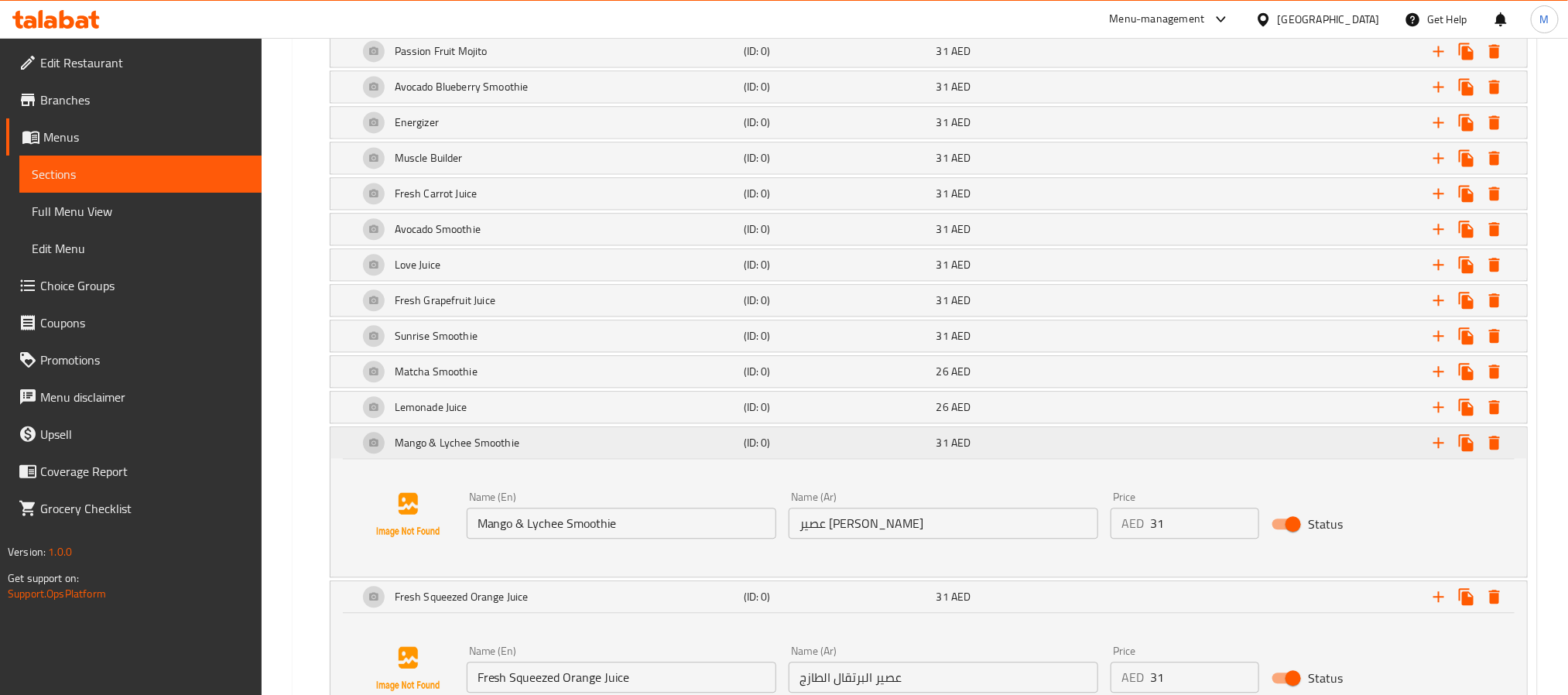
click at [558, 455] on div "Mango & Lychee Smoothie" at bounding box center [547, 442] width 386 height 37
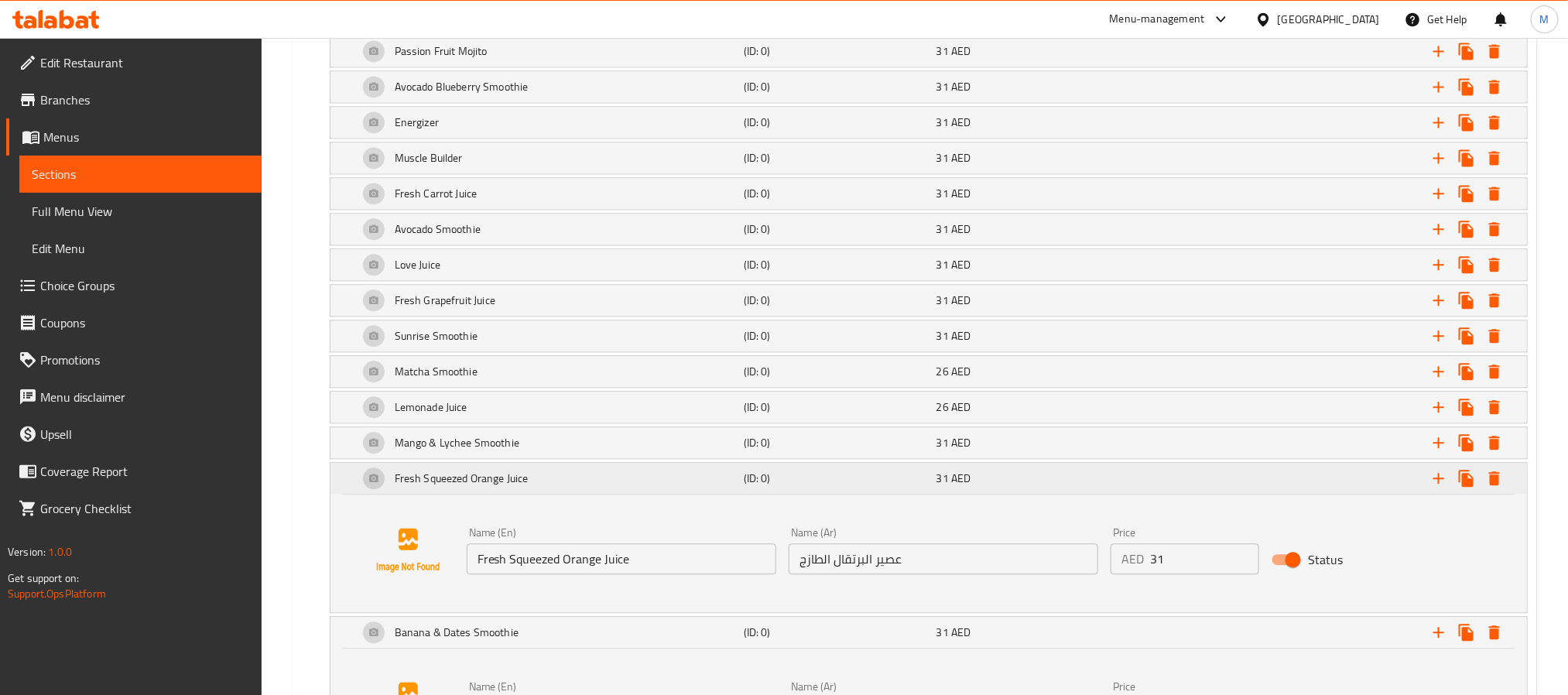
click at [570, 497] on div "Fresh Squeezed Orange Juice" at bounding box center [547, 478] width 386 height 37
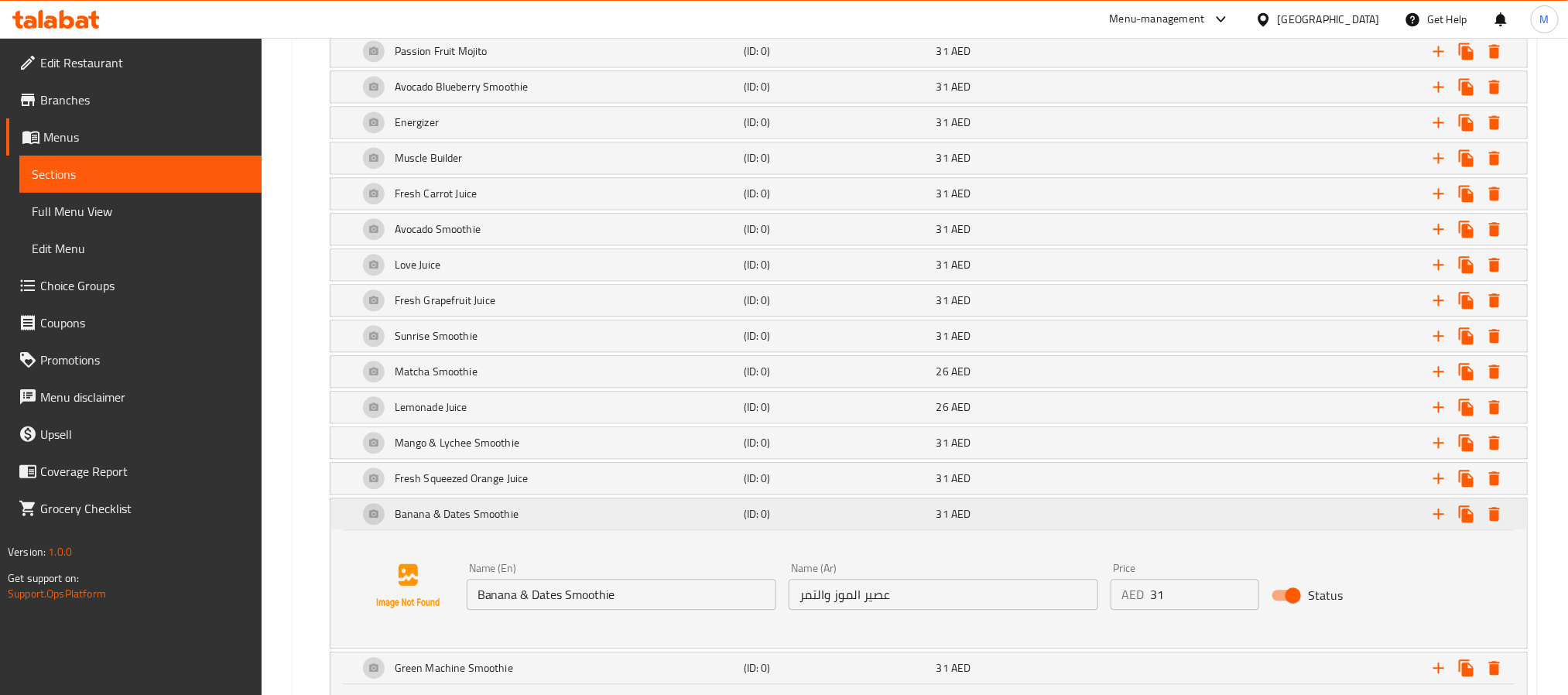
click at [561, 523] on div "Banana & Dates Smoothie" at bounding box center [547, 513] width 386 height 37
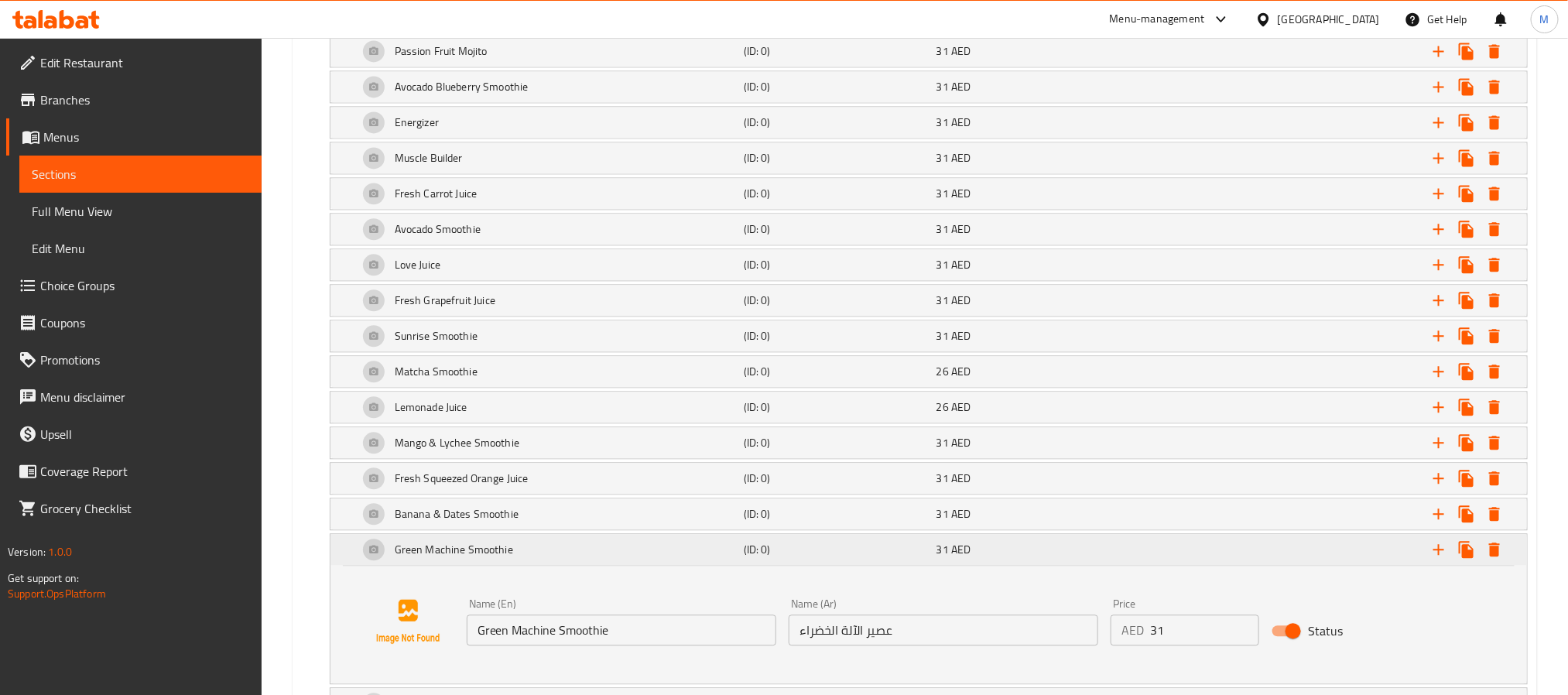
click at [541, 568] on div "Green Machine Smoothie" at bounding box center [547, 549] width 386 height 37
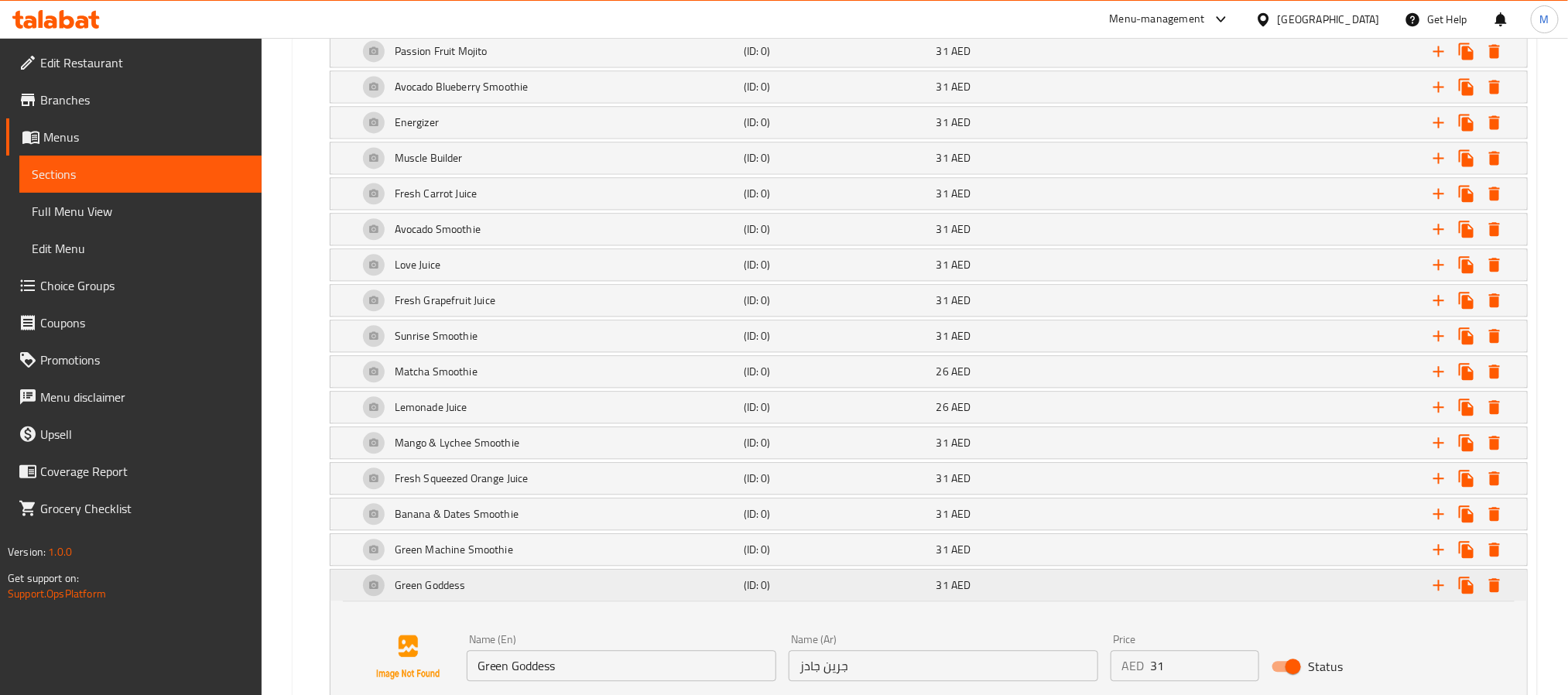
click at [542, 603] on div "Green Goddess" at bounding box center [547, 584] width 386 height 37
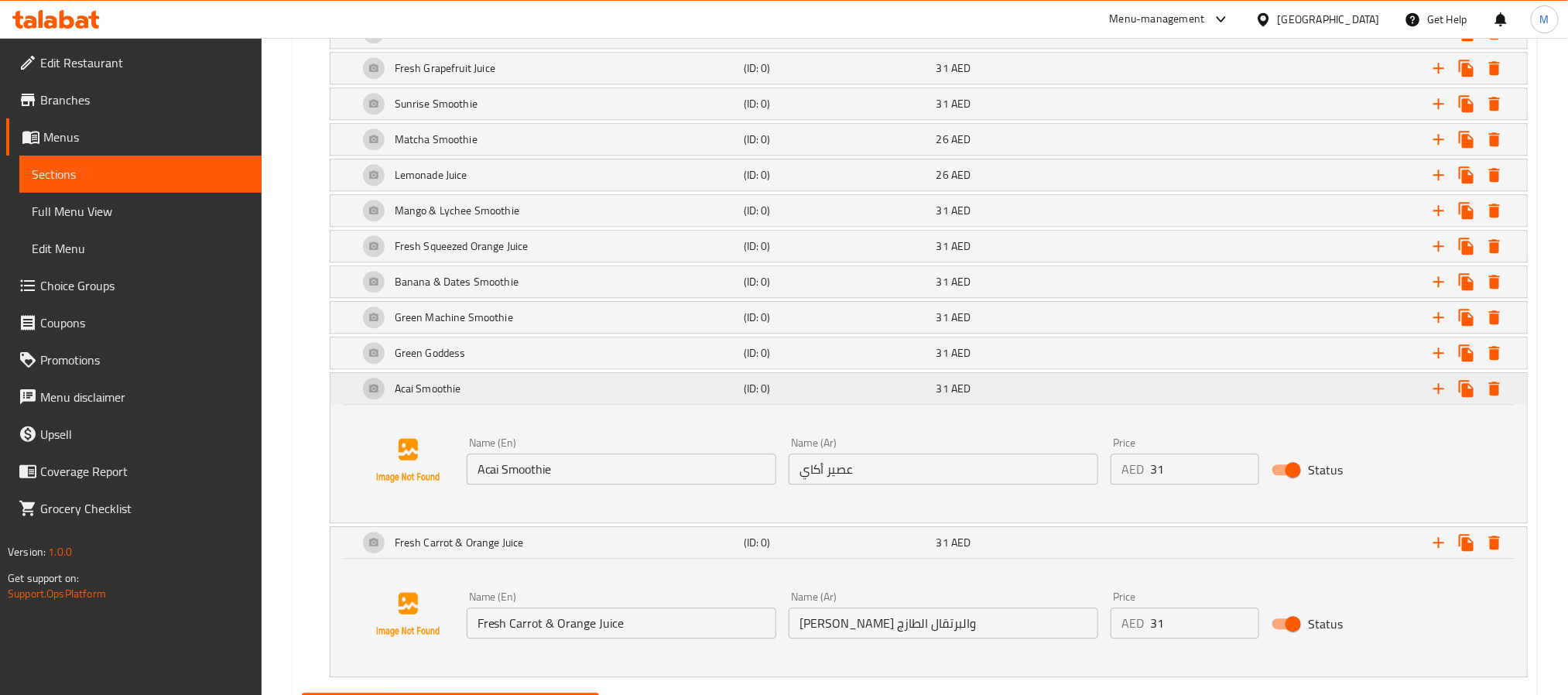
click at [530, 407] on div "Acai Smoothie" at bounding box center [547, 388] width 386 height 37
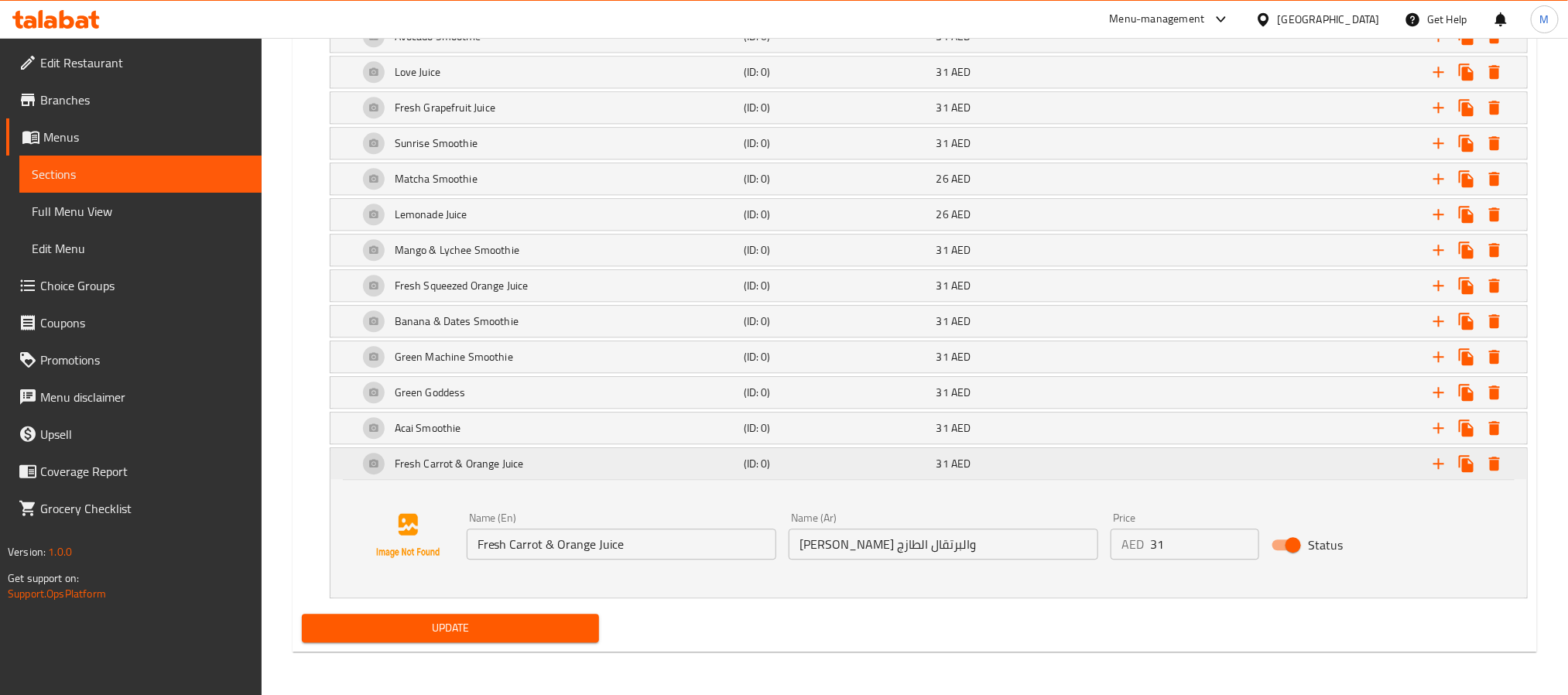
click at [541, 466] on div "Fresh Carrot & Orange Juice" at bounding box center [547, 463] width 386 height 37
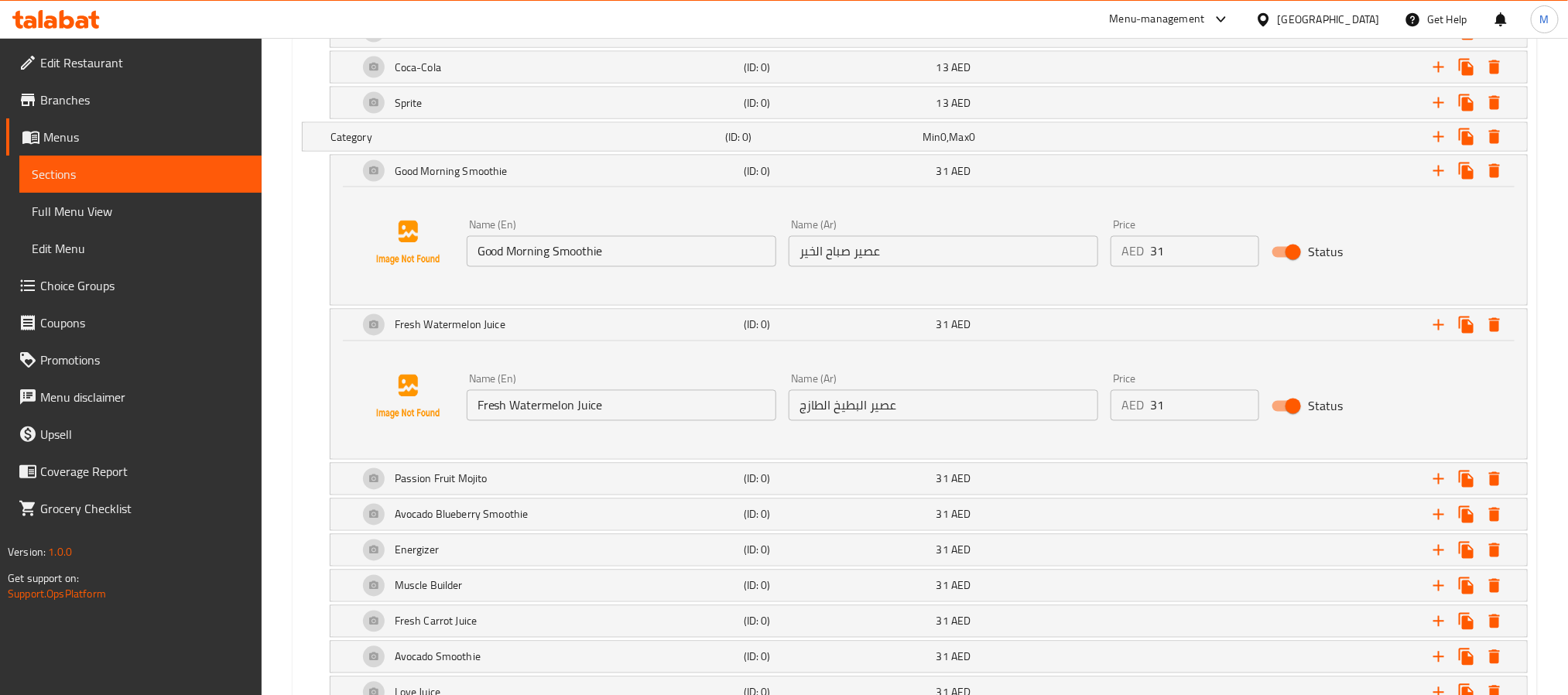
scroll to position [1288, 0]
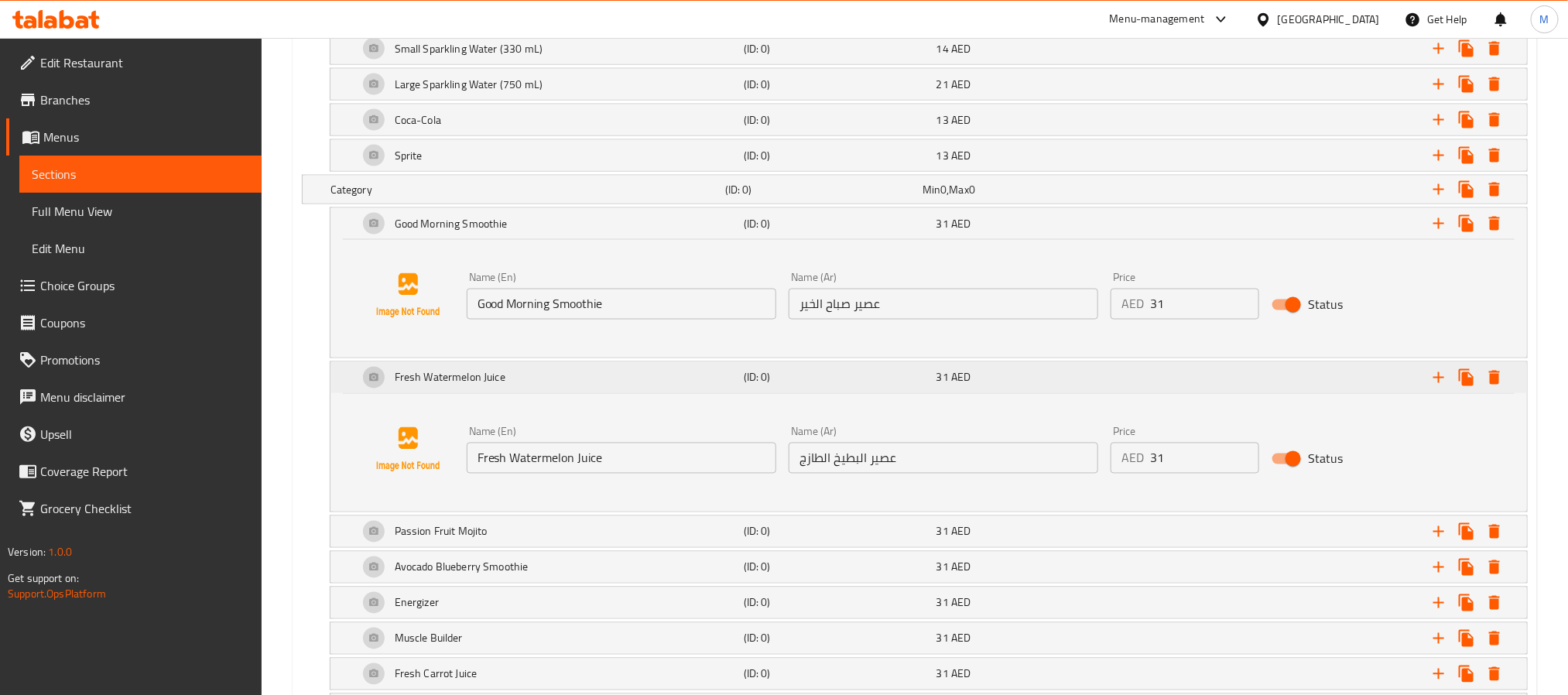
click at [505, 385] on h5 "Fresh Watermelon Juice" at bounding box center [450, 377] width 111 height 16
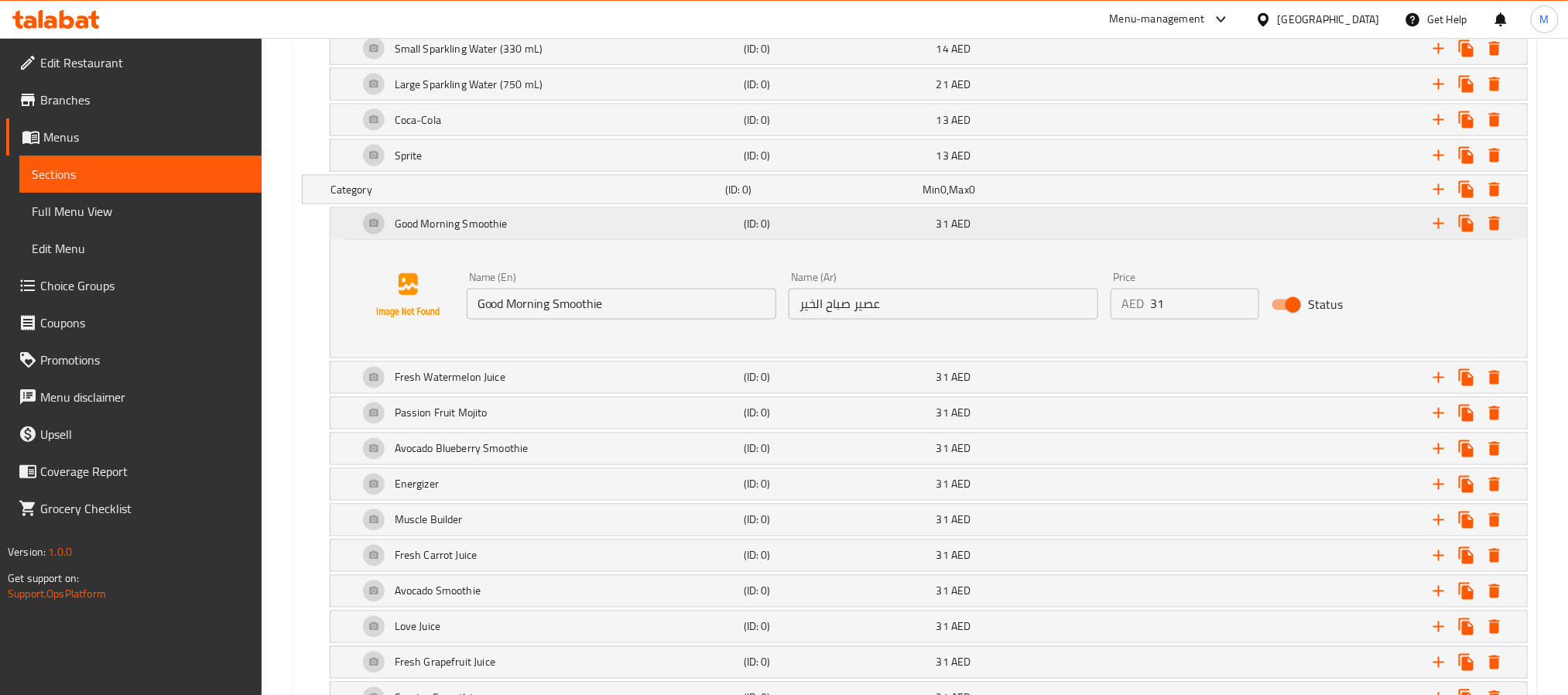
click at [486, 242] on div "Good Morning Smoothie" at bounding box center [547, 223] width 386 height 37
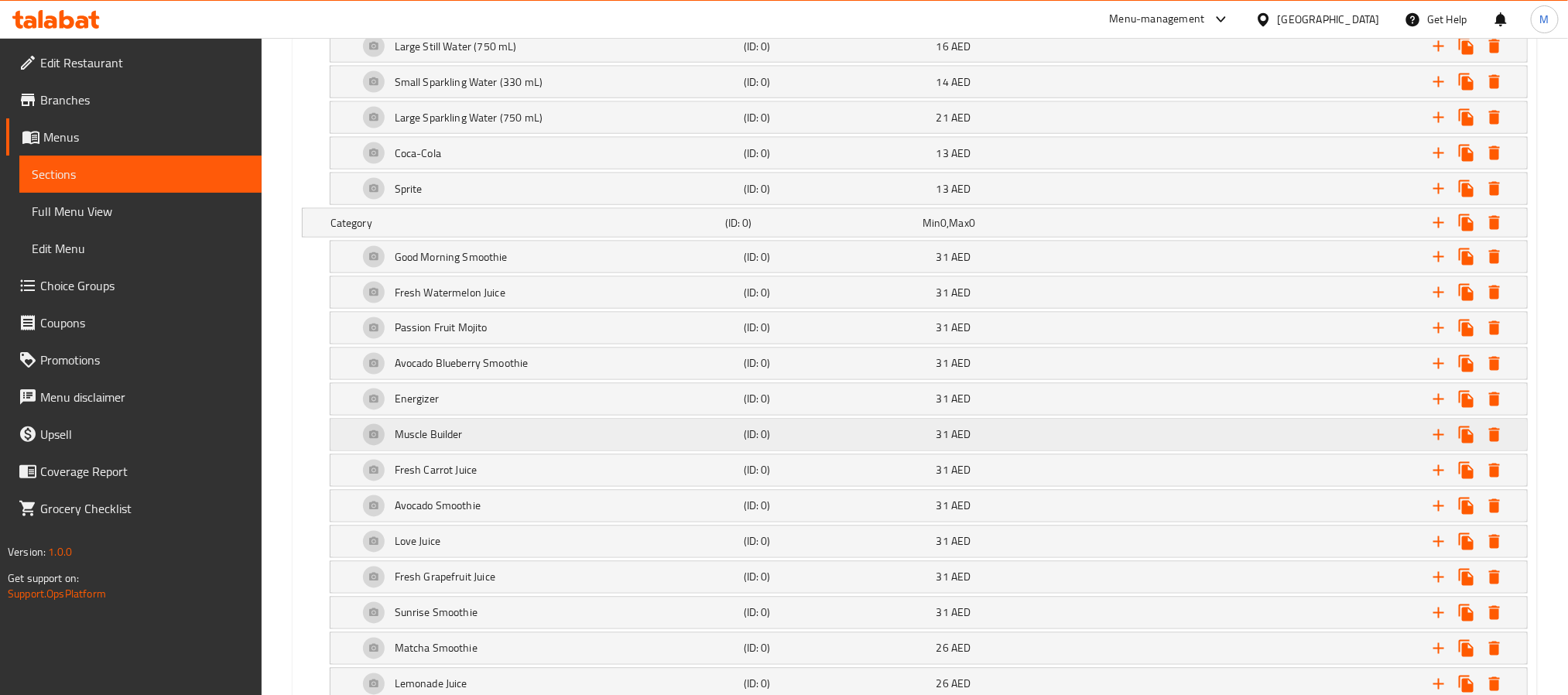
scroll to position [1168, 0]
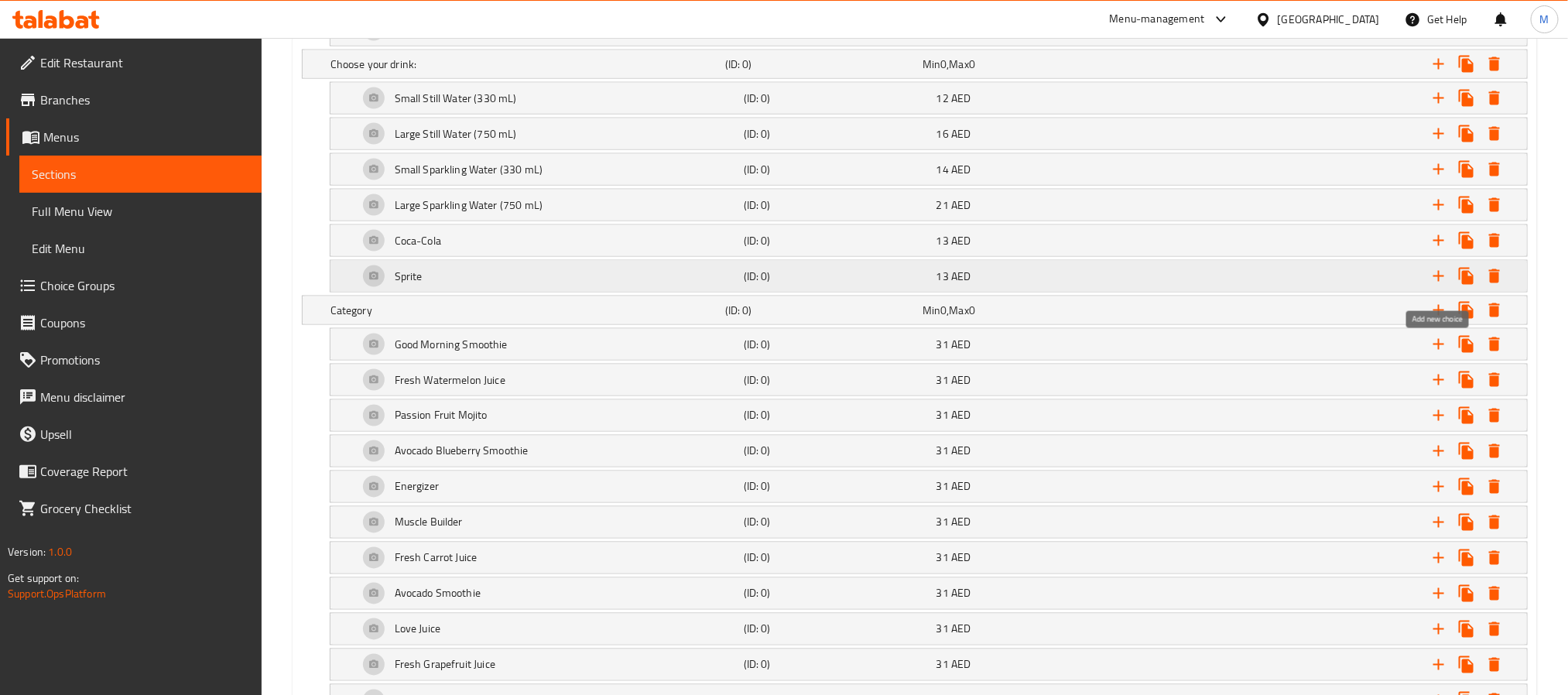
click at [1431, 283] on icon "Expand" at bounding box center [1438, 276] width 18 height 18
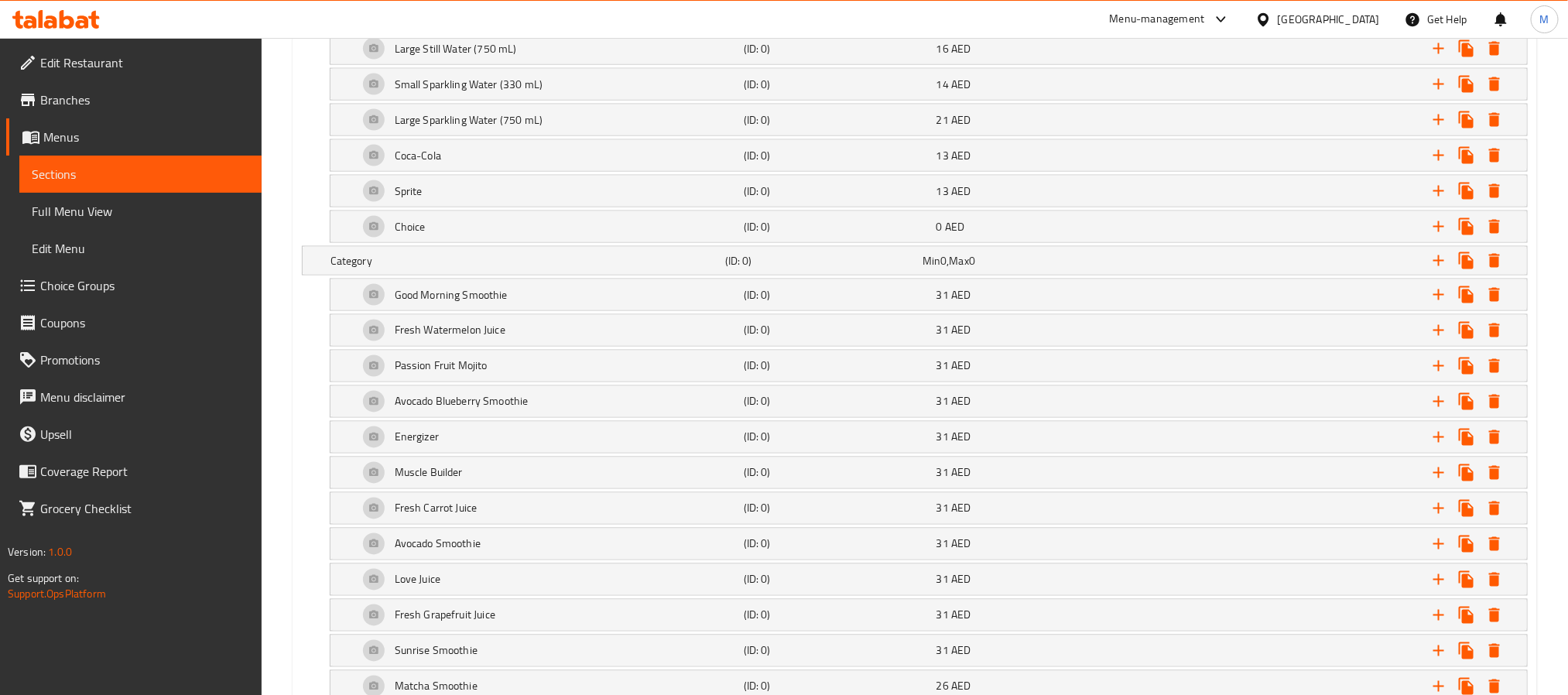
scroll to position [1204, 0]
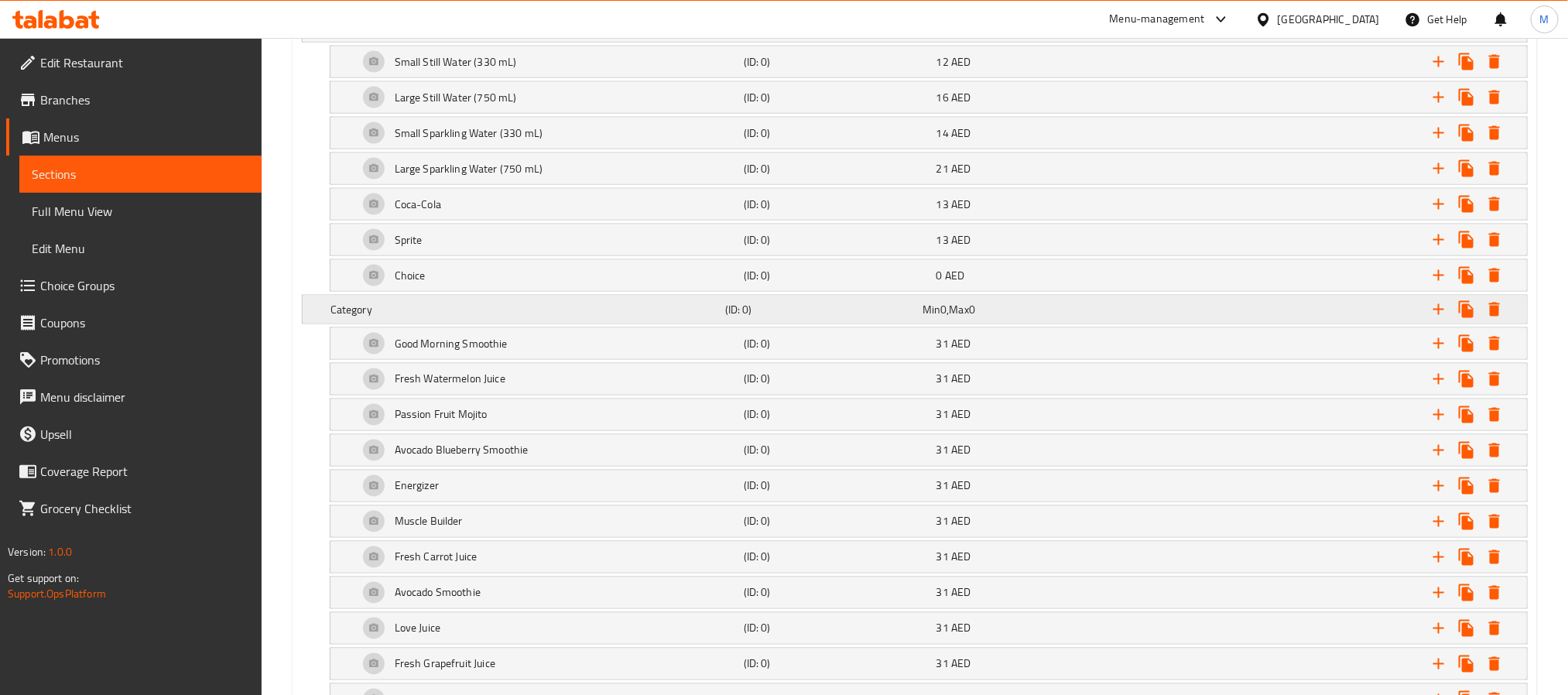
click at [1291, 314] on div "Expand" at bounding box center [1314, 309] width 395 height 34
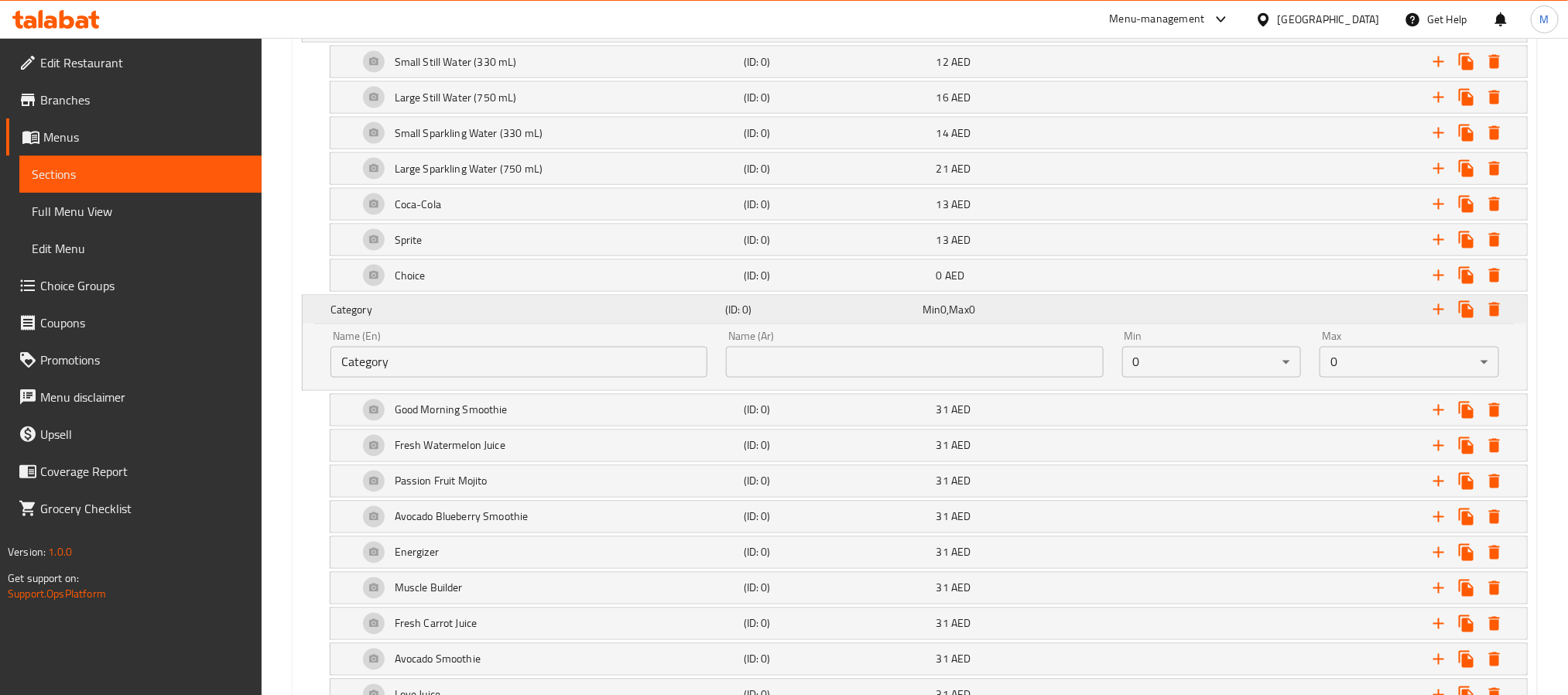
click at [1291, 314] on div "Expand" at bounding box center [1314, 309] width 395 height 34
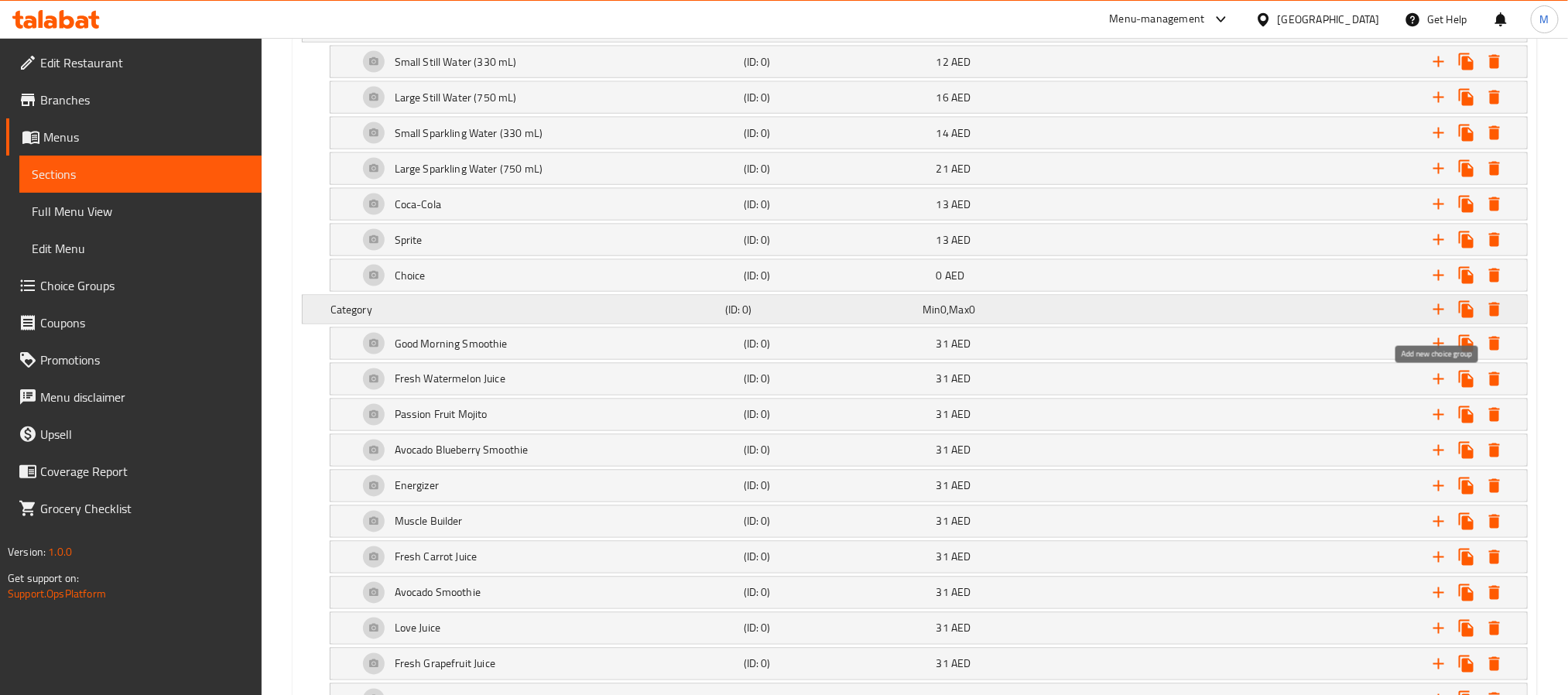
click at [1436, 316] on icon "Expand" at bounding box center [1438, 310] width 18 height 18
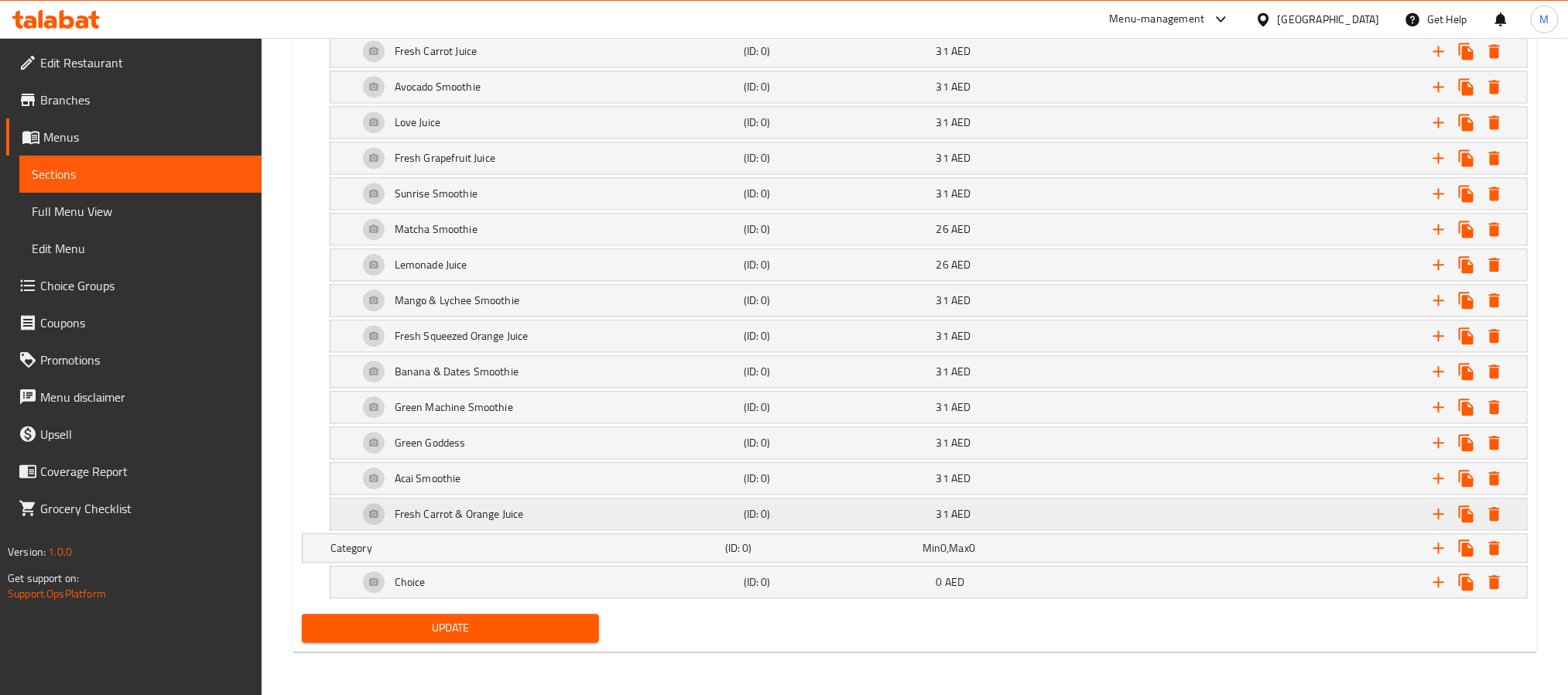
scroll to position [1738, 0]
click at [1082, 540] on div "Min 0 , Max 0" at bounding box center [1017, 547] width 191 height 16
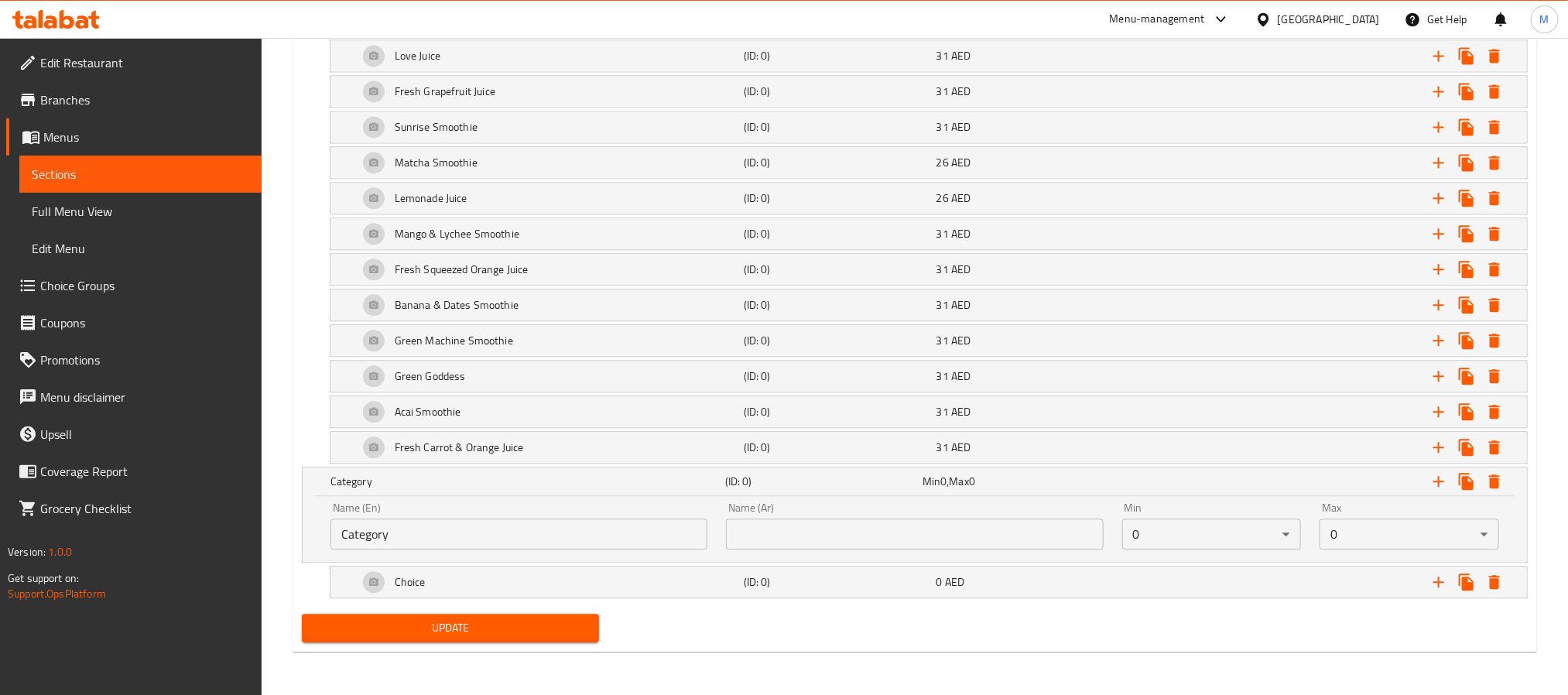
scroll to position [1804, 0]
click at [656, 532] on input "Category" at bounding box center [519, 533] width 377 height 31
click at [657, 532] on input "Category" at bounding box center [519, 533] width 377 height 31
click at [660, 532] on input "Category" at bounding box center [519, 533] width 377 height 31
paste input "Extras"
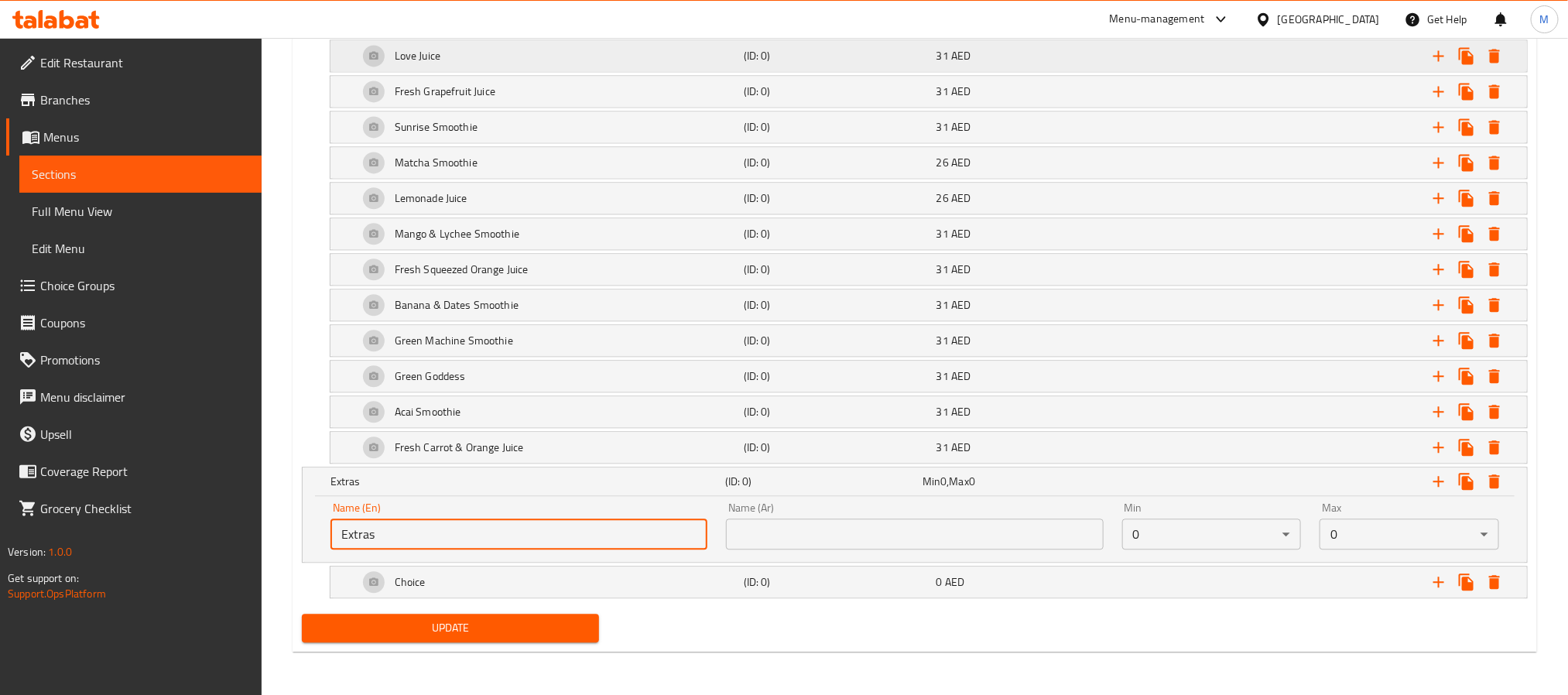
type input "Extras"
click at [947, 541] on input "text" at bounding box center [914, 533] width 377 height 31
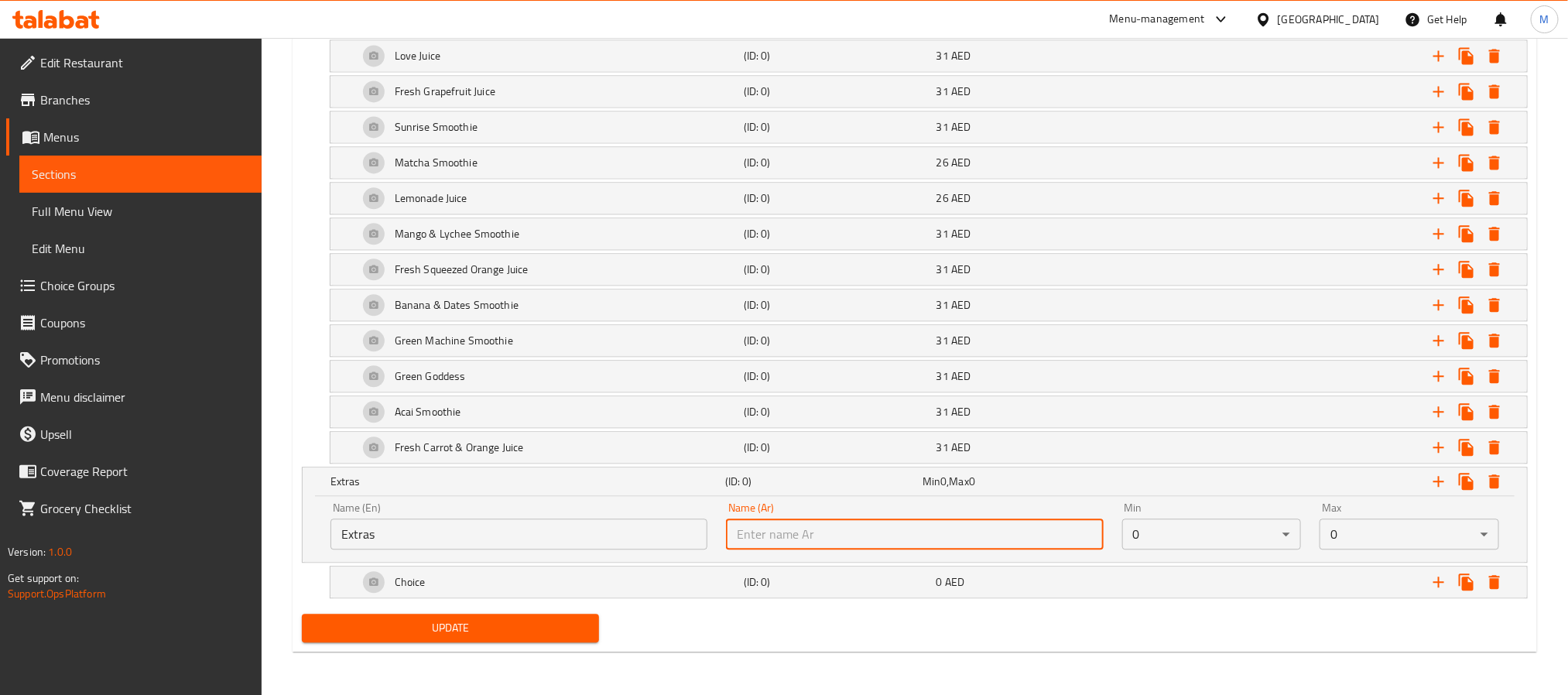
paste input "إضافات"
type input "إضافات"
click at [813, 585] on h5 "(ID: 0)" at bounding box center [837, 581] width 187 height 16
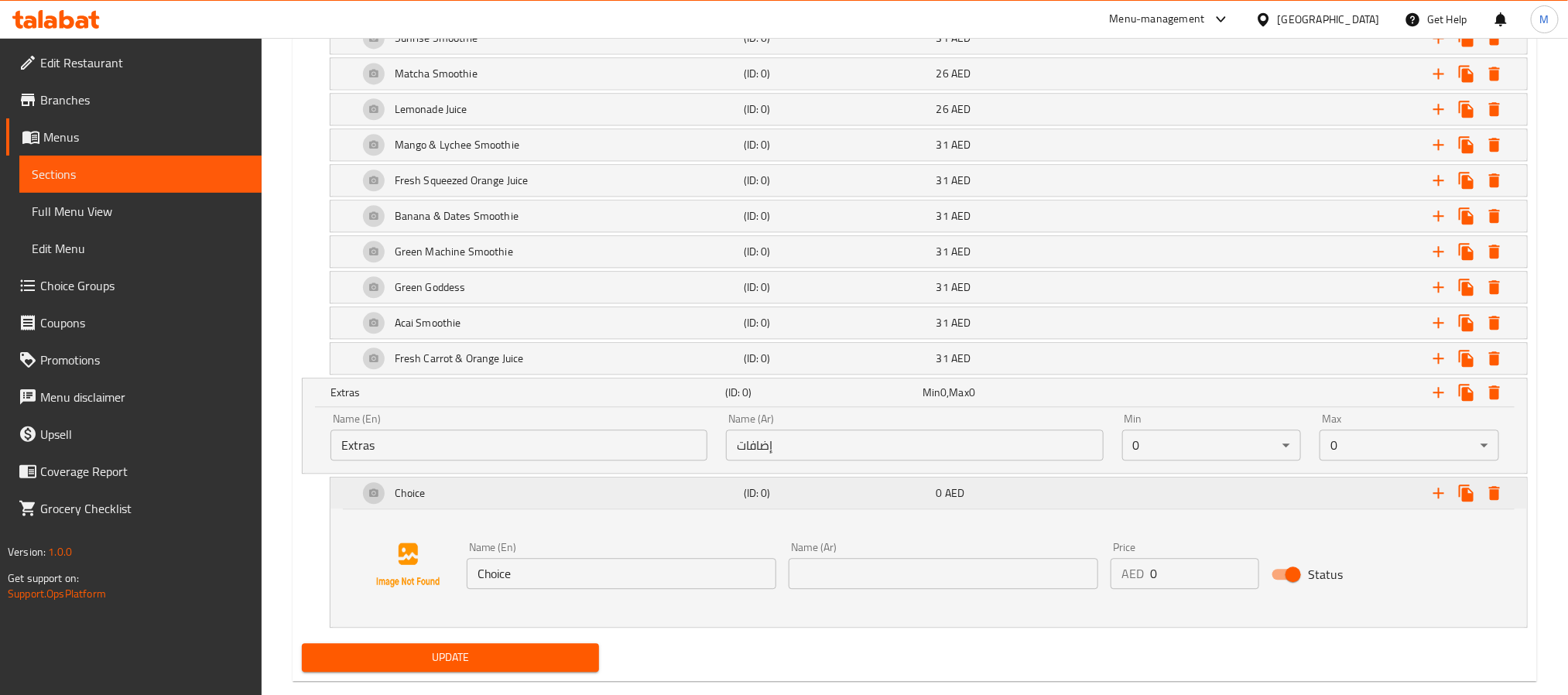
scroll to position [1922, 0]
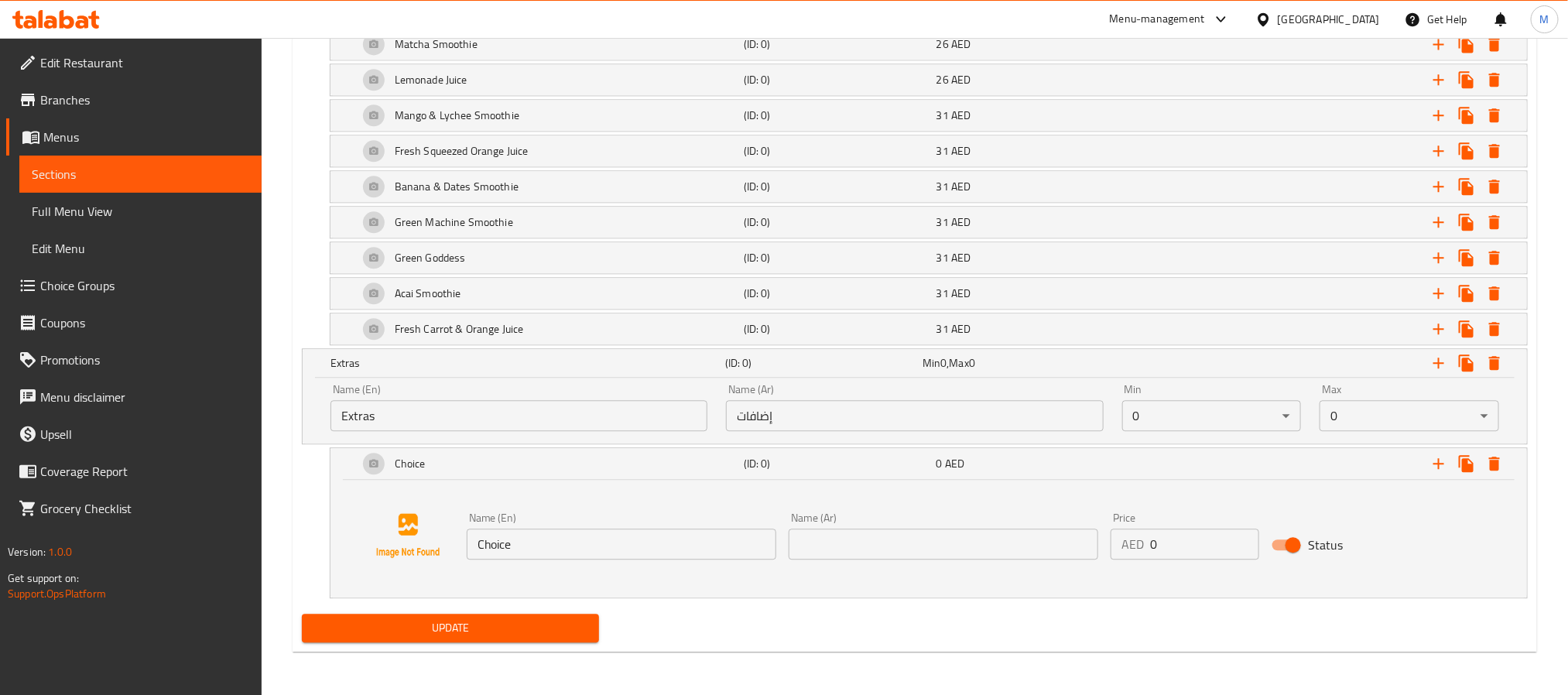
click at [893, 538] on input "text" at bounding box center [943, 543] width 310 height 31
paste input "إضافات"
type input "إضافات"
click at [599, 532] on input "Choice" at bounding box center [621, 543] width 310 height 31
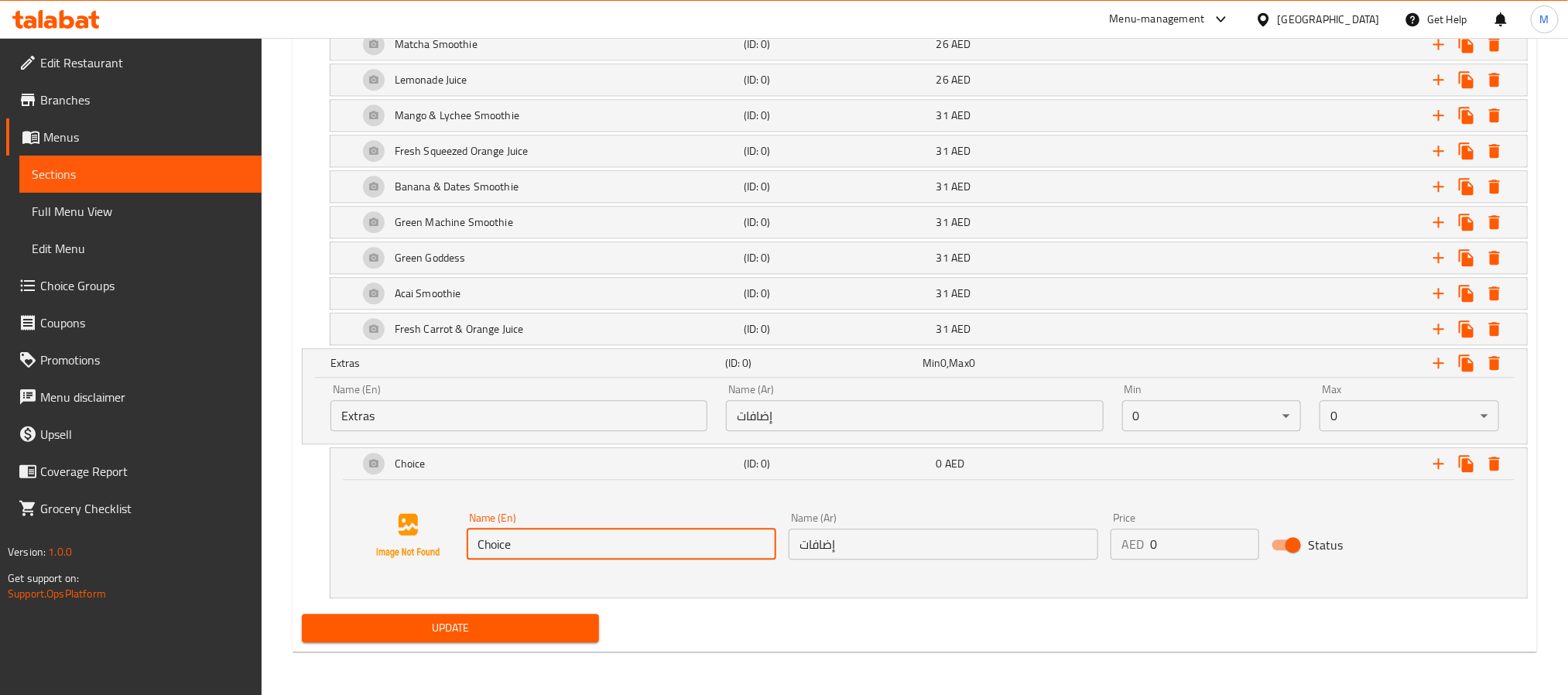
click at [599, 532] on input "Choice" at bounding box center [621, 543] width 310 height 31
paste input "Extras"
type input "Extras"
click at [1201, 556] on input "0" at bounding box center [1205, 543] width 109 height 31
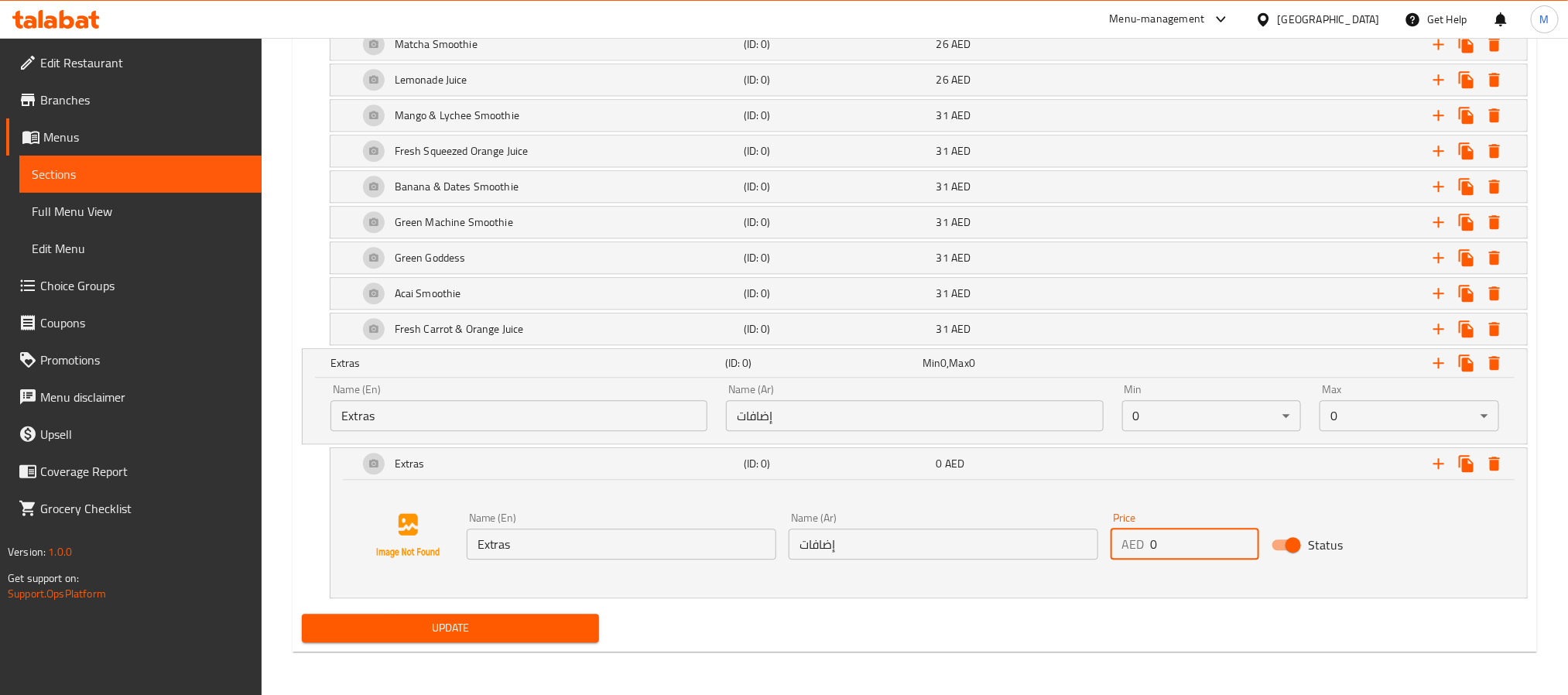
click at [1201, 556] on input "0" at bounding box center [1205, 543] width 109 height 31
paste
type input "9"
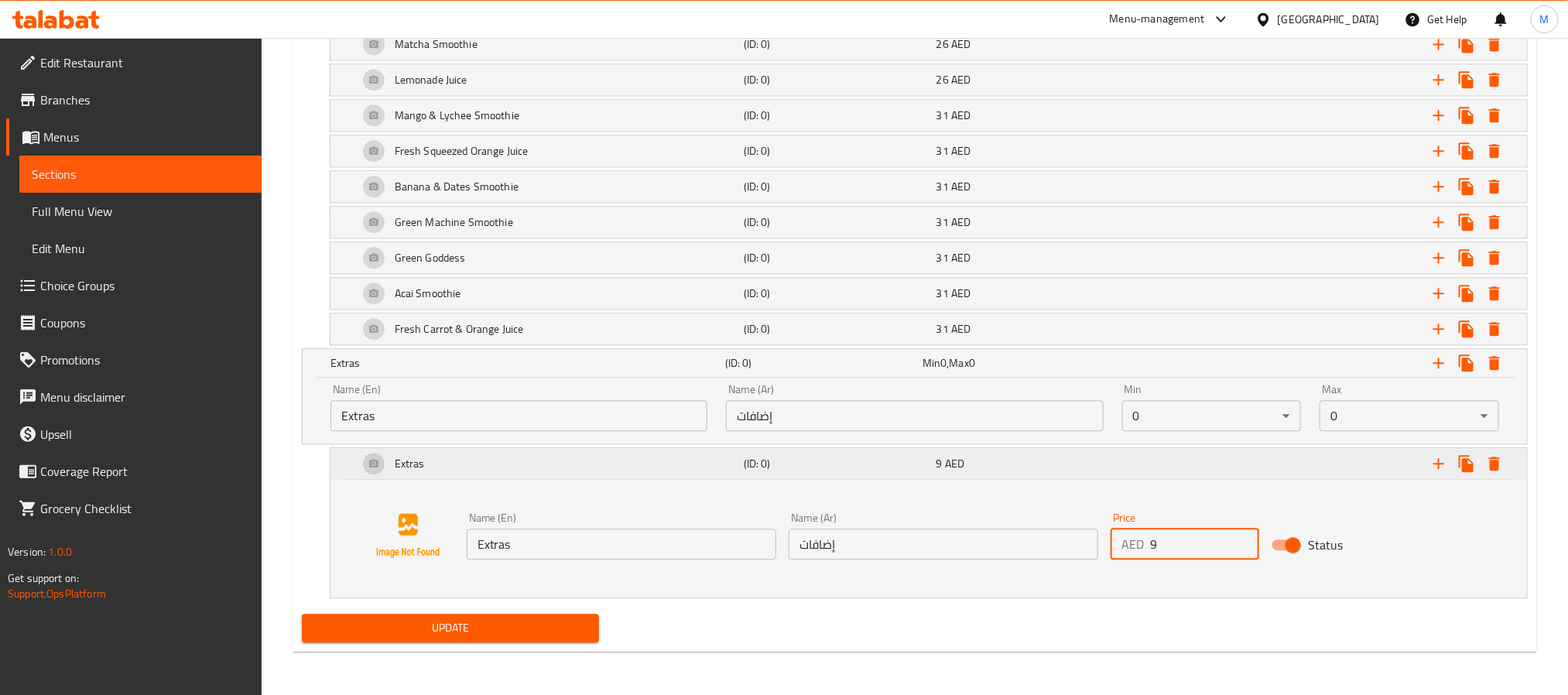
click at [1066, 461] on div "9 AED" at bounding box center [1030, 463] width 187 height 16
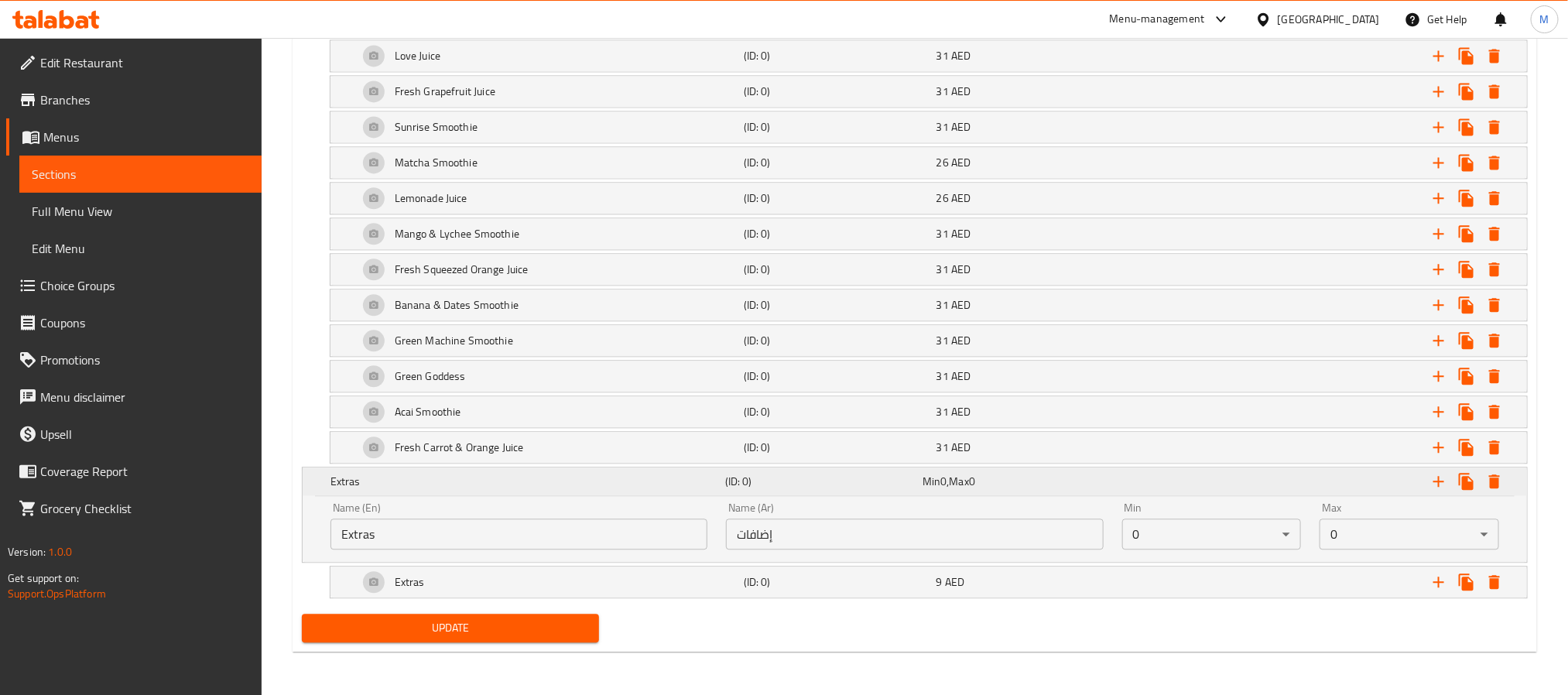
click at [1059, 467] on div "Extras (ID: 0) Min 0 , Max 0" at bounding box center [919, 480] width 1184 height 34
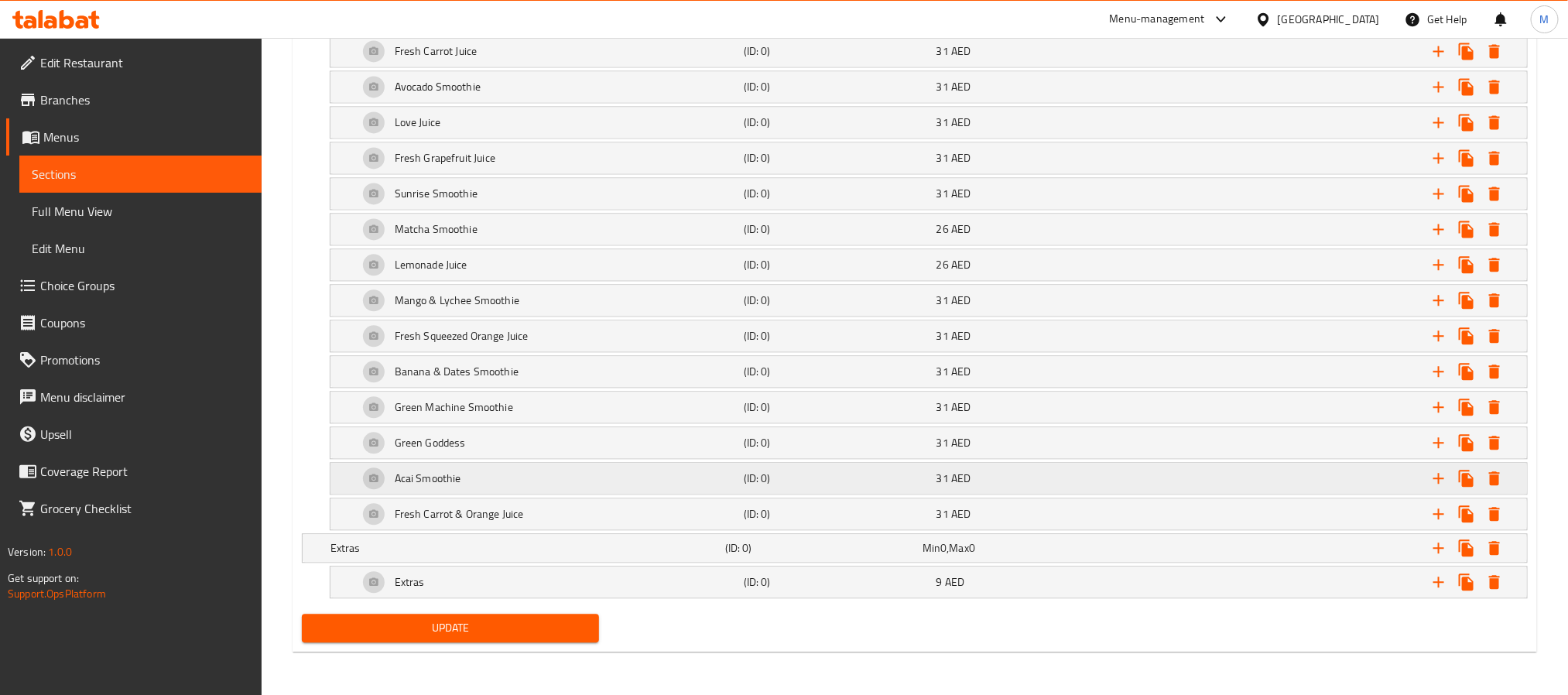
scroll to position [1738, 0]
click at [1439, 548] on icon "Expand" at bounding box center [1438, 547] width 18 height 18
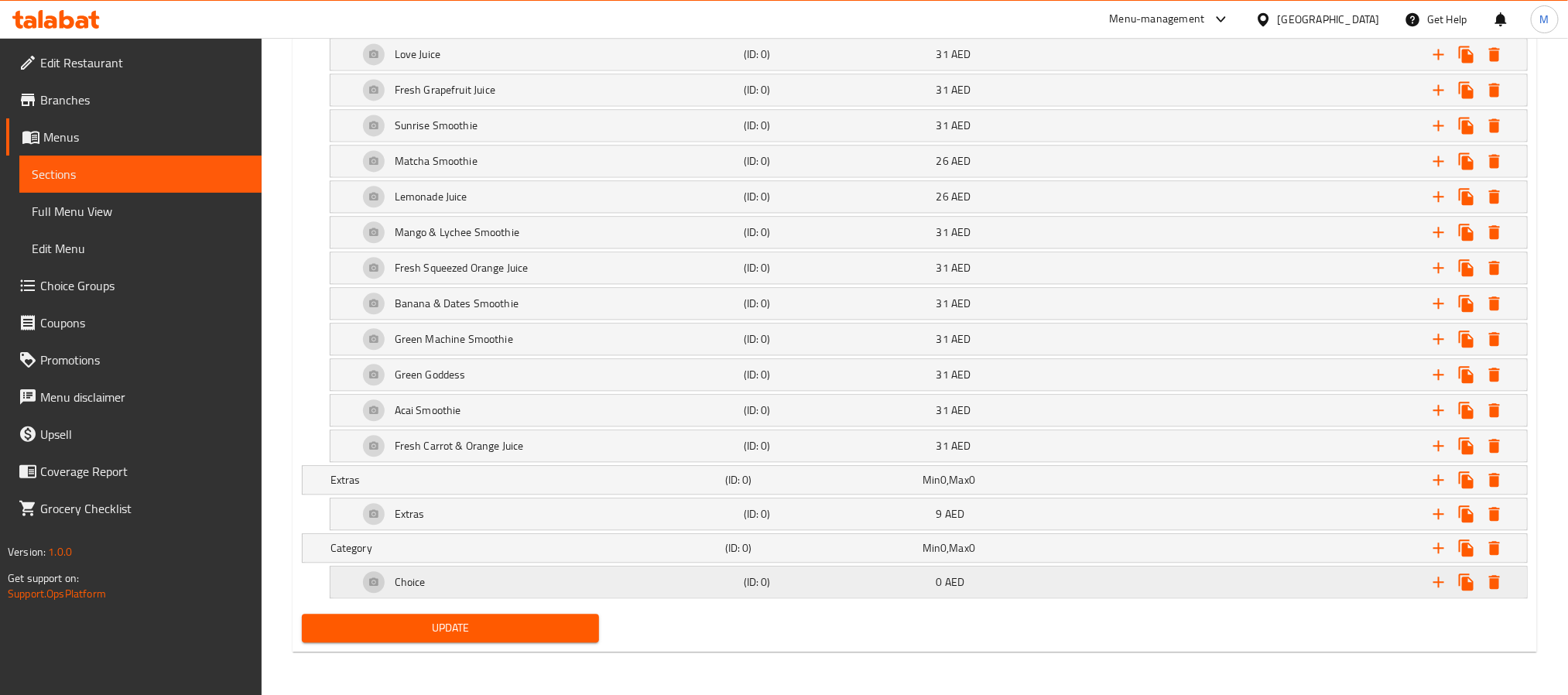
scroll to position [1808, 0]
click at [857, 584] on h5 "(ID: 0)" at bounding box center [837, 581] width 187 height 16
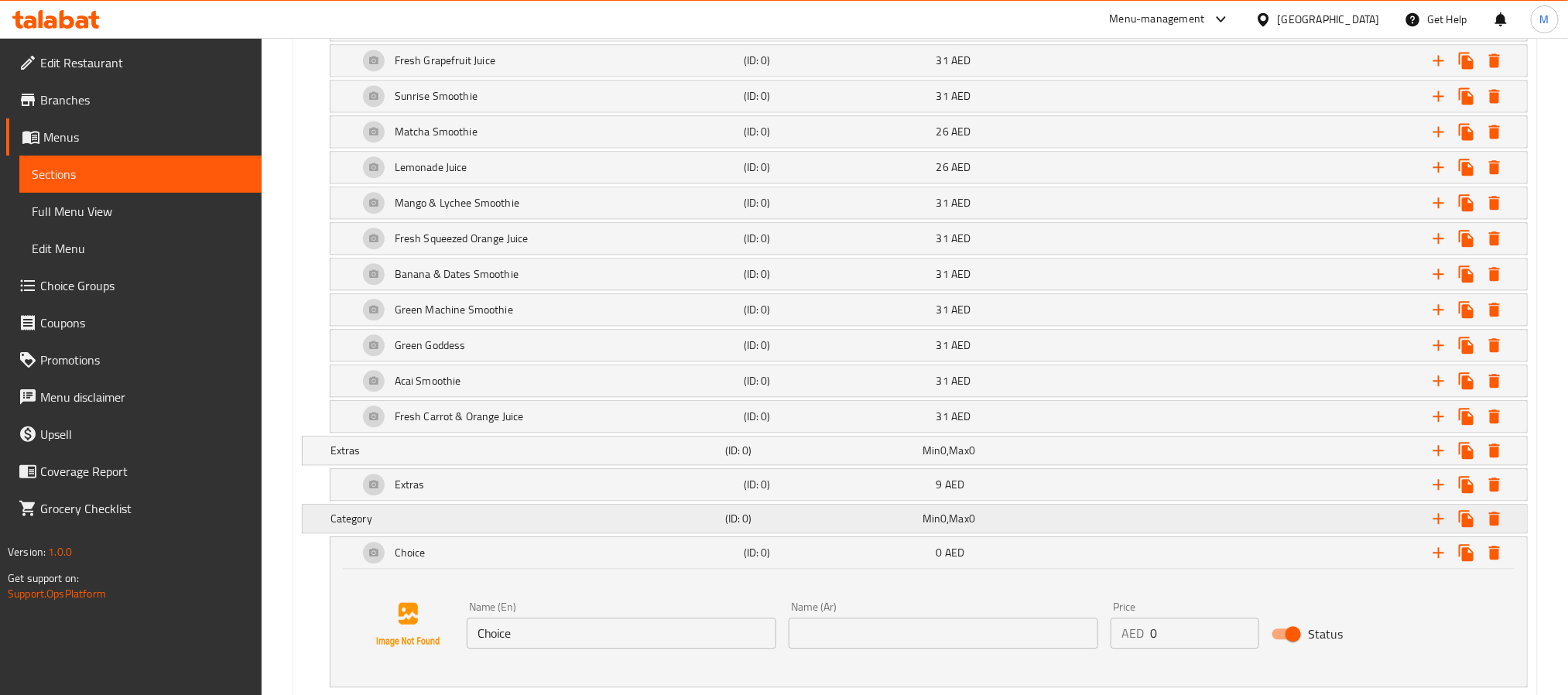
click at [857, 526] on h5 "(ID: 0)" at bounding box center [820, 518] width 191 height 16
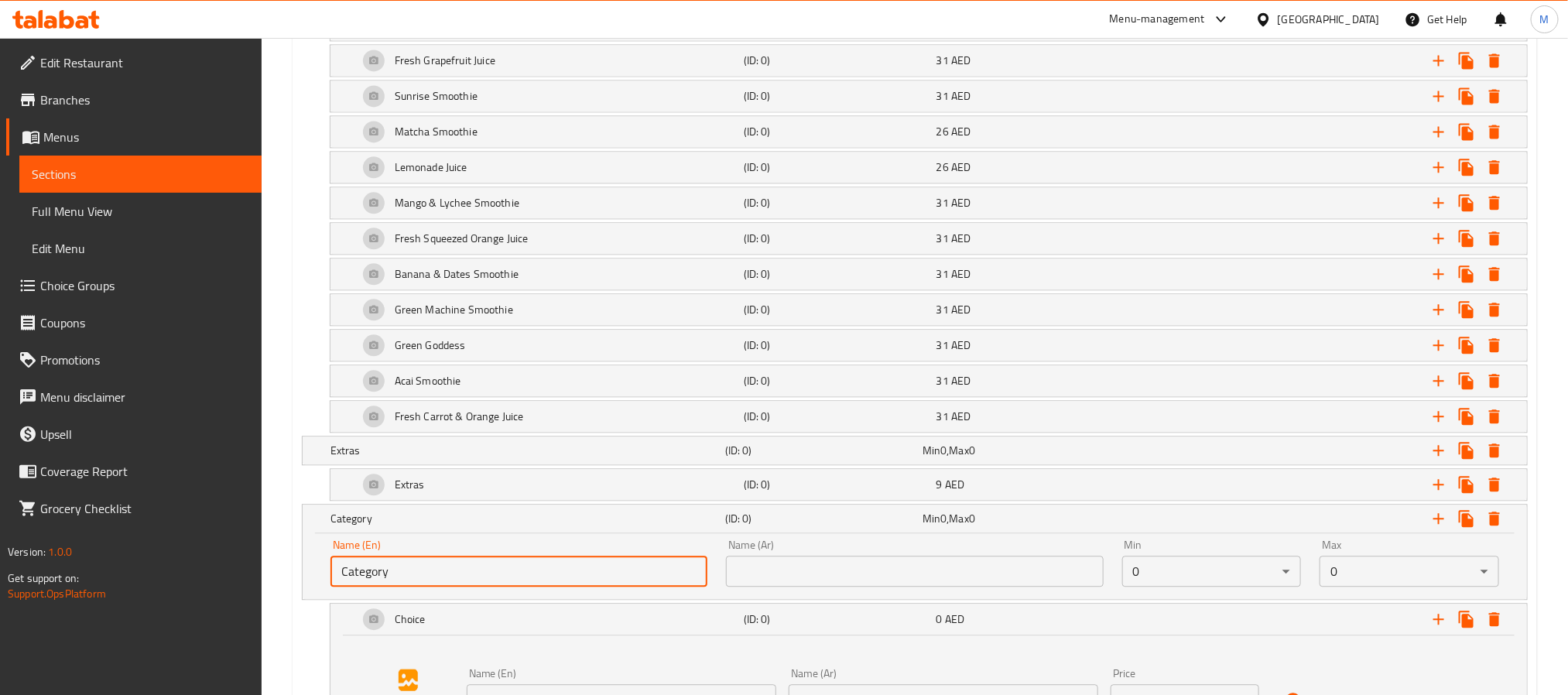
click at [553, 586] on input "Category" at bounding box center [519, 570] width 377 height 31
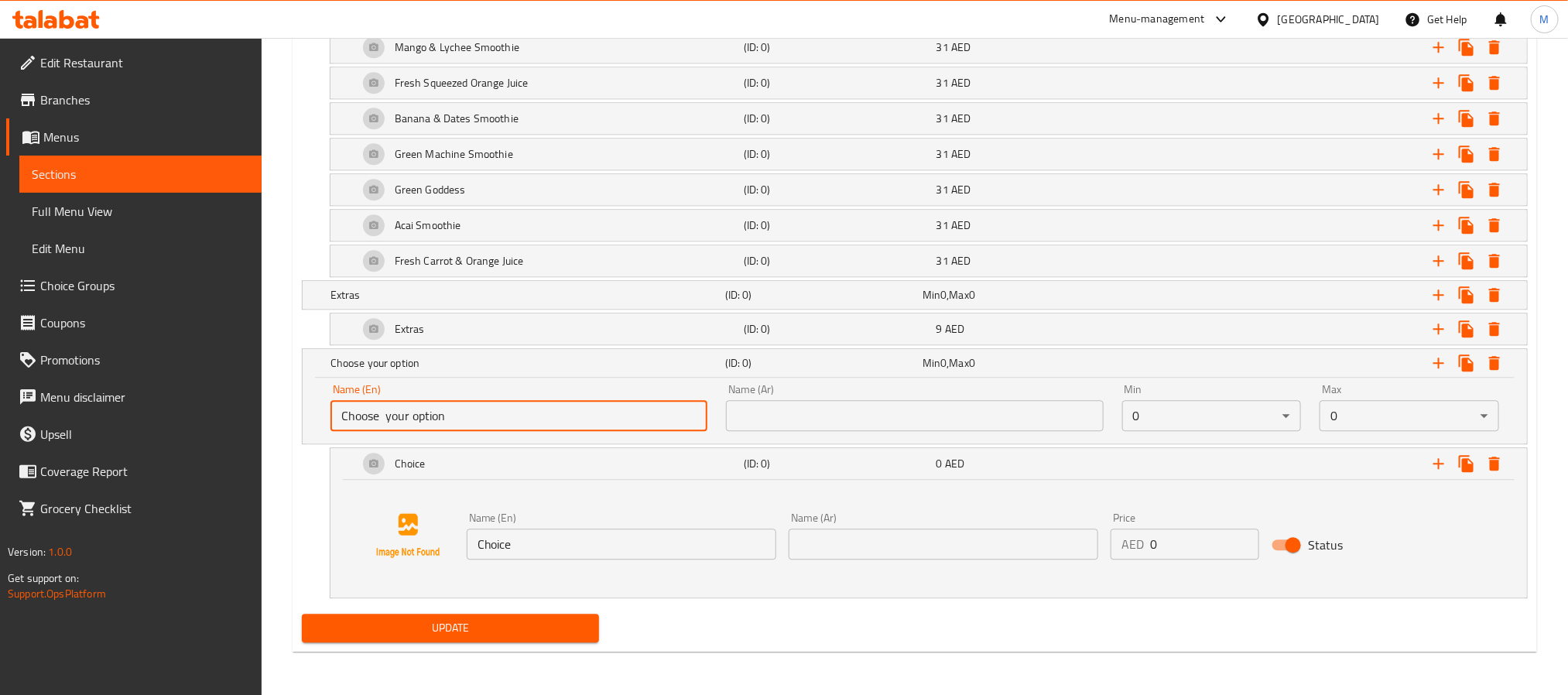
type input "Choose your option"
click at [903, 400] on input "text" at bounding box center [914, 415] width 377 height 31
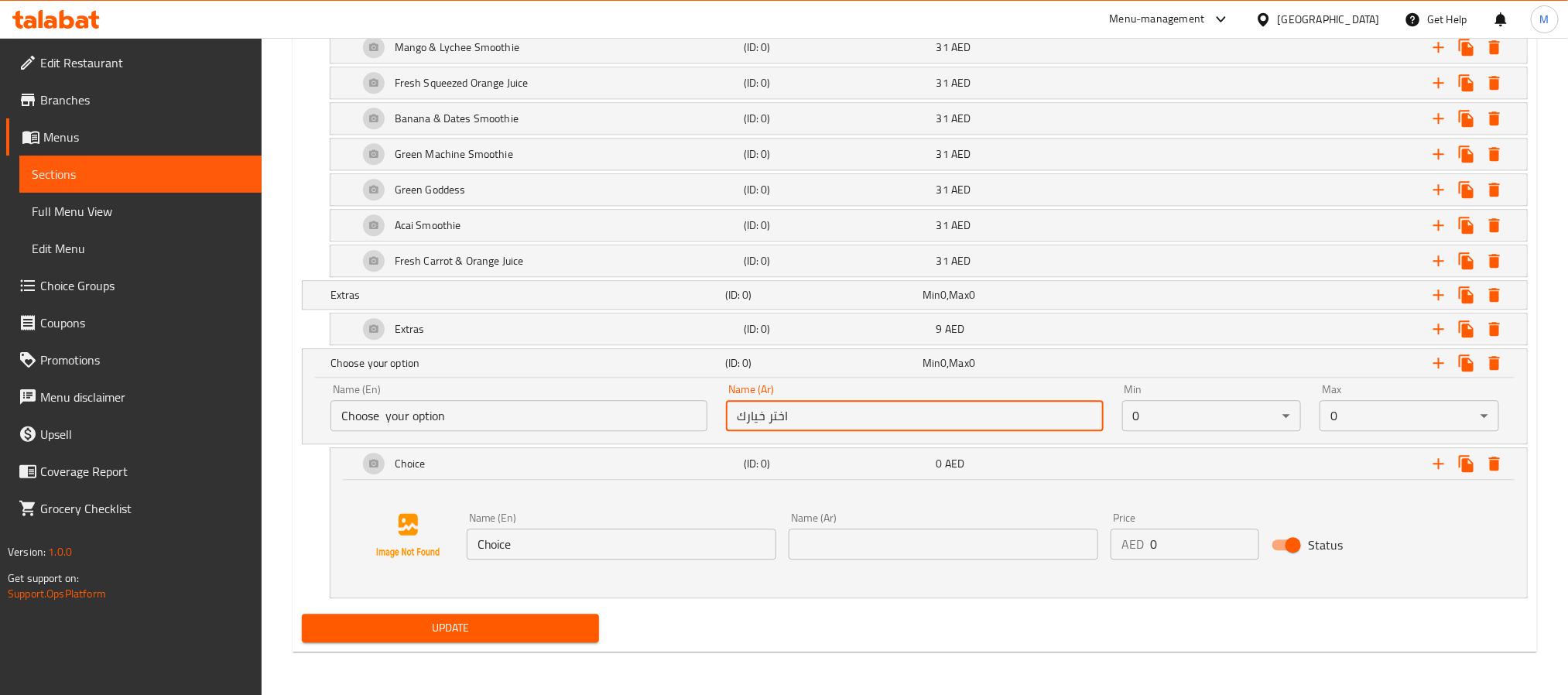
type input "اختر خيارك"
click at [662, 543] on input "Choice" at bounding box center [621, 543] width 310 height 31
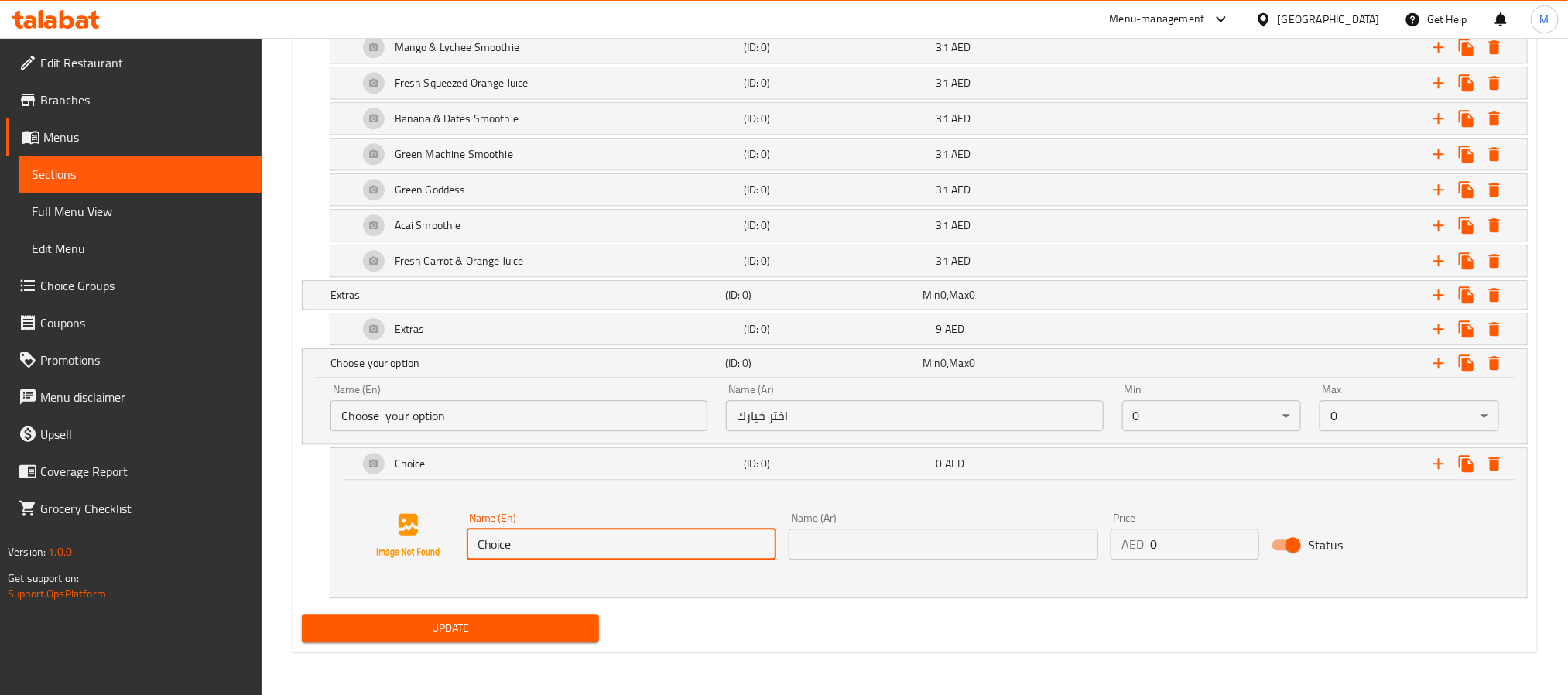
click at [662, 543] on input "Choice" at bounding box center [621, 543] width 310 height 31
click at [662, 541] on input "Choice" at bounding box center [621, 543] width 310 height 31
type input "Thai Veg [PERSON_NAME] only ( no meat)"
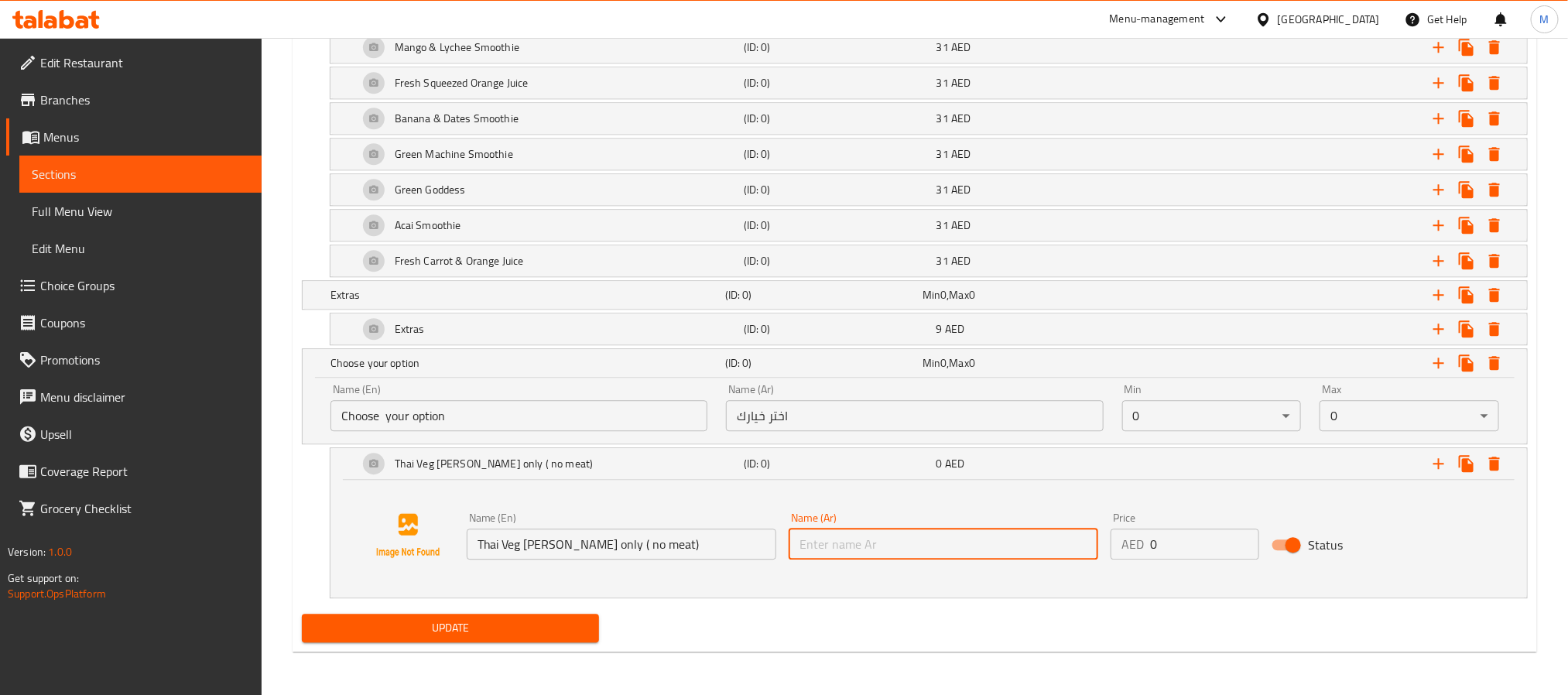
click at [1053, 546] on input "text" at bounding box center [943, 543] width 310 height 31
type input "كاري نباتي تايلاندي فقط (بدون لحوم)"
click at [1128, 461] on div "Expand" at bounding box center [1319, 463] width 386 height 34
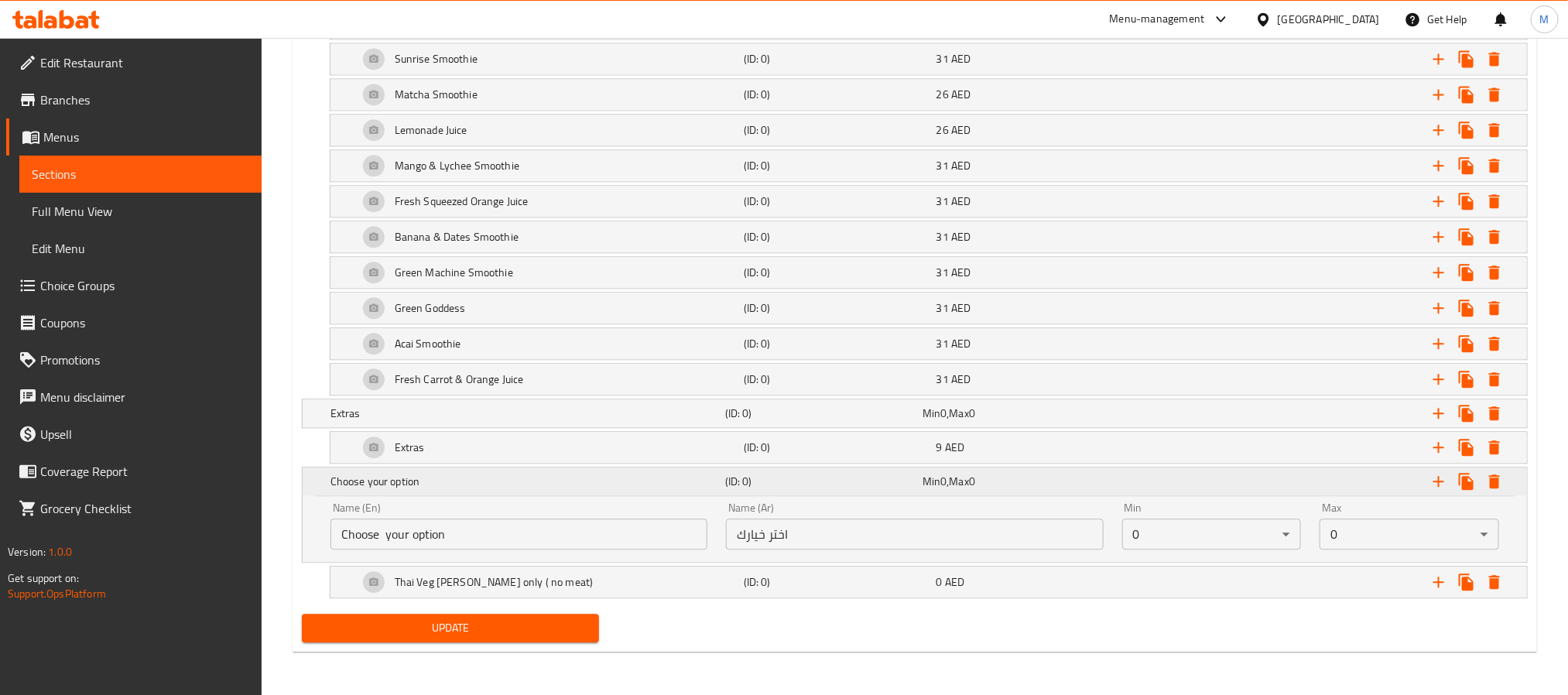
click at [1116, 475] on div "Expand" at bounding box center [1314, 480] width 395 height 34
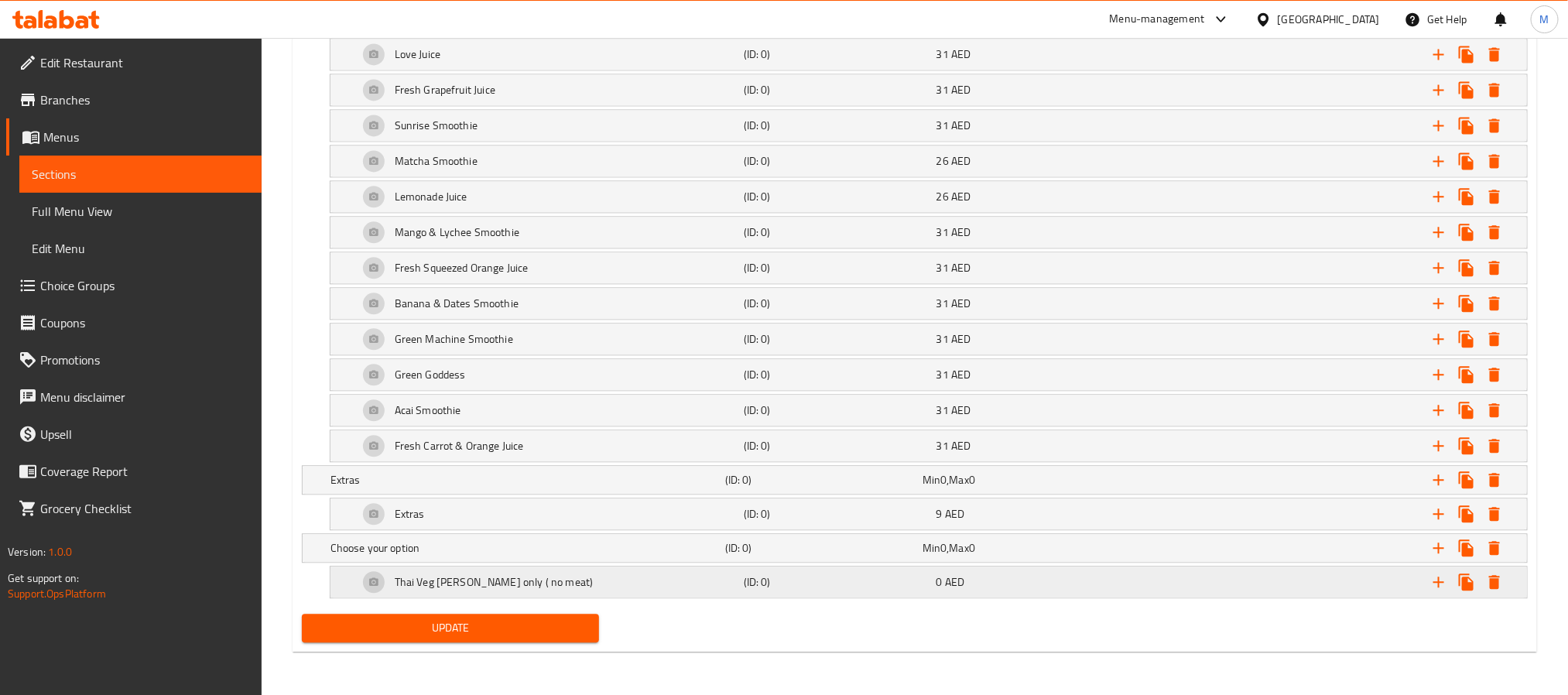
scroll to position [1808, 0]
click at [975, 618] on div "Update" at bounding box center [915, 628] width 1239 height 41
click at [506, 630] on span "Update" at bounding box center [451, 627] width 272 height 19
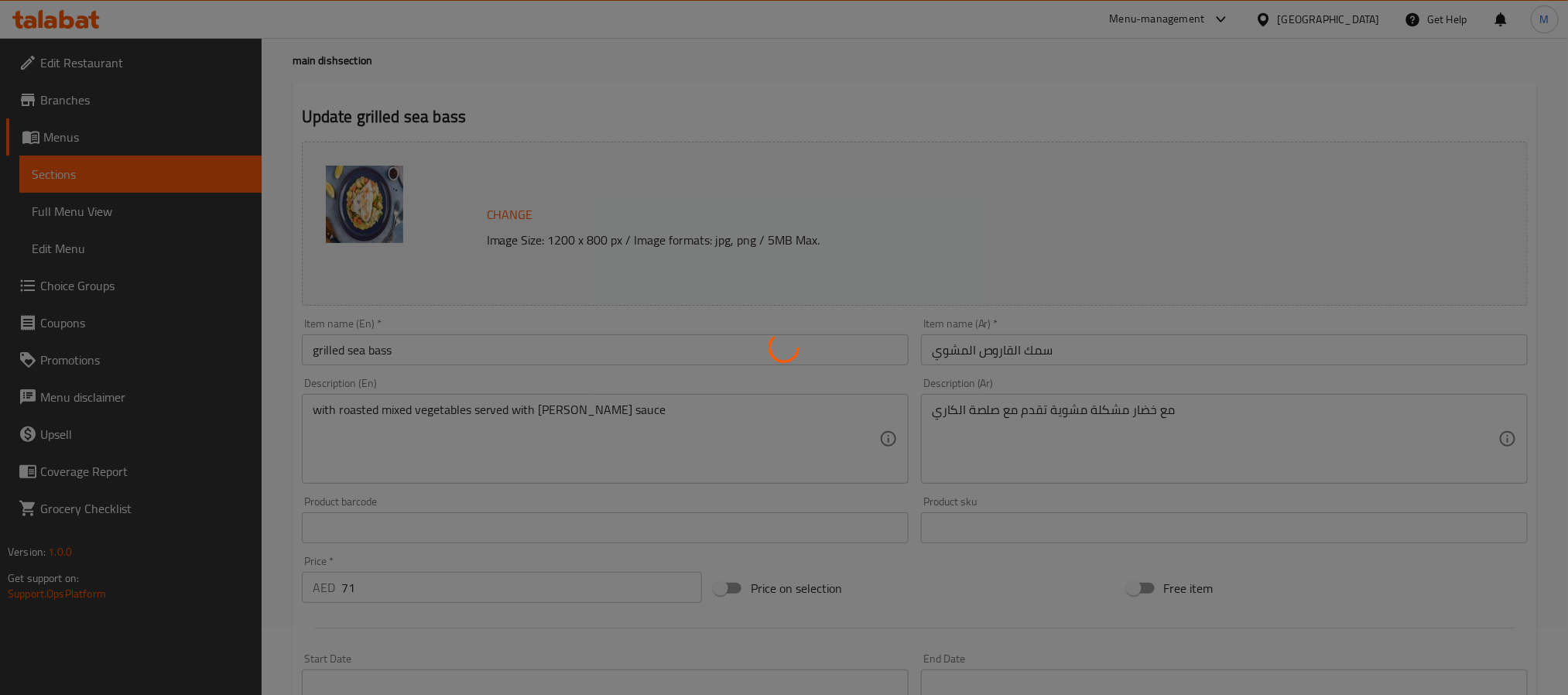
scroll to position [0, 0]
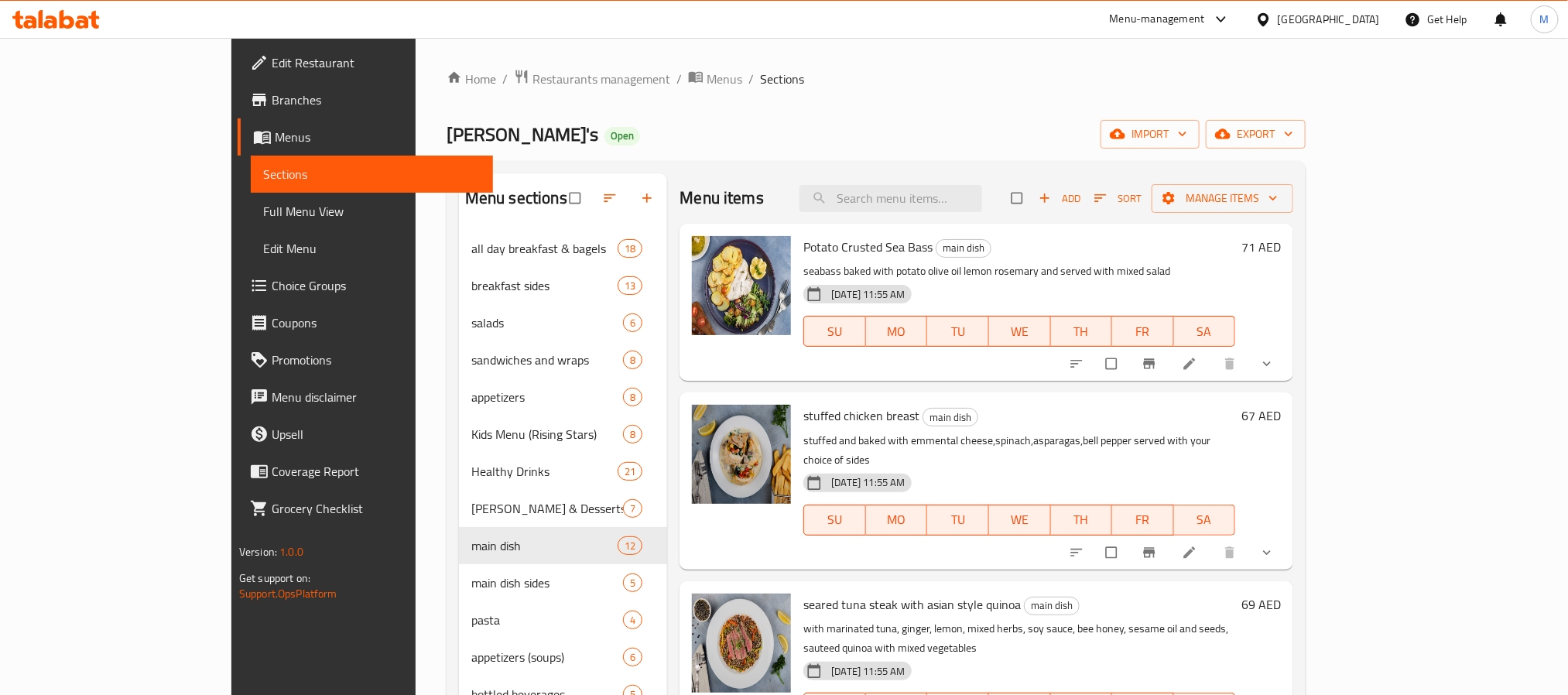
click at [272, 277] on span "Choice Groups" at bounding box center [376, 286] width 209 height 18
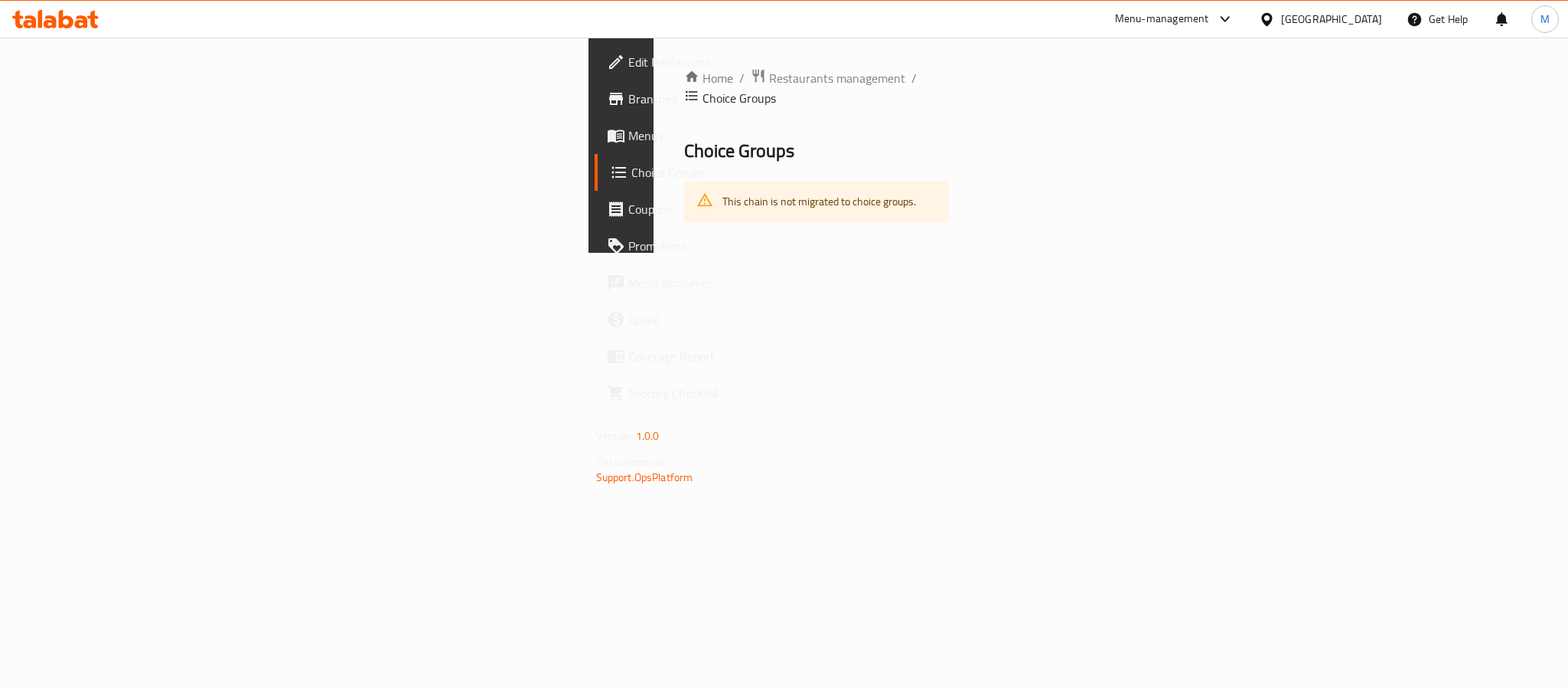
click at [783, 139] on h2 "Choice Groups" at bounding box center [817, 151] width 265 height 25
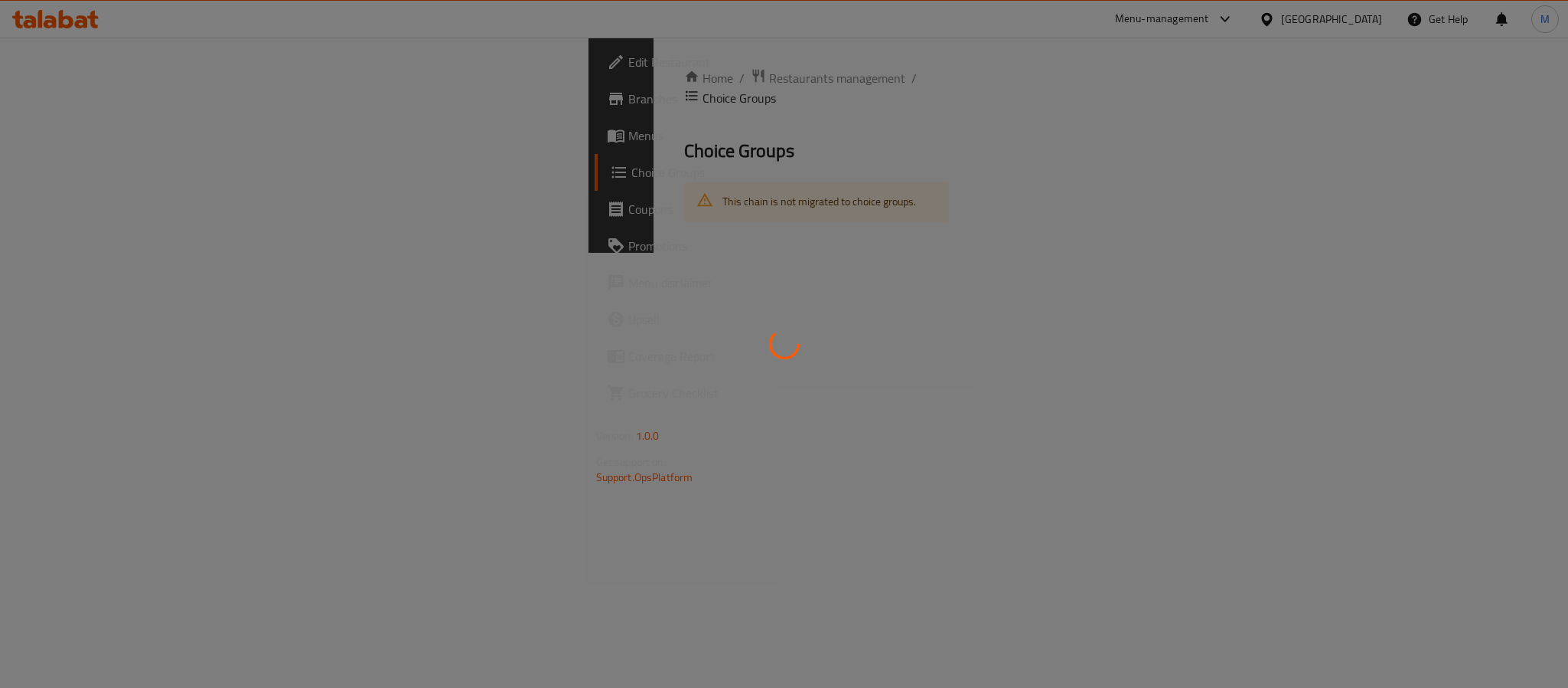
click at [1337, 221] on div at bounding box center [784, 344] width 1568 height 688
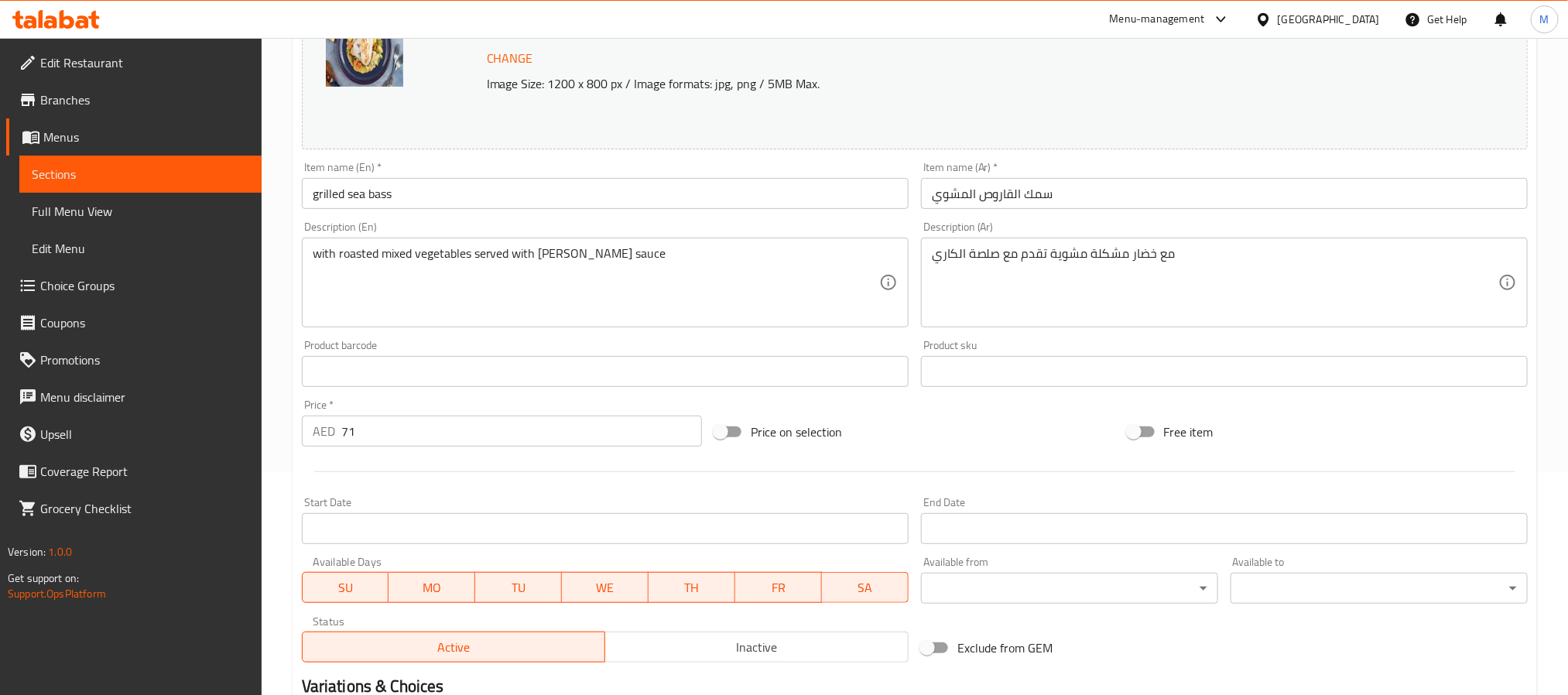
scroll to position [183, 0]
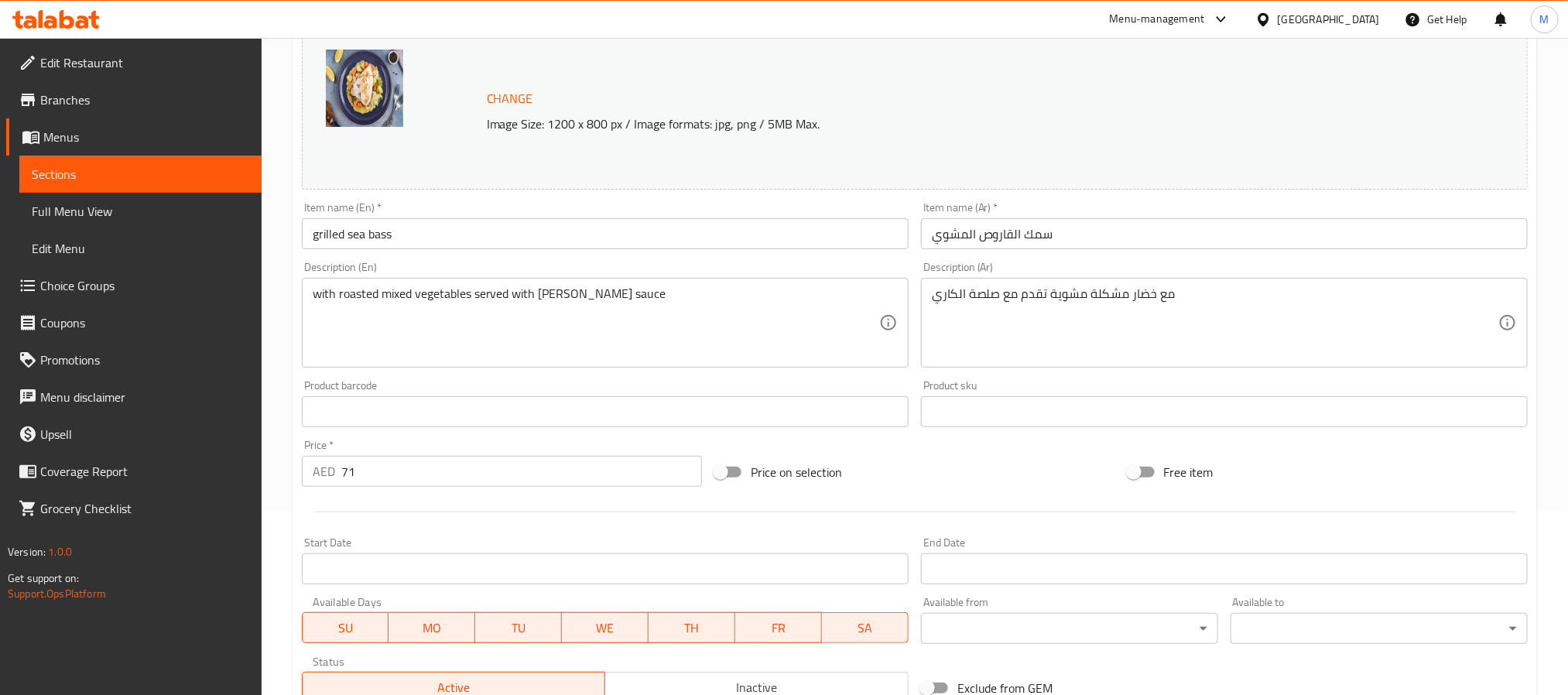
click at [500, 237] on input "grilled sea bass" at bounding box center [605, 233] width 607 height 31
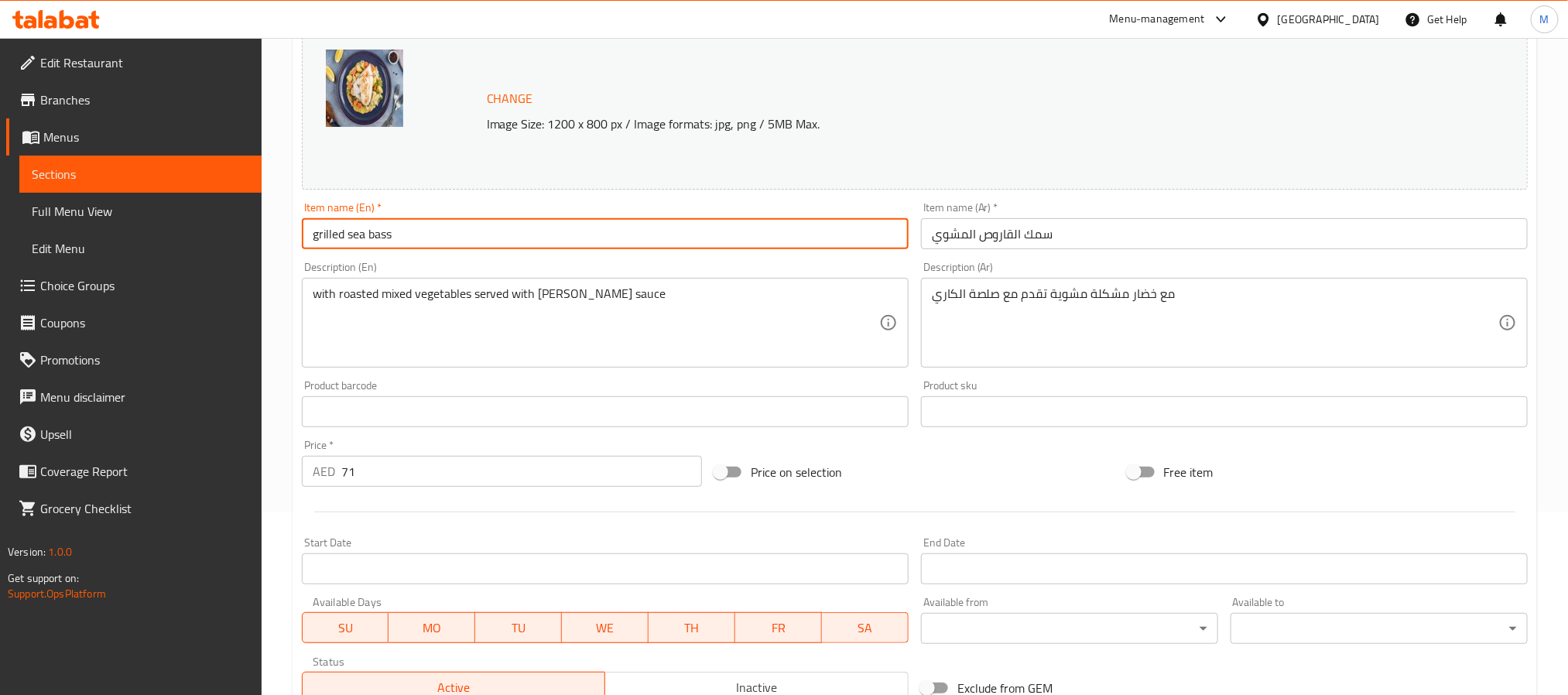
click at [500, 237] on input "grilled sea bass" at bounding box center [605, 233] width 607 height 31
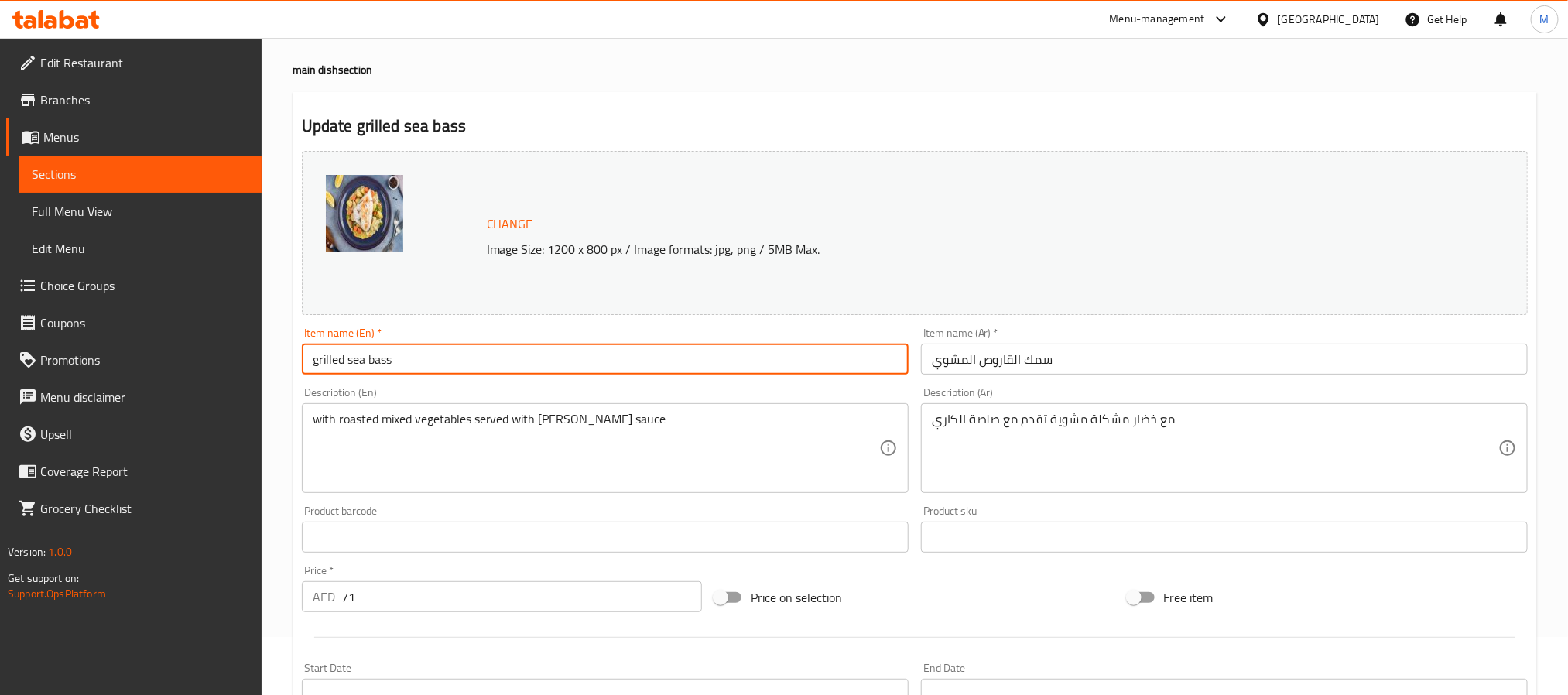
scroll to position [0, 0]
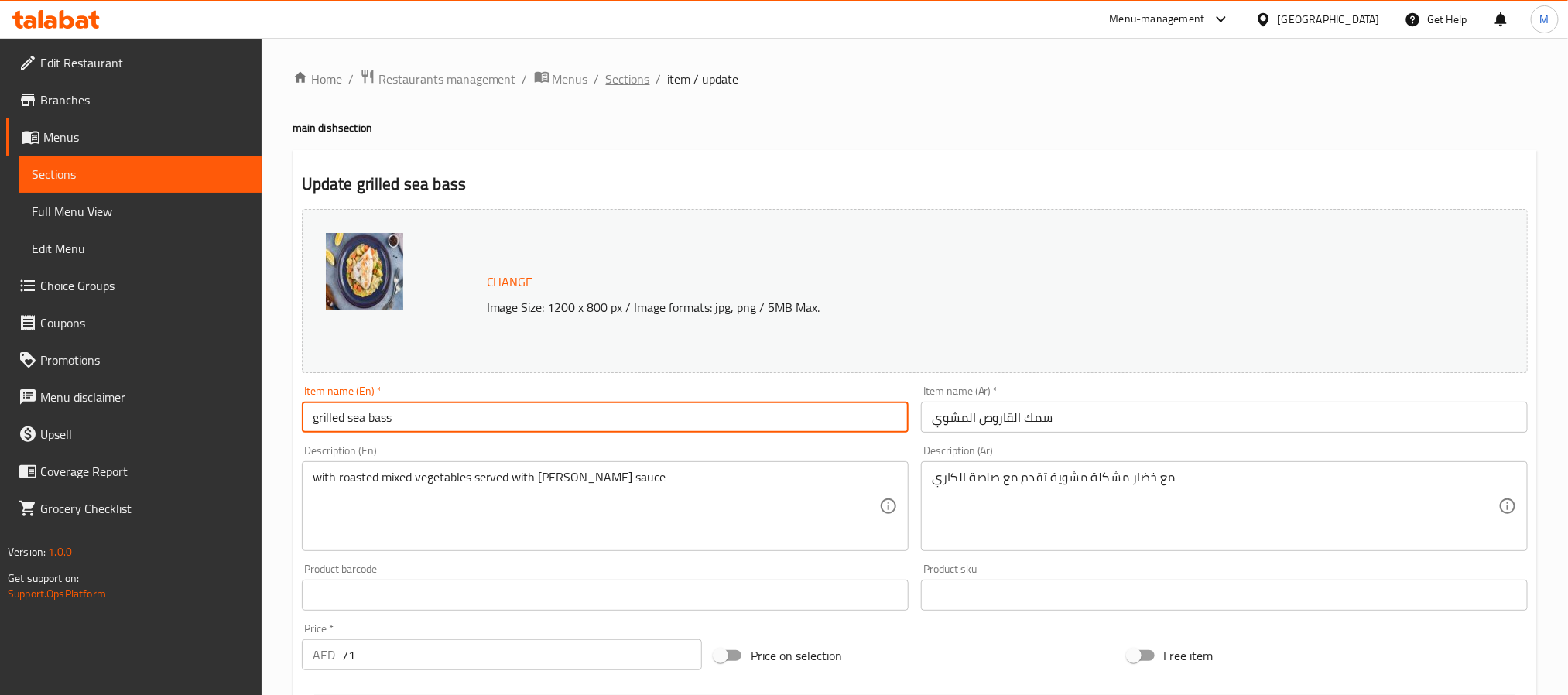
click at [616, 88] on span "Sections" at bounding box center [628, 78] width 44 height 18
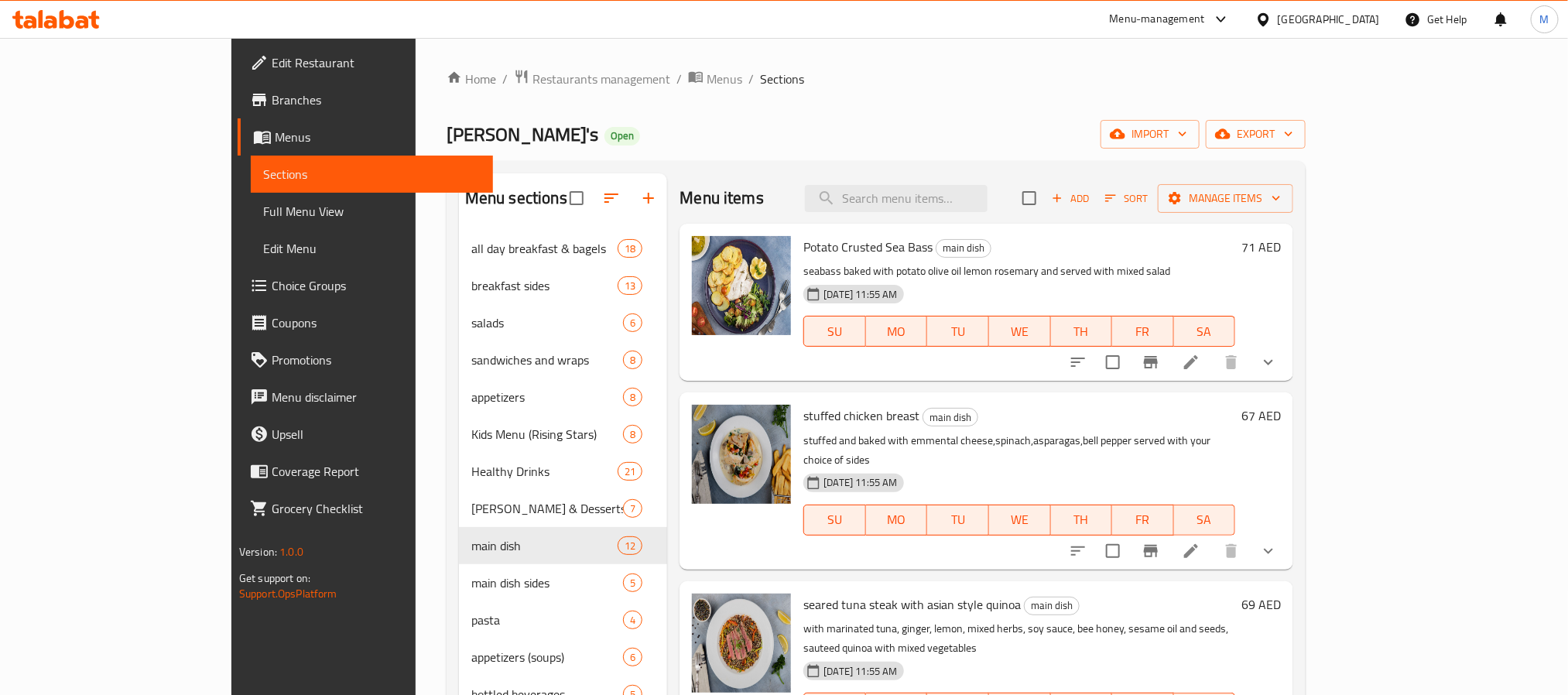
click at [1016, 137] on div "Bert's Open import export" at bounding box center [876, 134] width 859 height 29
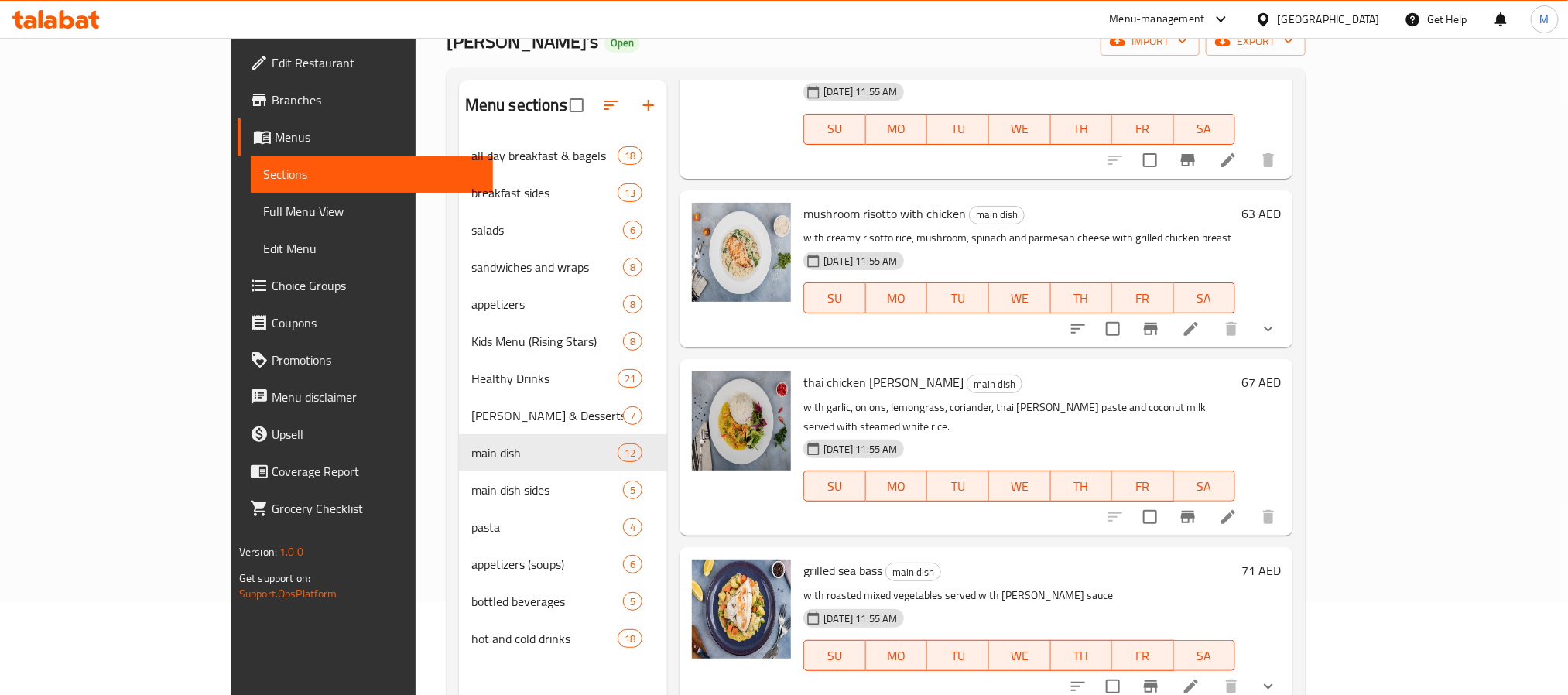
scroll to position [216, 0]
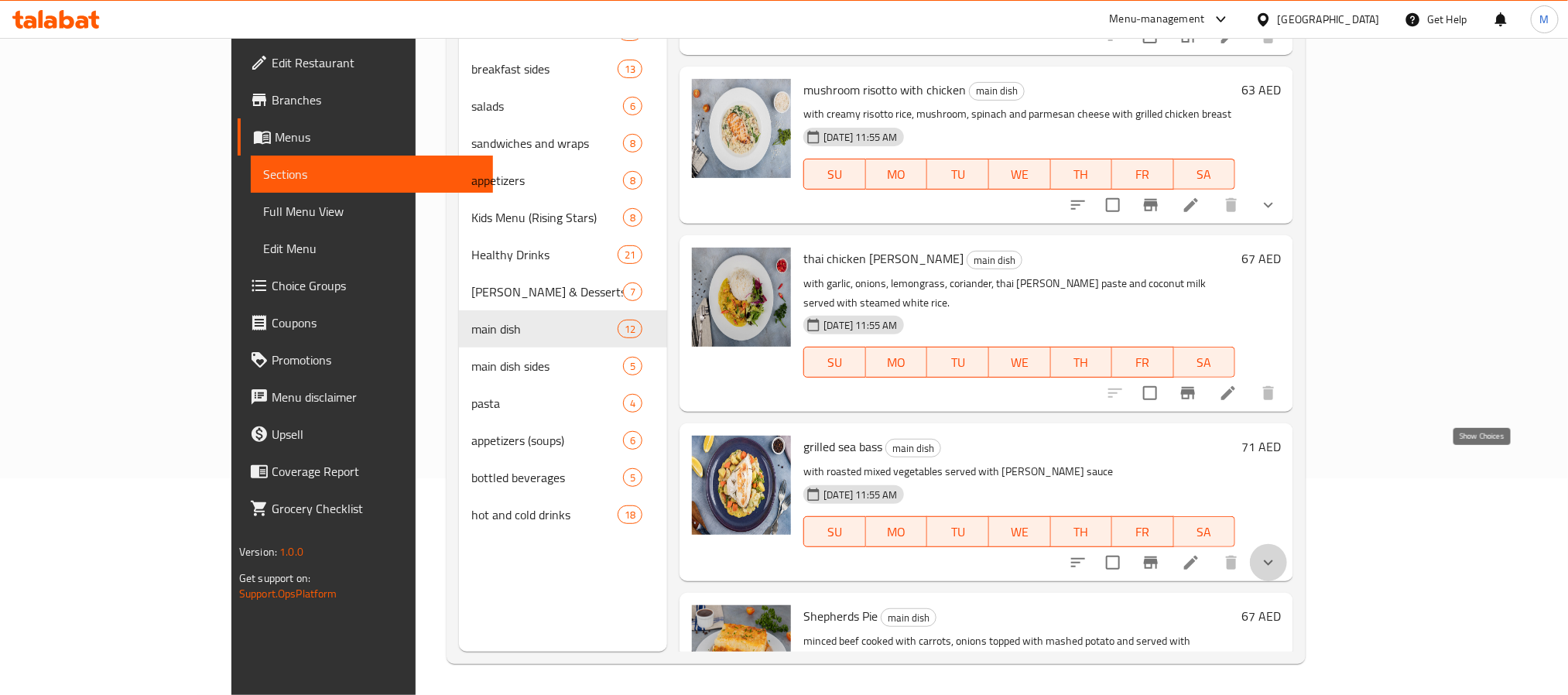
click at [1277, 553] on icon "show more" at bounding box center [1268, 562] width 18 height 18
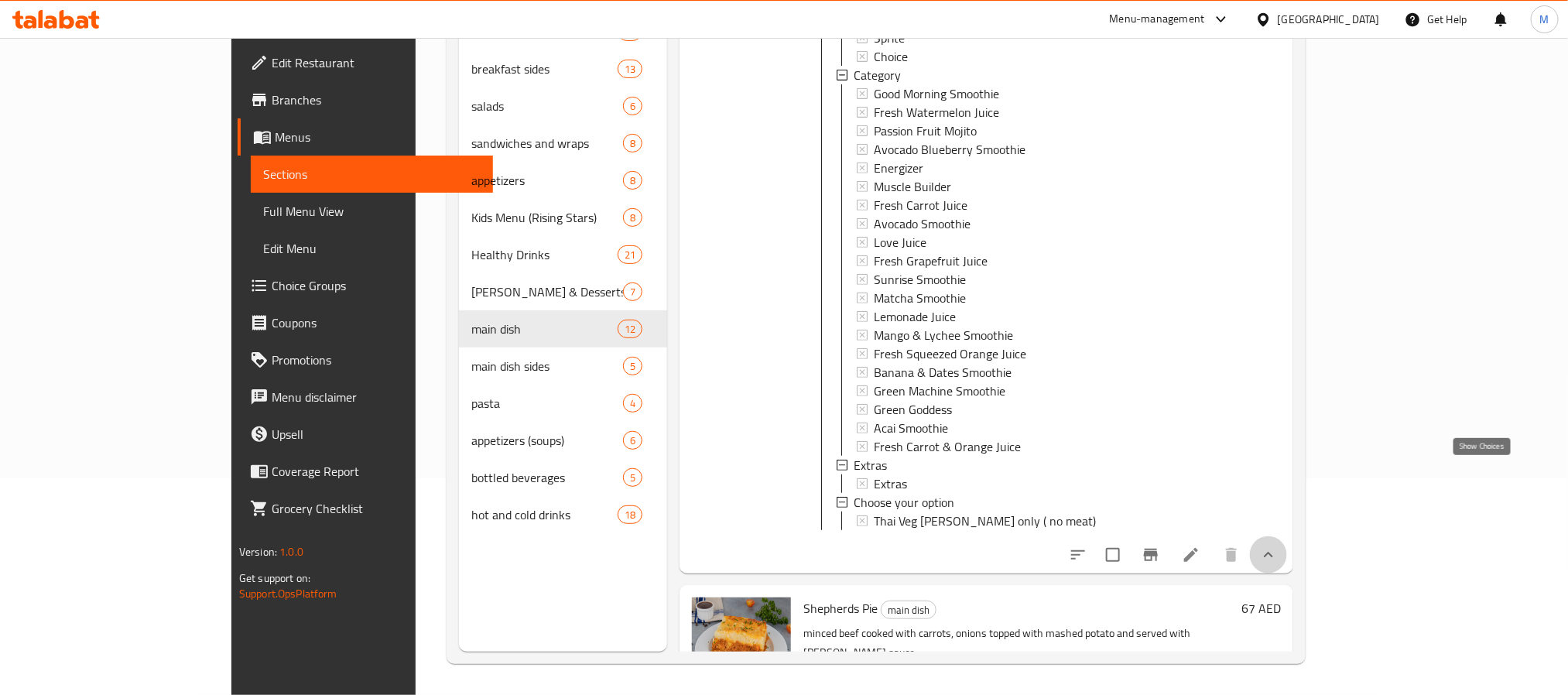
drag, startPoint x: 1475, startPoint y: 467, endPoint x: 1424, endPoint y: 464, distance: 51.1
click at [1277, 546] on icon "show more" at bounding box center [1268, 555] width 18 height 18
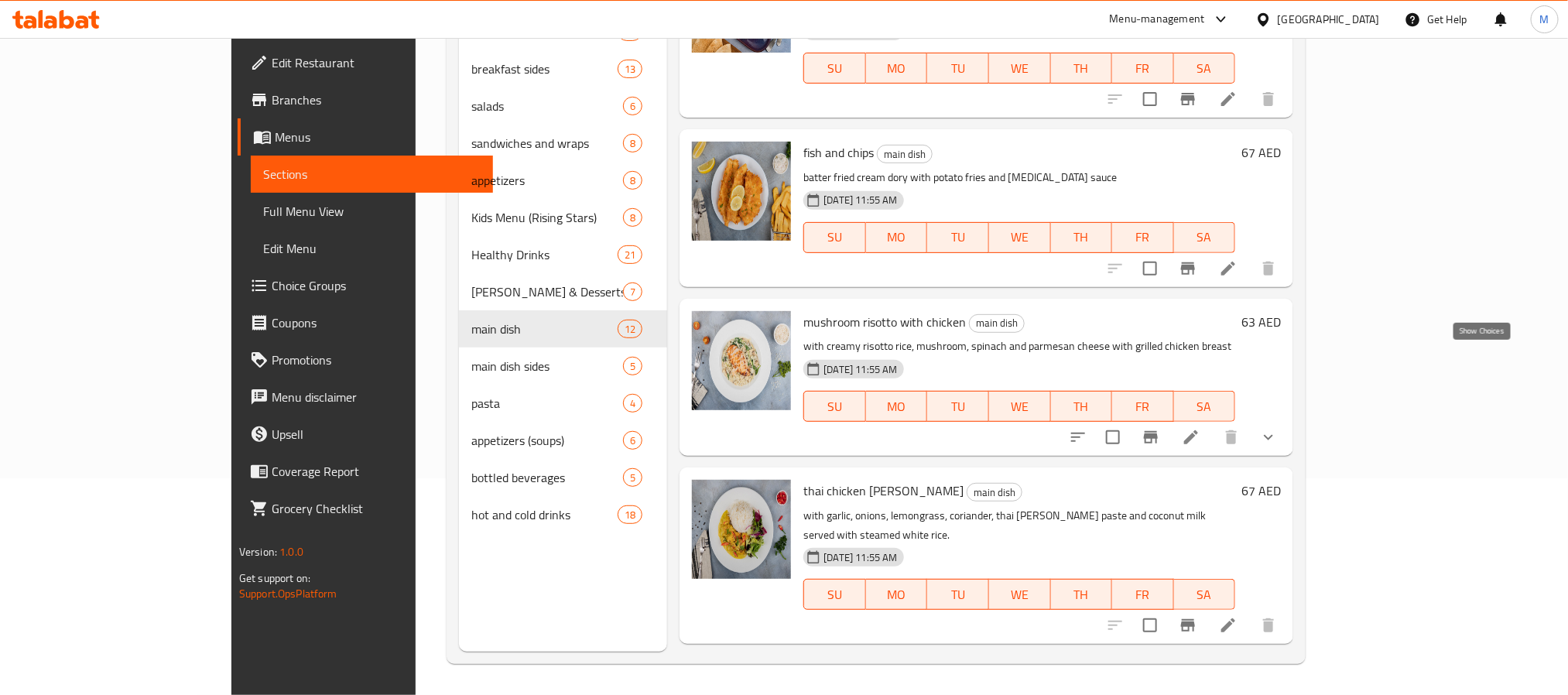
click at [1277, 428] on icon "show more" at bounding box center [1268, 437] width 18 height 18
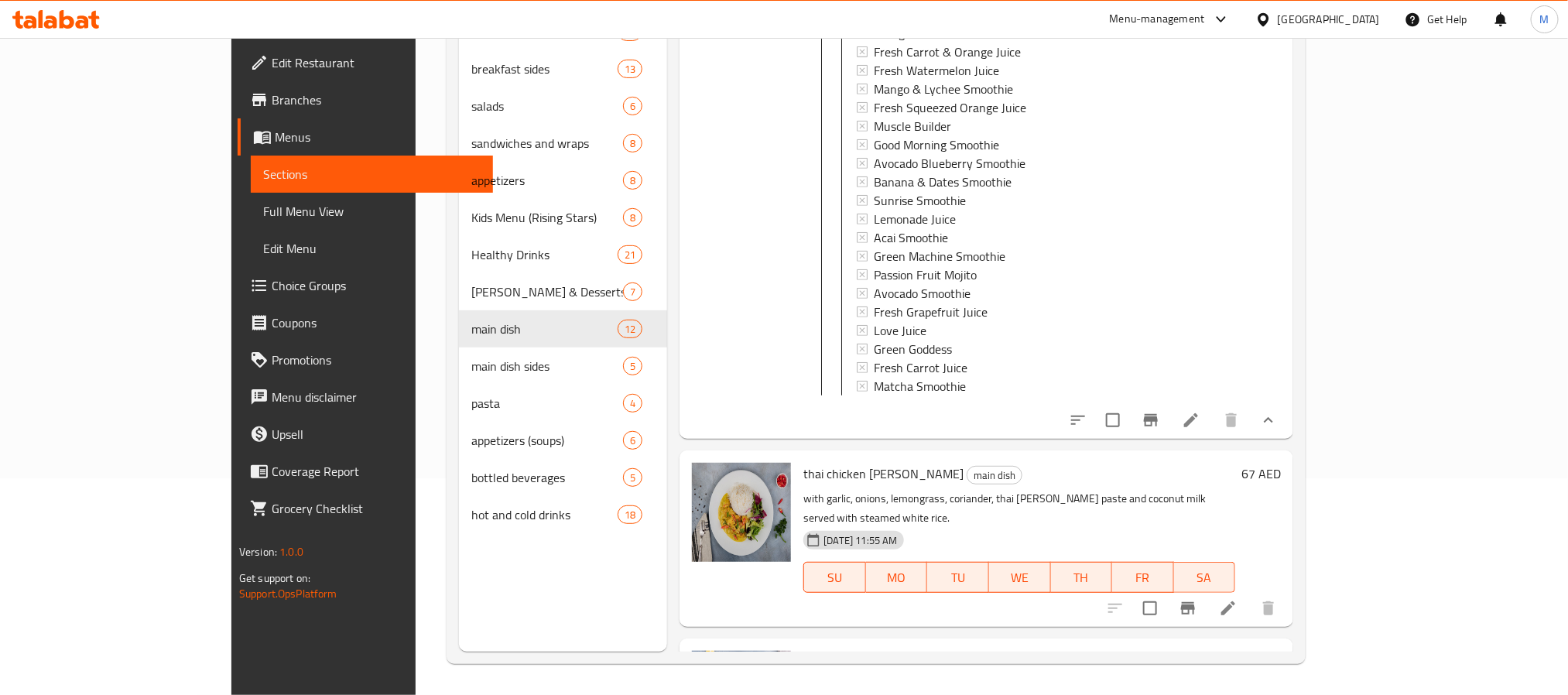
click at [1287, 401] on button "show more" at bounding box center [1268, 419] width 37 height 37
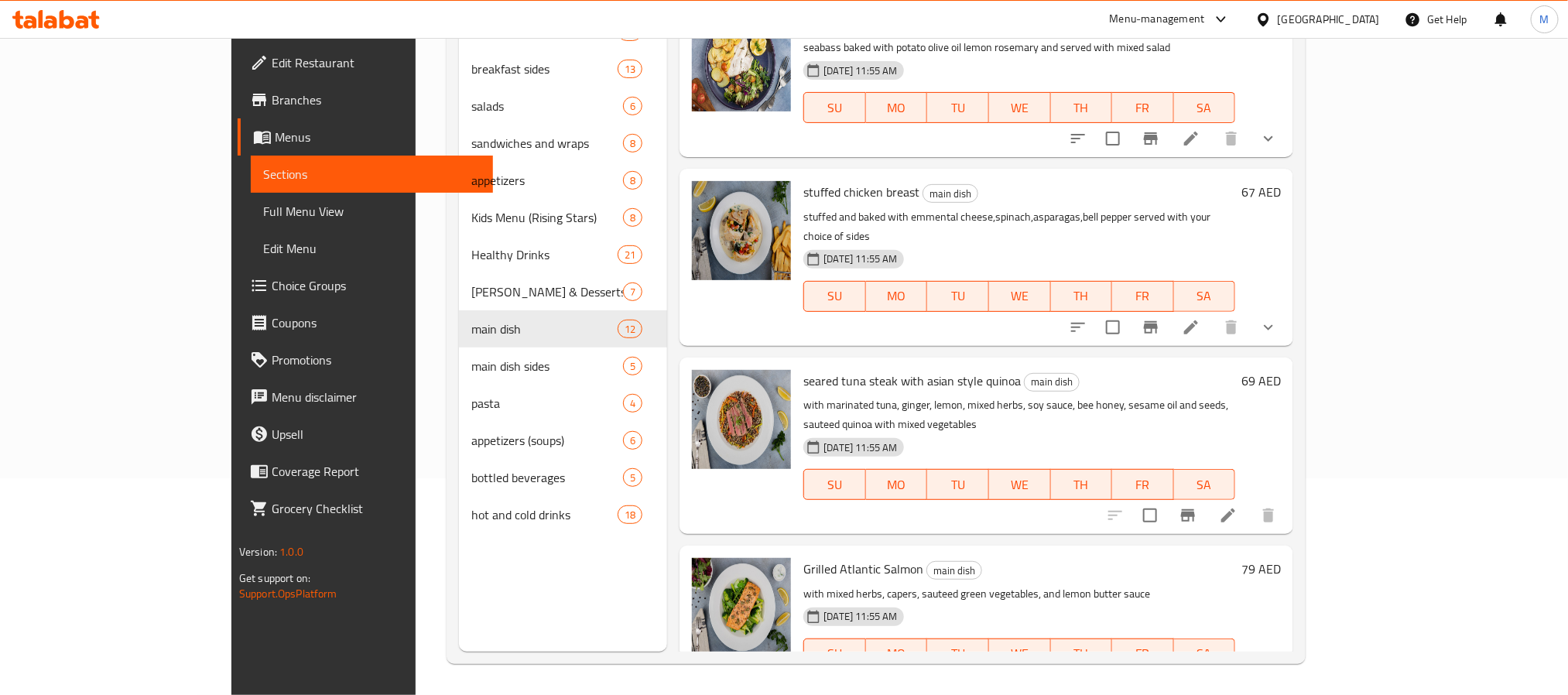
scroll to position [0, 0]
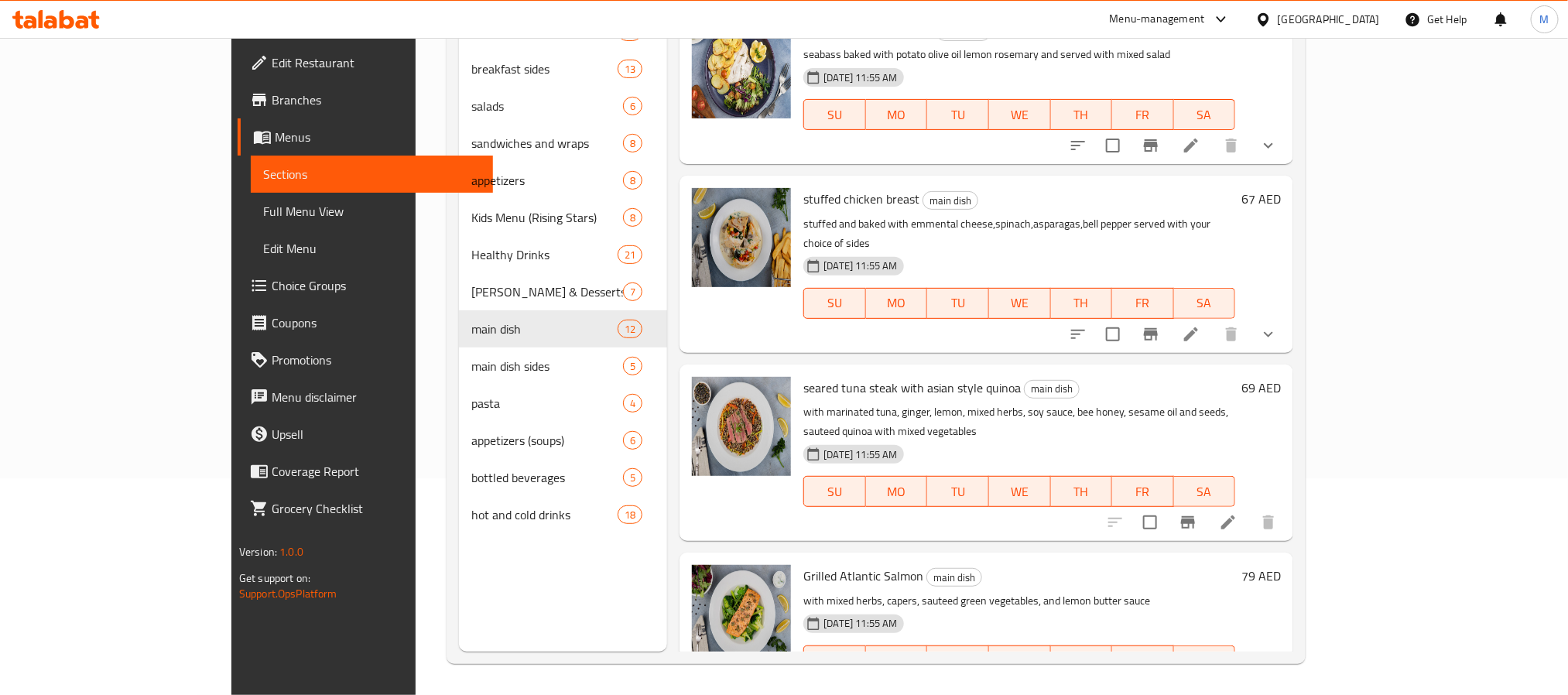
click at [1066, 402] on p "with marinated tuna, ginger, lemon, mixed herbs, soy sauce, bee honey, sesame o…" at bounding box center [1019, 421] width 432 height 39
